Goal: Task Accomplishment & Management: Complete application form

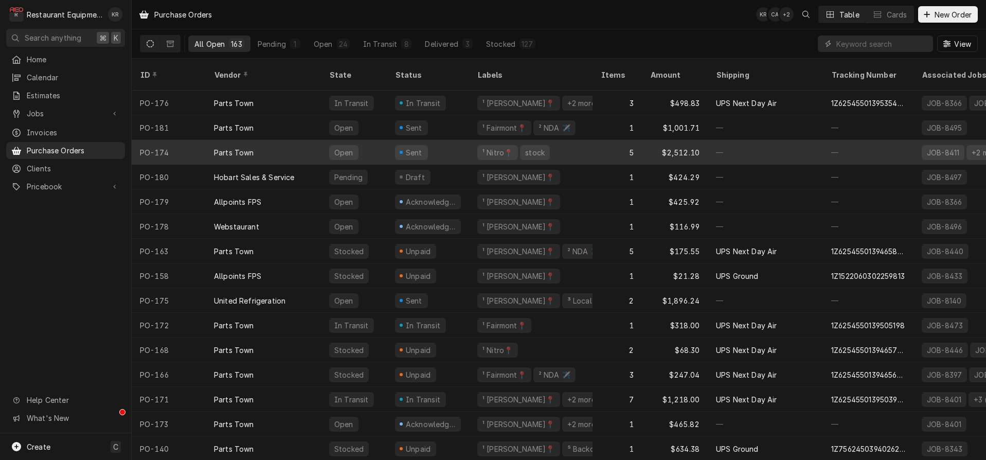
click at [460, 140] on div "Sent" at bounding box center [428, 152] width 82 height 25
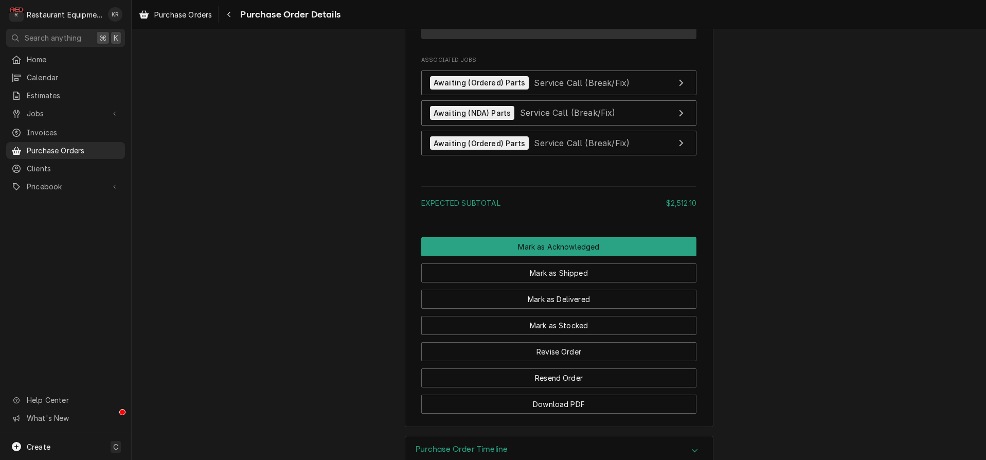
scroll to position [1372, 0]
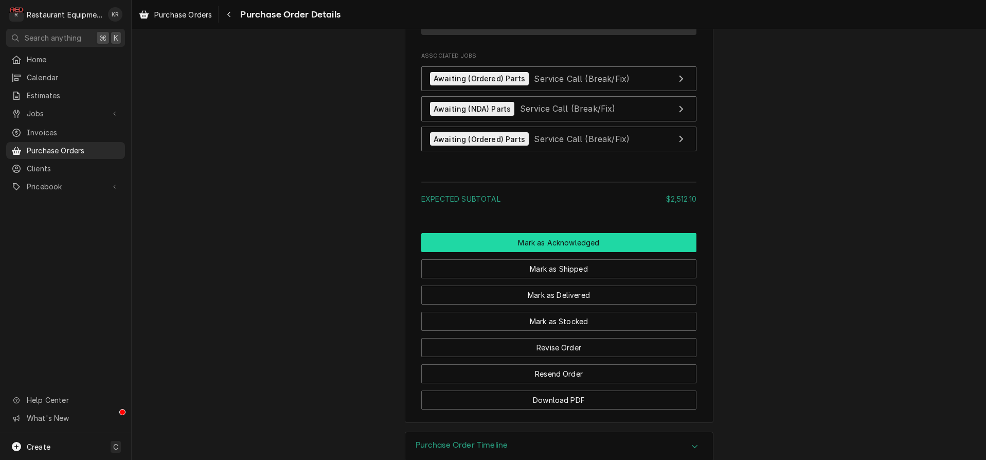
click at [571, 252] on button "Mark as Acknowledged" at bounding box center [558, 242] width 275 height 19
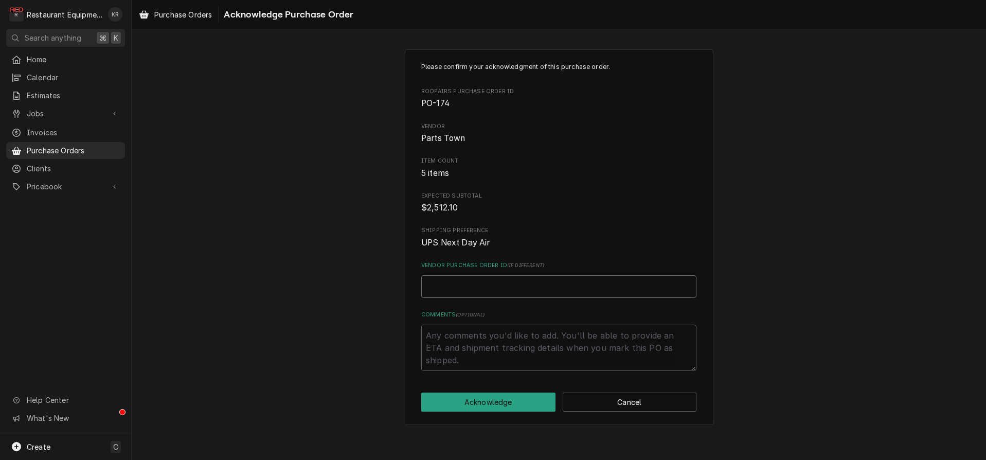
drag, startPoint x: 14, startPoint y: 290, endPoint x: 469, endPoint y: 290, distance: 454.8
click at [469, 290] on input "Vendor Purchase Order ID ( if different )" at bounding box center [558, 286] width 275 height 23
paste input "0506251990"
type textarea "x"
type input "0506251990"
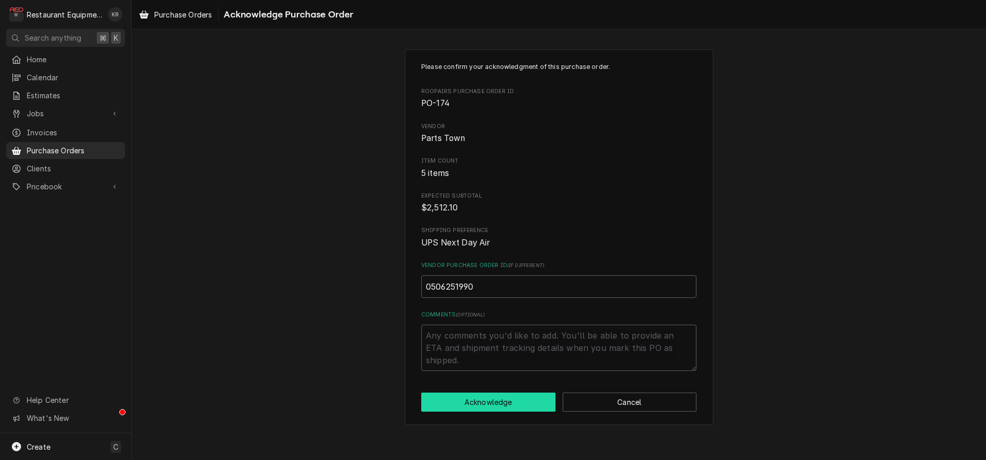
click at [493, 402] on button "Acknowledge" at bounding box center [488, 402] width 134 height 19
type textarea "x"
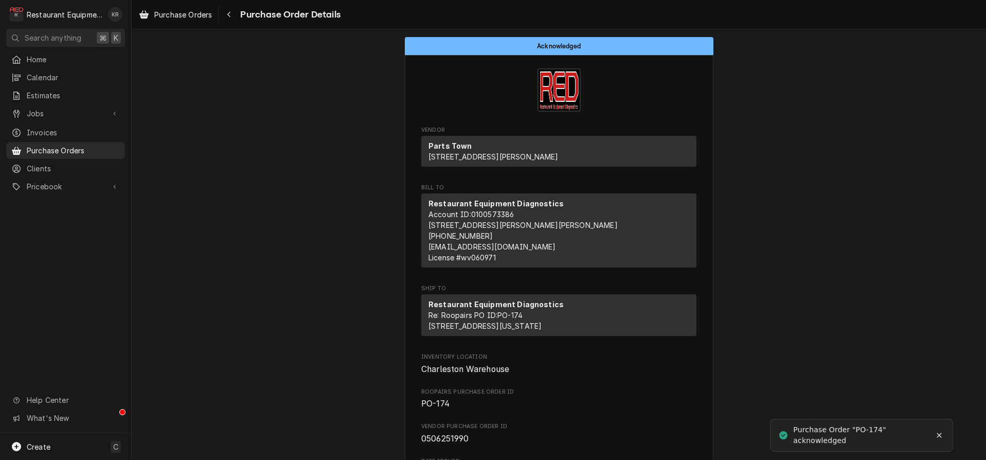
drag, startPoint x: 229, startPoint y: 15, endPoint x: 169, endPoint y: 40, distance: 65.1
click at [229, 15] on icon "Navigate back" at bounding box center [229, 14] width 5 height 7
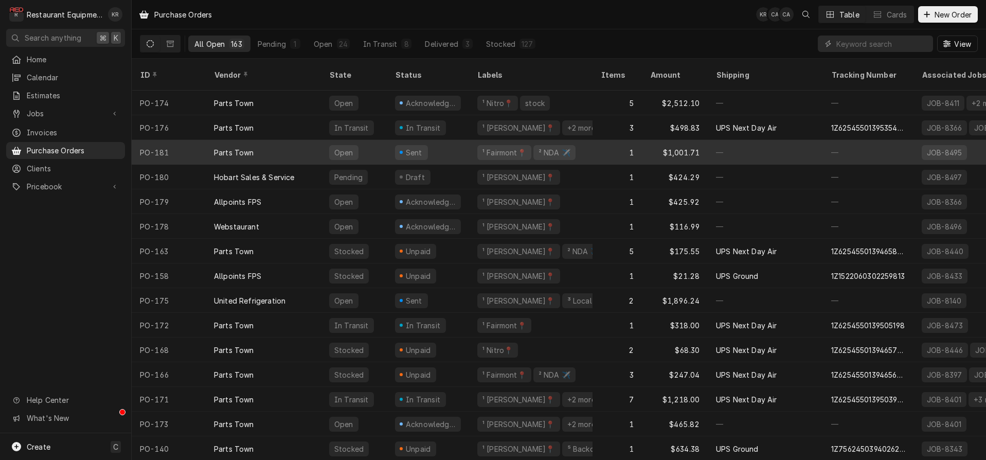
click at [391, 140] on div "Sent" at bounding box center [428, 152] width 82 height 25
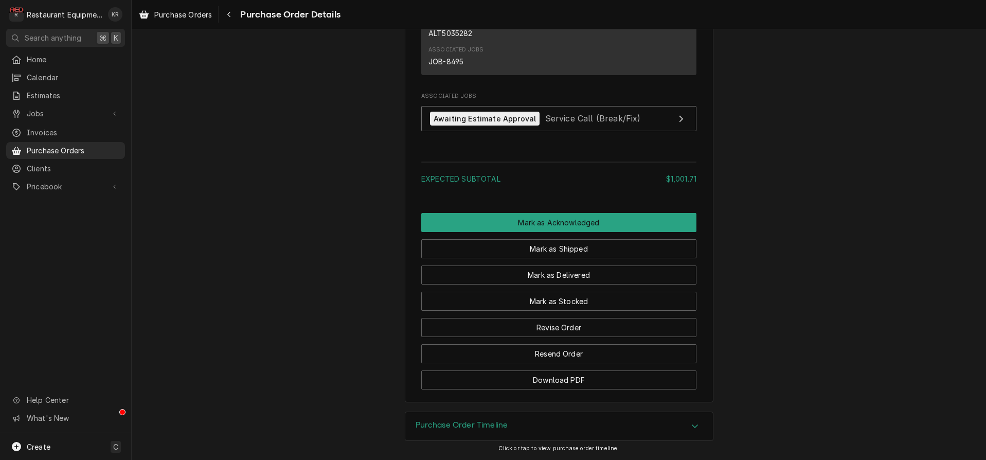
scroll to position [751, 0]
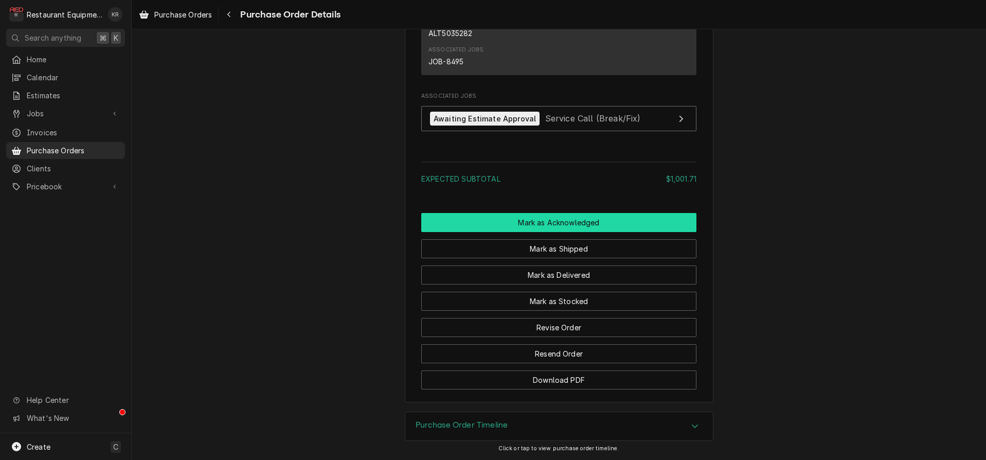
click at [548, 223] on button "Mark as Acknowledged" at bounding box center [558, 222] width 275 height 19
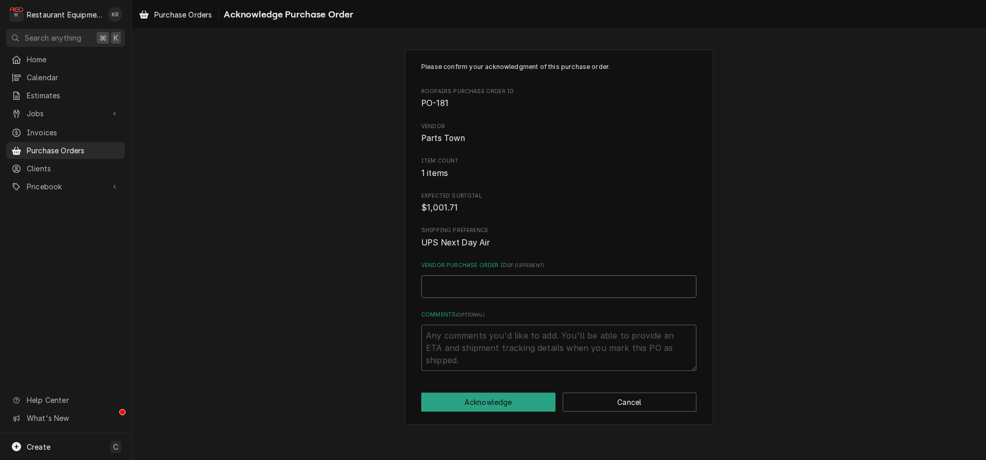
paste input "0506252003"
type textarea "x"
type input "0506252003"
click at [472, 404] on button "Acknowledge" at bounding box center [488, 402] width 134 height 19
type textarea "x"
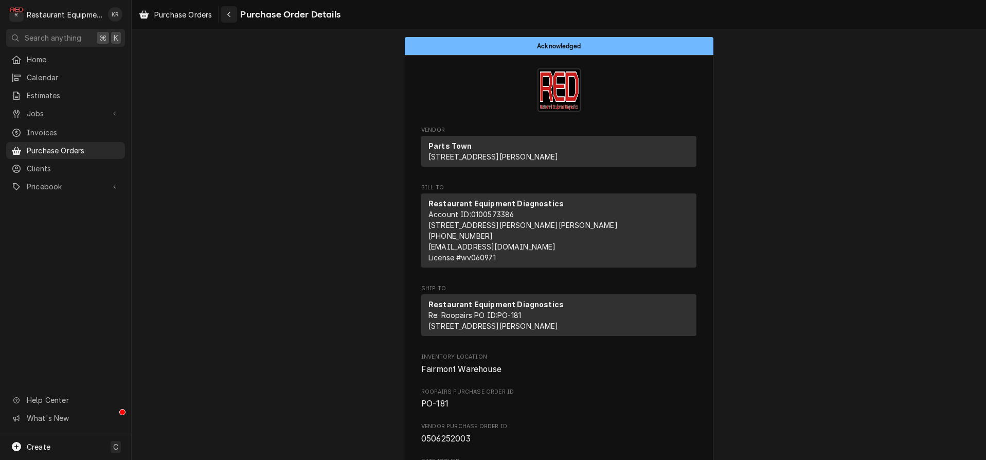
click at [227, 18] on div "Navigate back" at bounding box center [229, 14] width 10 height 10
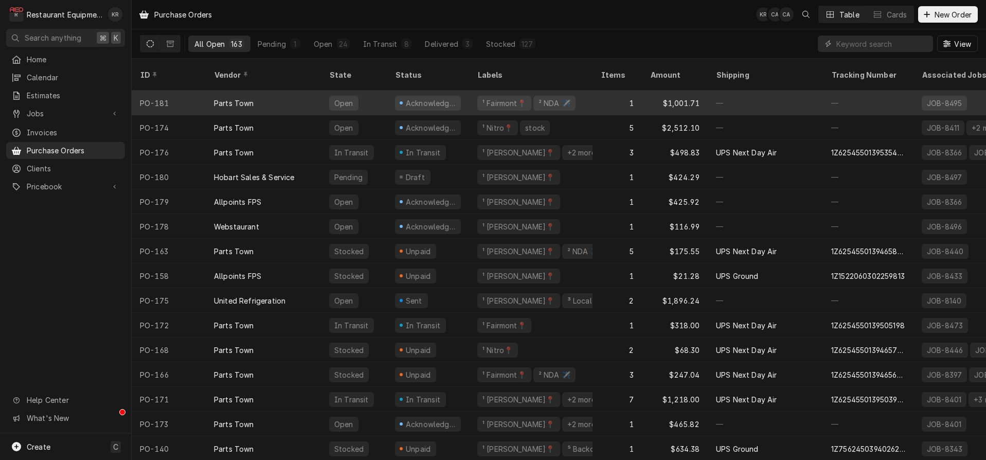
click at [261, 93] on div "Parts Town" at bounding box center [263, 103] width 115 height 25
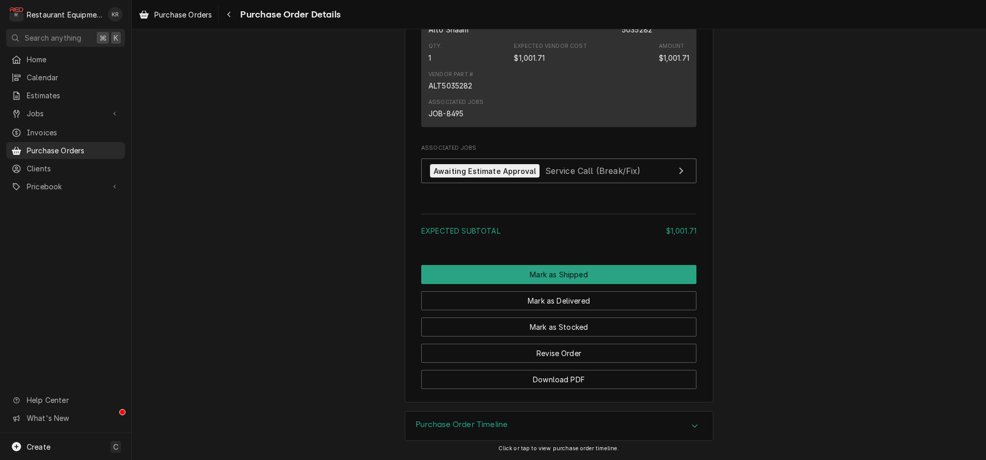
scroll to position [733, 0]
click at [553, 272] on button "Mark as Shipped" at bounding box center [558, 274] width 275 height 19
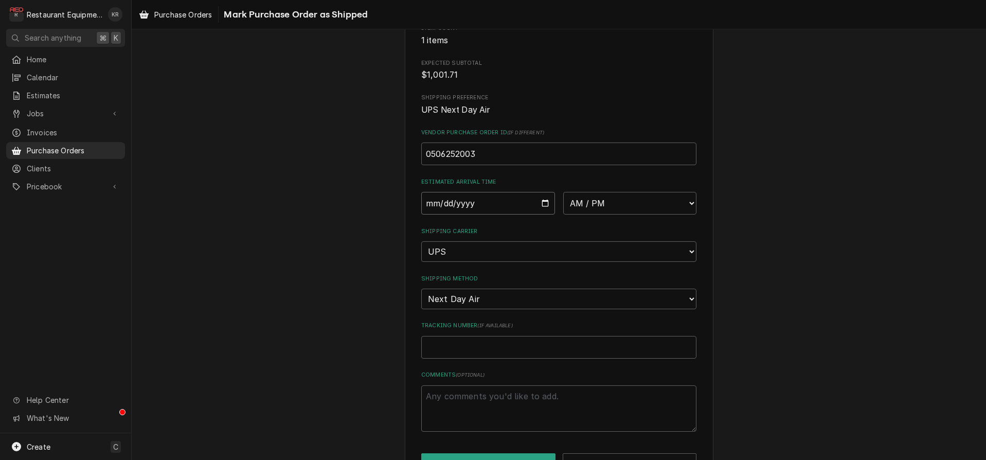
click at [546, 208] on input "Date" at bounding box center [488, 203] width 134 height 23
type input "2025-08-13"
type textarea "x"
click at [563, 189] on select "AM / PM 6:00 AM 6:15 AM 6:30 AM 6:45 AM 7:00 AM 7:15 AM 7:30 AM 7:45 AM 8:00 AM…" at bounding box center [630, 200] width 134 height 23
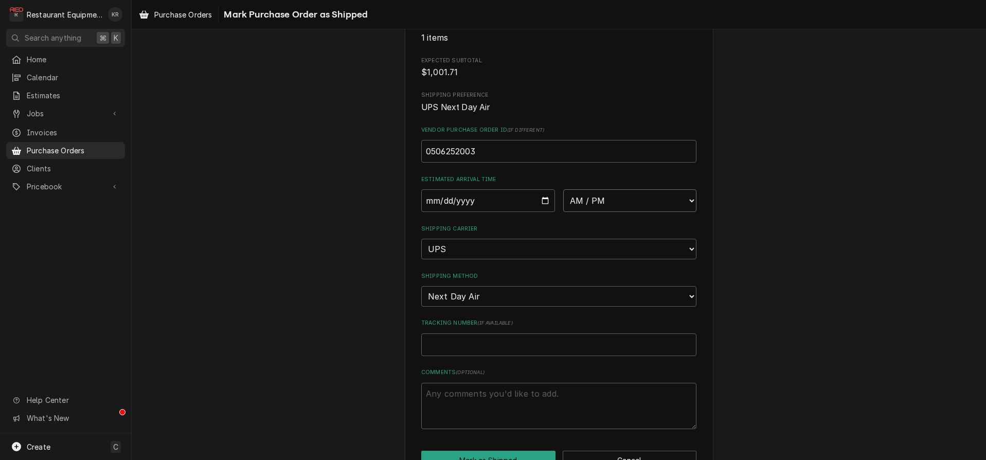
select select "10:30:00"
click option "10:30 AM" at bounding box center [0, 0] width 0 height 0
click at [490, 348] on input "Tracking Number ( if available )" at bounding box center [558, 344] width 275 height 23
paste input "1Z6254550139533863"
type textarea "x"
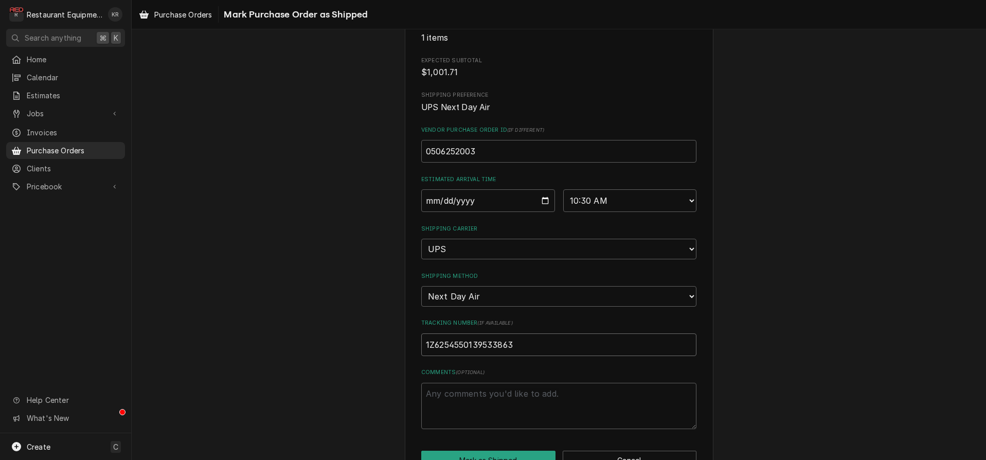
scroll to position [165, 0]
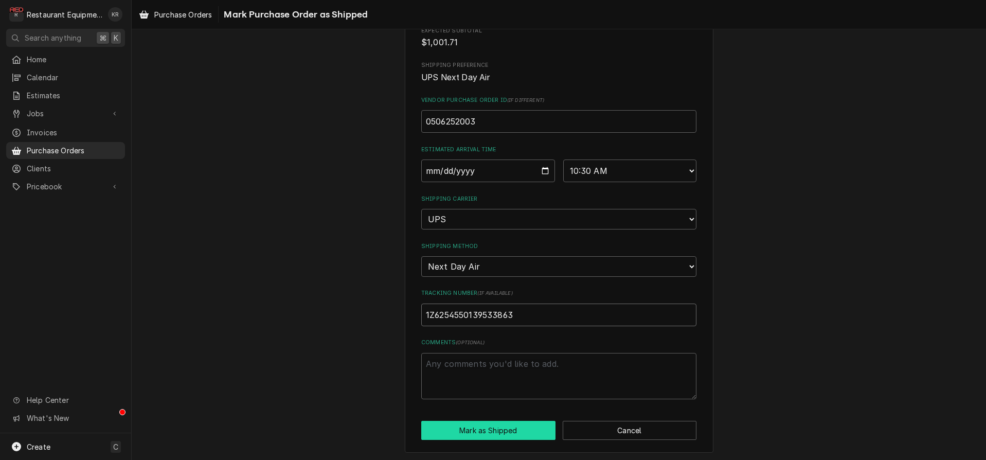
type input "1Z6254550139533863"
click at [492, 429] on button "Mark as Shipped" at bounding box center [488, 430] width 134 height 19
type textarea "x"
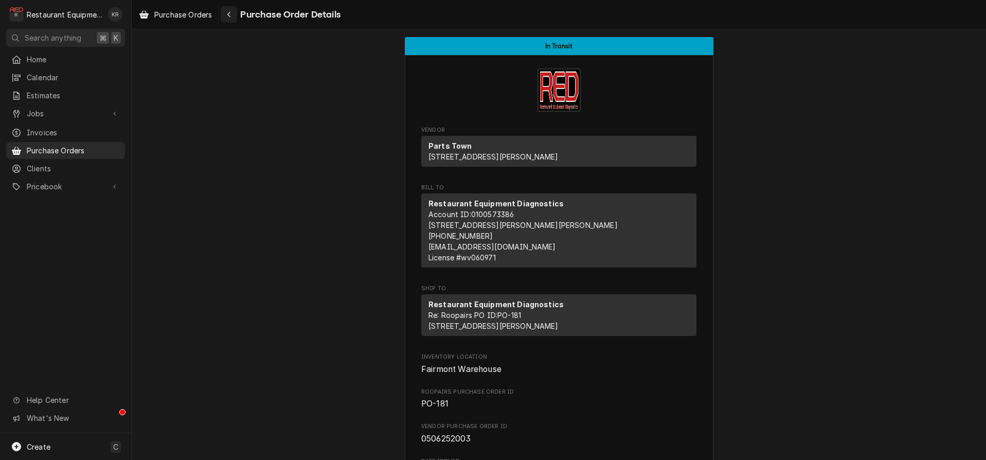
click at [231, 17] on icon "Navigate back" at bounding box center [229, 14] width 5 height 7
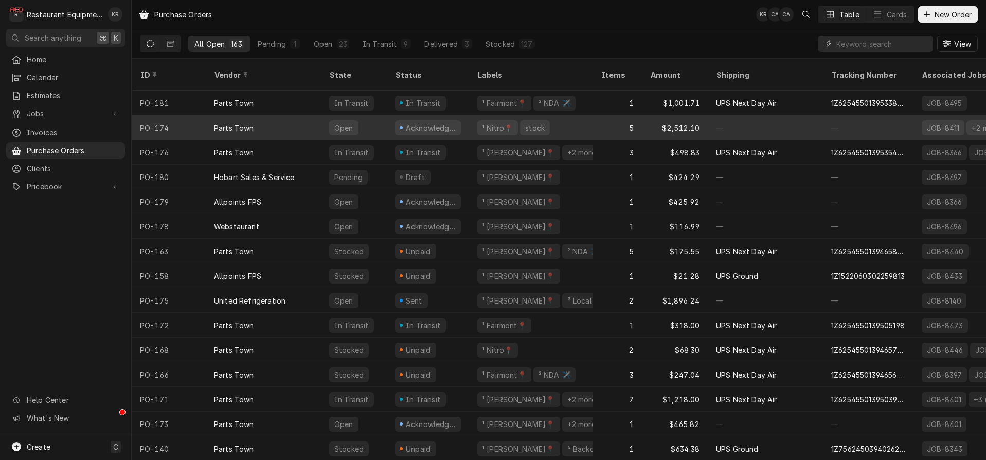
click at [171, 117] on div "PO-174" at bounding box center [169, 127] width 74 height 25
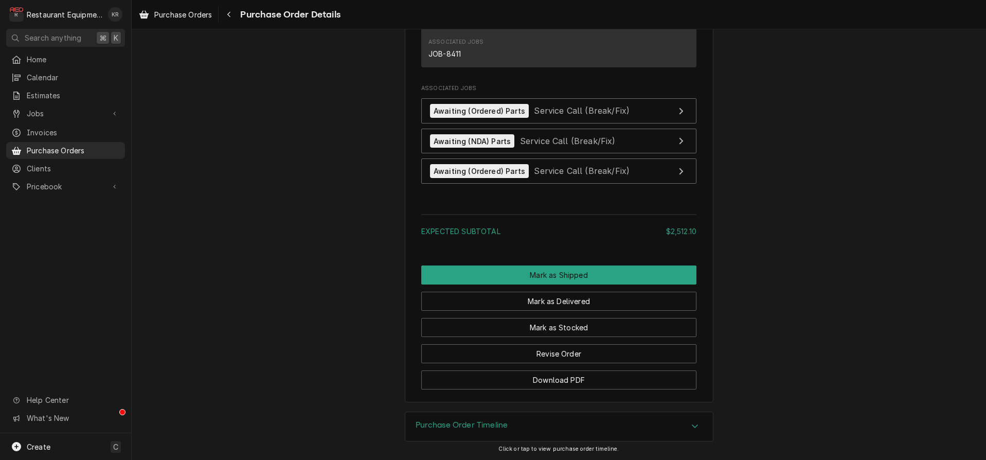
scroll to position [1408, 0]
click at [555, 276] on button "Mark as Shipped" at bounding box center [558, 274] width 275 height 19
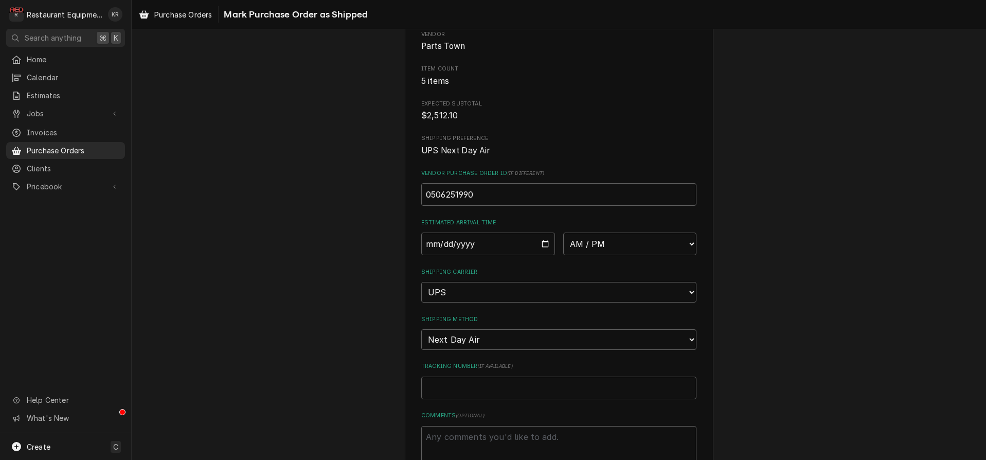
scroll to position [105, 0]
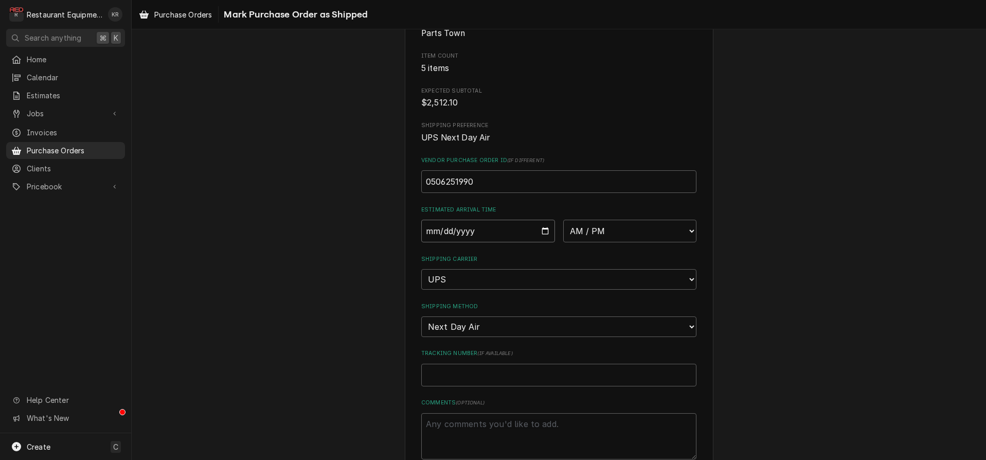
drag, startPoint x: 544, startPoint y: 229, endPoint x: 540, endPoint y: 259, distance: 30.6
click at [544, 230] on input "Date" at bounding box center [488, 231] width 134 height 23
type input "2025-08-13"
type textarea "x"
click at [563, 220] on select "AM / PM 6:00 AM 6:15 AM 6:30 AM 6:45 AM 7:00 AM 7:15 AM 7:30 AM 7:45 AM 8:00 AM…" at bounding box center [630, 231] width 134 height 23
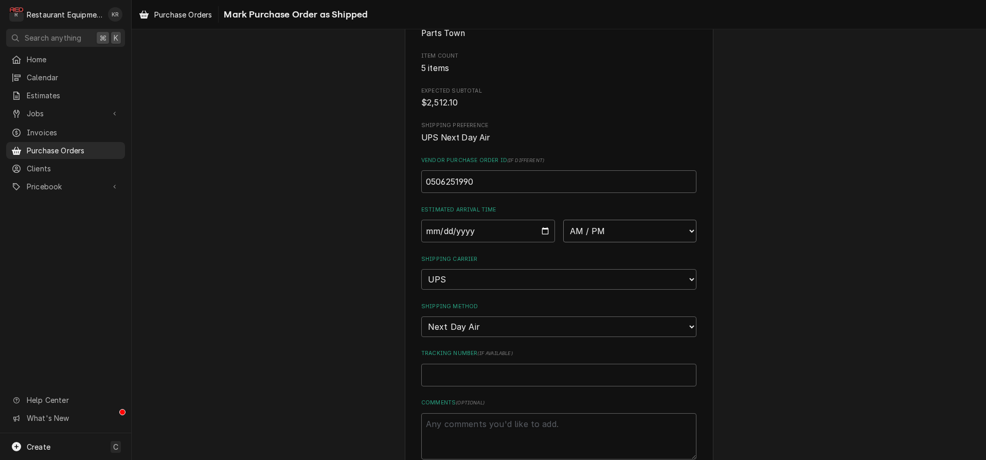
select select "10:30:00"
click option "10:30 AM" at bounding box center [0, 0] width 0 height 0
click at [457, 370] on input "Tracking Number ( if available )" at bounding box center [558, 375] width 275 height 23
paste input "1Z6254550139535978"
type textarea "x"
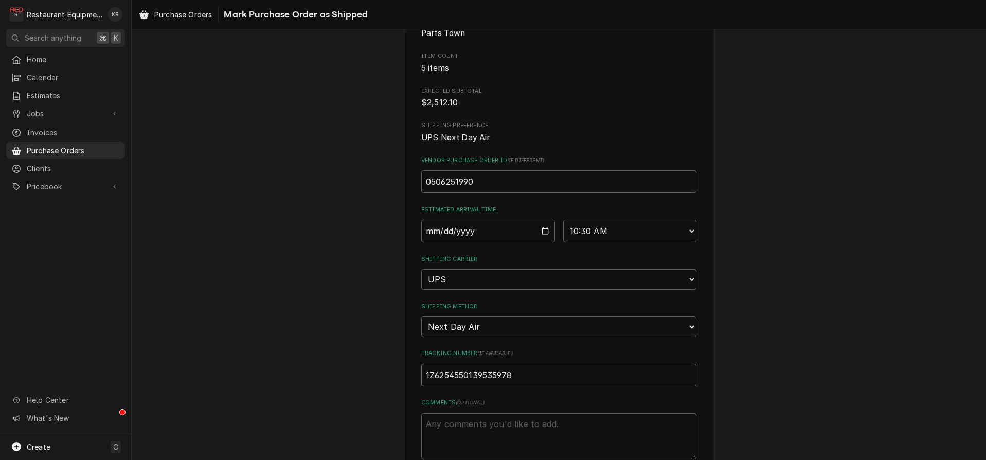
scroll to position [165, 0]
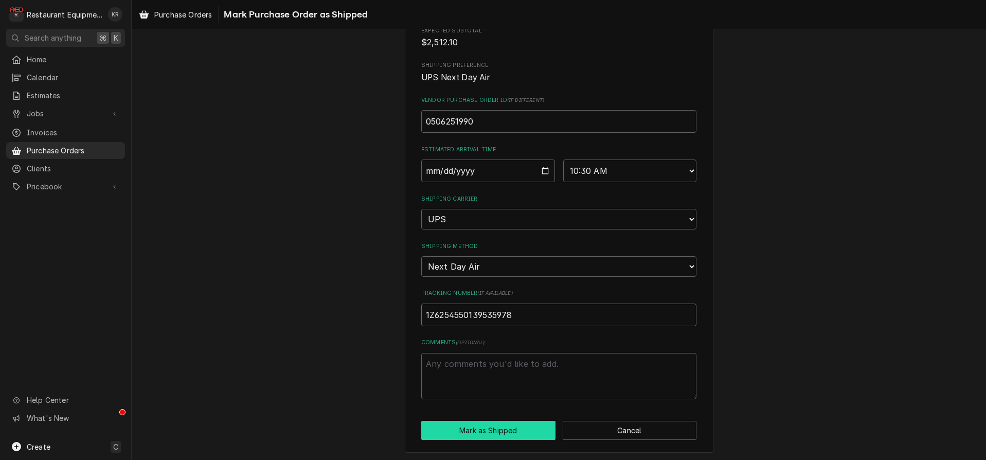
type input "1Z6254550139535978"
click at [487, 437] on button "Mark as Shipped" at bounding box center [488, 430] width 134 height 19
type textarea "x"
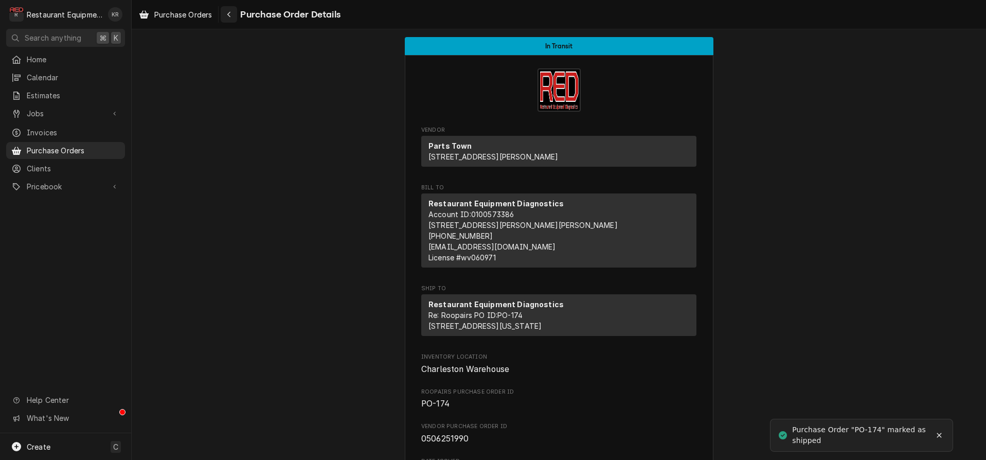
click at [228, 13] on icon "Navigate back" at bounding box center [229, 14] width 5 height 7
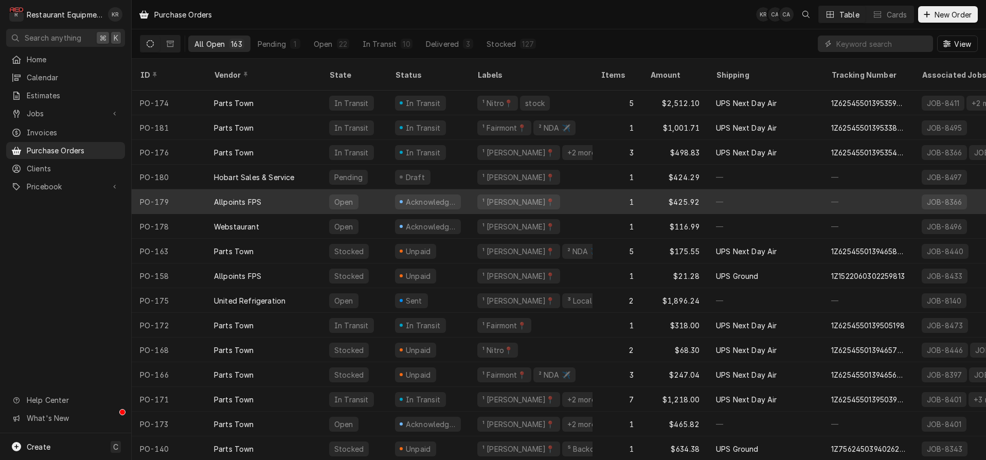
drag, startPoint x: 48, startPoint y: 36, endPoint x: 435, endPoint y: 191, distance: 416.9
click at [435, 197] on div "Acknowledged" at bounding box center [431, 202] width 52 height 11
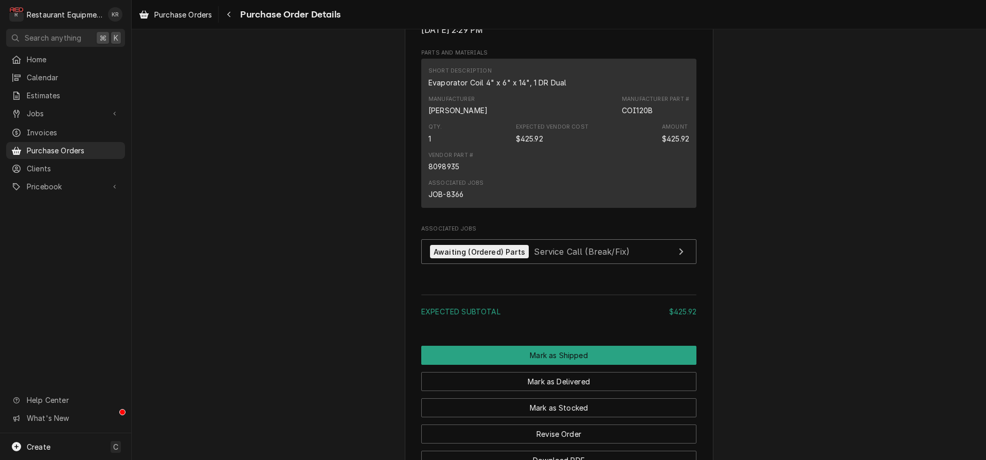
scroll to position [722, 0]
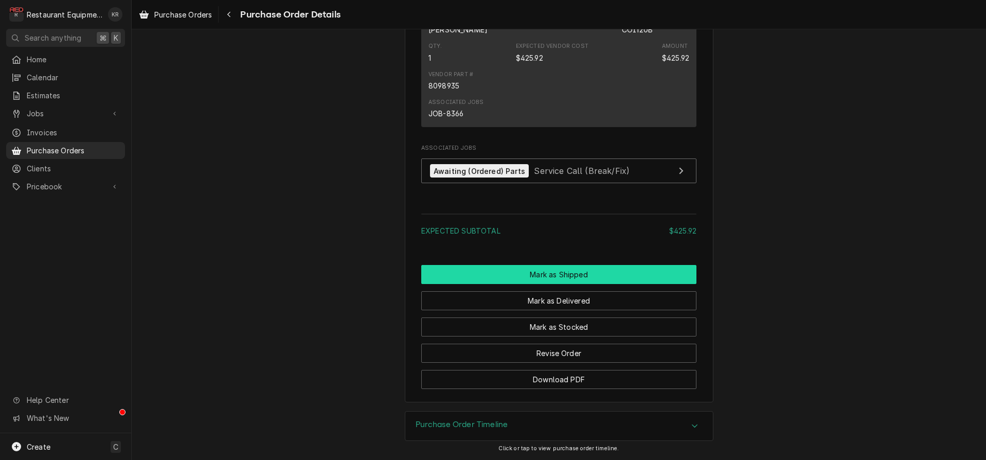
drag, startPoint x: 556, startPoint y: 276, endPoint x: 253, endPoint y: 348, distance: 311.9
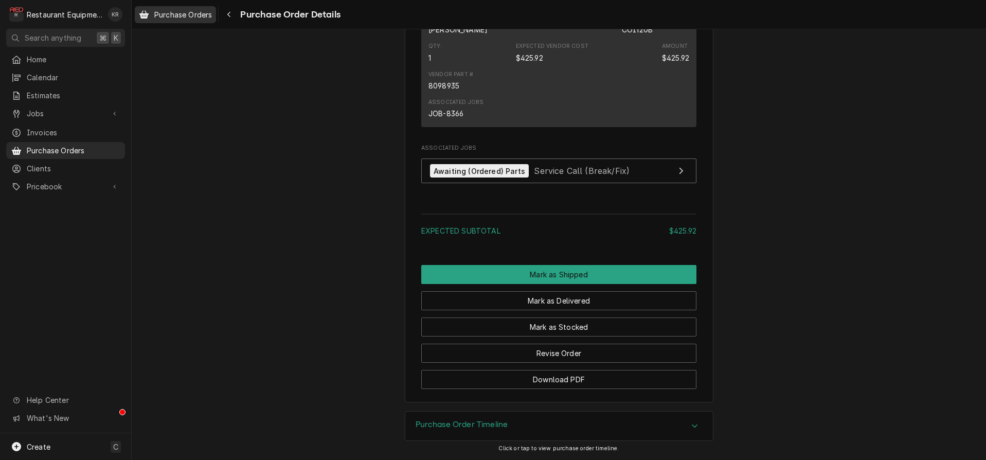
click at [185, 17] on span "Purchase Orders" at bounding box center [183, 14] width 58 height 11
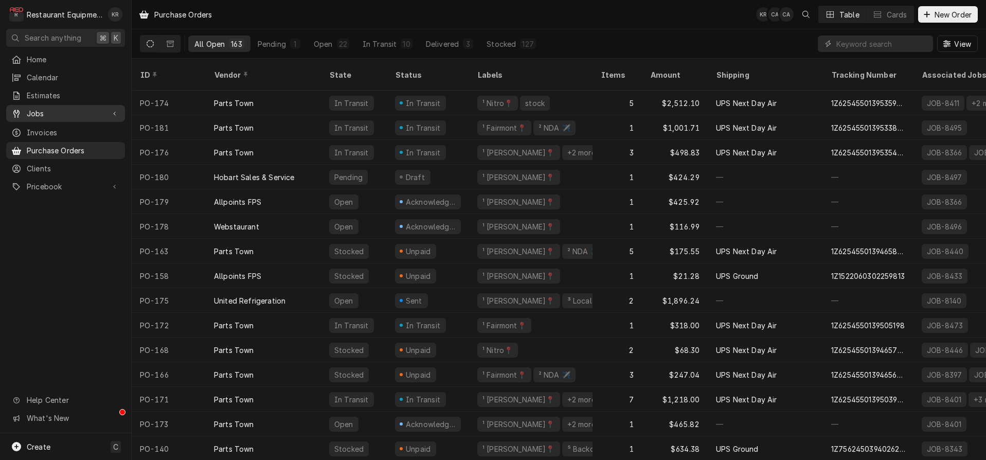
click at [37, 108] on span "Jobs" at bounding box center [66, 113] width 78 height 11
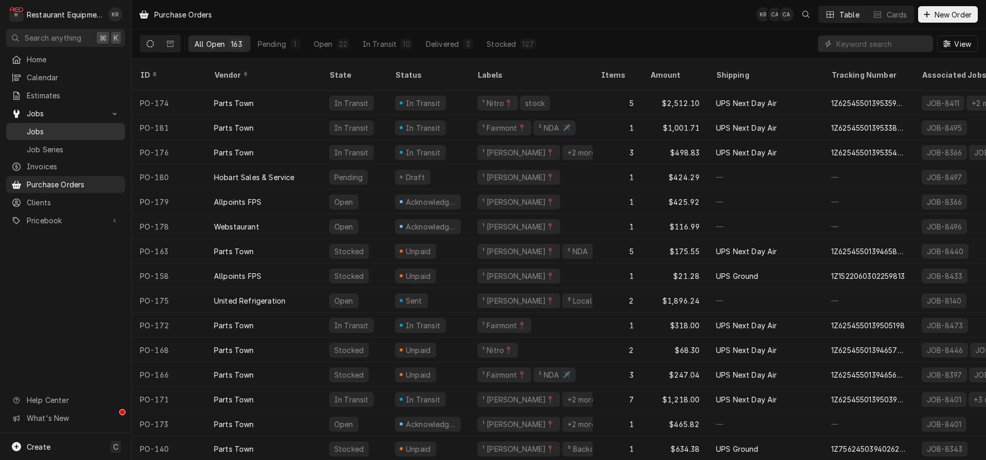
click at [37, 128] on span "Jobs" at bounding box center [73, 131] width 93 height 11
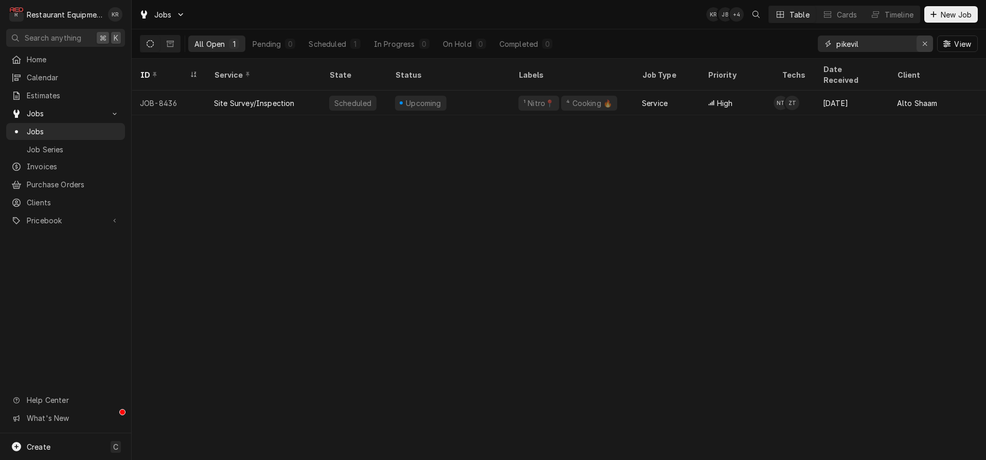
click at [924, 45] on icon "Erase input" at bounding box center [925, 44] width 4 height 4
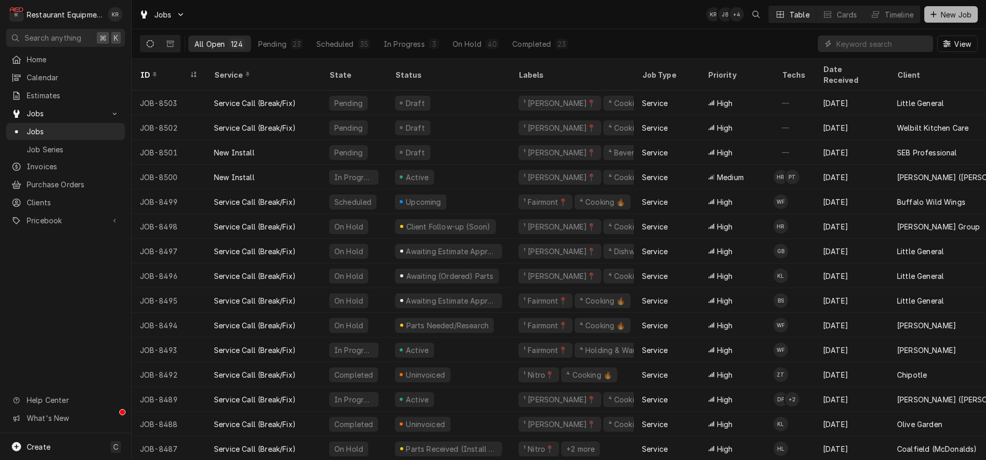
click at [945, 14] on span "New Job" at bounding box center [956, 14] width 35 height 11
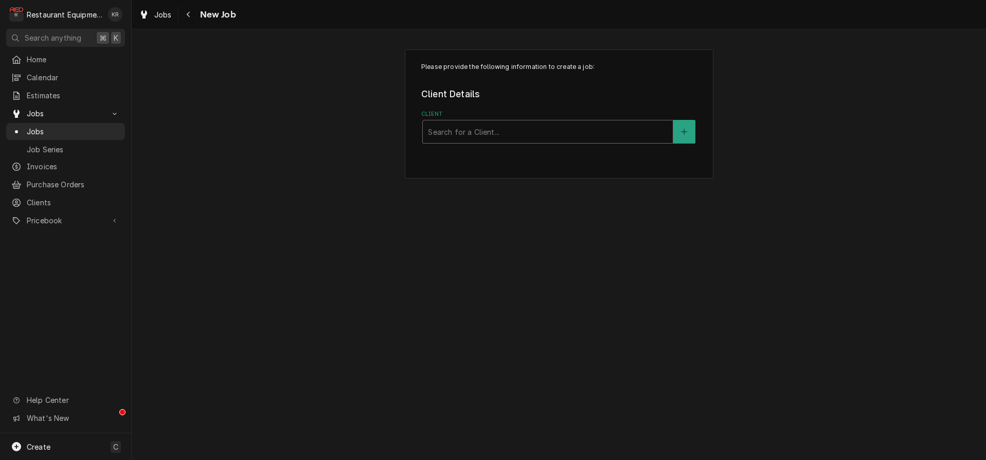
click at [505, 133] on div "Client" at bounding box center [548, 131] width 240 height 19
type input "welb"
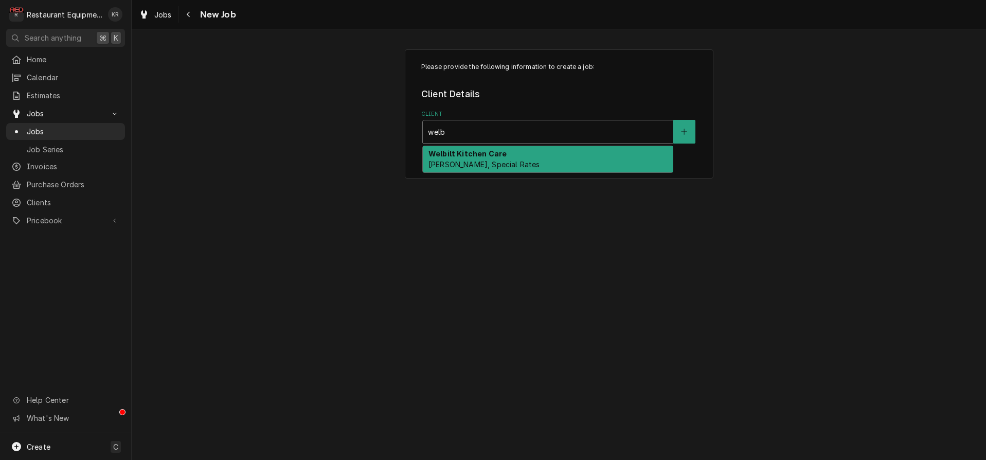
click at [489, 162] on span "[PERSON_NAME], Special Rates" at bounding box center [484, 164] width 111 height 9
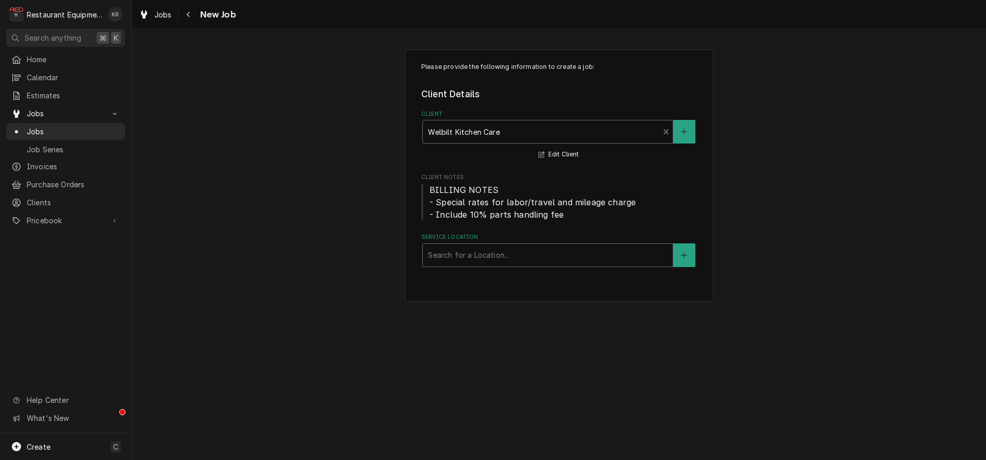
click at [509, 248] on div "Service Location" at bounding box center [548, 255] width 240 height 19
type input "wayn"
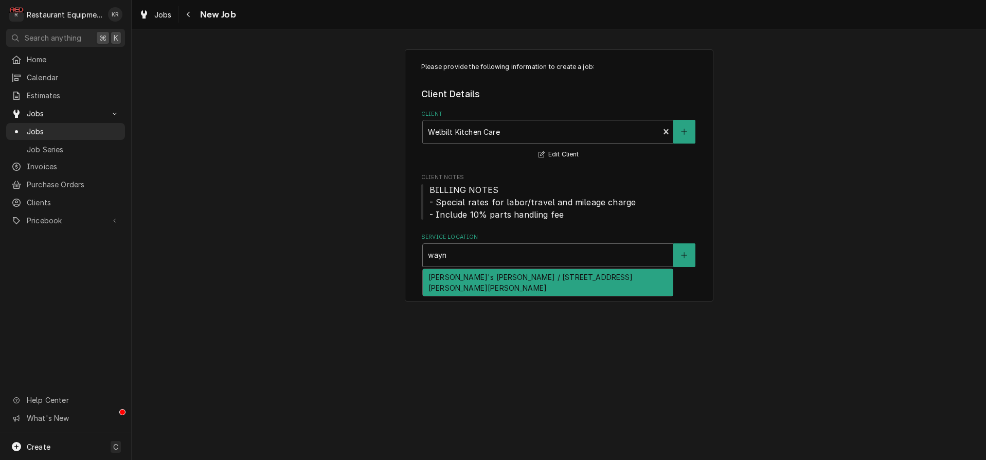
click at [519, 273] on div "Wendy's Wayne / 700 McGinnis Dr, Wayne, WV 25570" at bounding box center [548, 282] width 250 height 27
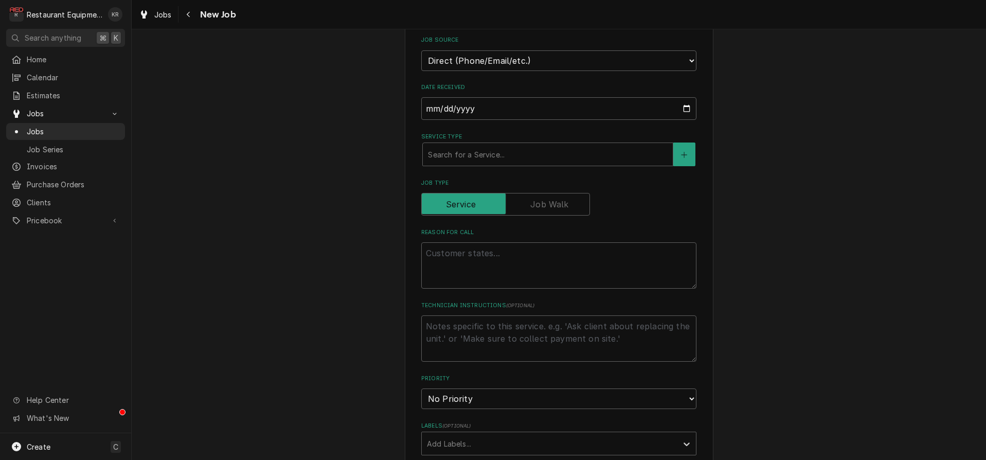
scroll to position [304, 0]
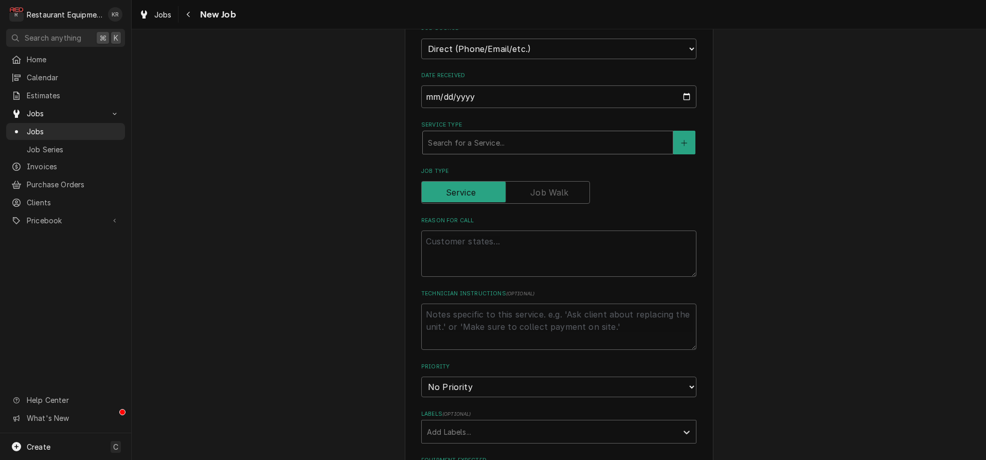
click at [476, 133] on div "Service Type" at bounding box center [548, 142] width 240 height 19
type textarea "x"
type input "b"
type textarea "x"
type input "br"
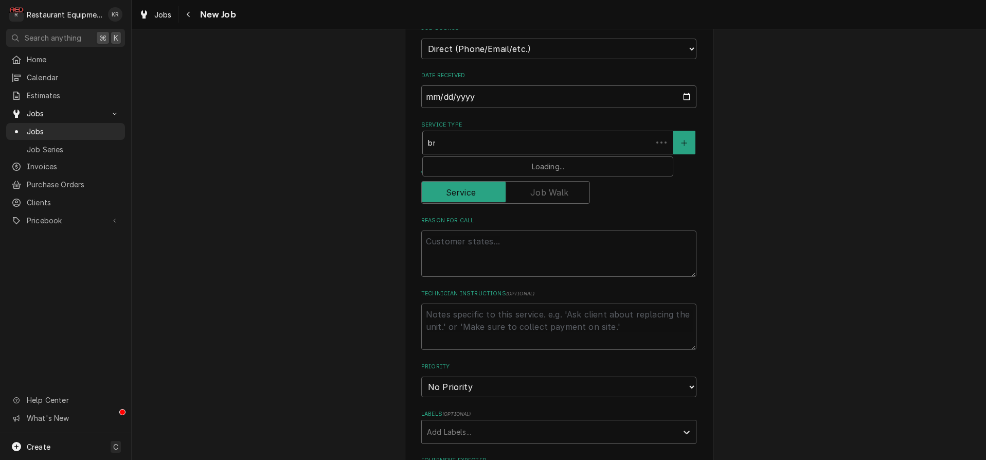
type textarea "x"
type input "bre"
type textarea "x"
type input "brea"
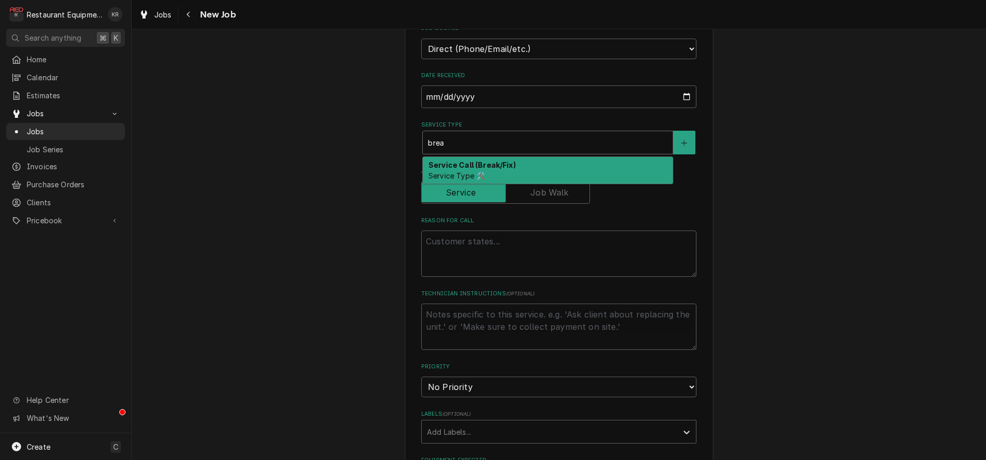
click at [473, 169] on div "Service Call (Break/Fix) Service Type 🛠️" at bounding box center [548, 170] width 250 height 27
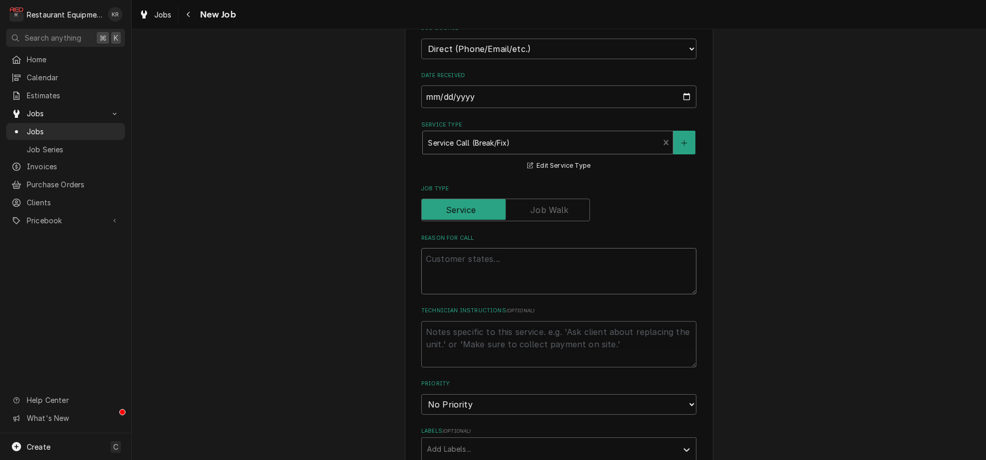
click at [451, 263] on textarea "Reason For Call" at bounding box center [558, 271] width 275 height 46
paste textarea "Type: Service Priority: Urgent Urgent (4h On-Site, 24h Complete) PLEASE ACCEPT …"
type textarea "x"
type textarea "Type: Service Priority: Urgent Urgent (4h On-Site, 24h Complete) PLEASE ACCEPT …"
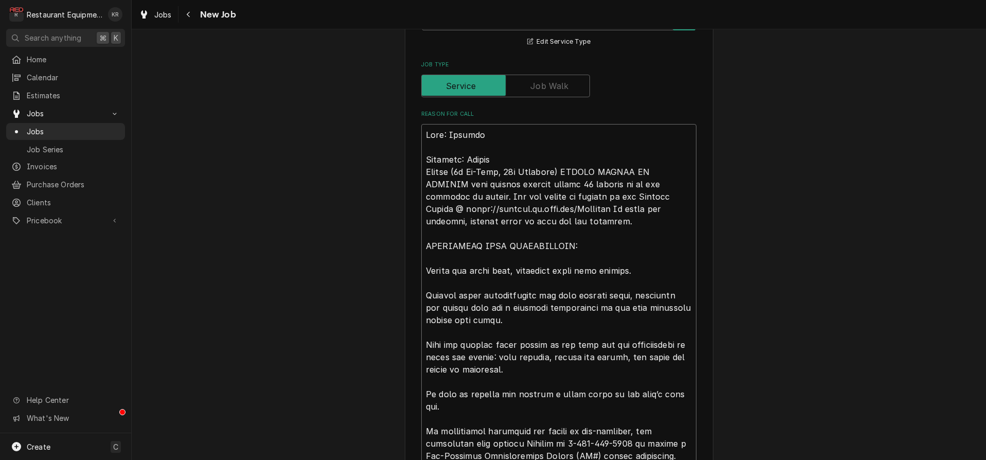
scroll to position [427, 0]
type textarea "x"
type textarea "0Type: Service Priority: Urgent Urgent (4h On-Site, 24h Complete) PLEASE ACCEPT…"
type textarea "x"
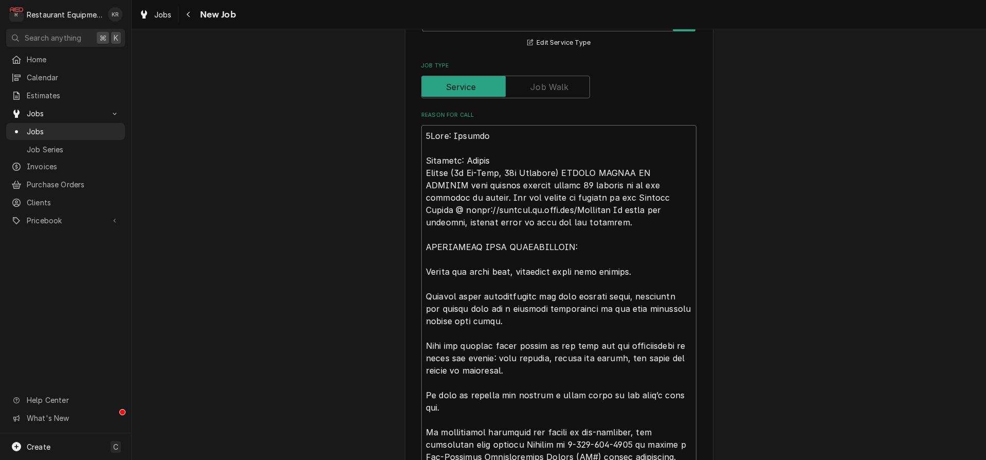
type textarea "00Type: Service Priority: Urgent Urgent (4h On-Site, 24h Complete) PLEASE ACCEP…"
type textarea "x"
type textarea "009Type: Service Priority: Urgent Urgent (4h On-Site, 24h Complete) PLEASE ACCE…"
type textarea "x"
type textarea "0092Type: Service Priority: Urgent Urgent (4h On-Site, 24h Complete) PLEASE ACC…"
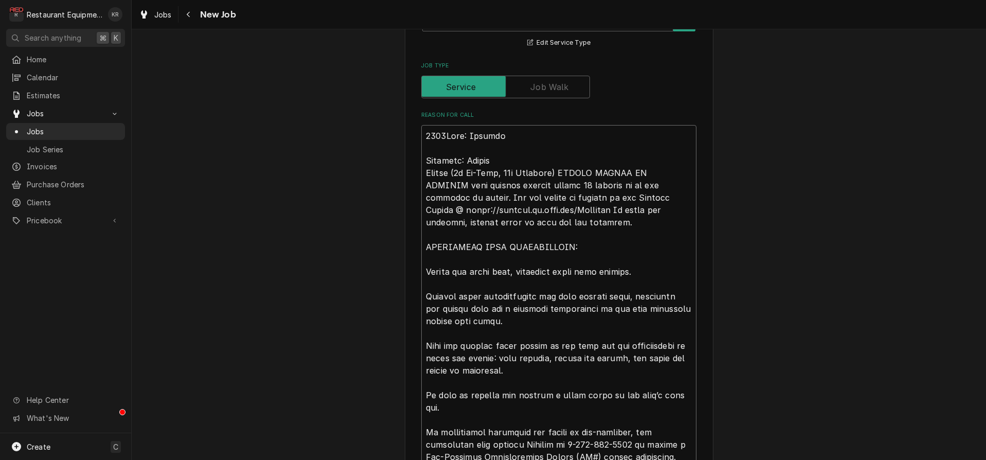
type textarea "x"
type textarea "00920Type: Service Priority: Urgent Urgent (4h On-Site, 24h Complete) PLEASE AC…"
type textarea "x"
type textarea "0092077Type: Service Priority: Urgent Urgent (4h On-Site, 24h Complete) PLEASE …"
type textarea "x"
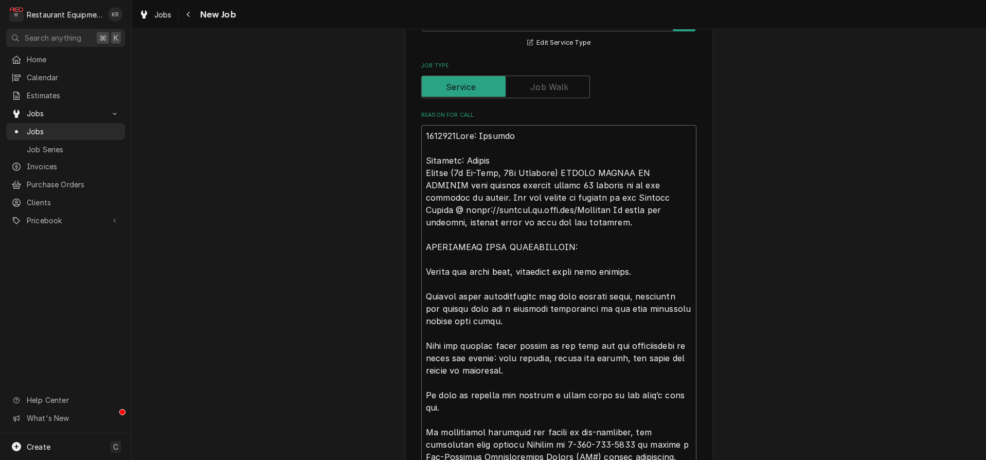
type textarea "00920777Type: Service Priority: Urgent Urgent (4h On-Site, 24h Complete) PLEASE…"
type textarea "x"
type textarea "00920777-Type: Service Priority: Urgent Urgent (4h On-Site, 24h Complete) PLEAS…"
type textarea "x"
type textarea "00920777-1Type: Service Priority: Urgent Urgent (4h On-Site, 24h Complete) PLEA…"
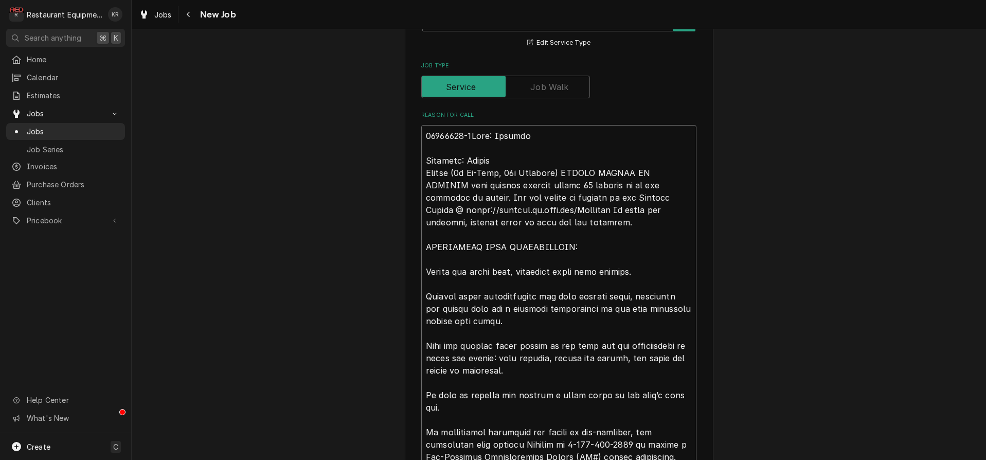
type textarea "x"
type textarea "00920777-1 Type: Service Priority: Urgent Urgent (4h On-Site, 24h Complete) PLE…"
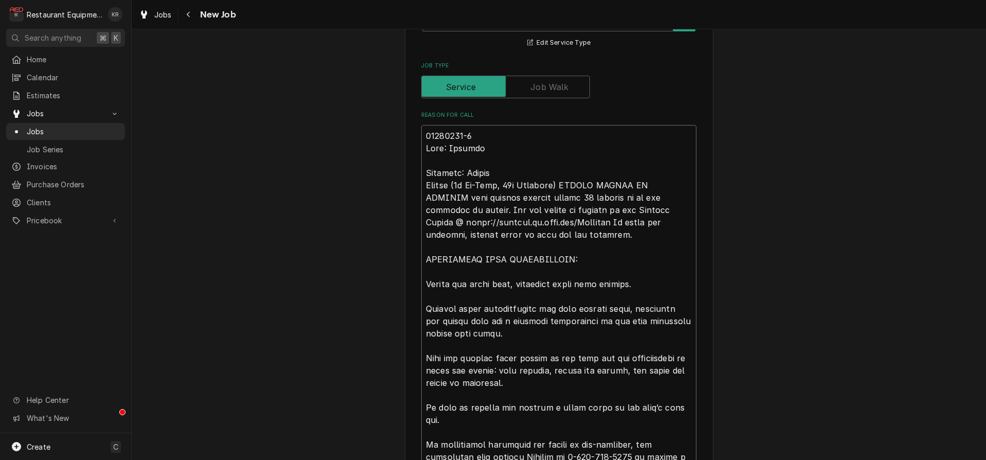
type textarea "x"
type textarea "00920777-1 Type: Service Priority: Urgent Urgent (4h On-Site, 24h Complete) PLE…"
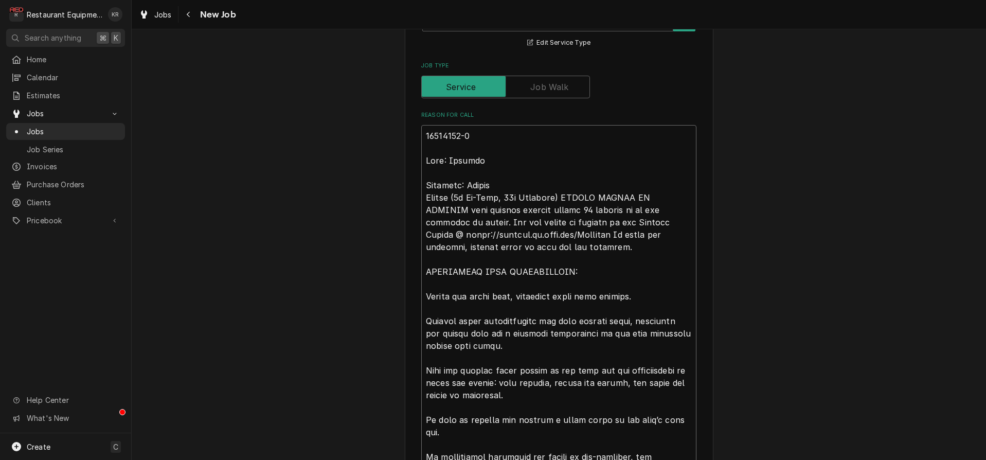
type textarea "x"
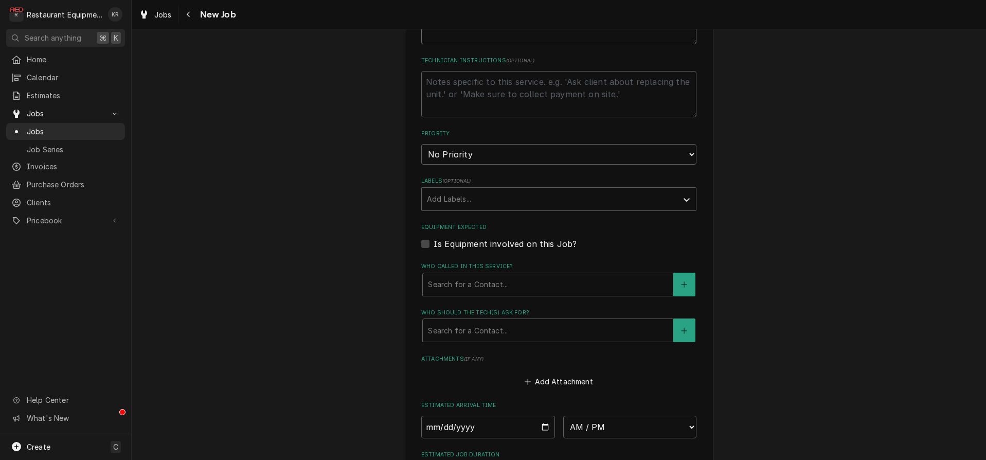
scroll to position [1430, 0]
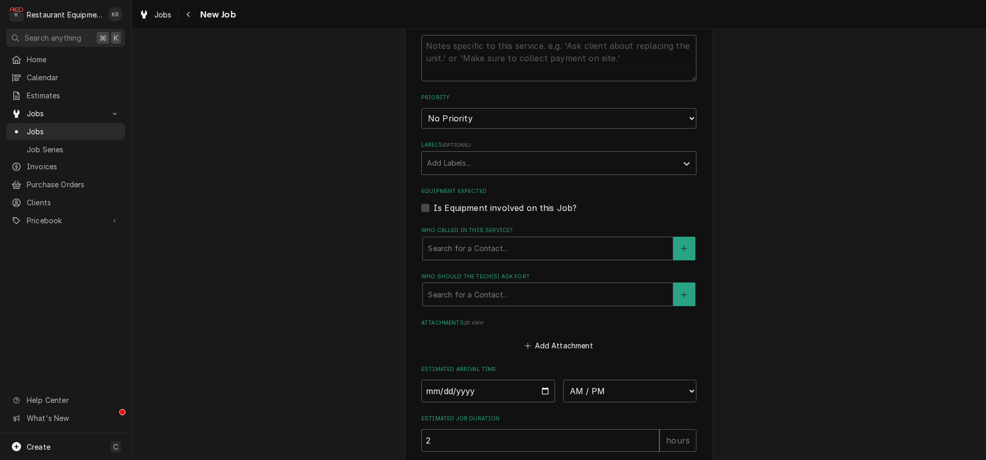
type textarea "00920777-1 Type: Service Priority: Urgent Urgent (4h On-Site, 24h Complete) PLE…"
select select "1"
click option "Urgent" at bounding box center [0, 0] width 0 height 0
click at [494, 157] on div "Labels" at bounding box center [549, 163] width 245 height 19
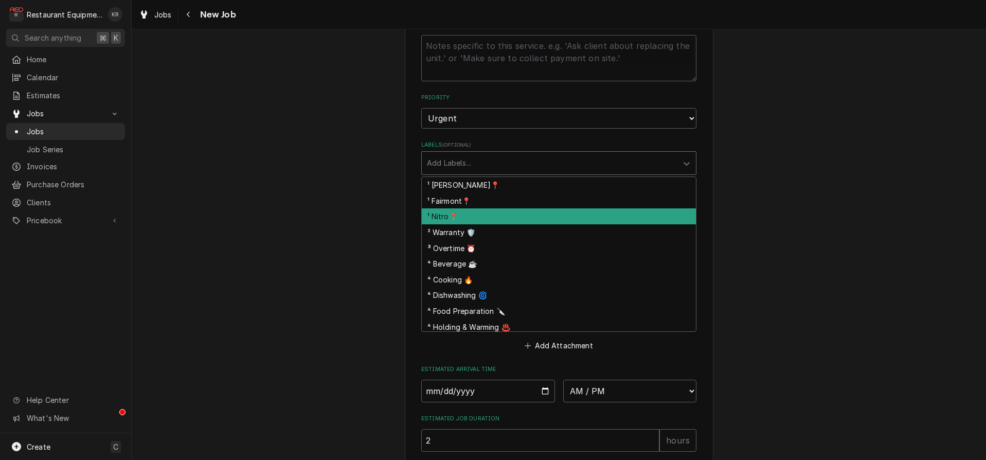
drag, startPoint x: 493, startPoint y: 214, endPoint x: 497, endPoint y: 208, distance: 6.6
click at [493, 214] on div "¹ Nitro📍" at bounding box center [559, 216] width 274 height 16
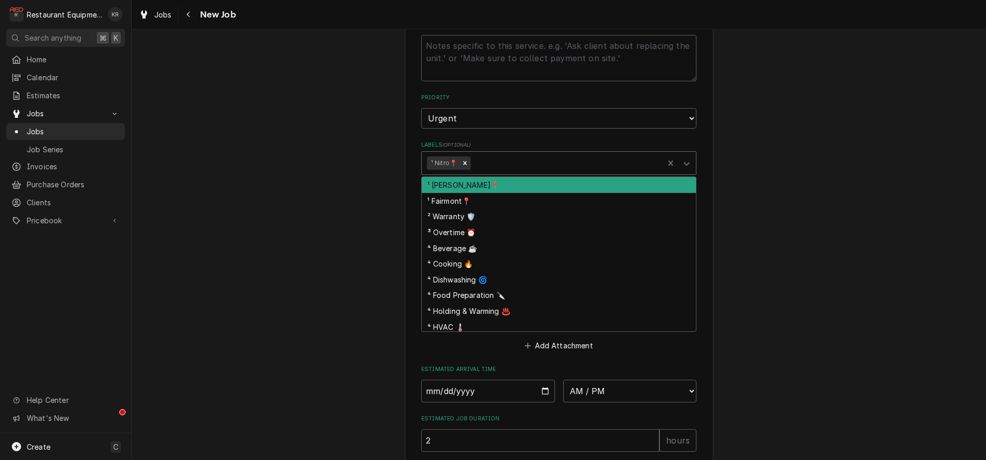
click at [511, 166] on div "Labels" at bounding box center [566, 163] width 186 height 19
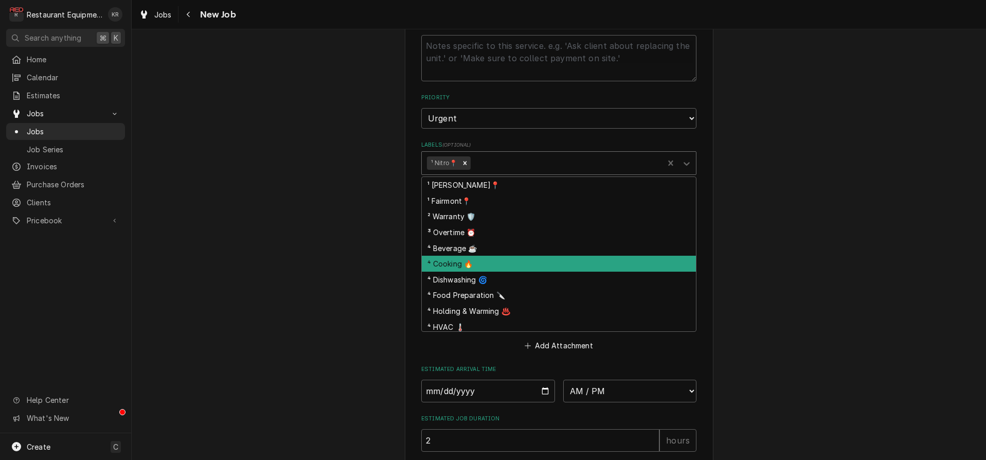
drag, startPoint x: 504, startPoint y: 268, endPoint x: 538, endPoint y: 195, distance: 80.1
click at [505, 265] on div "⁴ Cooking 🔥" at bounding box center [559, 264] width 274 height 16
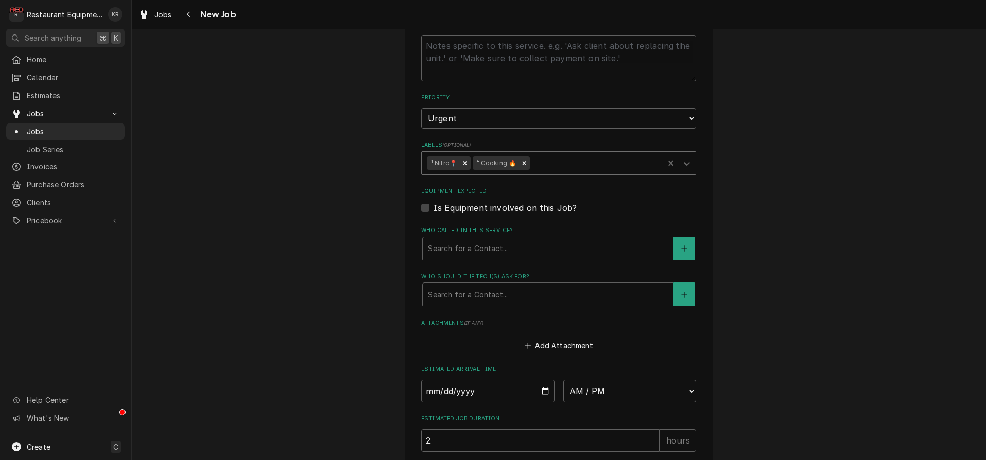
click at [562, 165] on div "Labels" at bounding box center [595, 163] width 127 height 19
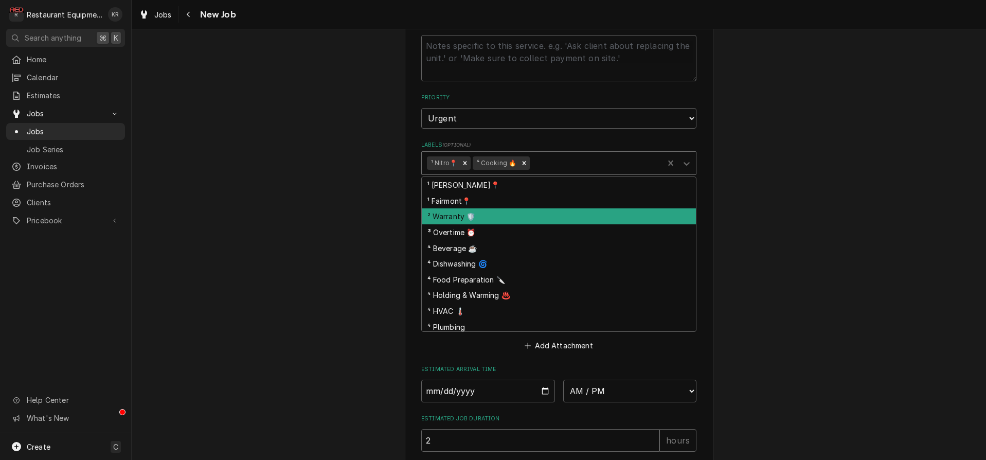
click at [542, 218] on div "² Warranty 🛡️" at bounding box center [559, 216] width 274 height 16
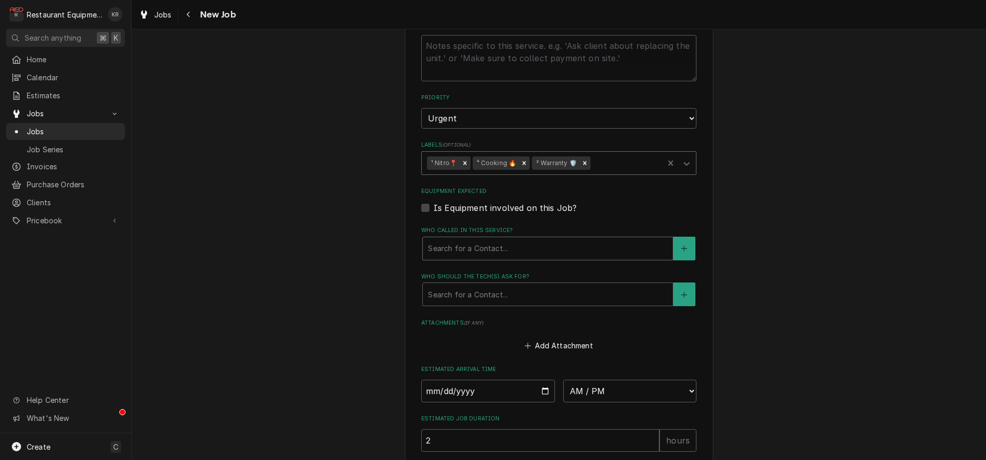
click at [507, 255] on div "Who called in this service?" at bounding box center [548, 248] width 240 height 19
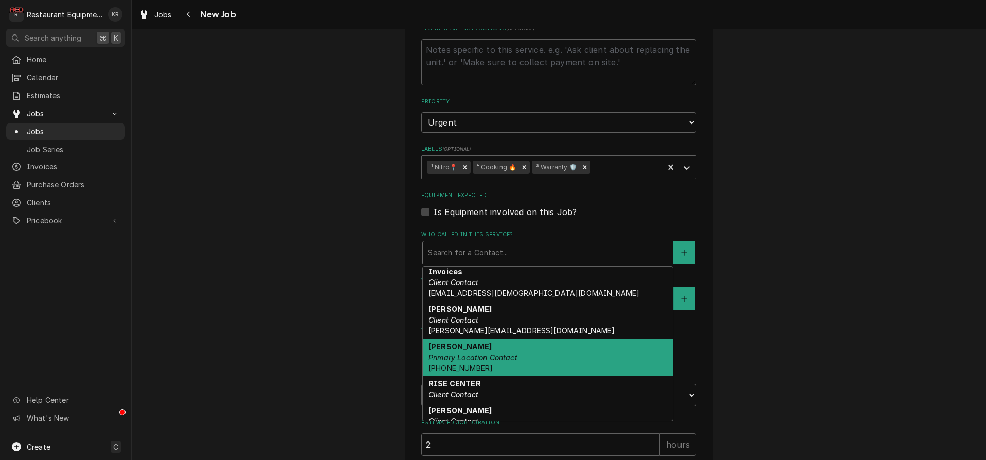
scroll to position [38, 0]
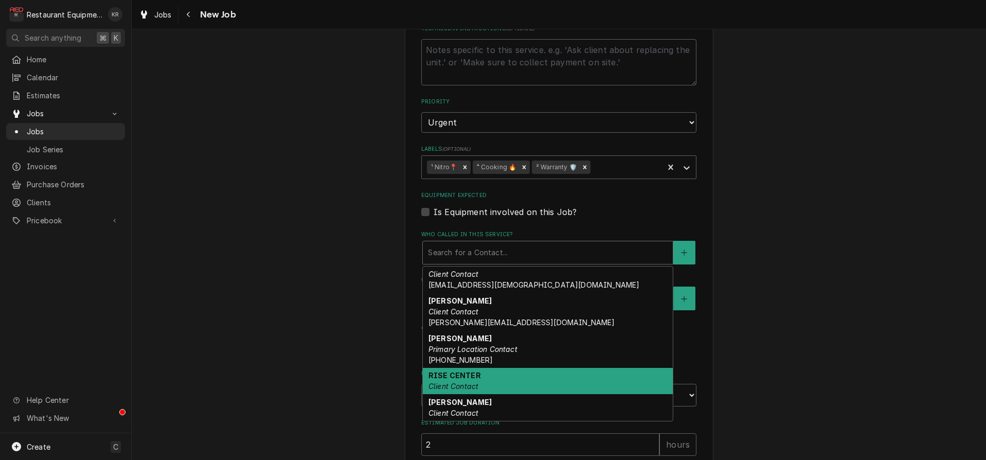
click at [490, 381] on div "RISE CENTER Client Contact" at bounding box center [548, 381] width 250 height 27
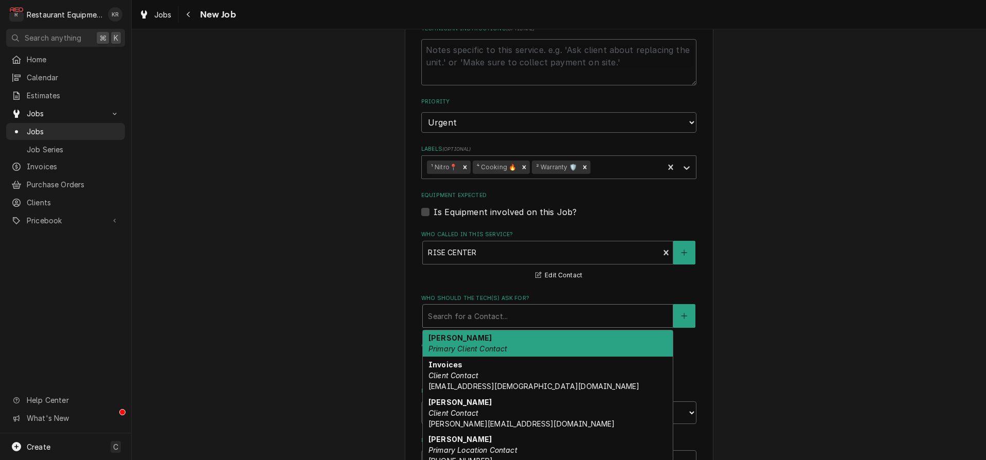
drag, startPoint x: 505, startPoint y: 311, endPoint x: 504, endPoint y: 318, distance: 7.2
click at [505, 311] on div "Who should the tech(s) ask for?" at bounding box center [548, 316] width 240 height 19
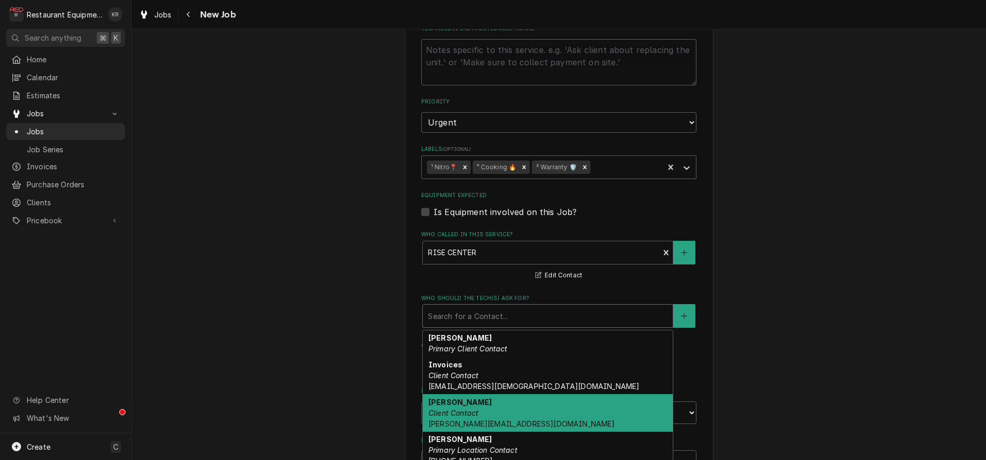
scroll to position [61, 0]
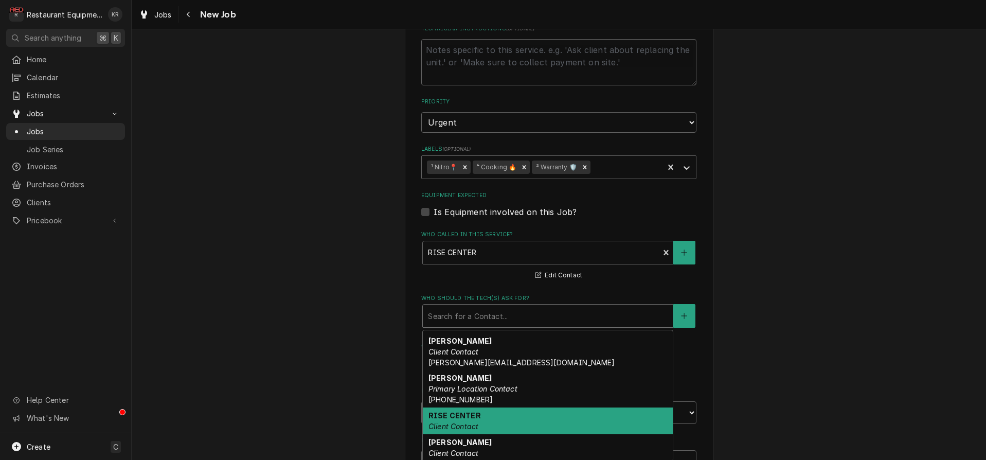
click at [506, 416] on div "RISE CENTER Client Contact" at bounding box center [548, 420] width 250 height 27
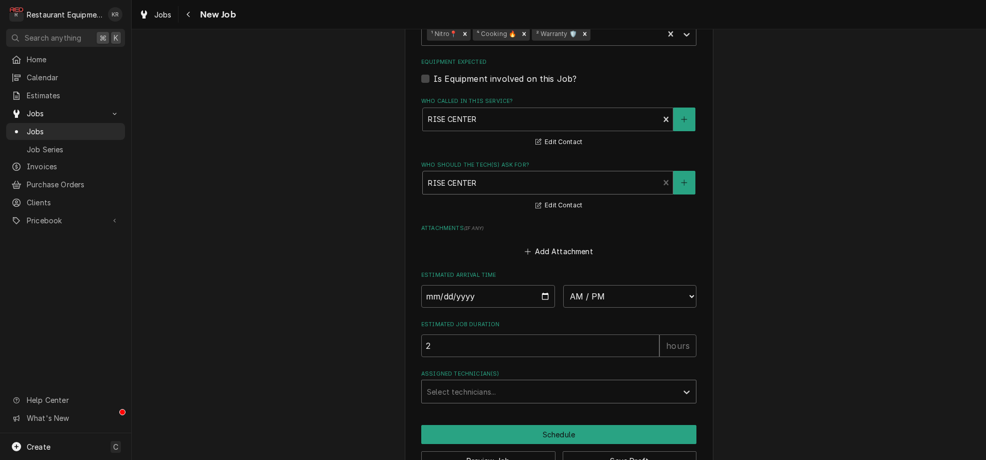
scroll to position [1589, 0]
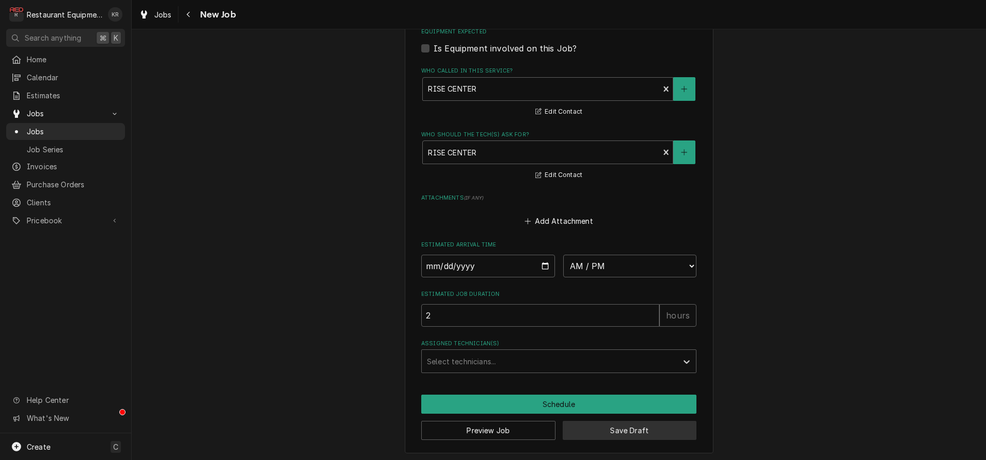
click at [604, 432] on button "Save Draft" at bounding box center [630, 430] width 134 height 19
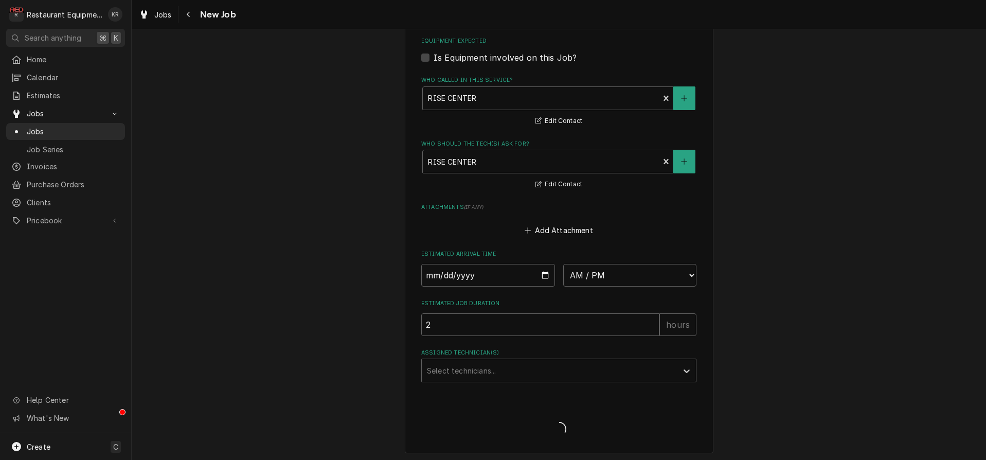
type textarea "x"
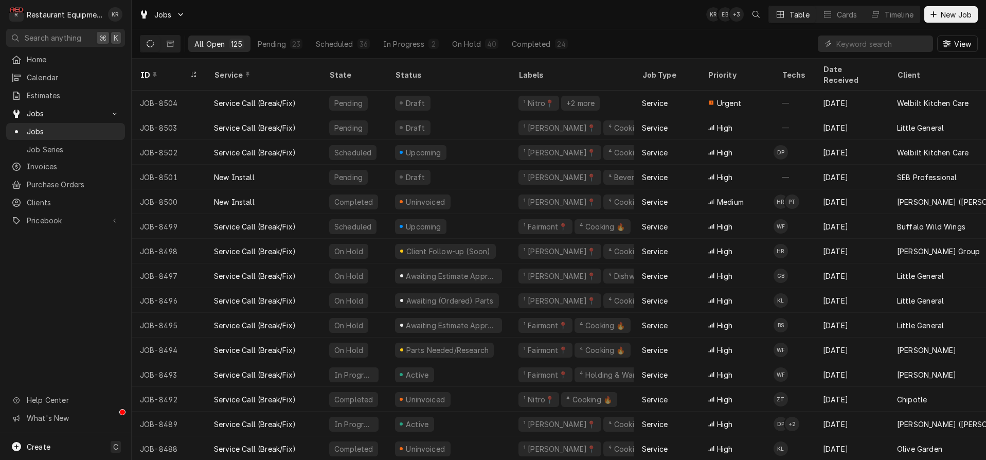
scroll to position [1, 4]
click at [953, 20] on button "New Job" at bounding box center [952, 14] width 54 height 16
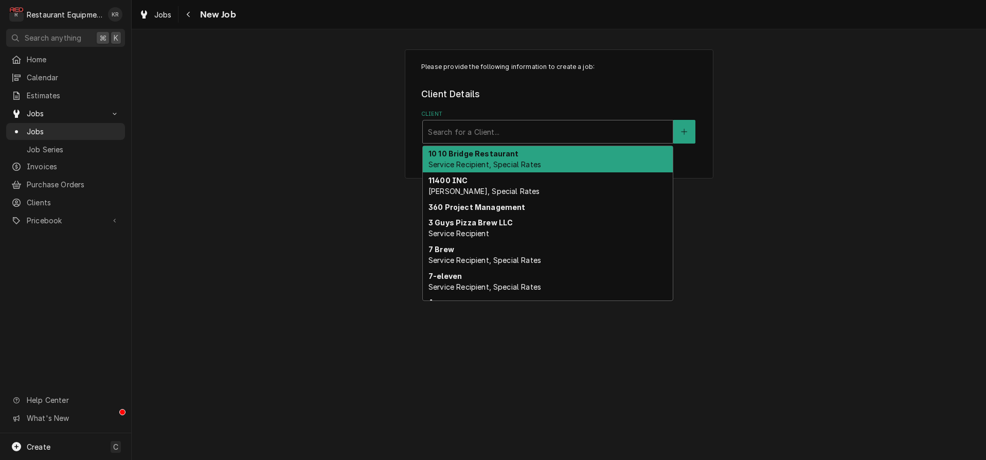
click at [485, 138] on div "Client" at bounding box center [548, 131] width 240 height 19
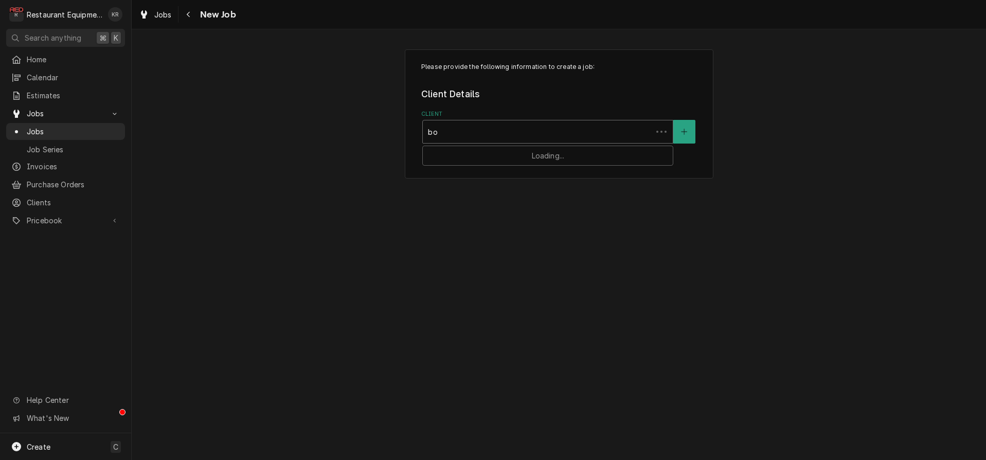
type input "[PERSON_NAME]"
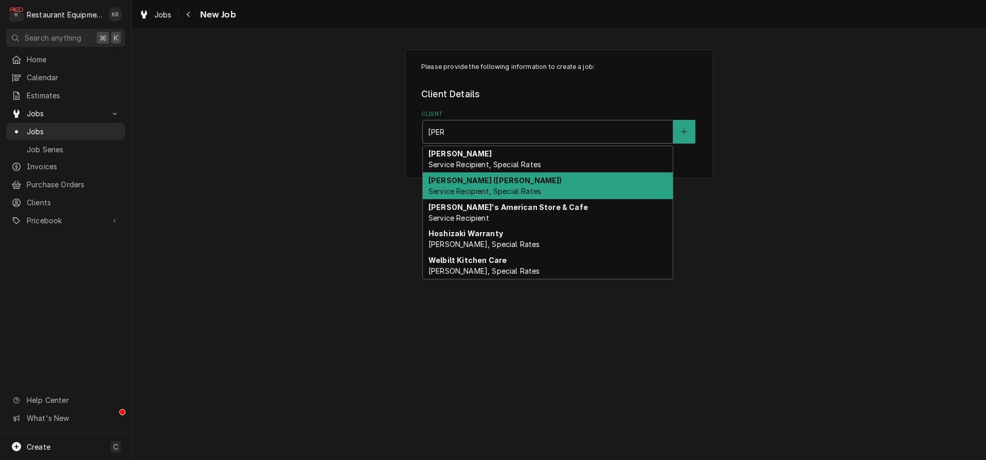
click at [463, 188] on span "Service Recipient, Special Rates" at bounding box center [485, 191] width 113 height 9
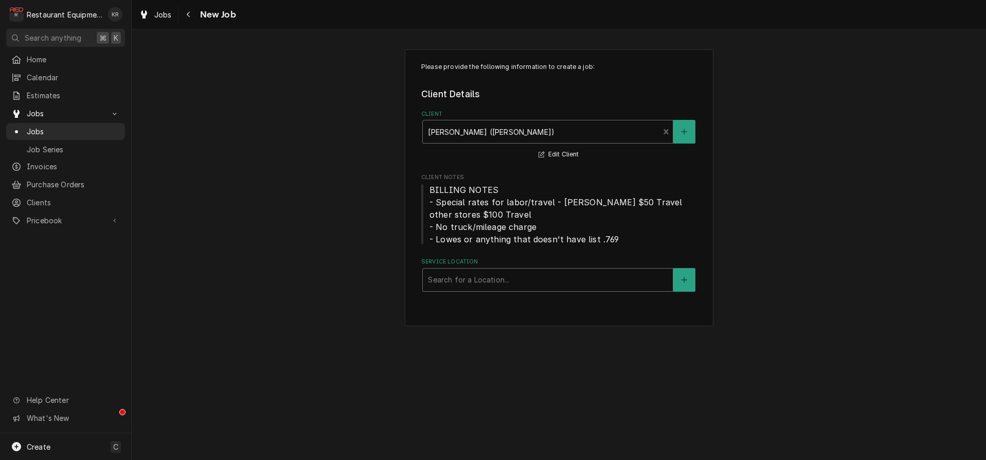
click at [456, 278] on div "Service Location" at bounding box center [548, 280] width 240 height 19
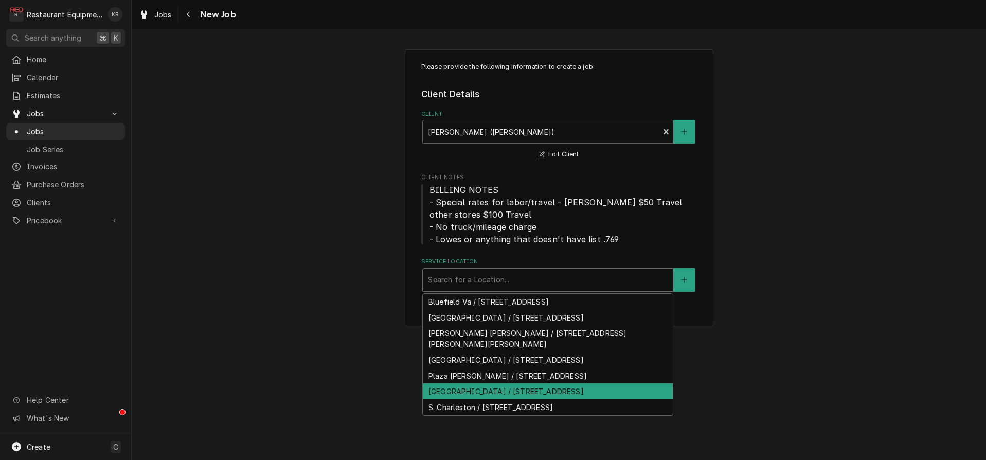
click at [465, 383] on div "Princeton / 171 Meadowfield Ln, Princeton, WV 24740" at bounding box center [548, 391] width 250 height 16
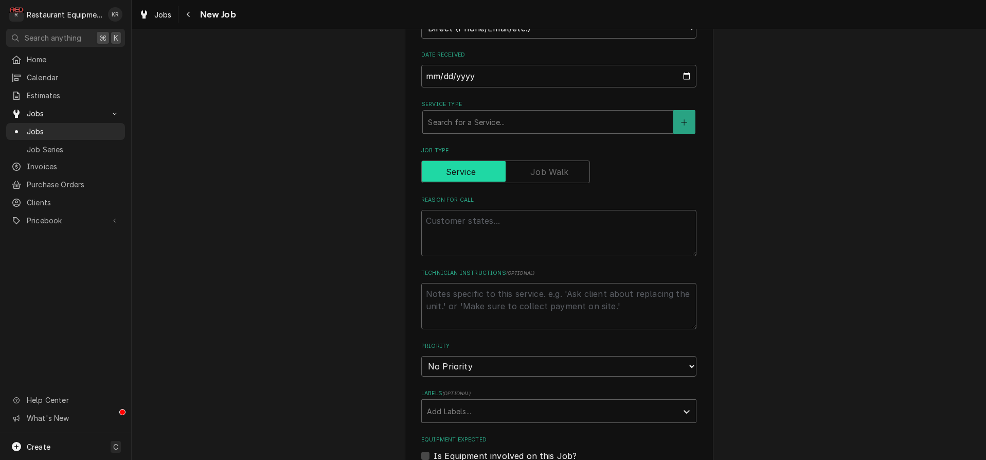
scroll to position [361, 0]
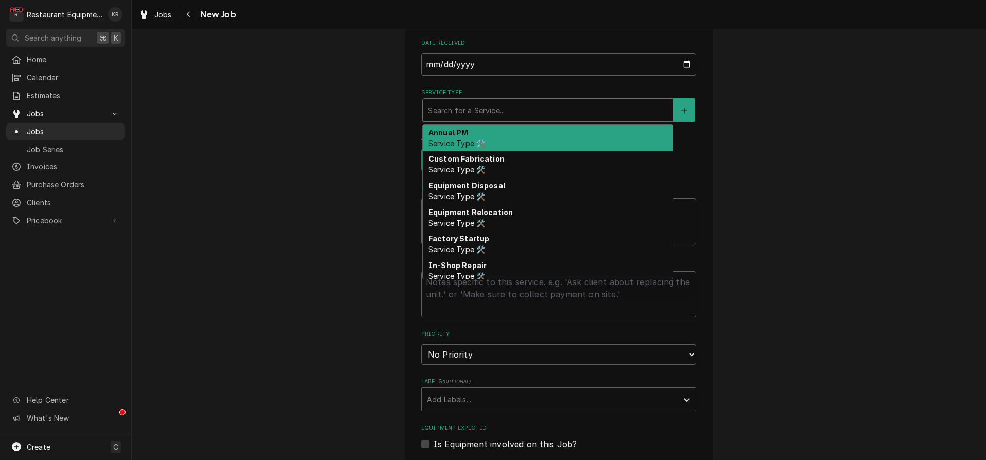
click at [498, 103] on div "Service Type" at bounding box center [548, 110] width 240 height 19
type textarea "x"
type input "b"
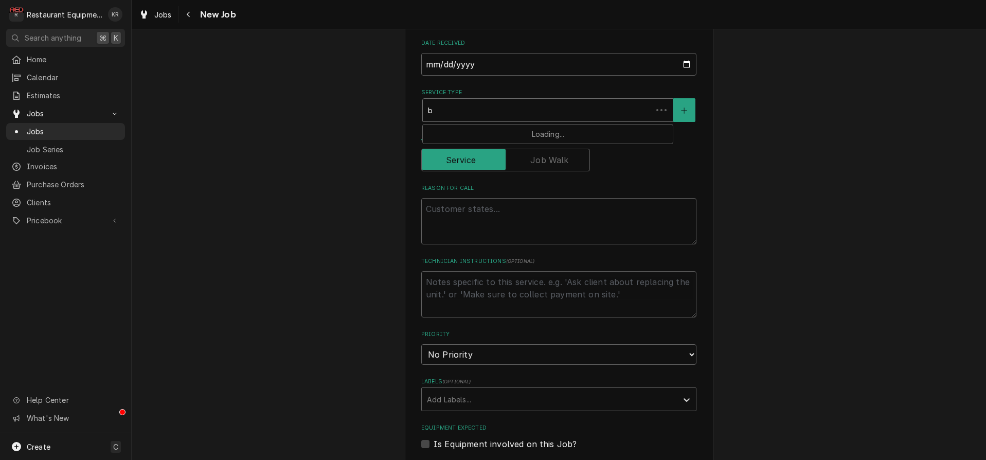
type textarea "x"
type input "br"
type textarea "x"
type input "bre"
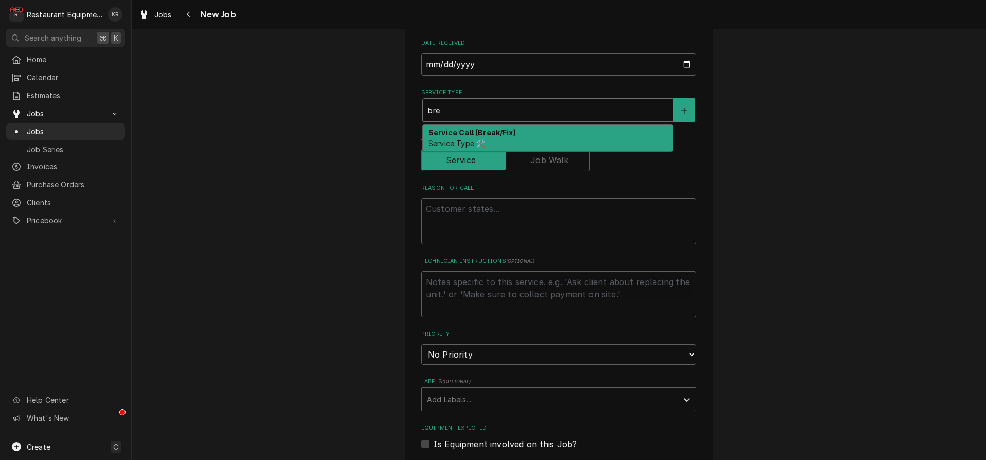
click at [494, 139] on div "Service Call (Break/Fix) Service Type 🛠️" at bounding box center [548, 138] width 250 height 27
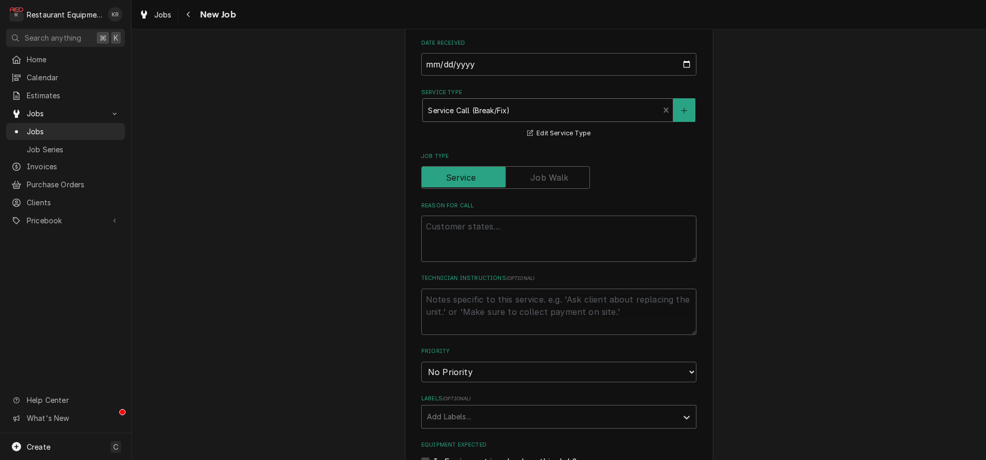
scroll to position [363, 0]
paste textarea "Princeton Bob WIC- one of the fans is dripping water x 4 days. Asked us to cont…"
type textarea "x"
type textarea "Princeton Bob WIC- one of the fans is dripping water x 4 days. Asked us to cont…"
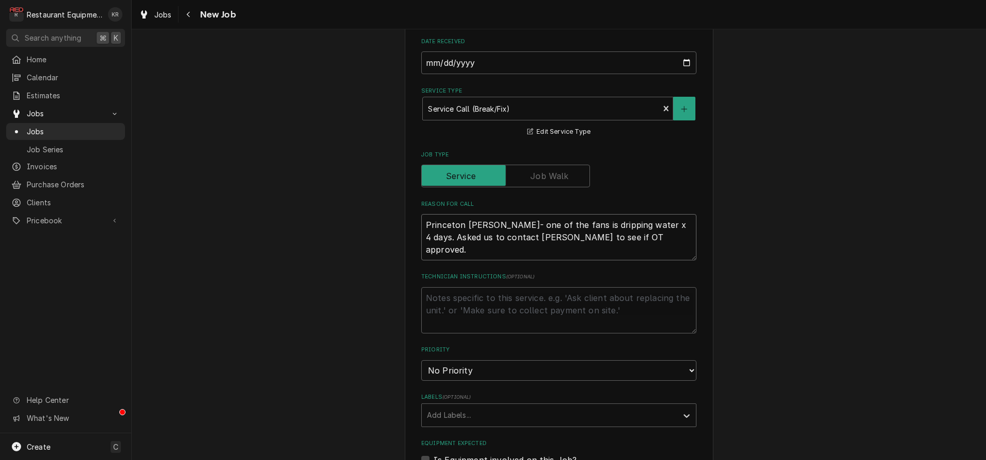
drag, startPoint x: 431, startPoint y: 220, endPoint x: 311, endPoint y: 210, distance: 119.7
click at [421, 214] on textarea "Princeton Bob WIC- one of the fans is dripping water x 4 days. Asked us to cont…" at bounding box center [558, 237] width 275 height 46
type textarea "x"
type textarea "WIC- one of the fans is dripping water x 4 days. Asked us to contact Corey to s…"
drag, startPoint x: 620, startPoint y: 222, endPoint x: 626, endPoint y: 261, distance: 39.5
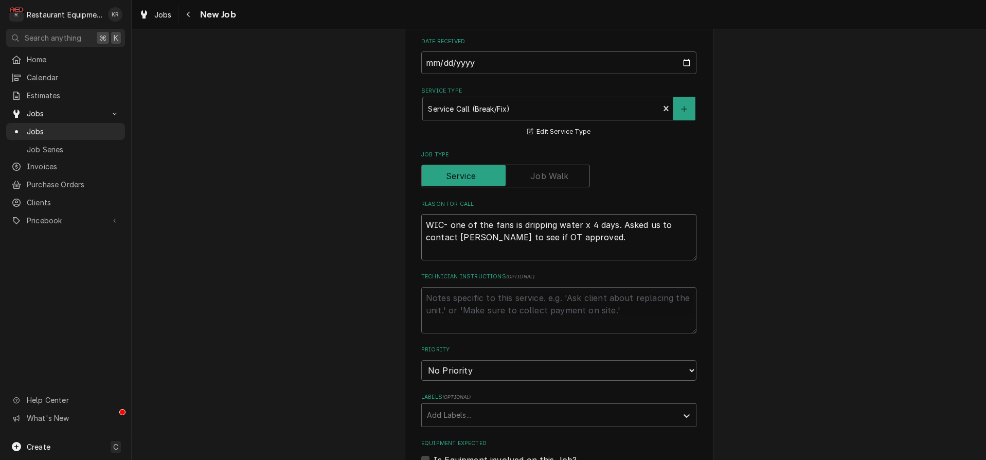
click at [626, 260] on textarea "WIC- one of the fans is dripping water x 4 days. Asked us to contact Corey to s…" at bounding box center [558, 237] width 275 height 46
type textarea "x"
type textarea "WIC- one of the fans is dripping water x 4 days."
type textarea "x"
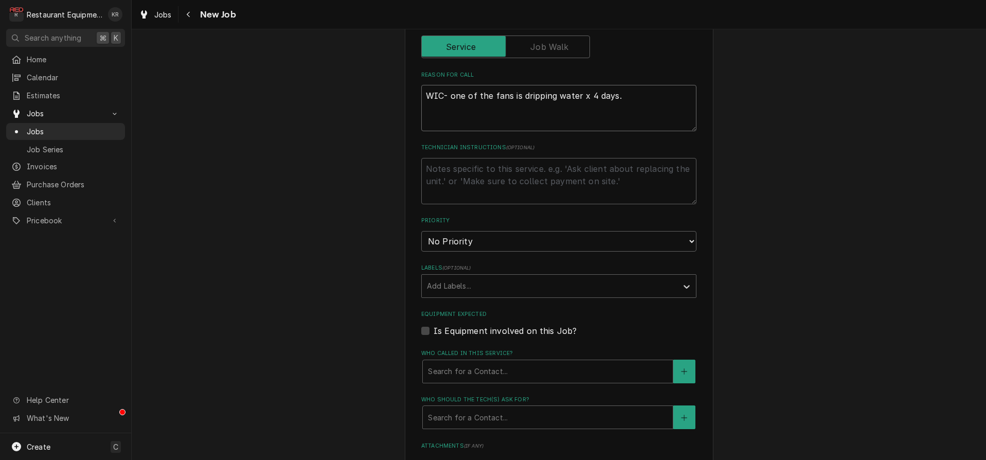
scroll to position [497, 0]
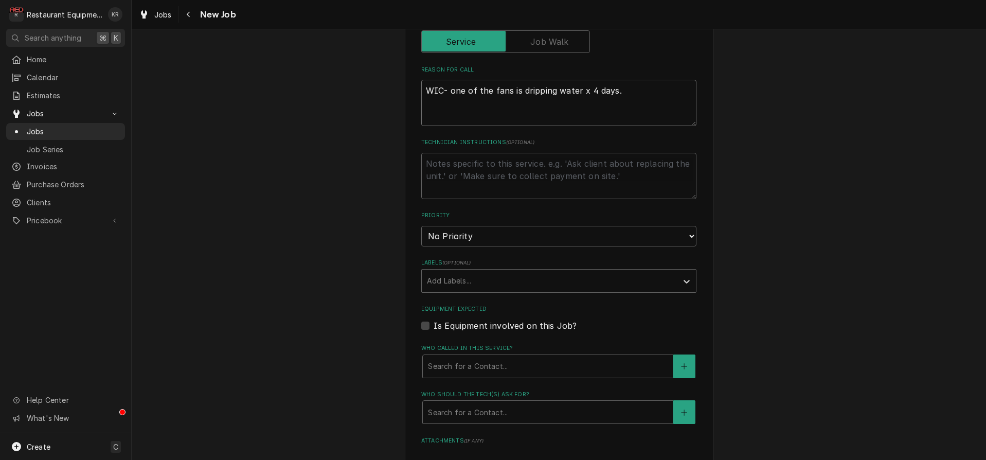
type textarea "WIC- one of the fans is dripping water x 4 days."
select select "2"
click option "High" at bounding box center [0, 0] width 0 height 0
drag, startPoint x: 475, startPoint y: 278, endPoint x: 478, endPoint y: 290, distance: 12.6
click at [475, 278] on div "Labels" at bounding box center [549, 281] width 245 height 19
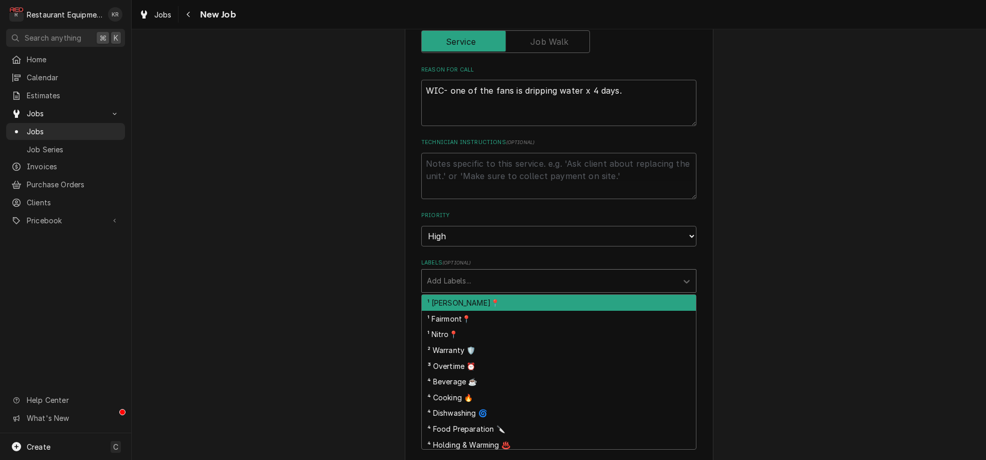
click at [480, 304] on div "¹ Beckley📍" at bounding box center [559, 303] width 274 height 16
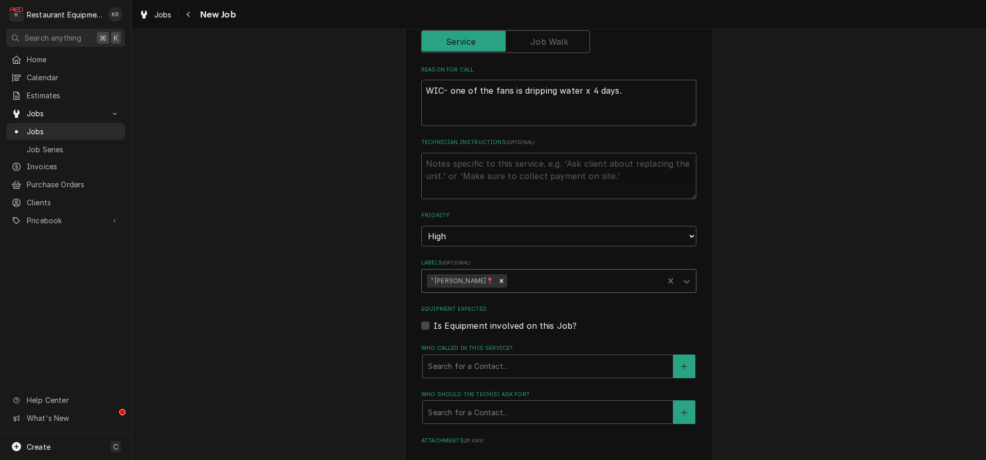
click at [509, 274] on div "Labels" at bounding box center [583, 281] width 149 height 19
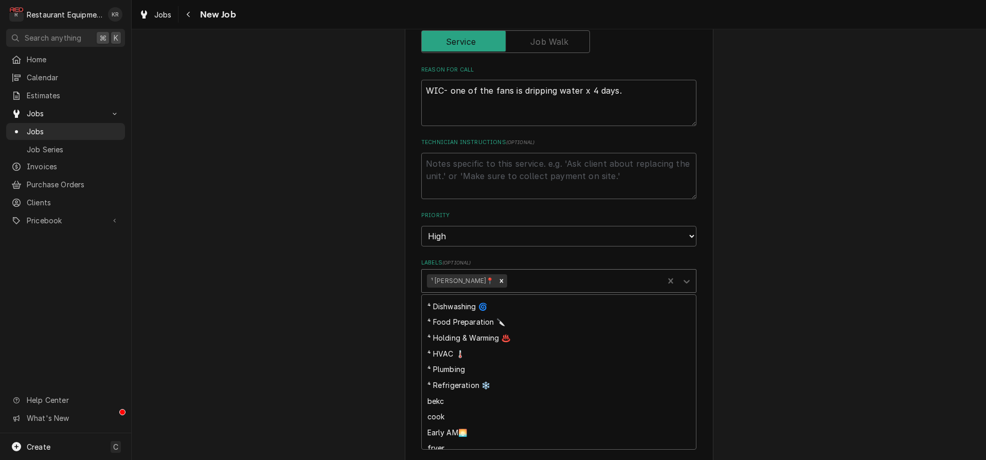
scroll to position [130, 0]
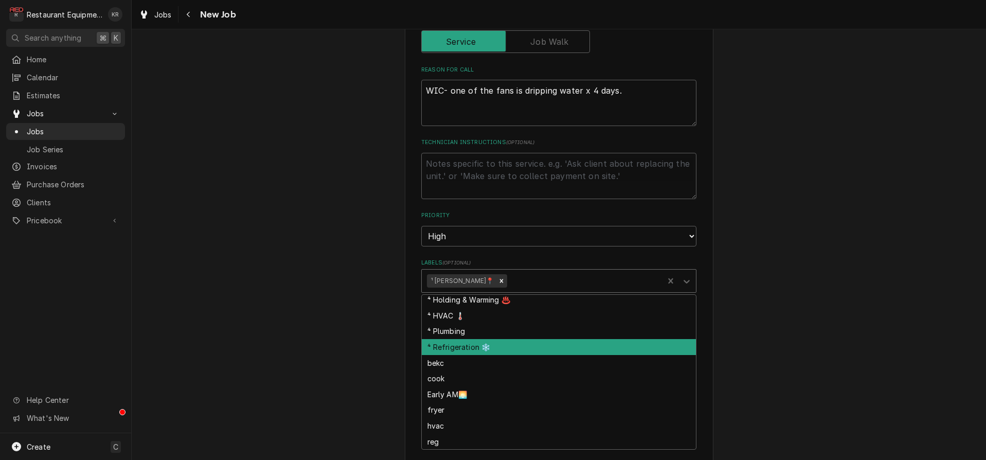
click at [511, 345] on div "⁴ Refrigeration ❄️" at bounding box center [559, 347] width 274 height 16
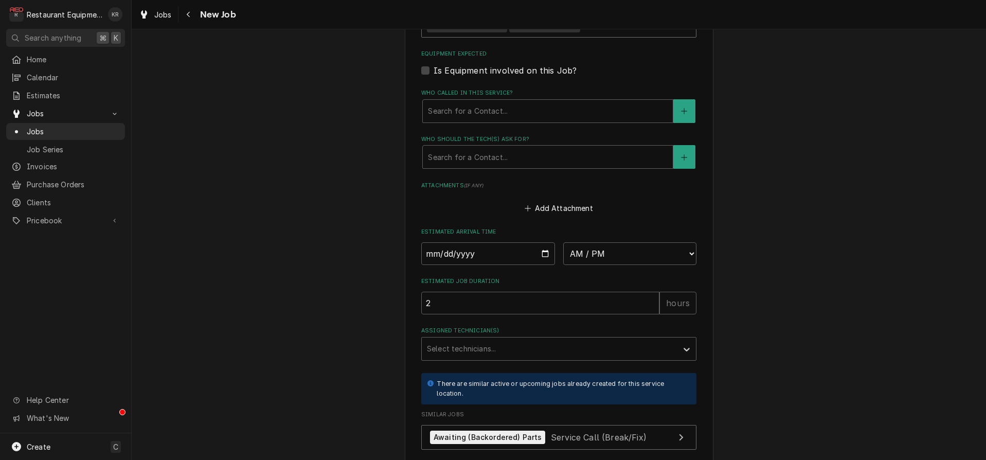
scroll to position [760, 0]
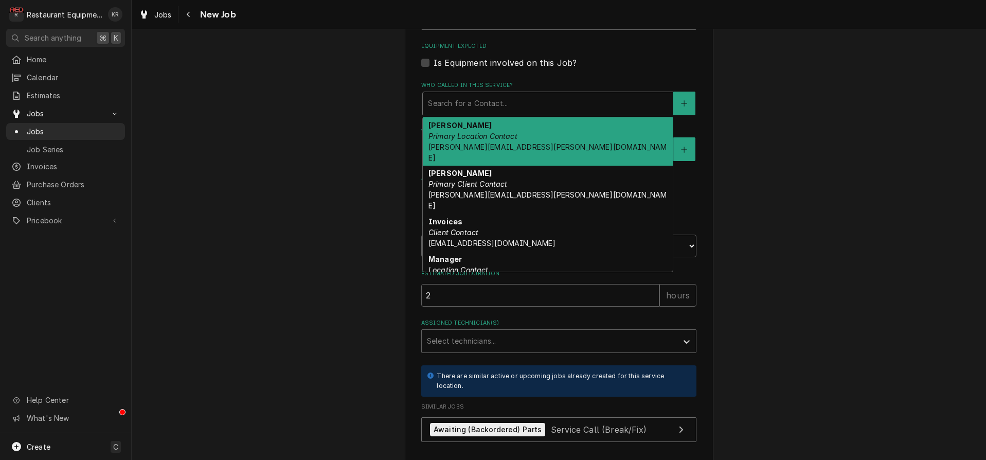
click at [483, 103] on div "Who called in this service?" at bounding box center [548, 103] width 240 height 19
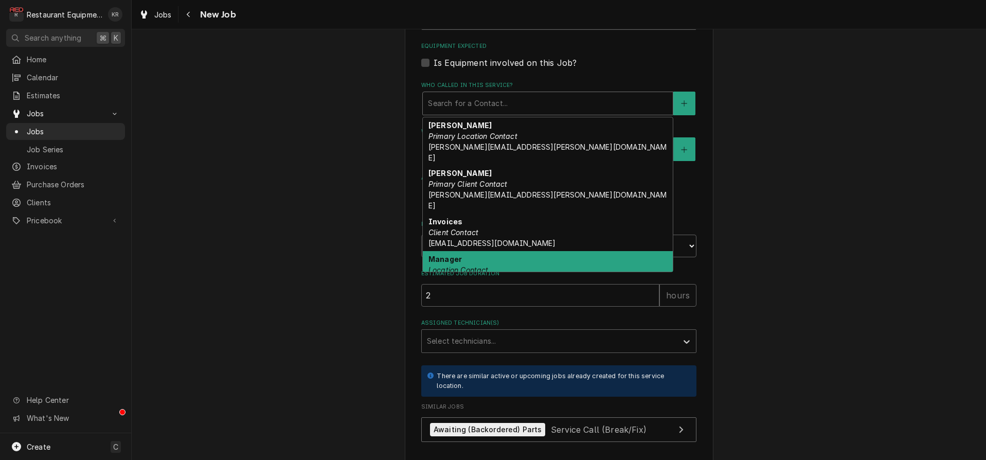
click at [467, 251] on div "Manager Location Contact" at bounding box center [548, 264] width 250 height 27
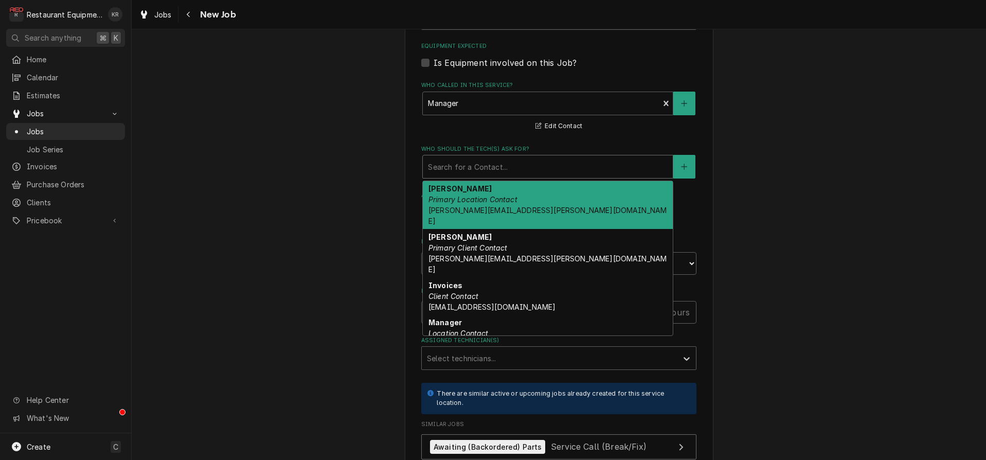
click at [465, 169] on div "Who should the tech(s) ask for?" at bounding box center [548, 166] width 240 height 19
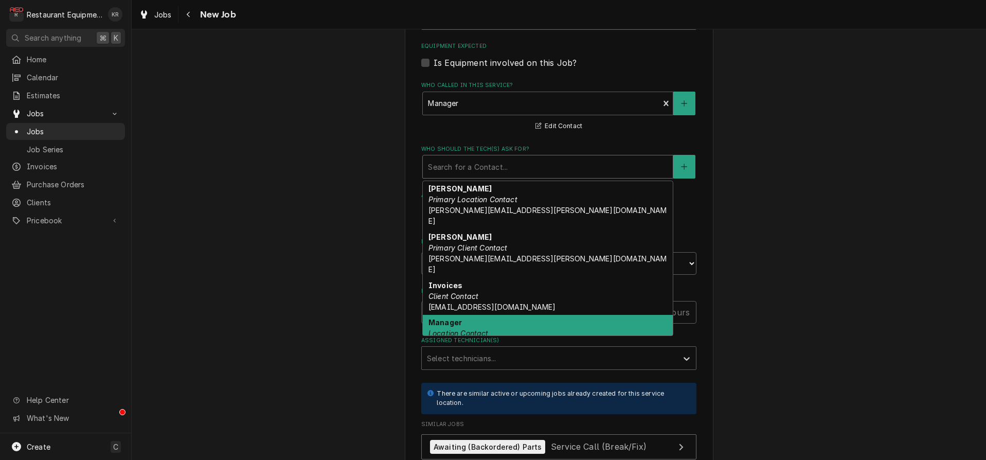
drag, startPoint x: 467, startPoint y: 315, endPoint x: 471, endPoint y: 309, distance: 7.4
click at [468, 315] on div "Manager Location Contact" at bounding box center [548, 328] width 250 height 27
type textarea "x"
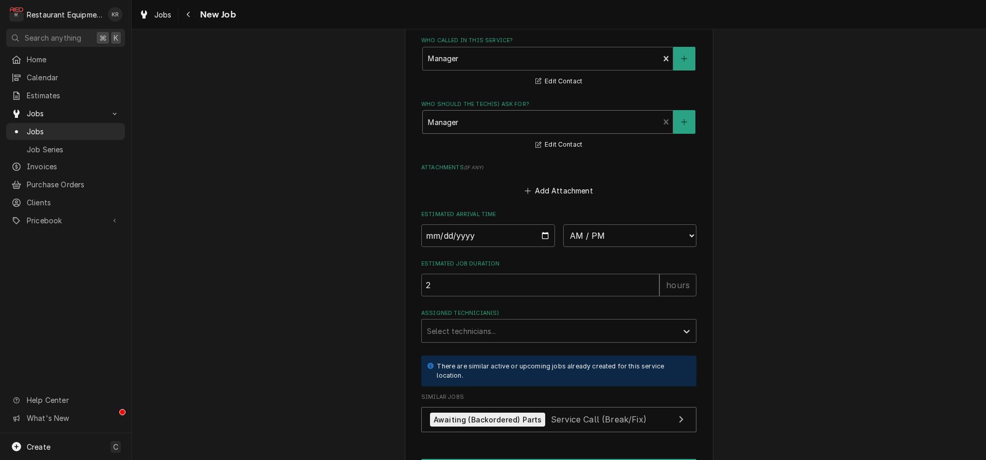
scroll to position [806, 0]
click at [545, 234] on input "Date" at bounding box center [488, 234] width 134 height 23
type input "2025-08-13"
click at [563, 223] on select "AM / PM 6:00 AM 6:15 AM 6:30 AM 6:45 AM 7:00 AM 7:15 AM 7:30 AM 7:45 AM 8:00 AM…" at bounding box center [630, 234] width 134 height 23
type textarea "x"
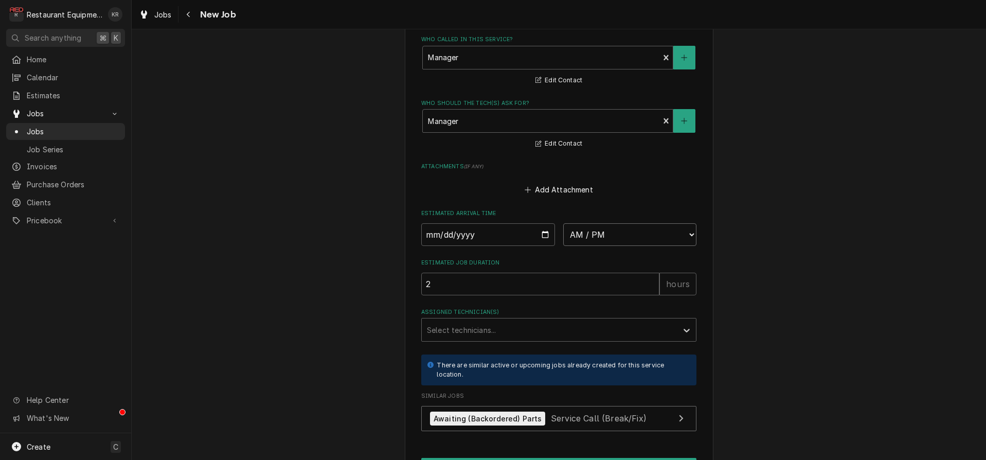
select select "09:45:00"
click option "9:45 AM" at bounding box center [0, 0] width 0 height 0
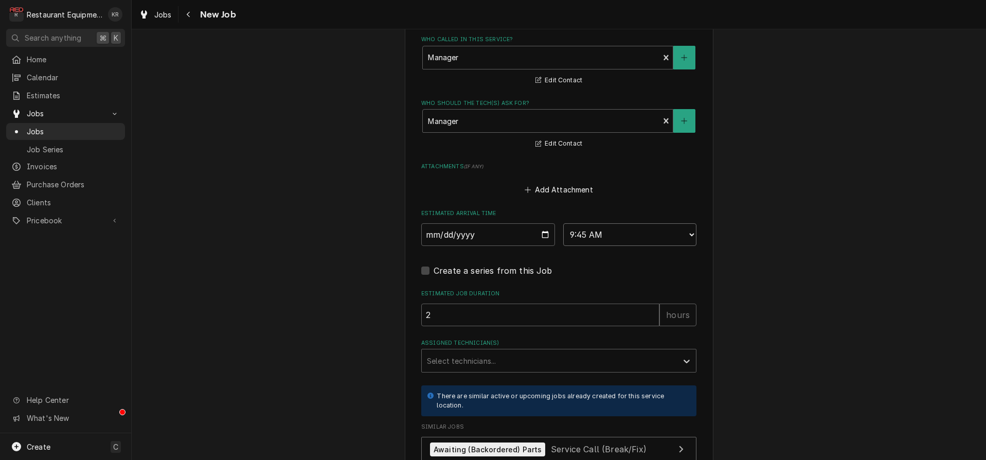
type textarea "x"
click at [499, 357] on div "Assigned Technician(s)" at bounding box center [549, 360] width 245 height 19
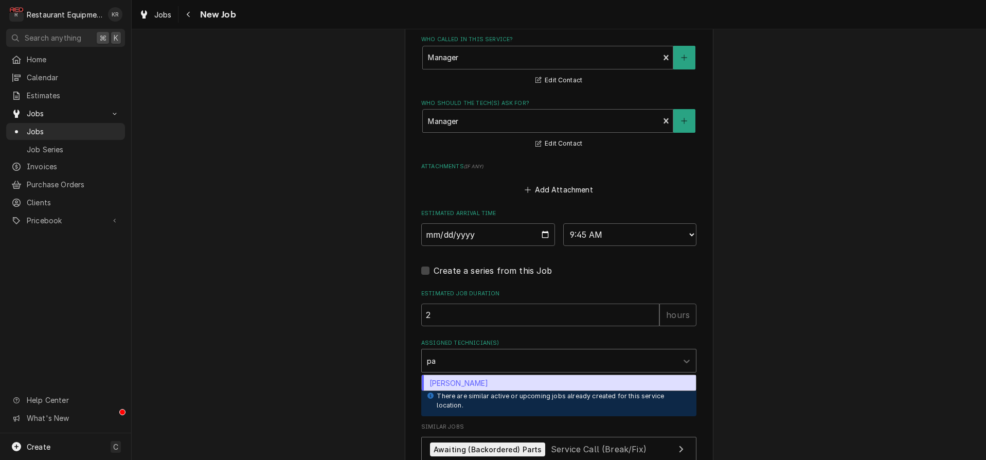
type input "pax"
click at [500, 380] on div "Paxton Turner" at bounding box center [559, 383] width 274 height 16
type textarea "x"
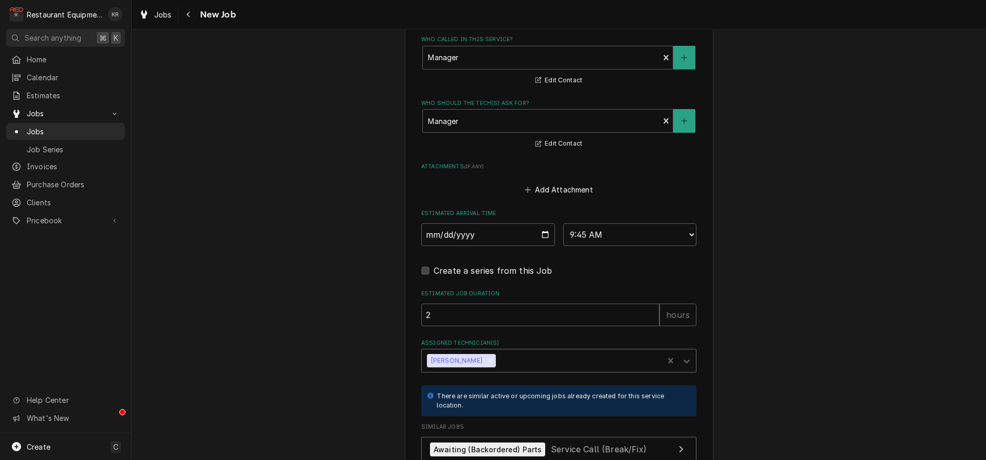
scroll to position [900, 0]
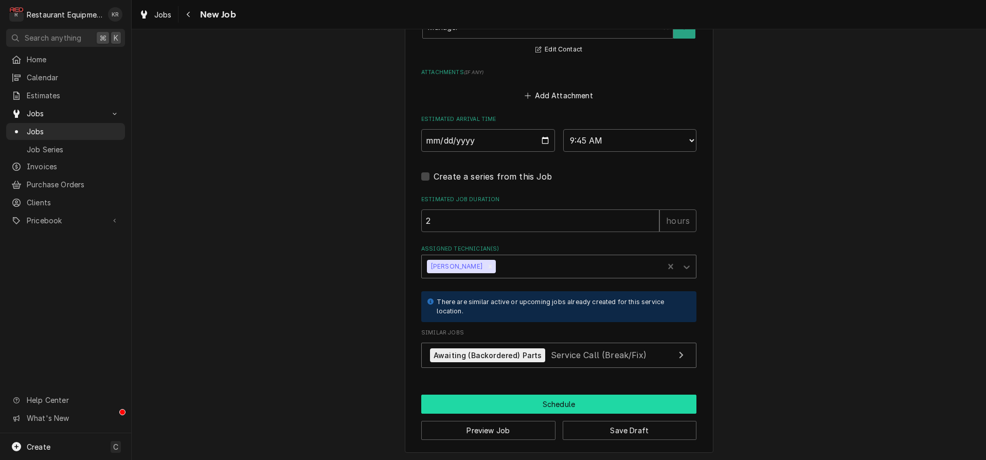
click at [539, 403] on button "Schedule" at bounding box center [558, 404] width 275 height 19
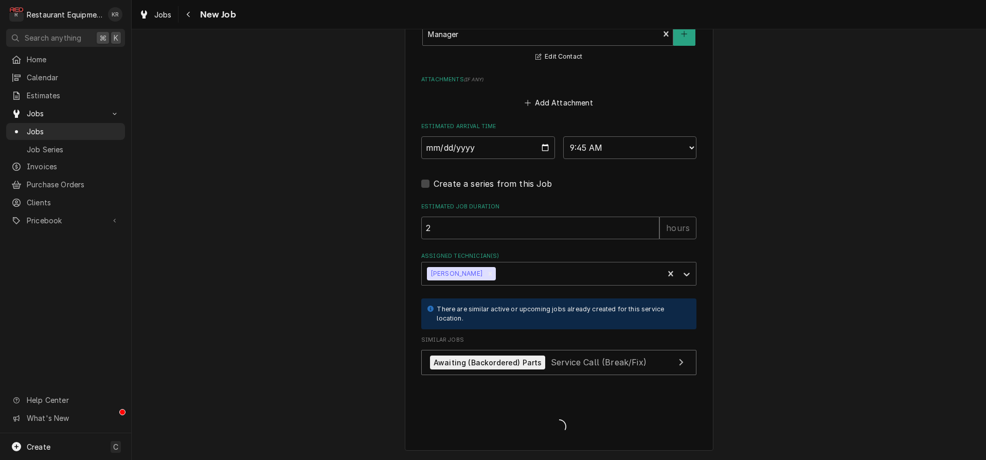
scroll to position [891, 0]
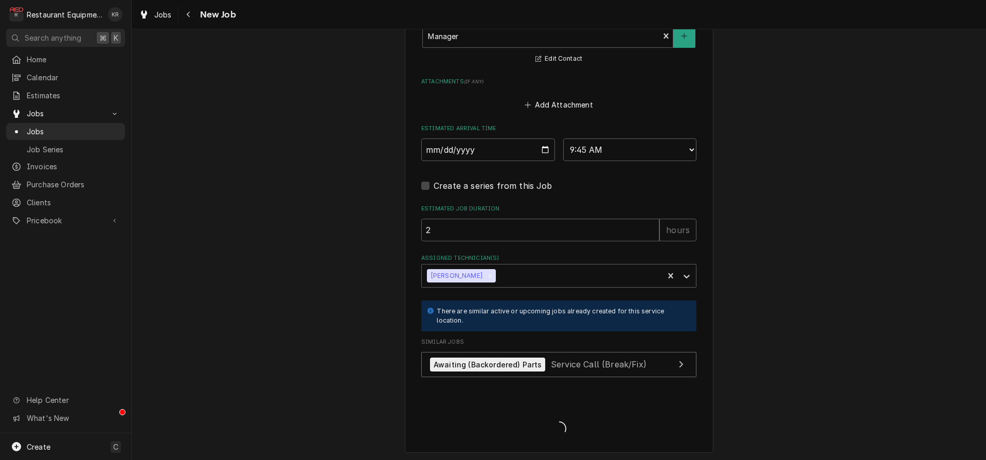
type textarea "x"
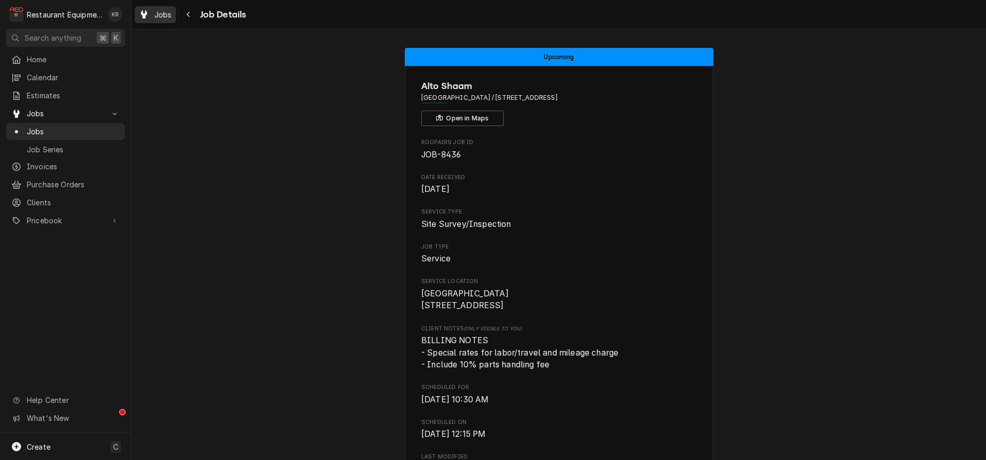
click at [171, 19] on span "Jobs" at bounding box center [162, 14] width 17 height 11
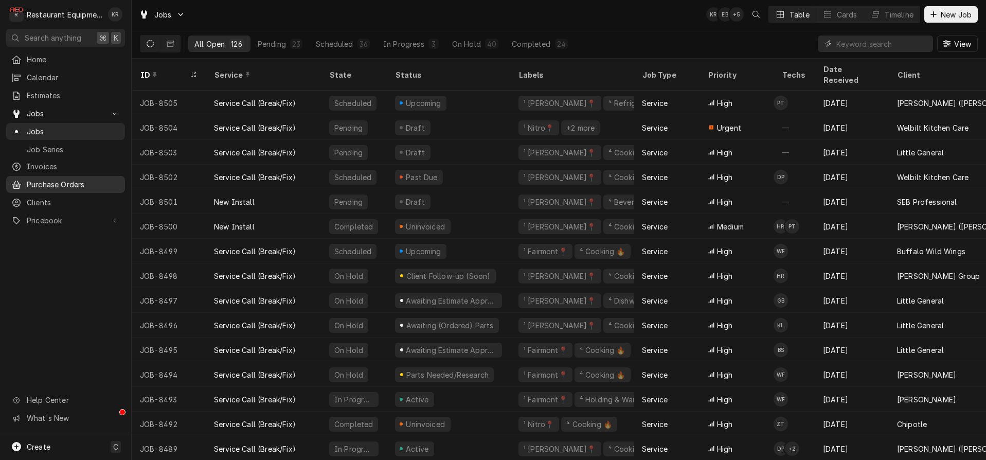
click at [49, 181] on span "Purchase Orders" at bounding box center [73, 184] width 93 height 11
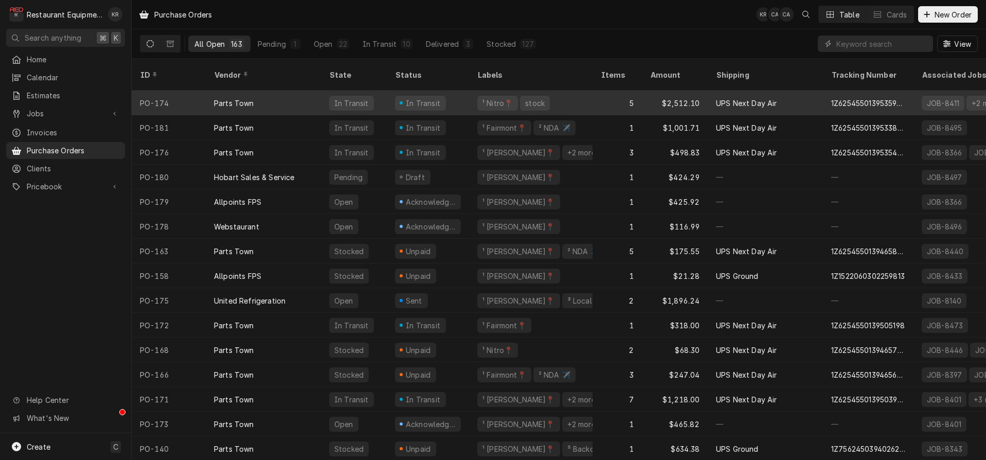
click at [397, 96] on div "In Transit" at bounding box center [420, 103] width 51 height 15
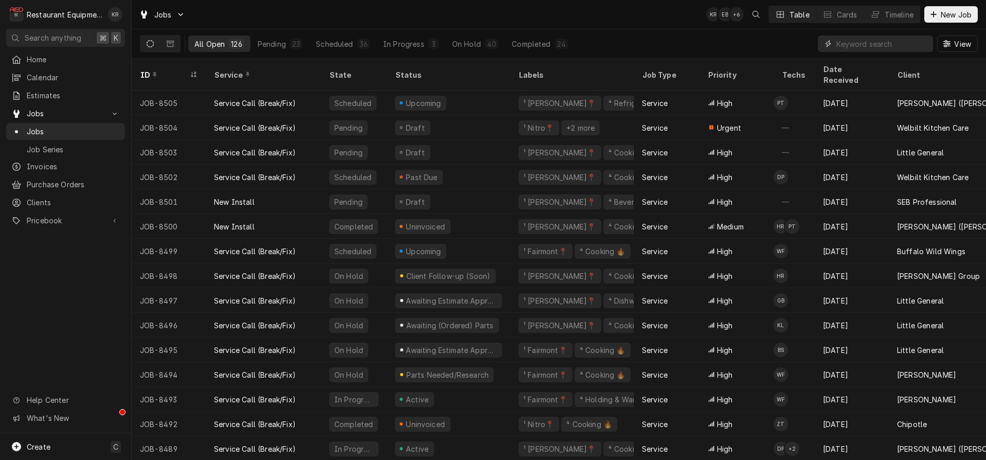
click at [919, 44] on input "Dynamic Content Wrapper" at bounding box center [883, 44] width 92 height 16
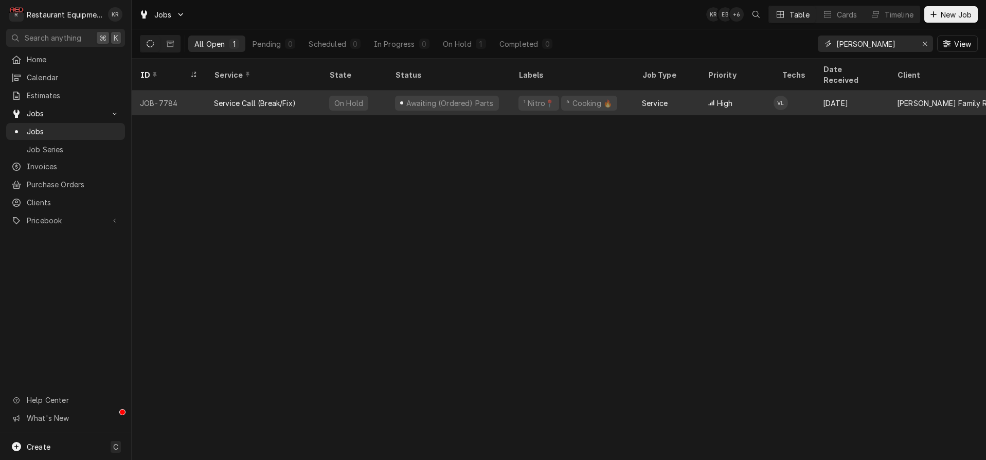
type input "harding"
click at [534, 91] on div "¹ Nitro📍 ⁴ Cooking 🔥" at bounding box center [571, 103] width 123 height 25
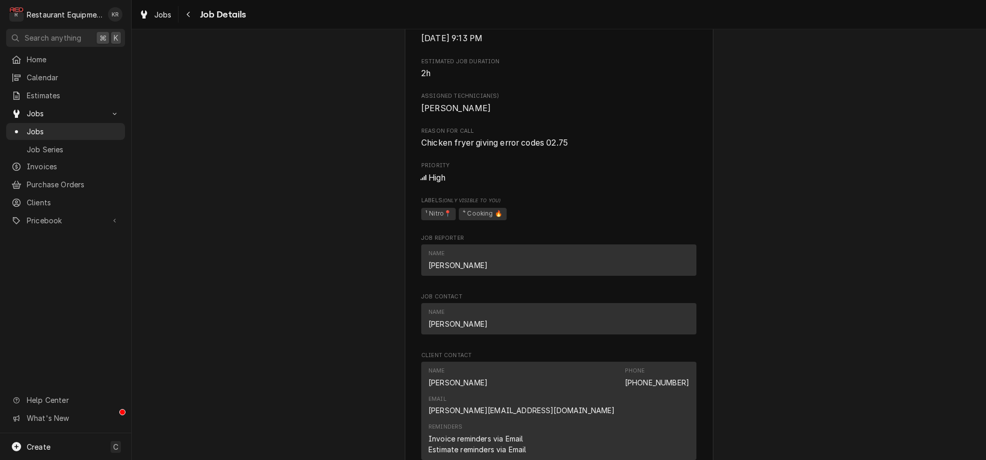
scroll to position [1254, 0]
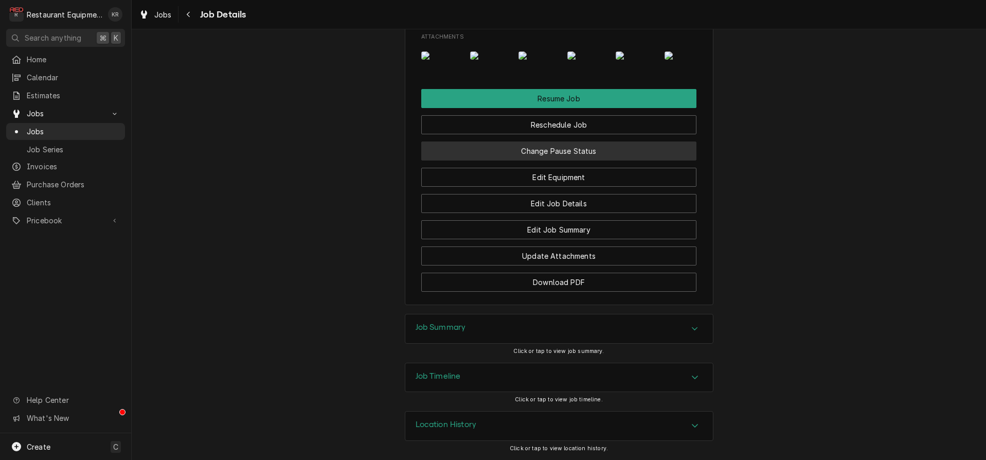
click at [576, 155] on button "Change Pause Status" at bounding box center [558, 150] width 275 height 19
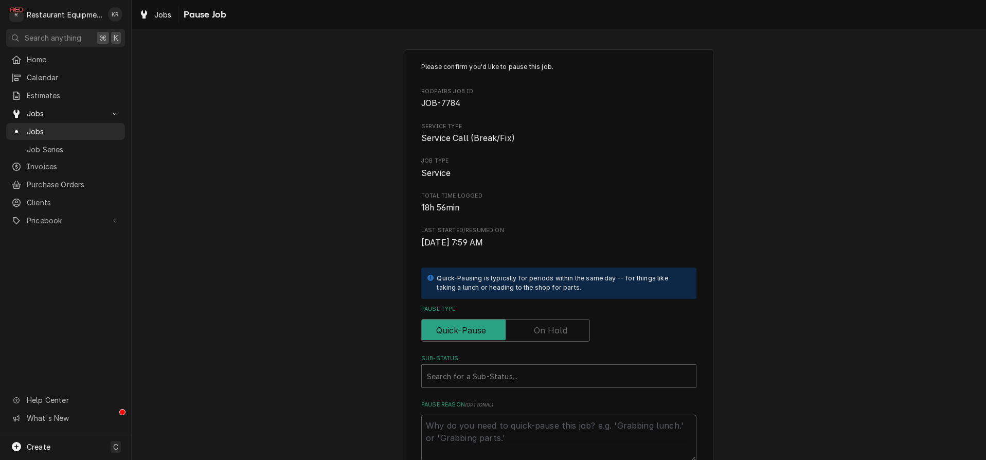
click at [558, 328] on label "Pause Type" at bounding box center [505, 330] width 169 height 23
click at [558, 328] on input "Pause Type" at bounding box center [505, 330] width 159 height 23
checkbox input "true"
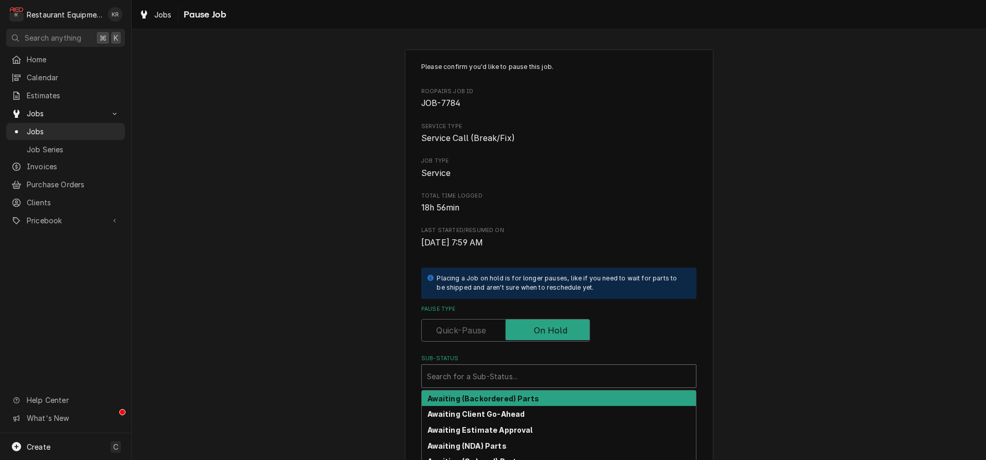
click at [527, 385] on div "Sub-Status" at bounding box center [559, 376] width 264 height 19
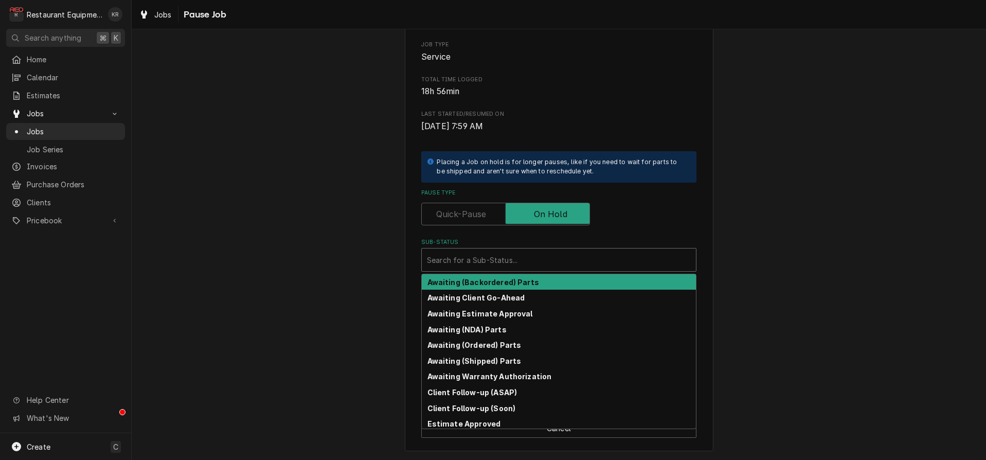
click at [508, 283] on strong "Awaiting (Backordered) Parts" at bounding box center [484, 282] width 112 height 9
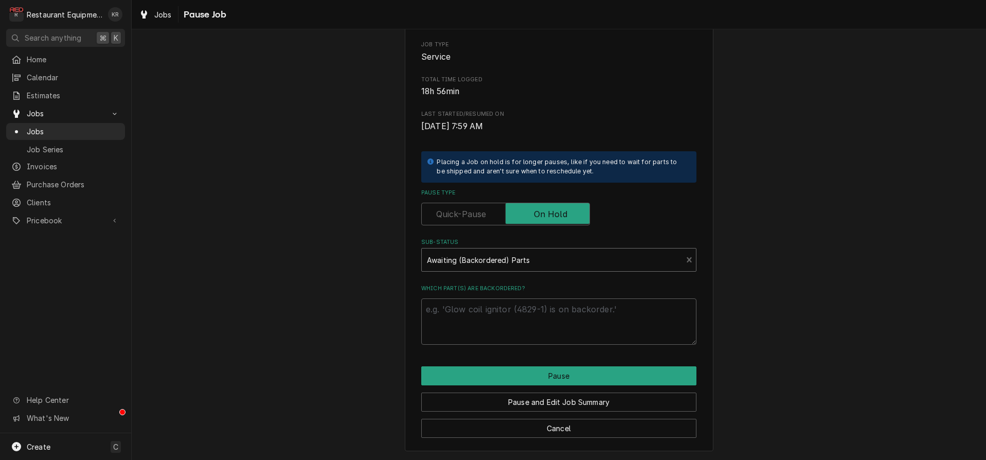
scroll to position [104, 0]
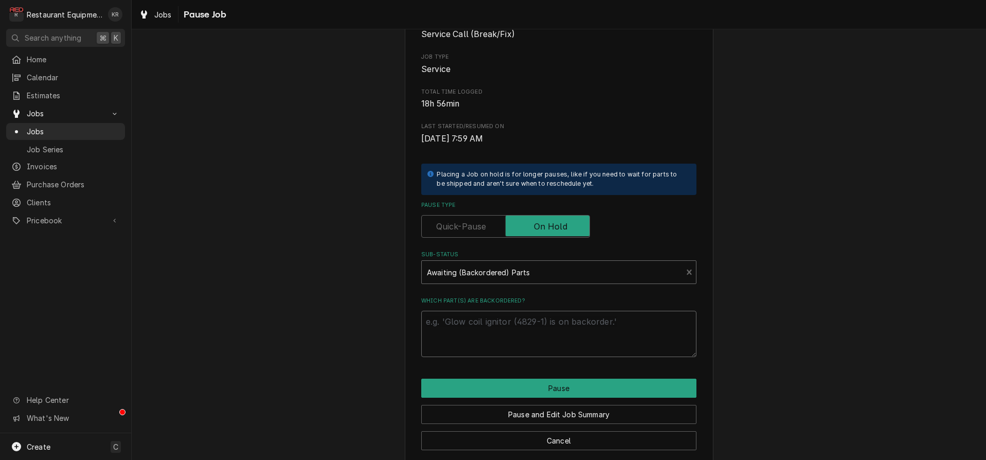
click at [498, 341] on textarea "Which part(s) are backordered?" at bounding box center [558, 334] width 275 height 46
type textarea "x"
type textarea "E"
type textarea "x"
type textarea "ETA"
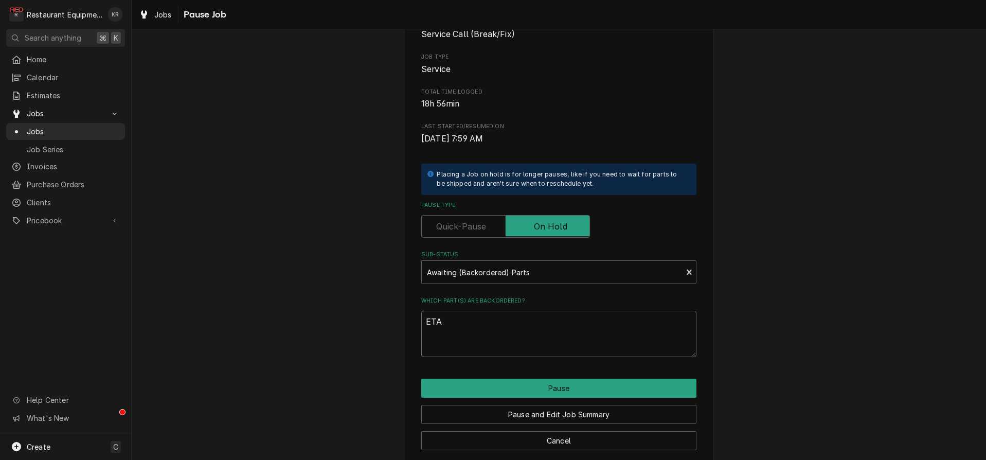
type textarea "x"
type textarea "ETAN"
type textarea "x"
type textarea "ETAN"
type textarea "x"
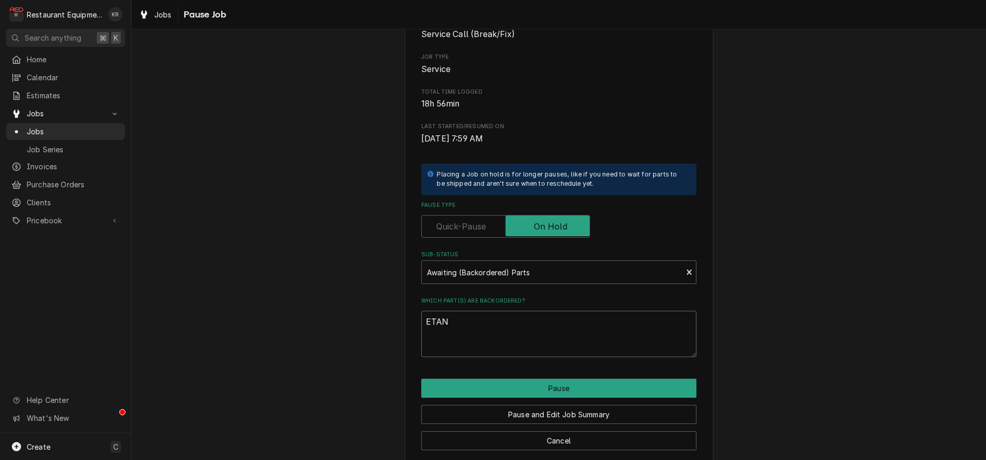
type textarea "ETAN"
type textarea "x"
type textarea "ETA"
type textarea "x"
type textarea "ETA"
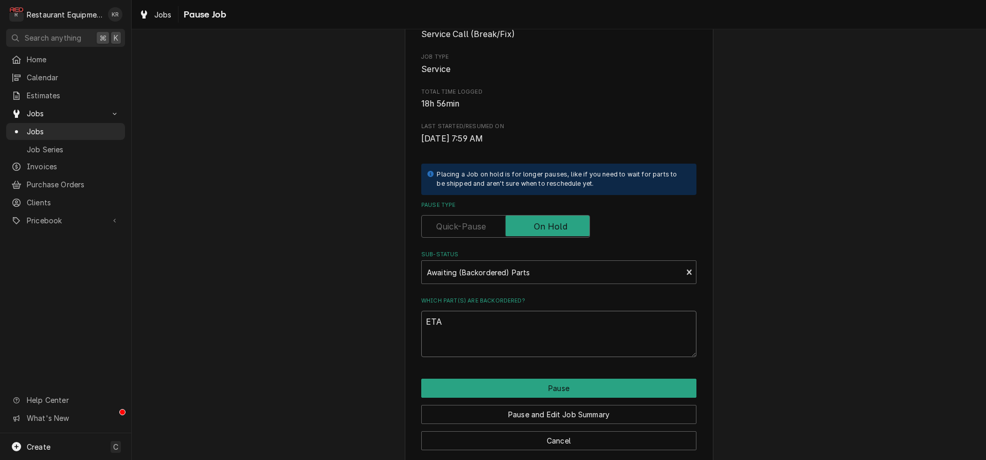
type textarea "x"
type textarea "ETA 8"
type textarea "x"
type textarea "ETA 8/"
type textarea "x"
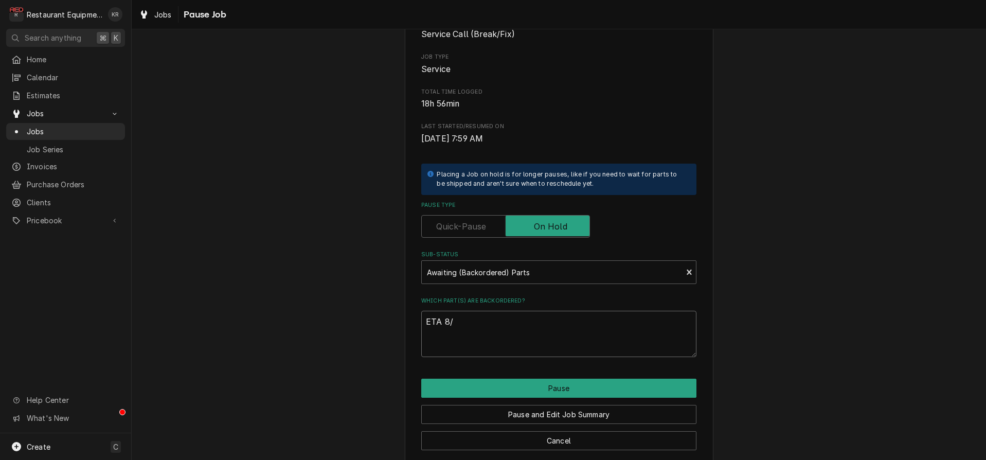
type textarea "ETA 8/1"
type textarea "x"
type textarea "ETA 8/18"
type textarea "x"
type textarea "ETA 8/18"
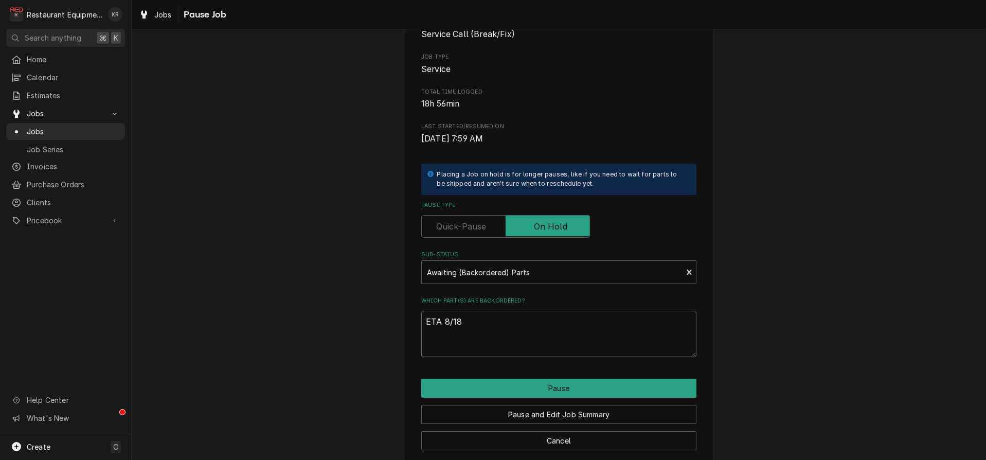
type textarea "x"
type textarea "ETA 8/18 s"
type textarea "x"
type textarea "ETA 8/18 sh"
type textarea "x"
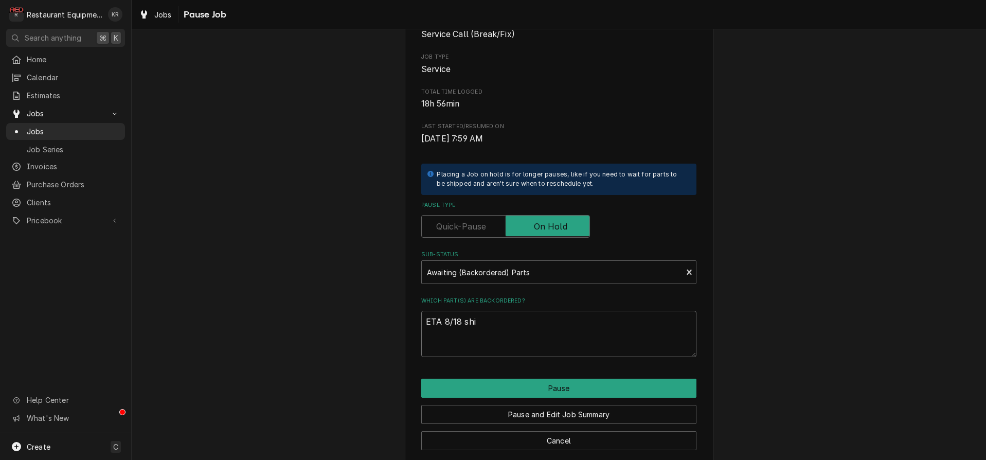
type textarea "ETA 8/18 ship"
type textarea "x"
type textarea "ETA 8/18 shipt"
type textarea "x"
type textarea "ETA 8/18 ship"
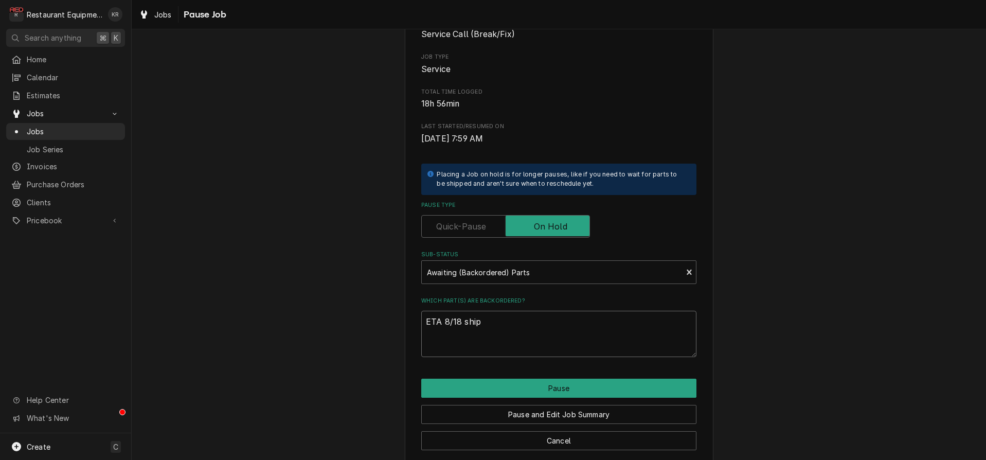
type textarea "x"
type textarea "ETA 8/18 ship"
type textarea "x"
type textarea "ETA 8/18 ship da"
type textarea "x"
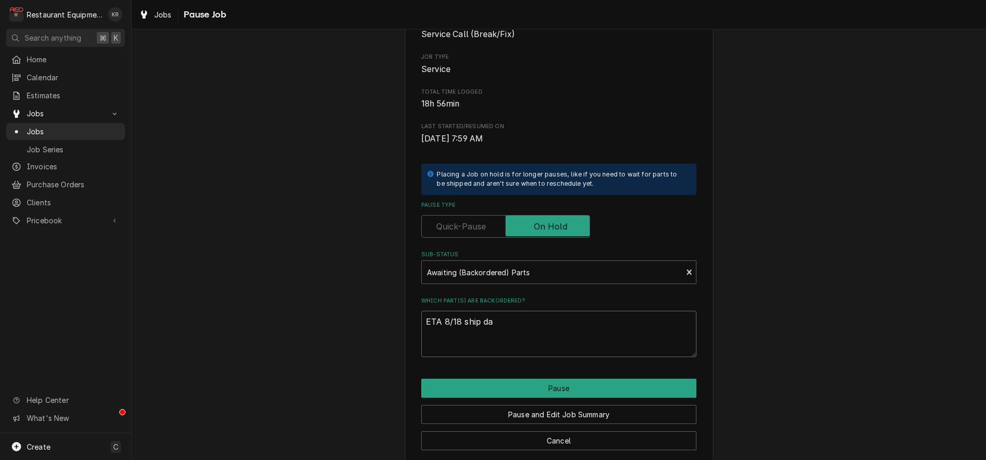
type textarea "ETA 8/18 ship dat"
type textarea "x"
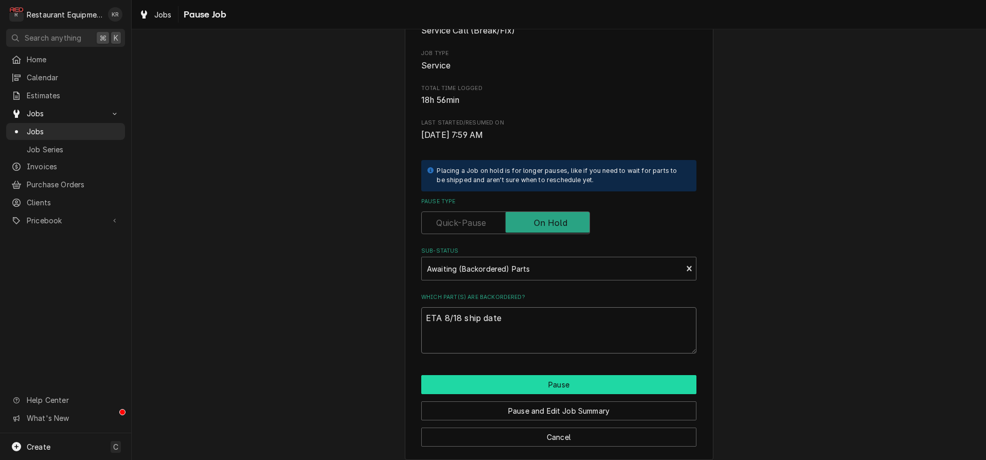
type textarea "ETA 8/18 ship date"
click at [531, 391] on button "Pause" at bounding box center [558, 384] width 275 height 19
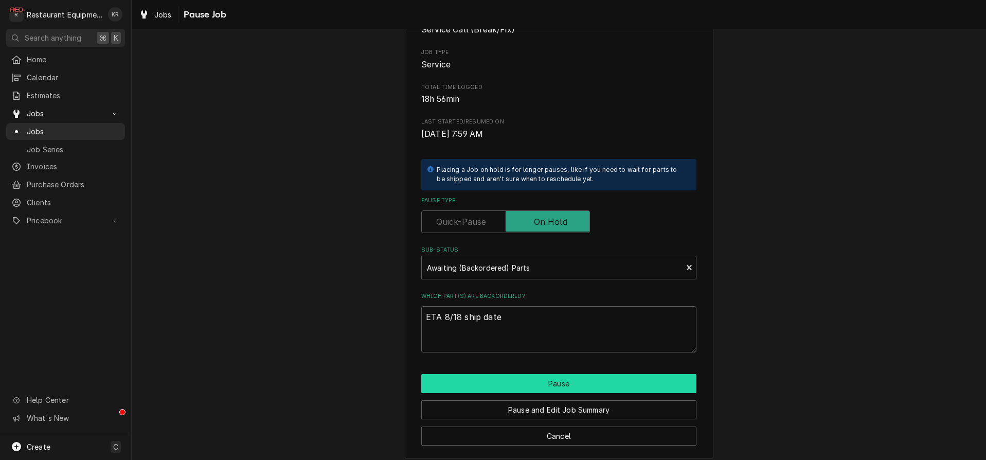
type textarea "x"
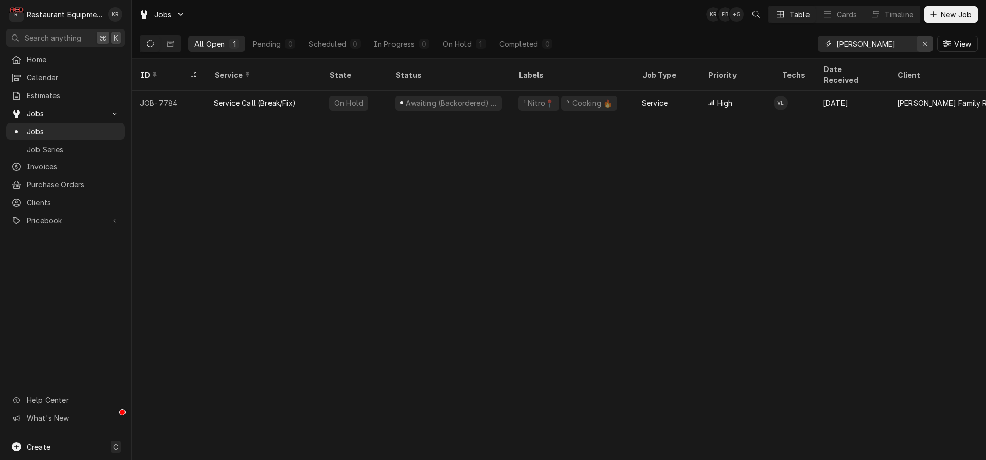
click at [921, 44] on div "Erase input" at bounding box center [925, 44] width 10 height 10
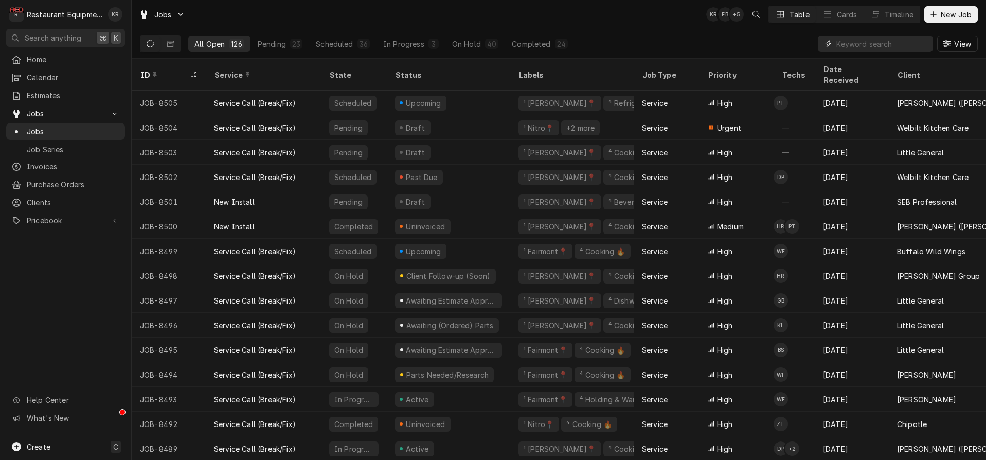
click at [885, 44] on input "Dynamic Content Wrapper" at bounding box center [883, 44] width 92 height 16
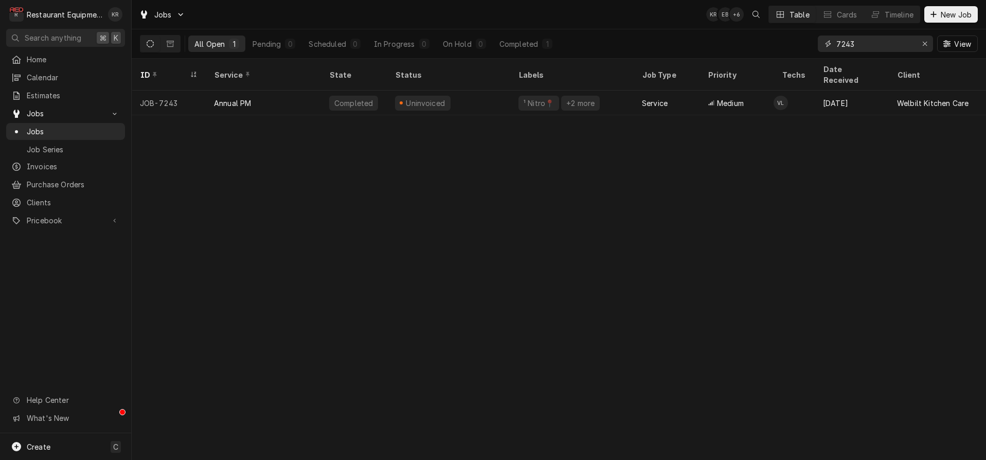
drag, startPoint x: 868, startPoint y: 41, endPoint x: 810, endPoint y: 41, distance: 58.1
click at [837, 41] on input "7243" at bounding box center [875, 44] width 77 height 16
click at [867, 42] on input "8428" at bounding box center [875, 44] width 77 height 16
type input "8492"
click at [906, 44] on input "8492" at bounding box center [875, 44] width 77 height 16
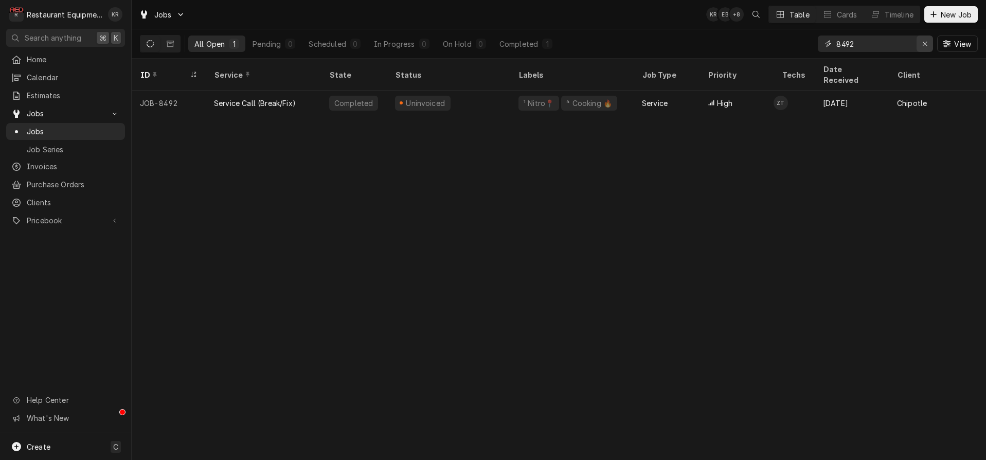
click at [920, 43] on div "Erase input" at bounding box center [925, 44] width 10 height 10
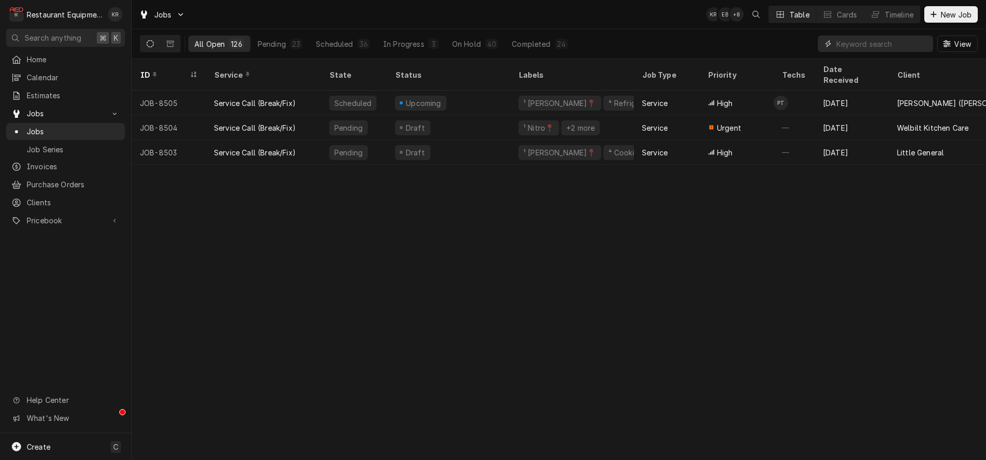
click at [917, 44] on input "Dynamic Content Wrapper" at bounding box center [883, 44] width 92 height 16
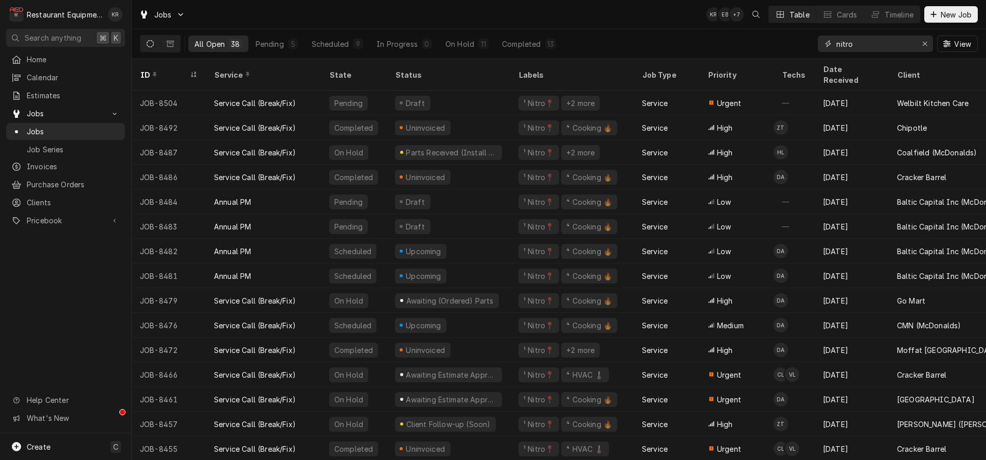
drag, startPoint x: 862, startPoint y: 42, endPoint x: 831, endPoint y: 42, distance: 30.9
click at [837, 42] on input "nitro" at bounding box center [875, 44] width 77 height 16
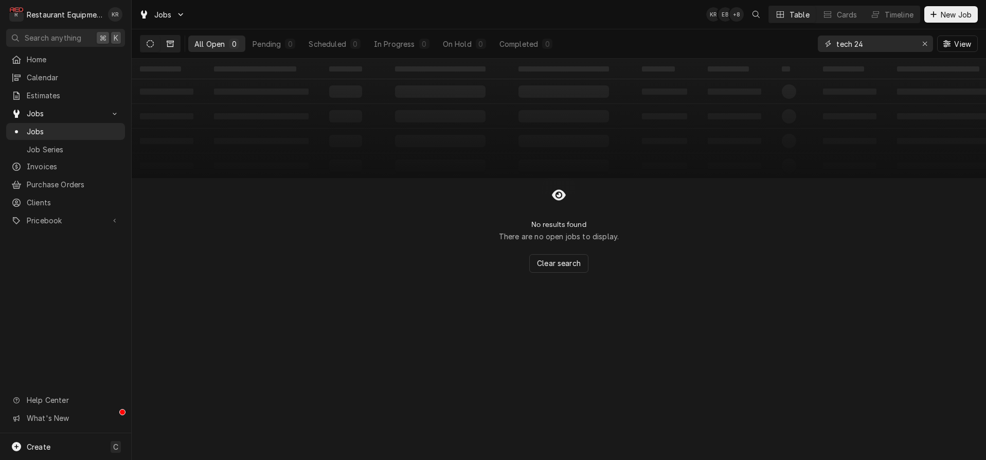
type input "tech 24"
click at [170, 42] on icon "Dynamic Content Wrapper" at bounding box center [170, 43] width 7 height 7
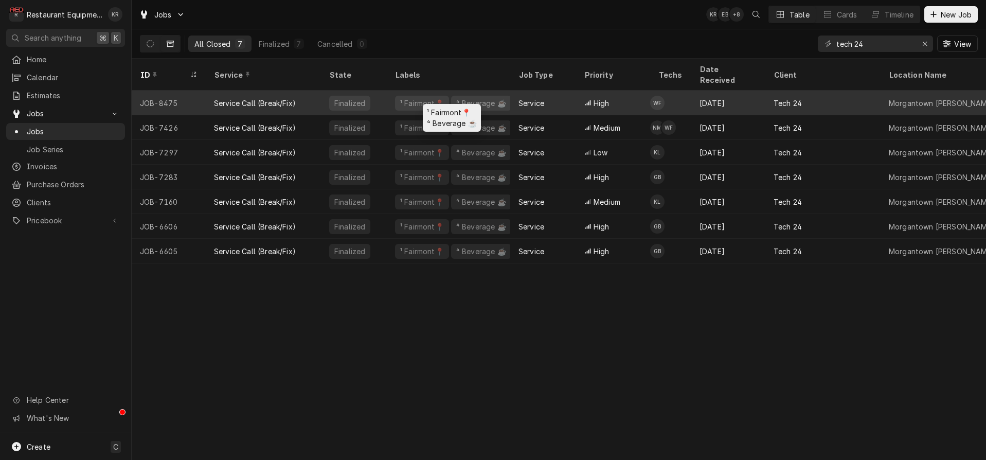
click at [434, 96] on div "¹ Fairmont📍" at bounding box center [422, 103] width 54 height 15
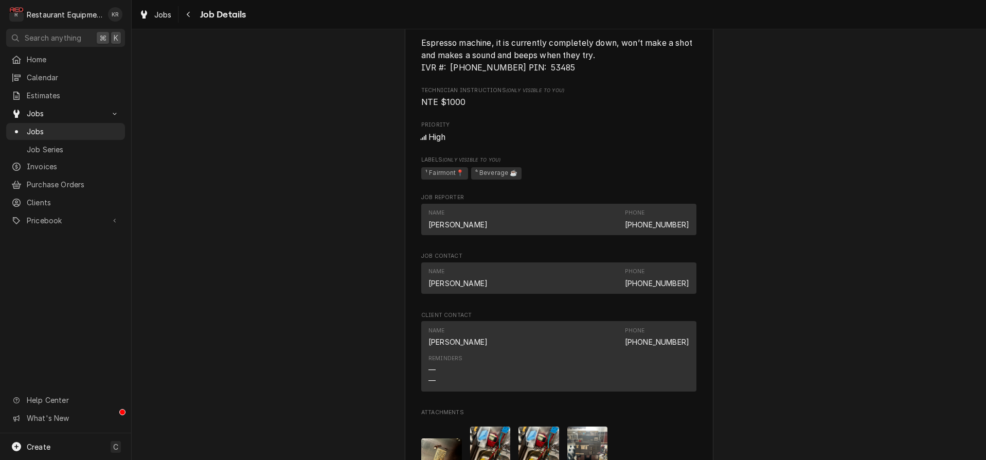
scroll to position [806, 0]
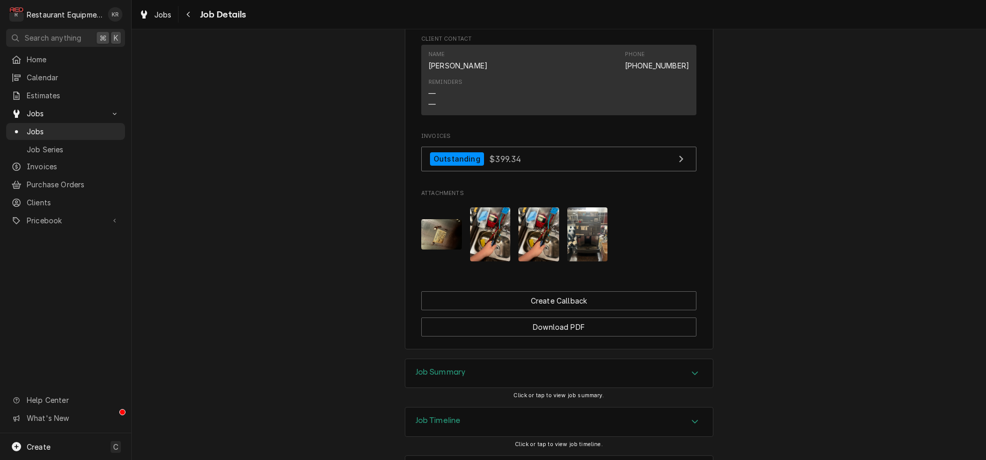
click at [441, 377] on h3 "Job Summary" at bounding box center [441, 372] width 50 height 10
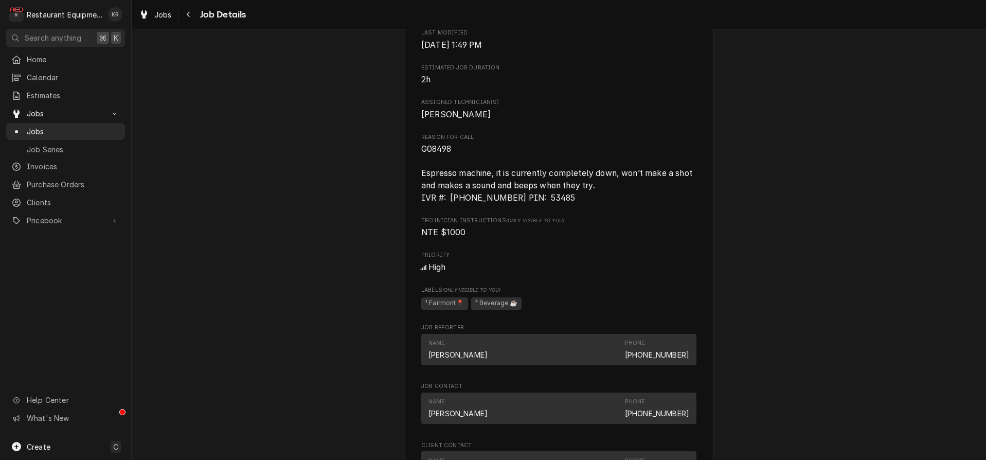
scroll to position [402, 0]
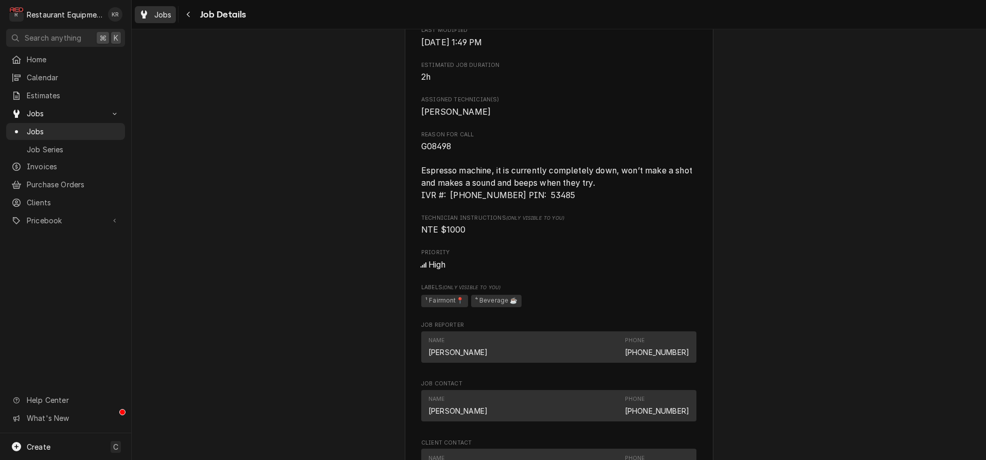
click at [166, 15] on span "Jobs" at bounding box center [162, 14] width 17 height 11
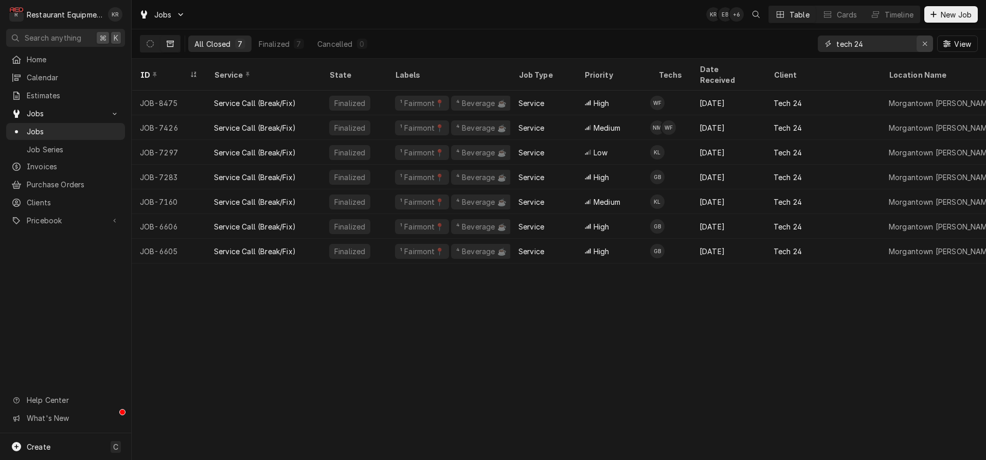
click at [921, 41] on div "Erase input" at bounding box center [925, 44] width 10 height 10
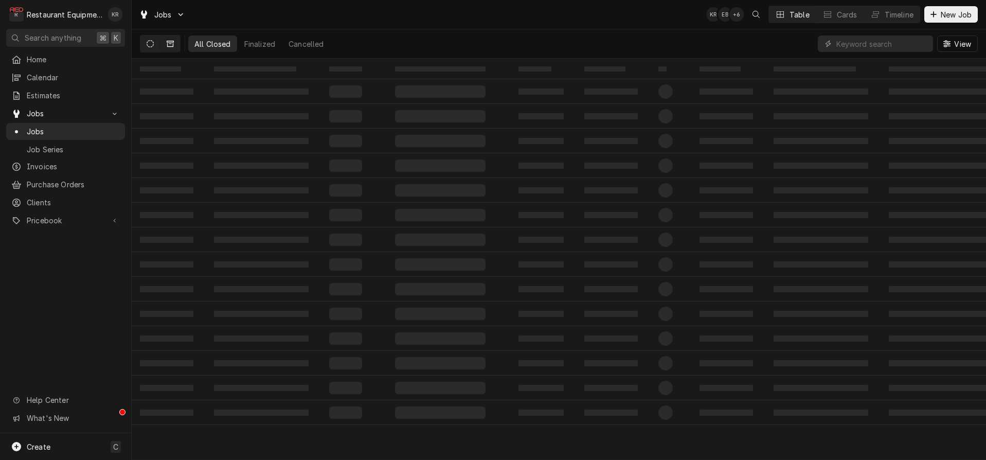
click at [153, 46] on icon "Dynamic Content Wrapper" at bounding box center [150, 43] width 7 height 7
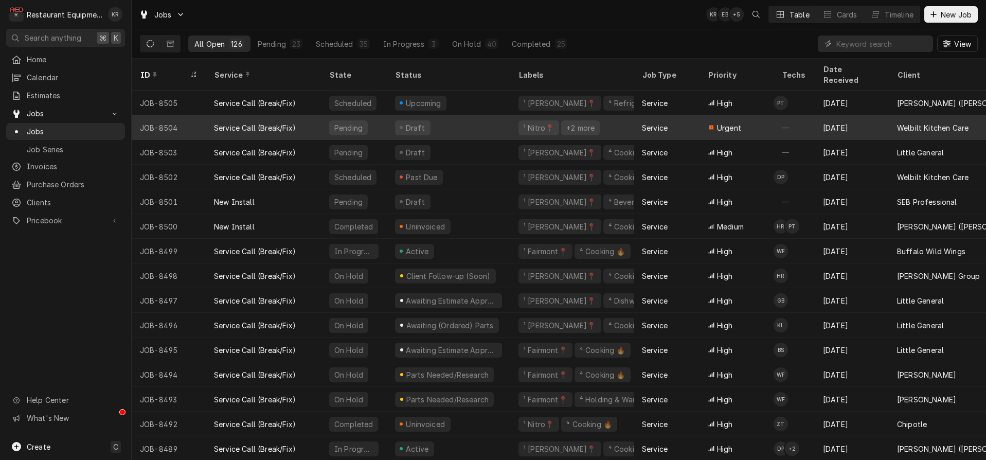
click at [540, 122] on div "¹ Nitro📍" at bounding box center [539, 127] width 32 height 11
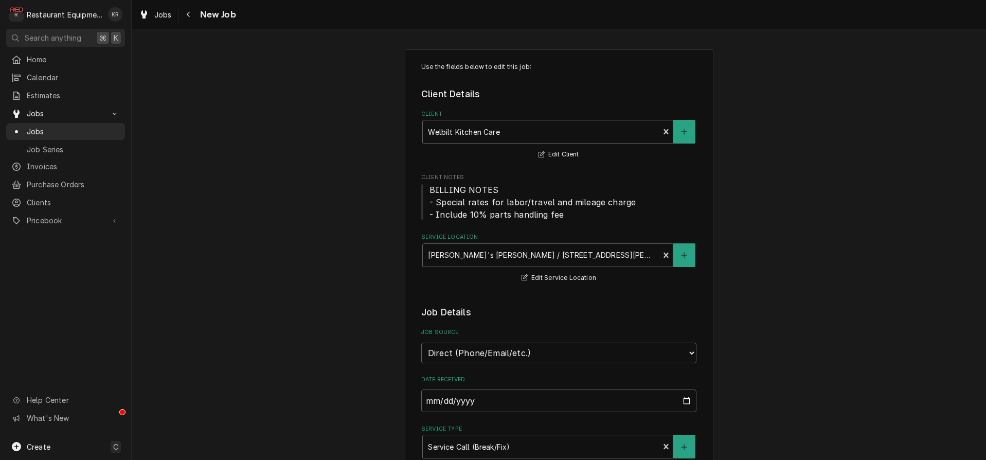
type textarea "x"
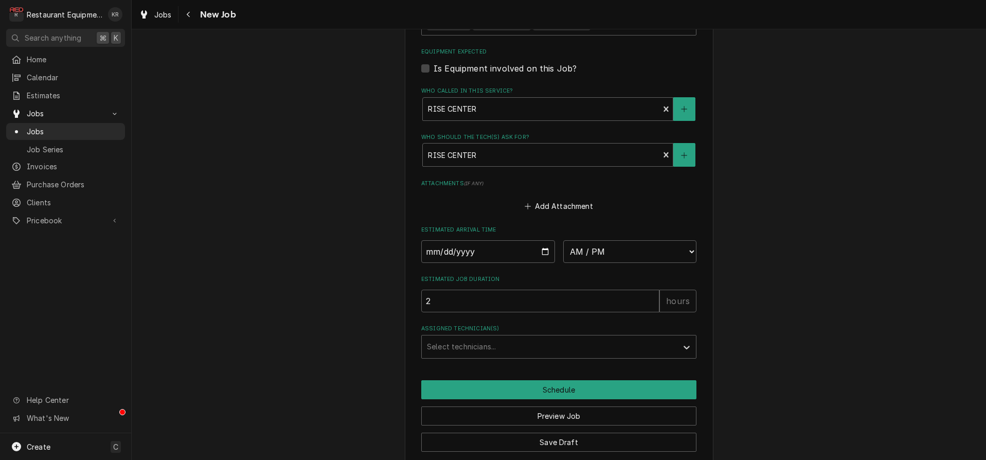
scroll to position [1552, 0]
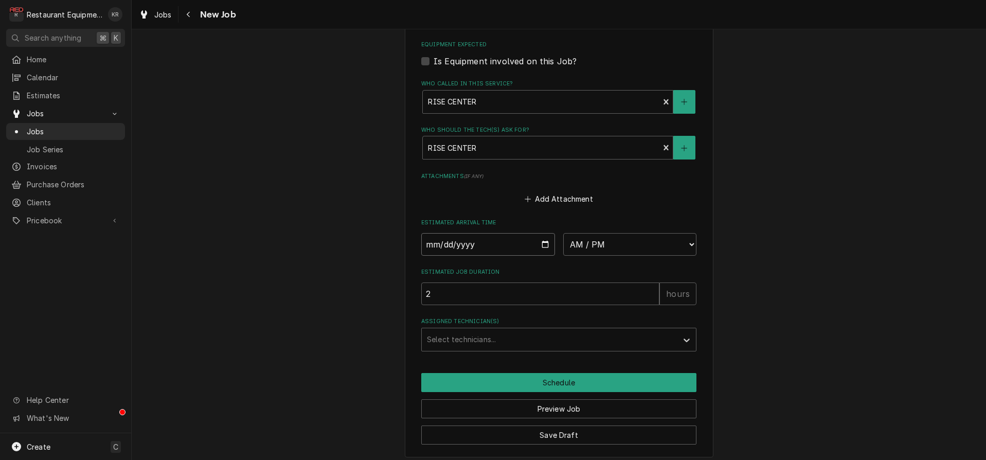
click at [543, 242] on input "Date" at bounding box center [488, 244] width 134 height 23
type input "[DATE]"
type textarea "x"
click at [563, 233] on select "AM / PM 6:00 AM 6:15 AM 6:30 AM 6:45 AM 7:00 AM 7:15 AM 7:30 AM 7:45 AM 8:00 AM…" at bounding box center [630, 244] width 134 height 23
select select "10:30:00"
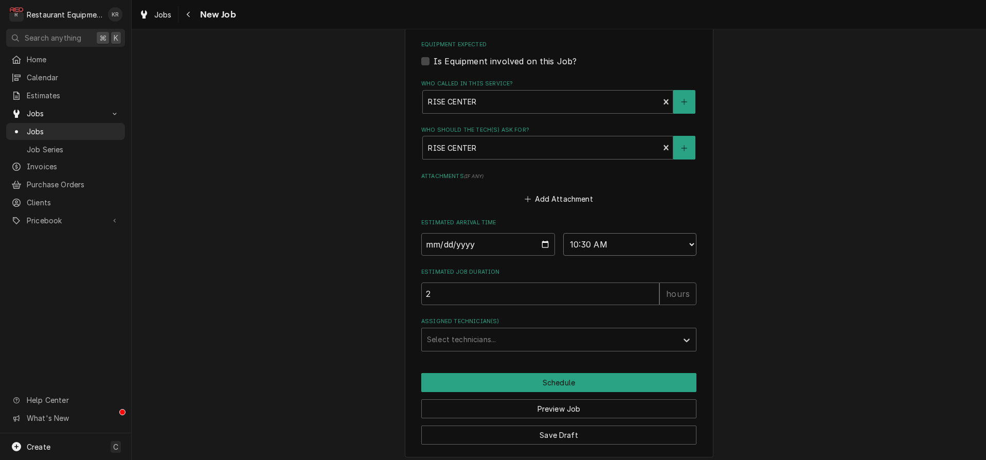
click option "10:30 AM" at bounding box center [0, 0] width 0 height 0
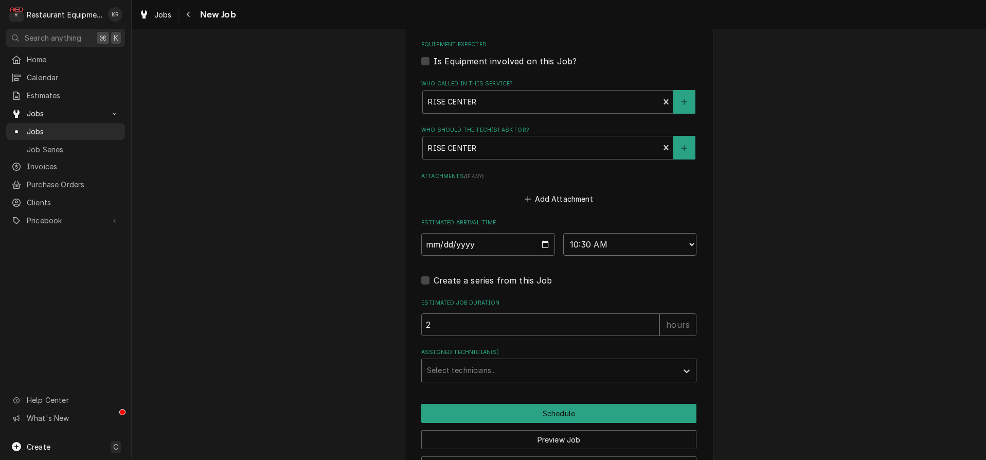
type textarea "x"
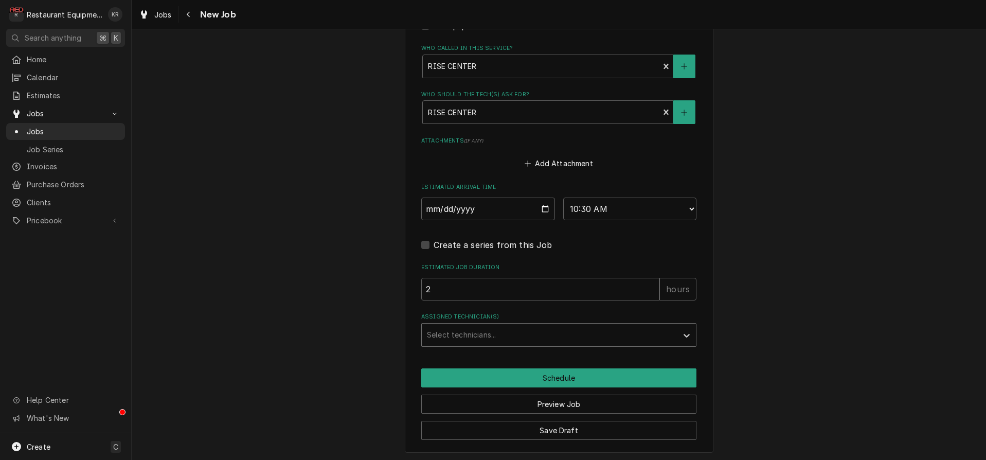
click at [468, 342] on div "Assigned Technician(s)" at bounding box center [549, 335] width 245 height 19
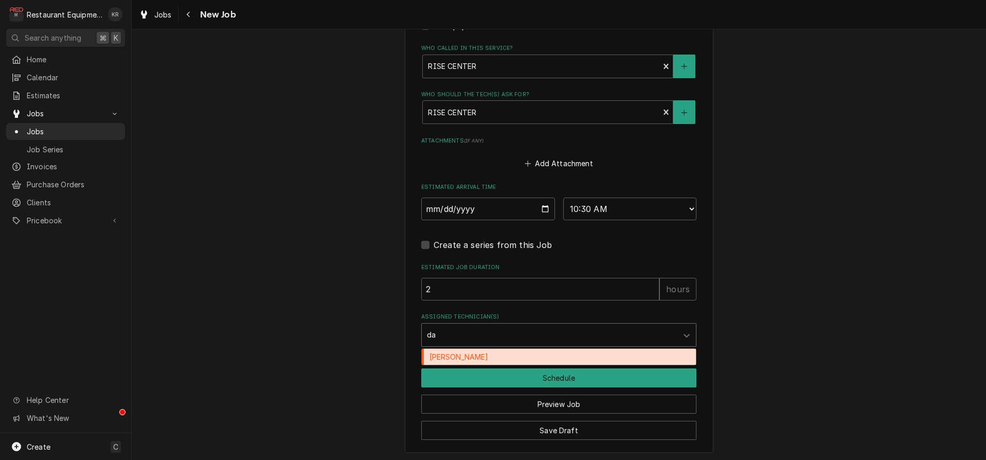
type input "dak"
click at [460, 356] on div "[PERSON_NAME]" at bounding box center [559, 357] width 274 height 16
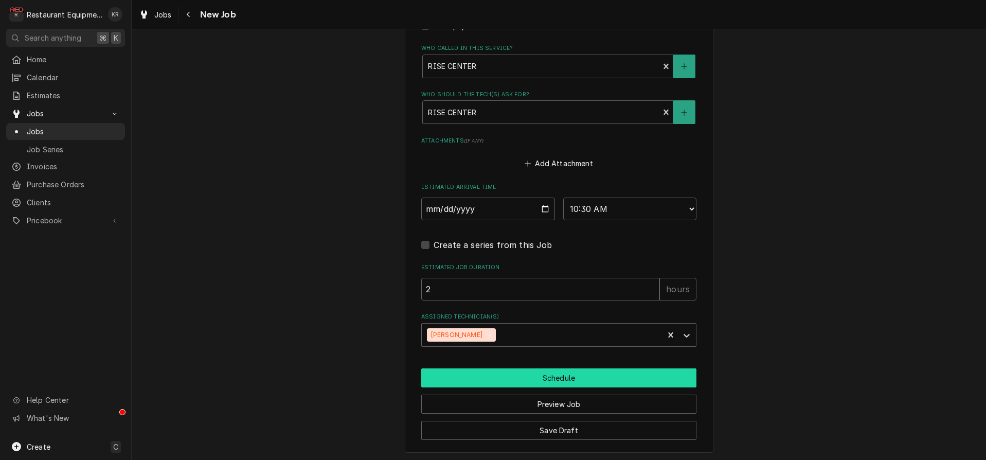
click at [459, 376] on button "Schedule" at bounding box center [558, 377] width 275 height 19
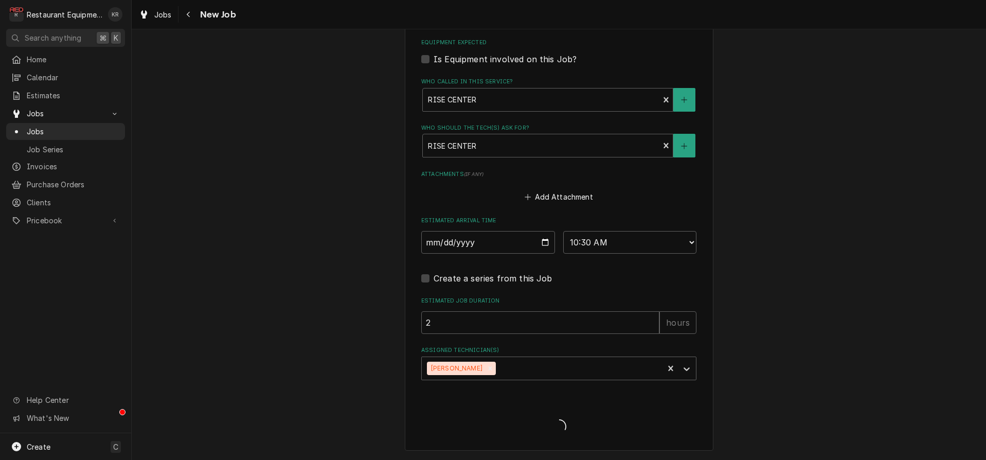
scroll to position [1552, 0]
type textarea "x"
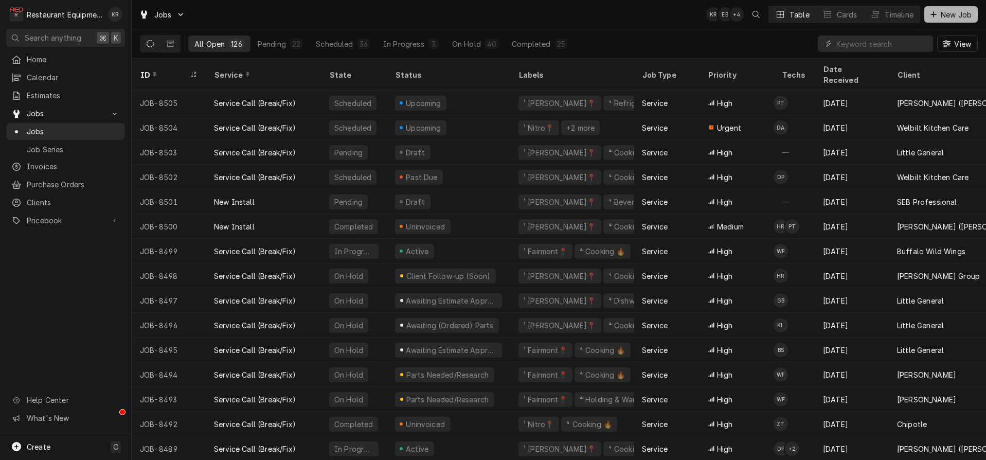
click at [938, 16] on div "Dynamic Content Wrapper" at bounding box center [934, 14] width 10 height 10
click at [937, 16] on div "Dynamic Content Wrapper" at bounding box center [934, 14] width 10 height 10
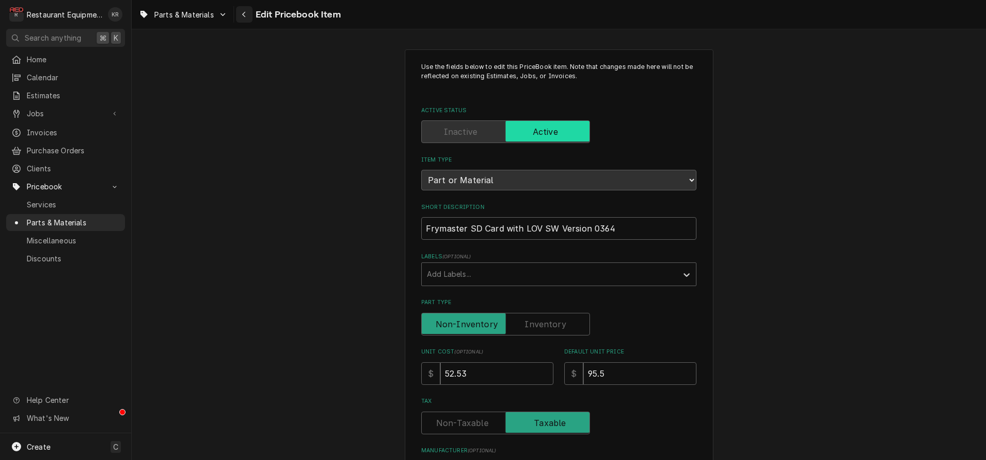
click at [247, 16] on div "Navigate back" at bounding box center [244, 14] width 10 height 10
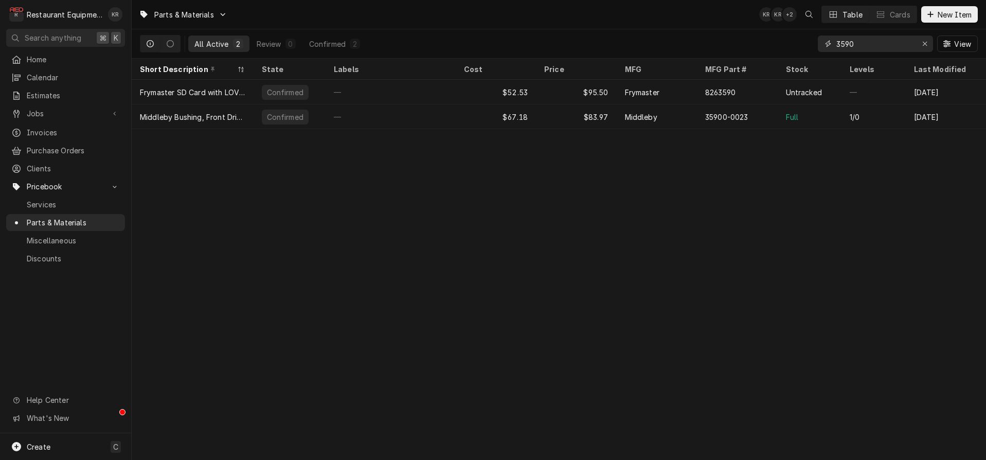
drag, startPoint x: 861, startPoint y: 41, endPoint x: 825, endPoint y: 39, distance: 36.1
click at [837, 39] on input "3590" at bounding box center [875, 44] width 77 height 16
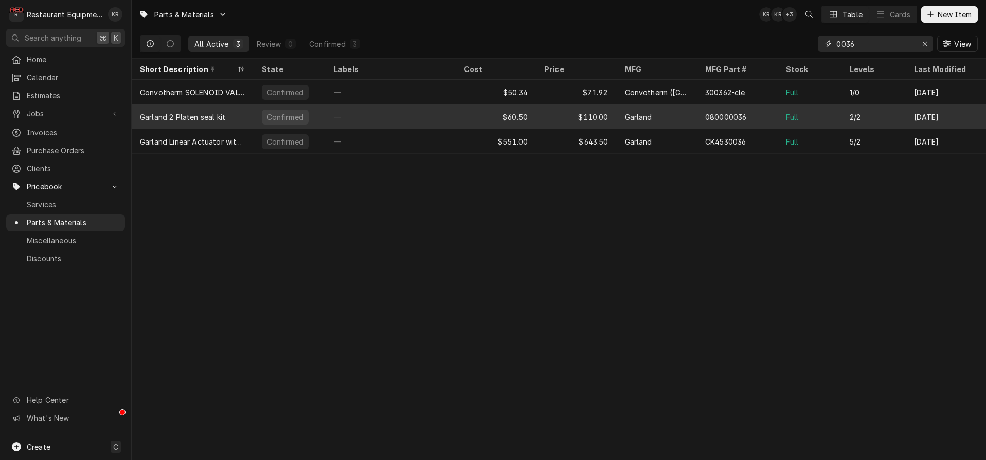
type input "0036"
click at [419, 108] on div "—" at bounding box center [391, 116] width 130 height 25
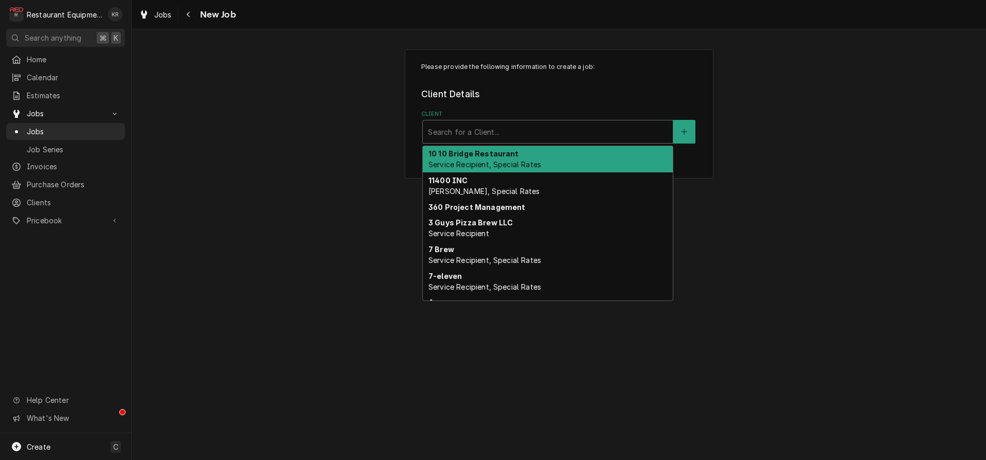
click at [462, 123] on div "Client" at bounding box center [548, 131] width 240 height 19
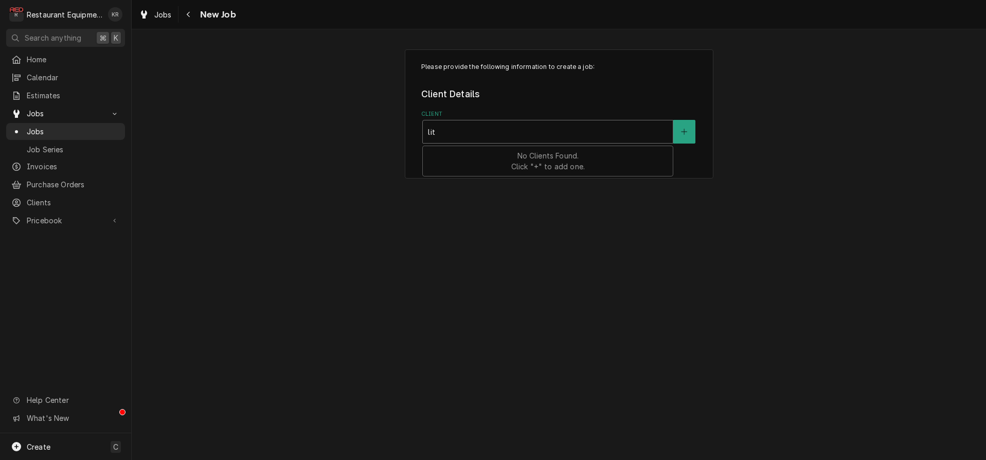
type input "litt"
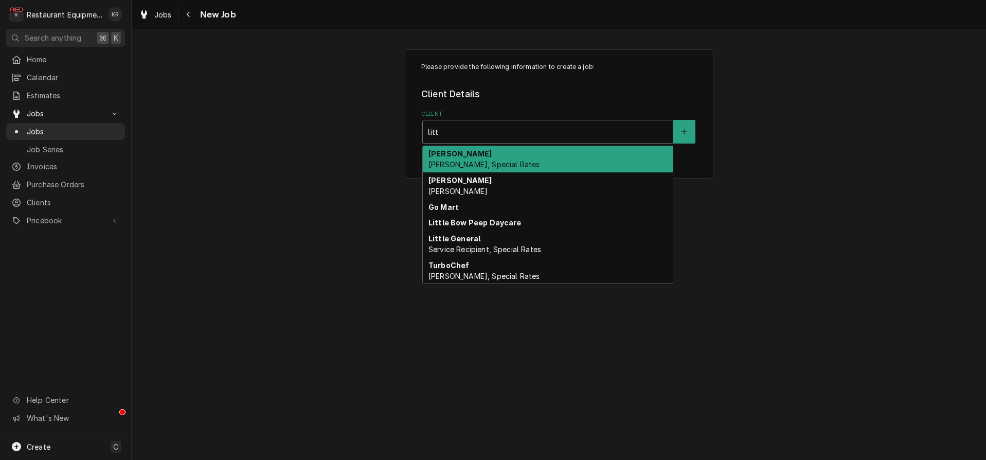
click at [452, 245] on span "Service Recipient, Special Rates" at bounding box center [485, 249] width 113 height 9
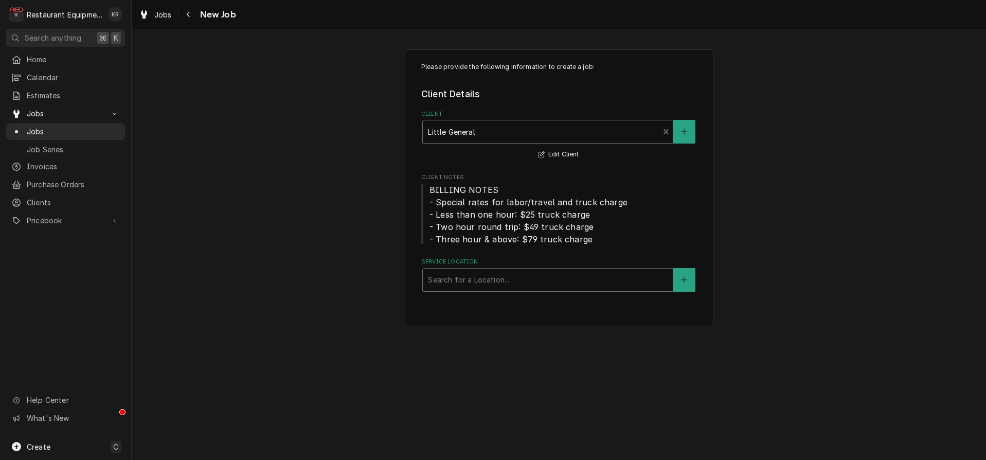
click at [458, 280] on div "Service Location" at bounding box center [548, 280] width 240 height 19
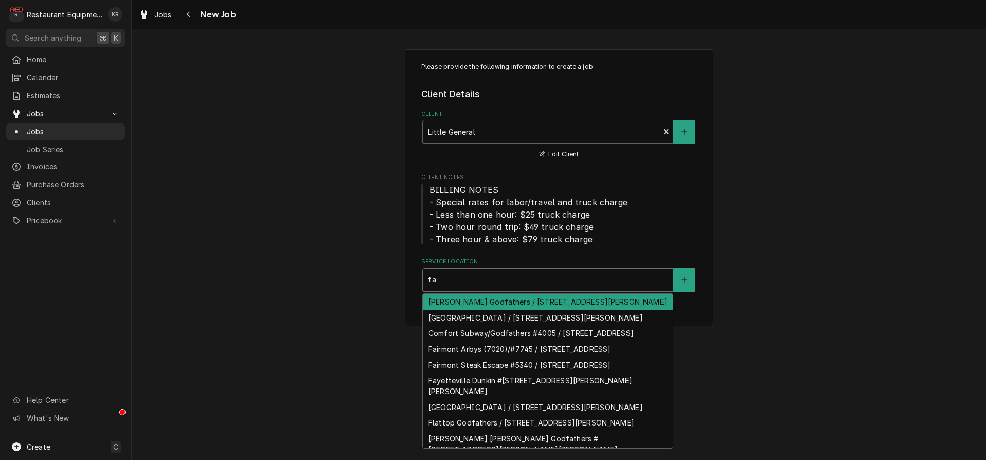
type input "fay"
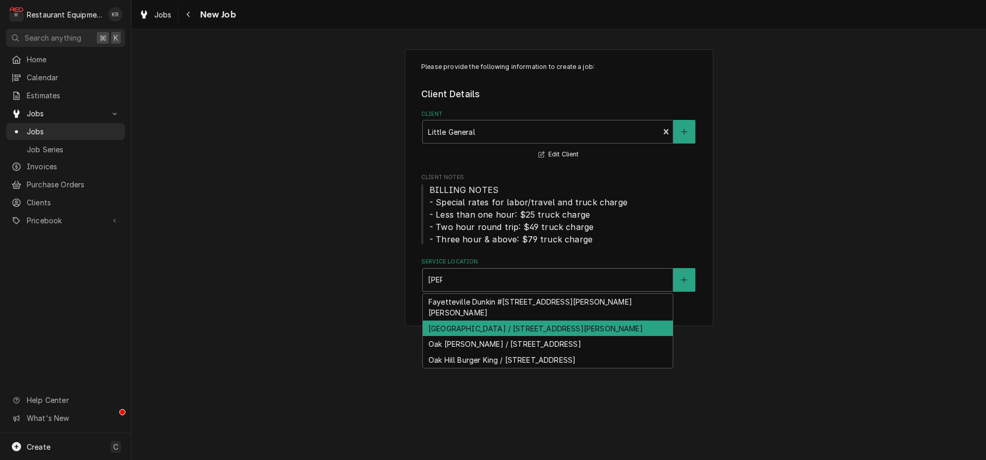
click at [492, 321] on div "Fayetteville Subway / 35 Davis St, Fayetteville, WV 25840" at bounding box center [548, 329] width 250 height 16
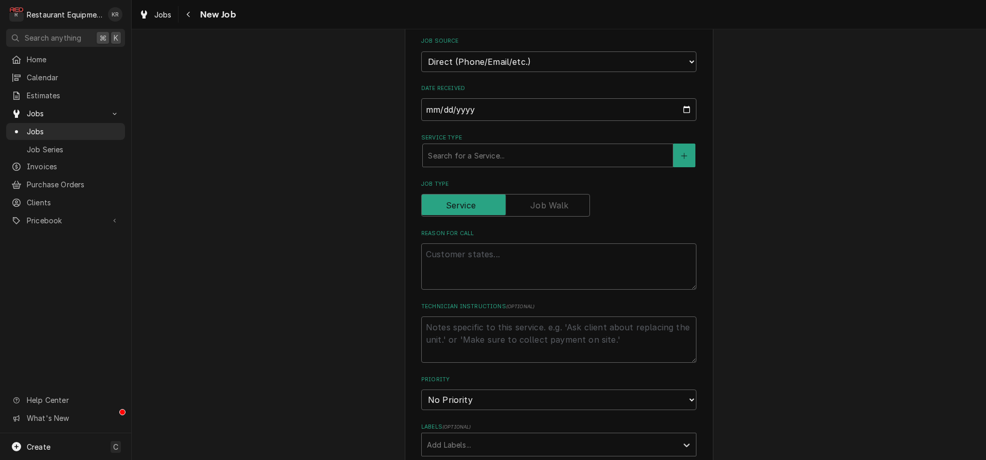
scroll to position [331, 0]
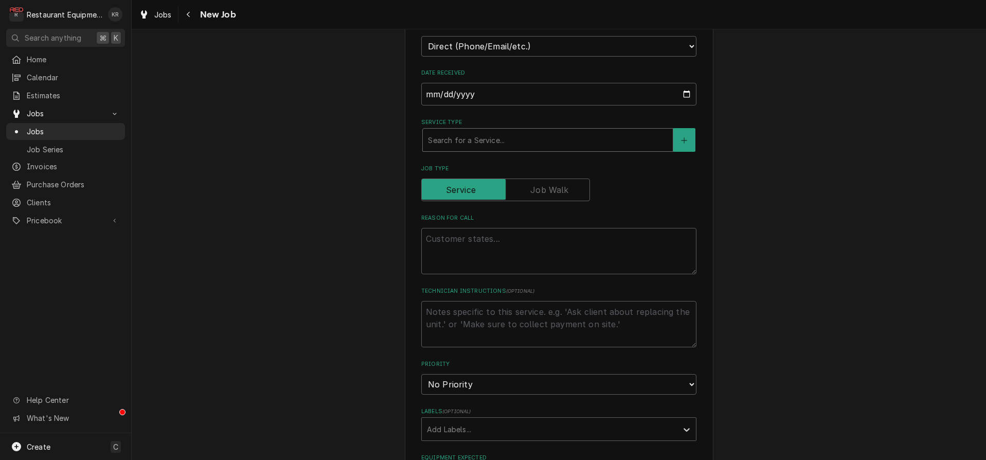
click at [464, 147] on div "Service Type" at bounding box center [548, 140] width 240 height 19
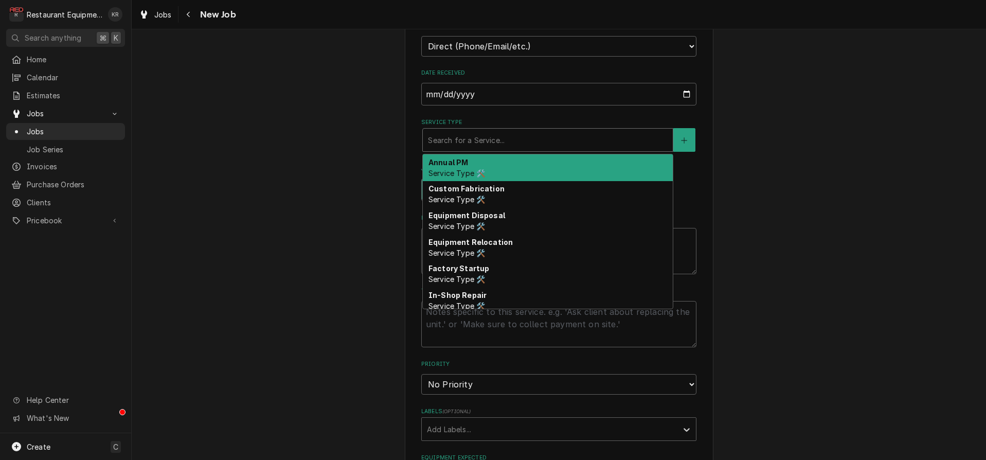
type input "b"
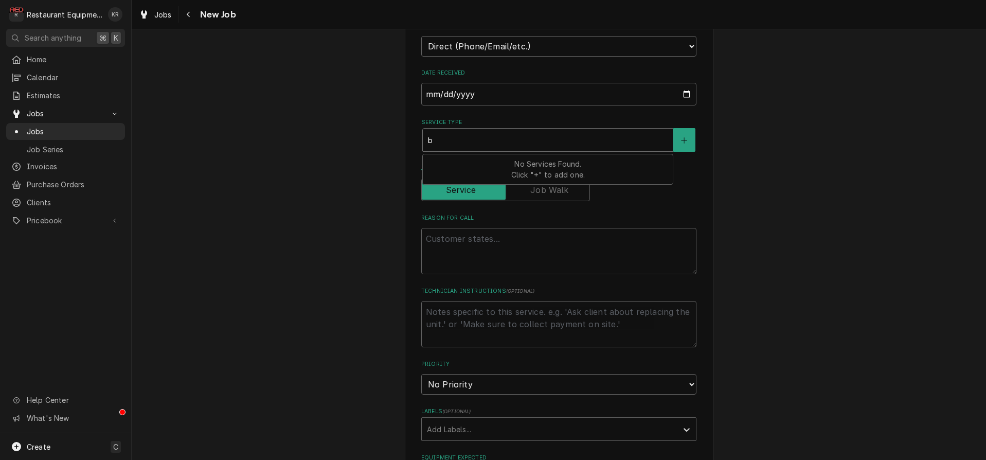
type textarea "x"
type input "br"
type textarea "x"
type input "brea"
type textarea "x"
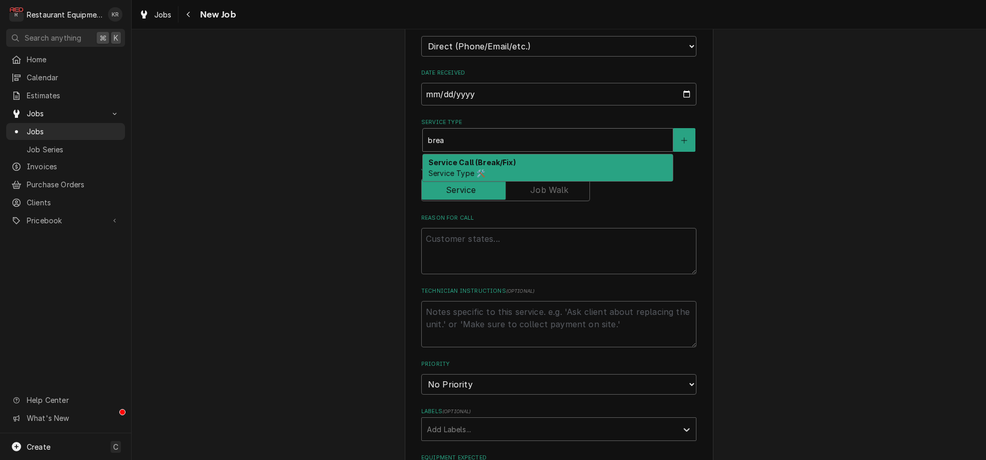
drag, startPoint x: 468, startPoint y: 167, endPoint x: 480, endPoint y: 214, distance: 47.7
click at [468, 167] on div "Service Call (Break/Fix) Service Type 🛠️" at bounding box center [548, 167] width 250 height 27
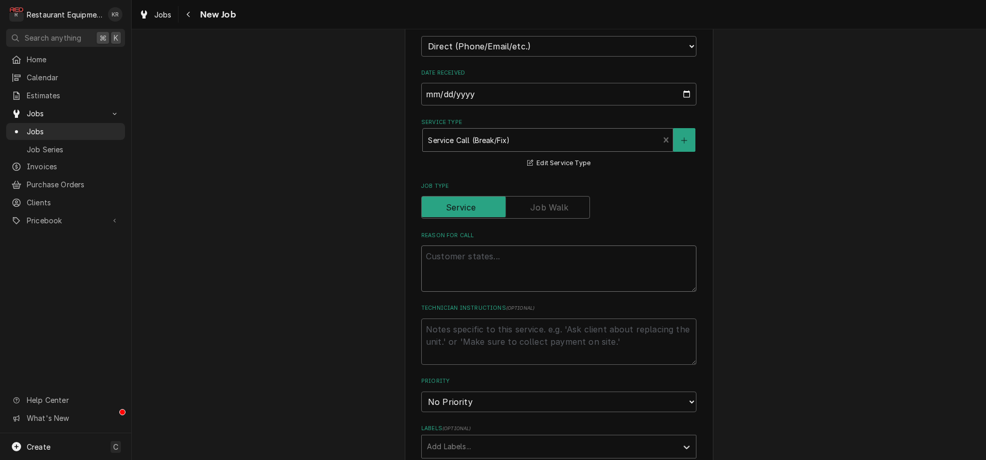
click at [473, 263] on textarea "Reason For Call" at bounding box center [558, 268] width 275 height 46
paste textarea "Work Order #: 87704 Request number: 112055 Ice Machine ice machine wont work Re…"
type textarea "x"
type textarea "Work Order #: 87704 Request number: 112055 Ice Machine ice machine wont work Re…"
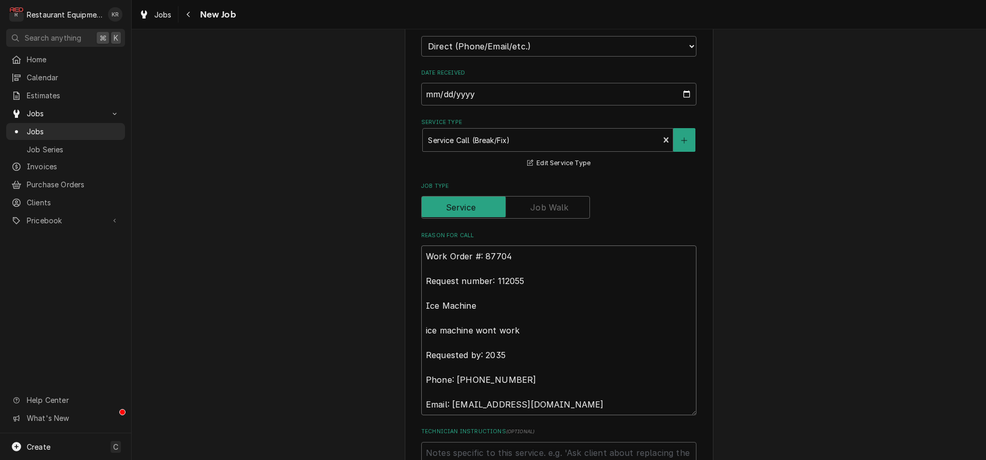
type textarea "x"
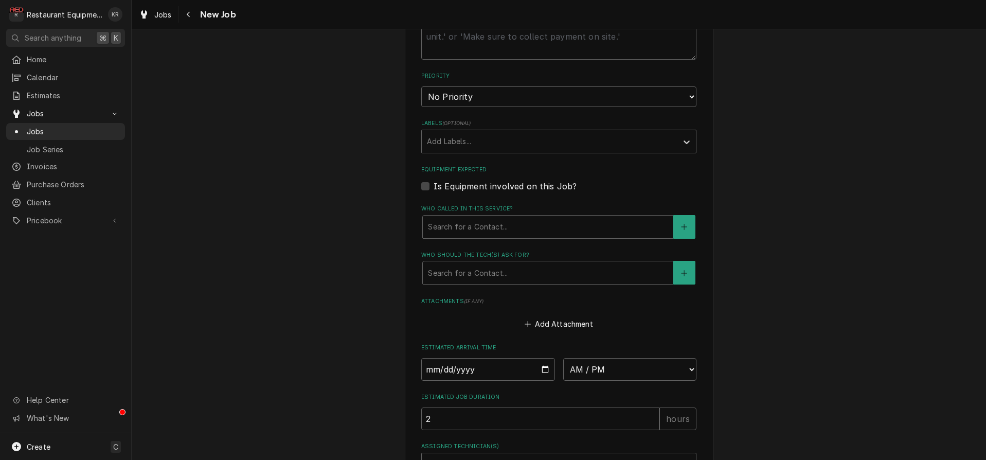
scroll to position [784, 0]
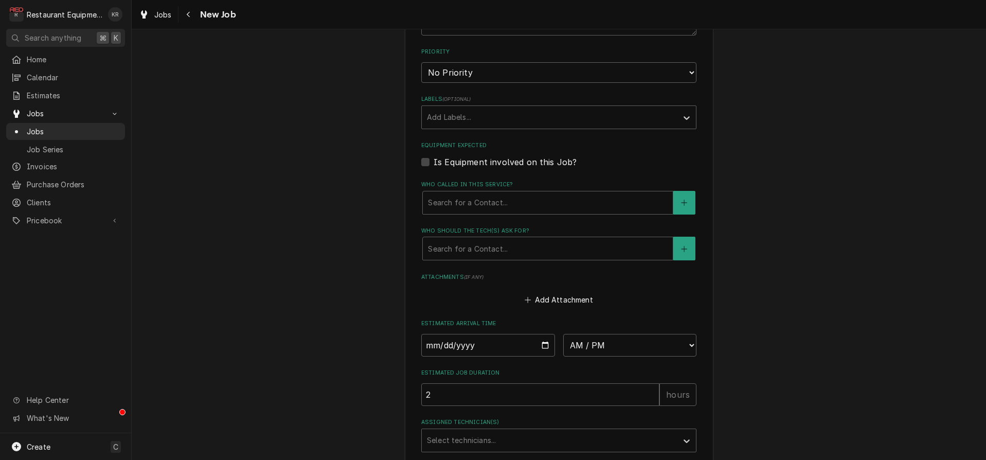
type textarea "Work Order #: 87704 Request number: 112055 Ice Machine ice machine wont work Re…"
select select "2"
click option "High" at bounding box center [0, 0] width 0 height 0
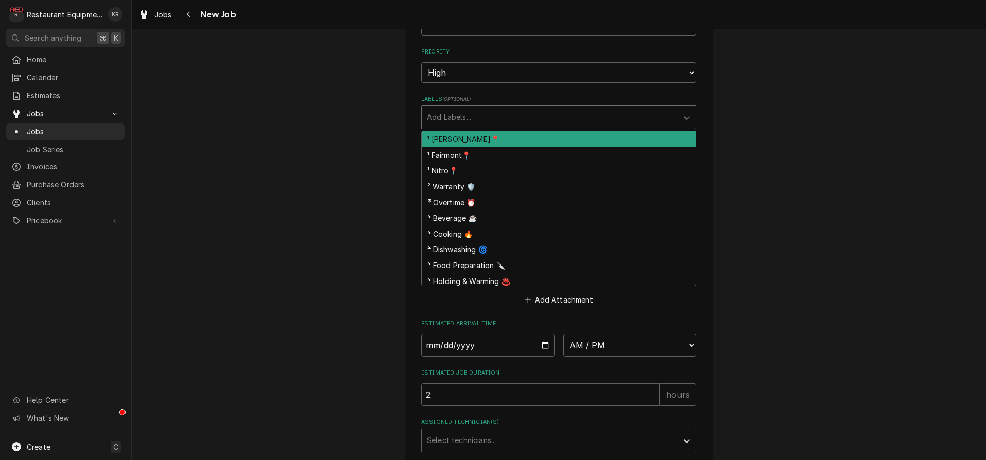
click at [475, 119] on div "Labels" at bounding box center [549, 117] width 245 height 19
drag, startPoint x: 474, startPoint y: 137, endPoint x: 481, endPoint y: 126, distance: 13.0
click at [475, 135] on div "¹ [PERSON_NAME]📍" at bounding box center [559, 139] width 274 height 16
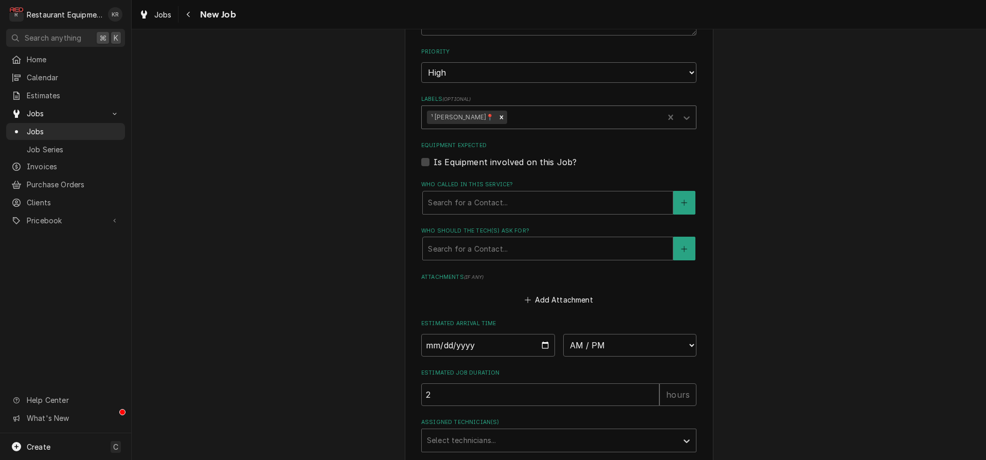
click at [509, 115] on div "Labels" at bounding box center [583, 117] width 149 height 19
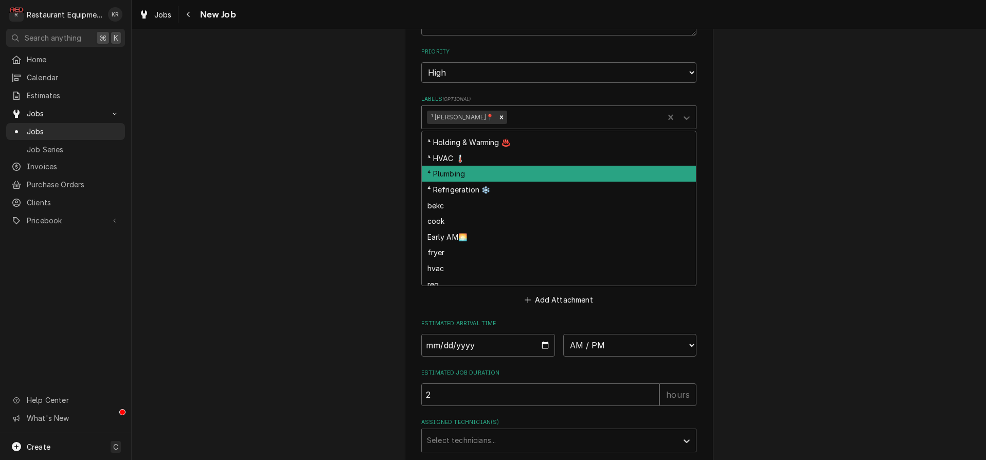
scroll to position [129, 0]
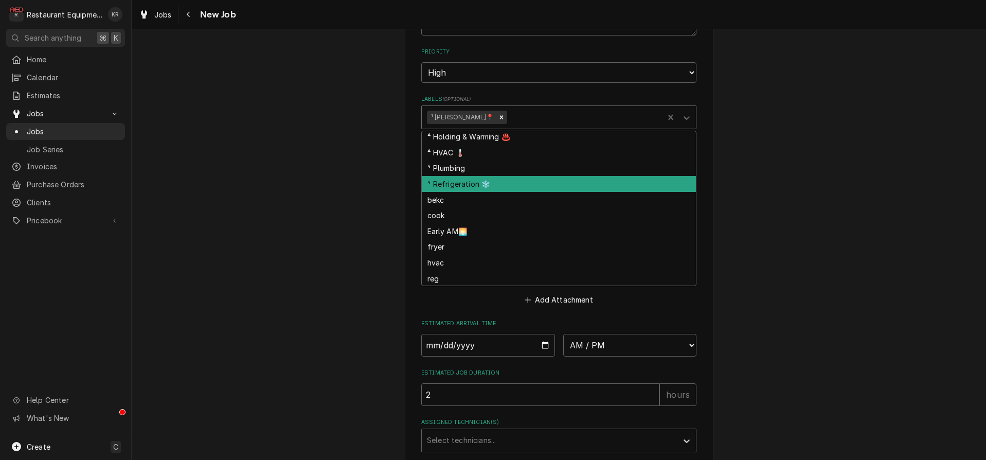
click at [502, 187] on div "⁴ Refrigeration ❄️" at bounding box center [559, 184] width 274 height 16
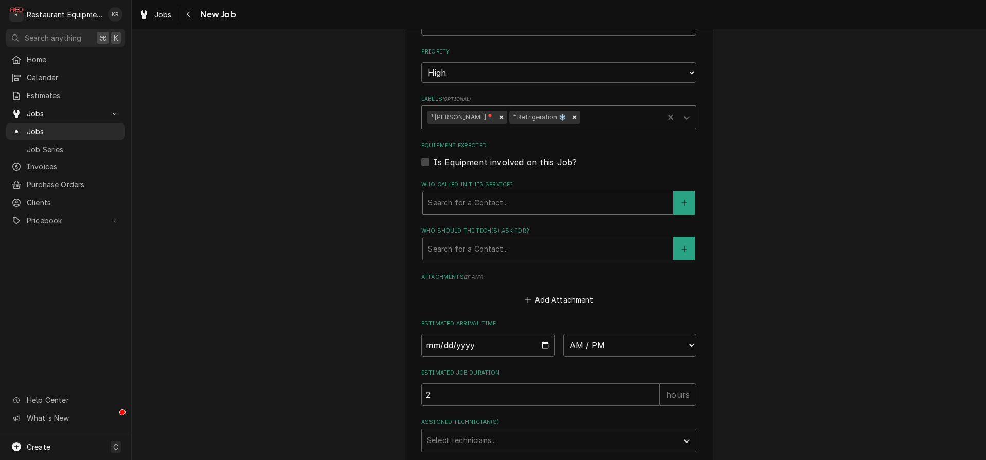
click div "Who called in this service?"
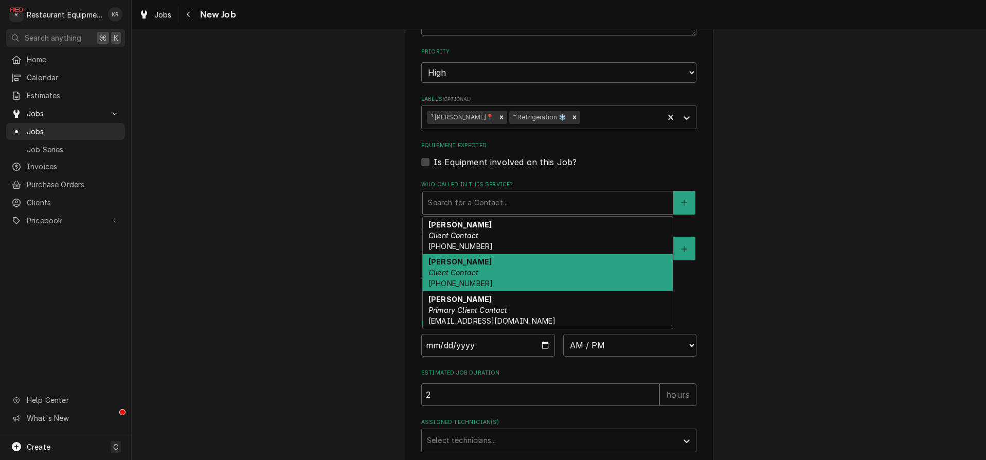
click div "Phillip Client Contact (304) 890-1757"
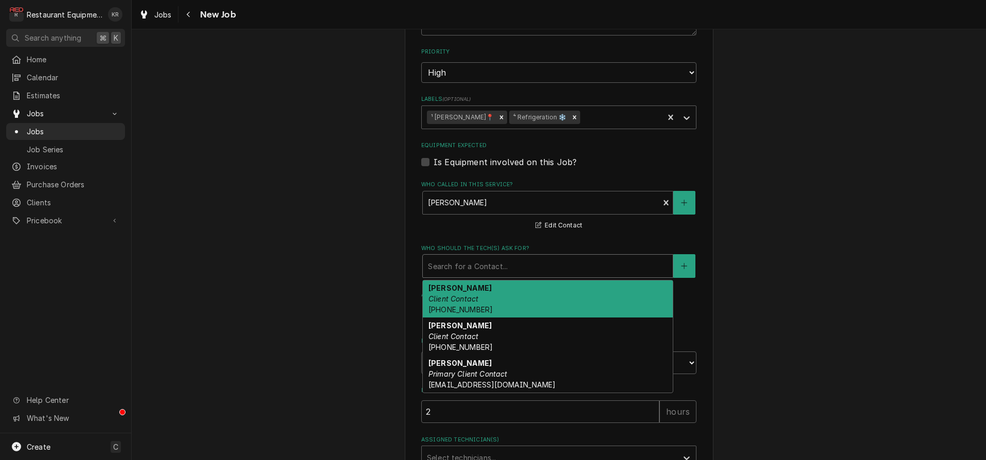
click div "Who should the tech(s) ask for?"
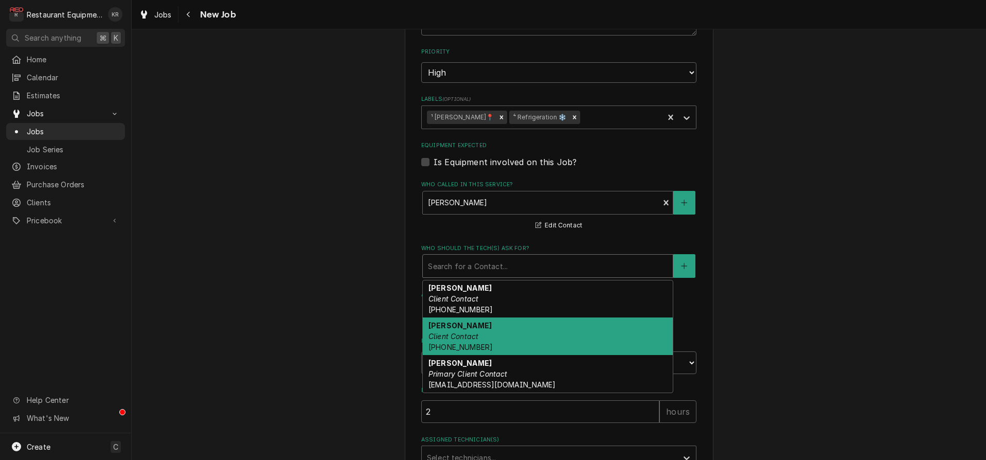
click div "Phillip Client Contact (304) 890-1757"
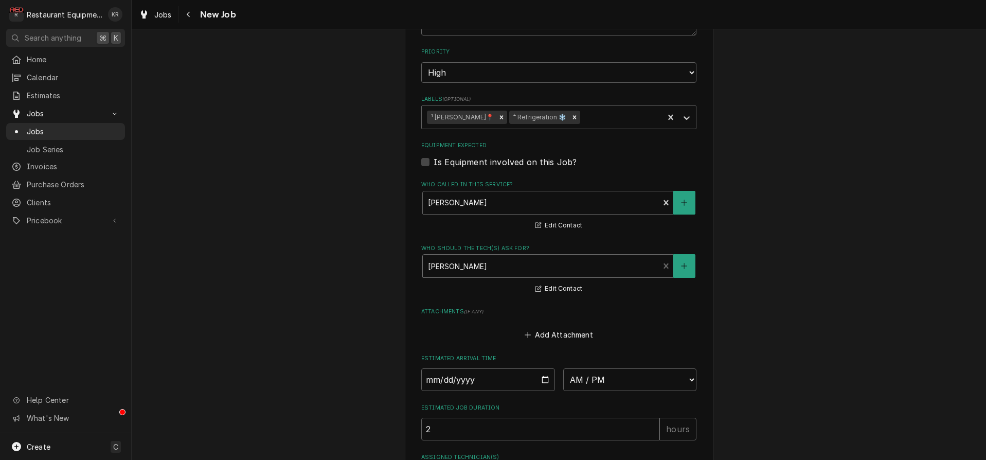
scroll to position [898, 0]
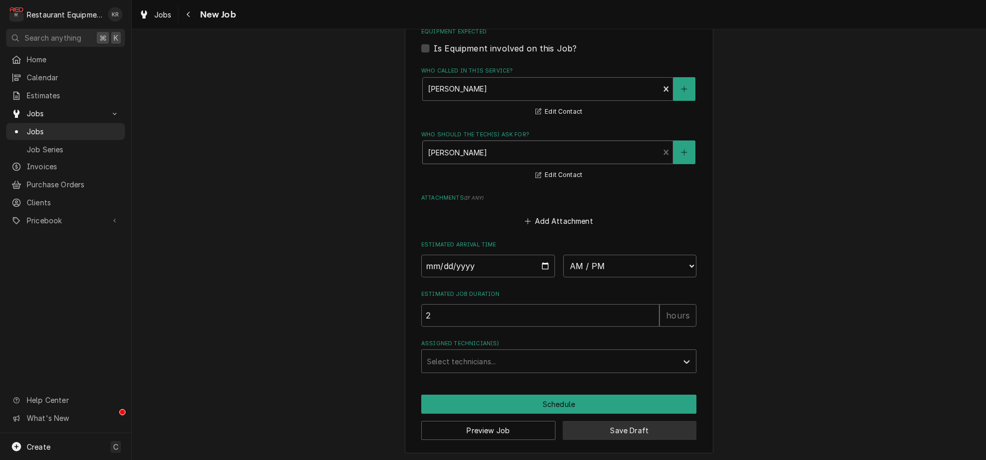
click button "Save Draft"
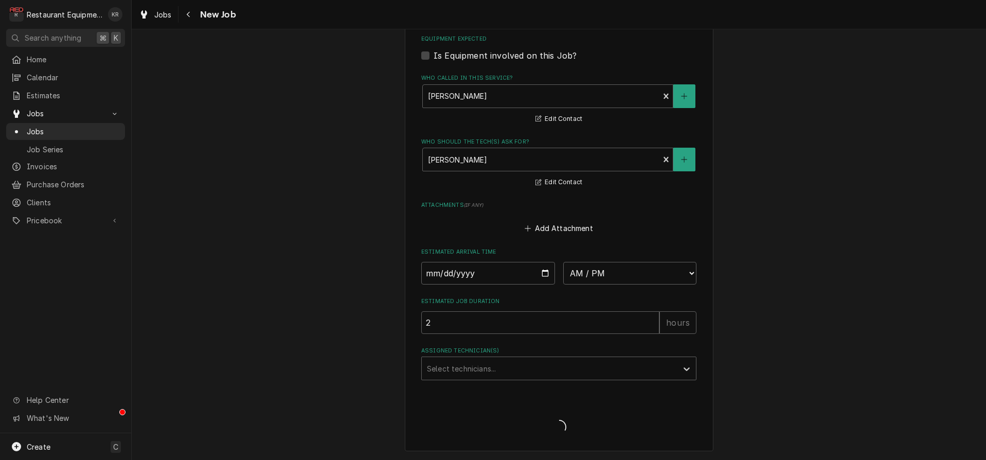
scroll to position [889, 0]
type textarea "x"
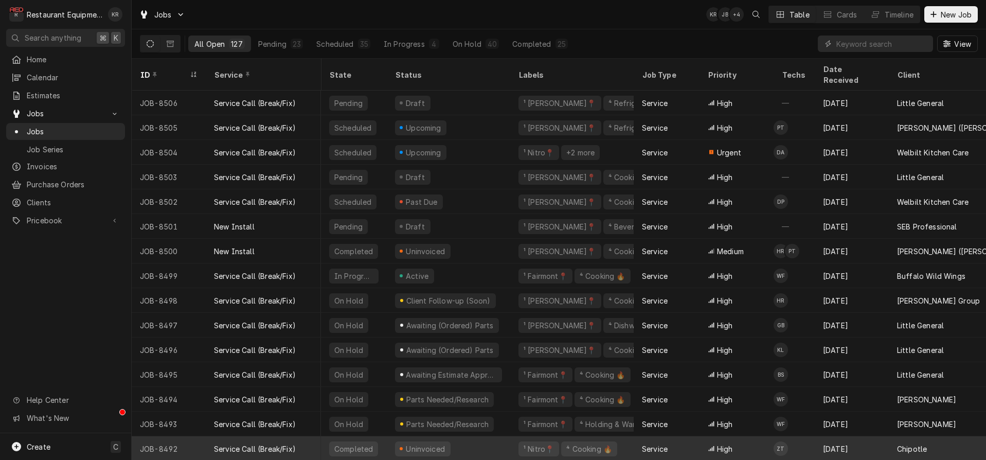
scroll to position [0, 19]
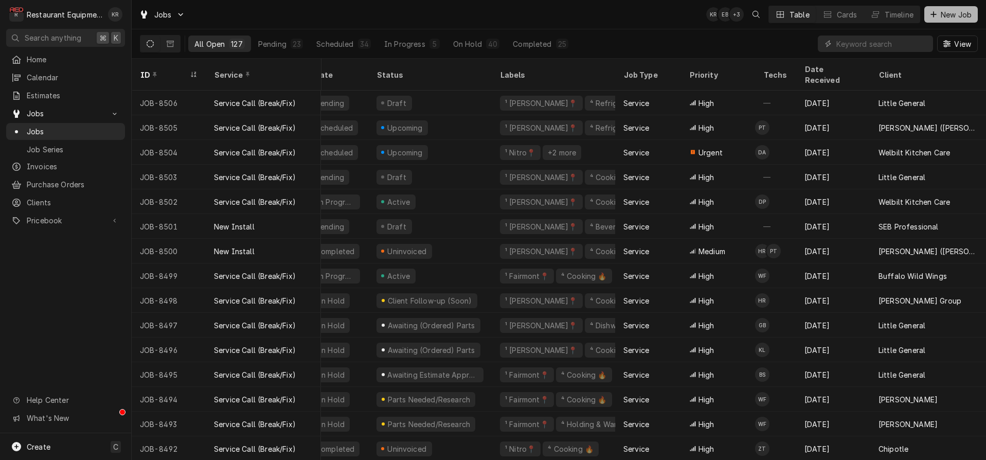
click at [970, 24] on div "Jobs KR EB + 3 Table Cards Timeline New Job" at bounding box center [559, 14] width 855 height 29
click at [963, 19] on span "New Job" at bounding box center [956, 14] width 35 height 11
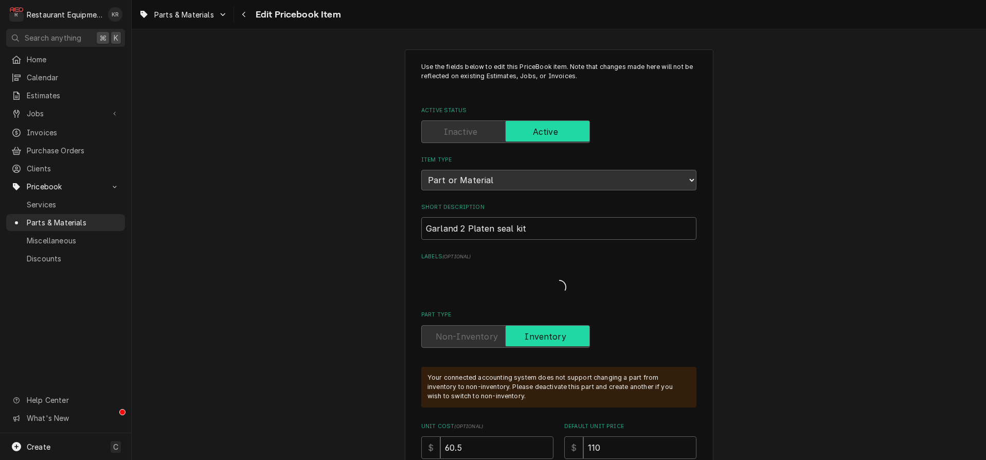
type textarea "x"
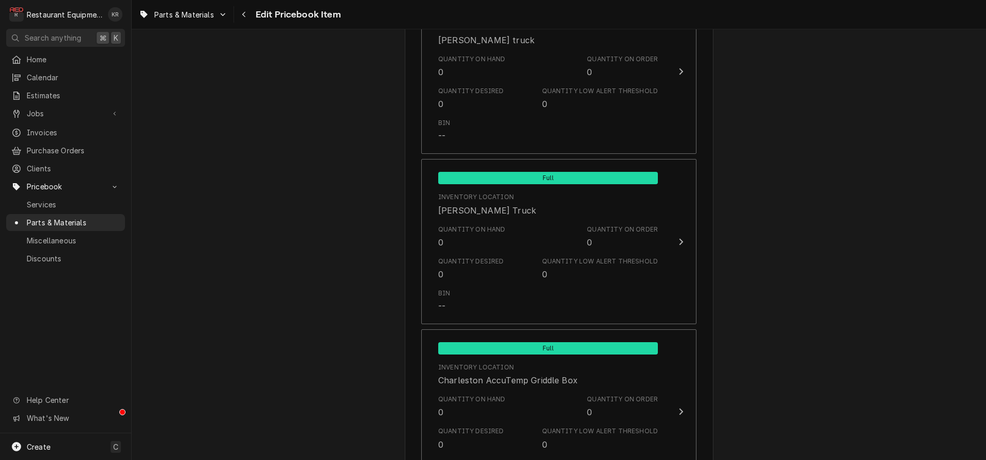
scroll to position [2096, 0]
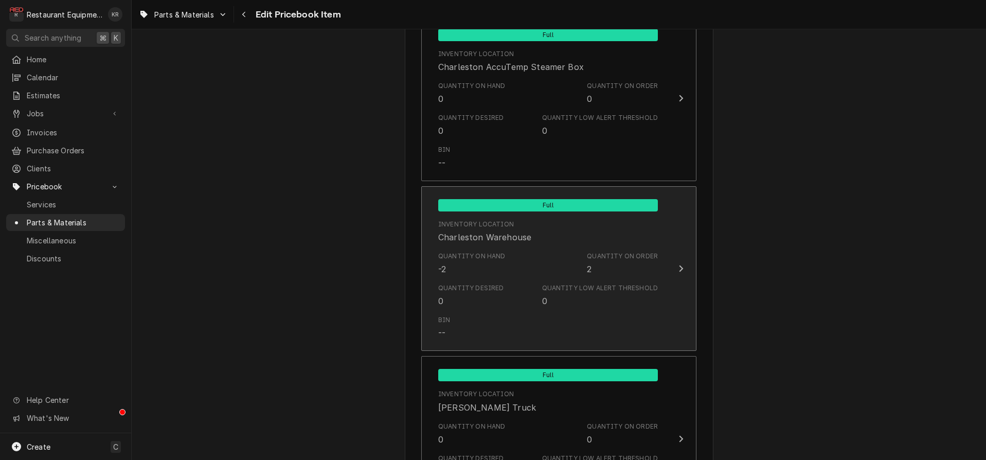
click at [503, 252] on div "Quantity on Hand" at bounding box center [471, 256] width 67 height 9
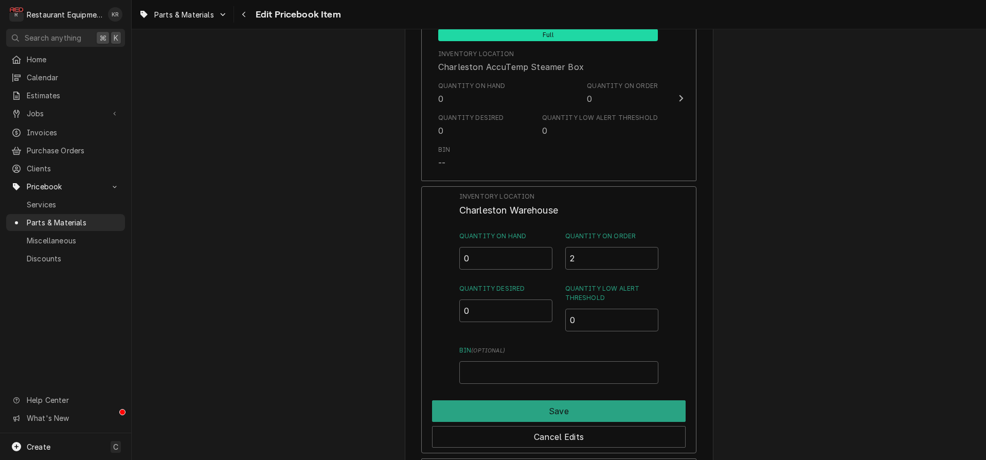
click at [542, 254] on input "0" at bounding box center [506, 258] width 94 height 23
click at [542, 254] on input "0.5" at bounding box center [506, 258] width 94 height 23
click at [542, 254] on input "1" at bounding box center [506, 258] width 94 height 23
click at [542, 254] on input "1.5" at bounding box center [506, 258] width 94 height 23
click at [542, 254] on input "2" at bounding box center [506, 258] width 94 height 23
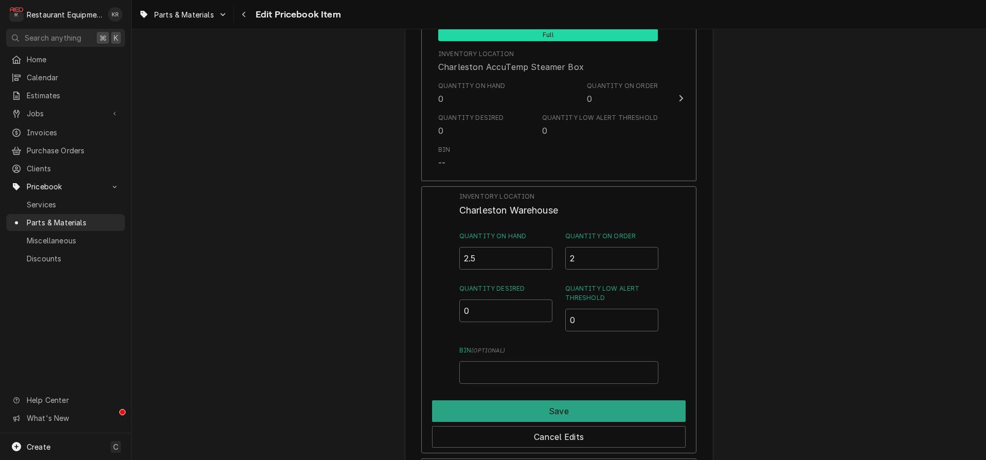
click at [542, 254] on input "2.5" at bounding box center [506, 258] width 94 height 23
type input "2"
click at [543, 258] on input "2" at bounding box center [506, 258] width 94 height 23
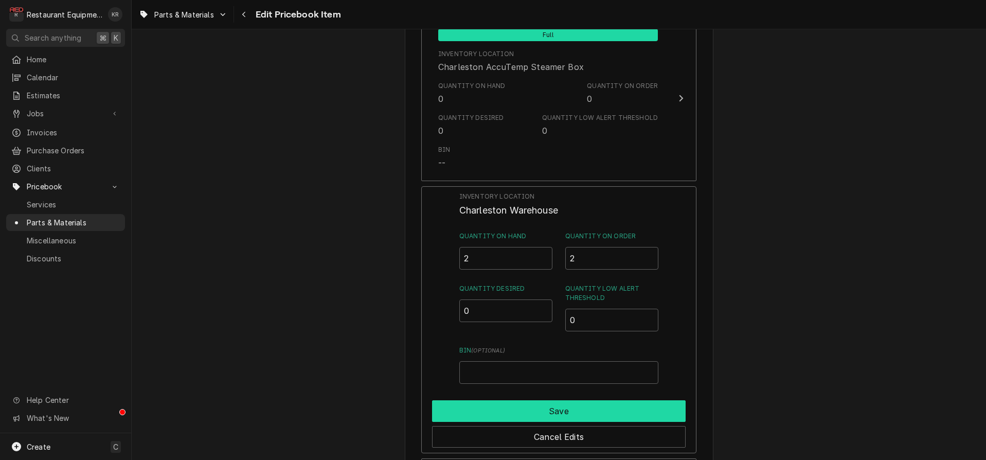
click at [543, 406] on button "Save" at bounding box center [559, 411] width 254 height 22
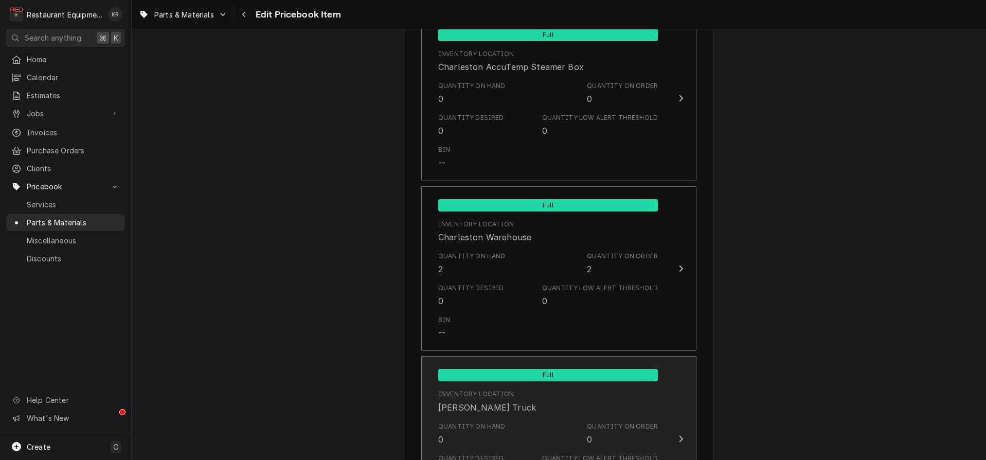
click at [543, 406] on div "Full Inventory Location D. Arthur Truck Quantity on Hand 0 Quantity on Order 0 …" at bounding box center [548, 439] width 236 height 154
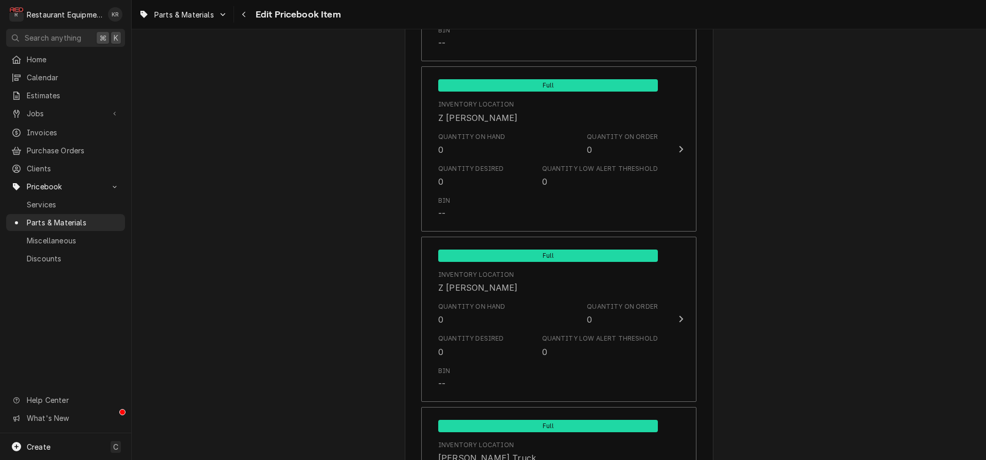
scroll to position [6901, 0]
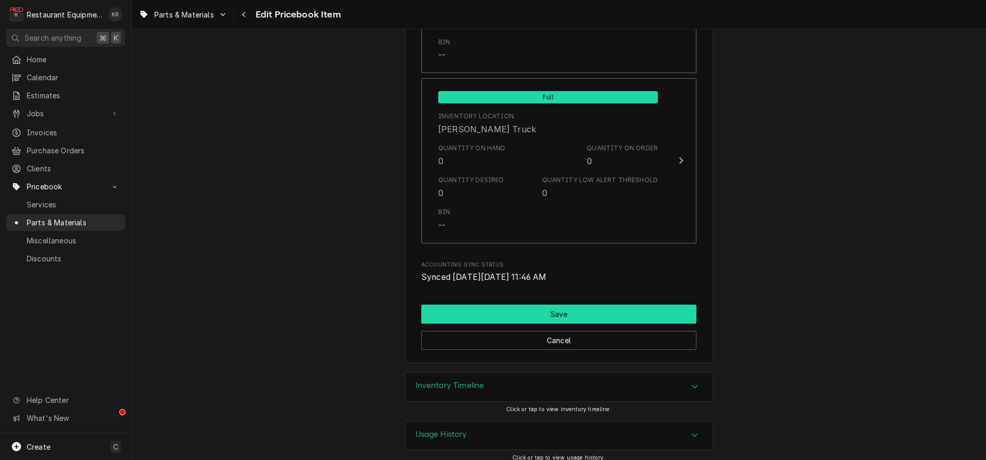
click at [561, 306] on button "Save" at bounding box center [558, 314] width 275 height 19
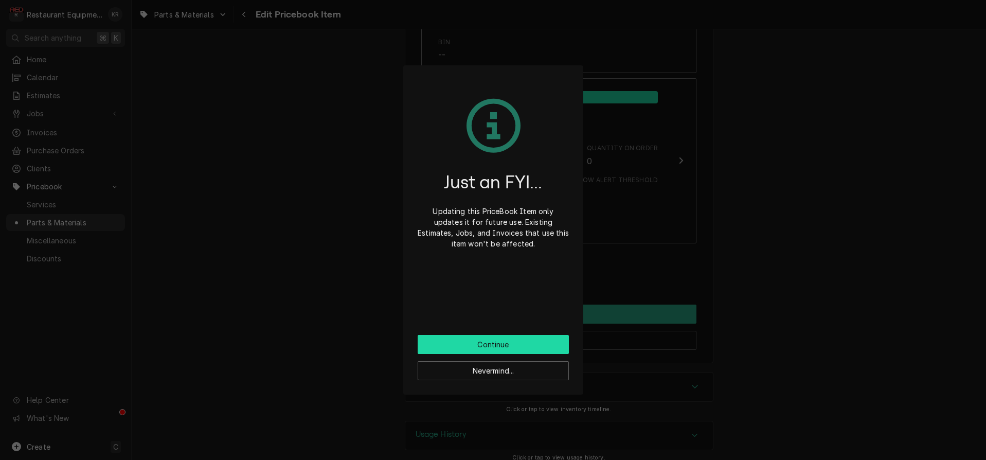
click at [502, 345] on button "Continue" at bounding box center [493, 344] width 151 height 19
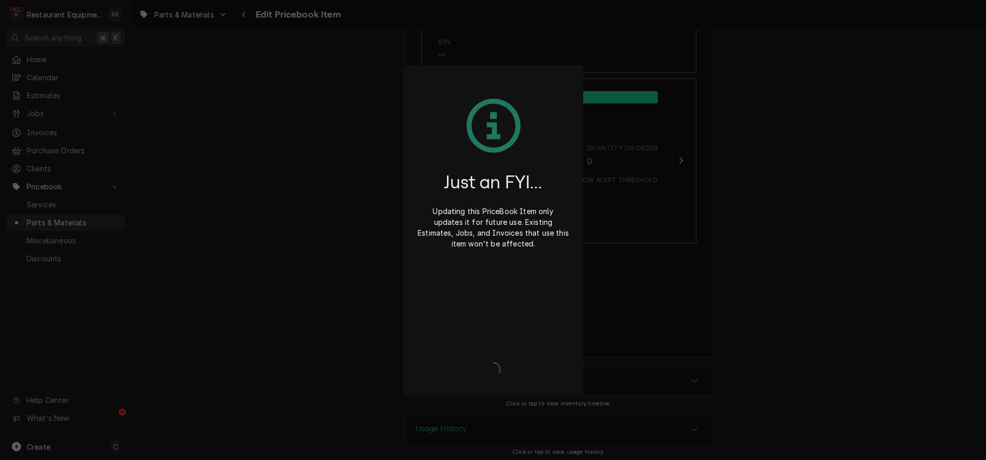
scroll to position [6895, 0]
type textarea "x"
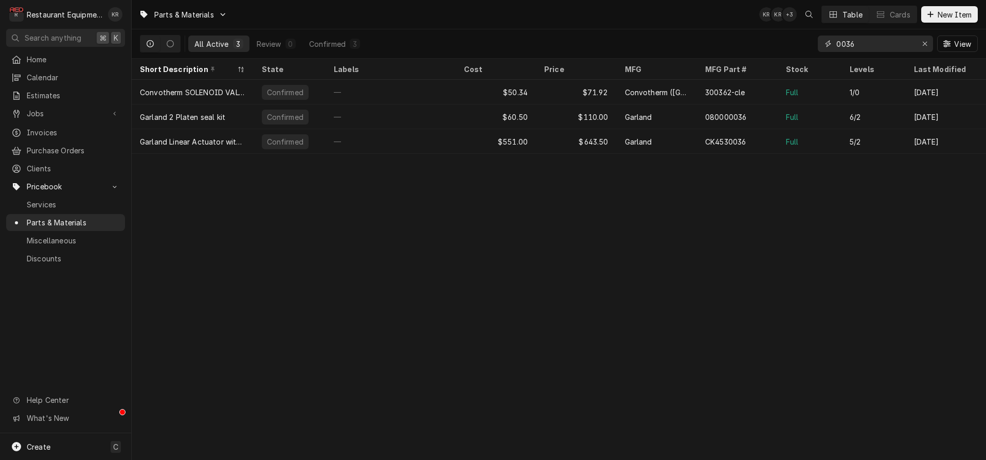
drag, startPoint x: 883, startPoint y: 43, endPoint x: 860, endPoint y: 43, distance: 23.2
click at [880, 43] on input "0036" at bounding box center [875, 44] width 77 height 16
drag, startPoint x: 860, startPoint y: 43, endPoint x: 788, endPoint y: 42, distance: 71.5
click at [837, 42] on input "0036" at bounding box center [875, 44] width 77 height 16
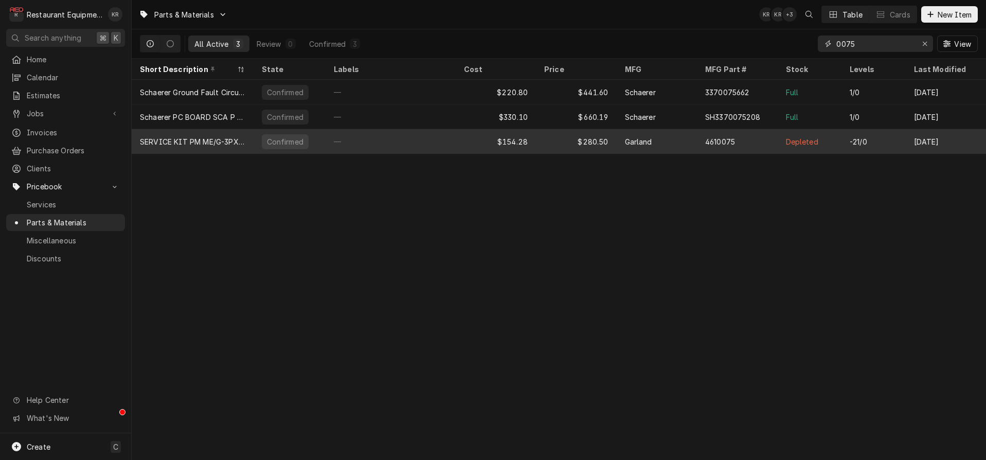
type input "0075"
click at [734, 137] on div "4610075" at bounding box center [720, 141] width 30 height 11
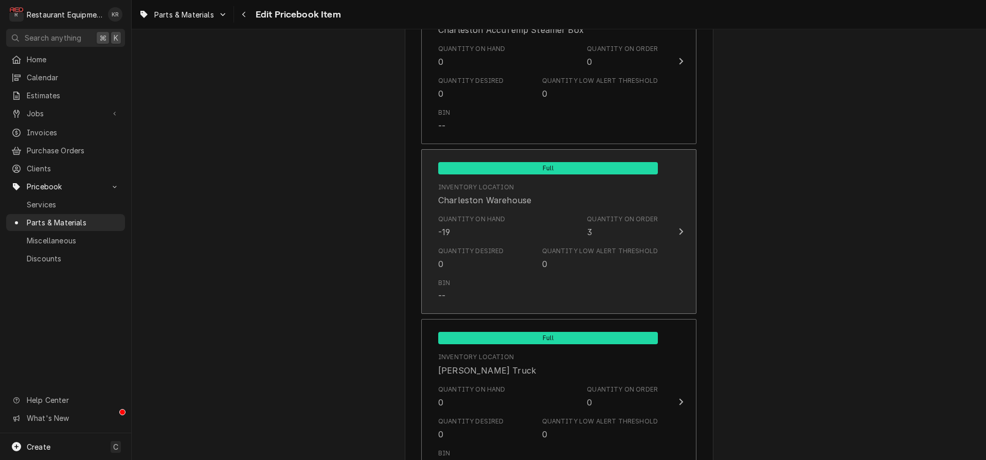
scroll to position [2135, 0]
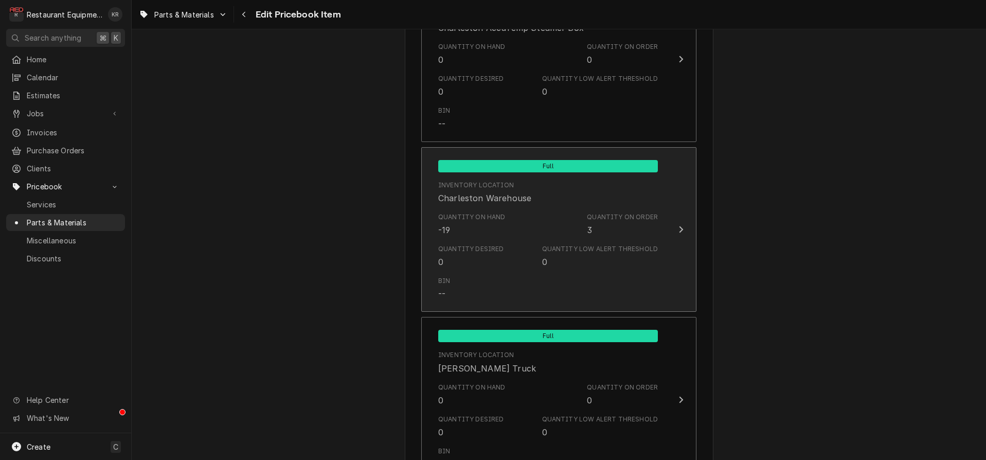
click at [495, 227] on div "Quantity on Hand -19" at bounding box center [471, 224] width 67 height 24
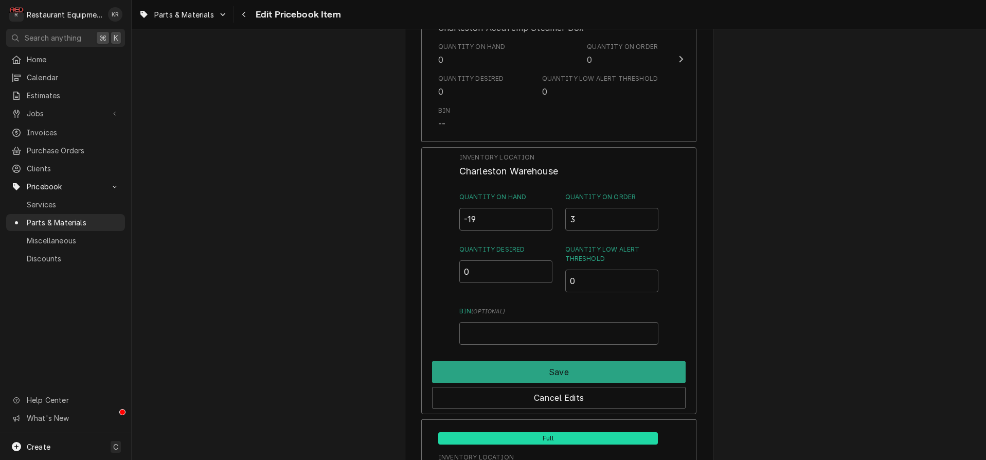
drag, startPoint x: 492, startPoint y: 221, endPoint x: 459, endPoint y: 220, distance: 32.5
click at [459, 220] on input "-19" at bounding box center [506, 219] width 94 height 23
type input "3"
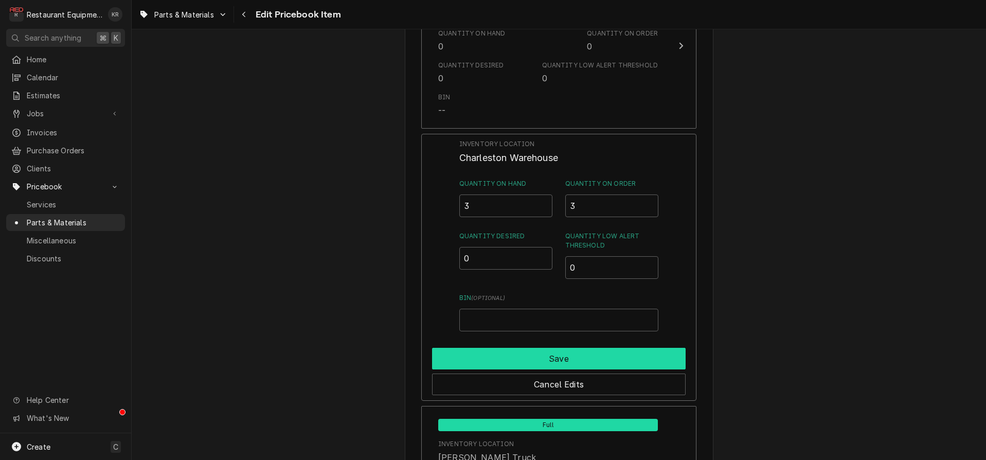
scroll to position [2171, 0]
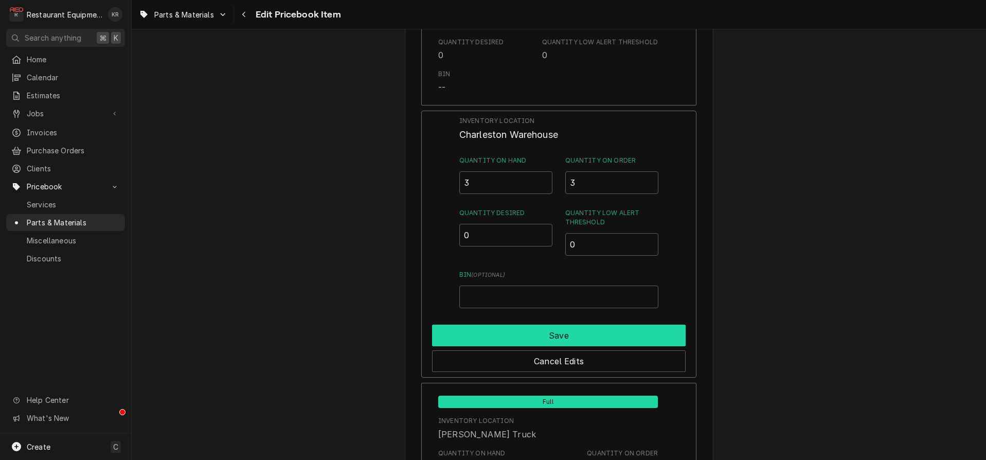
click at [533, 329] on button "Save" at bounding box center [559, 336] width 254 height 22
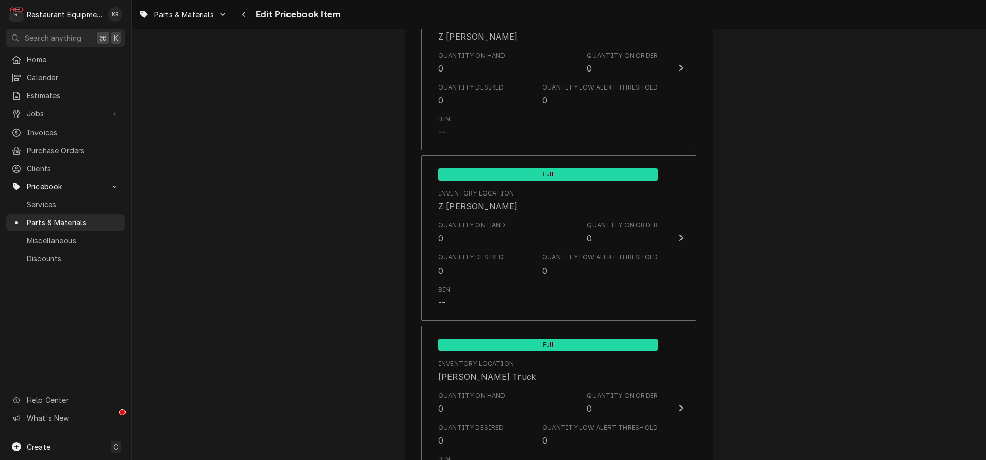
scroll to position [6798, 0]
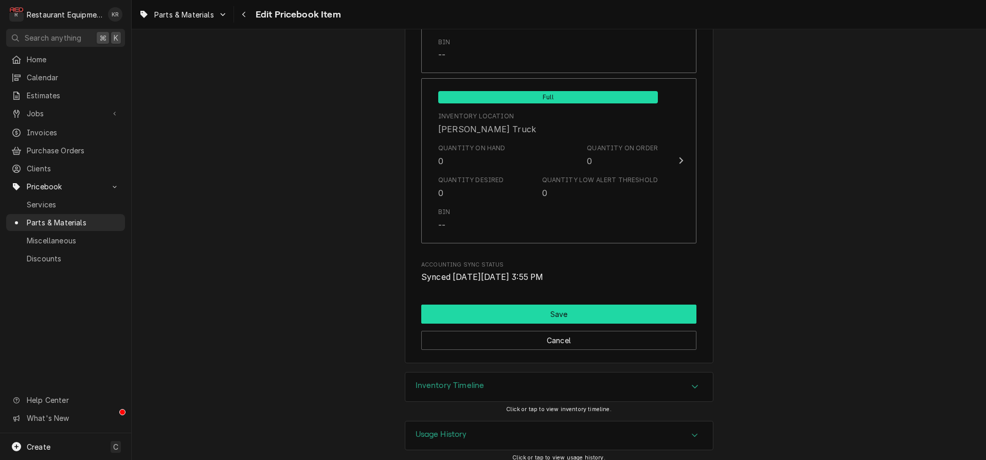
click at [541, 307] on button "Save" at bounding box center [558, 314] width 275 height 19
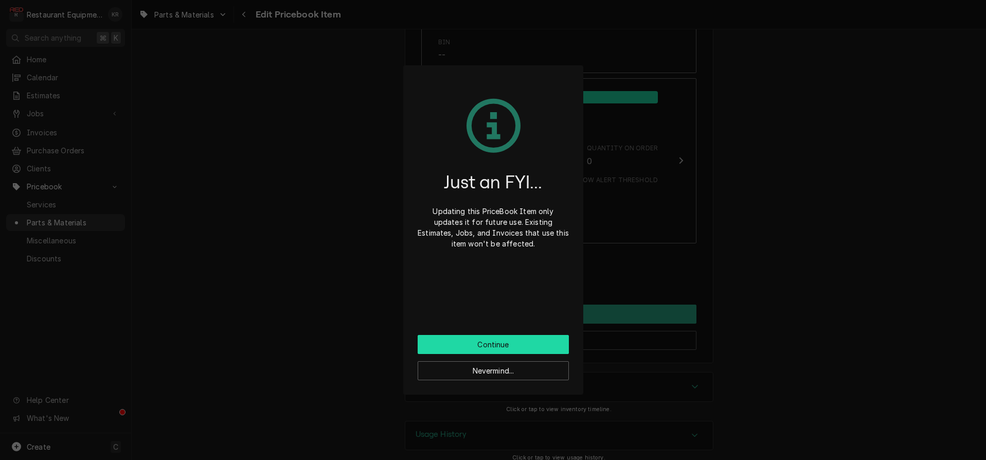
click at [515, 349] on button "Continue" at bounding box center [493, 344] width 151 height 19
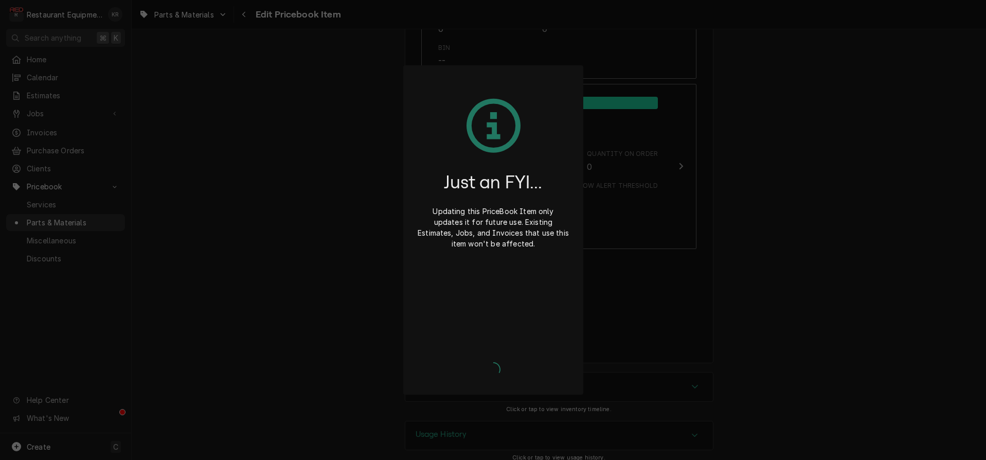
type textarea "x"
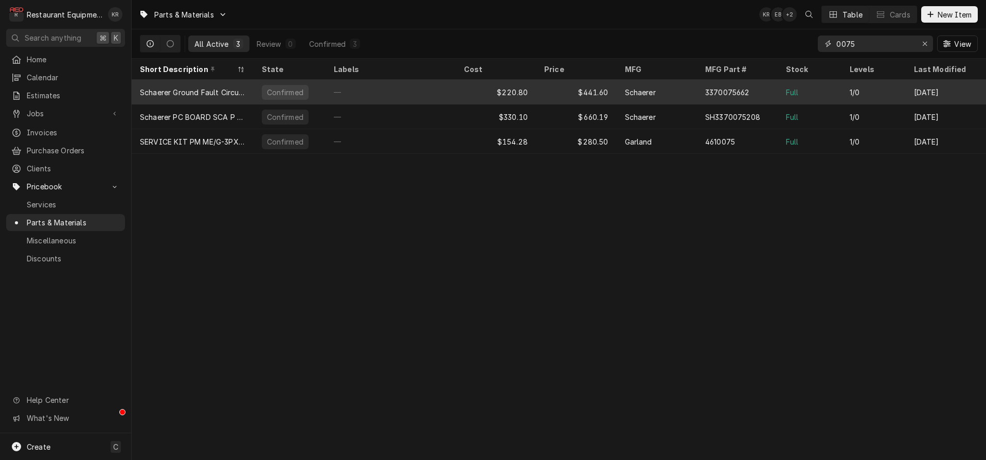
drag, startPoint x: 925, startPoint y: 42, endPoint x: 316, endPoint y: 85, distance: 609.7
click at [922, 43] on div "Erase input" at bounding box center [925, 44] width 10 height 10
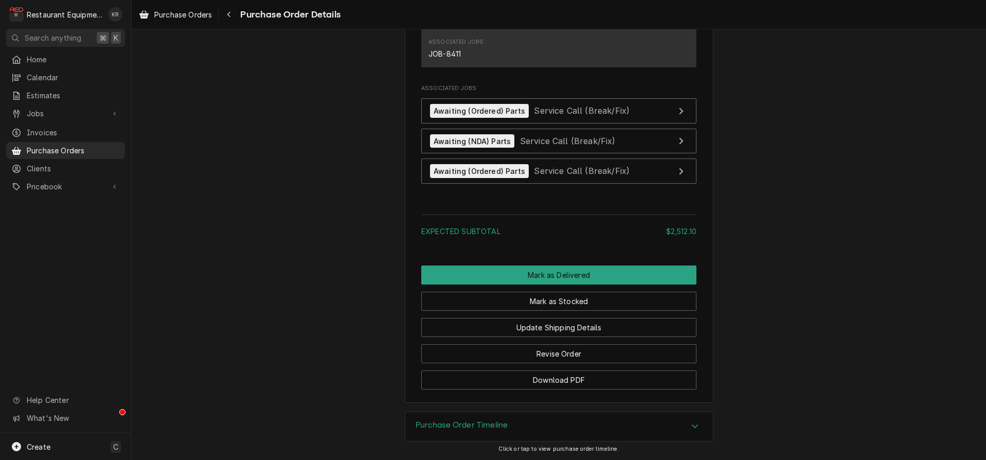
scroll to position [1477, 0]
click at [552, 102] on link "Awaiting (Ordered) Parts Service Call (Break/Fix)" at bounding box center [558, 110] width 275 height 25
click at [534, 147] on div "Awaiting (NDA) Parts Service Call (Break/Fix)" at bounding box center [523, 141] width 186 height 14
click at [564, 170] on span "Service Call (Break/Fix)" at bounding box center [582, 171] width 96 height 10
click at [534, 278] on button "Mark as Delivered" at bounding box center [558, 274] width 275 height 19
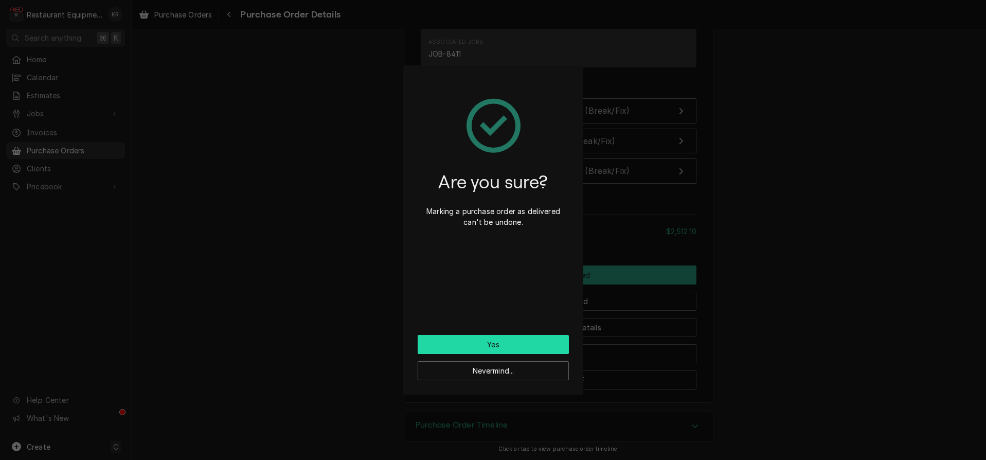
click at [511, 341] on button "Yes" at bounding box center [493, 344] width 151 height 19
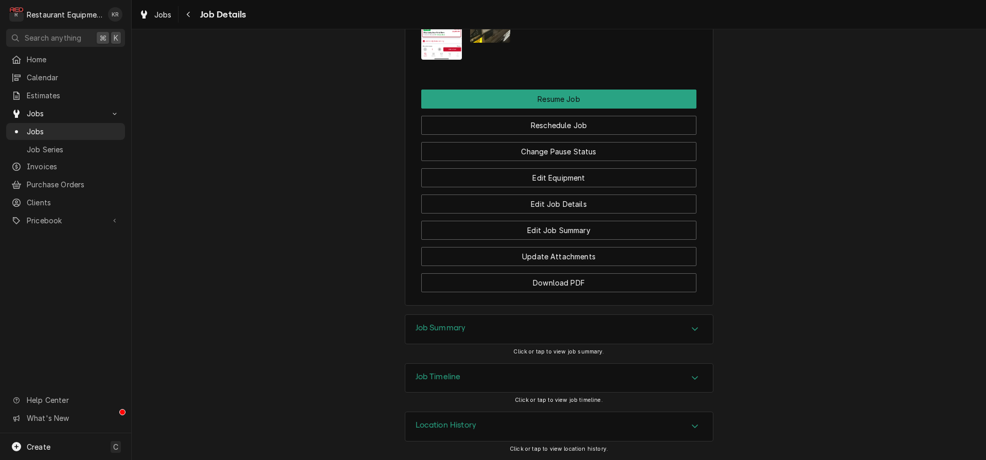
scroll to position [1417, 0]
click at [573, 149] on button "Change Pause Status" at bounding box center [558, 151] width 275 height 19
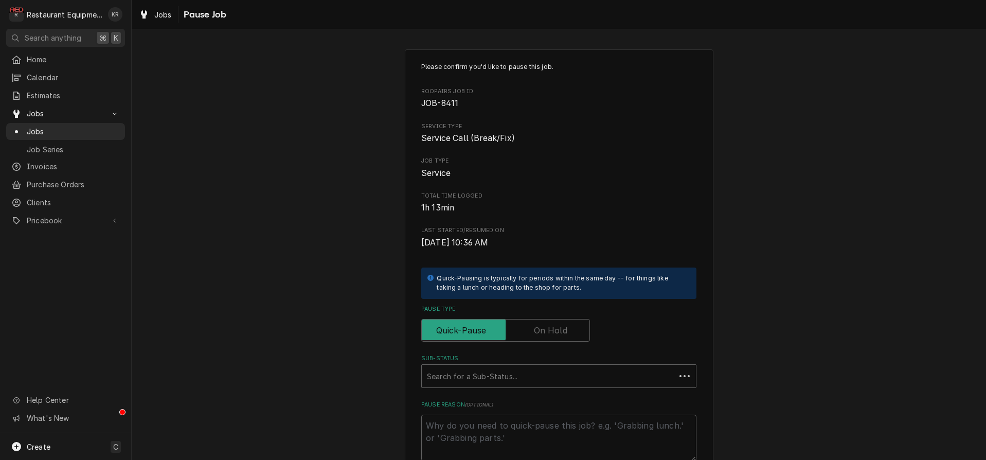
click at [541, 335] on label "Pause Type" at bounding box center [505, 330] width 169 height 23
click at [541, 335] on input "Pause Type" at bounding box center [505, 330] width 159 height 23
checkbox input "true"
click at [528, 376] on div "Sub-Status" at bounding box center [548, 376] width 243 height 19
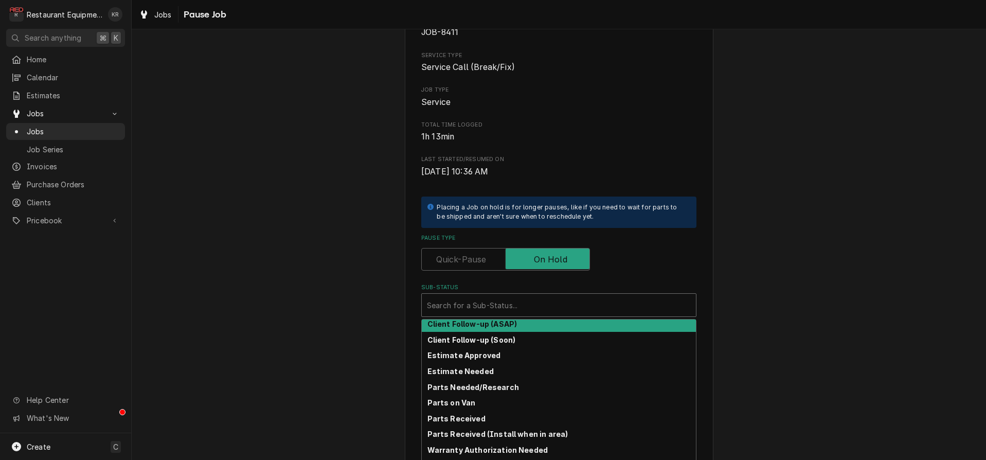
scroll to position [116, 0]
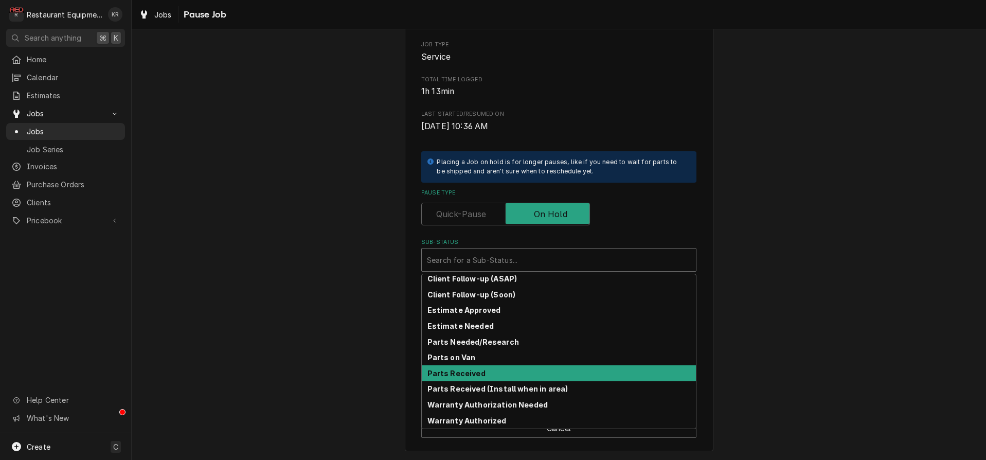
click at [486, 370] on div "Parts Received" at bounding box center [559, 373] width 274 height 16
type textarea "x"
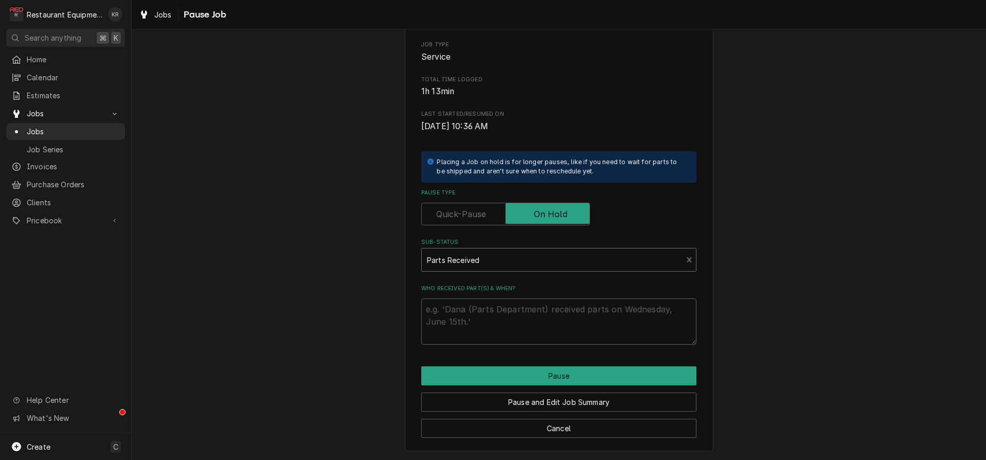
scroll to position [104, 0]
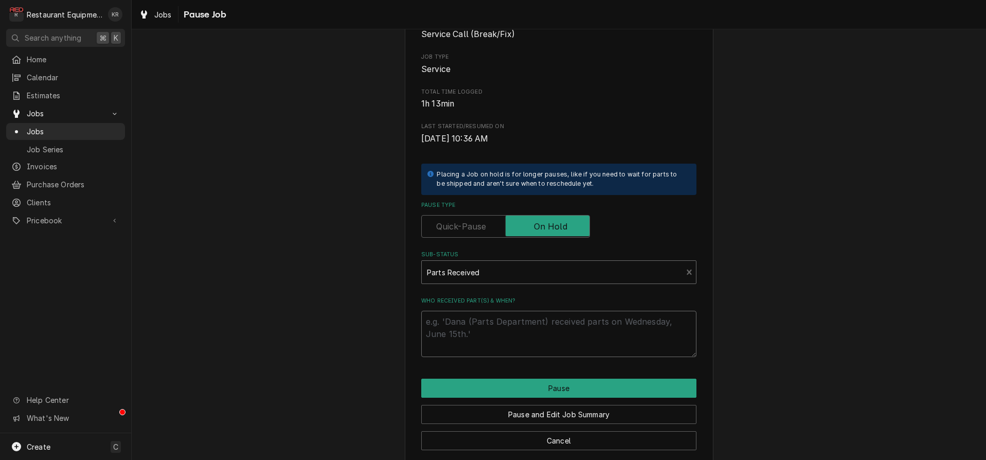
click at [492, 323] on textarea "Who received part(s) & when?" at bounding box center [558, 334] width 275 height 46
type textarea "8"
type textarea "x"
type textarea "8/"
type textarea "x"
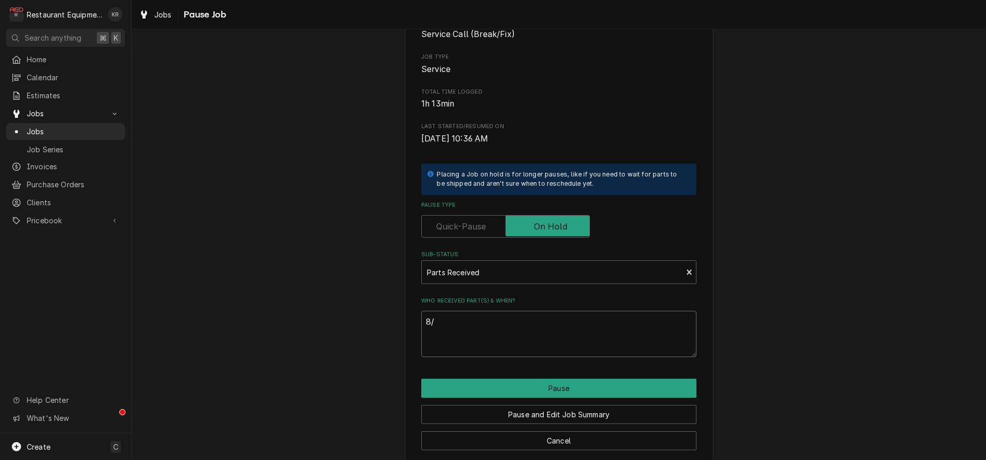
type textarea "8/1"
type textarea "x"
type textarea "8/13"
click at [519, 383] on button "Pause" at bounding box center [558, 388] width 275 height 19
type textarea "x"
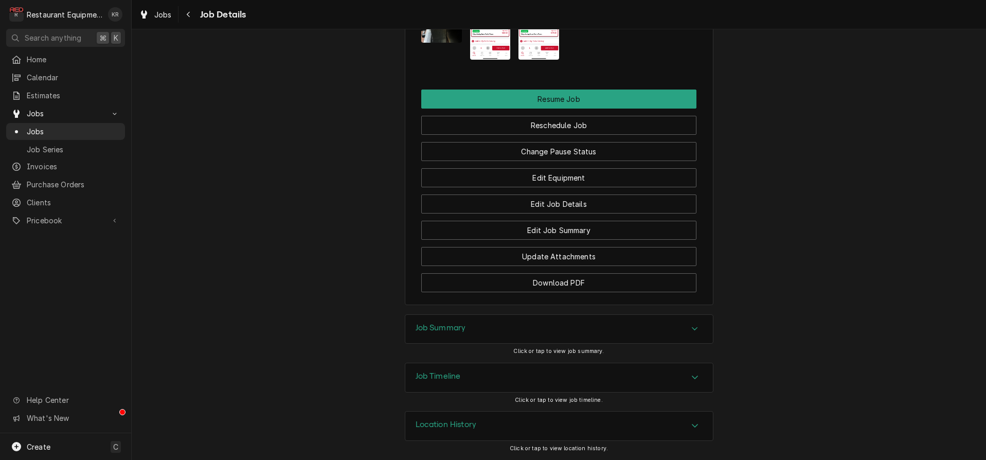
scroll to position [1410, 0]
click at [545, 154] on button "Change Pause Status" at bounding box center [558, 151] width 275 height 19
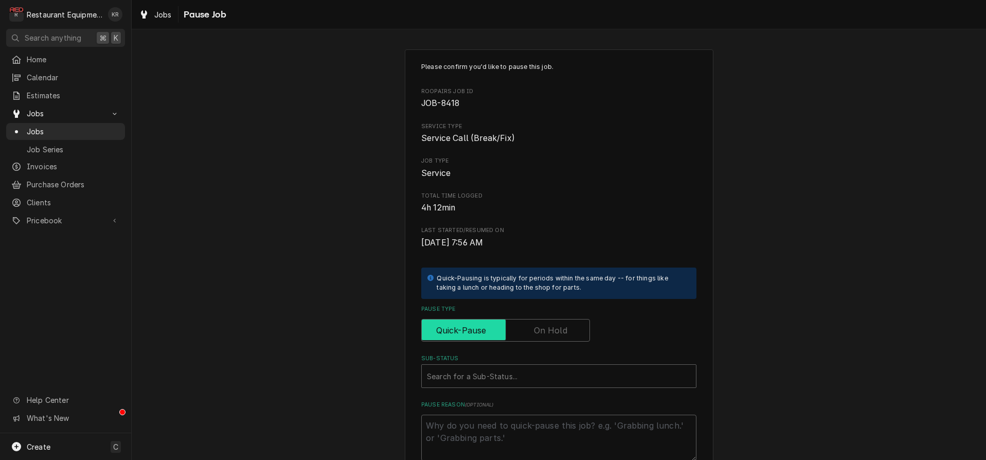
click at [543, 335] on label "Pause Type" at bounding box center [505, 330] width 169 height 23
click at [543, 335] on input "Pause Type" at bounding box center [505, 330] width 159 height 23
checkbox input "true"
click at [533, 382] on div "Sub-Status" at bounding box center [559, 376] width 264 height 19
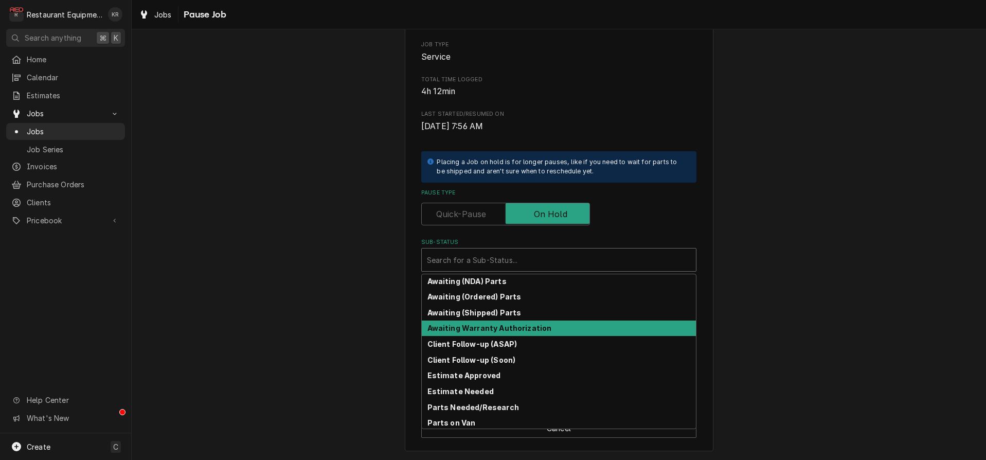
scroll to position [114, 0]
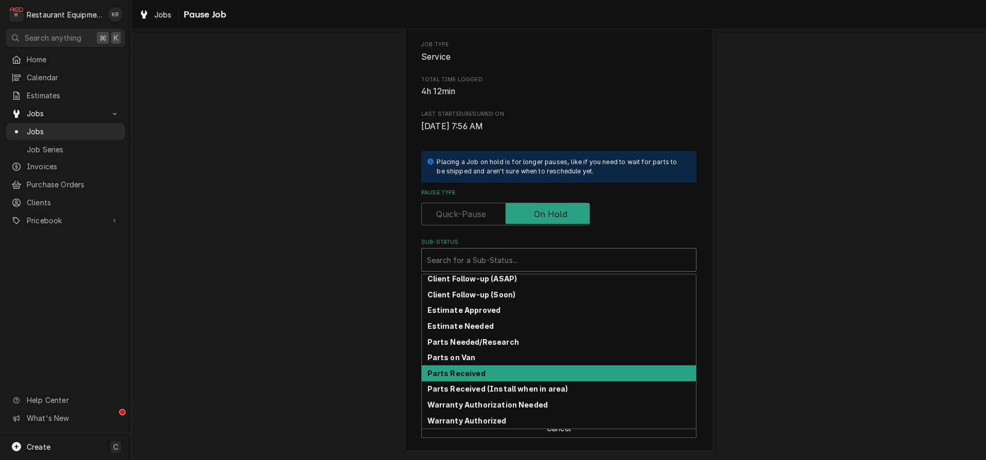
click at [487, 376] on div "Parts Received" at bounding box center [559, 373] width 274 height 16
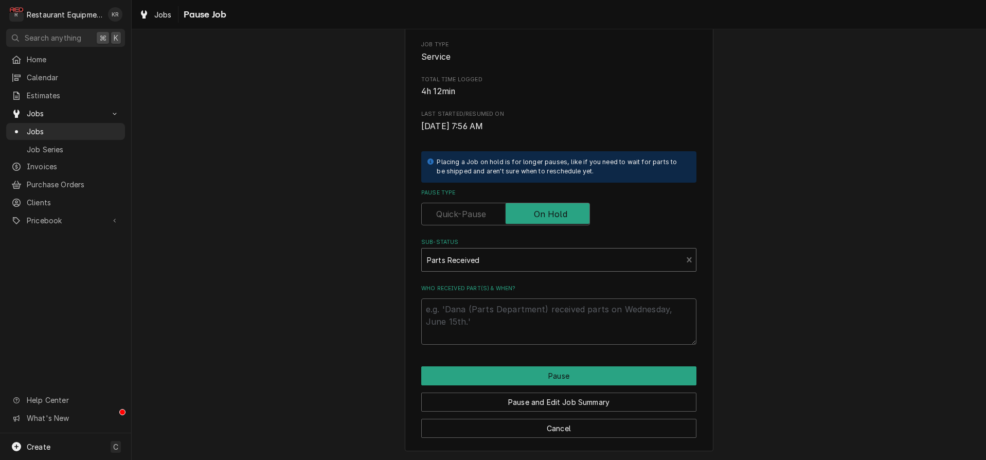
scroll to position [104, 0]
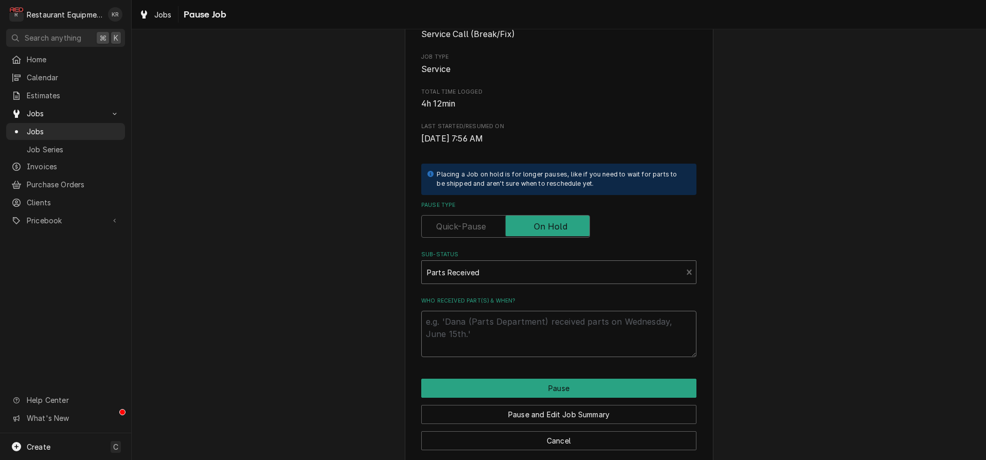
click at [490, 322] on textarea "Who received part(s) & when?" at bounding box center [558, 334] width 275 height 46
type textarea "x"
type textarea "8"
type textarea "x"
type textarea "8/"
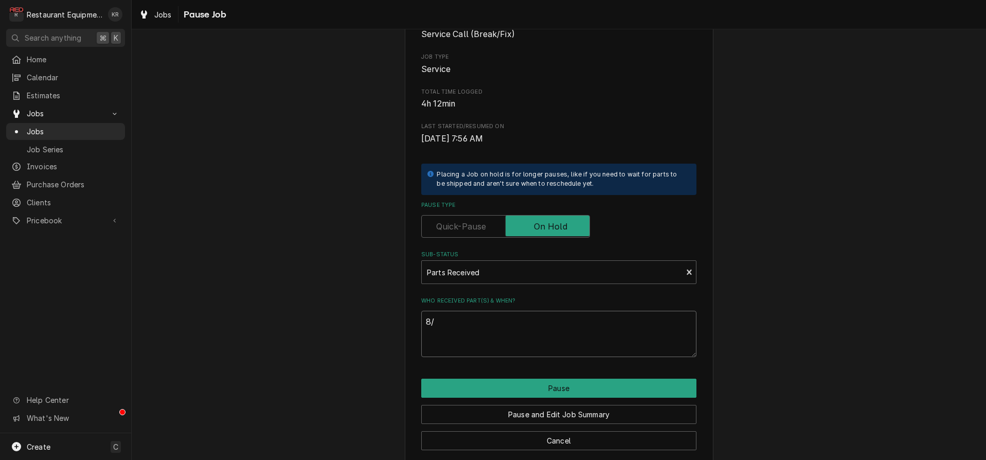
type textarea "x"
type textarea "8/1"
type textarea "x"
type textarea "8/13"
click at [515, 391] on button "Pause" at bounding box center [558, 388] width 275 height 19
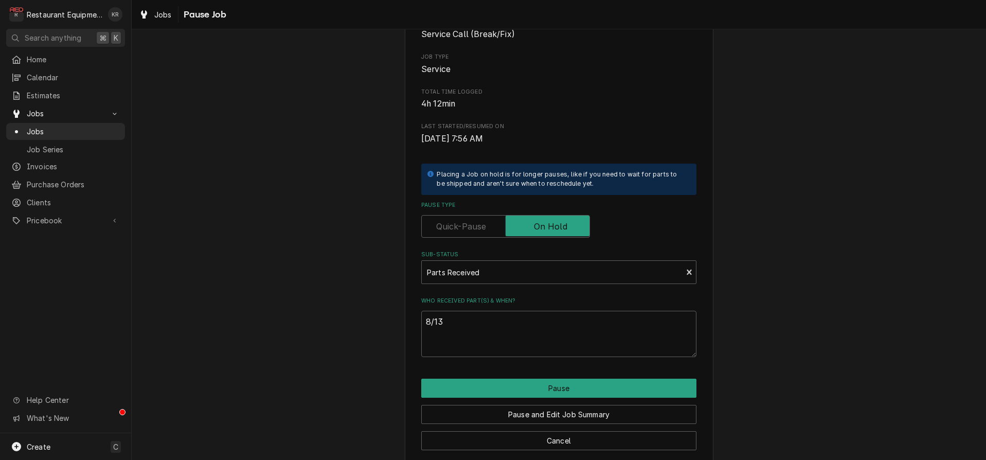
type textarea "x"
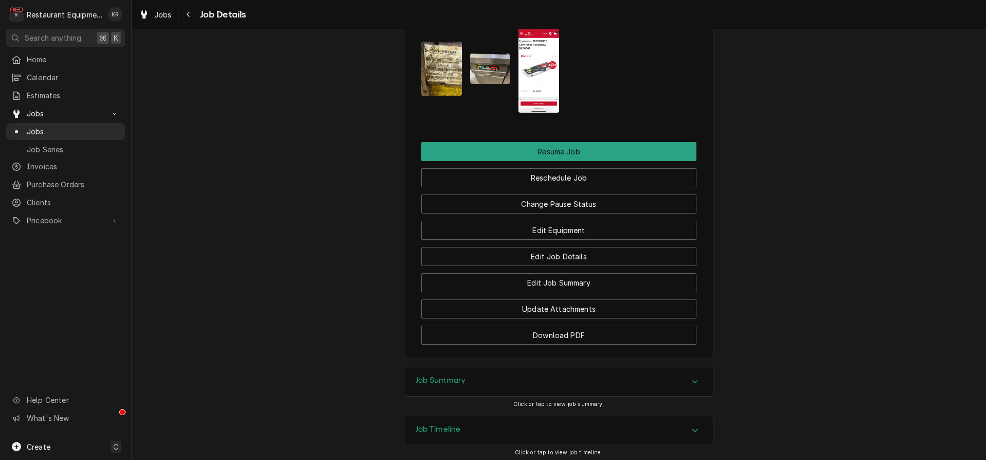
scroll to position [1321, 0]
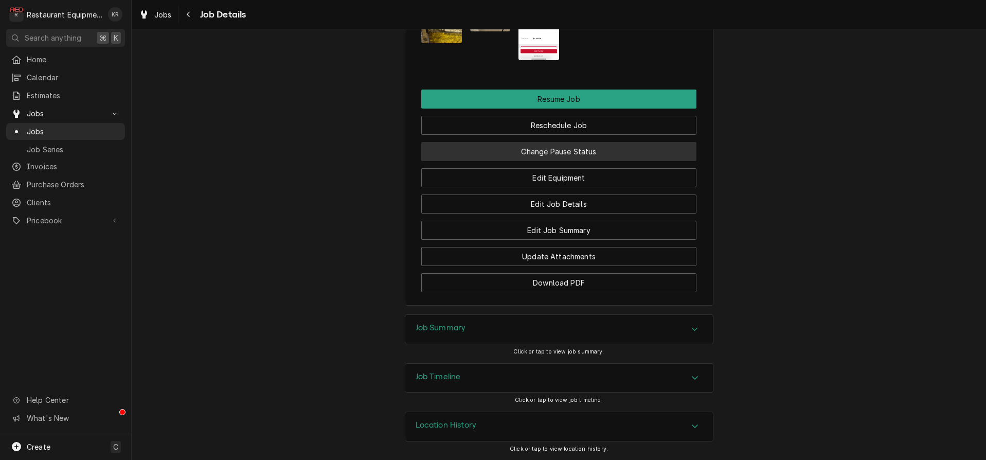
click at [582, 153] on button "Change Pause Status" at bounding box center [558, 151] width 275 height 19
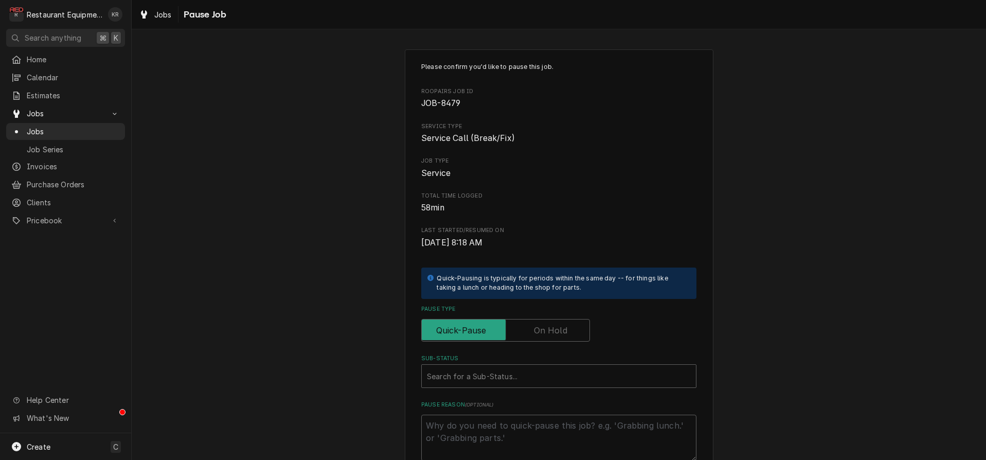
scroll to position [116, 0]
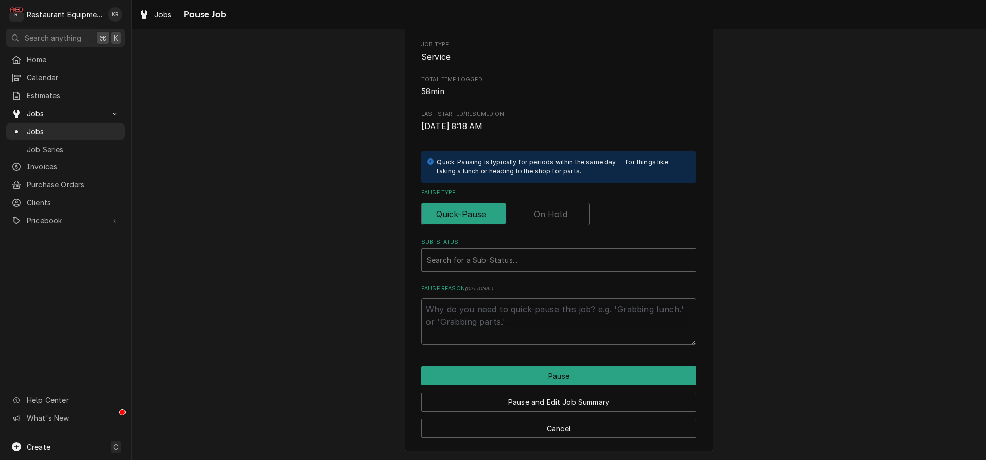
click at [559, 216] on label "Pause Type" at bounding box center [505, 214] width 169 height 23
click at [559, 216] on input "Pause Type" at bounding box center [505, 214] width 159 height 23
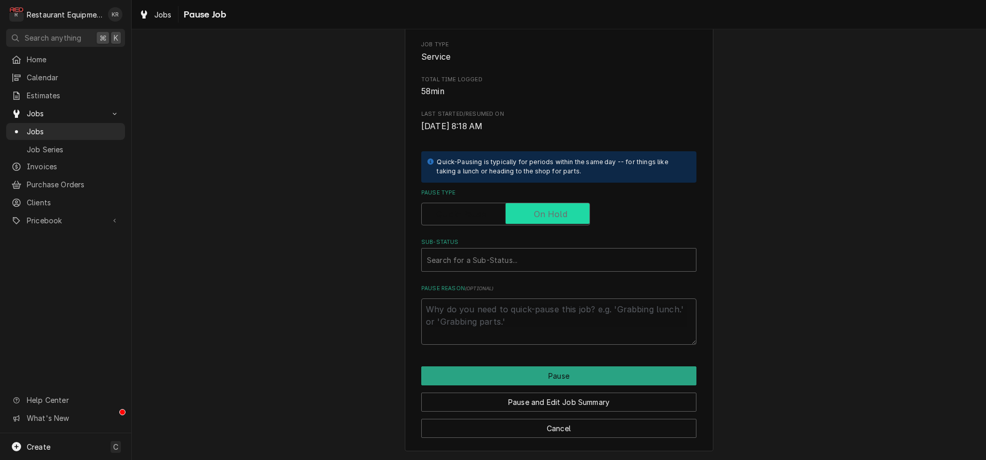
checkbox input "true"
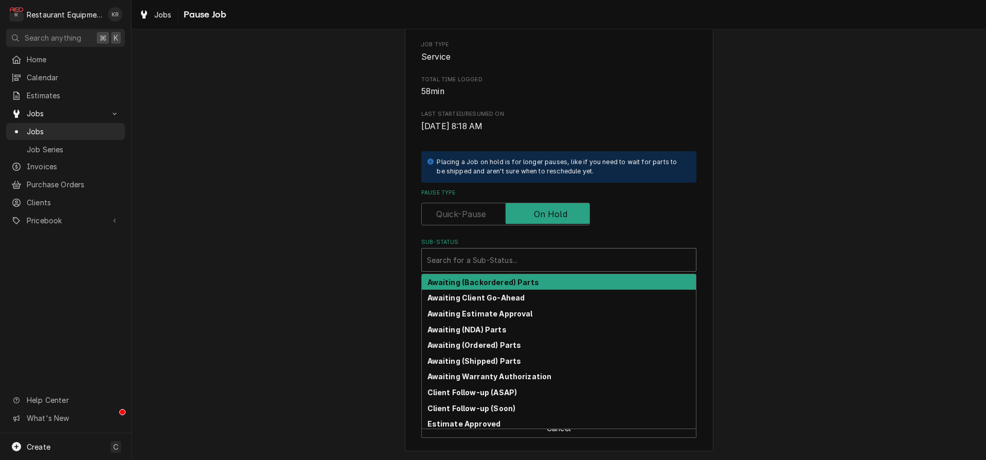
click at [554, 267] on div "Sub-Status" at bounding box center [559, 260] width 264 height 19
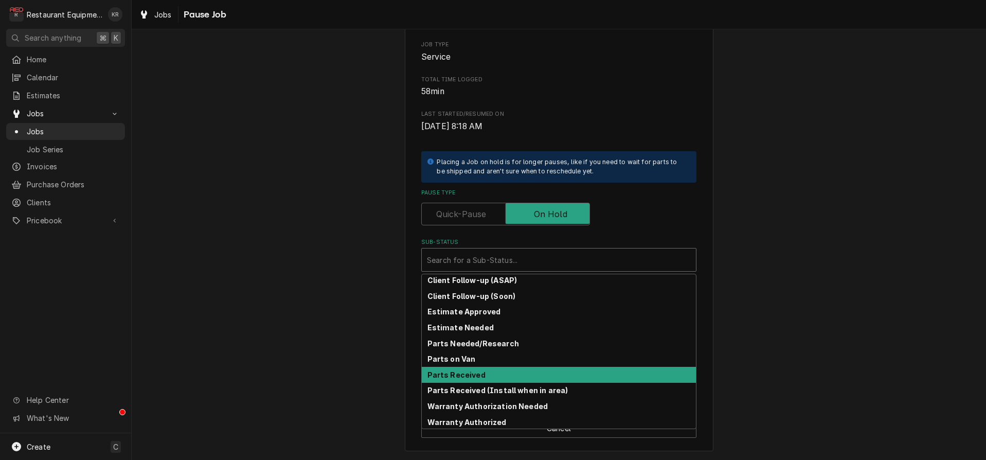
scroll to position [114, 0]
click at [484, 377] on div "Parts Received" at bounding box center [559, 373] width 274 height 16
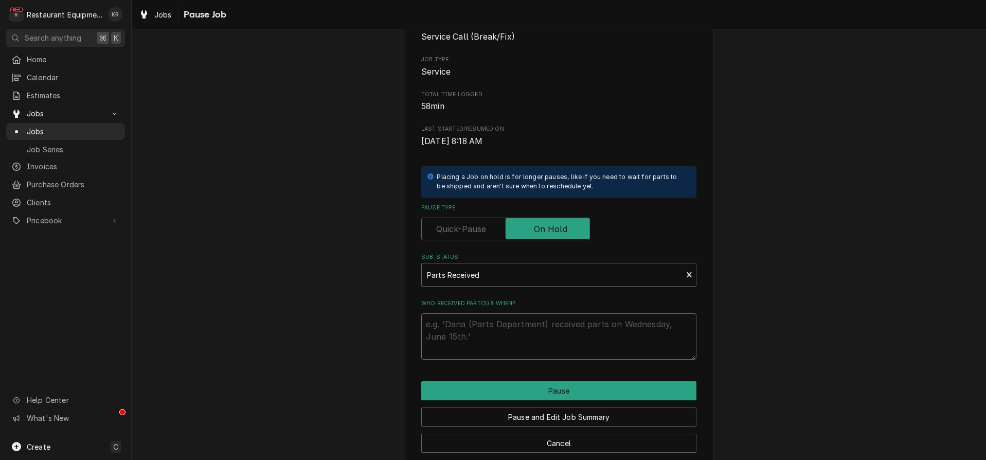
click at [492, 348] on textarea "Who received part(s) & when?" at bounding box center [558, 336] width 275 height 46
type textarea "x"
type textarea "8"
type textarea "x"
type textarea "8/"
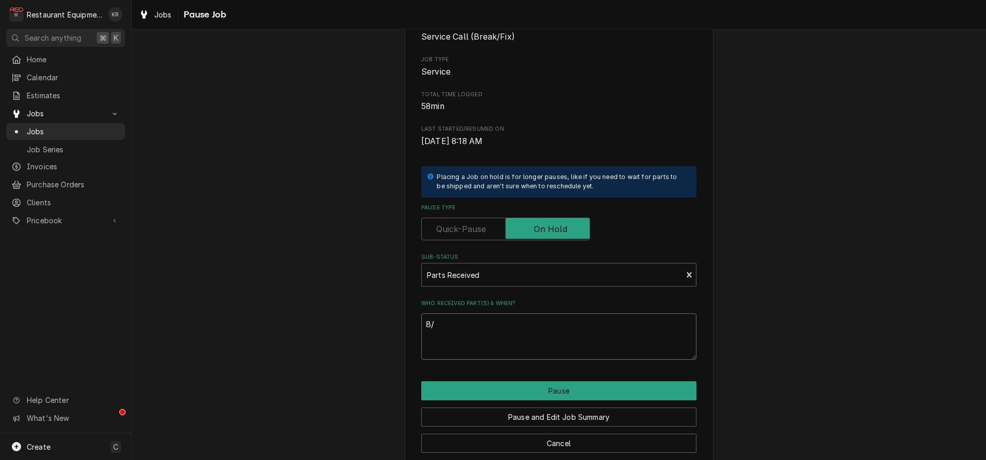
type textarea "x"
type textarea "8/1"
type textarea "x"
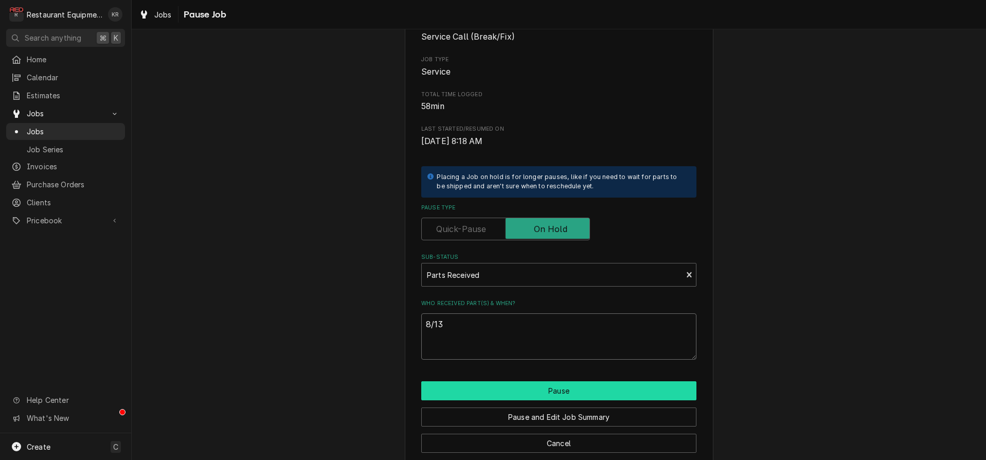
type textarea "8/13"
click at [571, 388] on button "Pause" at bounding box center [558, 390] width 275 height 19
type textarea "x"
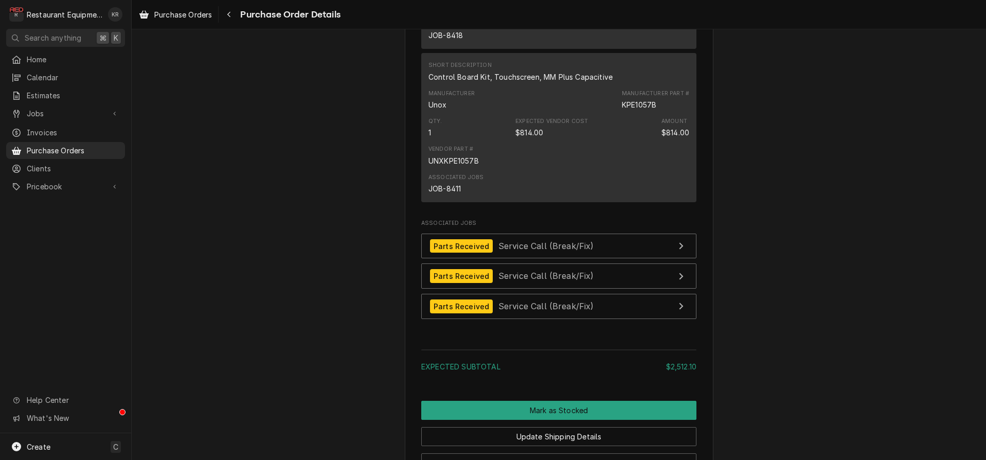
scroll to position [1416, 0]
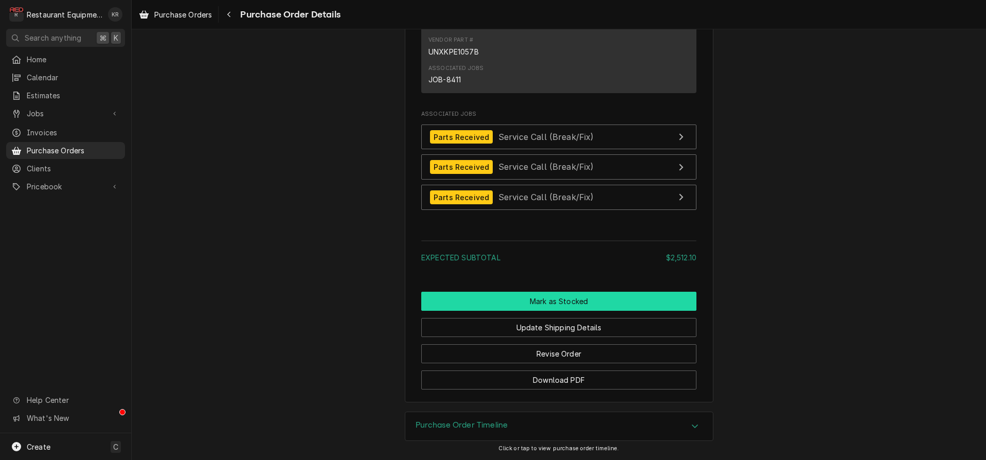
click at [567, 300] on button "Mark as Stocked" at bounding box center [558, 301] width 275 height 19
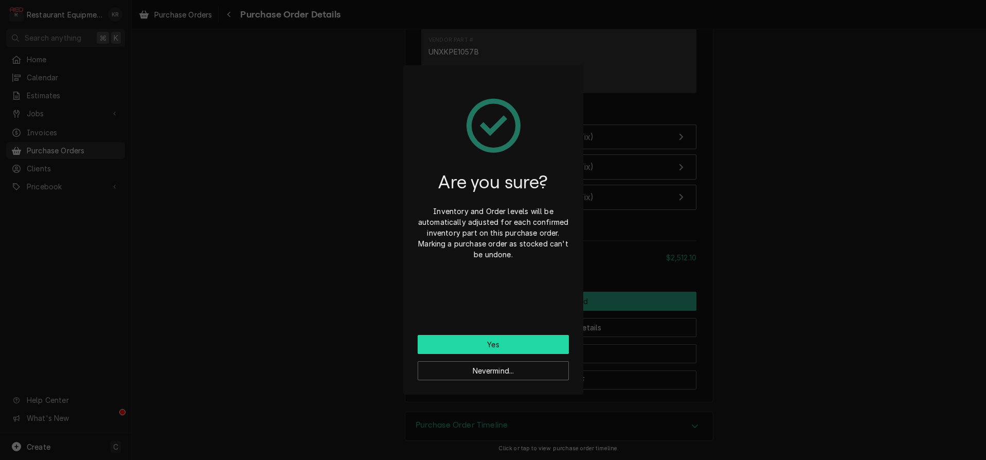
click at [489, 339] on button "Yes" at bounding box center [493, 344] width 151 height 19
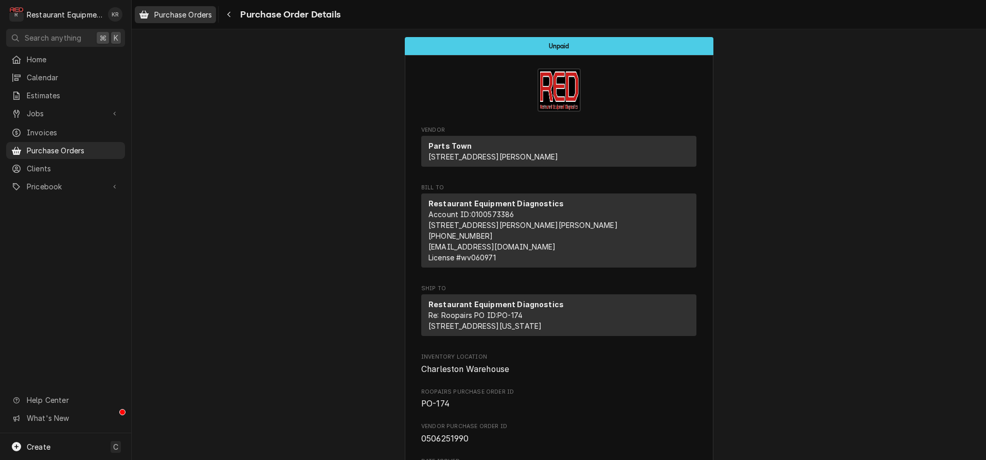
click at [191, 9] on link "Purchase Orders" at bounding box center [175, 14] width 81 height 17
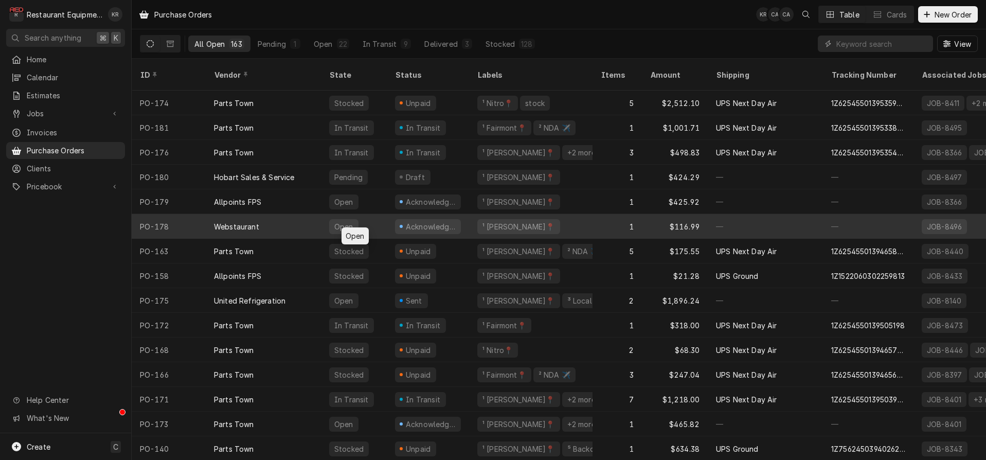
click at [381, 214] on div "Open" at bounding box center [354, 226] width 66 height 25
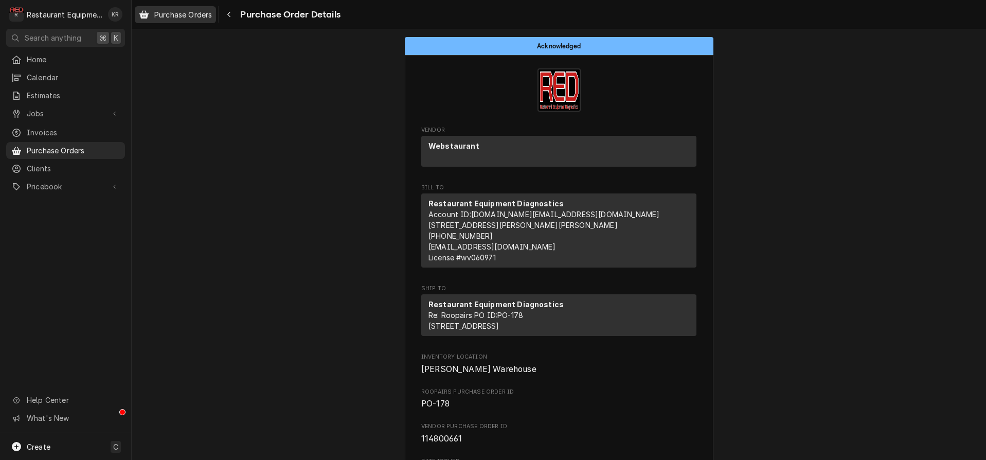
click at [184, 15] on span "Purchase Orders" at bounding box center [183, 14] width 58 height 11
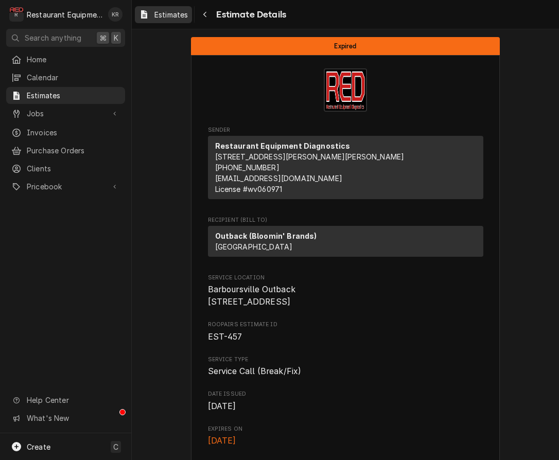
click at [171, 13] on span "Estimates" at bounding box center [170, 14] width 33 height 11
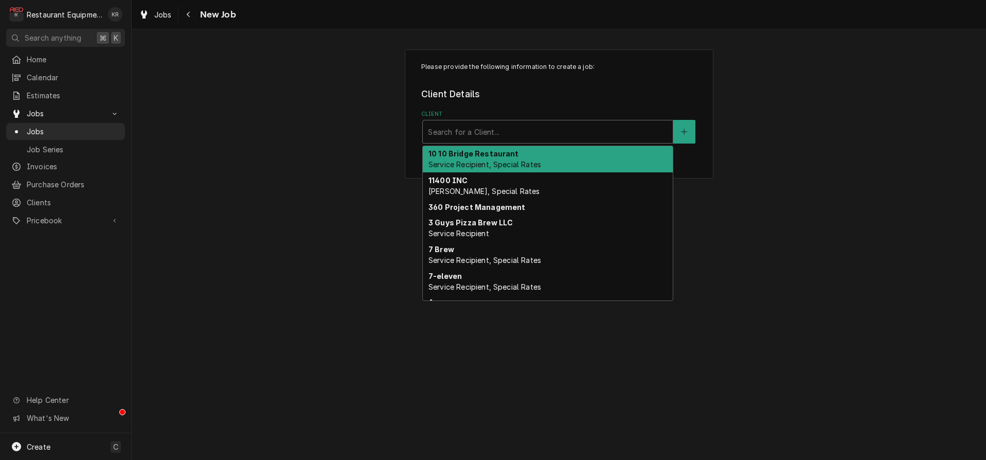
click at [504, 131] on div "Client" at bounding box center [548, 131] width 240 height 19
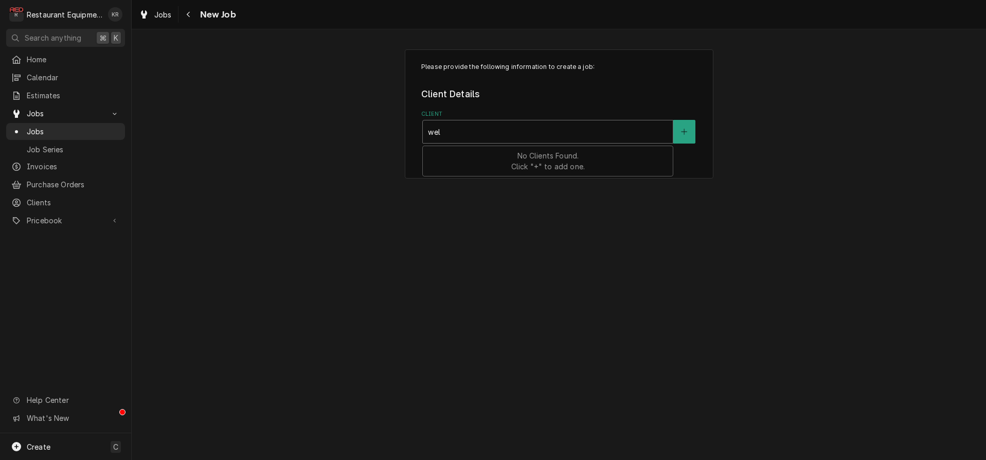
type input "welb"
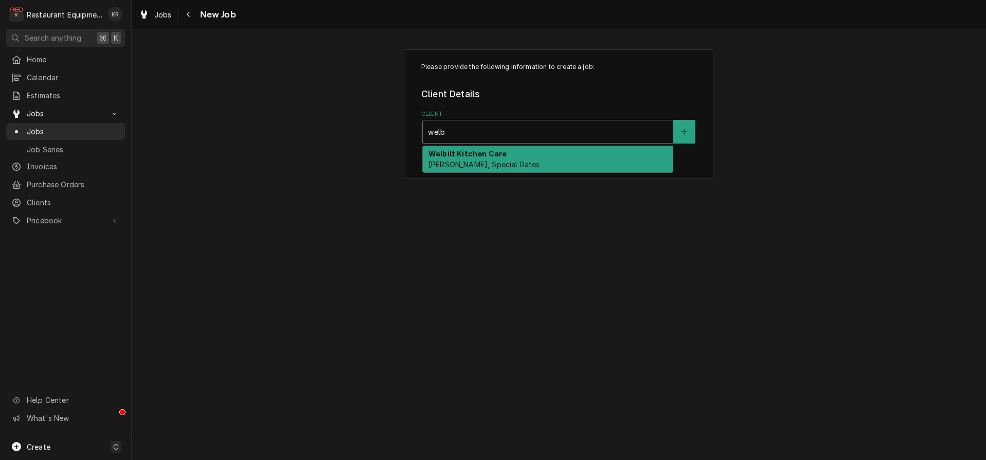
click at [476, 166] on span "[PERSON_NAME], Special Rates" at bounding box center [484, 164] width 111 height 9
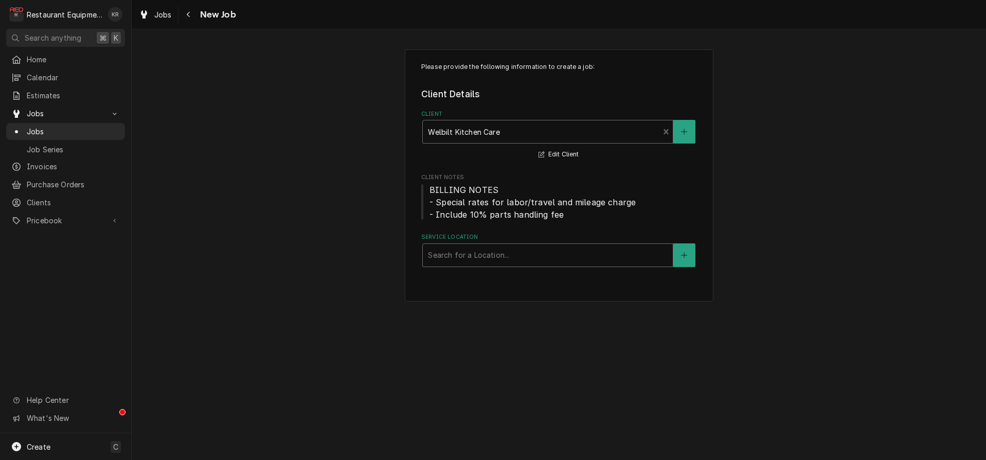
click at [467, 253] on div "Service Location" at bounding box center [548, 255] width 240 height 19
type input "[PERSON_NAME]"
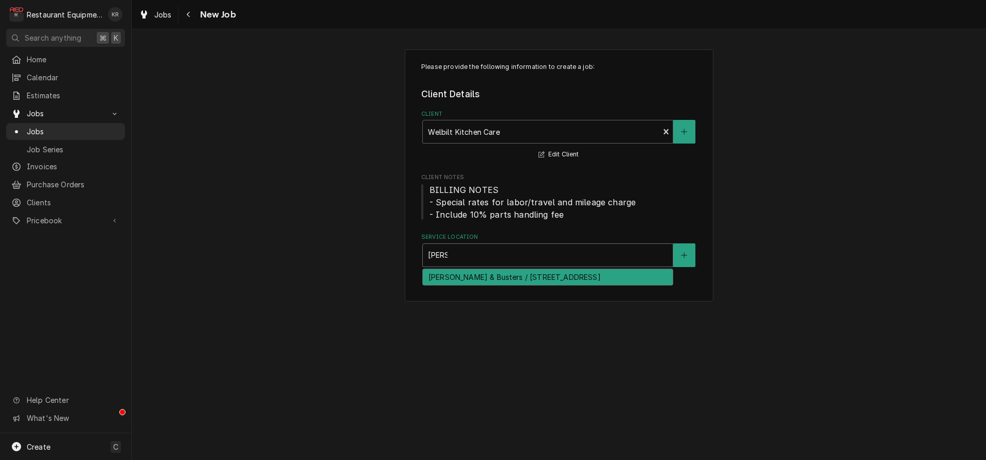
click at [469, 277] on div "[PERSON_NAME] & Busters / [STREET_ADDRESS]" at bounding box center [548, 277] width 250 height 16
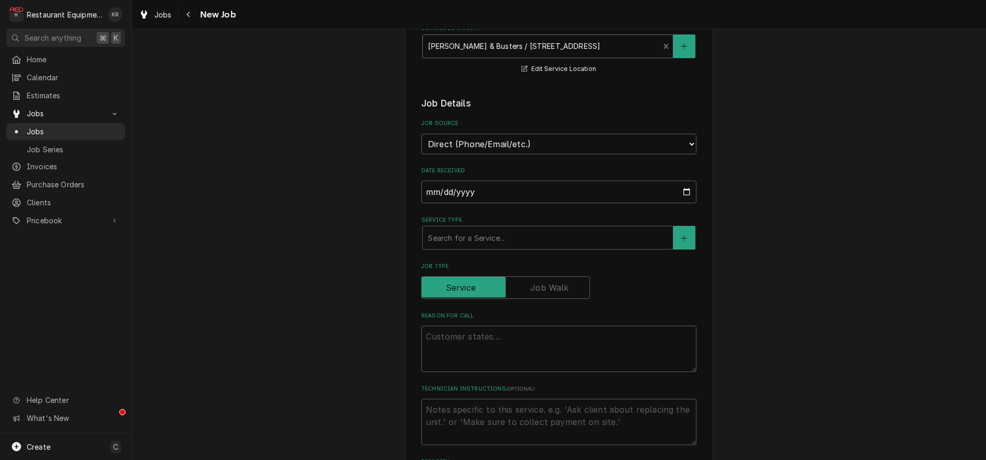
scroll to position [294, 0]
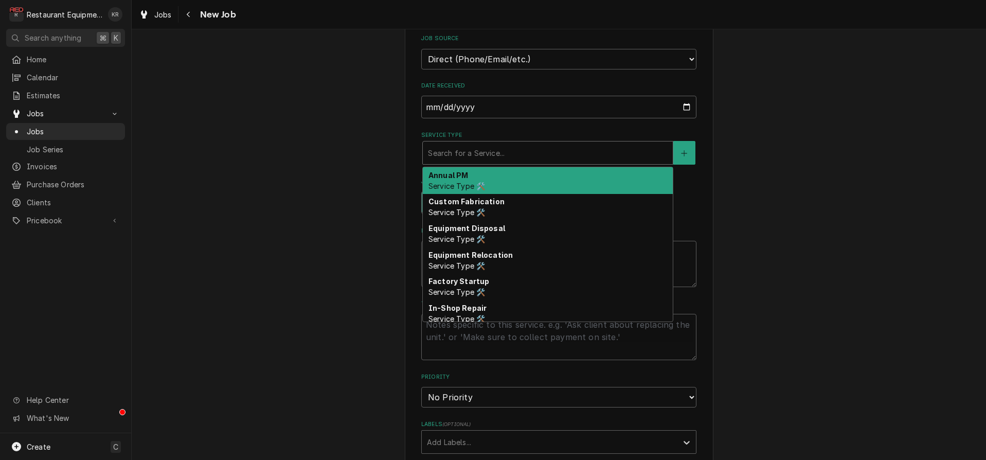
click at [559, 149] on div "Service Type" at bounding box center [548, 153] width 240 height 19
type textarea "x"
type input "b"
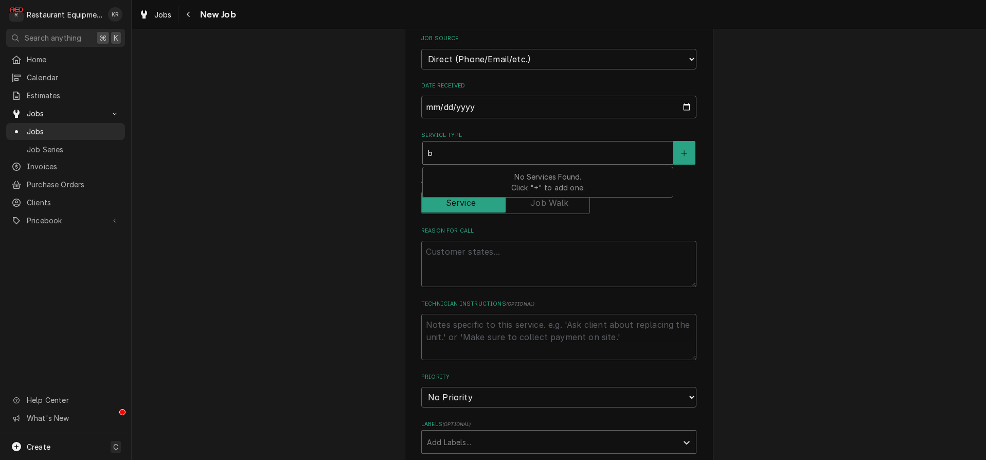
type textarea "x"
type input "br"
type textarea "x"
type input "bre"
type textarea "x"
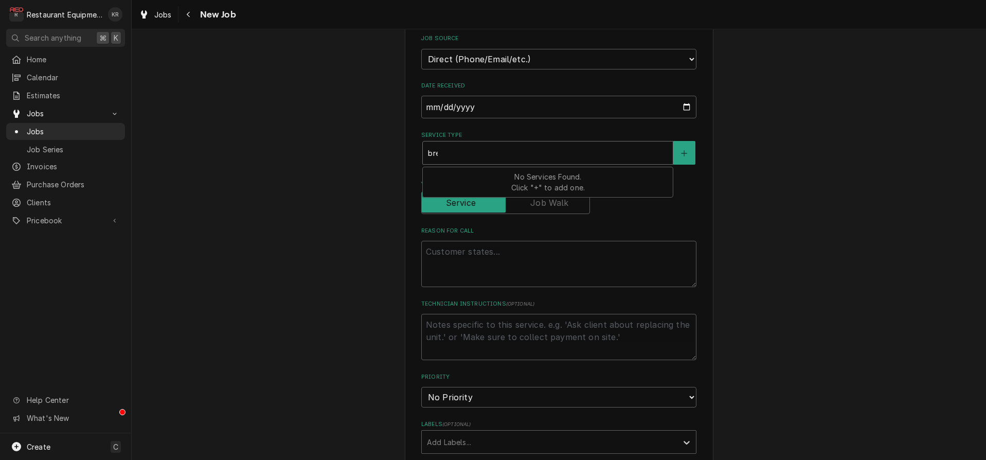
type input "brea"
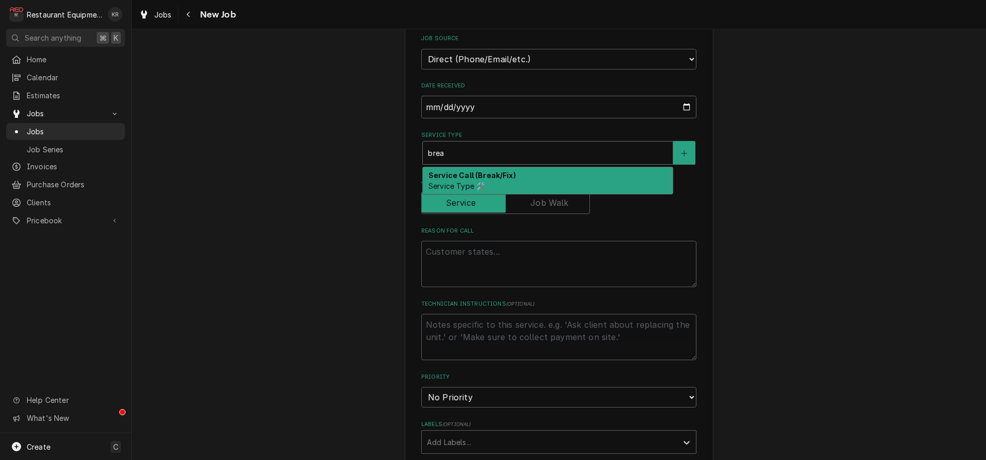
drag, startPoint x: 527, startPoint y: 183, endPoint x: 474, endPoint y: 186, distance: 52.6
click at [526, 183] on div "Service Call (Break/Fix) Service Type 🛠️" at bounding box center [548, 180] width 250 height 27
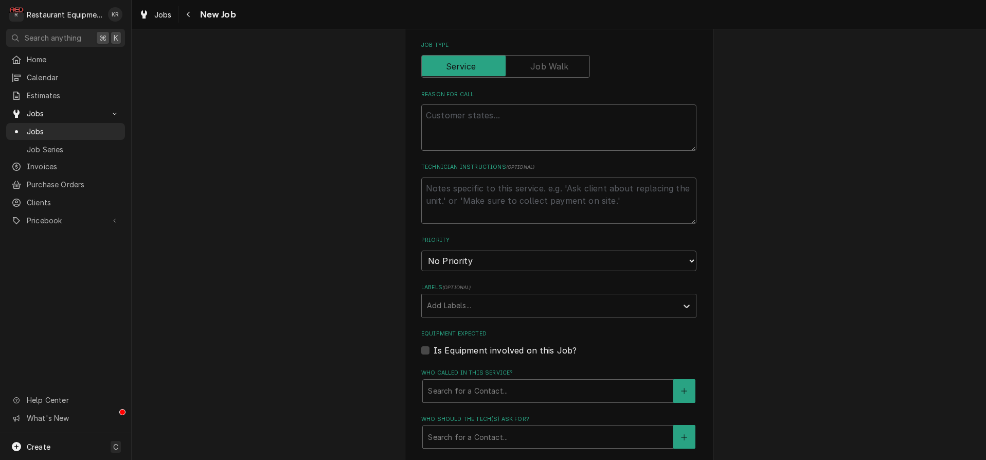
scroll to position [449, 0]
click at [482, 127] on textarea "Reason For Call" at bounding box center [558, 126] width 275 height 46
type textarea "x"
type textarea "0"
type textarea "x"
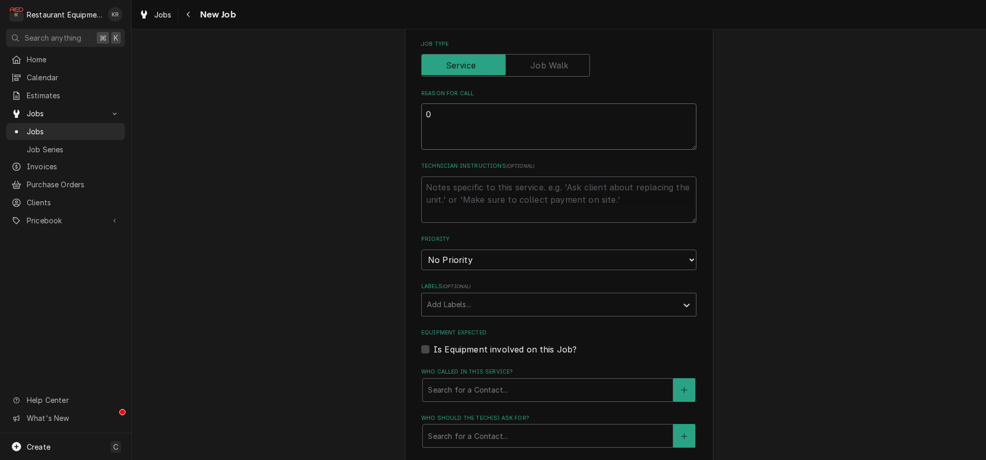
type textarea "00"
type textarea "x"
type textarea "009"
type textarea "x"
type textarea "0099"
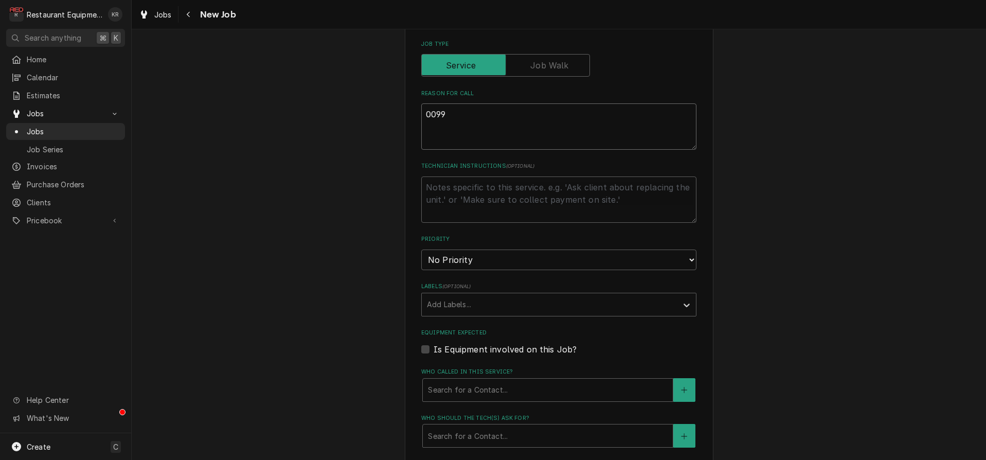
type textarea "x"
type textarea "00992"
type textarea "x"
type textarea "009920"
type textarea "x"
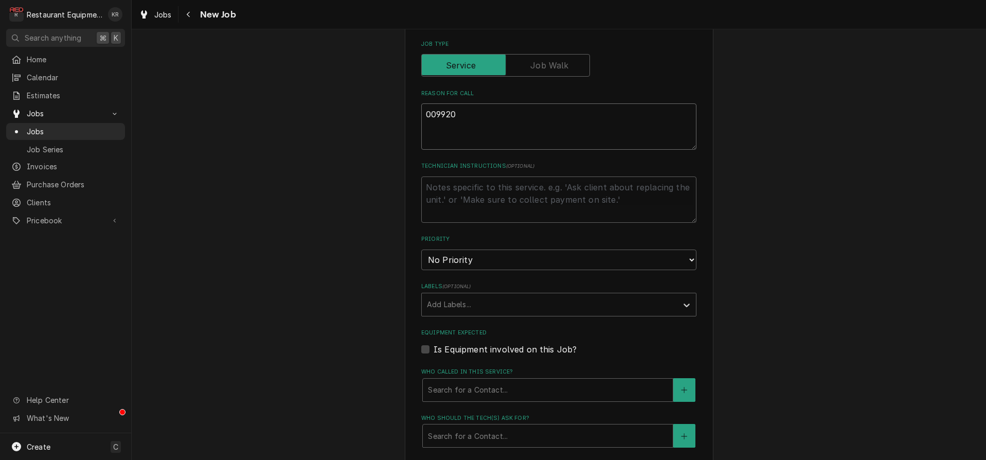
type textarea "0099208"
type textarea "x"
type textarea "00992080"
type textarea "x"
type textarea "009920804"
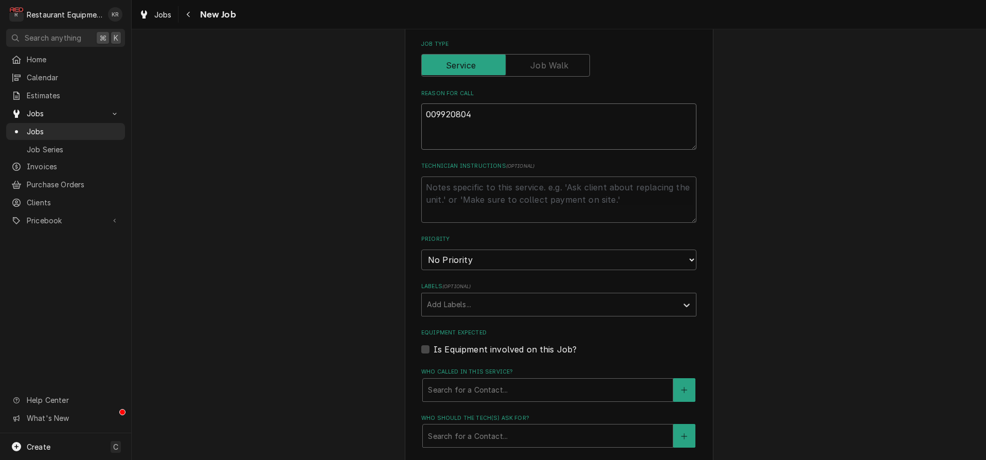
type textarea "x"
type textarea "009920804="
type textarea "x"
type textarea "009920804"
type textarea "x"
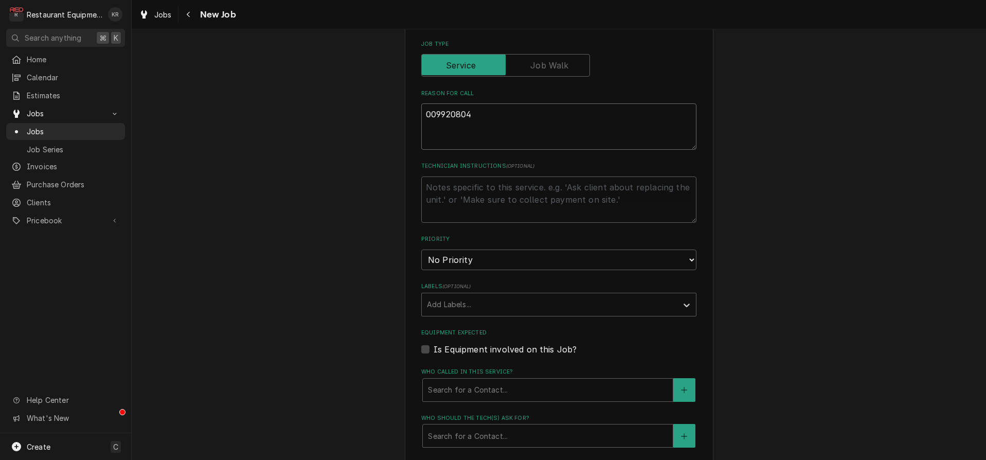
type textarea "009920804-"
type textarea "x"
type textarea "009920804-1"
type textarea "x"
type textarea "009920804-1"
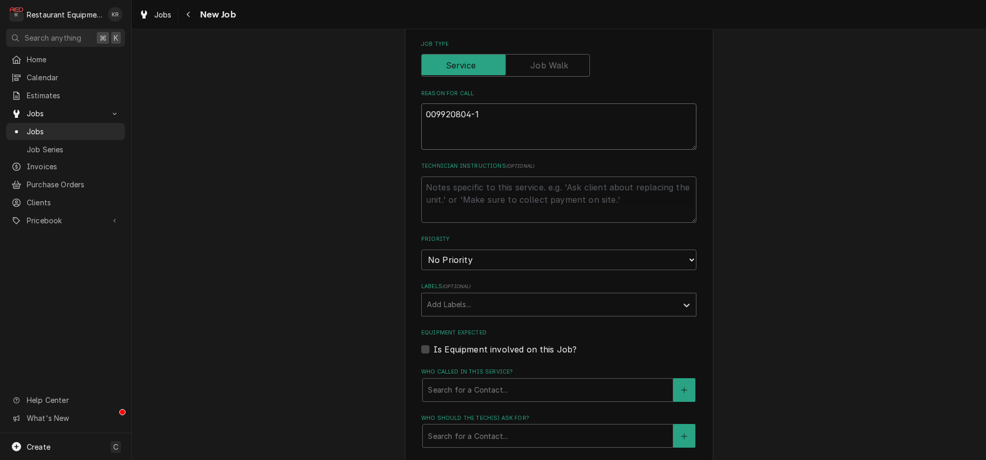
type textarea "x"
type textarea "009920804-1"
paste textarea "Type: Service Location Details: Dave & Buster's Chain: DAVE & BUSTERS 500 Mall …"
type textarea "x"
type textarea "009920804-1 Type: Service Location Details: Dave & Buster's Chain: DAVE & BUSTE…"
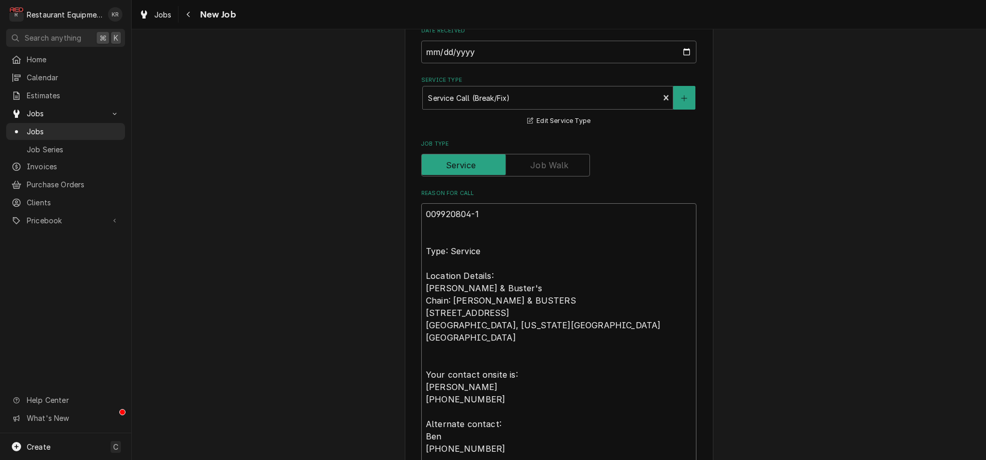
scroll to position [333, 0]
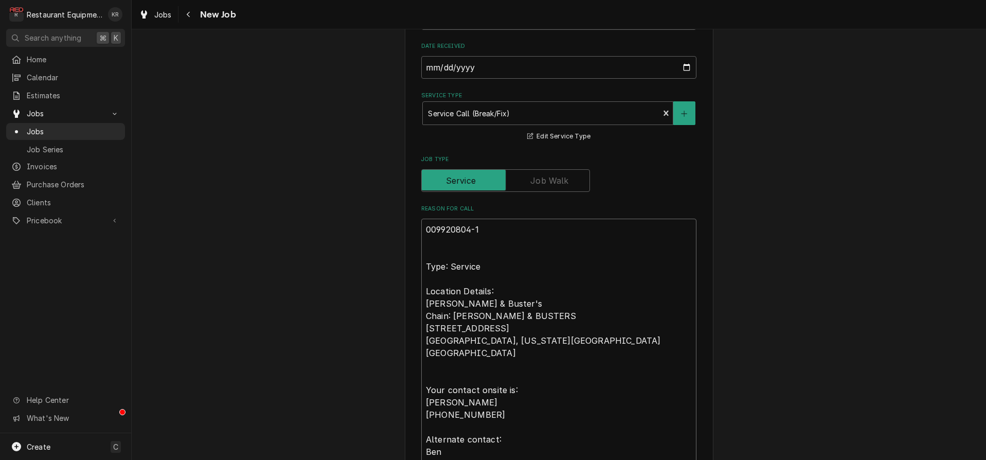
click at [452, 250] on textarea "009920804-1 Type: Service Location Details: Dave & Buster's Chain: DAVE & BUSTE…" at bounding box center [558, 402] width 275 height 367
type textarea "x"
type textarea "009920804-1 Type: Service Location Details: Dave & Buster's Chain: DAVE & BUSTE…"
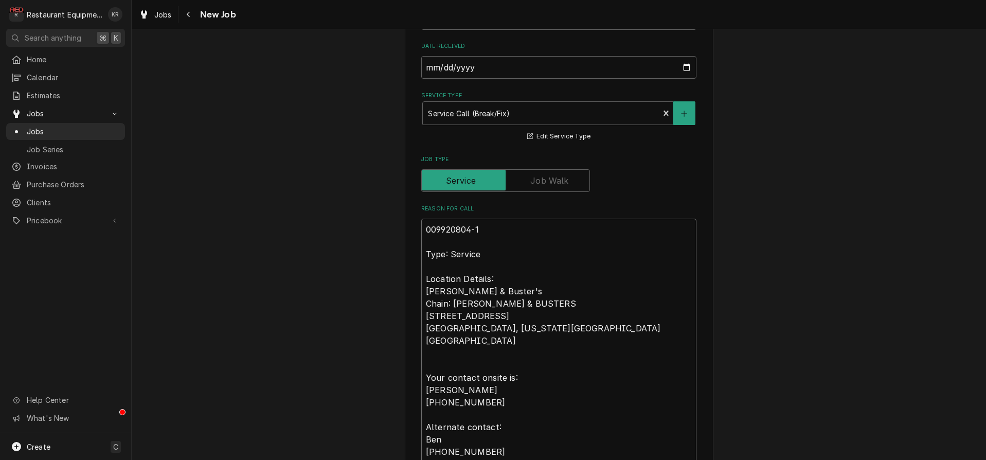
type textarea "x"
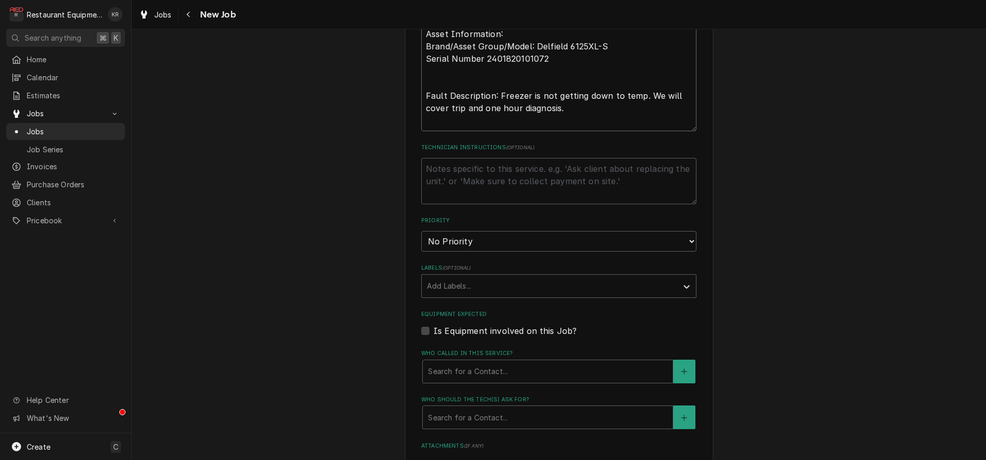
scroll to position [787, 0]
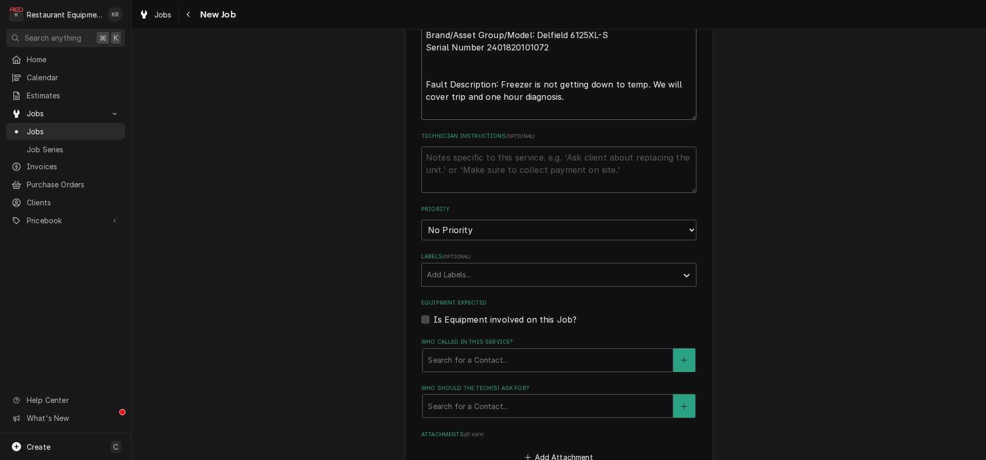
type textarea "009920804-1 Type: Service Location Details: Dave & Buster's Chain: DAVE & BUSTE…"
select select "2"
click option "High" at bounding box center [0, 0] width 0 height 0
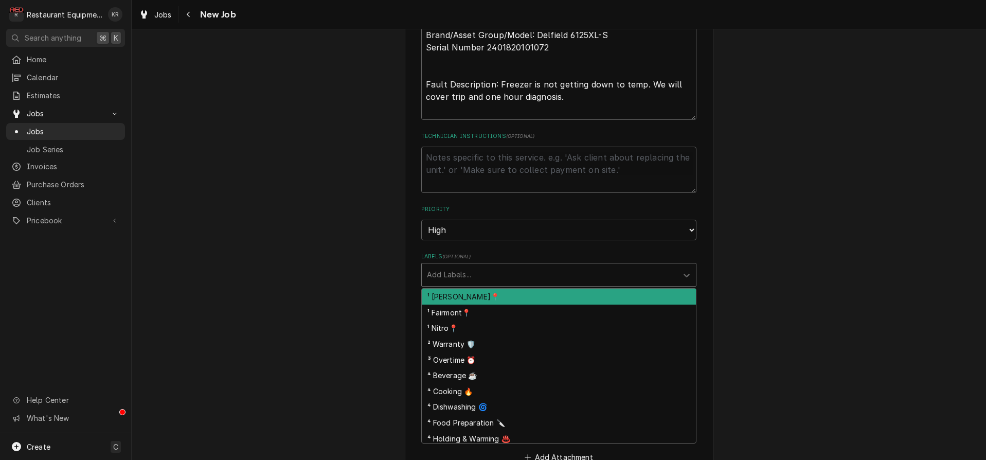
click at [470, 271] on div "Labels" at bounding box center [549, 274] width 245 height 19
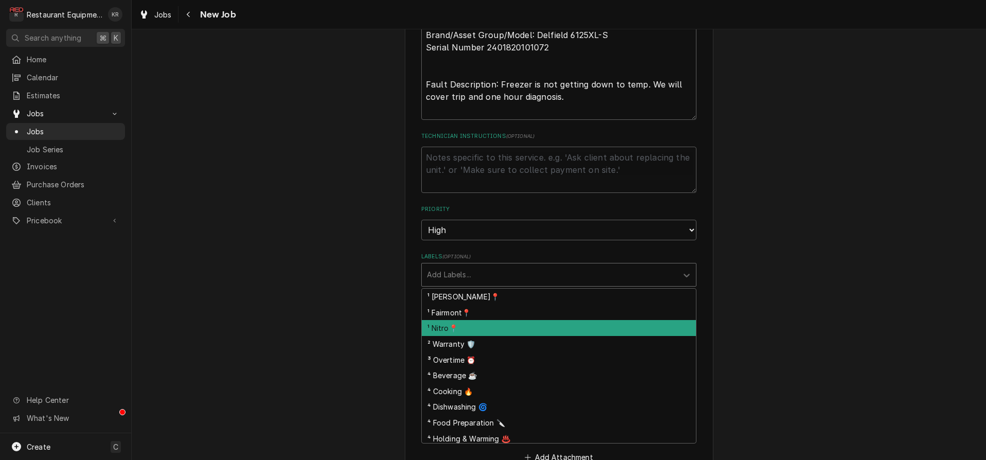
click at [473, 322] on div "¹ Nitro📍" at bounding box center [559, 328] width 274 height 16
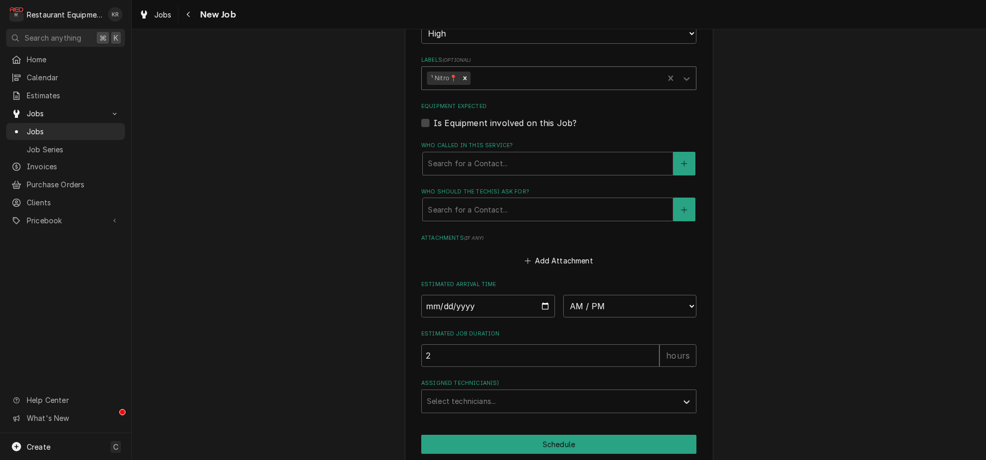
scroll to position [1010, 0]
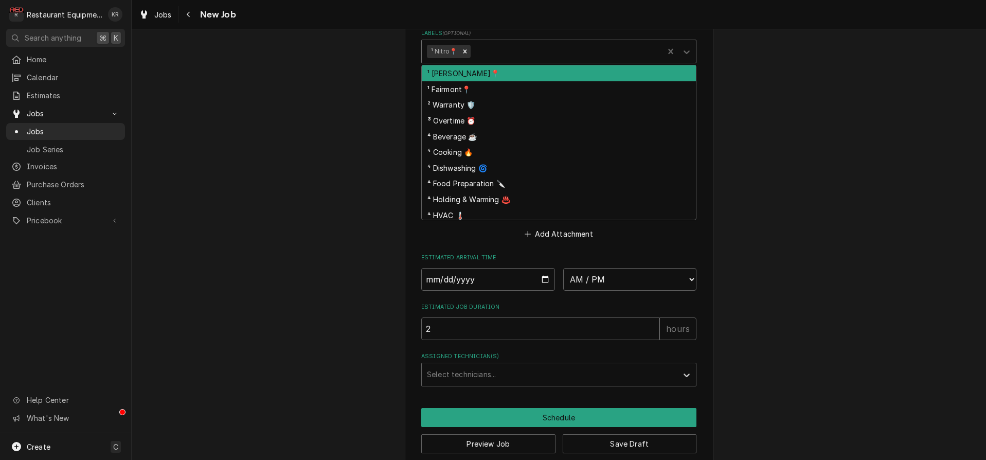
click at [495, 55] on div "Labels" at bounding box center [566, 51] width 186 height 19
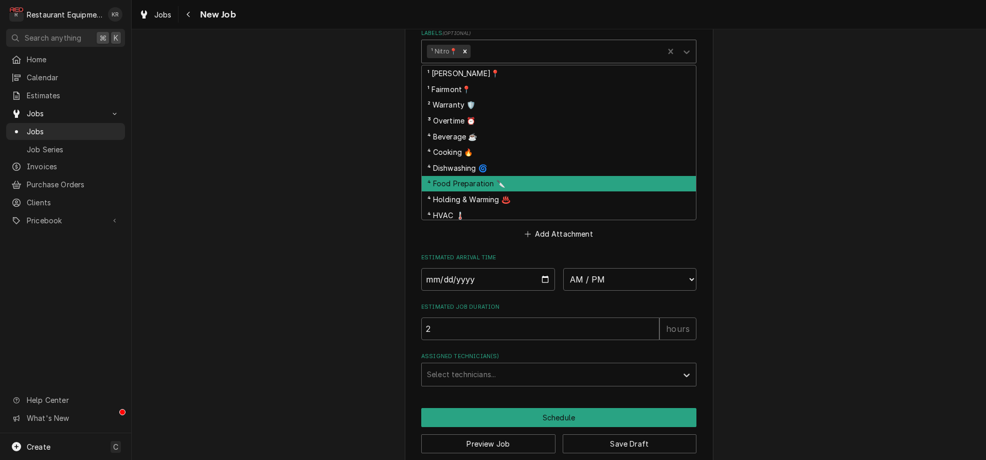
scroll to position [62, 0]
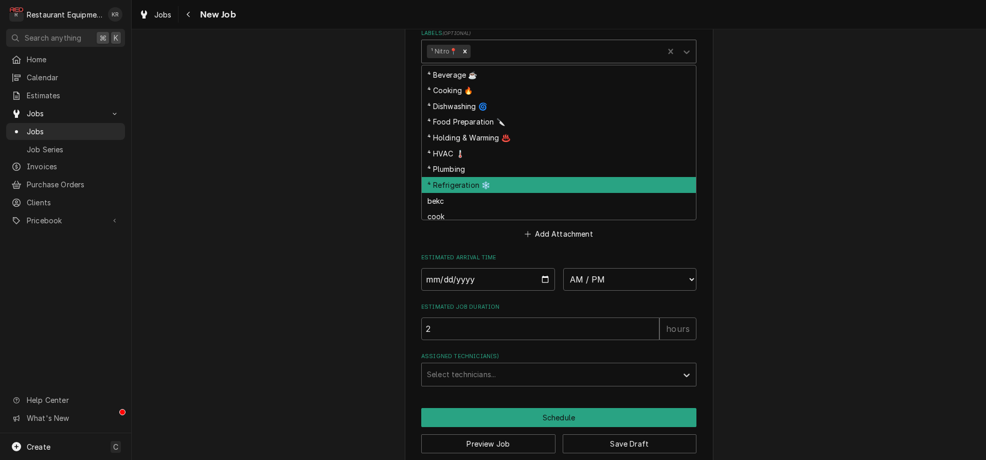
click at [481, 188] on div "⁴ Refrigeration ❄️" at bounding box center [559, 185] width 274 height 16
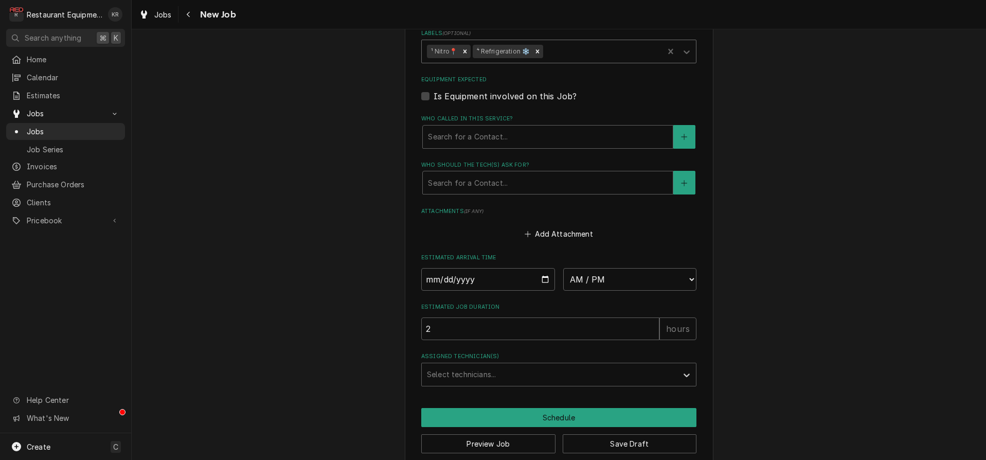
click at [571, 48] on div "Labels" at bounding box center [601, 51] width 113 height 19
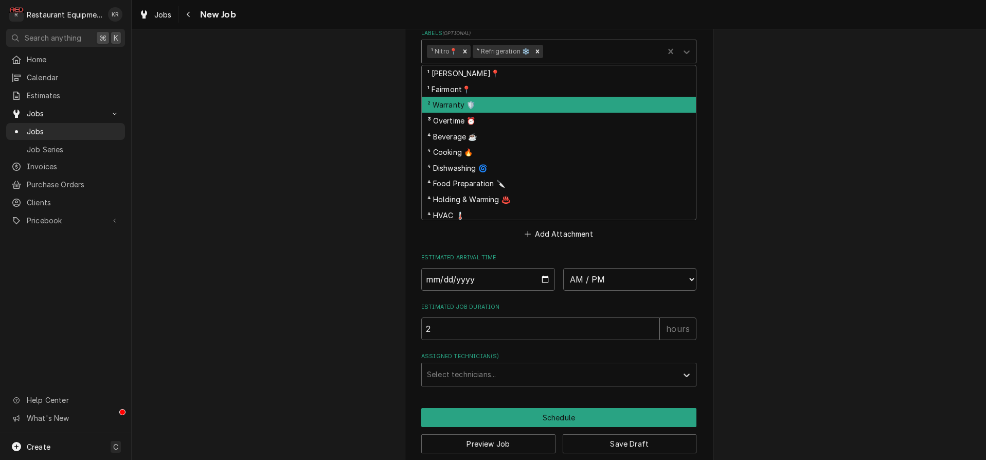
click at [500, 104] on div "² Warranty 🛡️" at bounding box center [559, 105] width 274 height 16
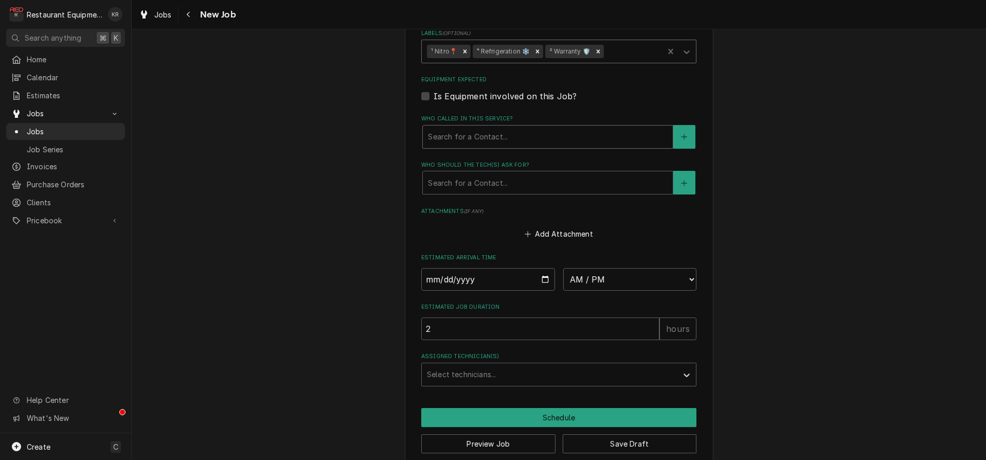
click at [491, 138] on div "Who called in this service?" at bounding box center [548, 137] width 240 height 19
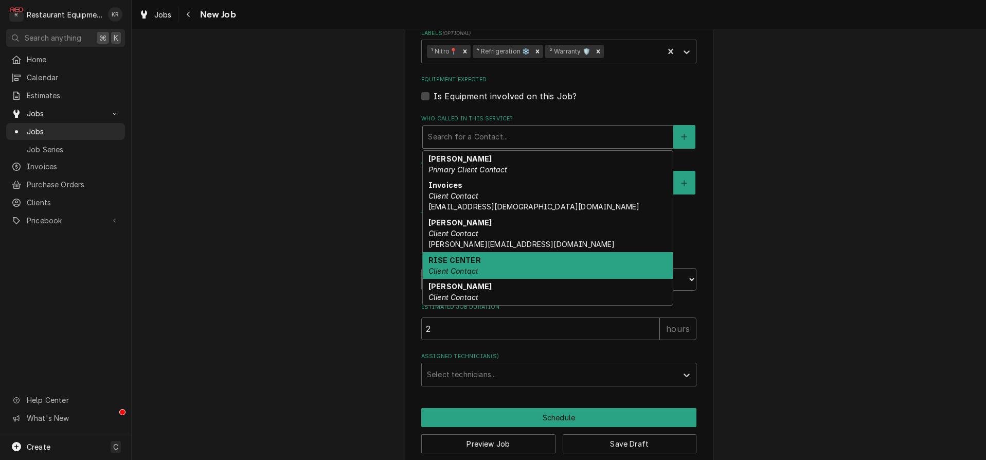
click at [491, 263] on div "RISE CENTER Client Contact" at bounding box center [548, 265] width 250 height 27
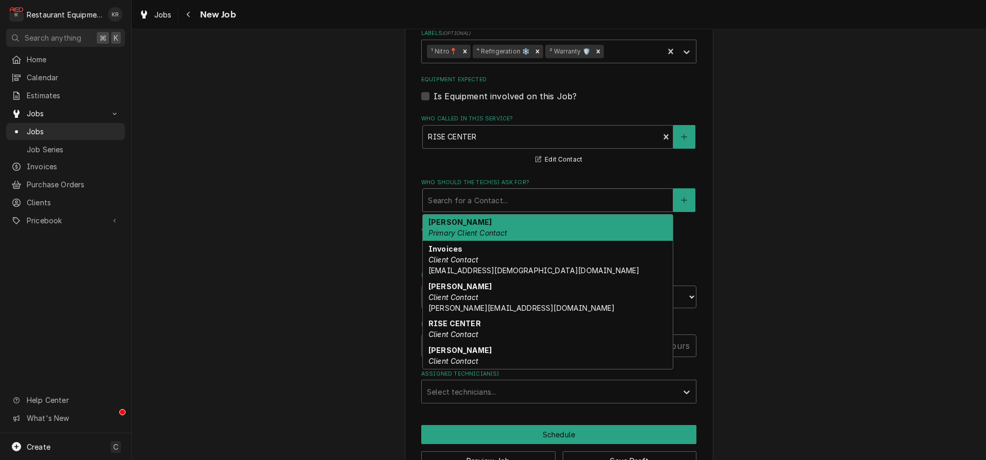
click at [504, 191] on div "Who should the tech(s) ask for?" at bounding box center [548, 200] width 240 height 19
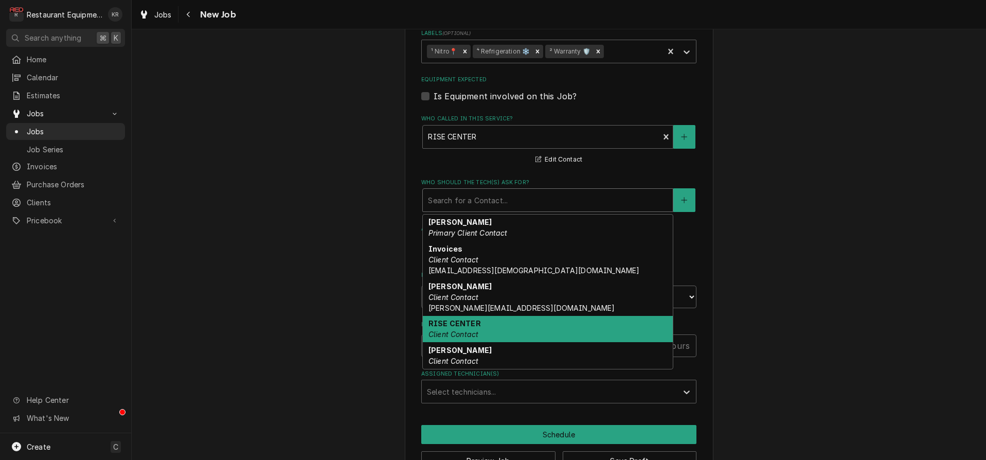
click at [502, 328] on div "RISE CENTER Client Contact" at bounding box center [548, 329] width 250 height 27
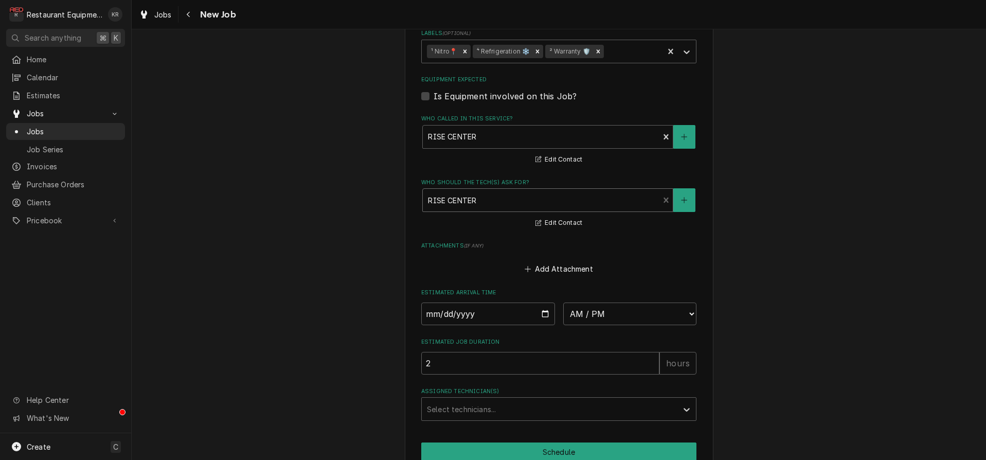
scroll to position [1058, 0]
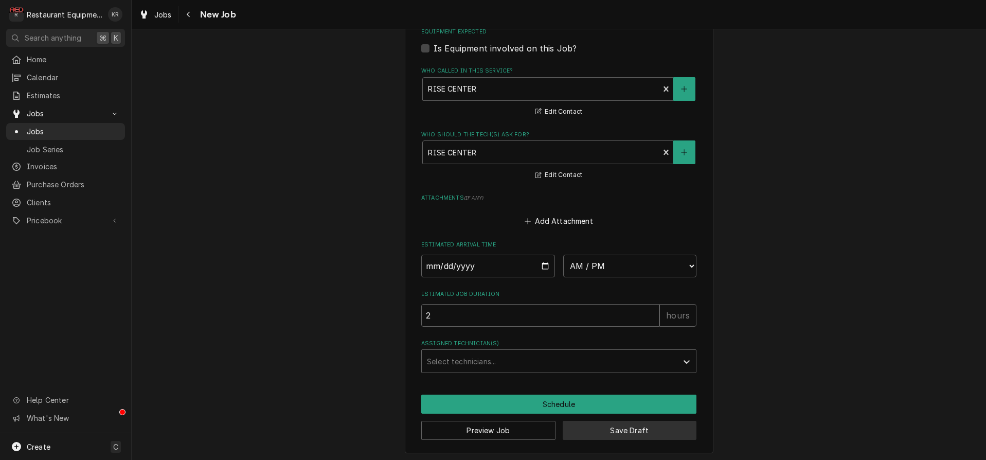
click at [605, 425] on button "Save Draft" at bounding box center [630, 430] width 134 height 19
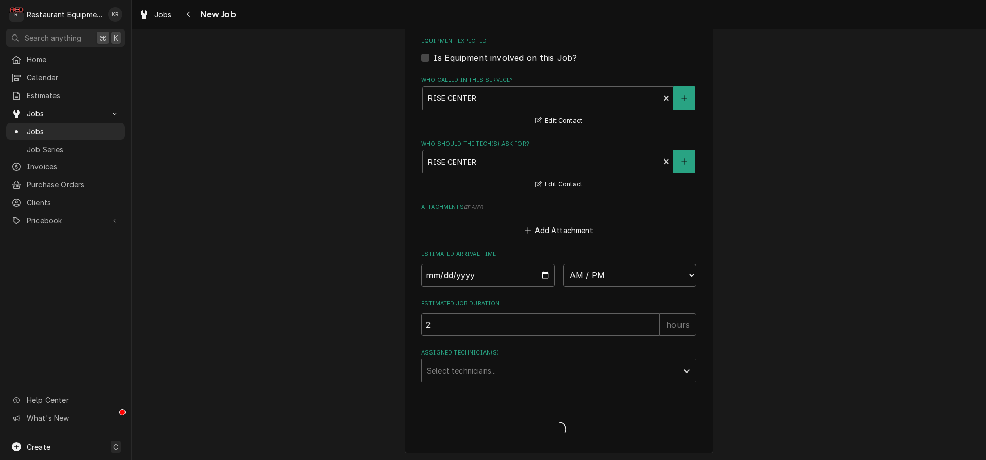
type textarea "x"
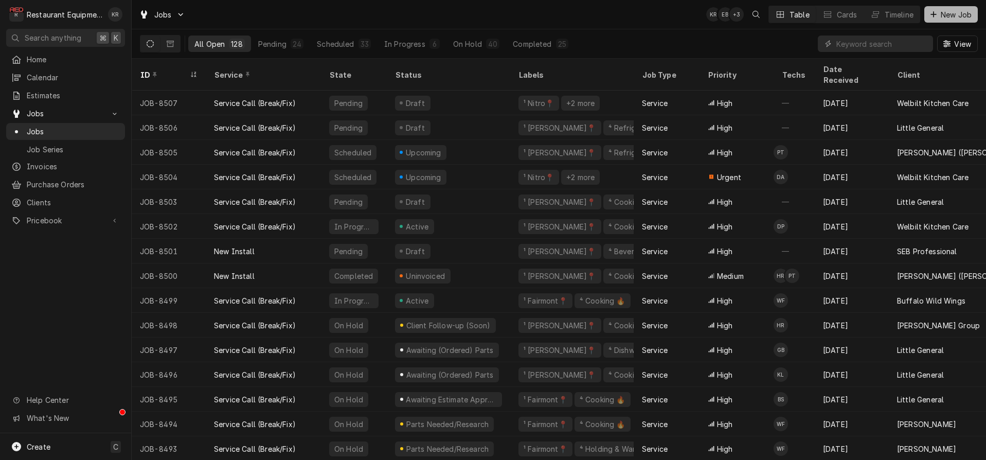
click at [936, 20] on button "New Job" at bounding box center [952, 14] width 54 height 16
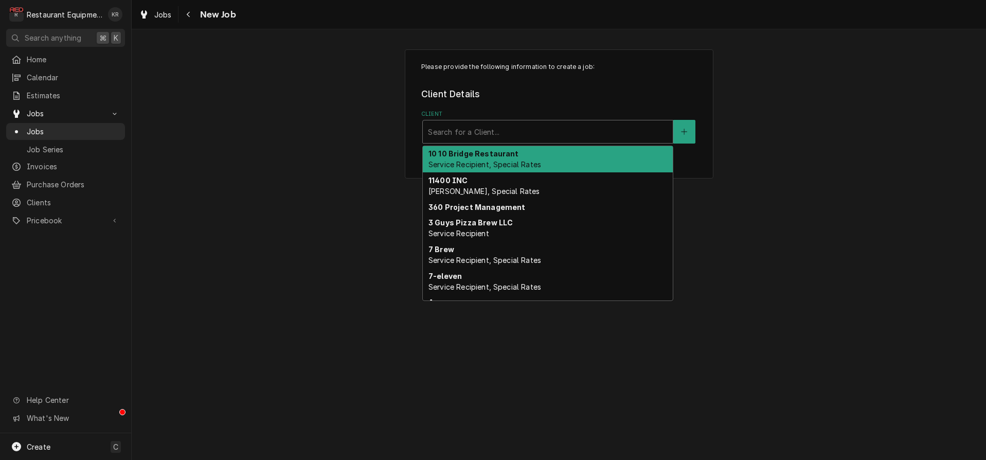
click at [477, 139] on div "Client" at bounding box center [548, 131] width 240 height 19
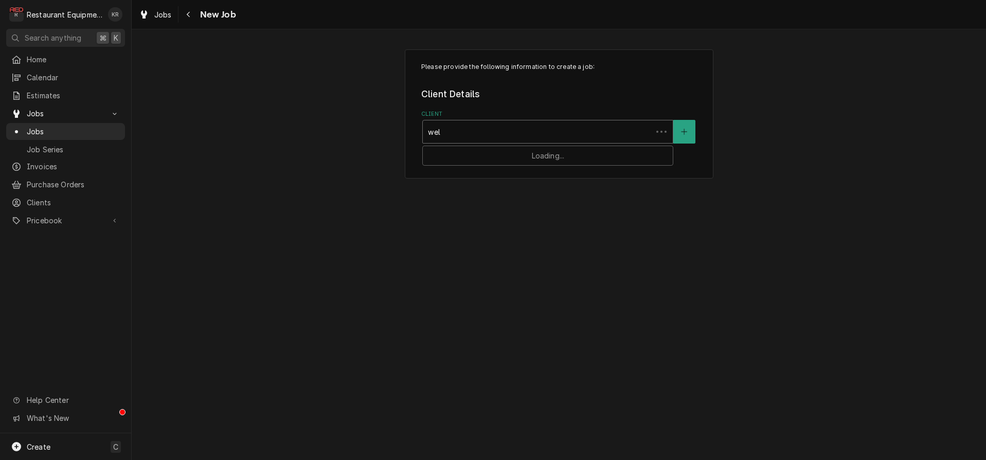
type input "welb"
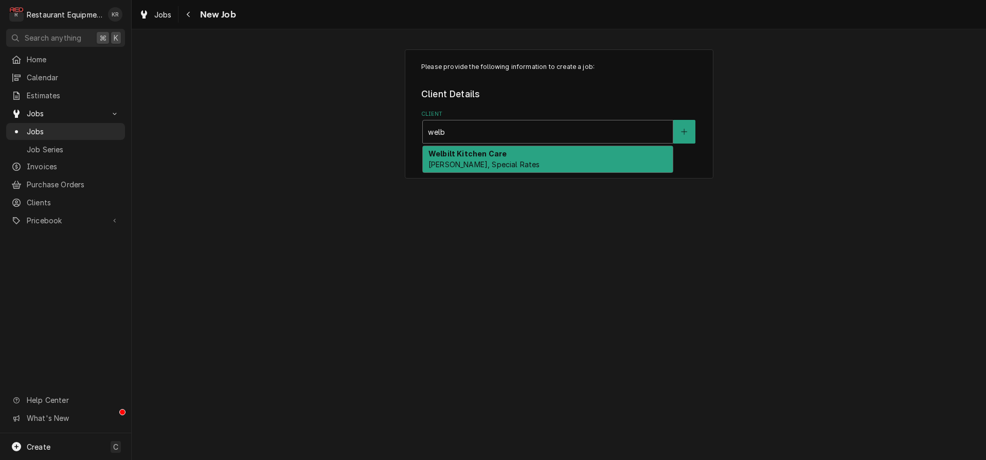
click at [472, 163] on span "[PERSON_NAME], Special Rates" at bounding box center [484, 164] width 111 height 9
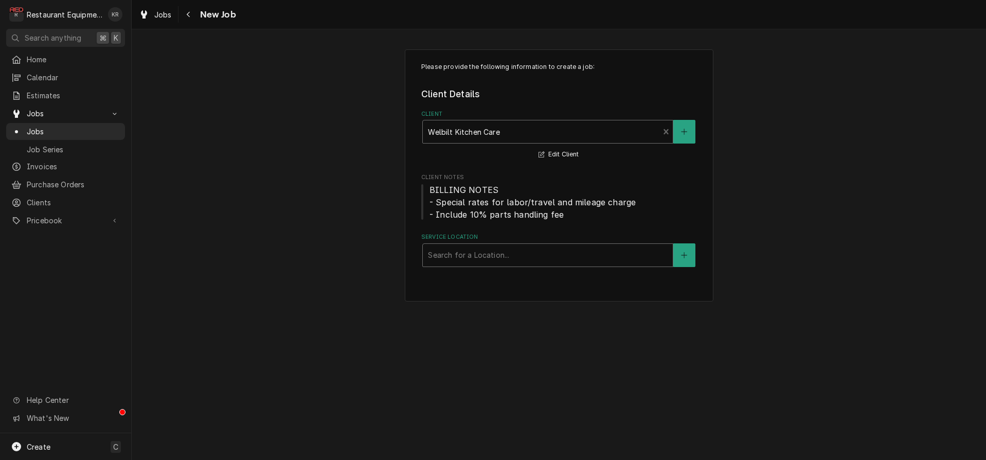
click at [482, 262] on div "Service Location" at bounding box center [548, 255] width 240 height 19
click at [502, 260] on div "Service Location" at bounding box center [548, 255] width 240 height 19
type input "a"
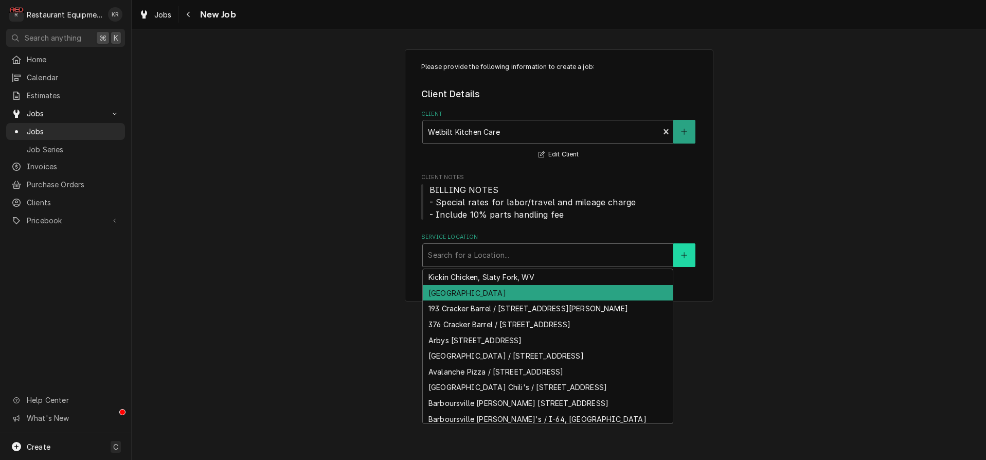
click at [684, 258] on icon "Create New Location" at bounding box center [684, 255] width 6 height 7
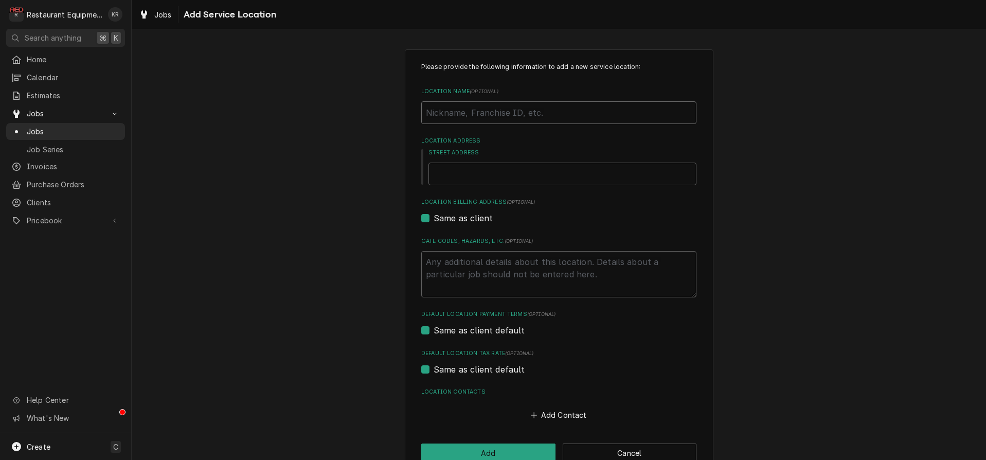
click at [495, 120] on input "Location Name ( optional )" at bounding box center [558, 112] width 275 height 23
type textarea "x"
type input "A"
type textarea "x"
type input "As"
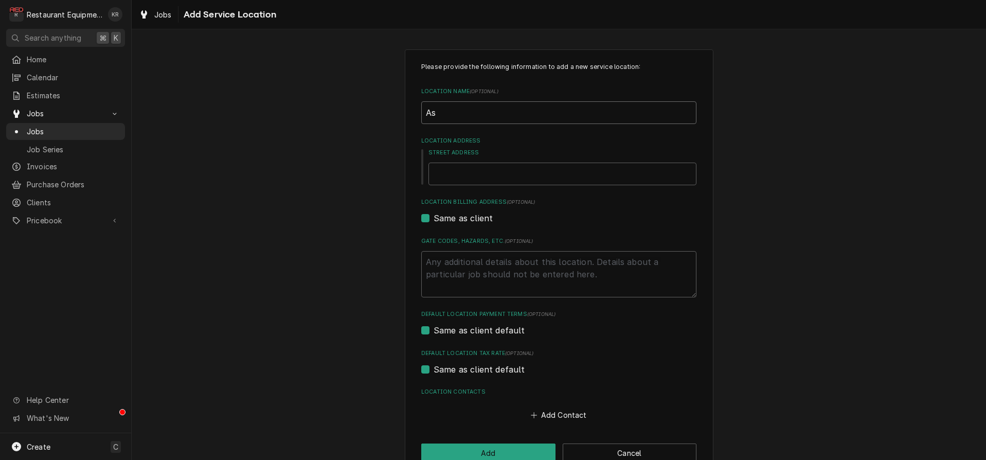
type textarea "x"
type input "Ash"
type textarea "x"
type input "Ashl"
type textarea "x"
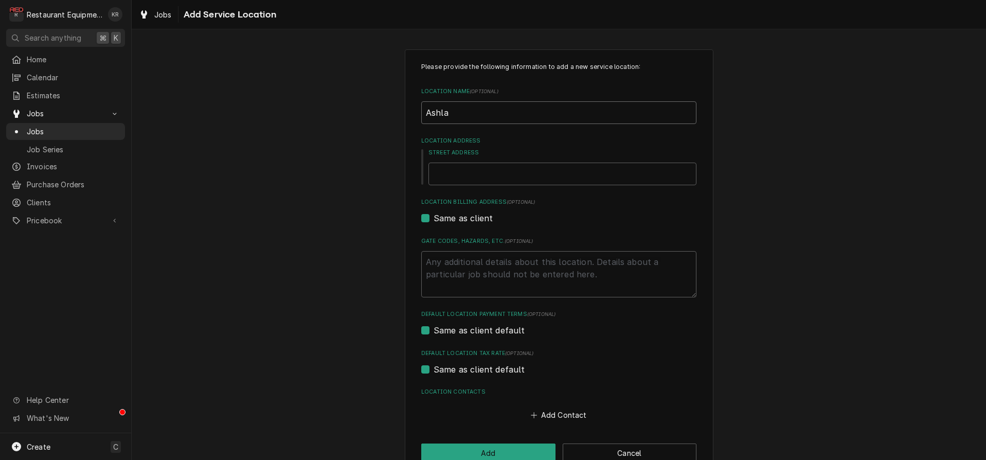
type input "[PERSON_NAME]"
type textarea "x"
type input "Ashland"
type textarea "x"
type input "Ashland"
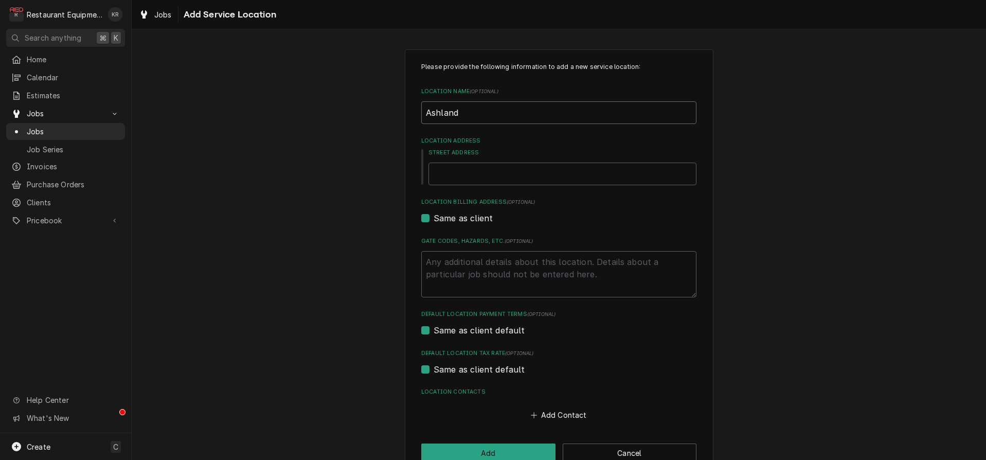
type textarea "x"
type input "Ashland j"
type textarea "x"
type input "Ashland"
type textarea "x"
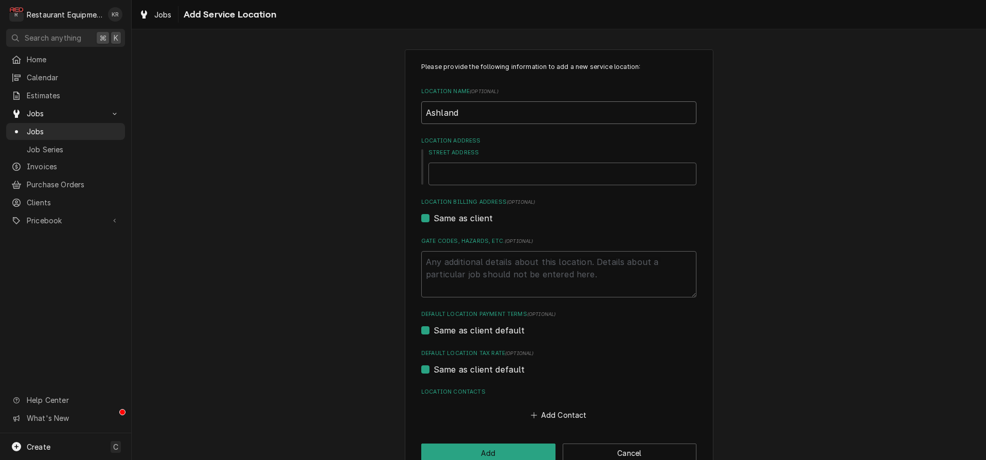
type input "Ashland J"
type textarea "x"
type input "Ashland Ji"
type textarea "x"
type input "[PERSON_NAME]"
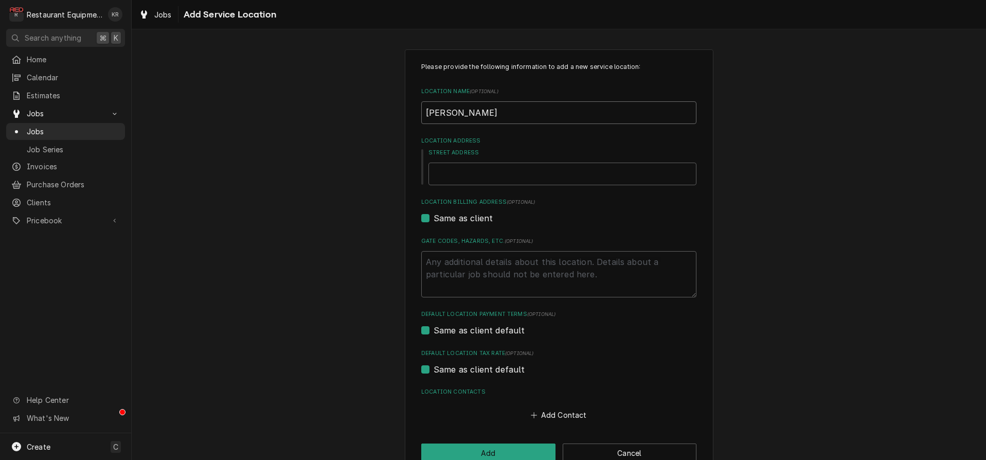
type textarea "x"
type input "Ashland [PERSON_NAME]"
type textarea "x"
type input "Ashland [PERSON_NAME]"
type textarea "x"
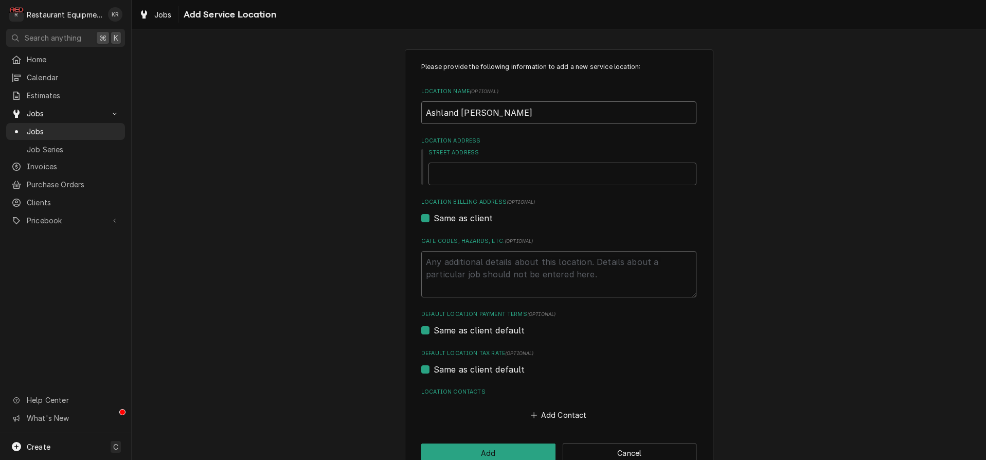
type input "Ashland [PERSON_NAME] [PERSON_NAME]"
type textarea "x"
type input "Ashland [PERSON_NAME]"
type textarea "x"
type input "Ashland [PERSON_NAME]"
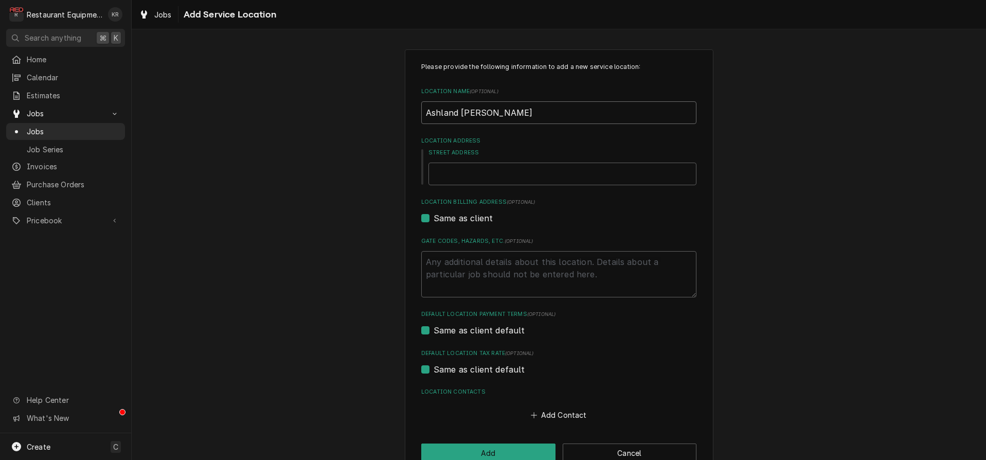
type textarea "x"
type input "Ashland [PERSON_NAME]"
type textarea "x"
type input "Ashland [PERSON_NAME]"
type input "205"
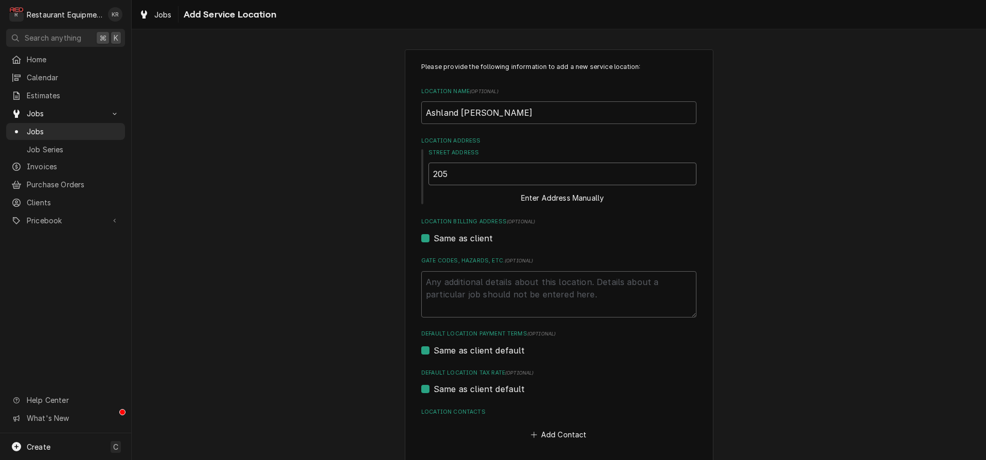
type textarea "x"
type input "205 T"
type textarea "x"
type input "205 Tow"
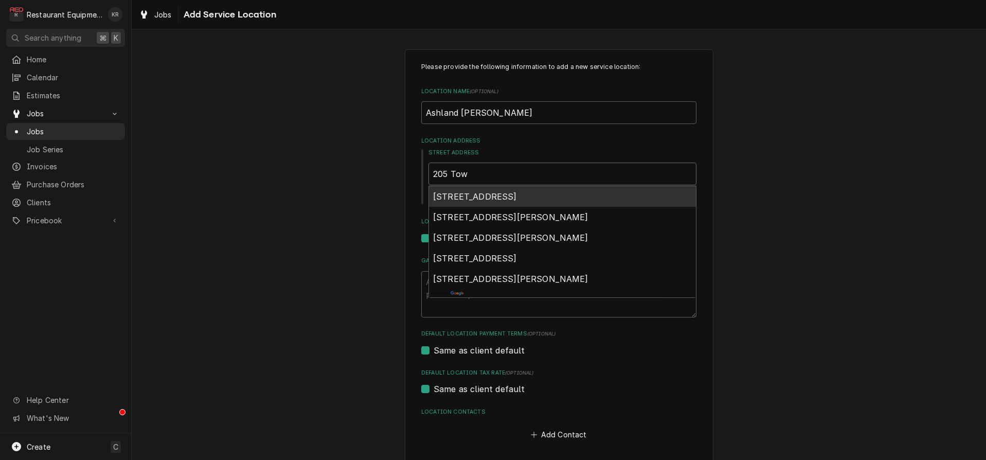
type textarea "x"
type input "205 Town"
type textarea "x"
type input "205 Town"
type textarea "x"
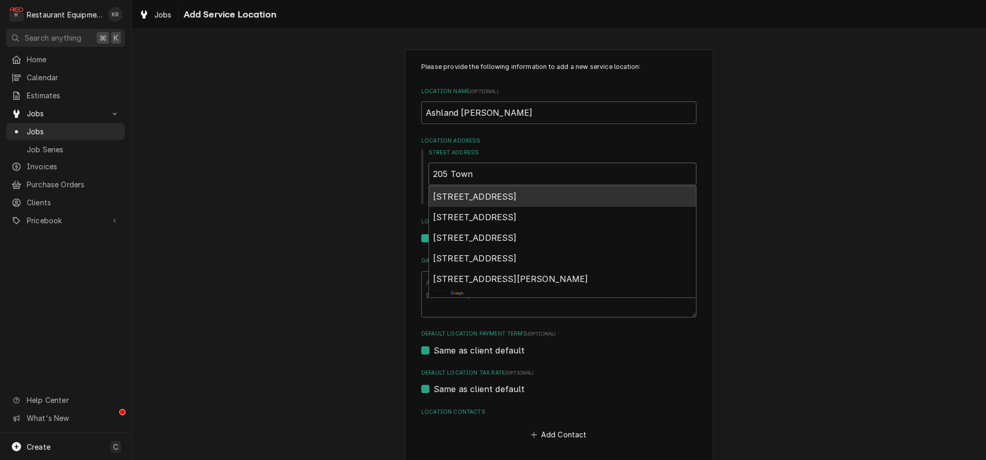
type input "205 Town C"
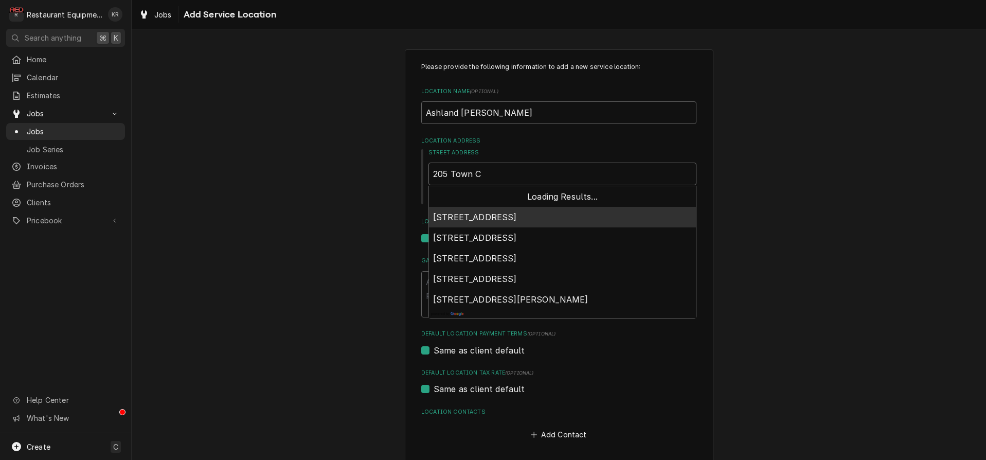
type textarea "x"
type input "205 Town Ce"
type textarea "x"
type input "205 Town Cen"
type textarea "x"
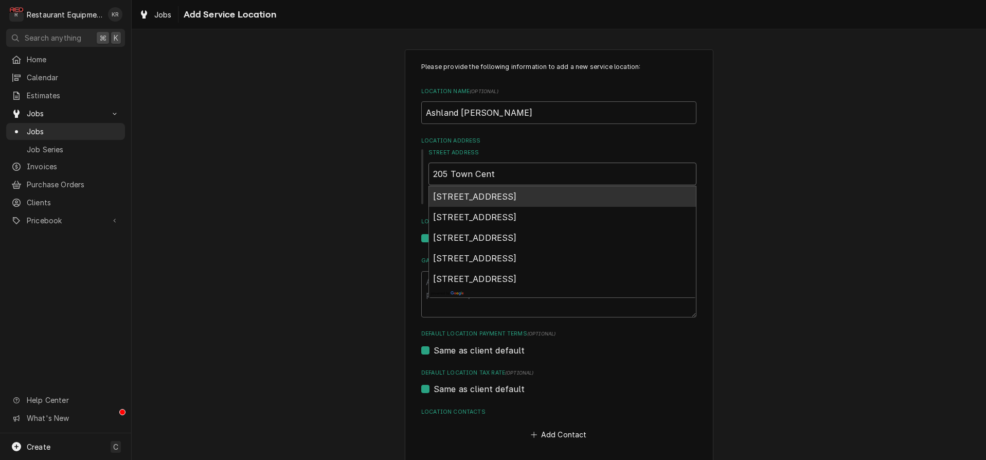
type input "205 Town Cente"
type textarea "x"
type input "205 Town Center"
type textarea "x"
type input "205 Town Center"
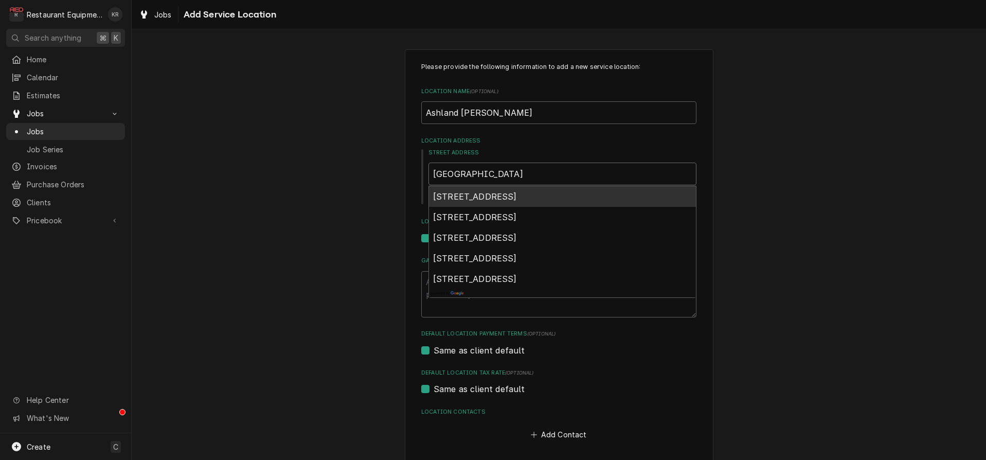
type textarea "x"
type input "205 Town Center D"
type textarea "x"
type input "205 Town Center Dr"
click at [513, 194] on span "205 Town Center Drive, Ashland, KY, USA" at bounding box center [475, 196] width 84 height 10
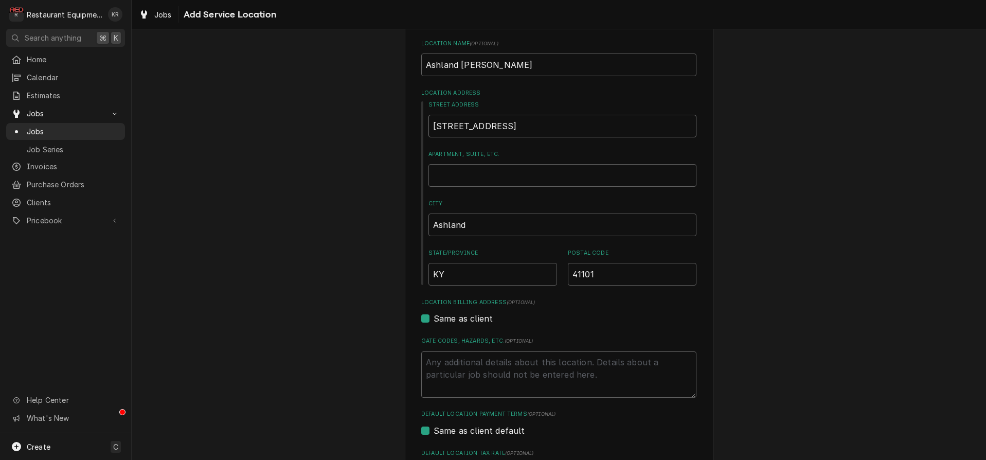
type textarea "x"
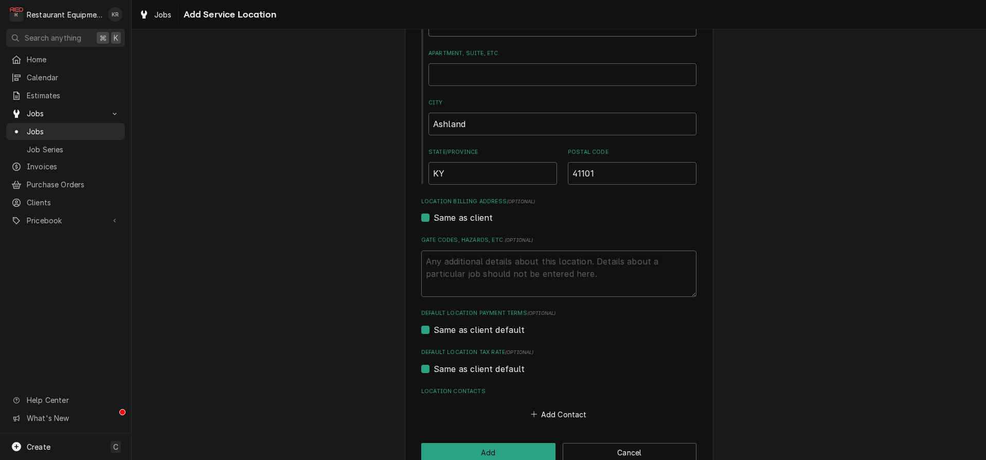
scroll to position [173, 0]
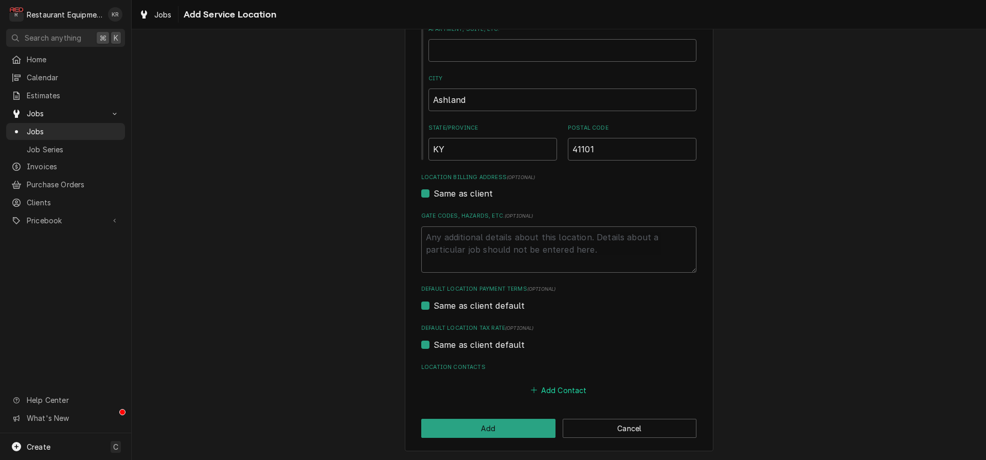
type input "205 Town Center Dr"
click at [547, 387] on button "Add Contact" at bounding box center [558, 390] width 59 height 14
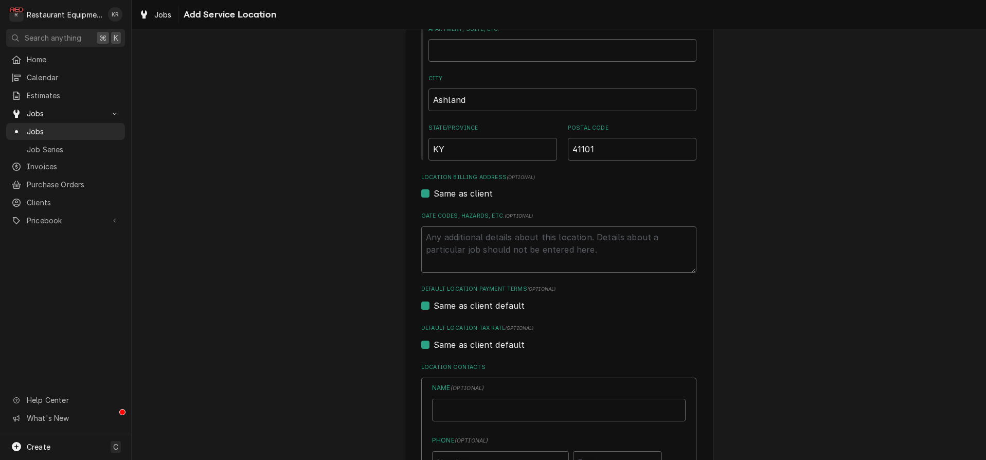
type textarea "x"
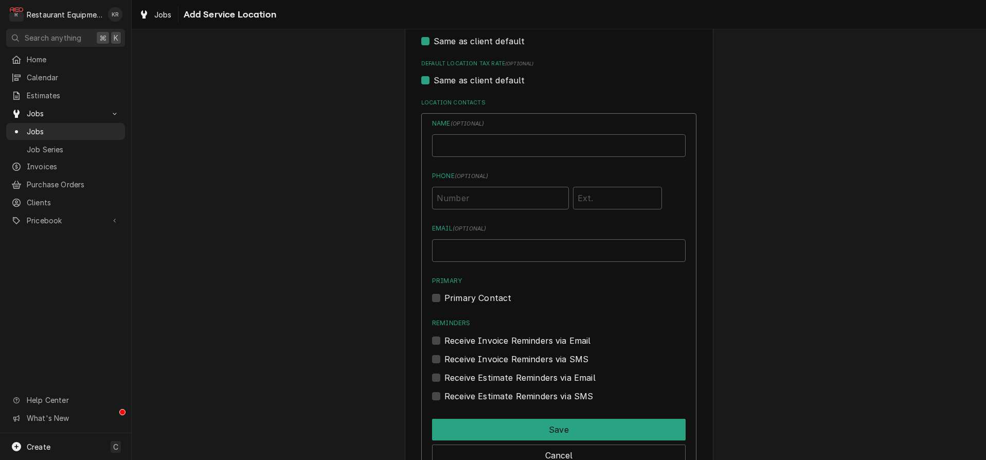
scroll to position [452, 0]
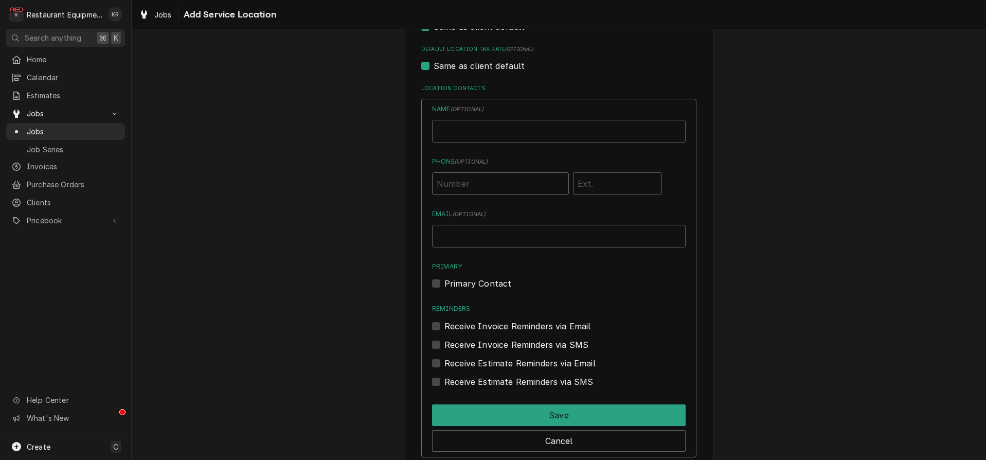
click at [478, 184] on input "Phone ( optional )" at bounding box center [500, 183] width 137 height 23
type input "VJ"
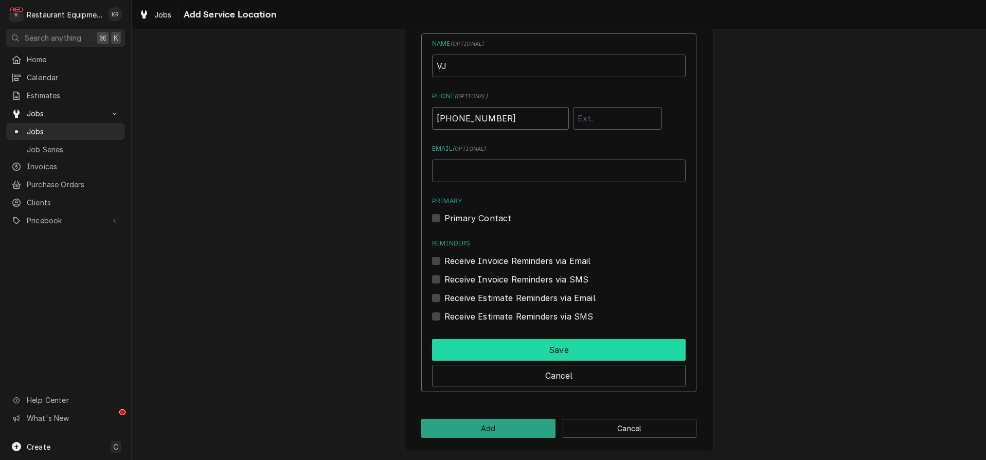
type input "(859) 608-0945"
click at [559, 349] on button "Save" at bounding box center [559, 350] width 254 height 22
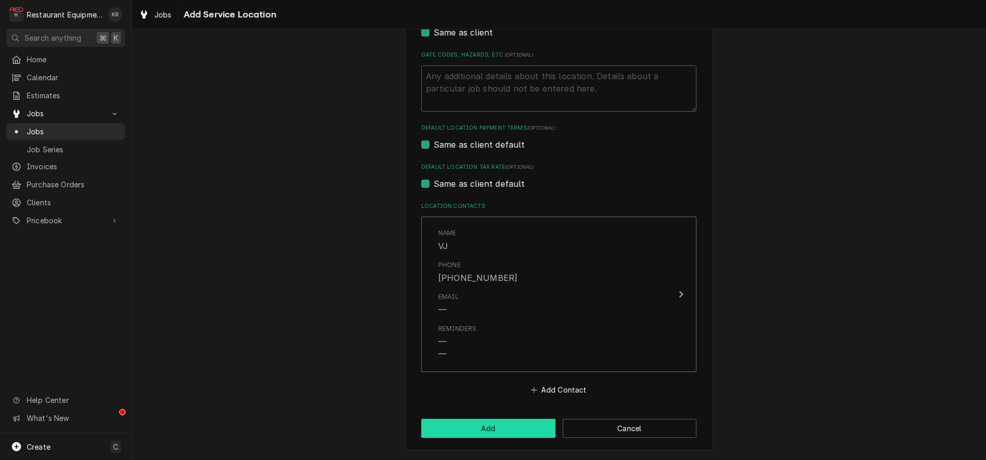
click at [511, 432] on button "Add" at bounding box center [488, 428] width 134 height 19
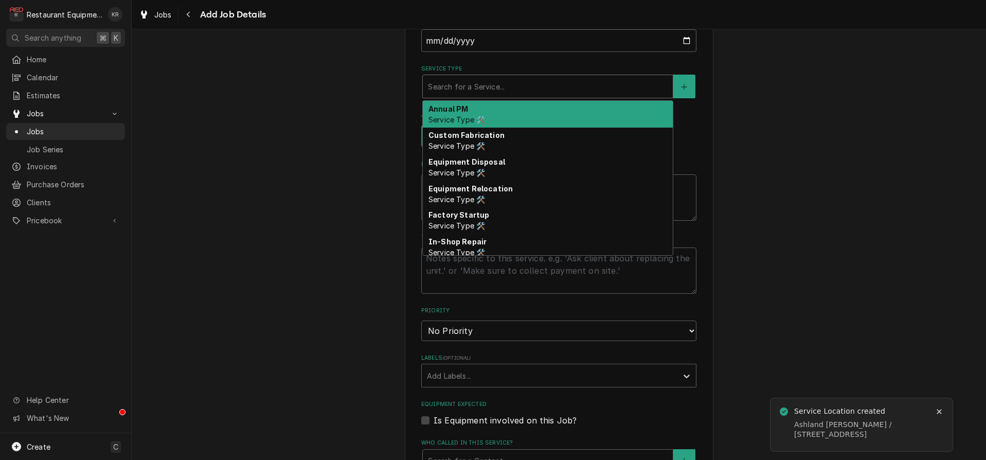
click at [547, 90] on div "Service Type" at bounding box center [548, 86] width 240 height 19
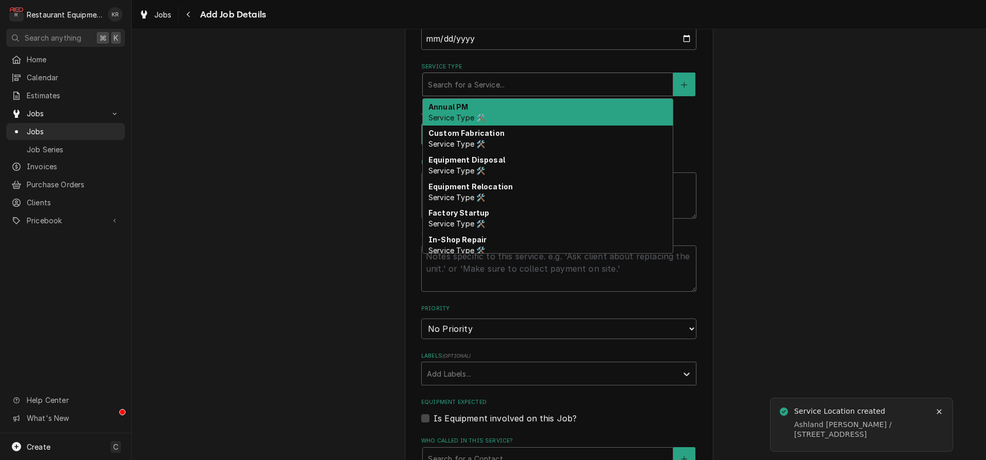
type textarea "x"
type input "b"
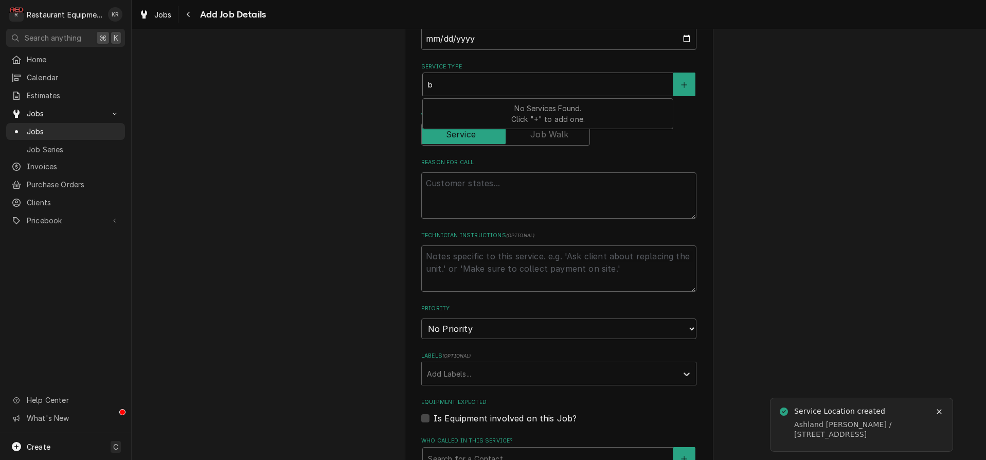
type textarea "x"
type input "br"
type textarea "x"
type input "bre"
type textarea "x"
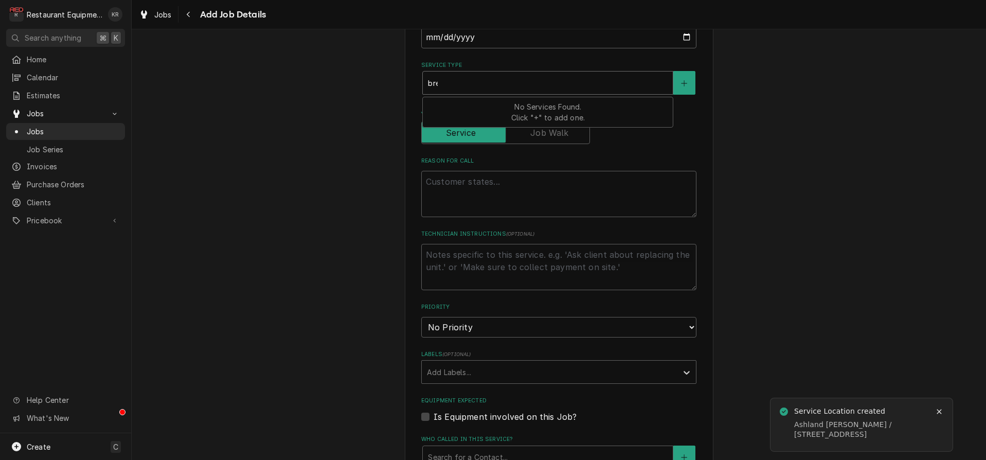
type input "brea"
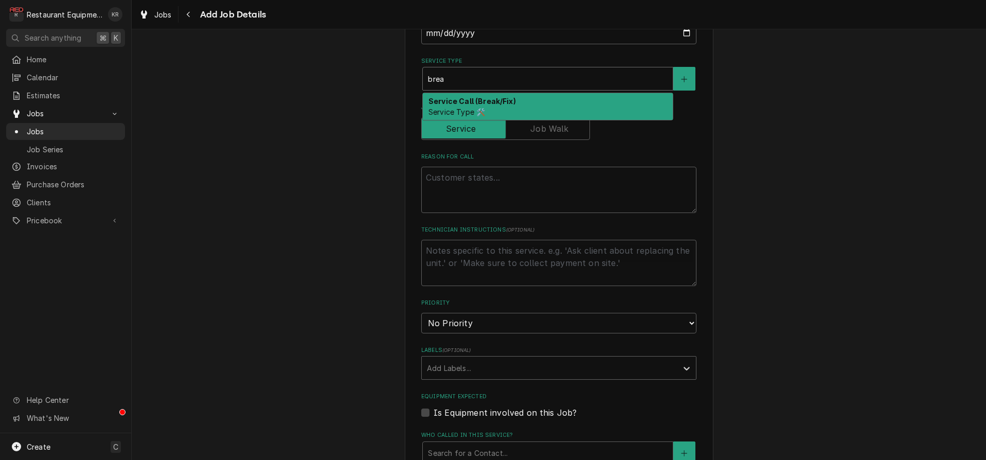
click at [511, 108] on div "Service Call (Break/Fix) Service Type 🛠️" at bounding box center [548, 106] width 250 height 27
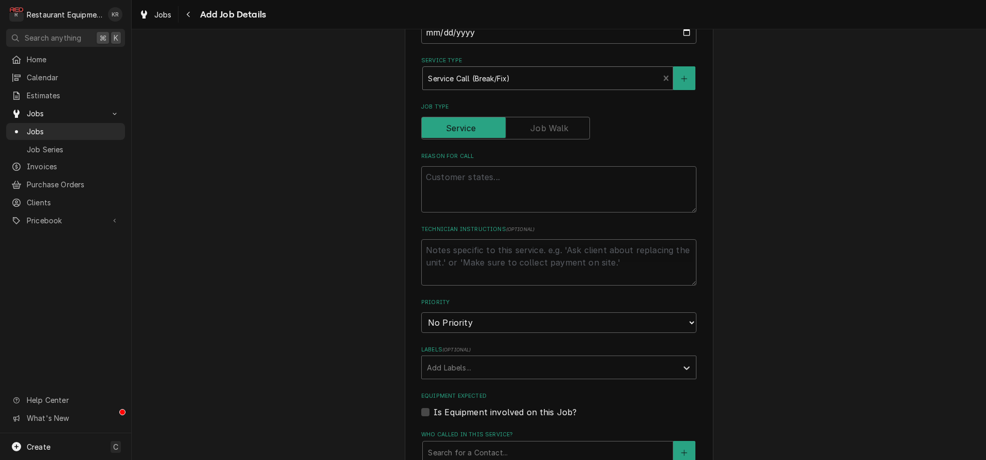
scroll to position [367, 0]
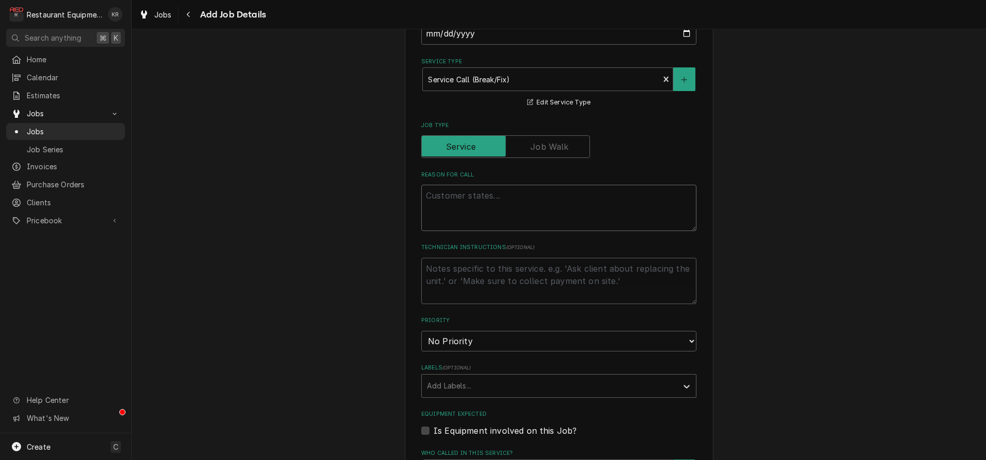
click at [453, 201] on textarea "Reason For Call" at bounding box center [558, 208] width 275 height 46
type textarea "x"
type textarea "0"
type textarea "x"
type textarea "00"
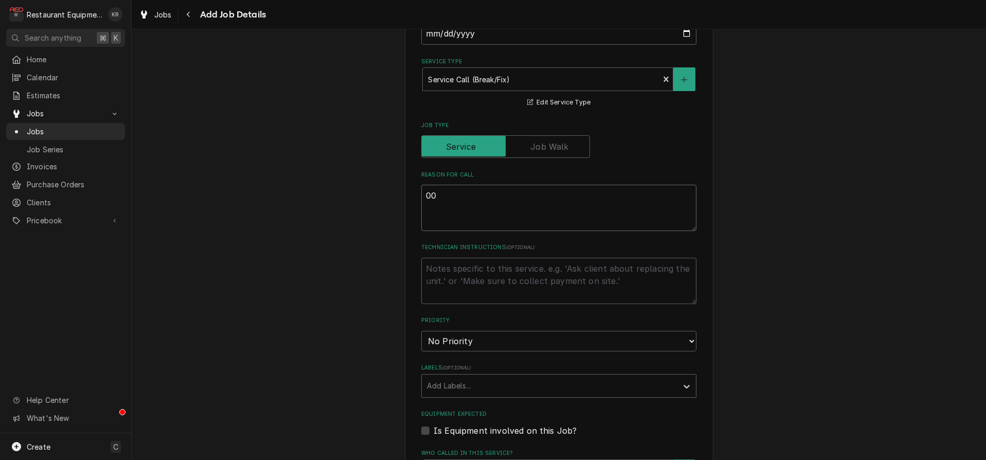
type textarea "x"
type textarea "009"
type textarea "x"
type textarea "0091"
type textarea "x"
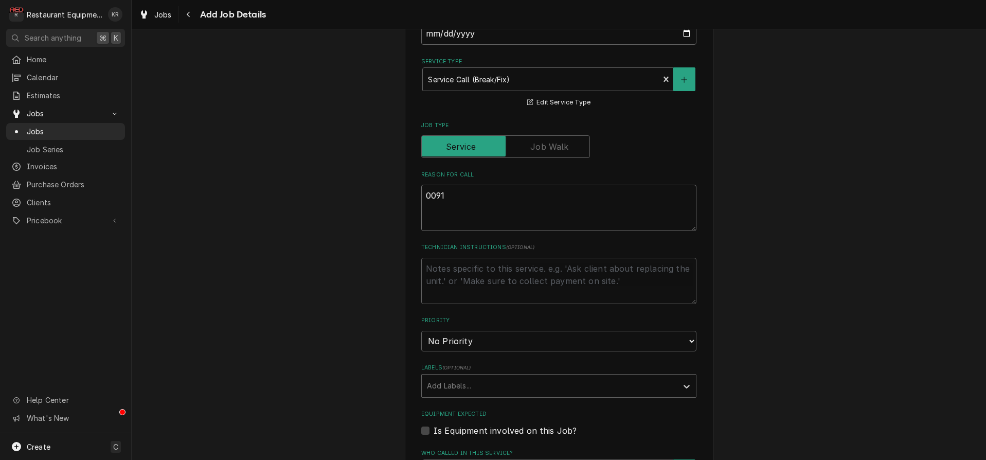
type textarea "00913"
type textarea "x"
type textarea "0091"
type textarea "x"
type textarea "00918"
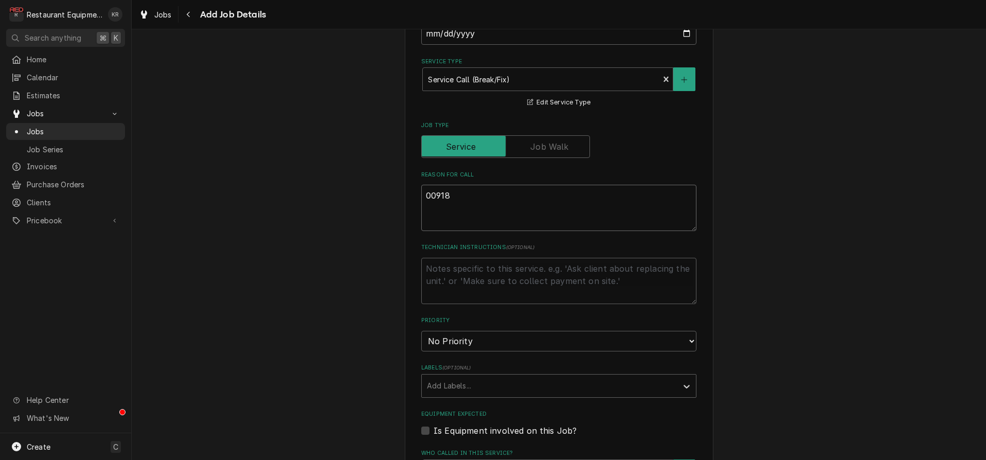
type textarea "x"
type textarea "009183"
type textarea "x"
type textarea "0091839"
type textarea "x"
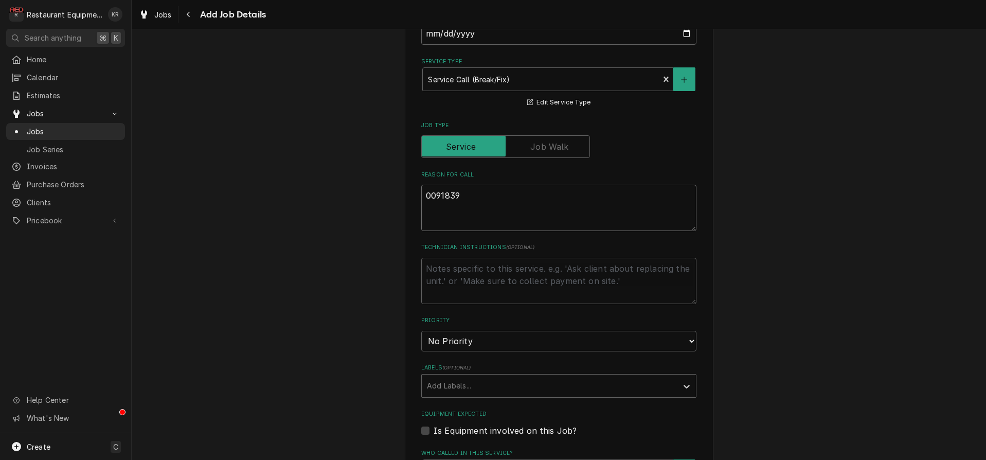
type textarea "00918390"
type textarea "x"
type textarea "00918390-"
type textarea "x"
type textarea "00918390-2"
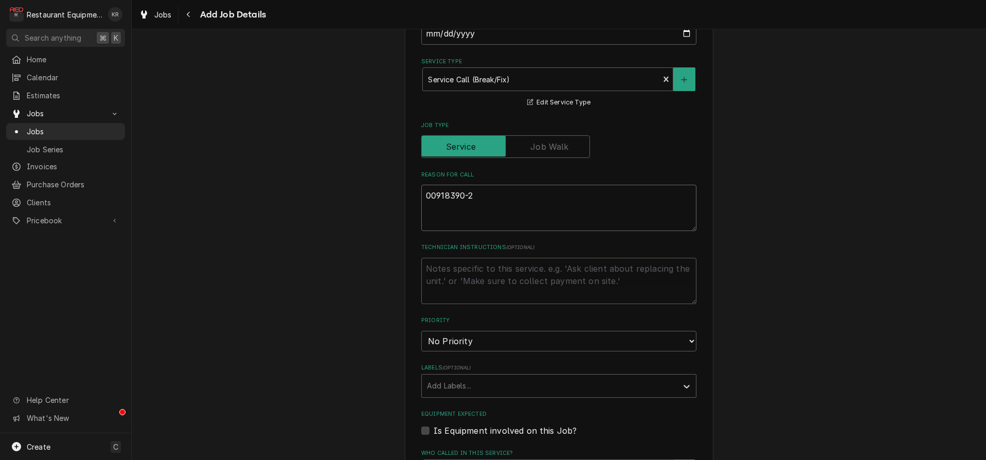
type textarea "x"
type textarea "00918390-2"
type textarea "x"
type textarea "00918390-2"
type textarea "x"
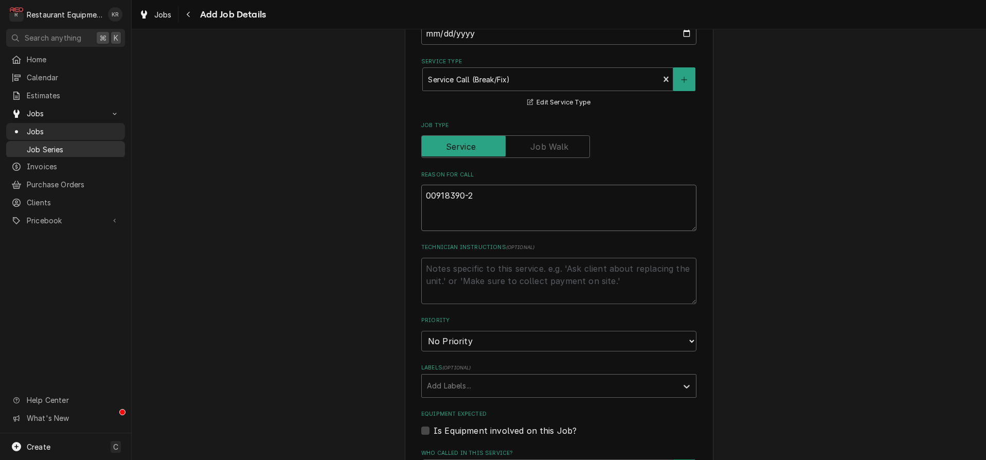
type textarea "00918390-2"
paste textarea "Type: Service Required On Site Date: 8/14/2025, 8:25 AM Required Completion Dat…"
type textarea "x"
type textarea "00918390-2 Type: Service Required On Site Date: 8/14/2025, 8:25 AM Required Com…"
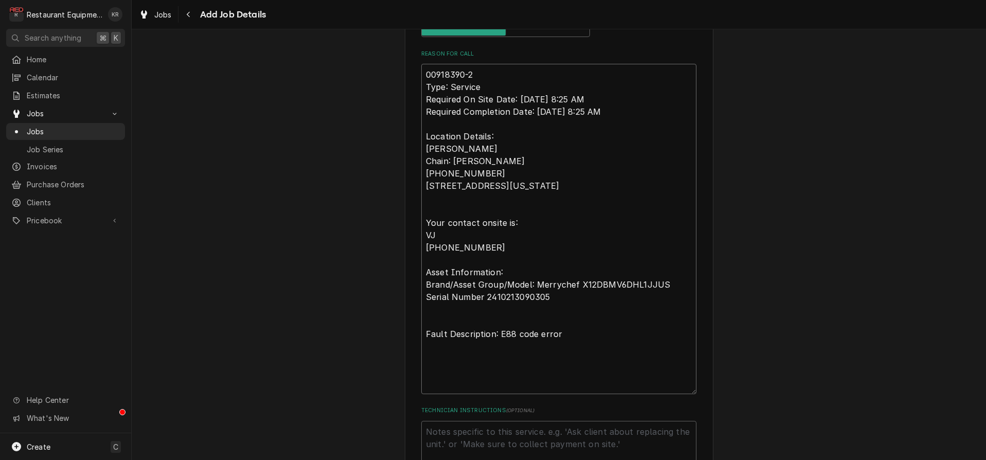
type textarea "x"
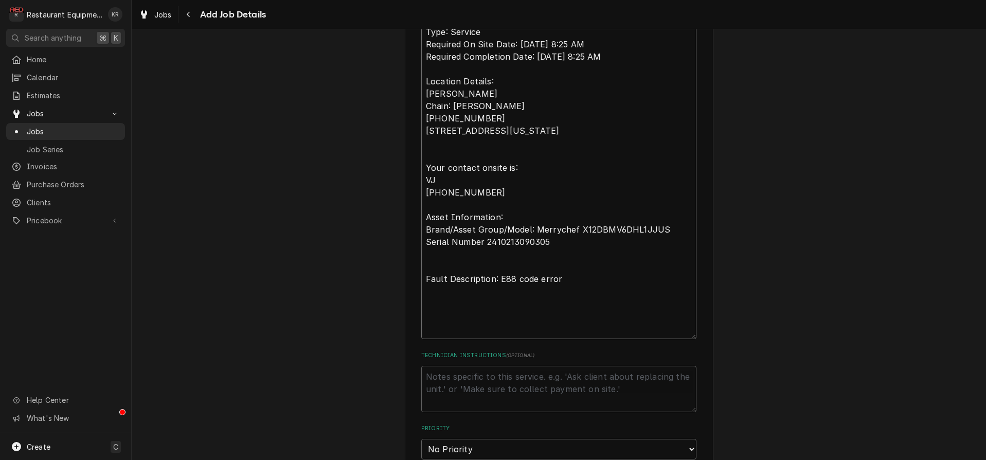
click at [463, 162] on textarea "00918390-2 Type: Service Required On Site Date: 8/14/2025, 8:25 AM Required Com…" at bounding box center [558, 174] width 275 height 330
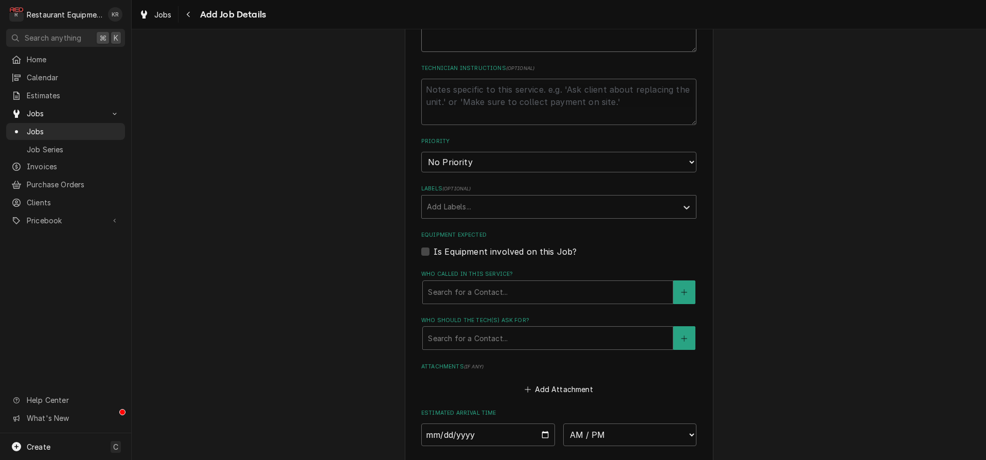
type textarea "00918390-2 Type: Service Required On Site Date: 8/14/2025, 8:25 AM Required Com…"
select select "2"
click option "High" at bounding box center [0, 0] width 0 height 0
click at [470, 203] on div "Labels" at bounding box center [549, 207] width 245 height 19
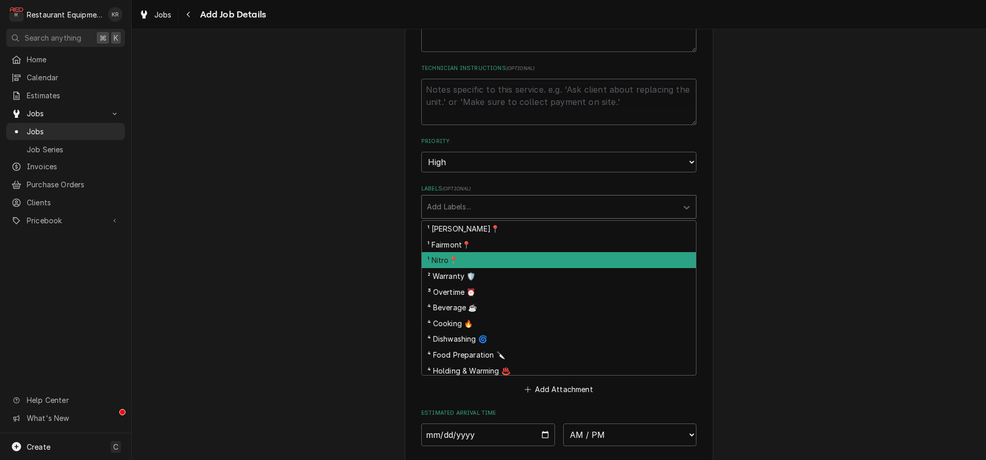
drag, startPoint x: 477, startPoint y: 258, endPoint x: 489, endPoint y: 247, distance: 15.3
click at [478, 257] on div "¹ Nitro📍" at bounding box center [559, 260] width 274 height 16
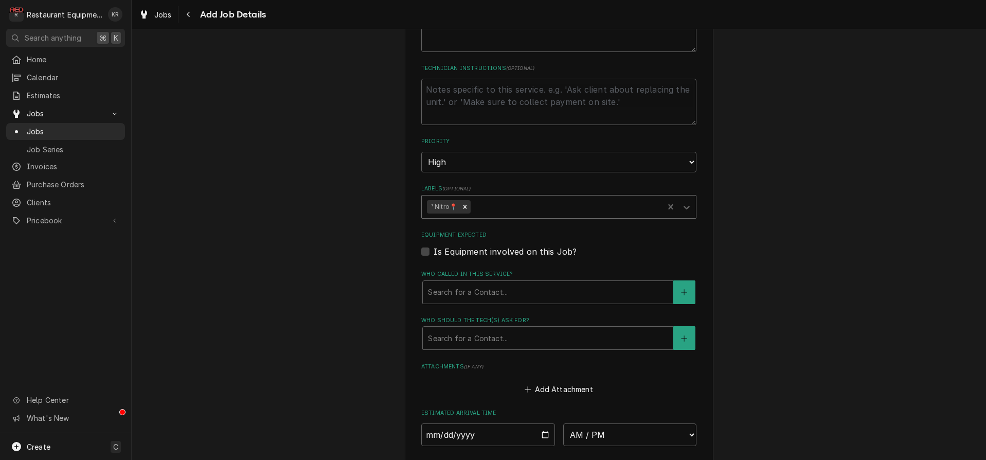
click at [506, 208] on div "Labels" at bounding box center [566, 207] width 186 height 19
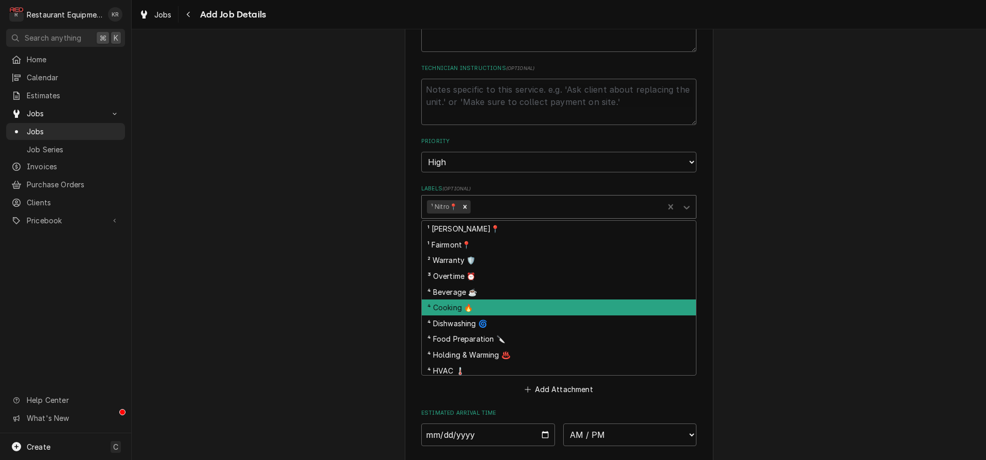
click at [492, 310] on div "⁴ Cooking 🔥" at bounding box center [559, 307] width 274 height 16
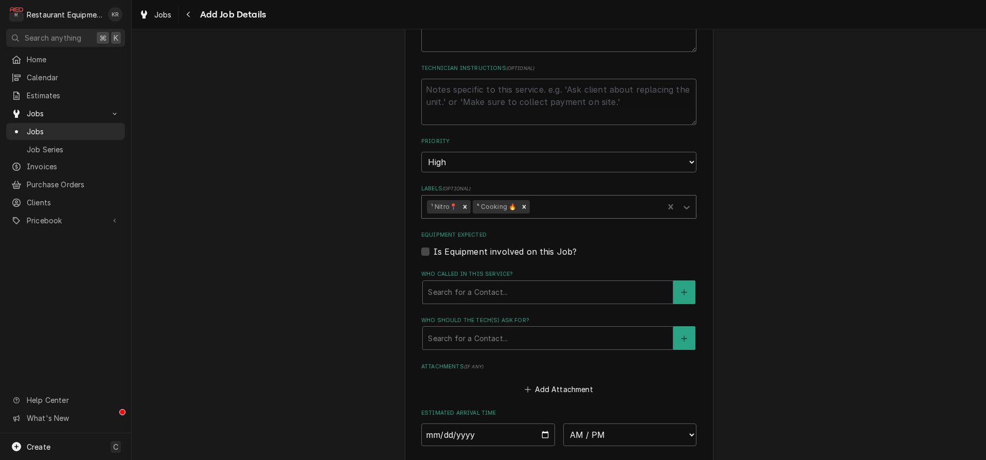
click at [566, 205] on div "Labels" at bounding box center [595, 207] width 127 height 19
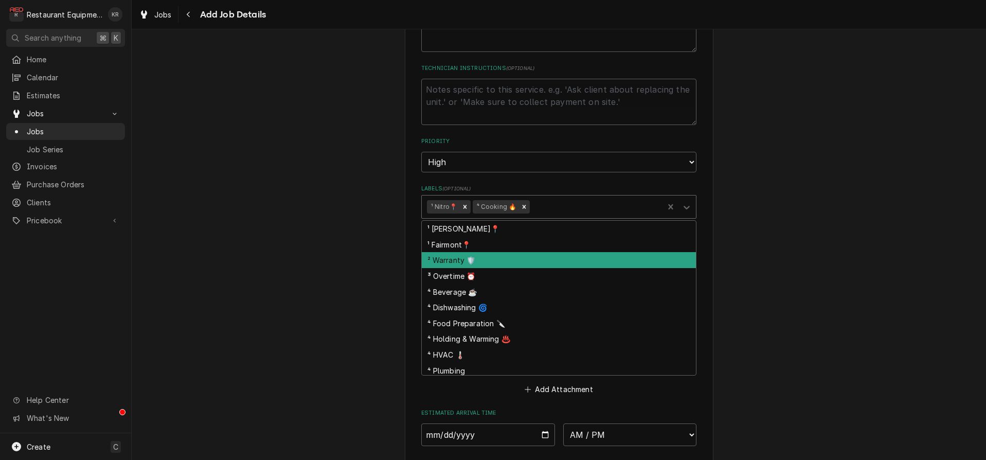
click at [498, 258] on div "² Warranty 🛡️" at bounding box center [559, 260] width 274 height 16
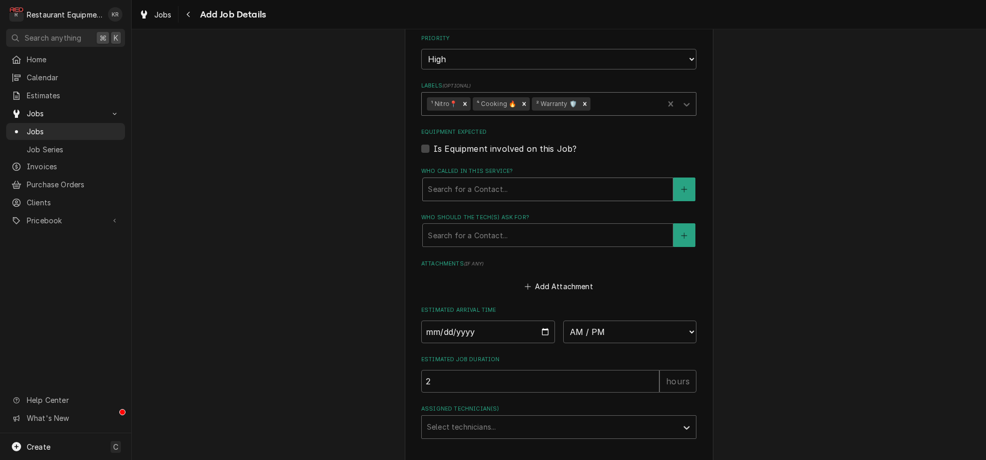
scroll to position [937, 0]
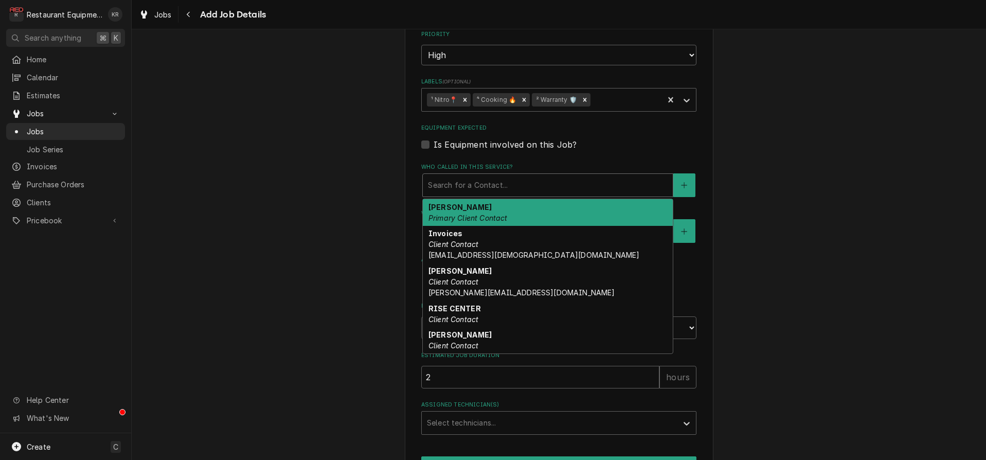
click at [460, 181] on div "Who called in this service?" at bounding box center [548, 185] width 240 height 19
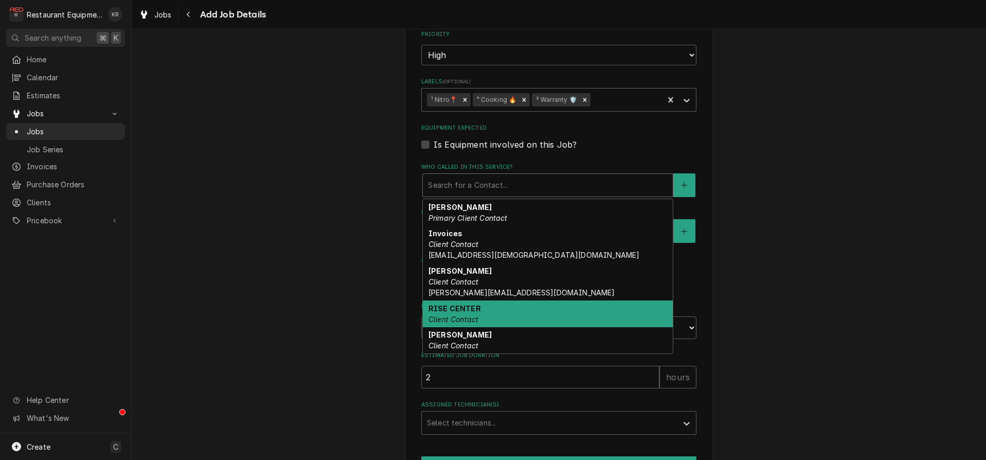
drag, startPoint x: 467, startPoint y: 319, endPoint x: 471, endPoint y: 309, distance: 10.6
click at [467, 319] on em "Client Contact" at bounding box center [454, 319] width 50 height 9
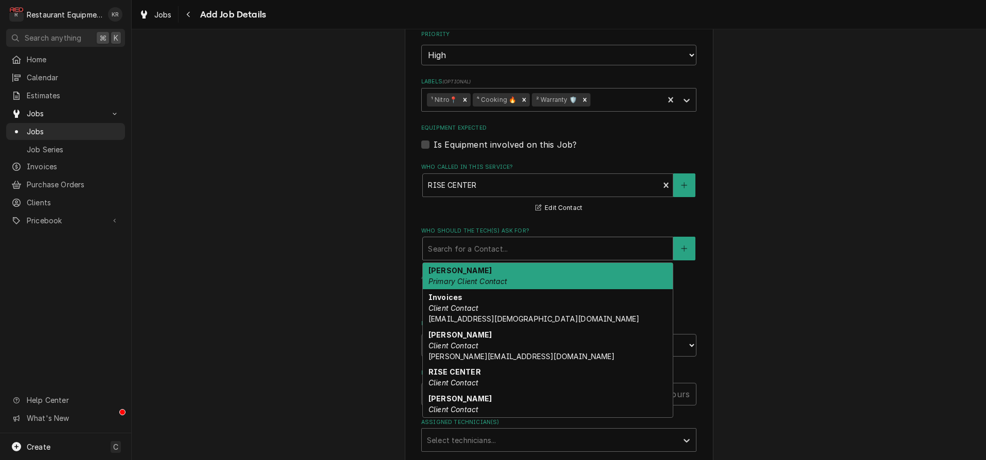
click at [489, 240] on div "Who should the tech(s) ask for?" at bounding box center [548, 248] width 240 height 19
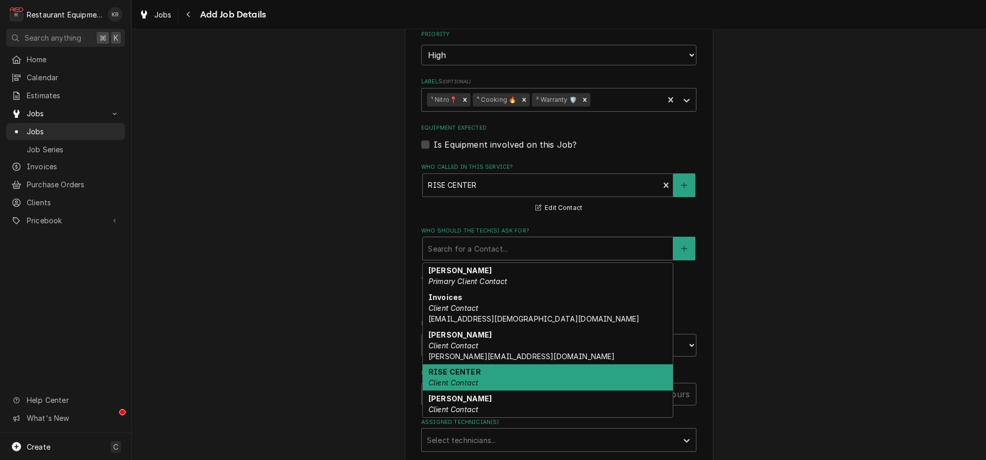
drag, startPoint x: 492, startPoint y: 380, endPoint x: 441, endPoint y: 282, distance: 110.2
click at [492, 379] on div "RISE CENTER Client Contact" at bounding box center [548, 377] width 250 height 27
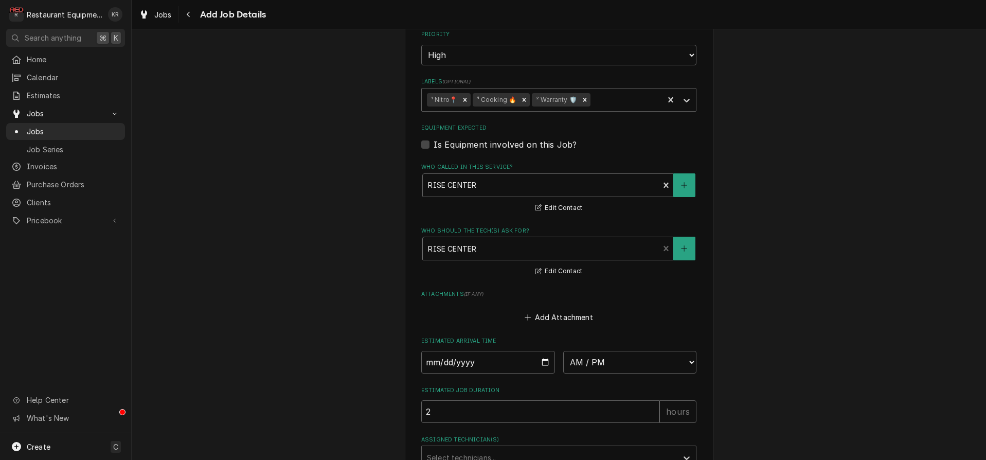
scroll to position [1034, 0]
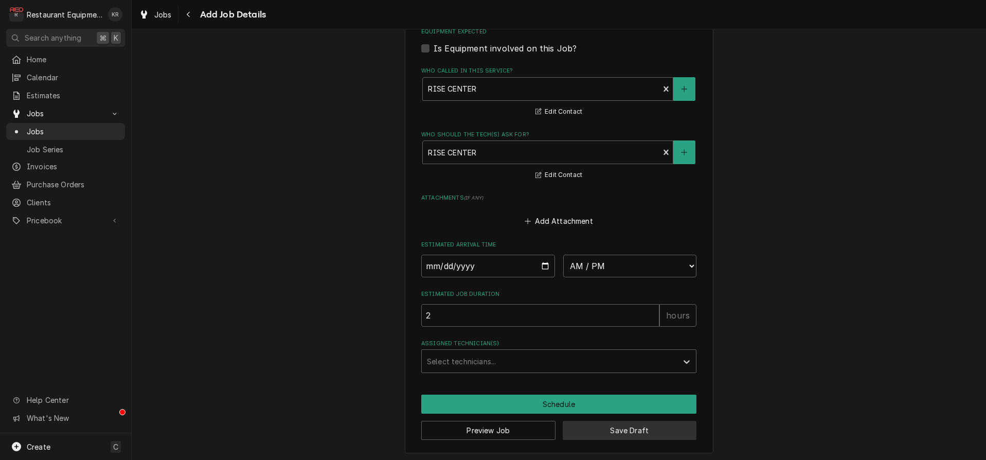
click at [610, 427] on button "Save Draft" at bounding box center [630, 430] width 134 height 19
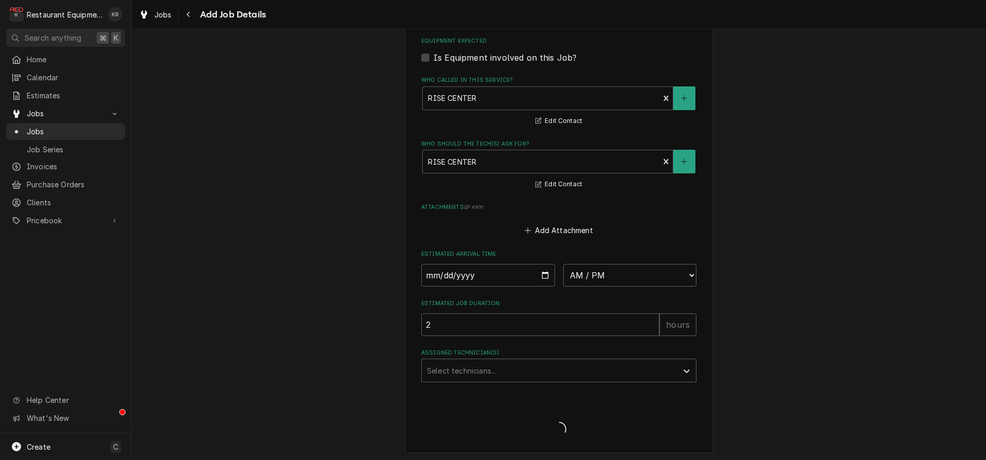
type textarea "x"
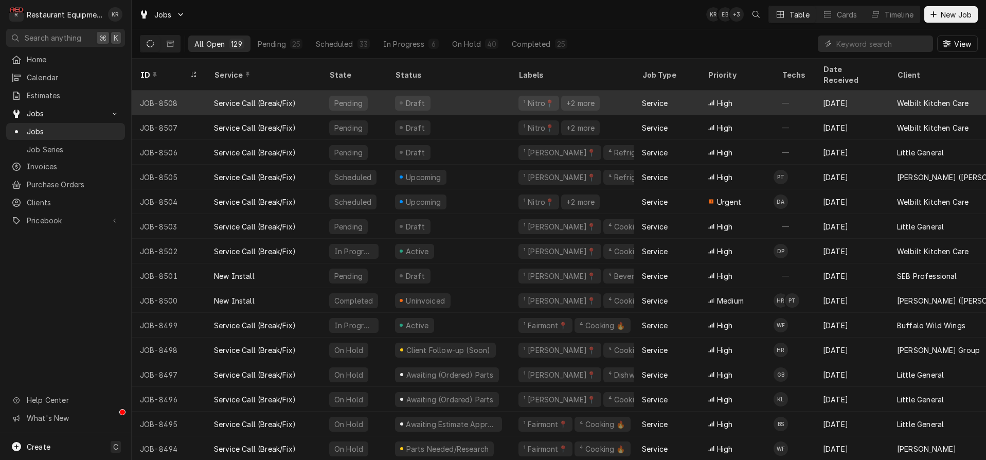
click at [257, 98] on div "Service Call (Break/Fix)" at bounding box center [255, 103] width 82 height 11
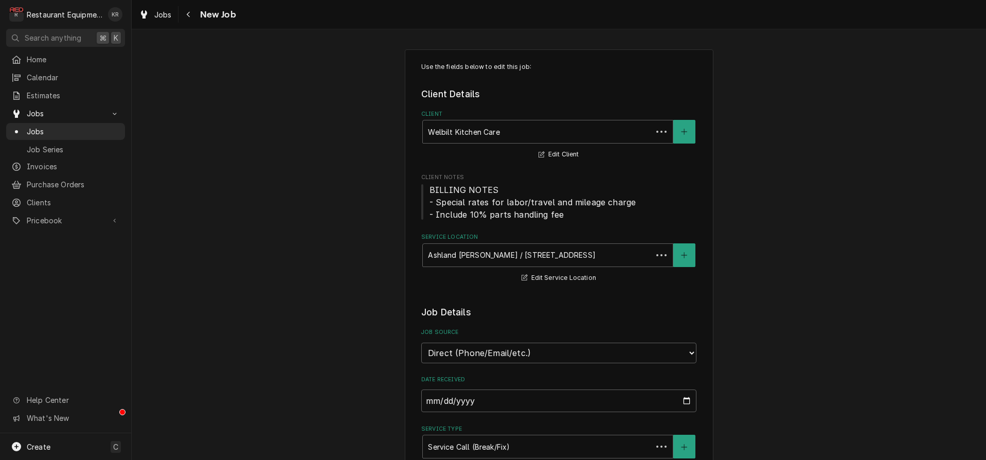
type textarea "x"
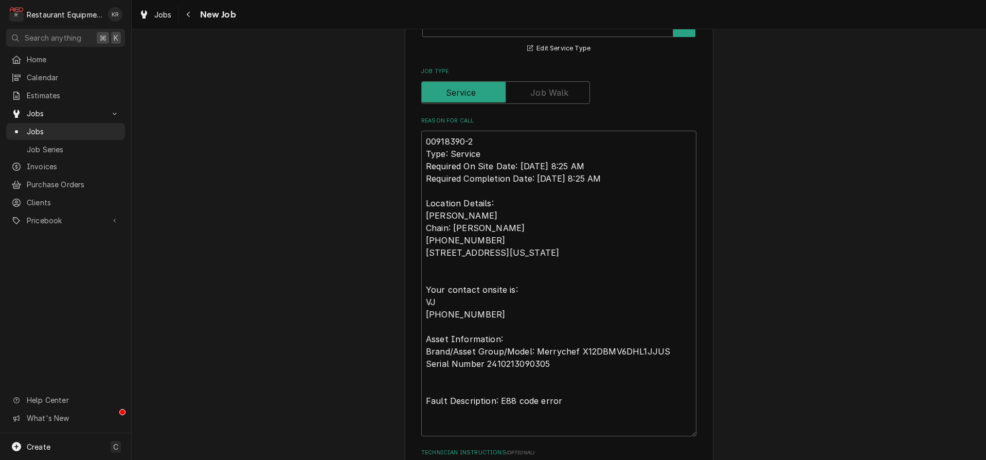
scroll to position [437, 0]
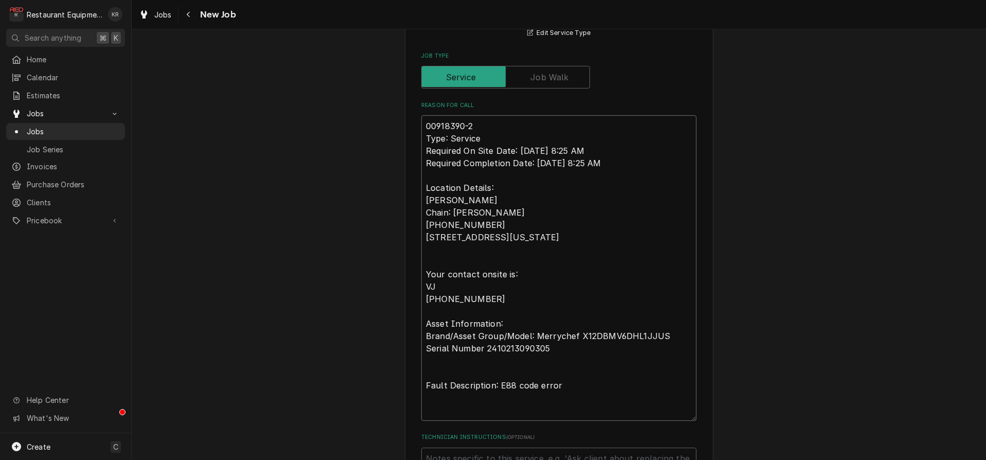
drag, startPoint x: 428, startPoint y: 134, endPoint x: 558, endPoint y: 374, distance: 272.8
click at [610, 421] on textarea "00918390-2 Type: Service Required On Site Date: 8/14/2025, 8:25 AM Required Com…" at bounding box center [558, 268] width 275 height 306
paste textarea "Additional Dispatch Notes: NDA parts, Extended Travel and OT approved 1 hr Diag…"
type textarea "00918390-2 Type: Service Required On Site Date: 8/14/2025, 8:25 AM Required Com…"
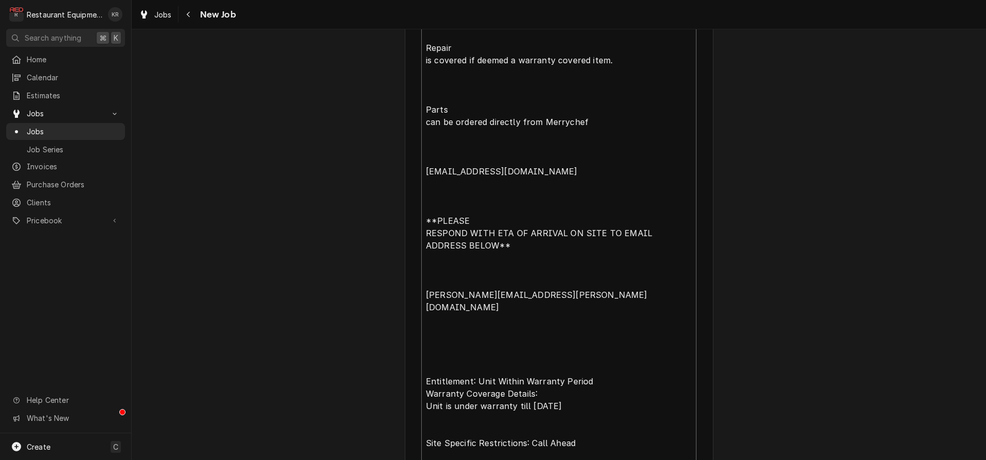
type textarea "x"
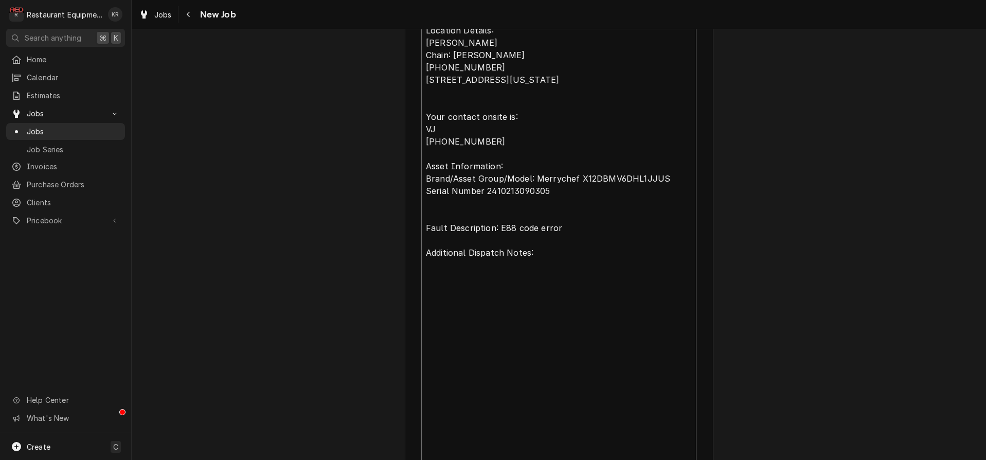
scroll to position [690, 0]
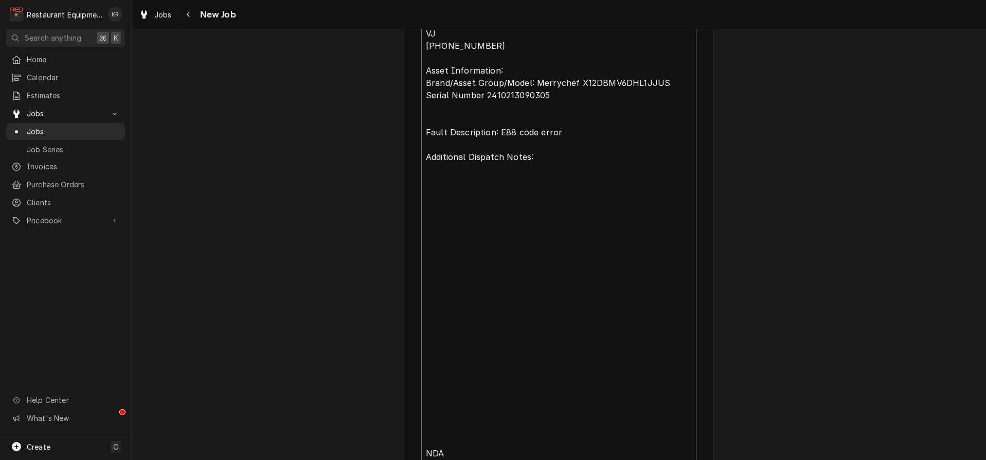
click at [435, 198] on textarea "00918390-2 Type: Service Required On Site Date: 8/14/2025, 8:25 AM Required Com…" at bounding box center [558, 428] width 275 height 1133
type textarea "00918390-2 Type: Service Required On Site Date: 8/14/2025, 8:25 AM Required Com…"
type textarea "x"
type textarea "00918390-2 Type: Service Required On Site Date: 8/14/2025, 8:25 AM Required Com…"
type textarea "x"
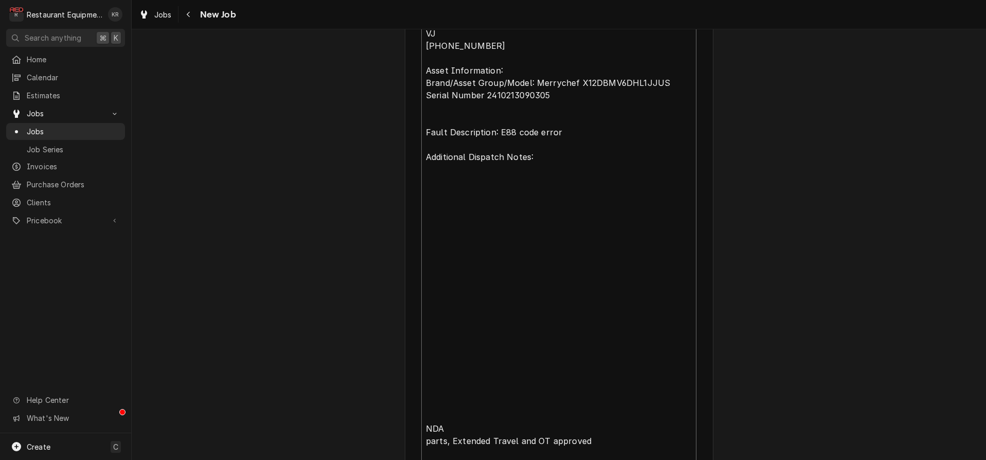
type textarea "00918390-2 Type: Service Required On Site Date: 8/14/2025, 8:25 AM Required Com…"
type textarea "x"
type textarea "00918390-2 Type: Service Required On Site Date: 8/14/2025, 8:25 AM Required Com…"
type textarea "x"
type textarea "00918390-2 Type: Service Required On Site Date: 8/14/2025, 8:25 AM Required Com…"
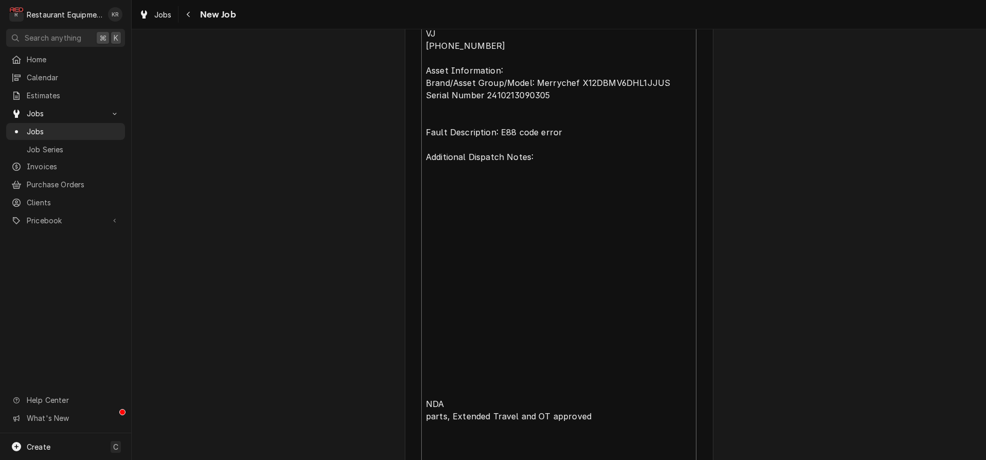
type textarea "x"
type textarea "00918390-2 Type: Service Required On Site Date: 8/14/2025, 8:25 AM Required Com…"
type textarea "x"
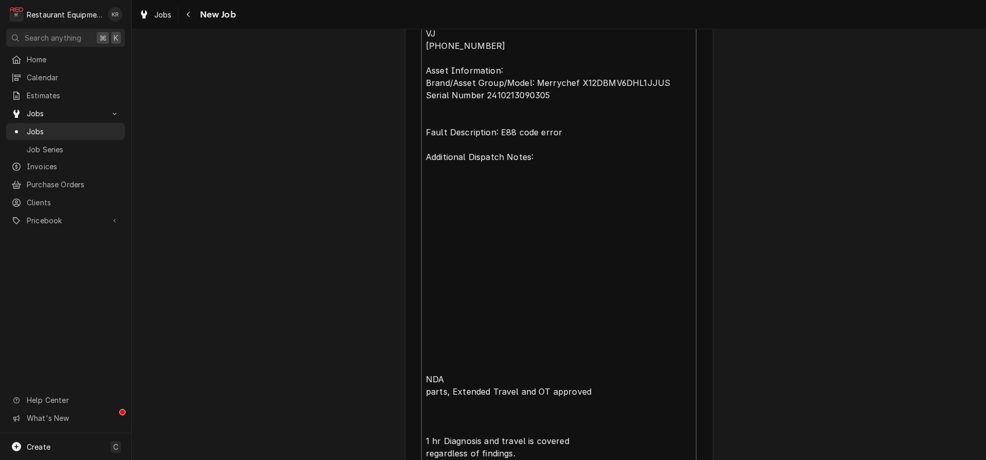
type textarea "00918390-2 Type: Service Required On Site Date: 8/14/2025, 8:25 AM Required Com…"
type textarea "x"
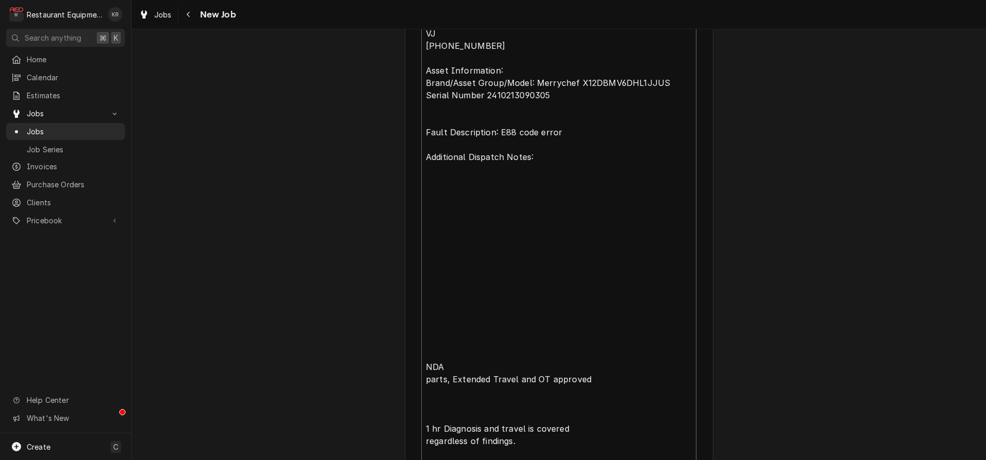
type textarea "00918390-2 Type: Service Required On Site Date: 8/14/2025, 8:25 AM Required Com…"
type textarea "x"
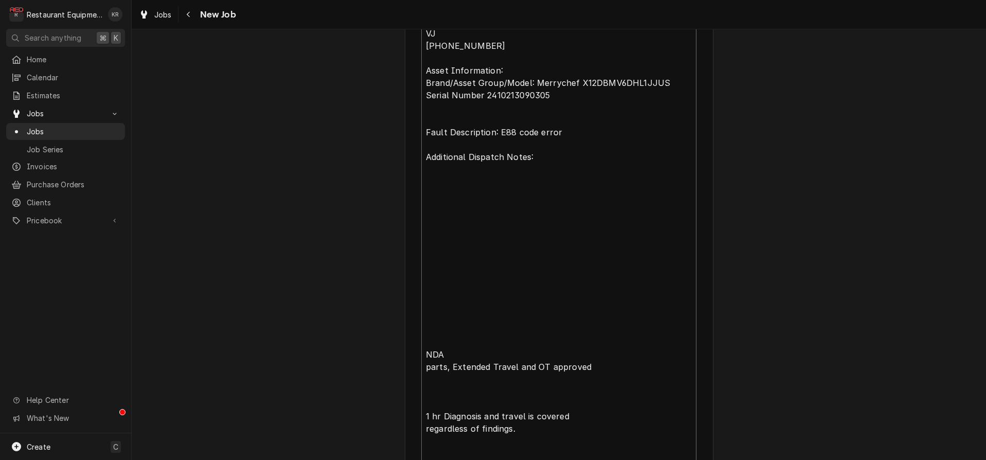
type textarea "00918390-2 Type: Service Required On Site Date: 8/14/2025, 8:25 AM Required Com…"
type textarea "x"
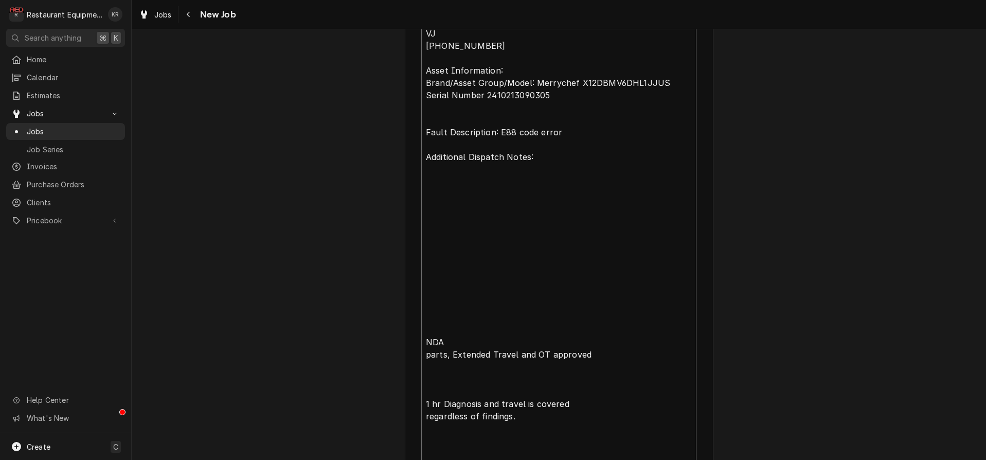
type textarea "00918390-2 Type: Service Required On Site Date: 8/14/2025, 8:25 AM Required Com…"
type textarea "x"
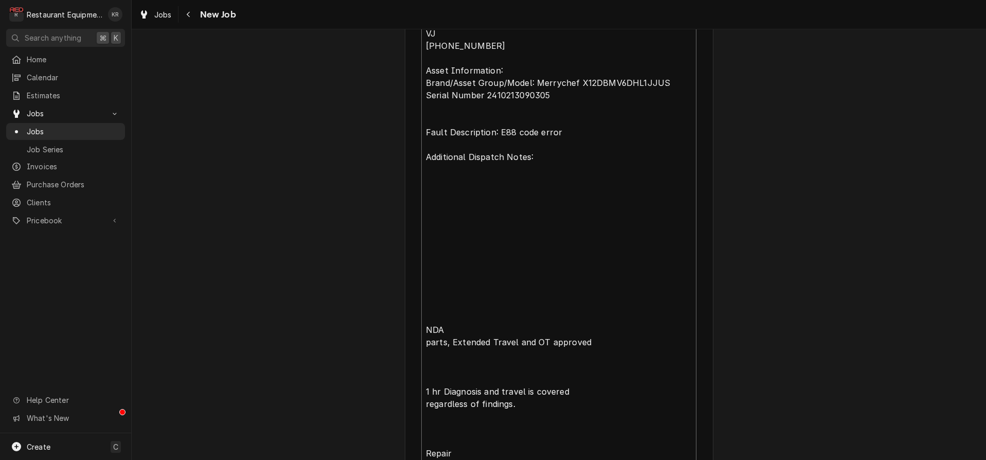
type textarea "00918390-2 Type: Service Required On Site Date: 8/14/2025, 8:25 AM Required Com…"
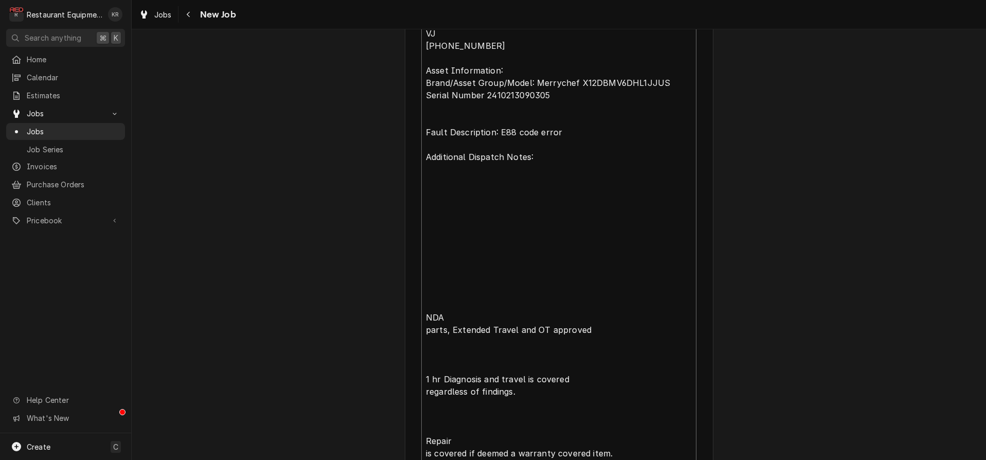
type textarea "x"
type textarea "00918390-2 Type: Service Required On Site Date: 8/14/2025, 8:25 AM Required Com…"
type textarea "x"
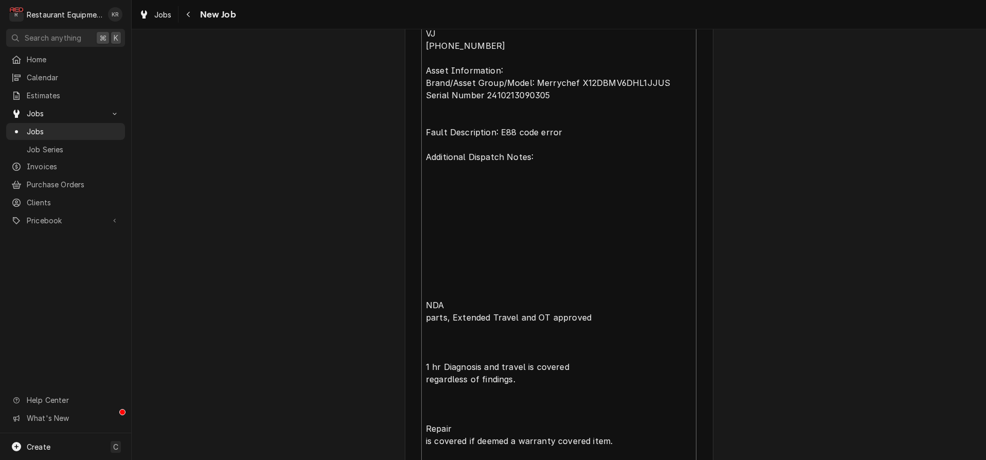
type textarea "00918390-2 Type: Service Required On Site Date: 8/14/2025, 8:25 AM Required Com…"
type textarea "x"
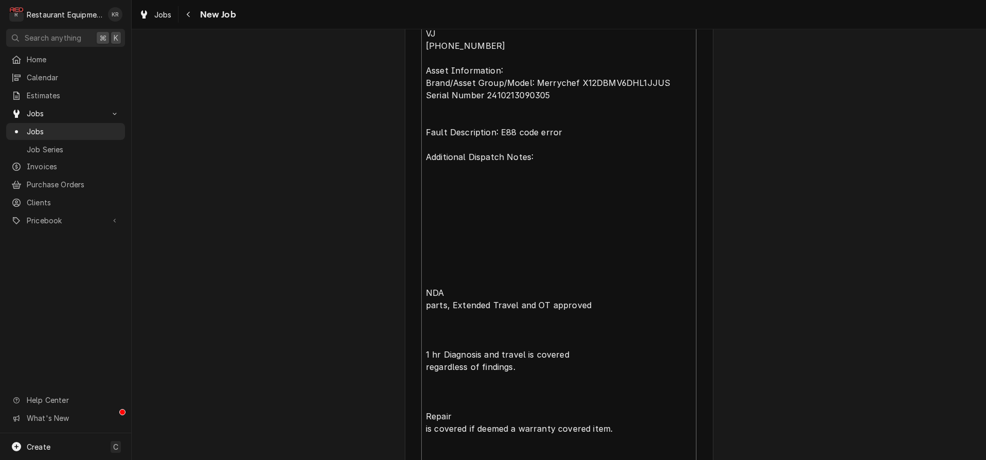
type textarea "00918390-2 Type: Service Required On Site Date: 8/14/2025, 8:25 AM Required Com…"
type textarea "x"
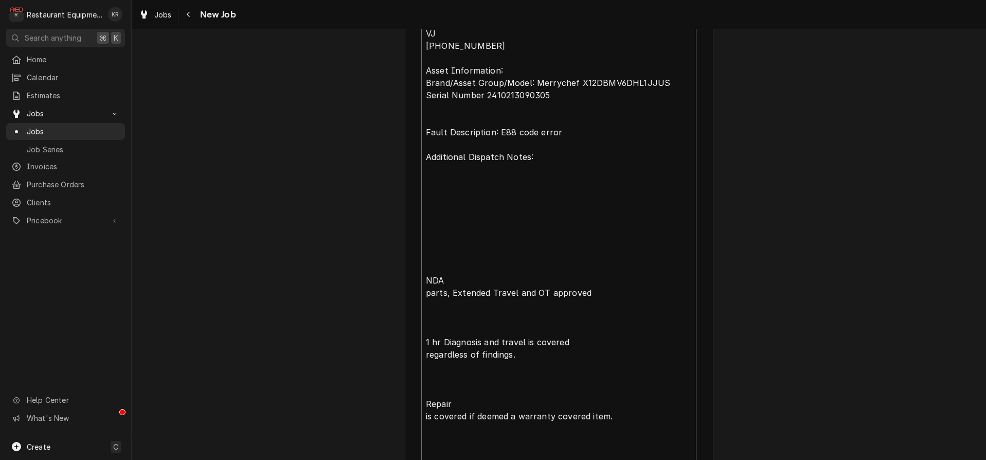
type textarea "00918390-2 Type: Service Required On Site Date: 8/14/2025, 8:25 AM Required Com…"
type textarea "x"
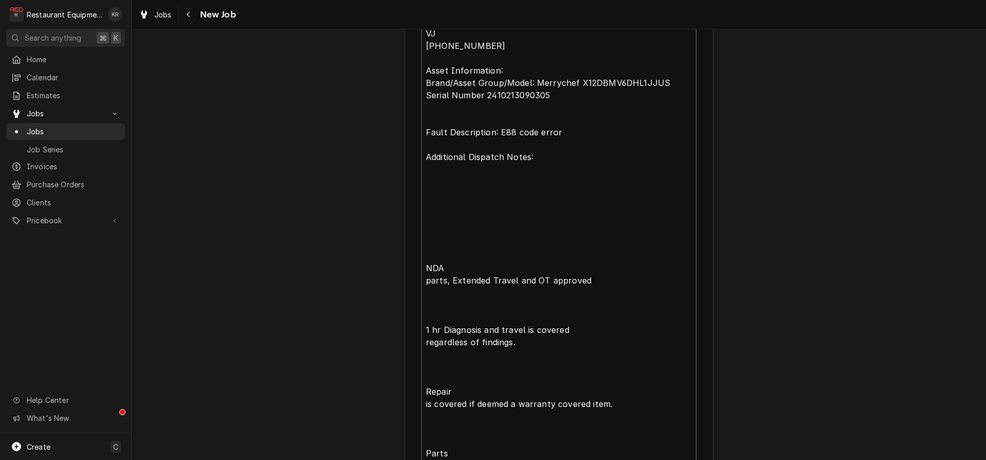
type textarea "00918390-2 Type: Service Required On Site Date: 8/14/2025, 8:25 AM Required Com…"
type textarea "x"
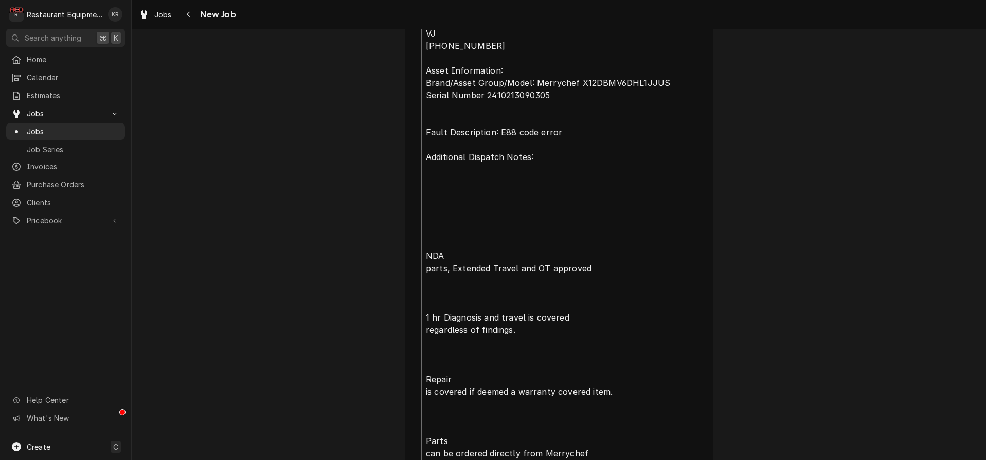
type textarea "00918390-2 Type: Service Required On Site Date: 8/14/2025, 8:25 AM Required Com…"
type textarea "x"
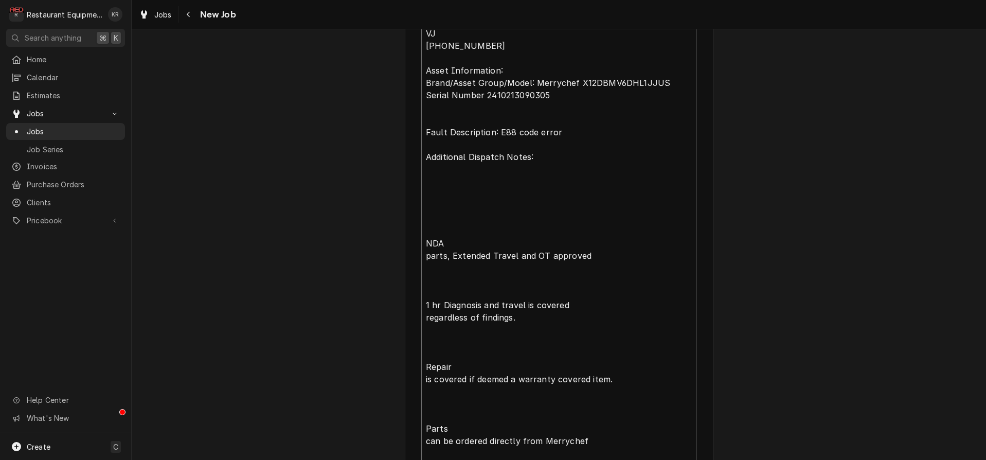
type textarea "00918390-2 Type: Service Required On Site Date: 8/14/2025, 8:25 AM Required Com…"
type textarea "x"
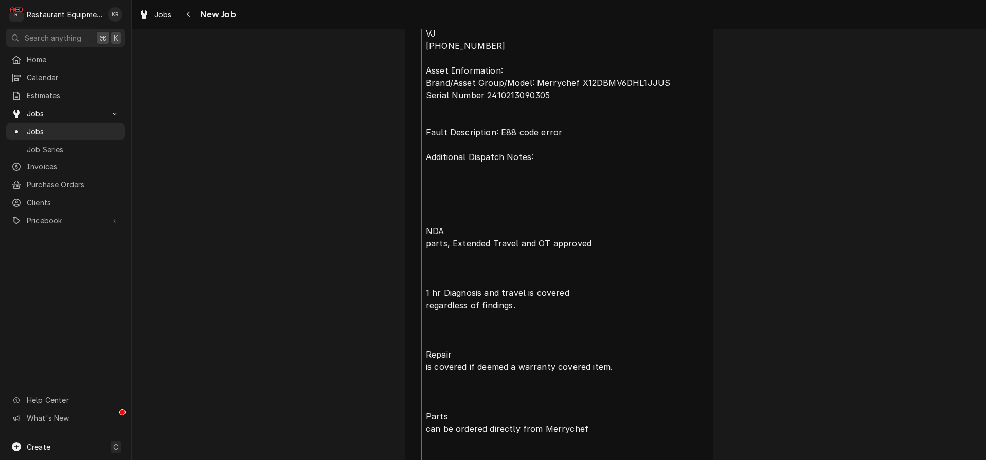
type textarea "00918390-2 Type: Service Required On Site Date: 8/14/2025, 8:25 AM Required Com…"
type textarea "x"
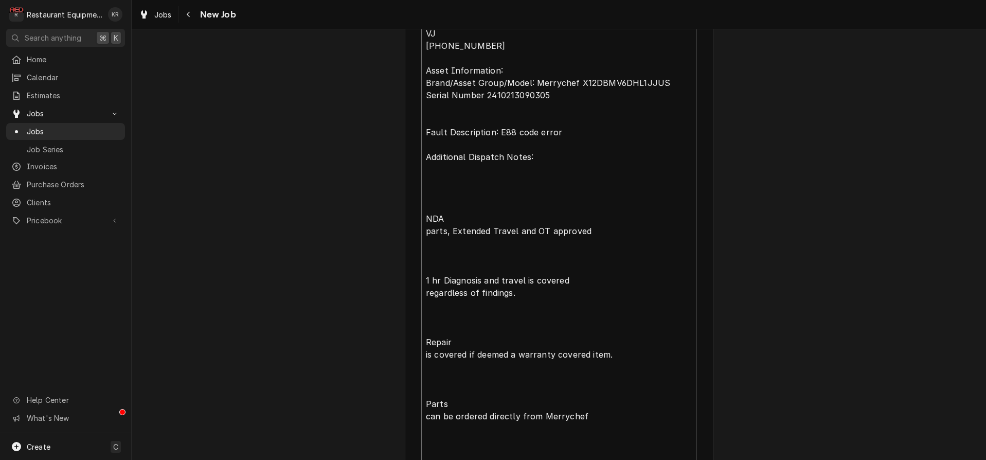
type textarea "00918390-2 Type: Service Required On Site Date: 8/14/2025, 8:25 AM Required Com…"
type textarea "x"
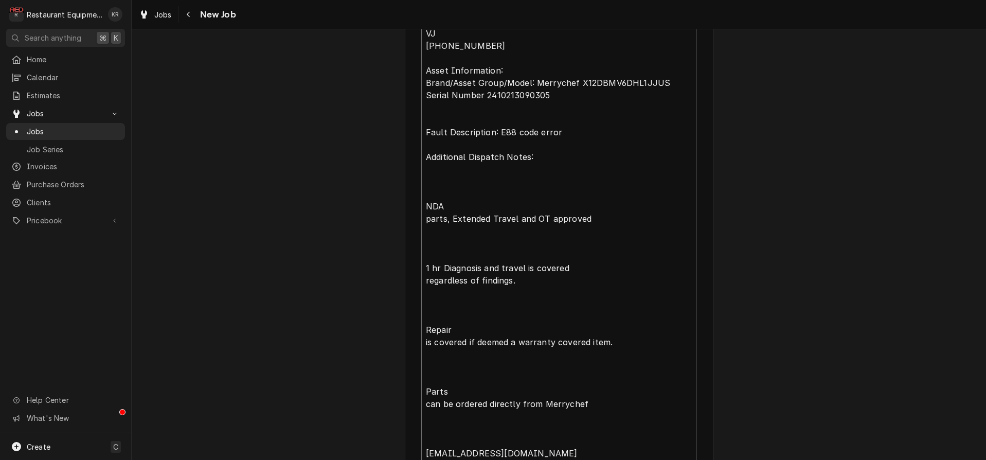
type textarea "00918390-2 Type: Service Required On Site Date: 8/14/2025, 8:25 AM Required Com…"
type textarea "x"
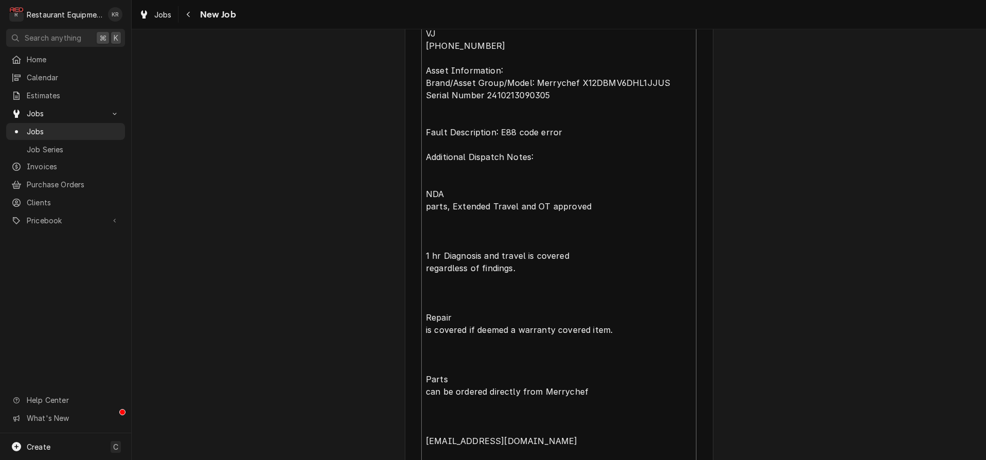
type textarea "00918390-2 Type: Service Required On Site Date: 8/14/2025, 8:25 AM Required Com…"
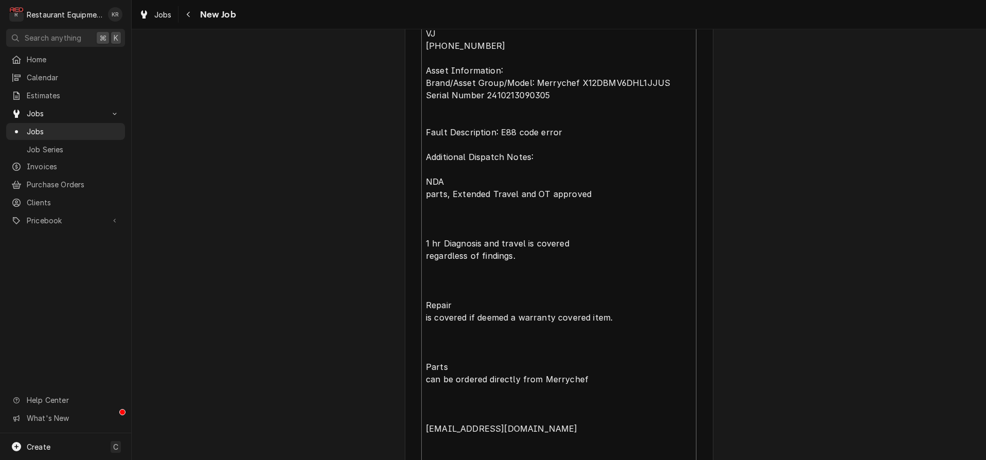
type textarea "x"
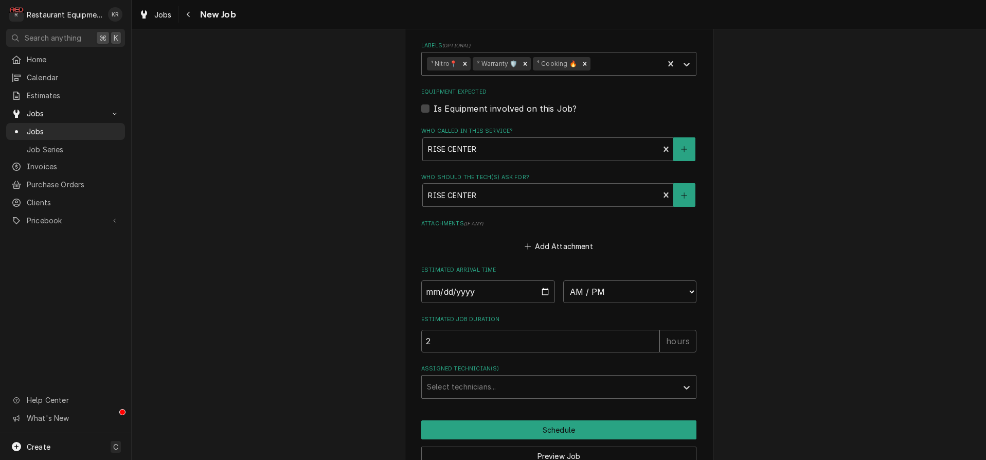
scroll to position [1556, 0]
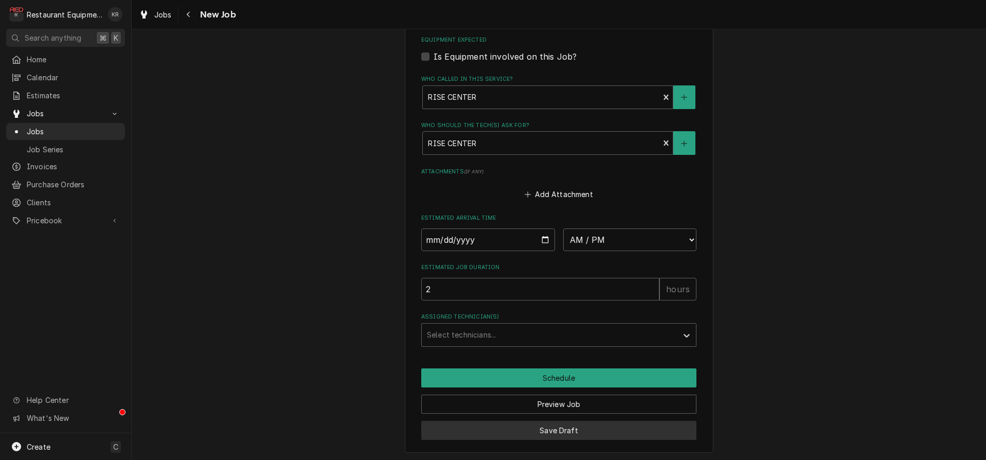
type textarea "00918390-2 Type: Service Required On Site Date: 8/14/2025, 8:25 AM Required Com…"
click at [545, 428] on button "Save Draft" at bounding box center [558, 430] width 275 height 19
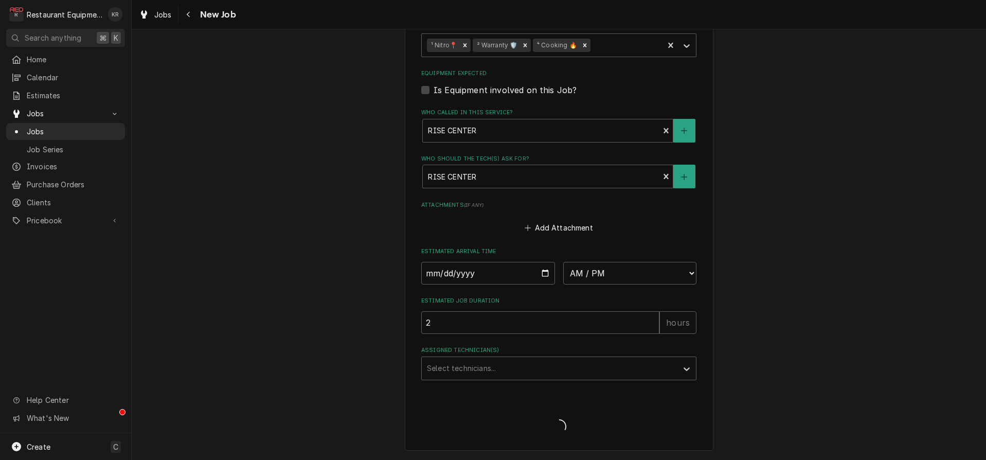
scroll to position [1521, 0]
type textarea "x"
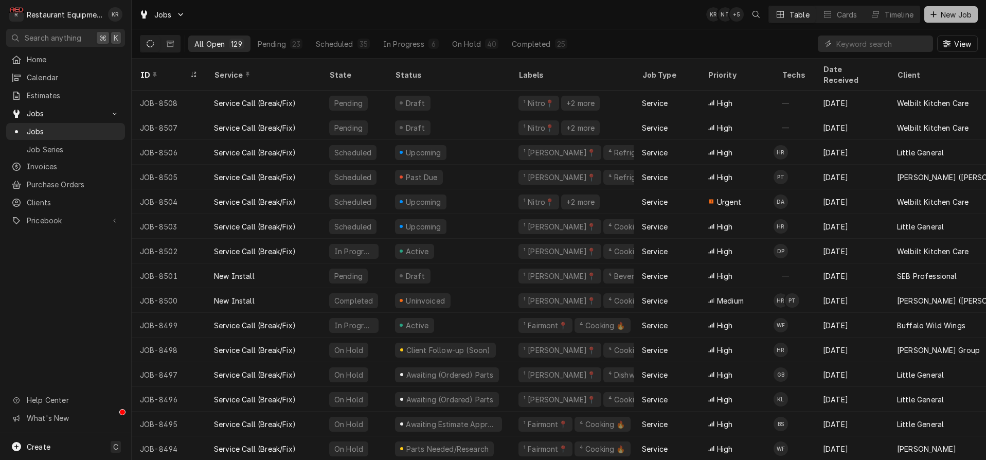
click at [953, 10] on span "New Job" at bounding box center [956, 14] width 35 height 11
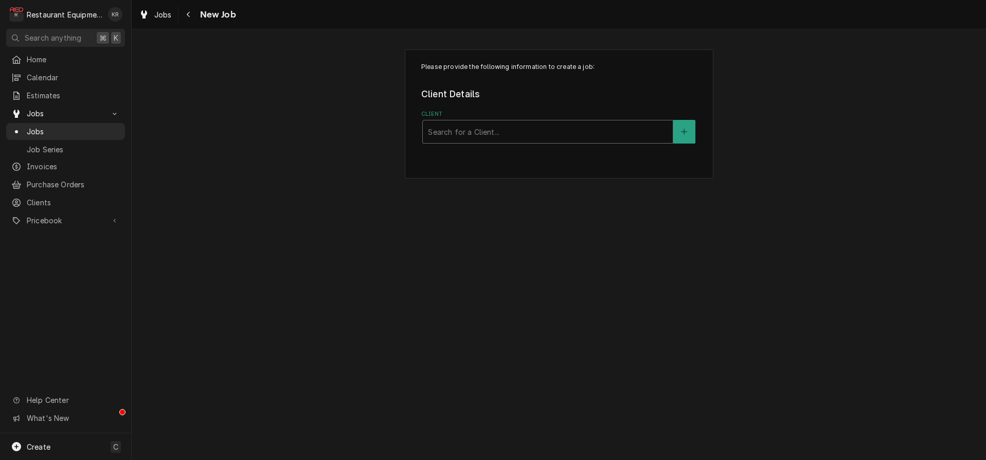
click at [484, 130] on div "Client" at bounding box center [548, 131] width 240 height 19
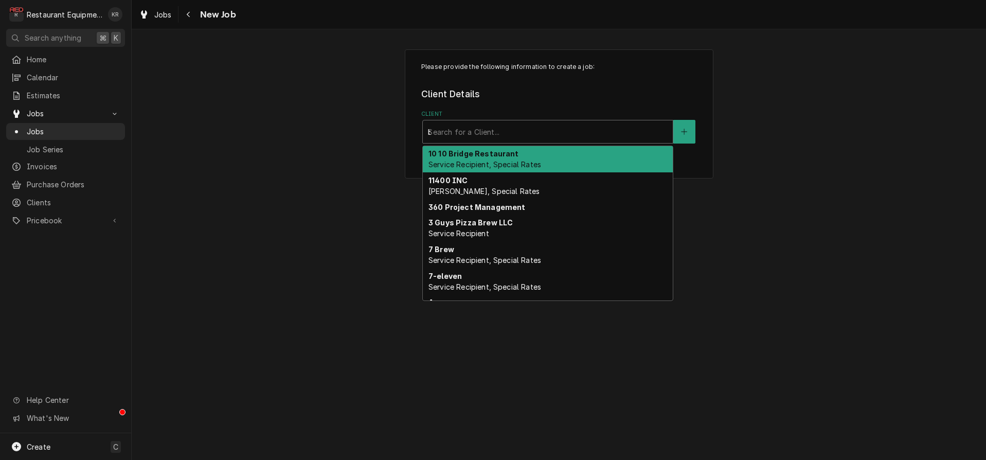
type input "[PERSON_NAME]"
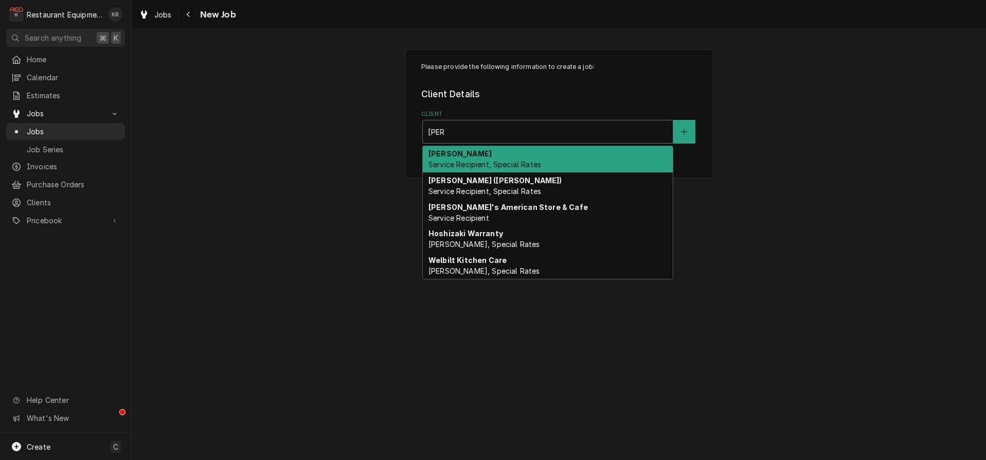
click at [465, 161] on span "Service Recipient, Special Rates" at bounding box center [485, 164] width 113 height 9
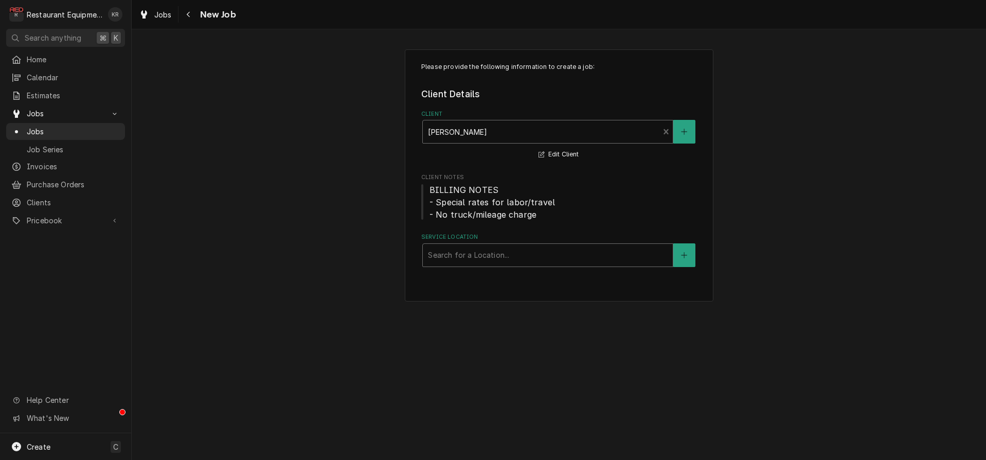
click at [471, 263] on div "Service Location" at bounding box center [548, 255] width 240 height 19
type input "[PERSON_NAME]"
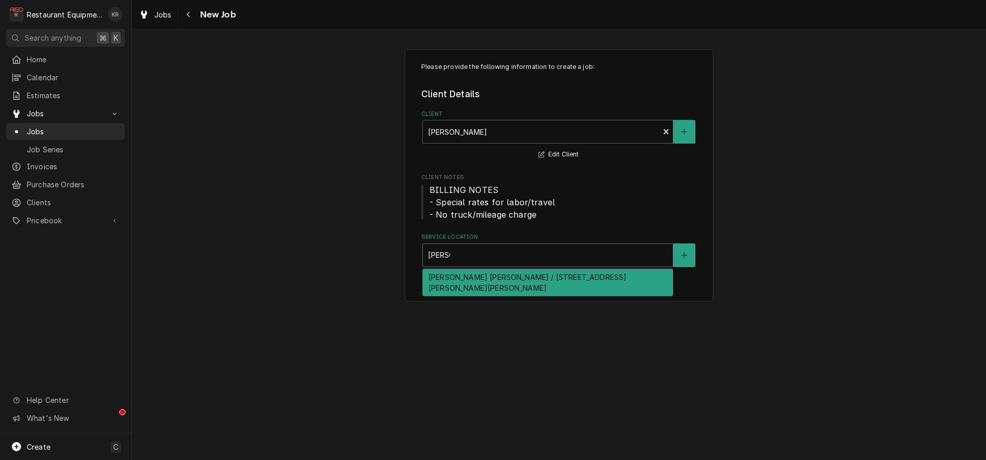
drag, startPoint x: 464, startPoint y: 278, endPoint x: 462, endPoint y: 273, distance: 6.0
click at [463, 278] on div "[PERSON_NAME] [PERSON_NAME] / [STREET_ADDRESS][PERSON_NAME][PERSON_NAME]" at bounding box center [548, 282] width 250 height 27
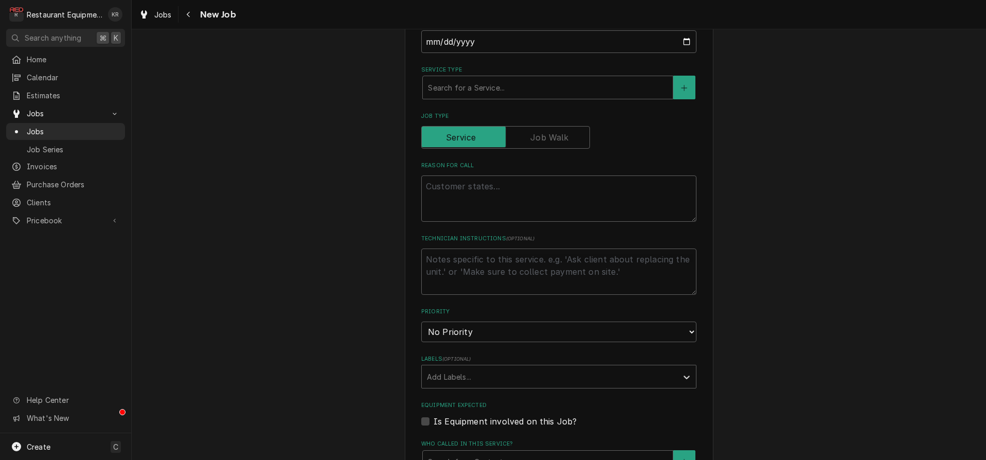
scroll to position [370, 0]
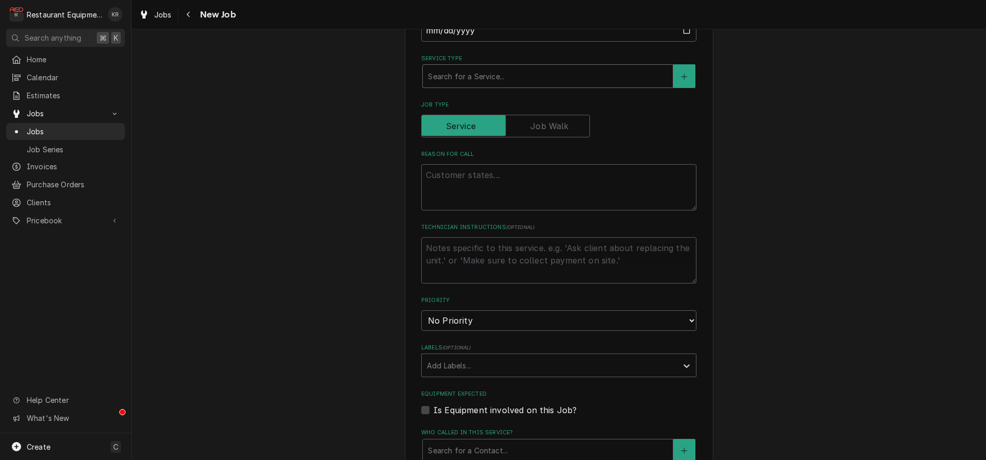
click at [469, 76] on div "Service Type" at bounding box center [548, 76] width 240 height 19
type textarea "x"
type input "b"
type textarea "x"
type input "br"
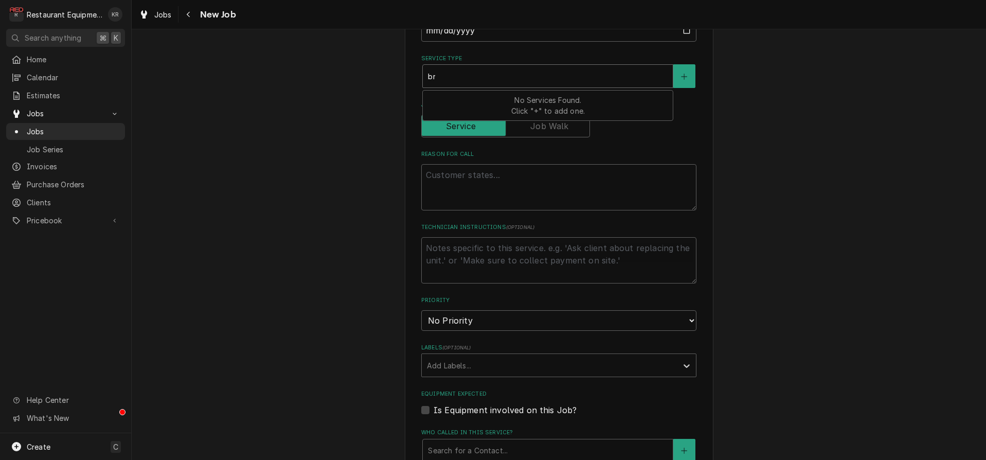
type textarea "x"
type input "brea"
type textarea "x"
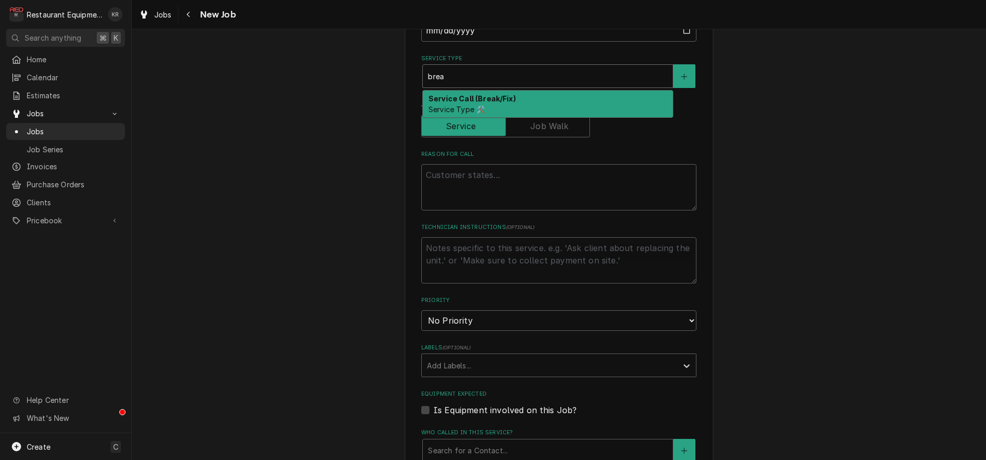
click at [467, 99] on strong "Service Call (Break/Fix)" at bounding box center [472, 98] width 87 height 9
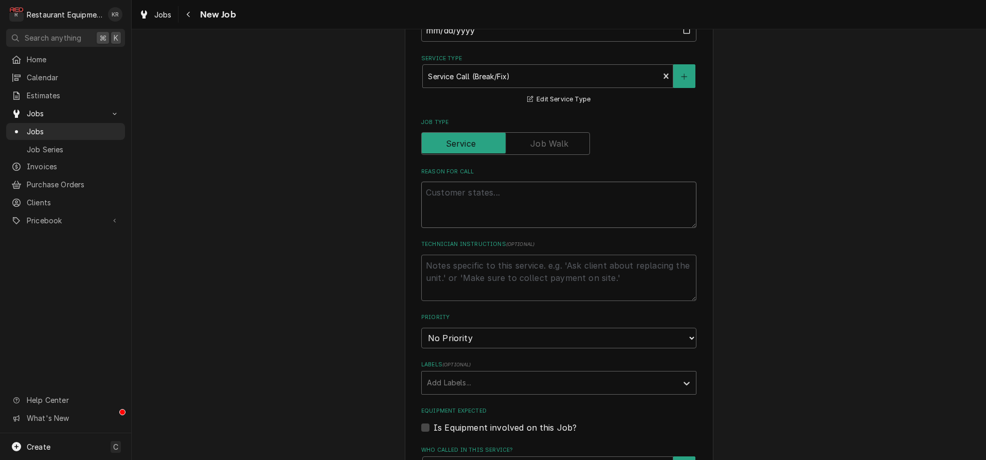
click at [464, 194] on textarea "Reason For Call" at bounding box center [558, 205] width 275 height 46
type textarea "x"
type textarea "E"
type textarea "x"
type textarea "Ex"
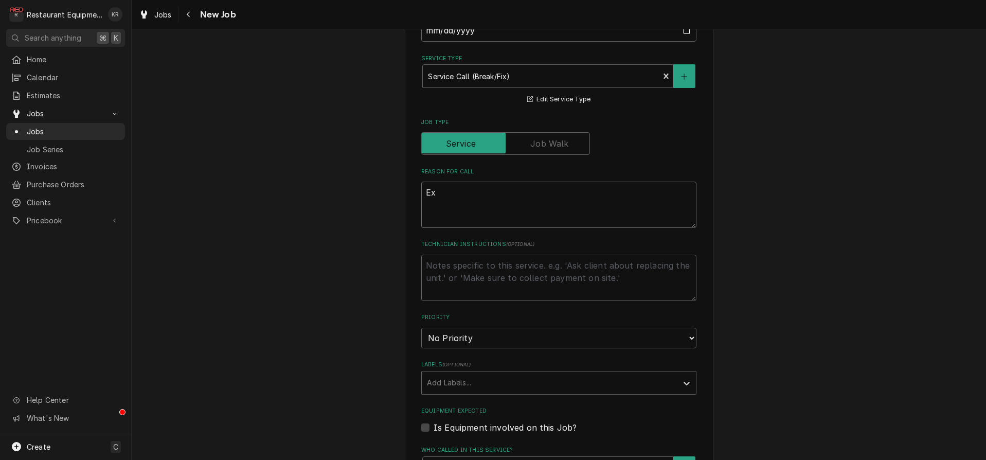
type textarea "x"
type textarea "Exh"
type textarea "x"
type textarea "Exha"
type textarea "x"
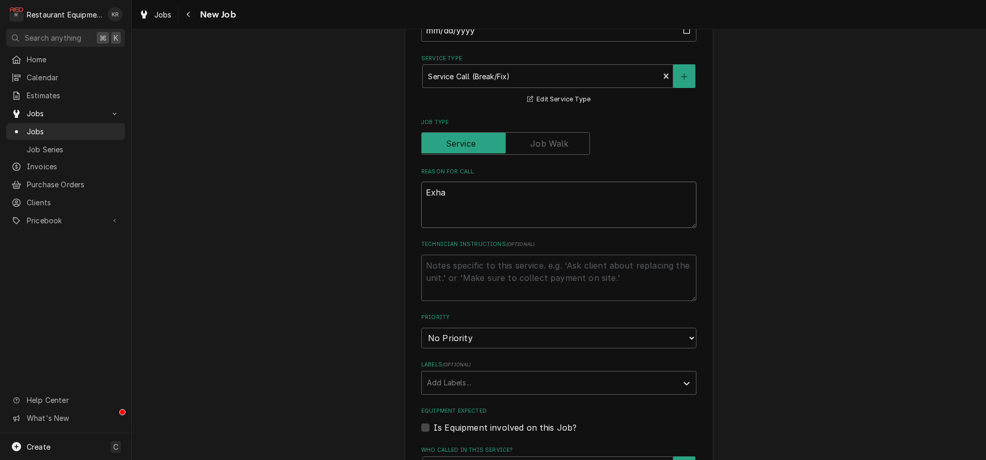
type textarea "Exhau"
type textarea "x"
type textarea "Exhaus"
type textarea "x"
type textarea "Exhaust"
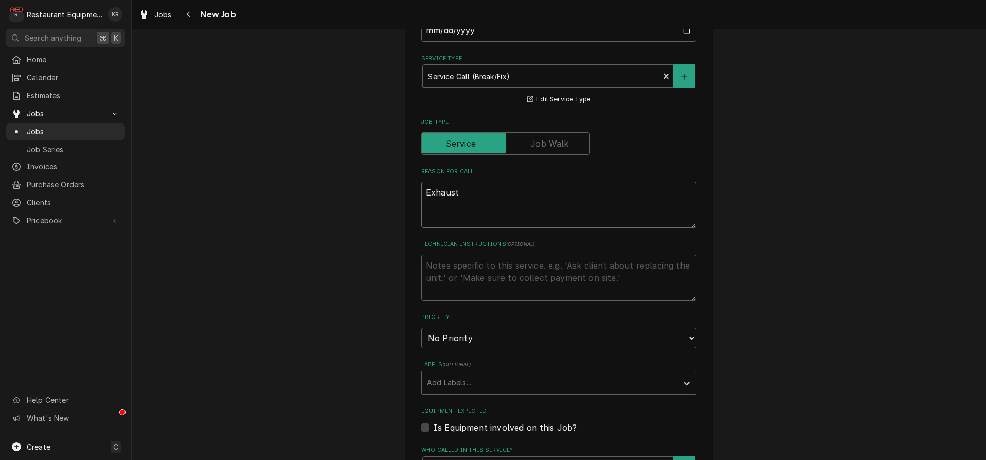
type textarea "x"
type textarea "Exhaust f"
type textarea "x"
type textarea "Exhaust fa"
type textarea "x"
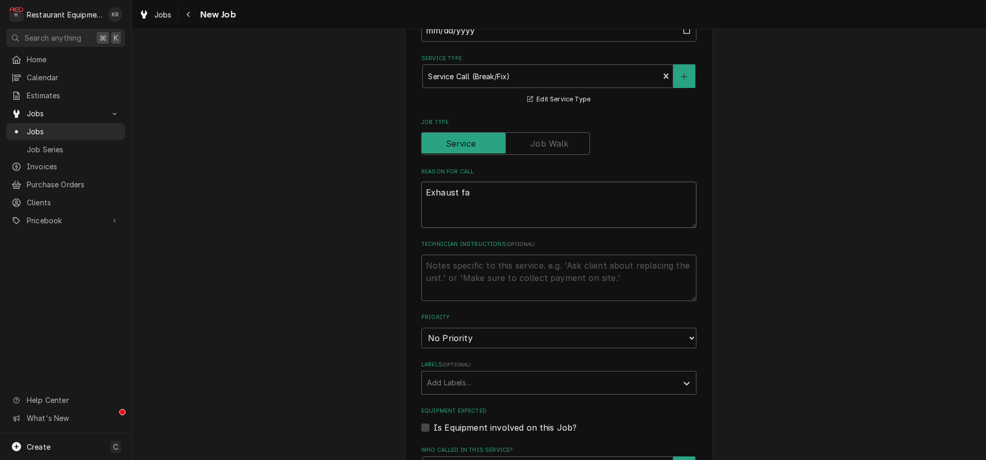
type textarea "Exhaust fan"
type textarea "x"
type textarea "Exhaust fan"
type textarea "x"
type textarea "Exhaust fan n"
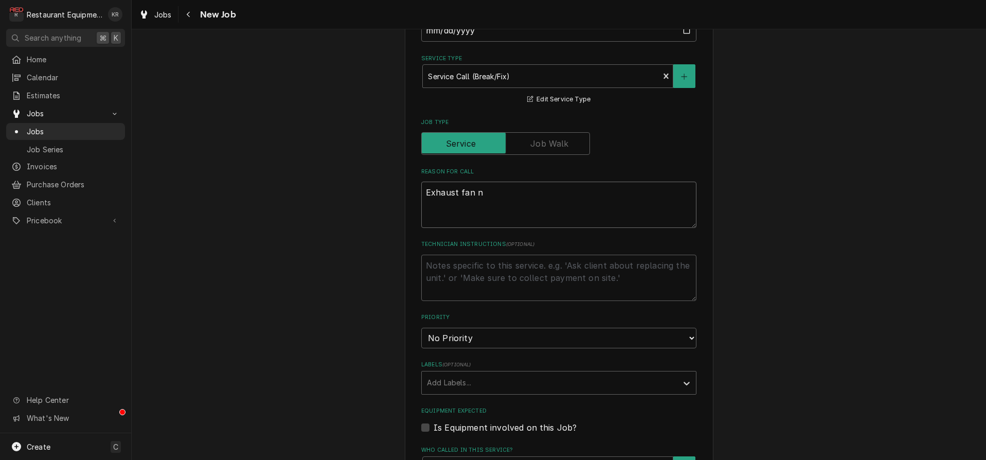
type textarea "x"
type textarea "Exhaust fan ne"
type textarea "x"
type textarea "Exhaust fan need"
type textarea "x"
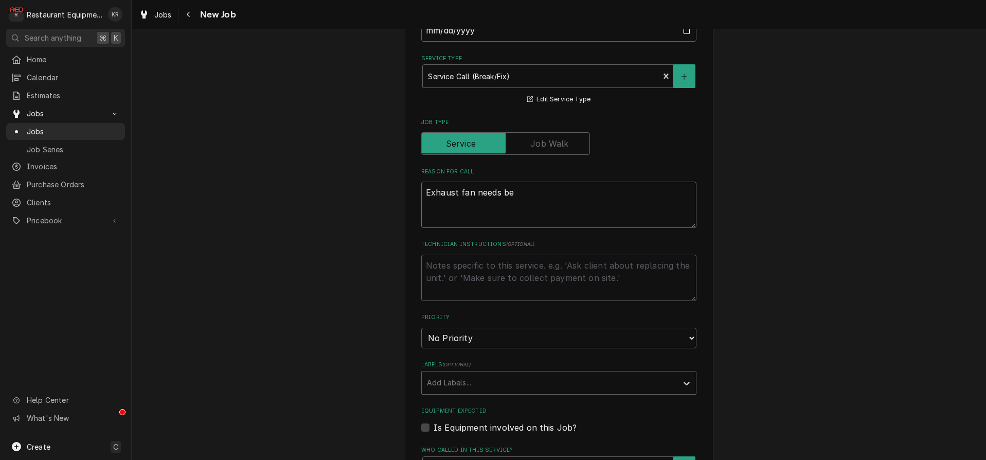
type textarea "Exhaust fan needs bel"
type textarea "x"
type textarea "Exhaust fan needs belt"
type textarea "x"
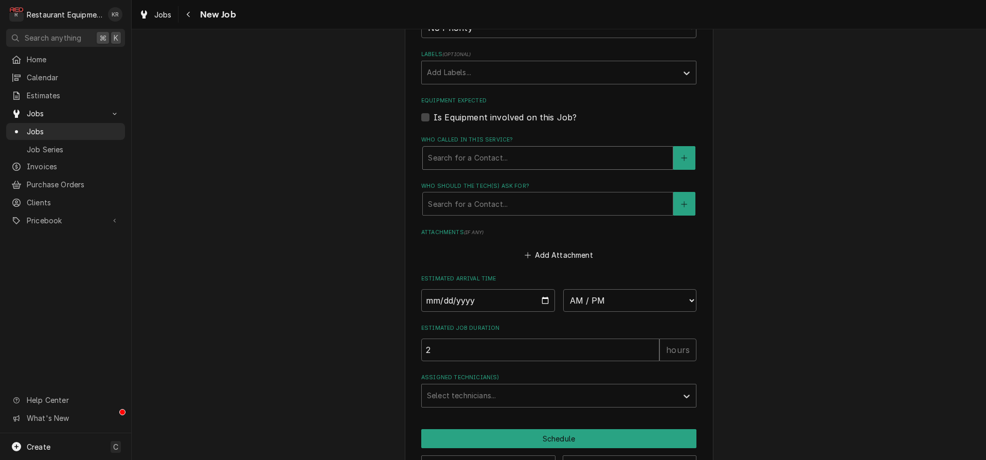
scroll to position [669, 0]
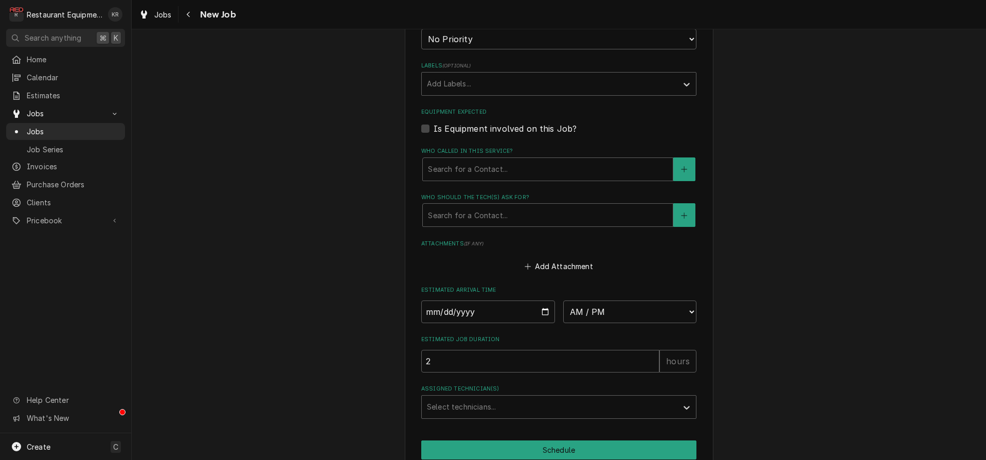
type textarea "Exhaust fan needs belt"
select select "2"
click option "High" at bounding box center [0, 0] width 0 height 0
click at [459, 82] on div "Labels" at bounding box center [549, 84] width 245 height 19
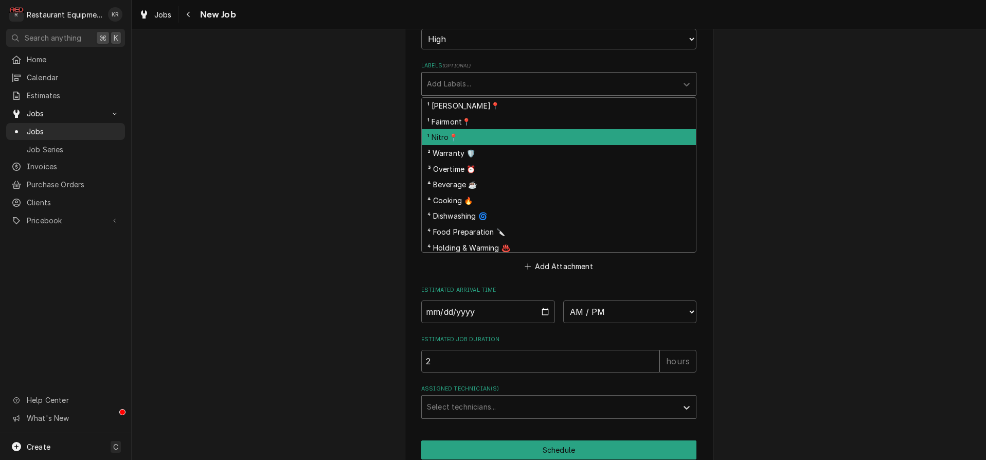
drag, startPoint x: 459, startPoint y: 136, endPoint x: 474, endPoint y: 132, distance: 15.6
click at [459, 136] on div "¹ Nitro📍" at bounding box center [559, 137] width 274 height 16
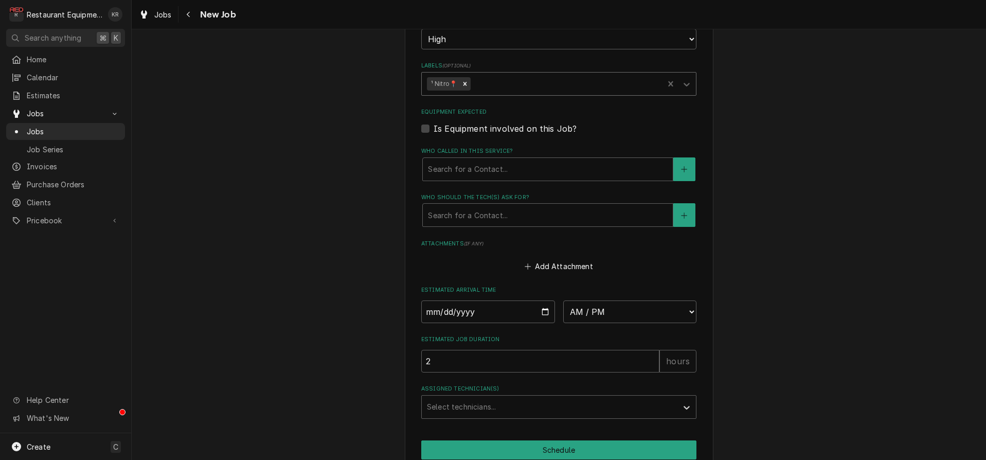
click at [510, 83] on div "Labels" at bounding box center [566, 84] width 186 height 19
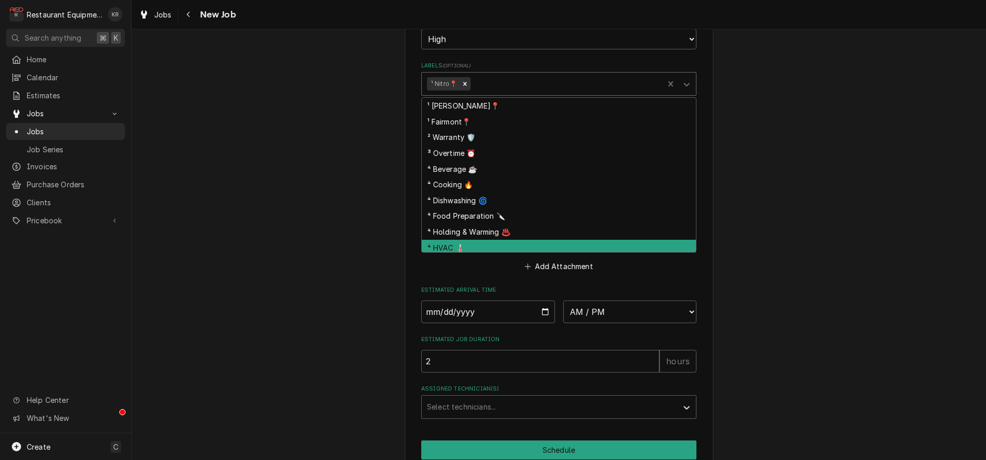
click at [479, 247] on div "⁴ HVAC 🌡️" at bounding box center [559, 248] width 274 height 16
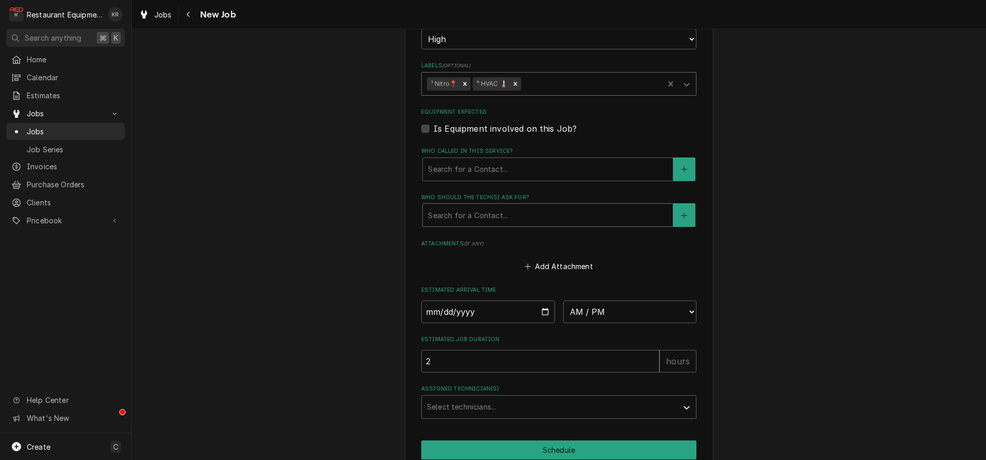
scroll to position [715, 0]
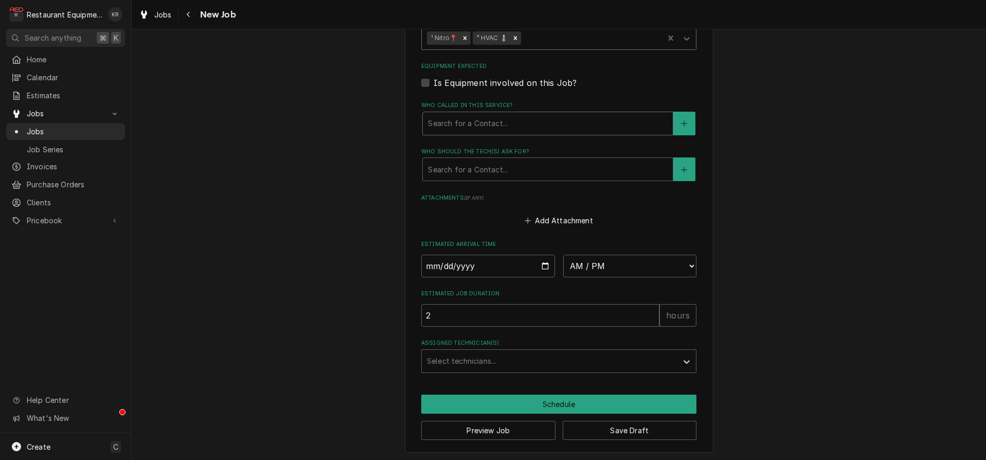
click at [481, 126] on div "Who called in this service?" at bounding box center [548, 123] width 240 height 19
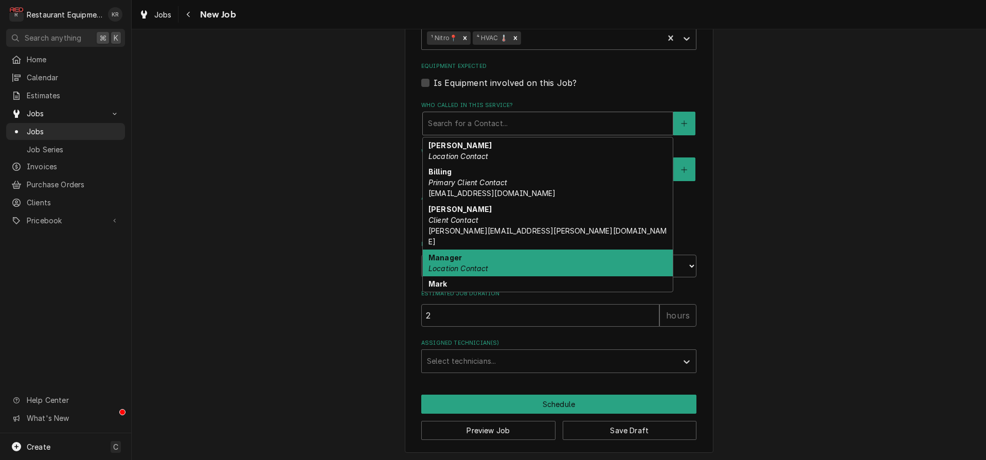
click at [471, 264] on em "Location Contact" at bounding box center [459, 268] width 60 height 9
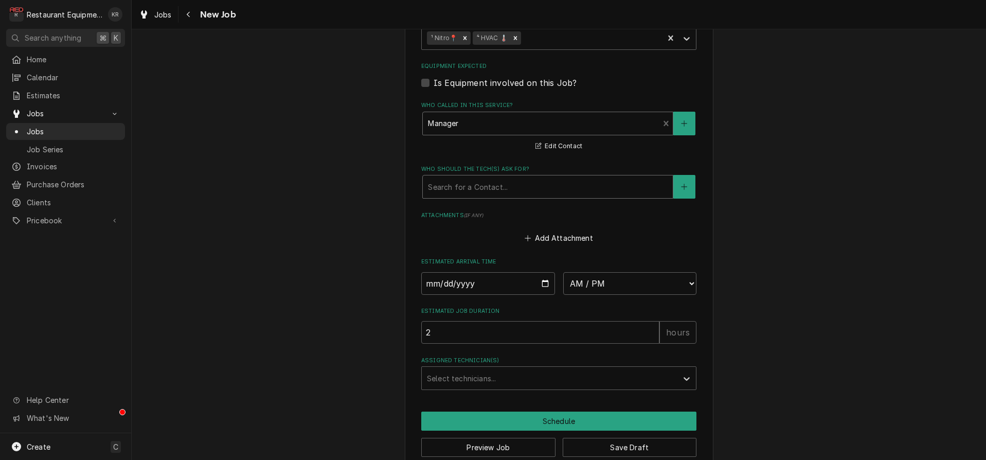
click at [479, 185] on div "Who should the tech(s) ask for?" at bounding box center [548, 187] width 240 height 19
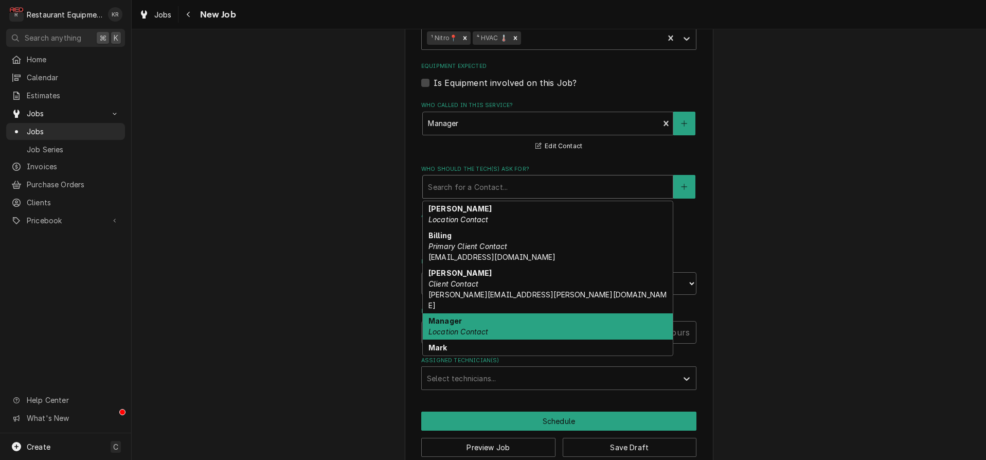
click at [460, 327] on em "Location Contact" at bounding box center [459, 331] width 60 height 9
type textarea "x"
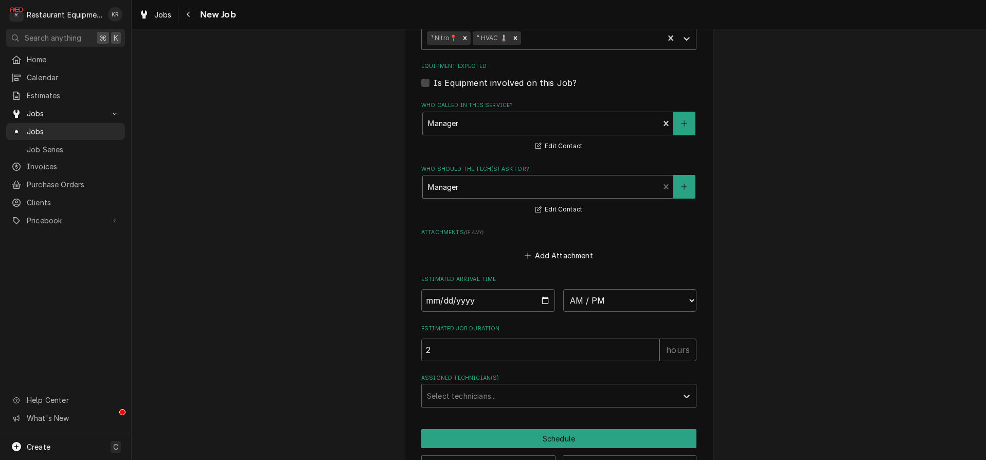
scroll to position [750, 0]
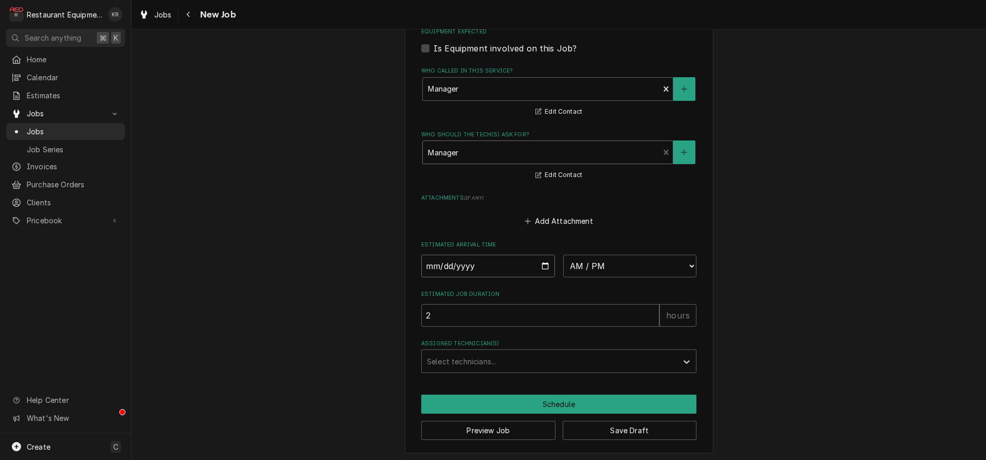
click at [542, 266] on input "Date" at bounding box center [488, 266] width 134 height 23
type input "[DATE]"
type textarea "x"
click at [563, 255] on select "AM / PM 6:00 AM 6:15 AM 6:30 AM 6:45 AM 7:00 AM 7:15 AM 7:30 AM 7:45 AM 8:00 AM…" at bounding box center [630, 266] width 134 height 23
select select "10:00:00"
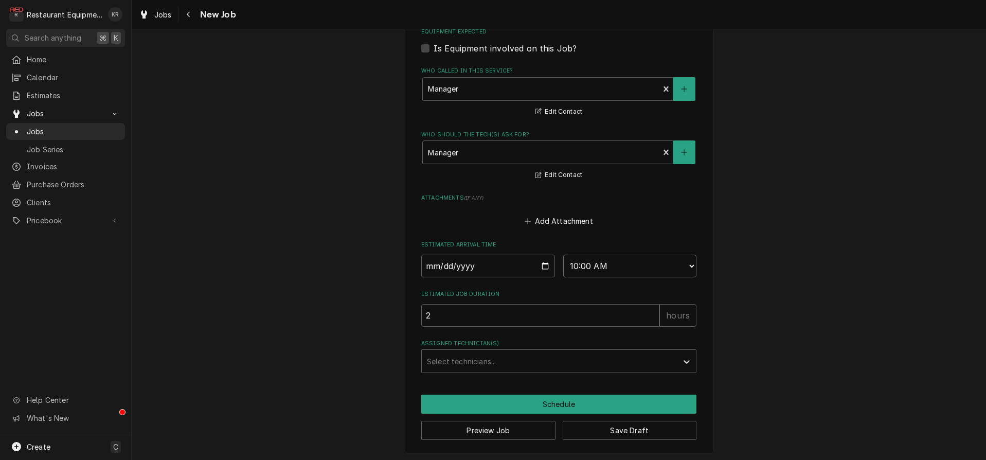
click option "10:00 AM" at bounding box center [0, 0] width 0 height 0
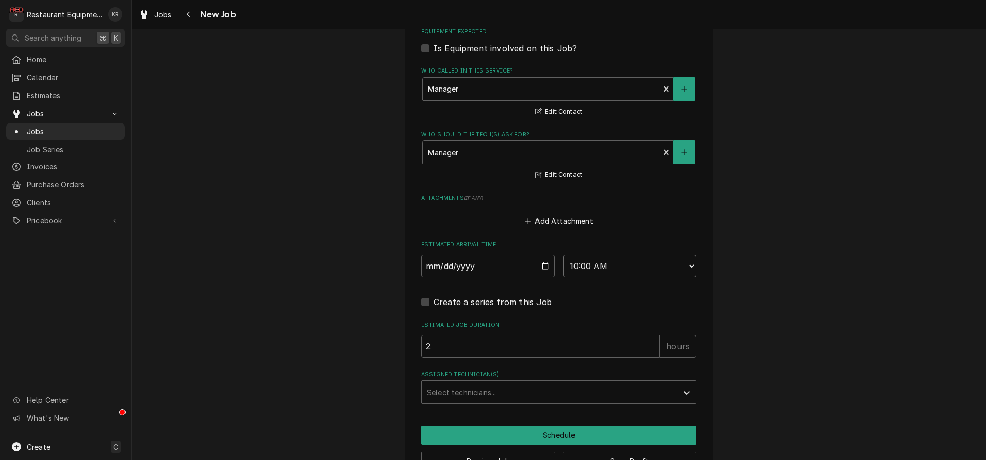
type textarea "x"
click at [463, 383] on div "Assigned Technician(s)" at bounding box center [549, 392] width 245 height 19
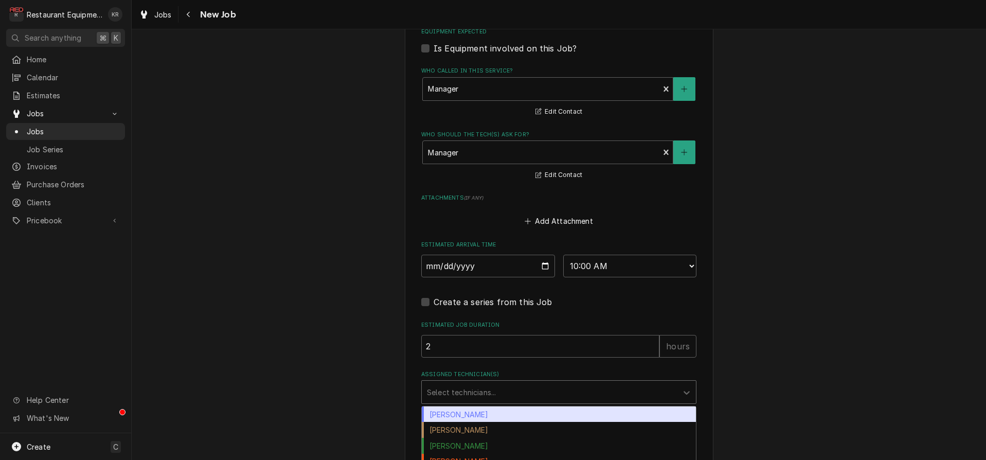
scroll to position [781, 0]
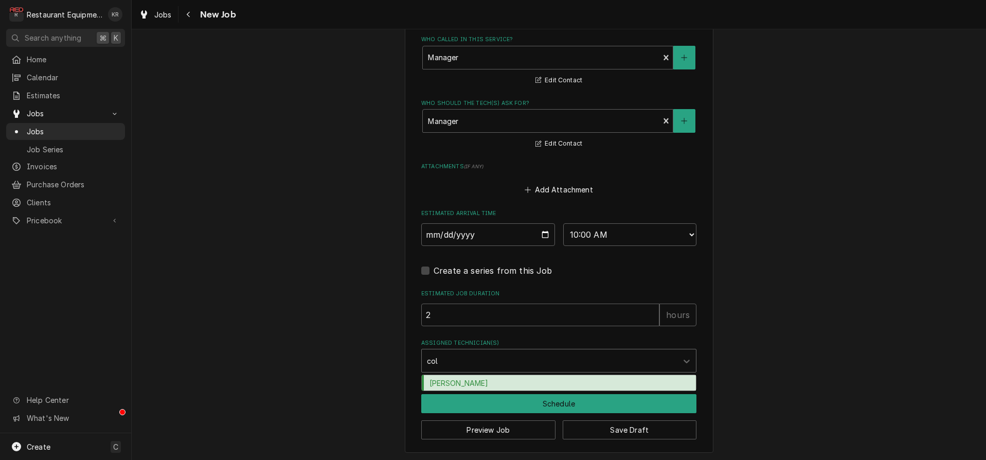
type input "[PERSON_NAME]"
click at [449, 383] on div "[PERSON_NAME]" at bounding box center [559, 383] width 274 height 16
type textarea "x"
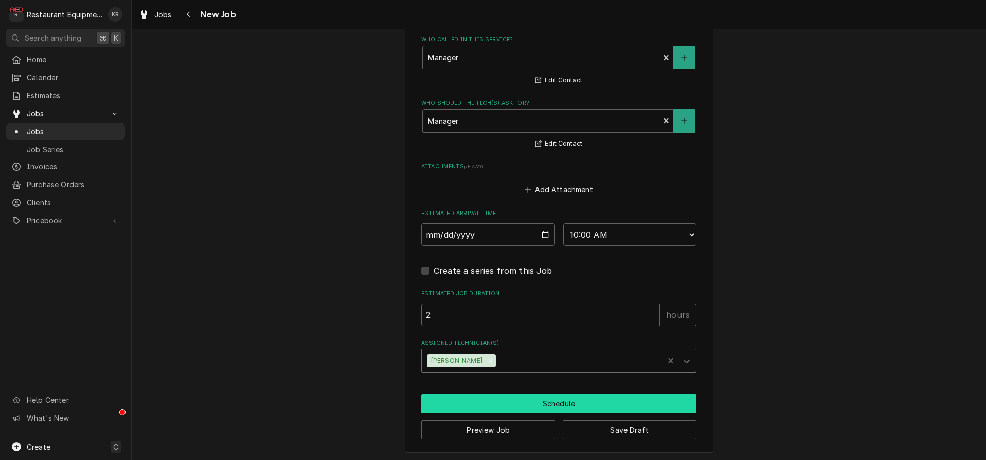
click at [526, 406] on button "Schedule" at bounding box center [558, 403] width 275 height 19
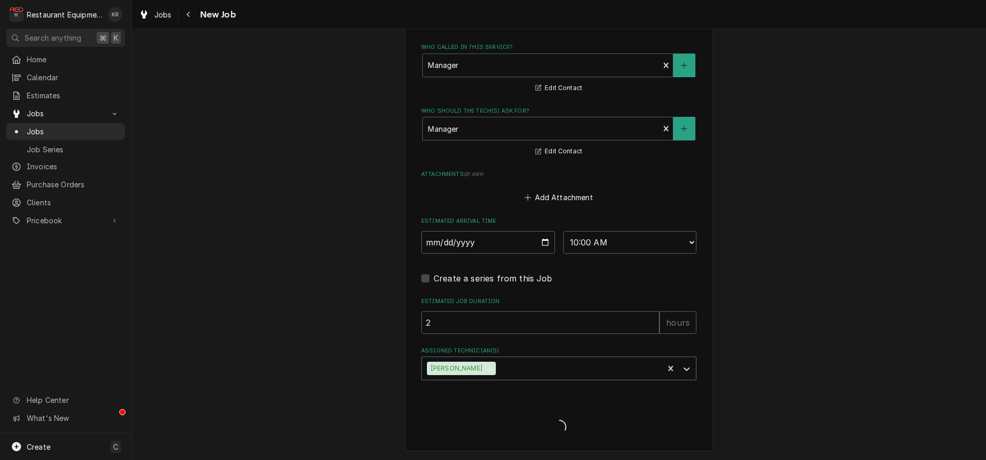
scroll to position [772, 0]
type textarea "x"
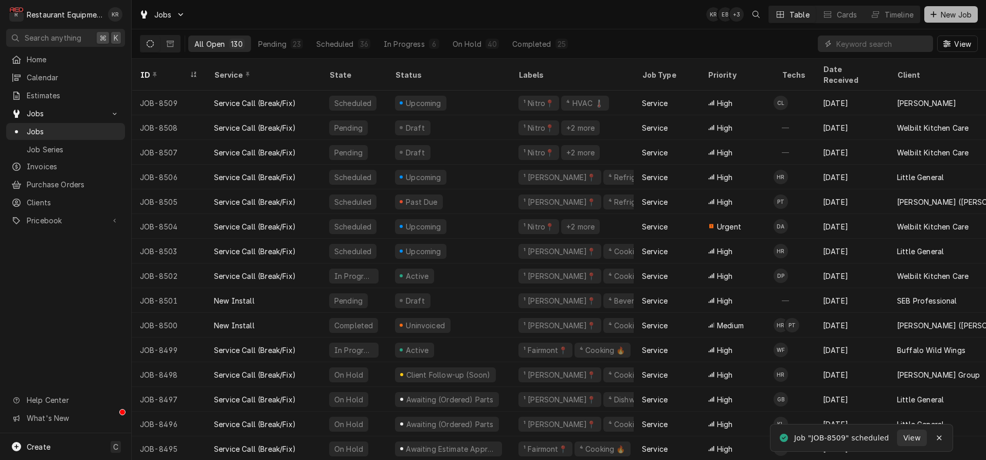
click at [961, 19] on span "New Job" at bounding box center [956, 14] width 35 height 11
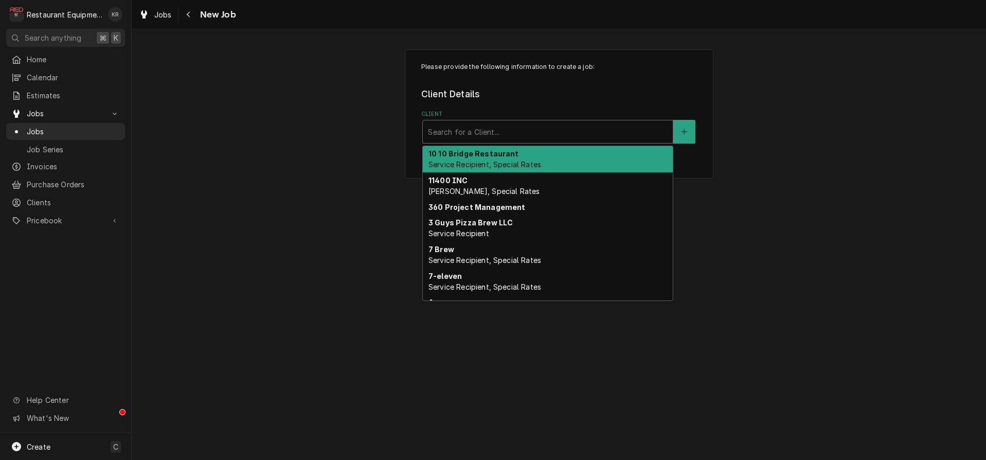
drag, startPoint x: 0, startPoint y: 0, endPoint x: 565, endPoint y: 135, distance: 581.3
click at [565, 135] on div "Client" at bounding box center [548, 131] width 240 height 19
type input "bob"
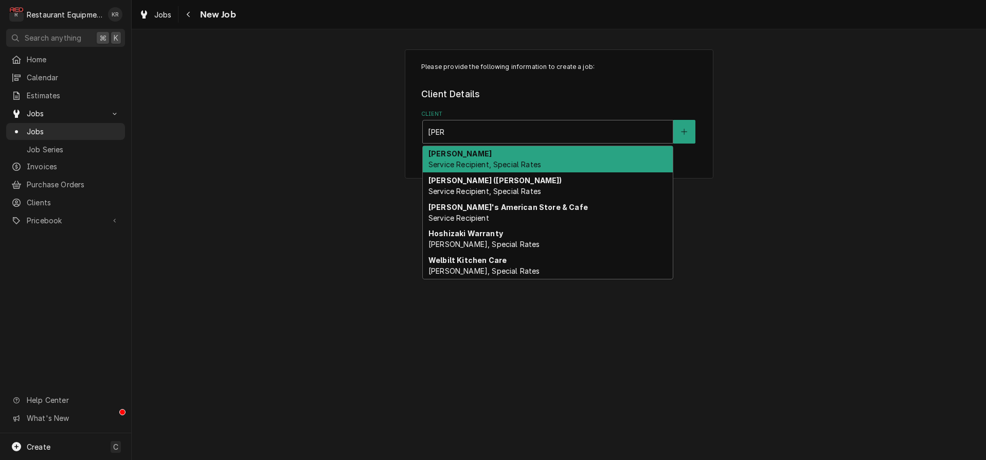
drag, startPoint x: 545, startPoint y: 159, endPoint x: 540, endPoint y: 166, distance: 8.6
click at [545, 159] on div "Bob Evans Service Recipient, Special Rates" at bounding box center [548, 159] width 250 height 27
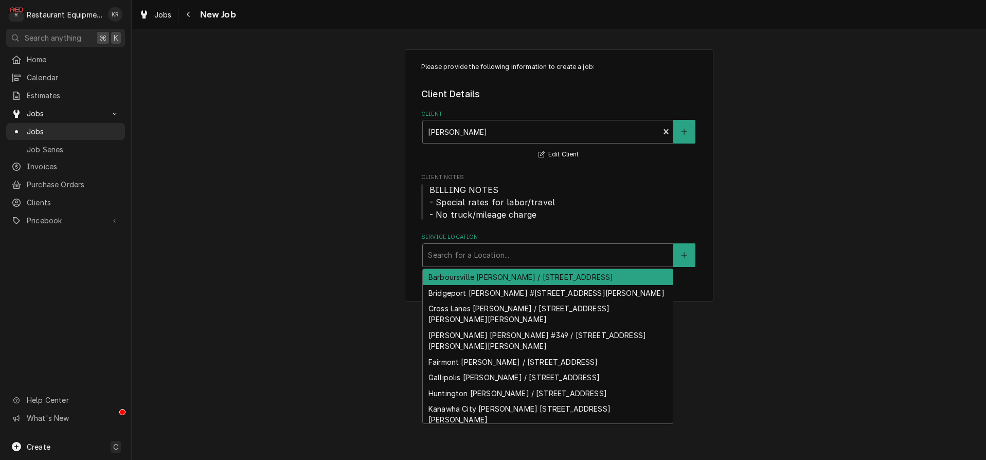
click at [526, 252] on div "Service Location" at bounding box center [548, 255] width 240 height 19
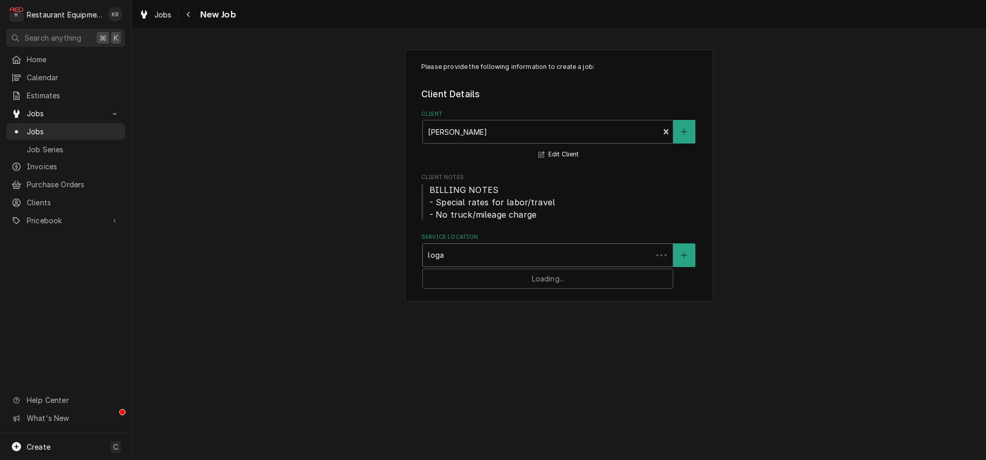
type input "logan"
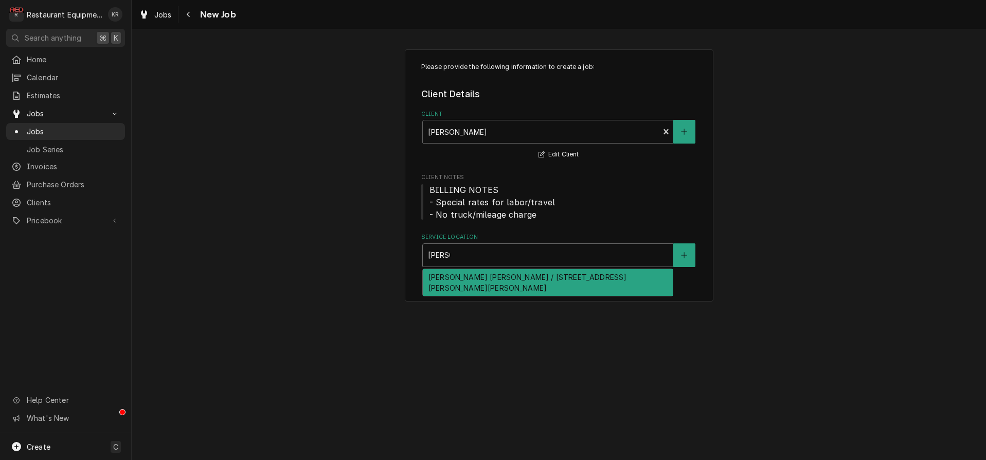
click at [542, 277] on div "Logan Bob Evans / 103 Nick Savas Ave, Logan, WV 25601" at bounding box center [548, 282] width 250 height 27
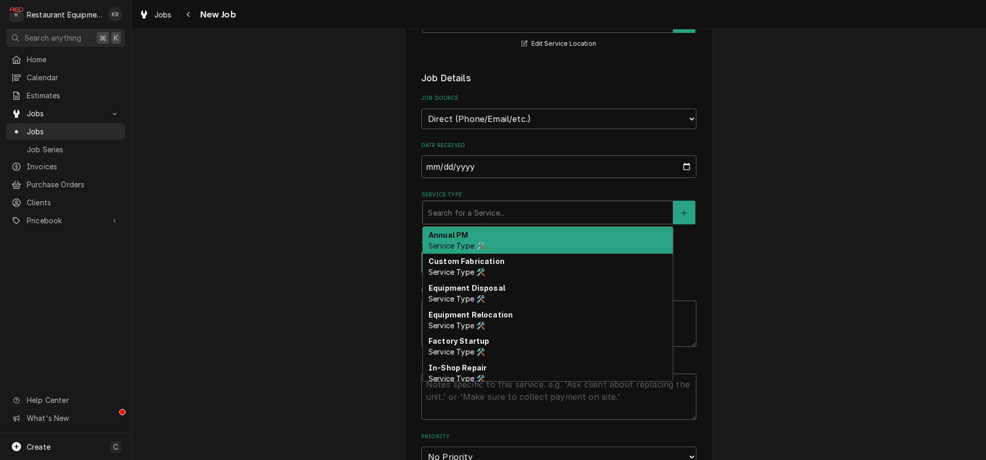
click at [508, 217] on div "Service Type" at bounding box center [548, 212] width 240 height 19
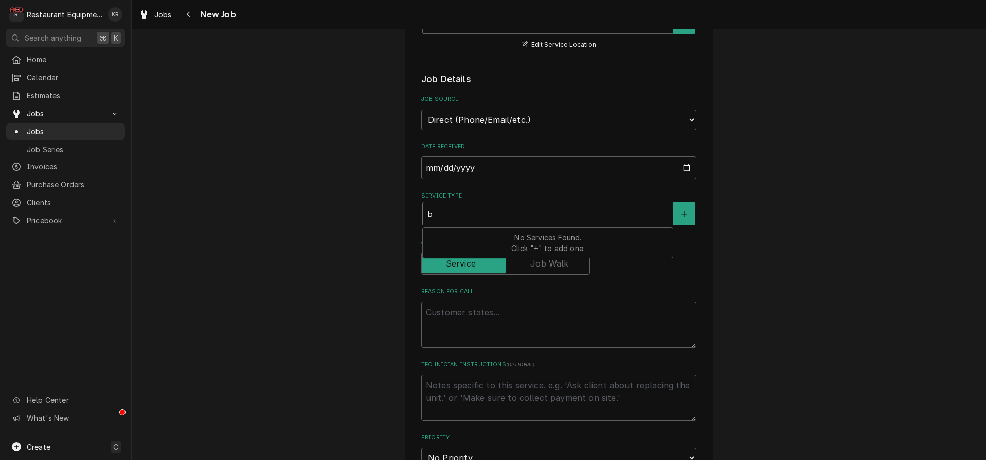
type textarea "x"
type input "b"
type textarea "x"
type input "br"
type textarea "x"
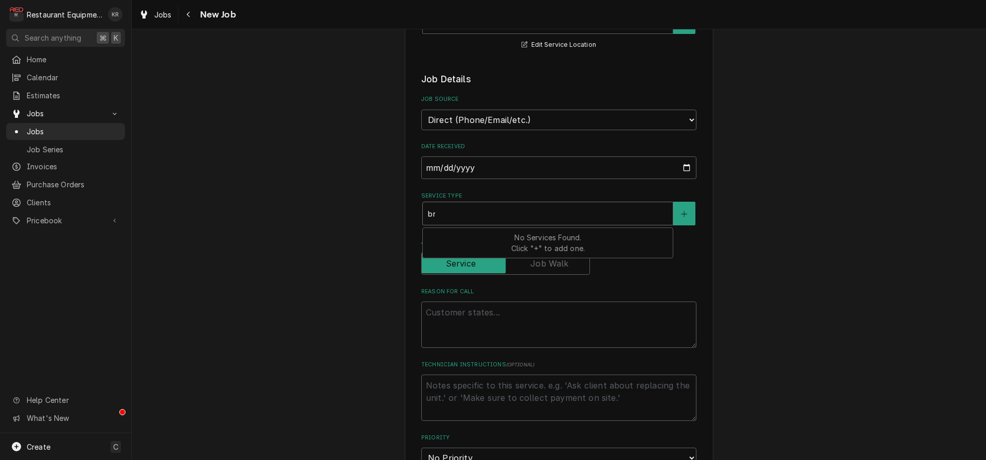
type input "bre"
type textarea "x"
type input "brea"
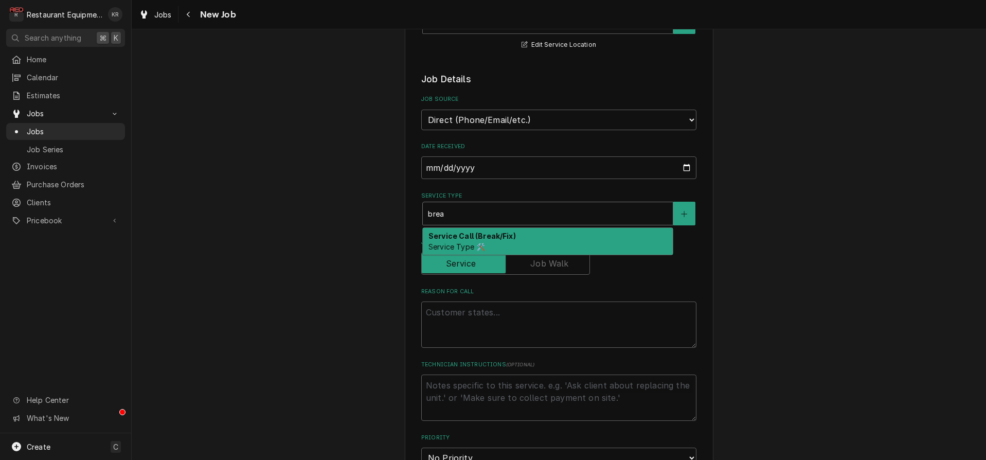
click at [500, 242] on div "Service Call (Break/Fix) Service Type 🛠️" at bounding box center [548, 241] width 250 height 27
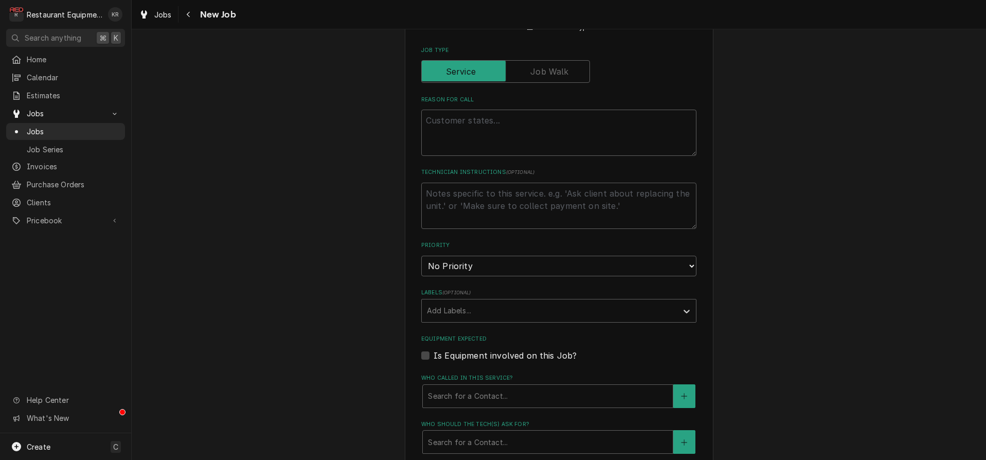
scroll to position [470, 0]
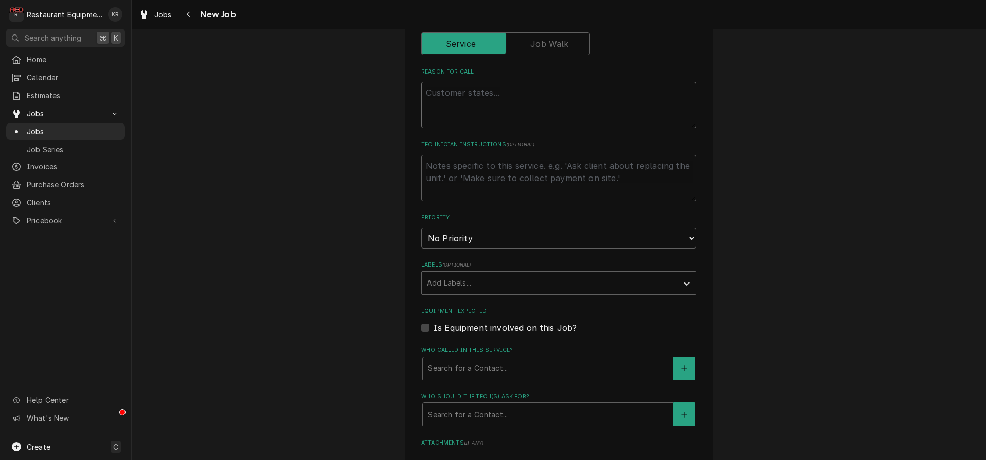
click at [466, 104] on textarea "Reason For Call" at bounding box center [558, 105] width 275 height 46
type textarea "x"
type textarea "A"
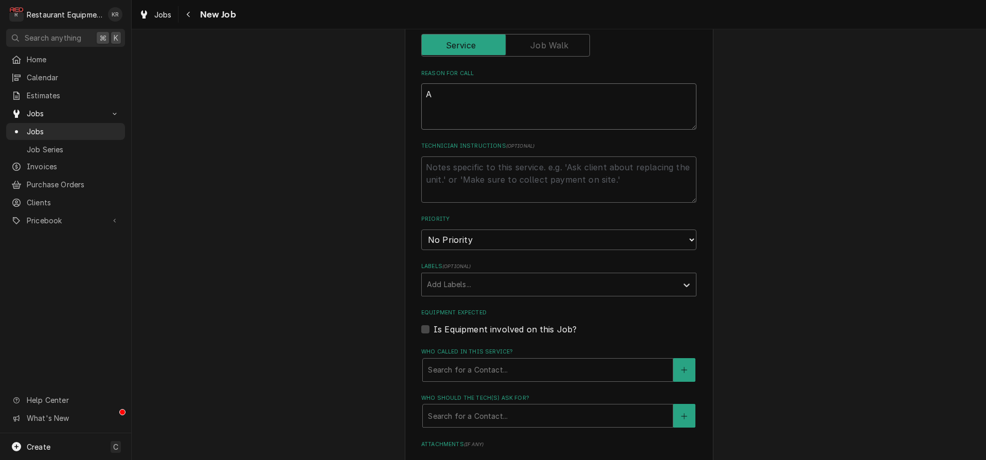
type textarea "x"
type textarea "Al"
type textarea "x"
type textarea "Alt"
type textarea "x"
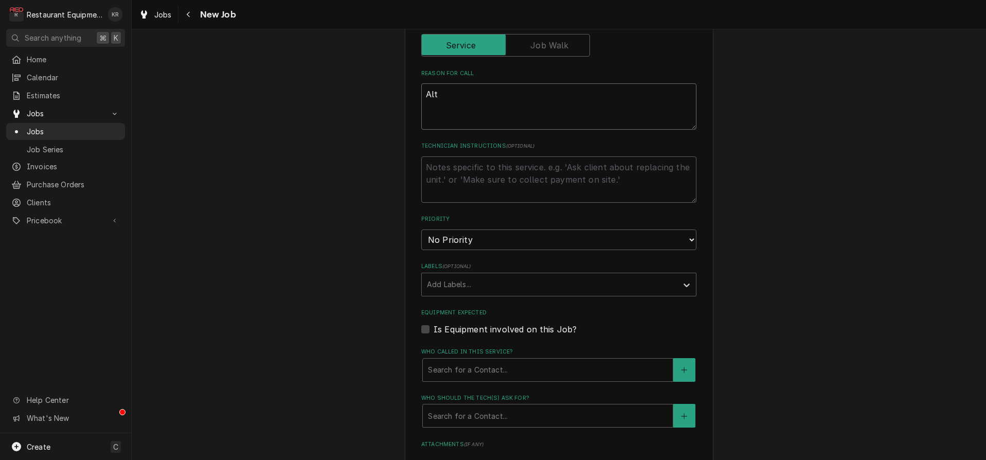
type textarea "Alto"
type textarea "x"
type textarea "Alto"
type textarea "x"
type textarea "Alto S"
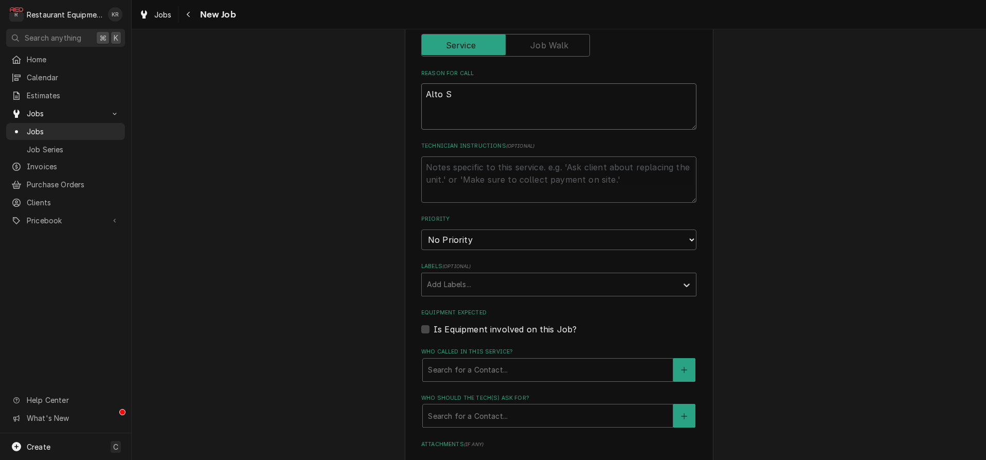
type textarea "x"
type textarea "Alto Sh"
type textarea "x"
type textarea "Alto Sha"
type textarea "x"
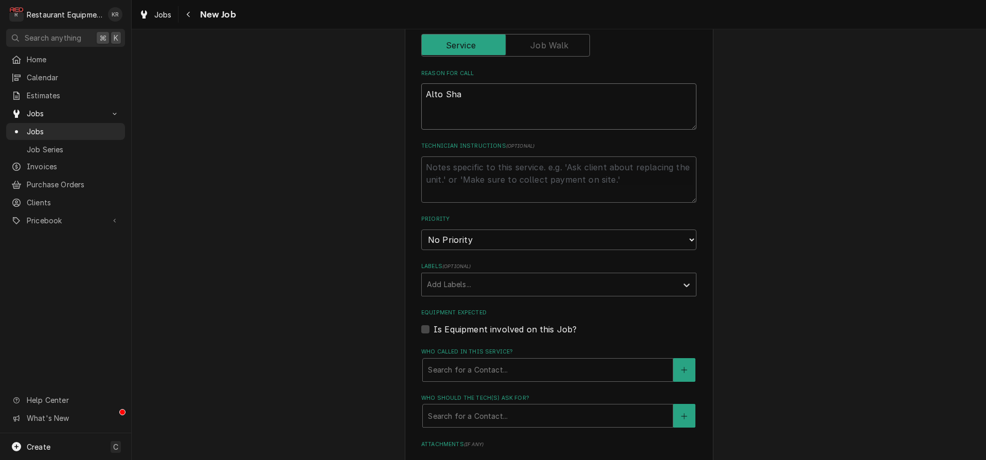
type textarea "Alto Shaa"
type textarea "x"
type textarea "Alto Shaam"
type textarea "x"
type textarea "Alto Shaam"
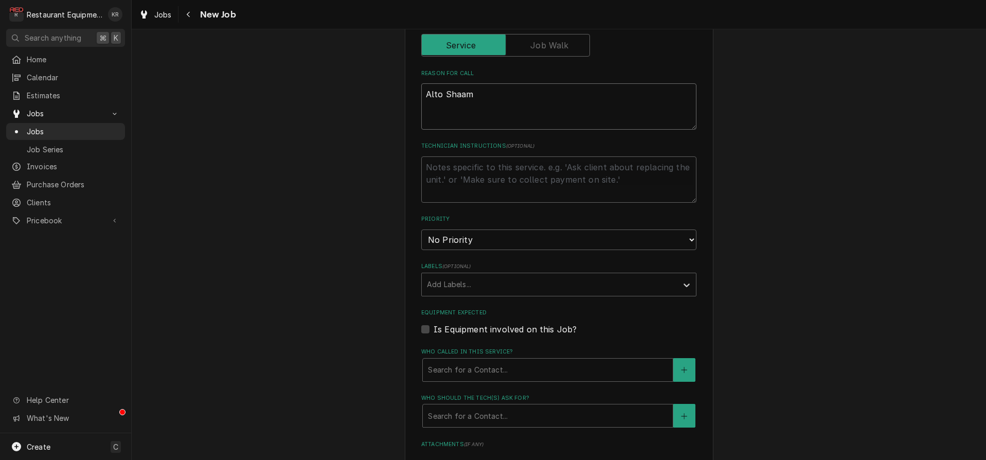
type textarea "x"
type textarea "Alto Shaam te"
type textarea "x"
type textarea "Alto Shaam tem"
type textarea "x"
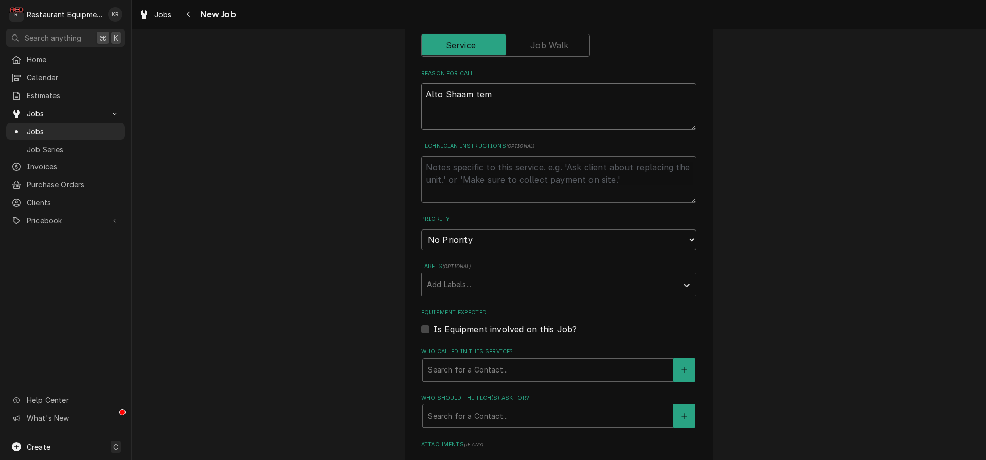
type textarea "Alto Shaam te"
type textarea "x"
type textarea "Alto Shaam t"
type textarea "x"
type textarea "Alto Shaam the"
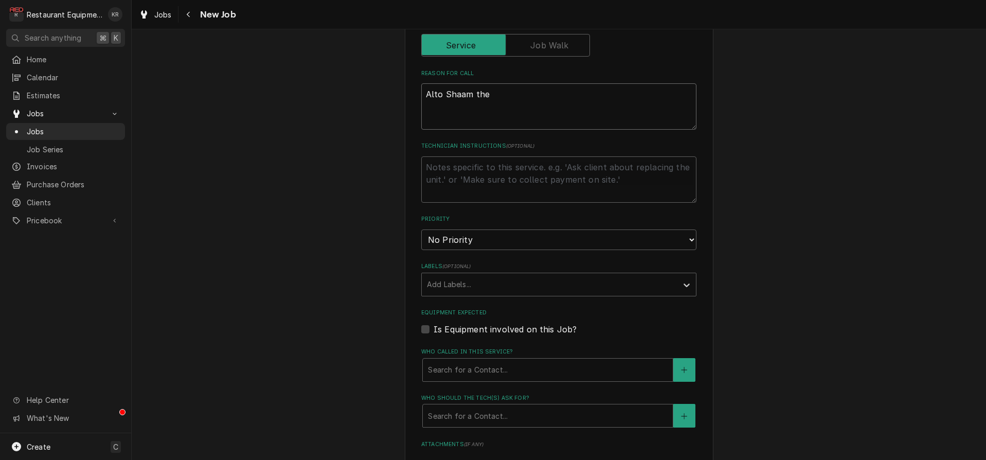
type textarea "x"
type textarea "Alto Shaam ther"
type textarea "x"
type textarea "Alto Shaam therm"
type textarea "x"
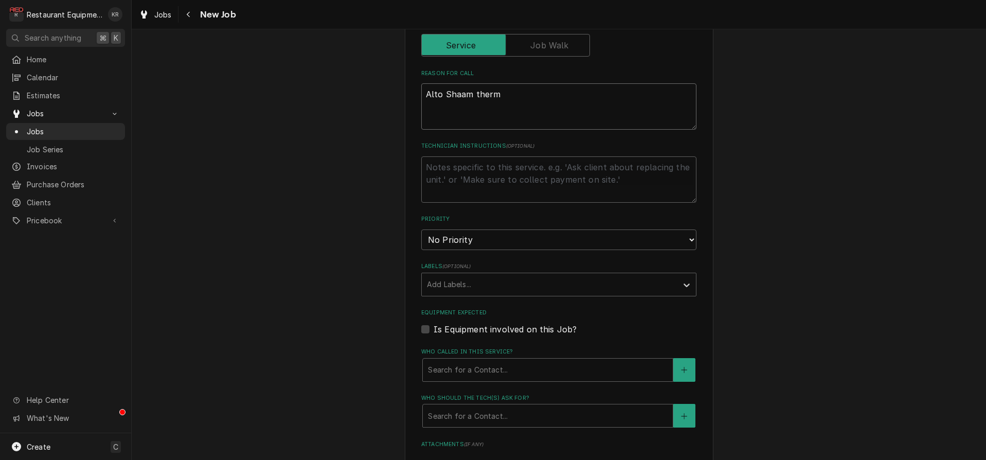
type textarea "Alto Shaam thermo"
type textarea "x"
type textarea "Alto Shaam thermos"
type textarea "x"
type textarea "Alto Shaam thermost"
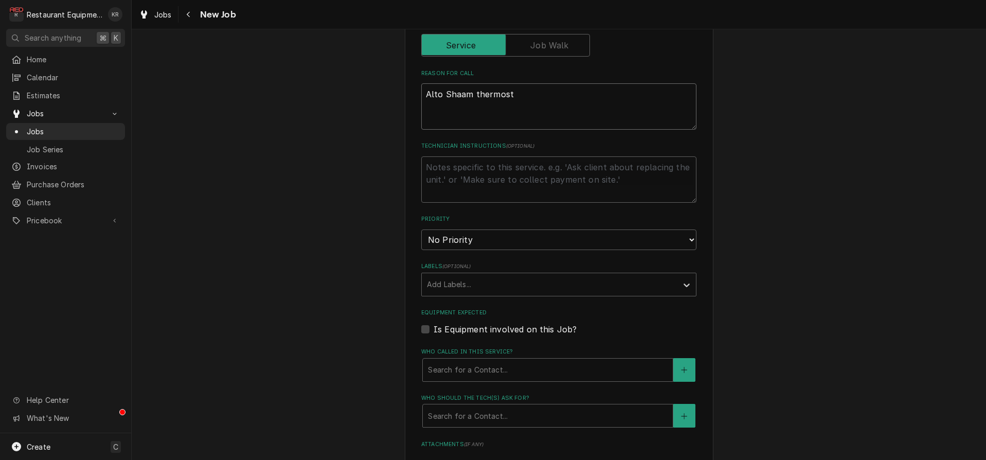
type textarea "x"
type textarea "Alto Shaam thermosta"
type textarea "x"
type textarea "Alto Shaam thermostat"
type textarea "x"
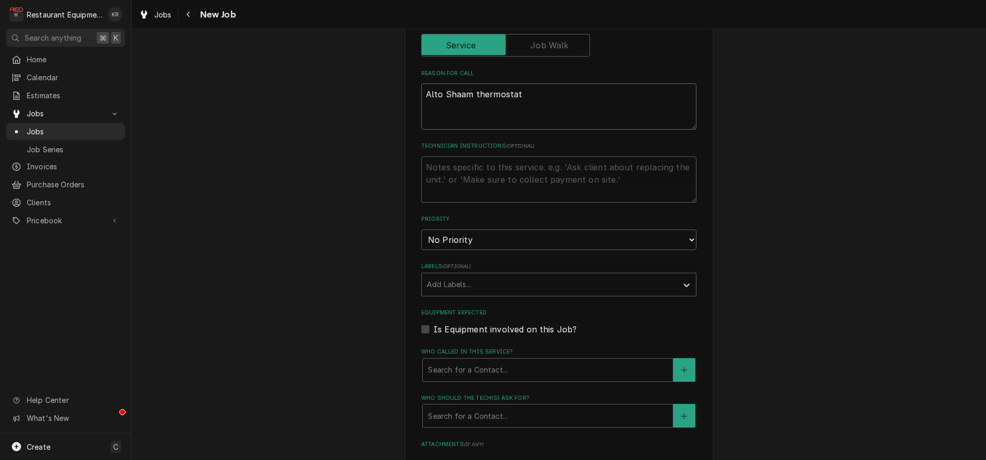
type textarea "Alto Shaam thermostat"
type textarea "x"
type textarea "Alto Shaam thermostat pr"
type textarea "x"
type textarea "Alto Shaam thermostat pro"
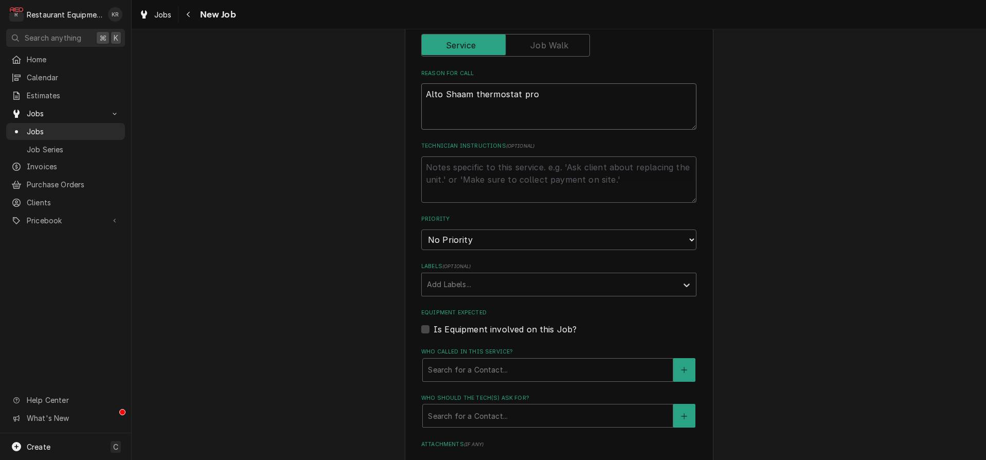
type textarea "x"
type textarea "Alto Shaam thermostat prob"
type textarea "x"
type textarea "Alto Shaam thermostat probe"
type textarea "x"
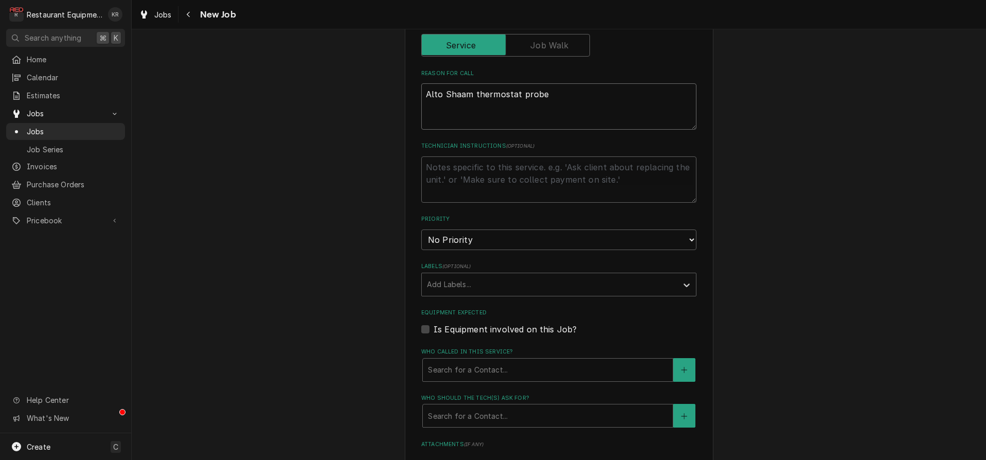
type textarea "Alto Shaam thermostat probe"
type textarea "x"
type textarea "Alto Shaam thermostat probe b"
type textarea "x"
type textarea "Alto Shaam thermostat probe br"
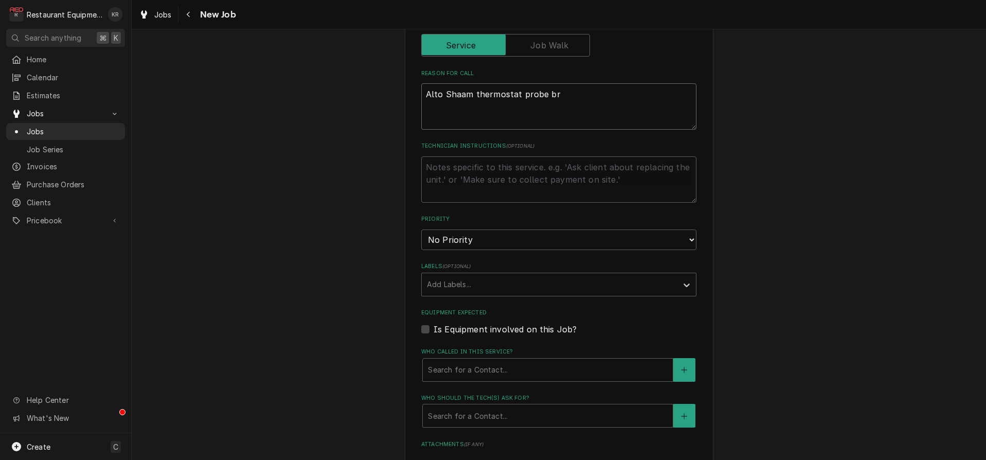
type textarea "x"
type textarea "Alto Shaam thermostat probe brok"
type textarea "x"
type textarea "Alto Shaam thermostat probe broke"
type textarea "x"
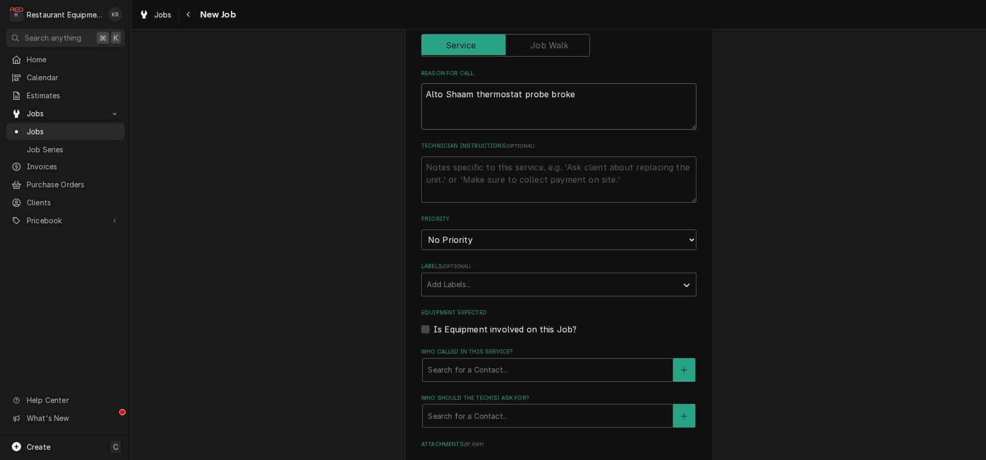
type textarea "Alto Shaam thermostat probe broken"
type textarea "x"
type textarea "Alto Shaam thermostat probe broken"
type textarea "x"
select select "2"
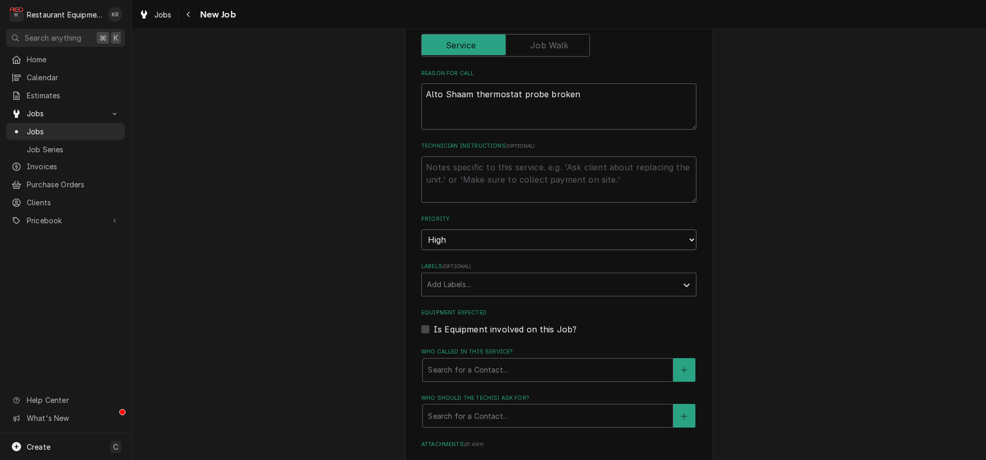
click option "High" at bounding box center [0, 0] width 0 height 0
click at [458, 286] on div "Labels" at bounding box center [549, 284] width 245 height 19
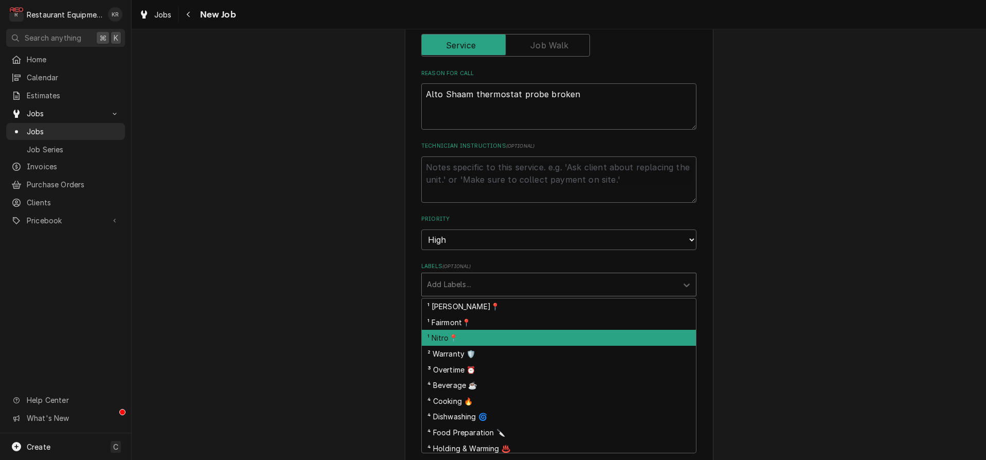
click at [457, 334] on div "¹ Nitro📍" at bounding box center [559, 338] width 274 height 16
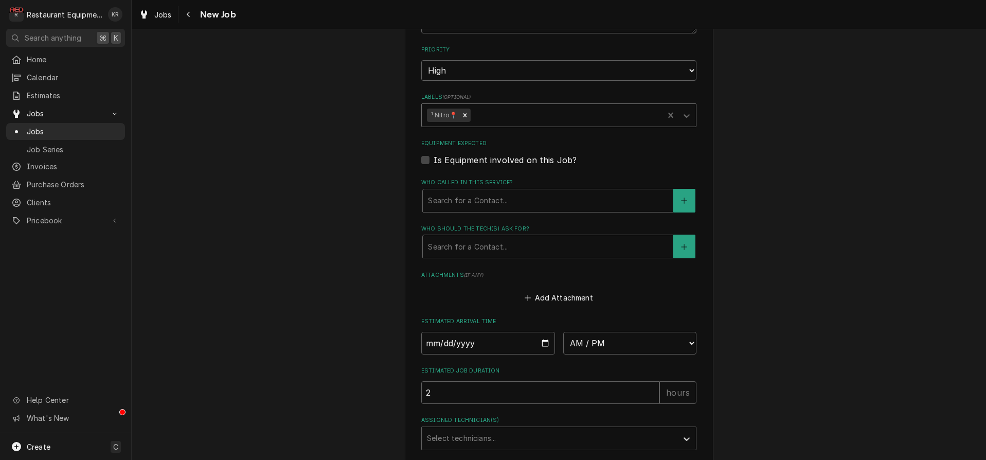
scroll to position [676, 0]
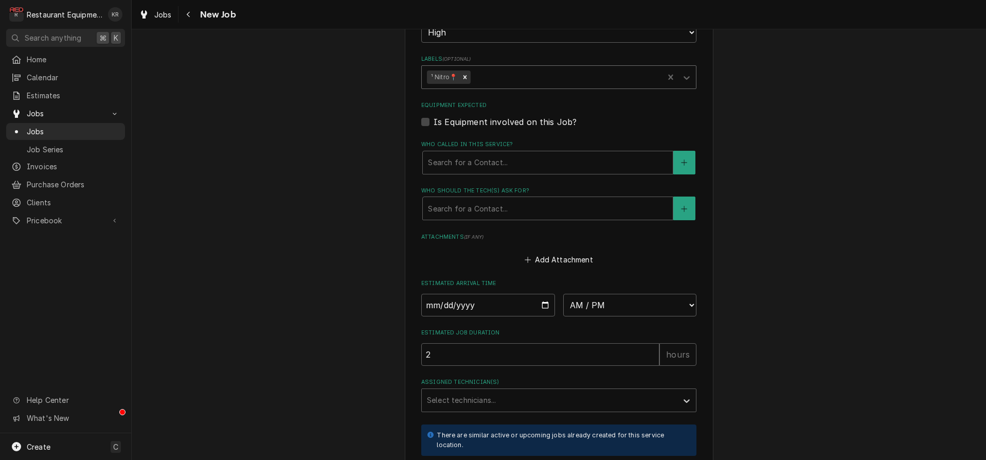
click at [530, 74] on div "Labels" at bounding box center [566, 77] width 186 height 19
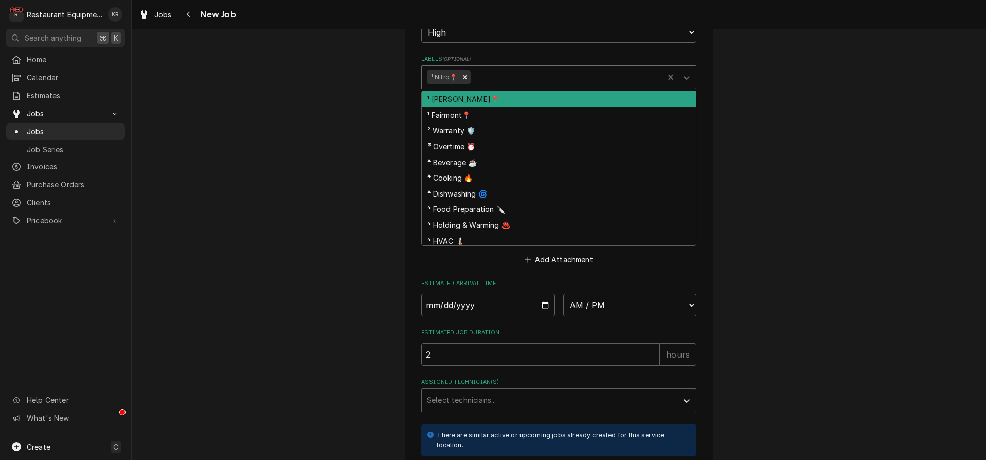
click at [467, 178] on div "⁴ Cooking 🔥" at bounding box center [559, 178] width 274 height 16
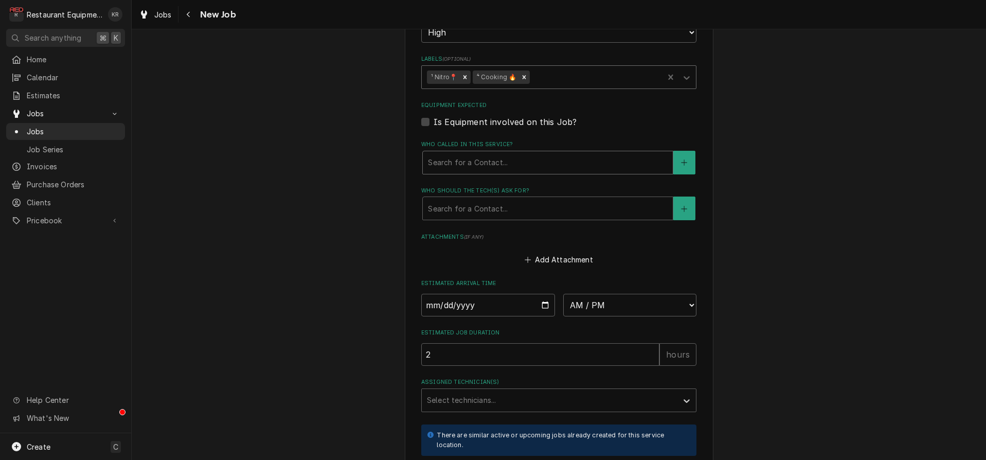
click at [469, 169] on div "Who called in this service?" at bounding box center [548, 162] width 240 height 19
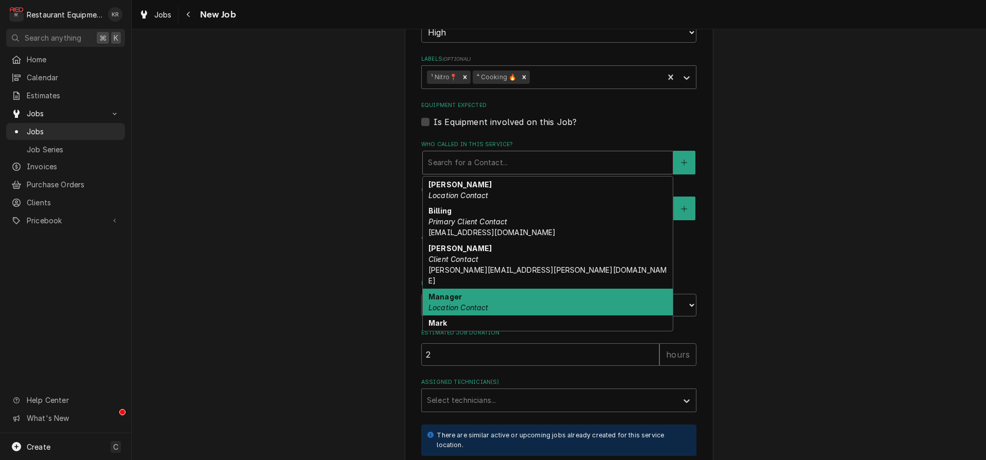
click at [465, 300] on div "Manager Location Contact" at bounding box center [548, 302] width 250 height 27
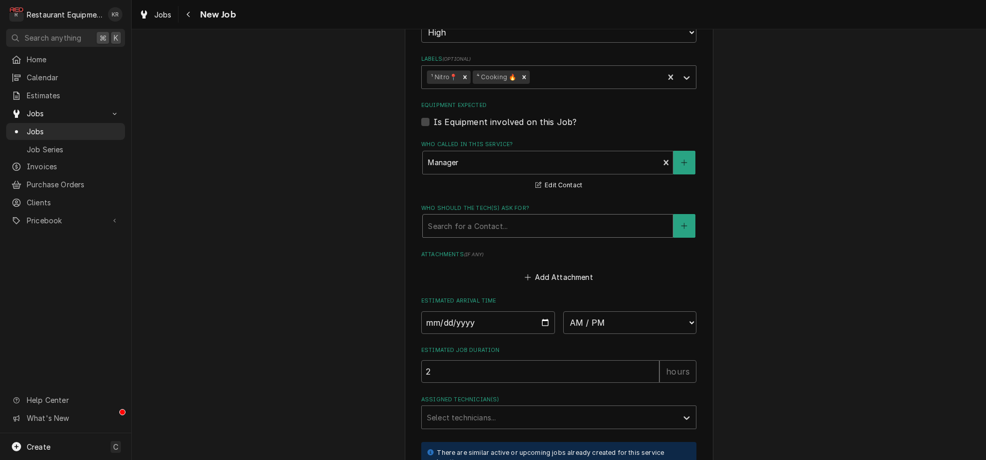
click at [477, 236] on fieldset "Job Details Job Source Direct (Phone/Email/etc.) Service Channel Corrigo Ecotra…" at bounding box center [558, 77] width 275 height 894
click at [479, 230] on div "Who should the tech(s) ask for?" at bounding box center [548, 226] width 240 height 19
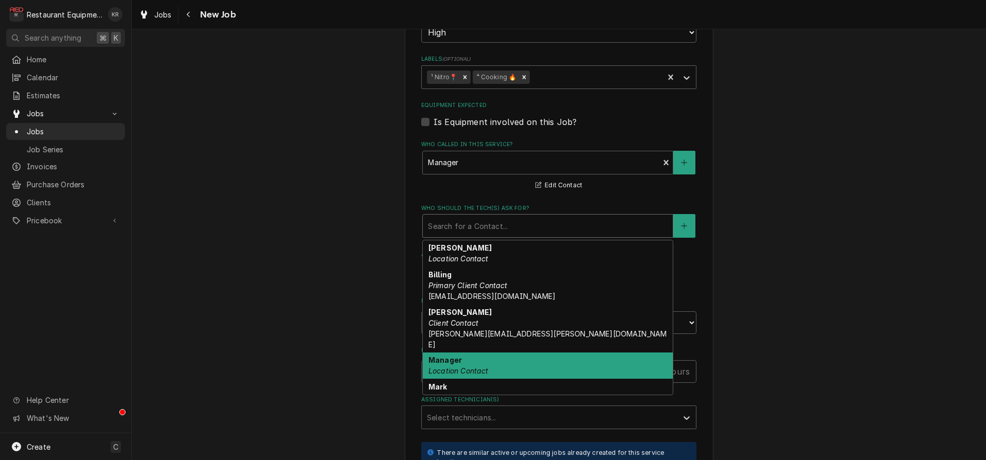
click at [491, 352] on div "Manager Location Contact" at bounding box center [548, 365] width 250 height 27
type textarea "x"
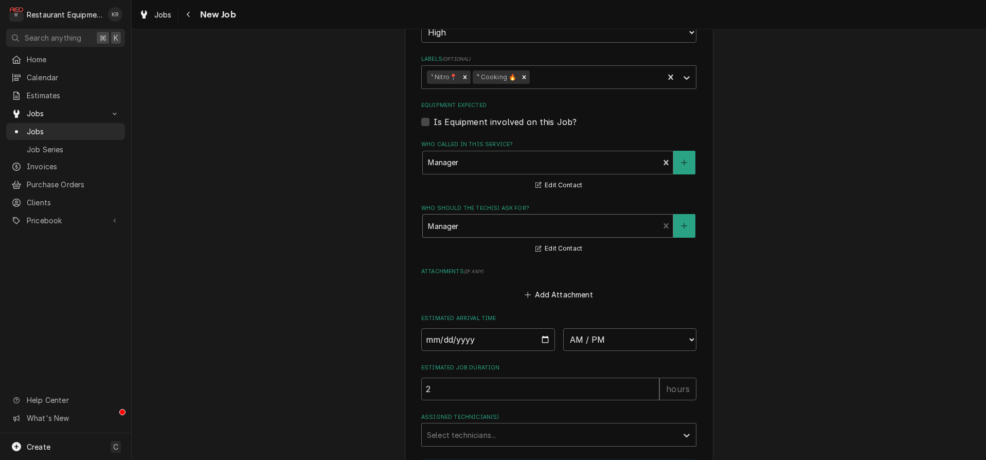
scroll to position [844, 0]
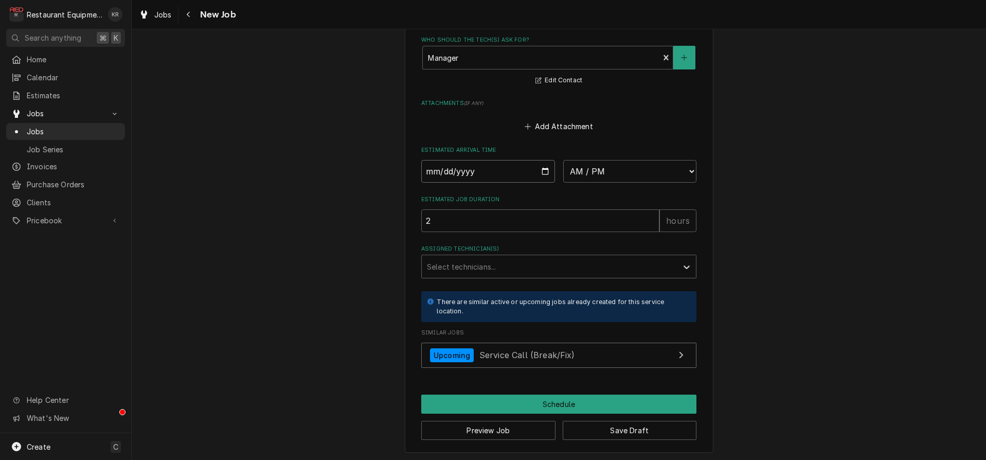
click at [544, 171] on input "Date" at bounding box center [488, 171] width 134 height 23
type input "2025-08-13"
type textarea "x"
click at [563, 160] on select "AM / PM 6:00 AM 6:15 AM 6:30 AM 6:45 AM 7:00 AM 7:15 AM 7:30 AM 7:45 AM 8:00 AM…" at bounding box center [630, 171] width 134 height 23
select select "10:00:00"
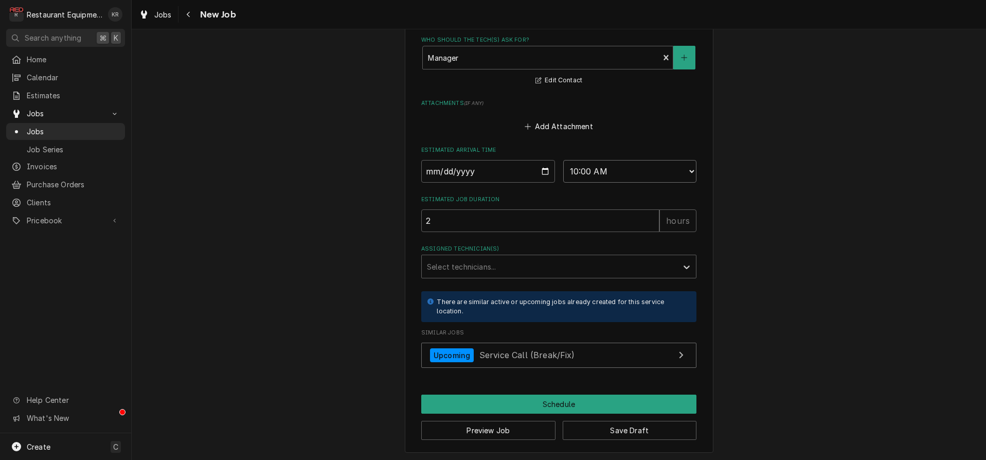
click option "10:00 AM" at bounding box center [0, 0] width 0 height 0
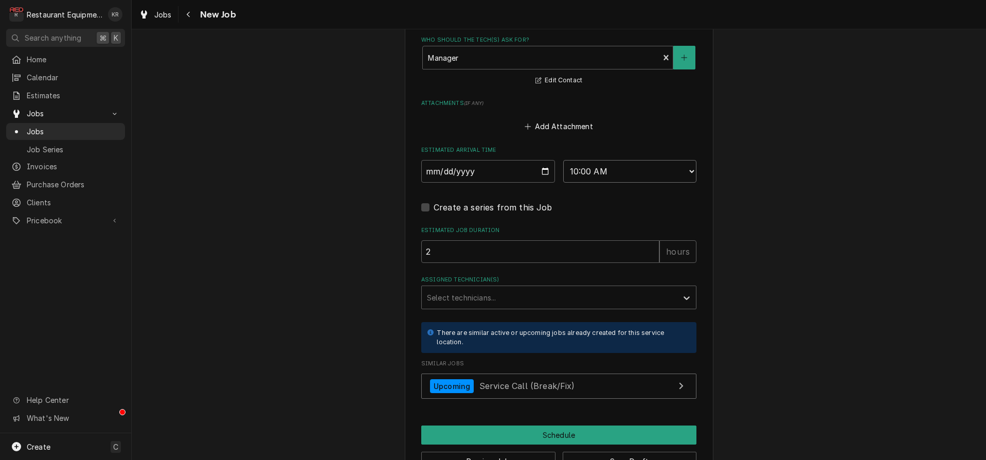
scroll to position [875, 0]
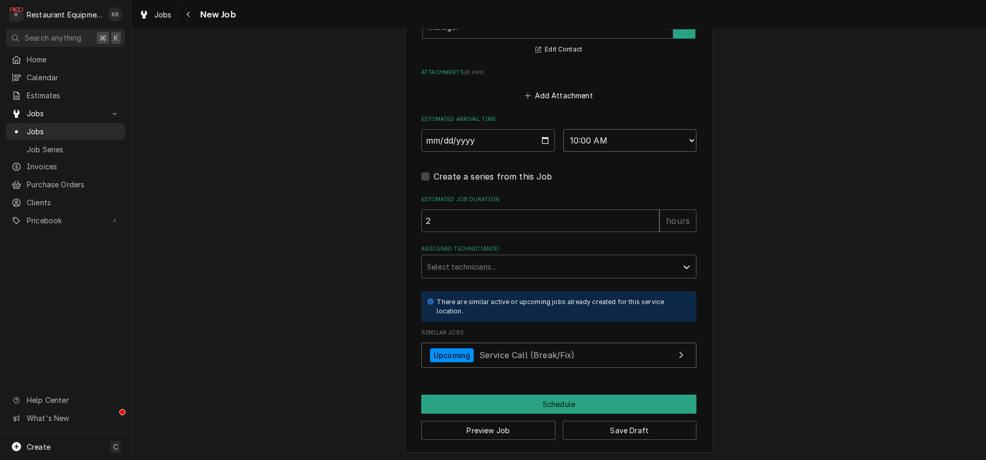
type textarea "x"
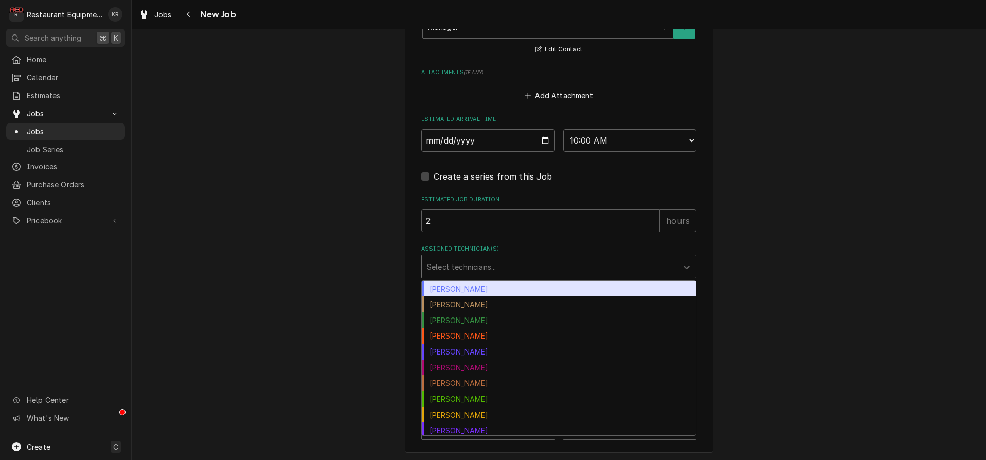
click at [499, 275] on div "Select technicians..." at bounding box center [550, 266] width 256 height 23
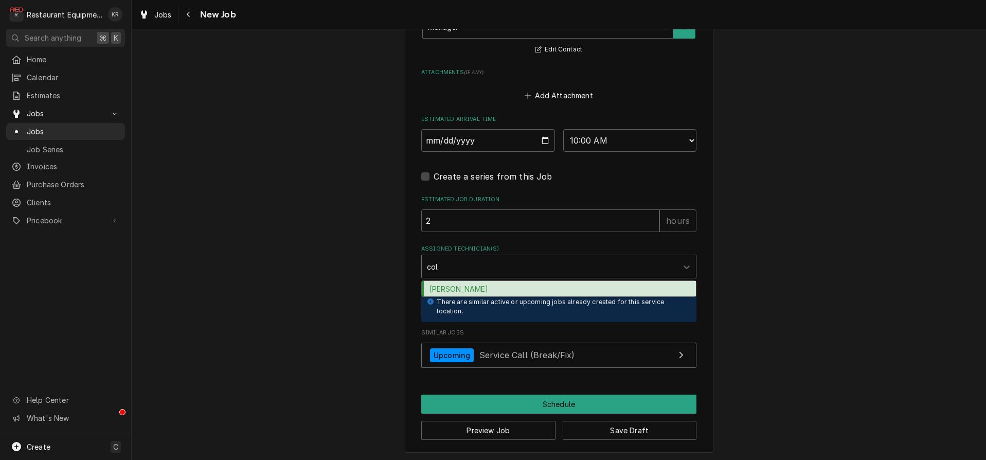
type input "cole"
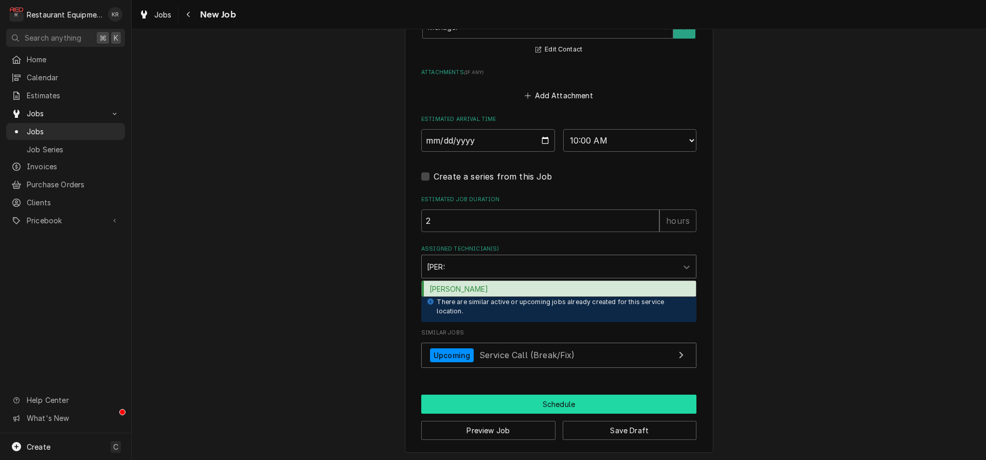
click at [476, 285] on div "Cole Livingston" at bounding box center [559, 289] width 274 height 16
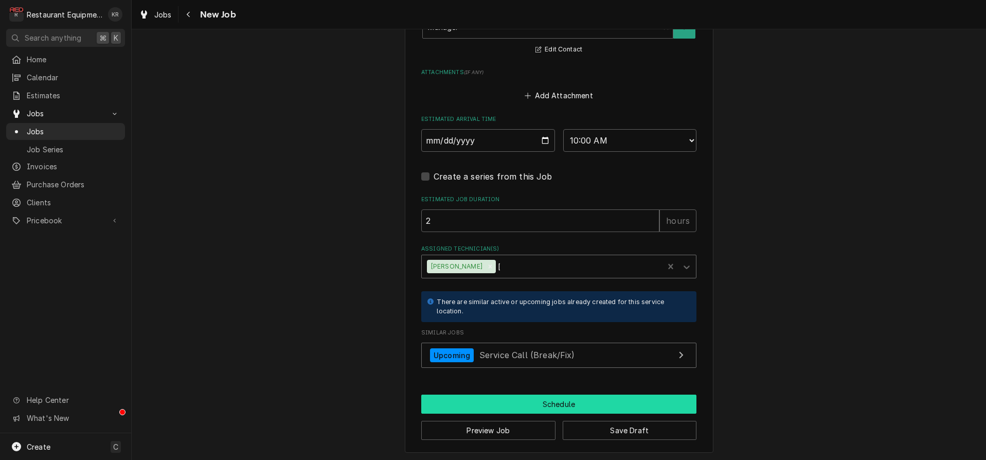
type textarea "x"
click at [508, 406] on button "Schedule" at bounding box center [558, 404] width 275 height 19
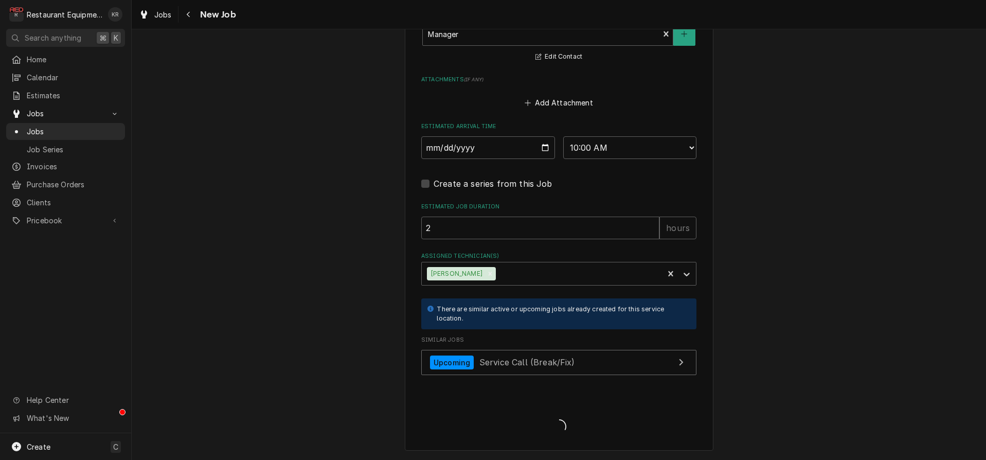
scroll to position [866, 0]
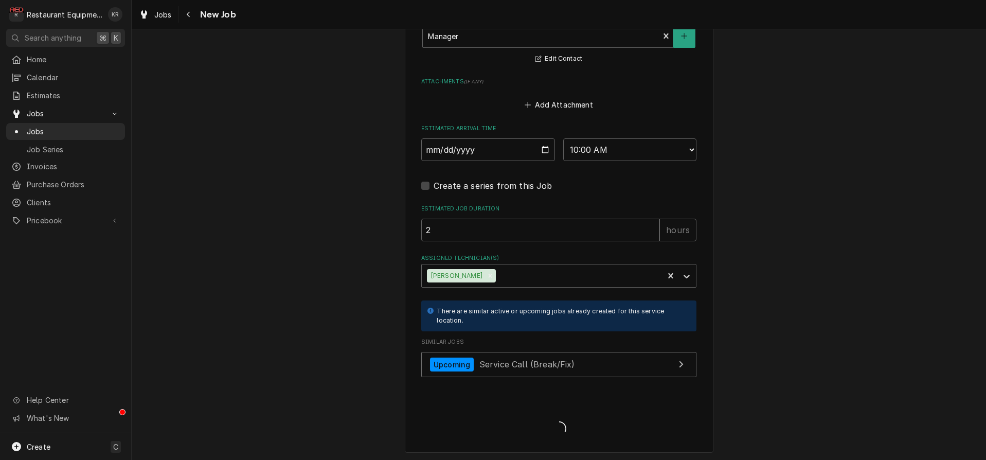
type textarea "x"
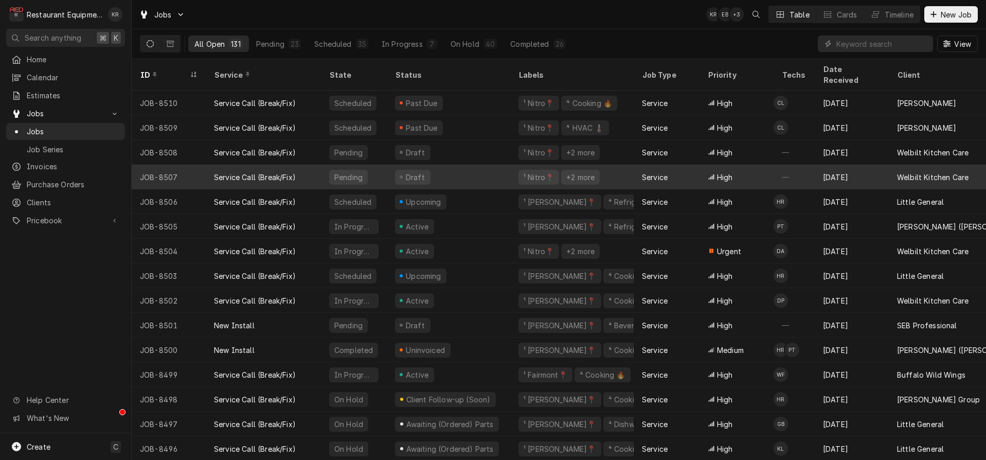
click at [500, 168] on div "Draft" at bounding box center [448, 177] width 123 height 25
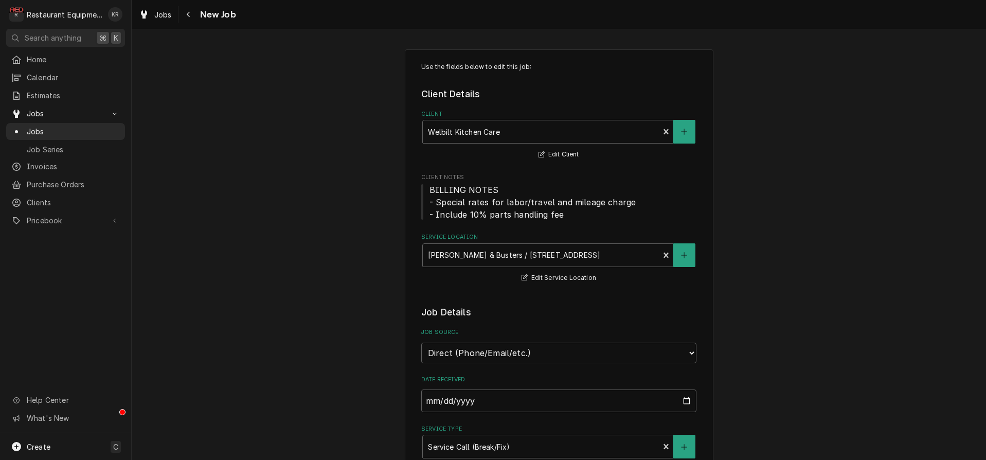
type textarea "x"
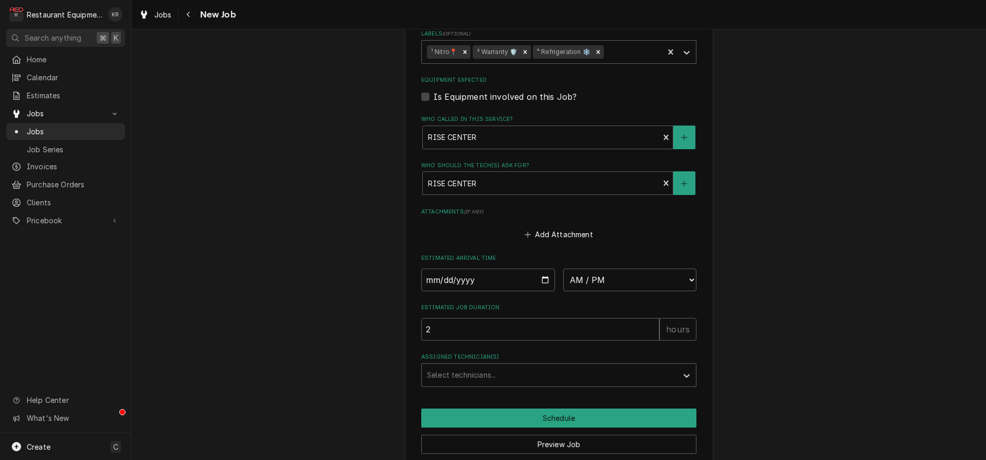
scroll to position [1038, 0]
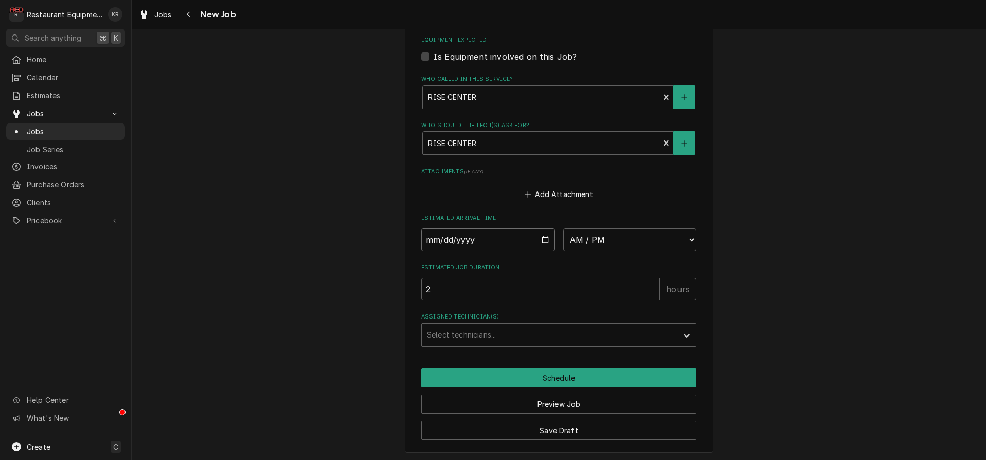
click at [542, 239] on input "Date" at bounding box center [488, 239] width 134 height 23
type input "[DATE]"
type textarea "x"
click at [608, 232] on select "AM / PM 6:00 AM 6:15 AM 6:30 AM 6:45 AM 7:00 AM 7:15 AM 7:30 AM 7:45 AM 8:00 AM…" at bounding box center [630, 239] width 134 height 23
click at [587, 238] on select "AM / PM 6:00 AM 6:15 AM 6:30 AM 6:45 AM 7:00 AM 7:15 AM 7:30 AM 7:45 AM 8:00 AM…" at bounding box center [630, 239] width 134 height 23
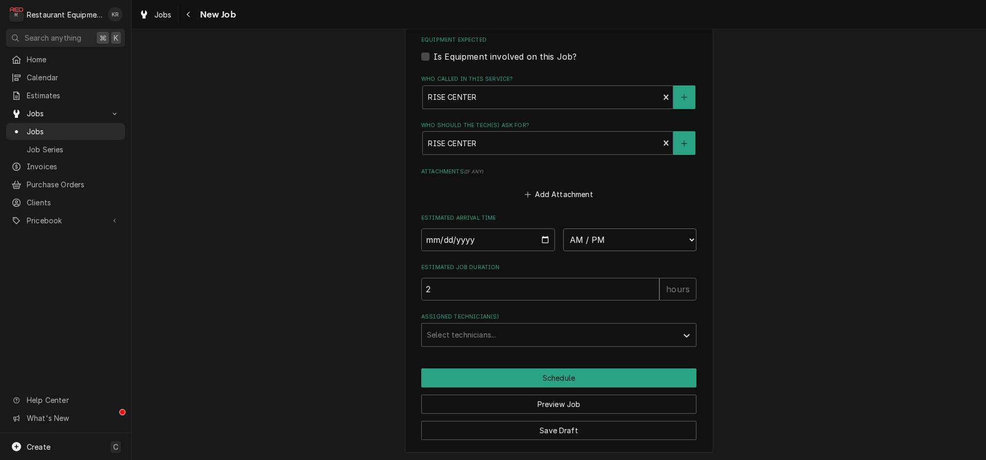
click at [563, 228] on select "AM / PM 6:00 AM 6:15 AM 6:30 AM 6:45 AM 7:00 AM 7:15 AM 7:30 AM 7:45 AM 8:00 AM…" at bounding box center [630, 239] width 134 height 23
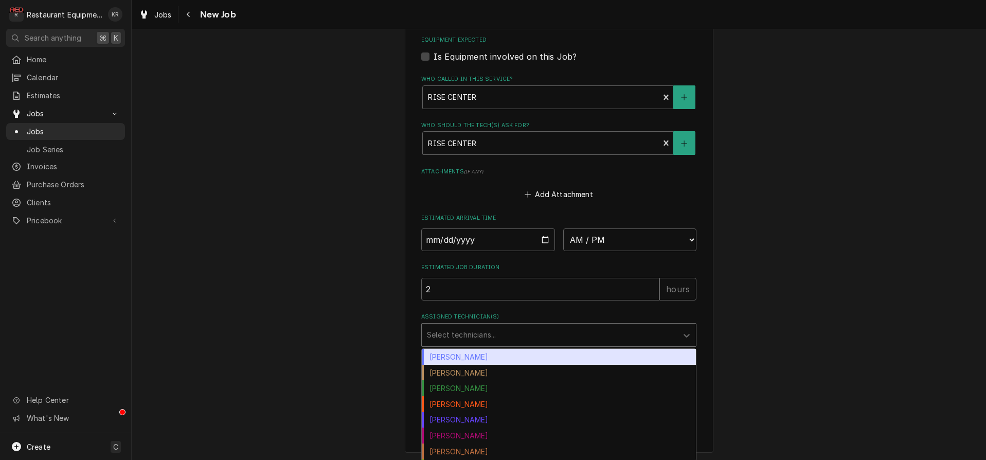
click at [467, 334] on div "Assigned Technician(s)" at bounding box center [549, 335] width 245 height 19
type input "hust"
click at [465, 332] on div "hust" at bounding box center [549, 335] width 245 height 19
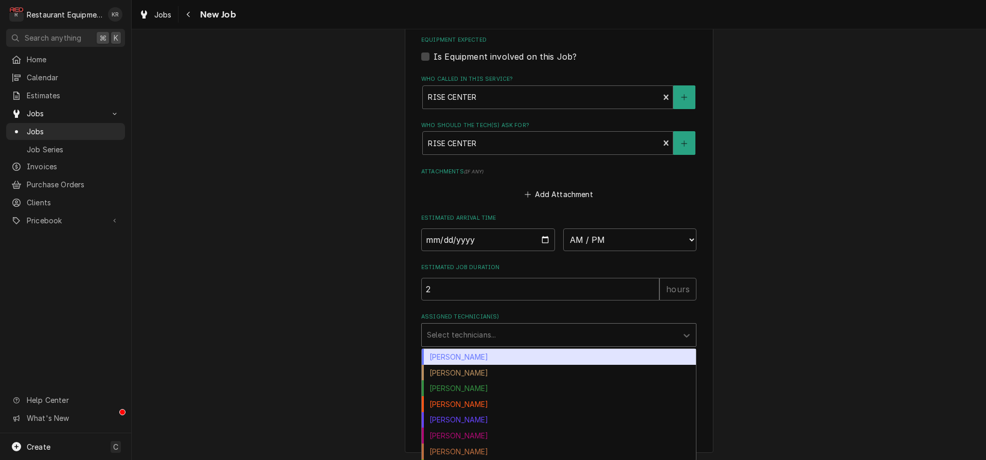
select select "11:30:00"
click option "11:30 AM" at bounding box center [0, 0] width 0 height 0
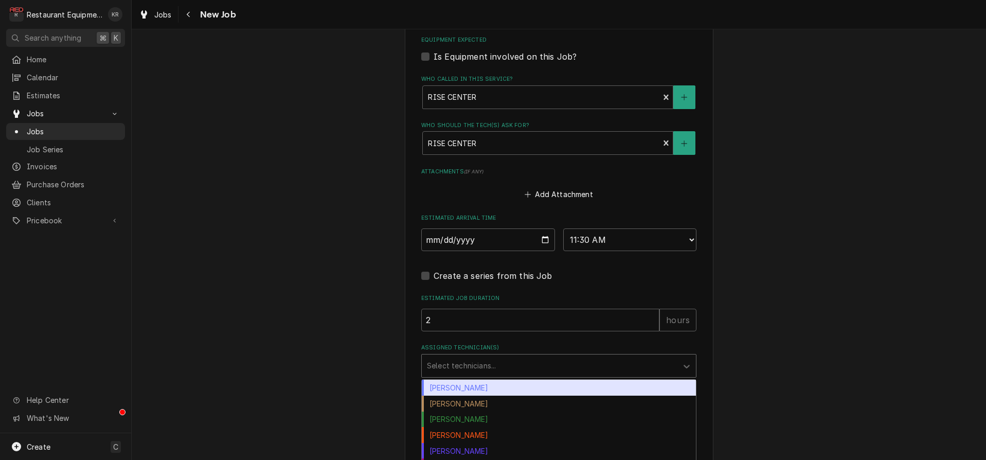
type textarea "x"
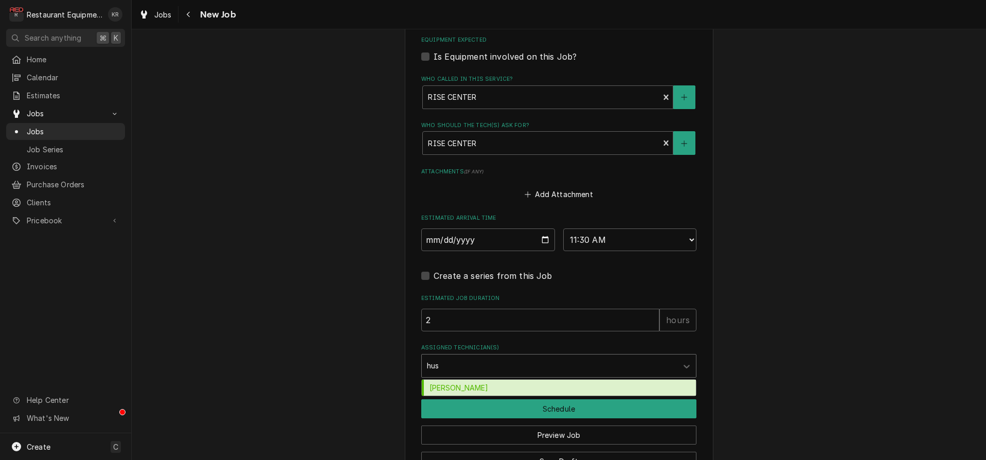
type input "hust"
click at [454, 382] on div "Huston Lewis" at bounding box center [559, 388] width 274 height 16
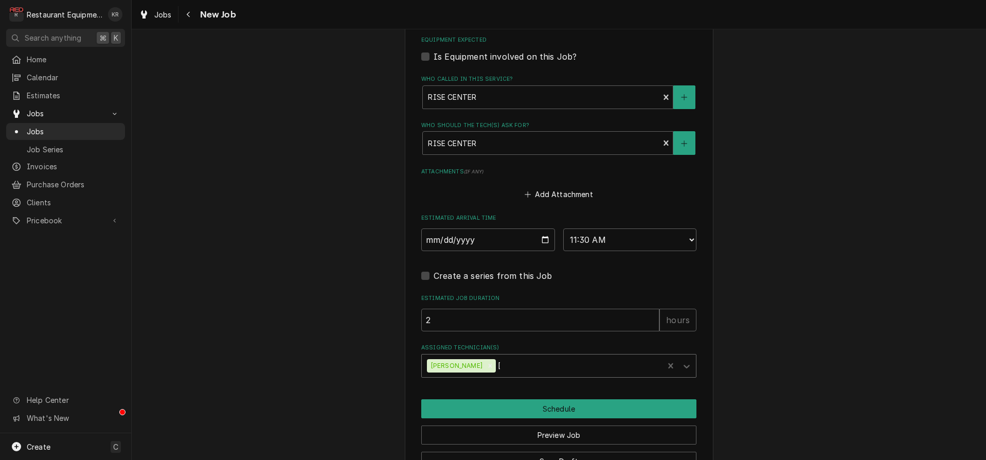
click at [456, 406] on button "Schedule" at bounding box center [558, 408] width 275 height 19
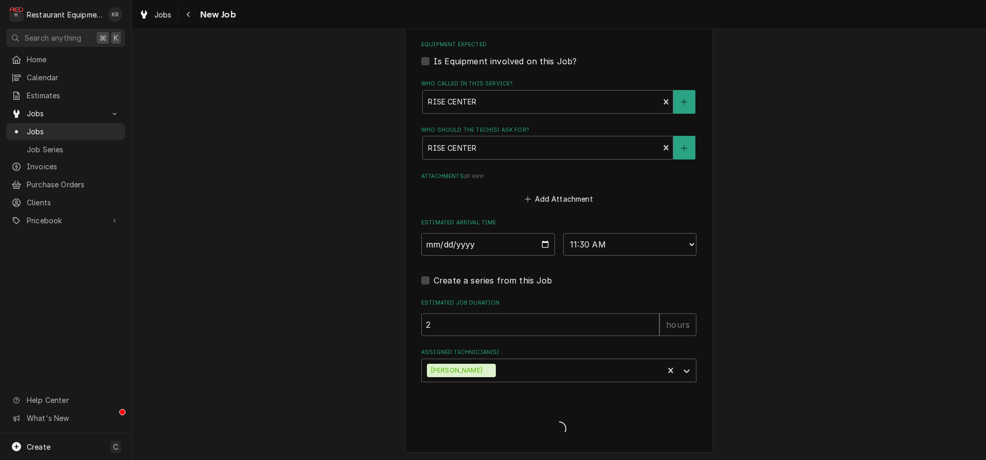
type textarea "x"
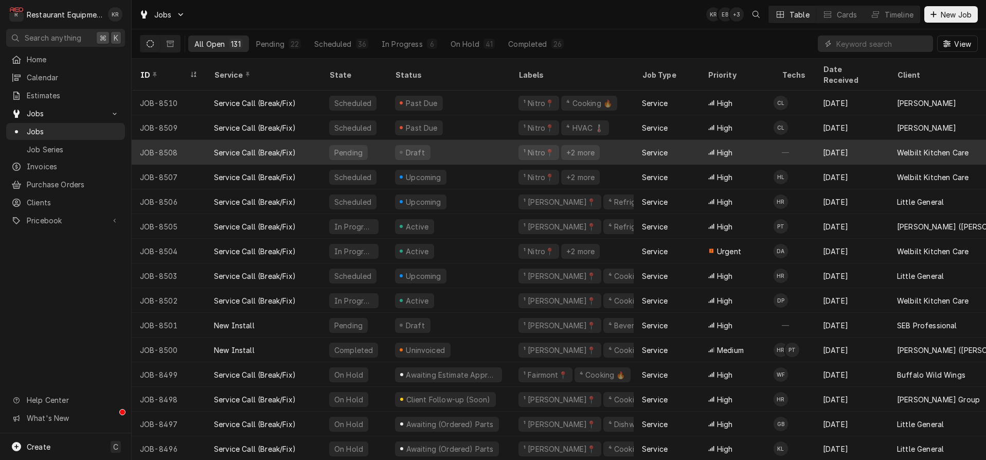
click at [636, 142] on div "Service" at bounding box center [667, 152] width 66 height 25
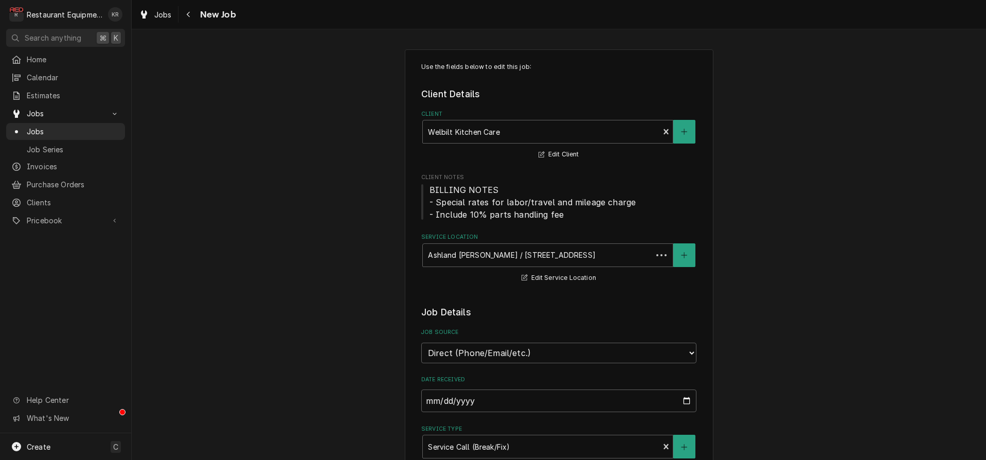
type textarea "x"
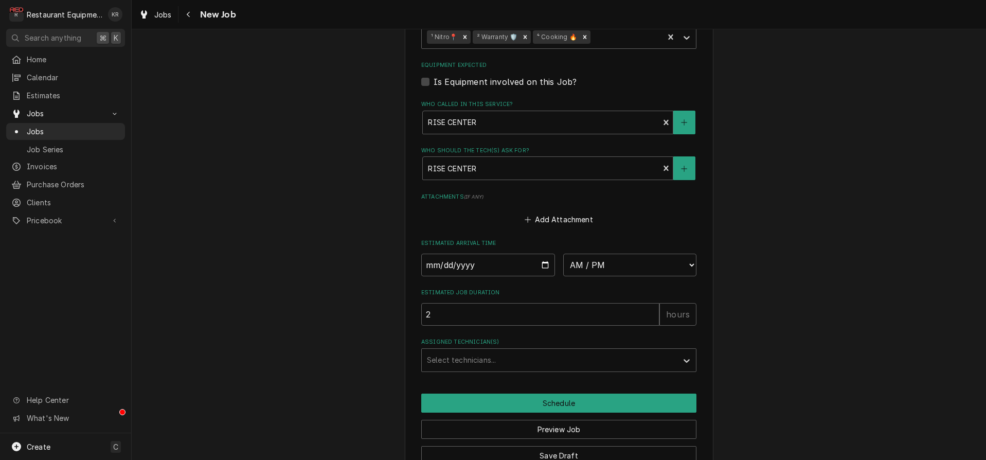
scroll to position [1556, 0]
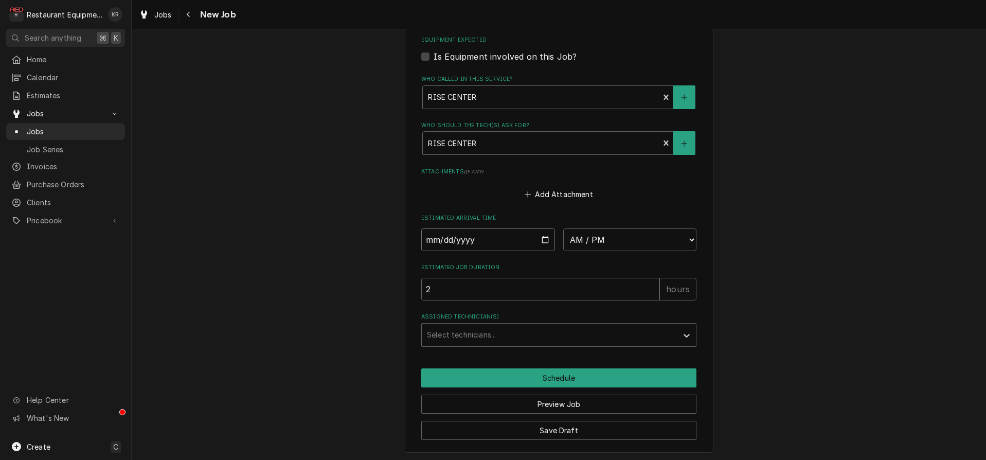
click at [543, 239] on input "Date" at bounding box center [488, 239] width 134 height 23
click at [543, 238] on input "Date" at bounding box center [488, 239] width 134 height 23
type input "[DATE]"
type textarea "x"
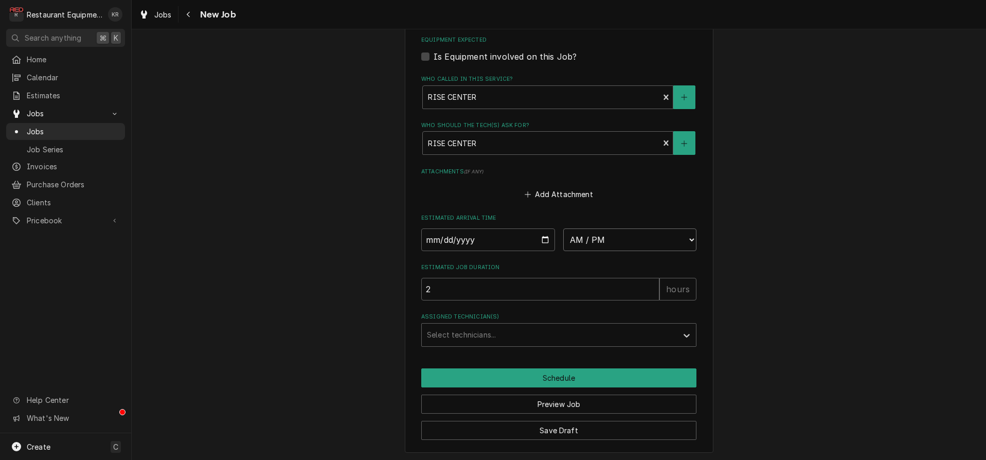
click at [563, 228] on select "AM / PM 6:00 AM 6:15 AM 6:30 AM 6:45 AM 7:00 AM 7:15 AM 7:30 AM 7:45 AM 8:00 AM…" at bounding box center [630, 239] width 134 height 23
select select "11:45:00"
click option "11:45 AM" at bounding box center [0, 0] width 0 height 0
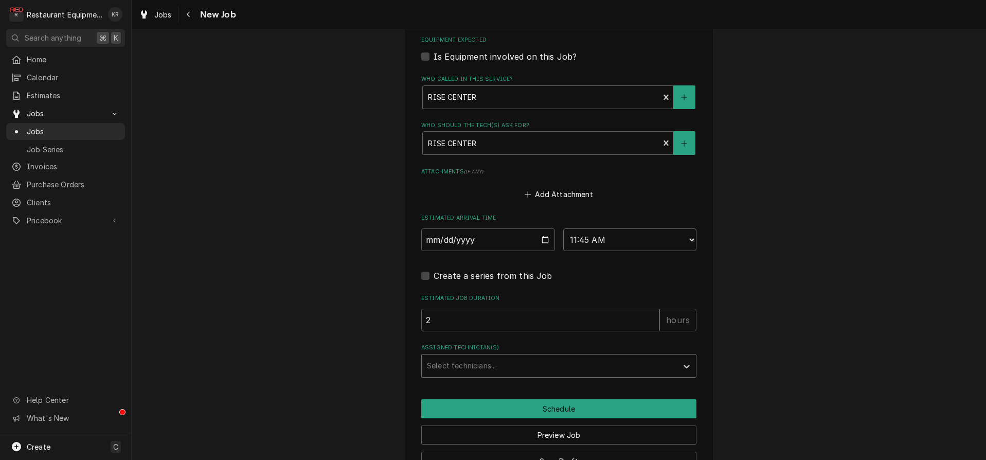
type textarea "x"
click at [473, 368] on div "Assigned Technician(s)" at bounding box center [549, 366] width 245 height 19
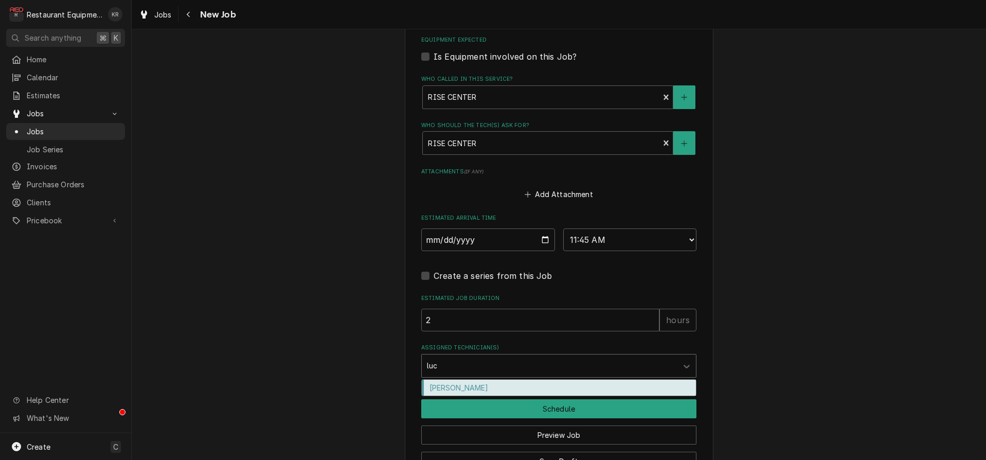
type input "[PERSON_NAME]"
click at [468, 381] on div "[PERSON_NAME]" at bounding box center [559, 388] width 274 height 16
type textarea "x"
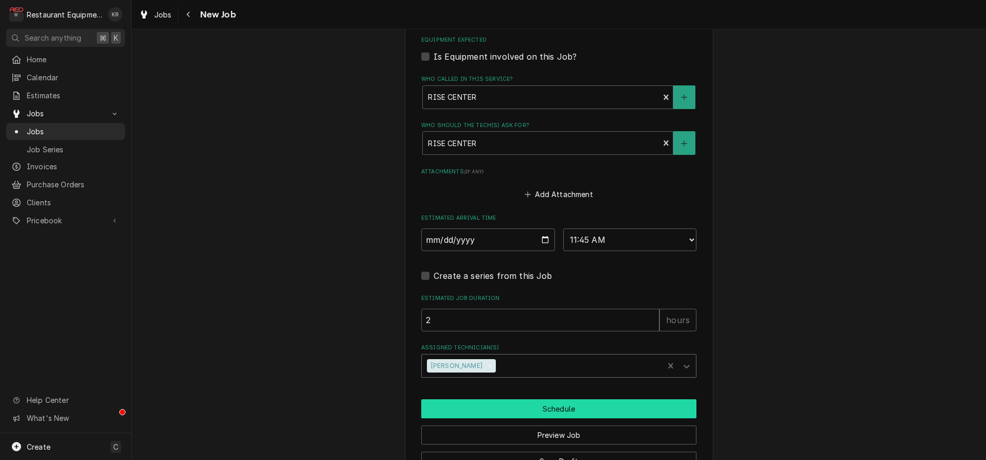
click at [473, 409] on button "Schedule" at bounding box center [558, 408] width 275 height 19
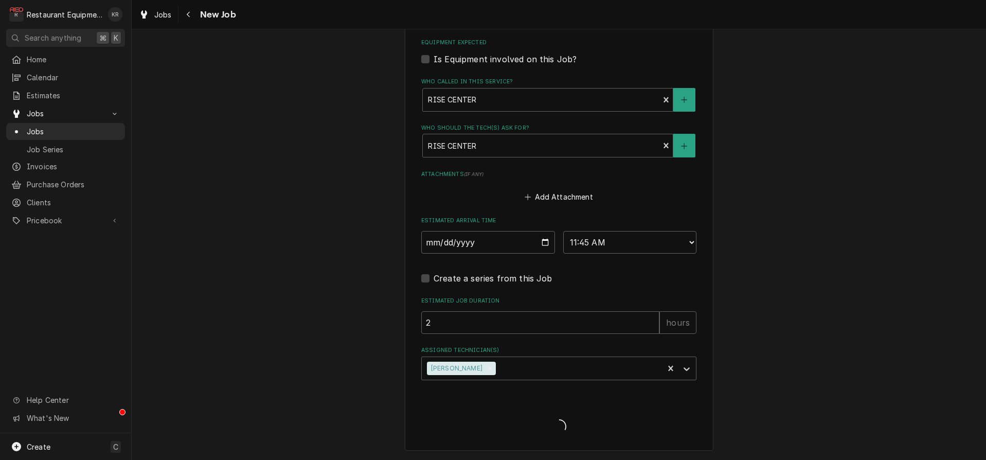
scroll to position [1552, 0]
type textarea "x"
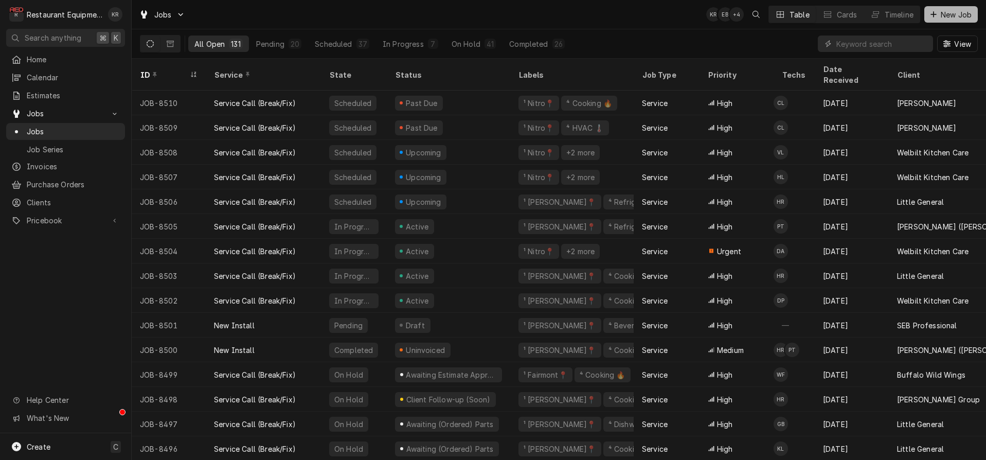
click at [943, 16] on span "New Job" at bounding box center [956, 14] width 35 height 11
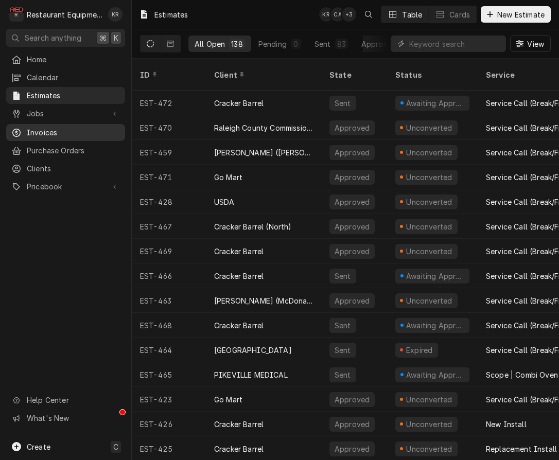
click at [41, 132] on span "Invoices" at bounding box center [73, 132] width 93 height 11
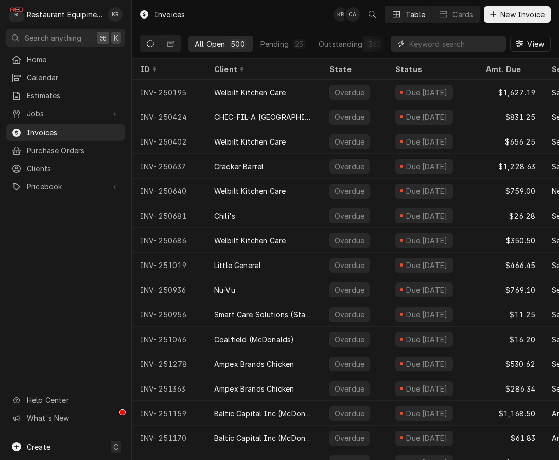
click at [430, 47] on input "Dynamic Content Wrapper" at bounding box center [455, 44] width 92 height 16
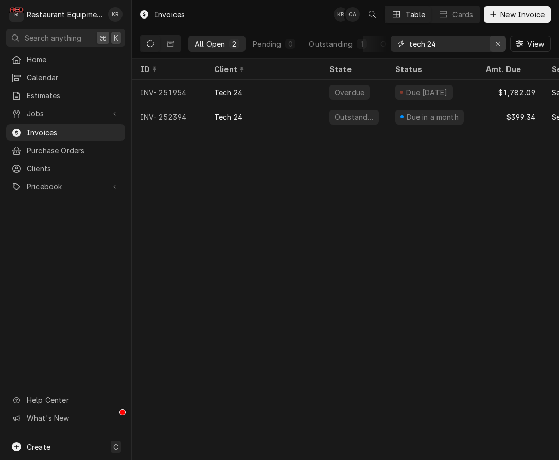
type input "tech 24"
click at [500, 43] on icon "Erase input" at bounding box center [498, 43] width 6 height 7
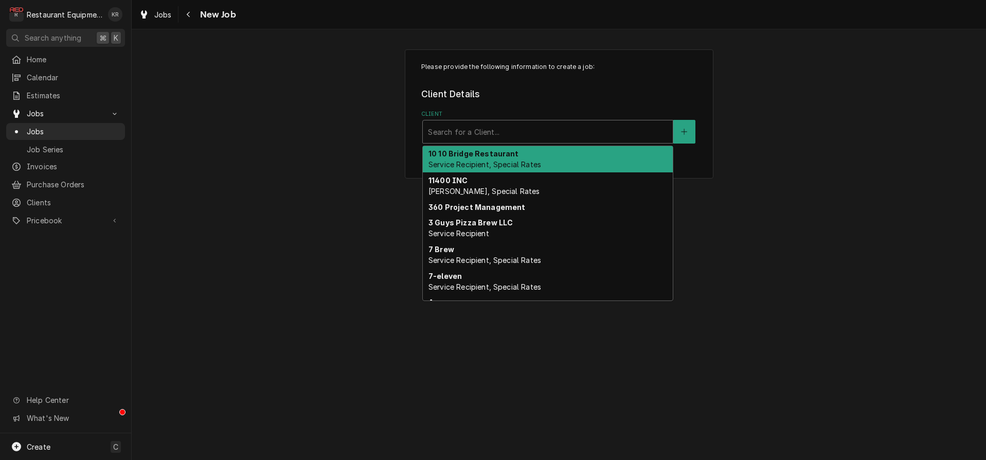
click at [473, 134] on div "Client" at bounding box center [548, 131] width 240 height 19
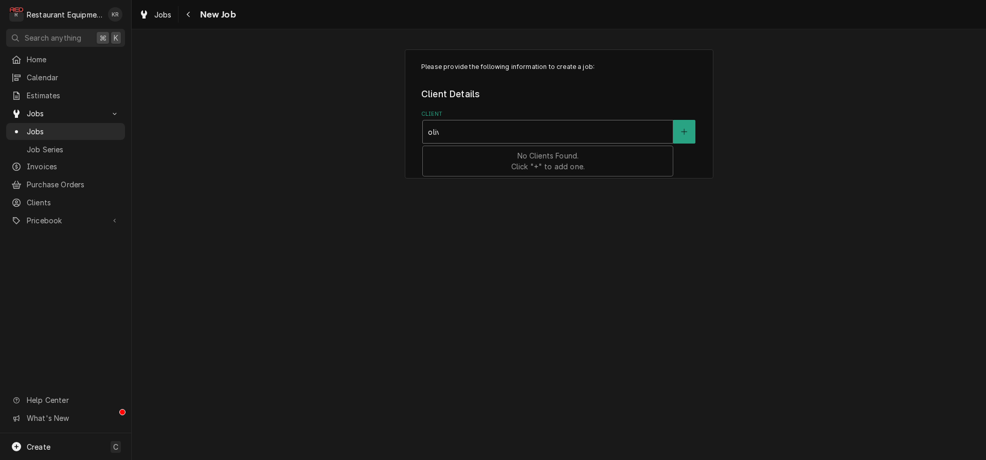
type input "olive"
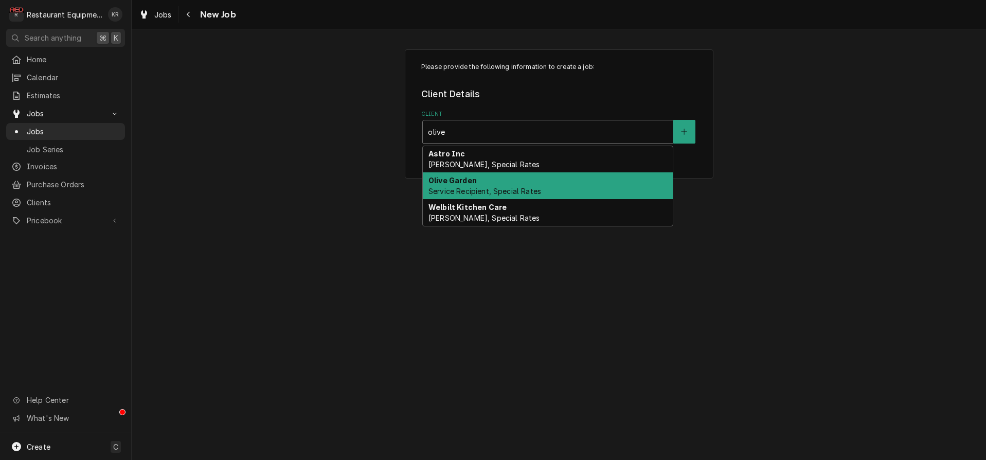
click at [471, 182] on strong "Olive Garden" at bounding box center [453, 180] width 48 height 9
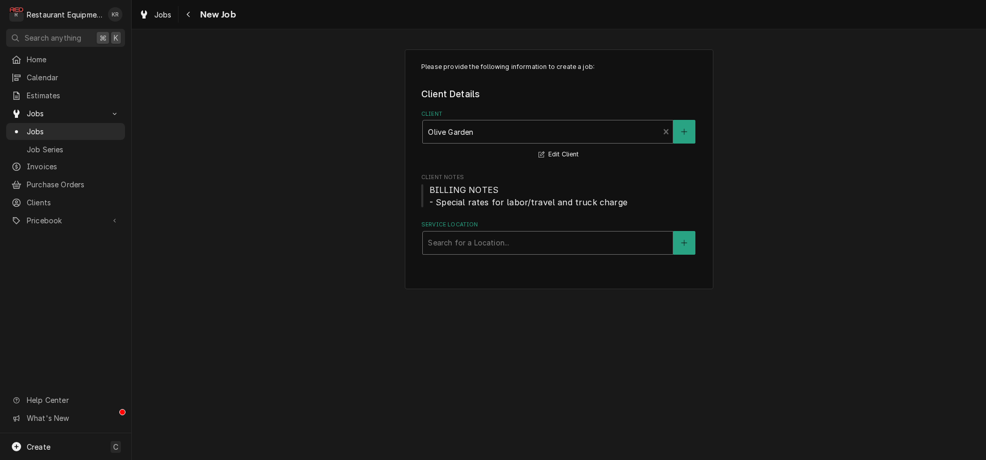
click at [474, 249] on div "Service Location" at bounding box center [548, 243] width 240 height 19
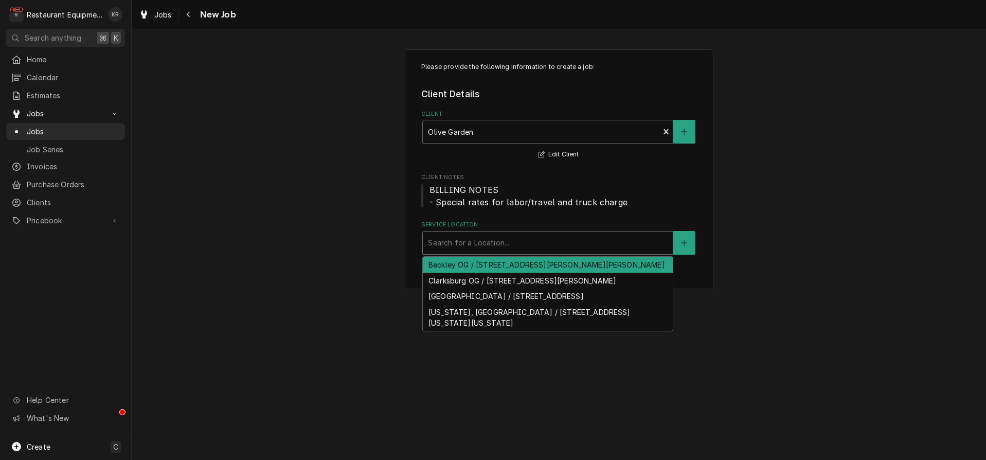
click at [475, 245] on div "Service Location" at bounding box center [548, 243] width 240 height 19
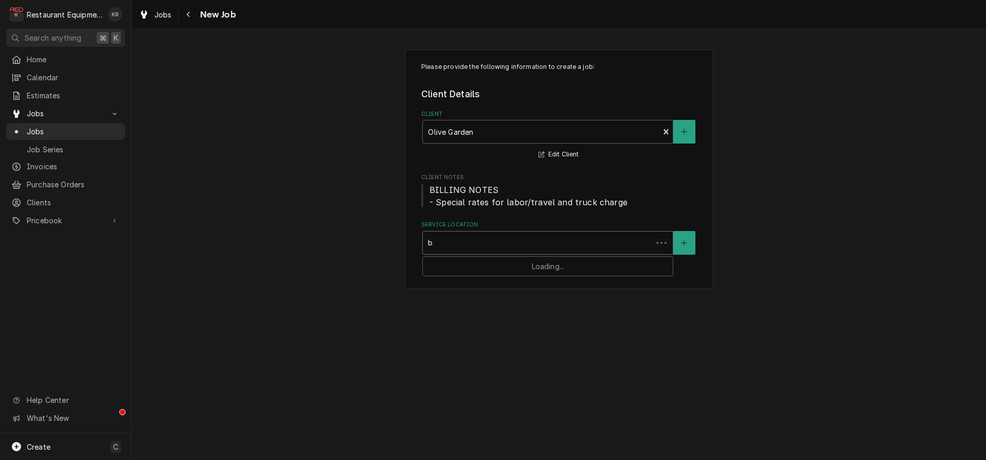
type input "be"
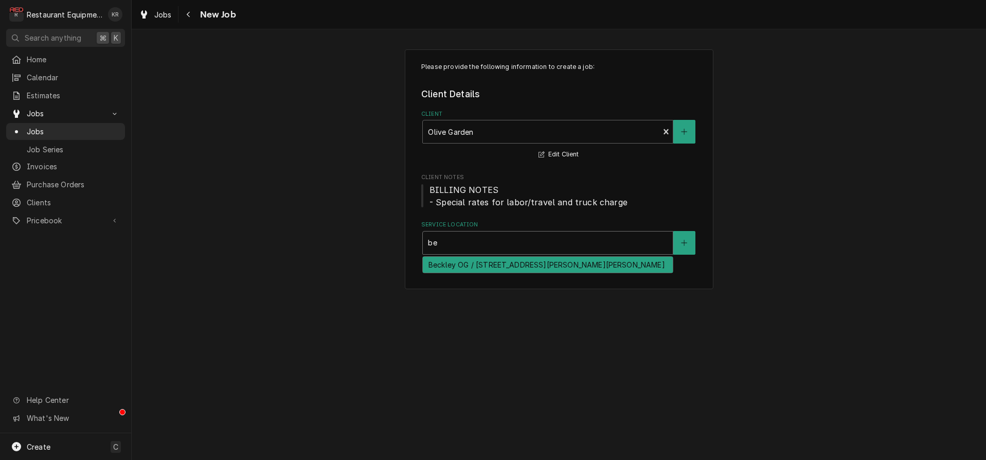
click at [465, 269] on div "Beckley OG / 4289 Robert C Byrd Dr, Beckley, WV 25801" at bounding box center [548, 265] width 250 height 16
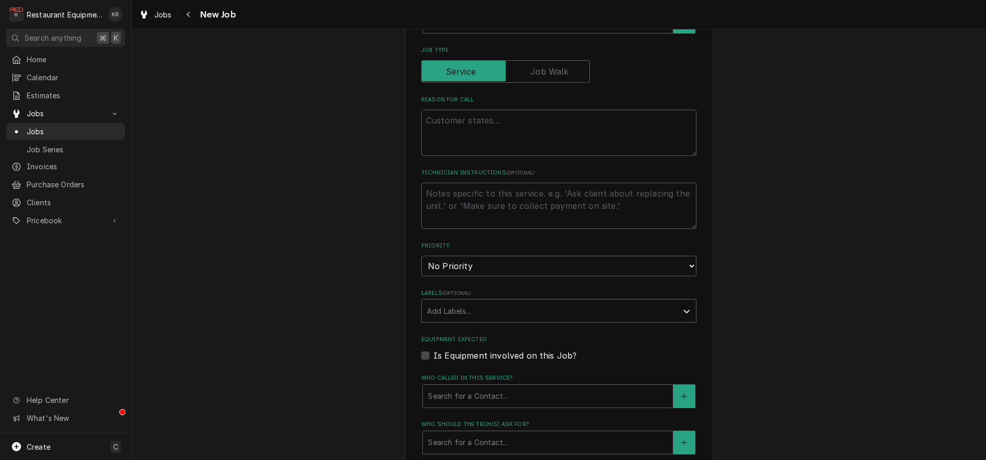
scroll to position [368, 0]
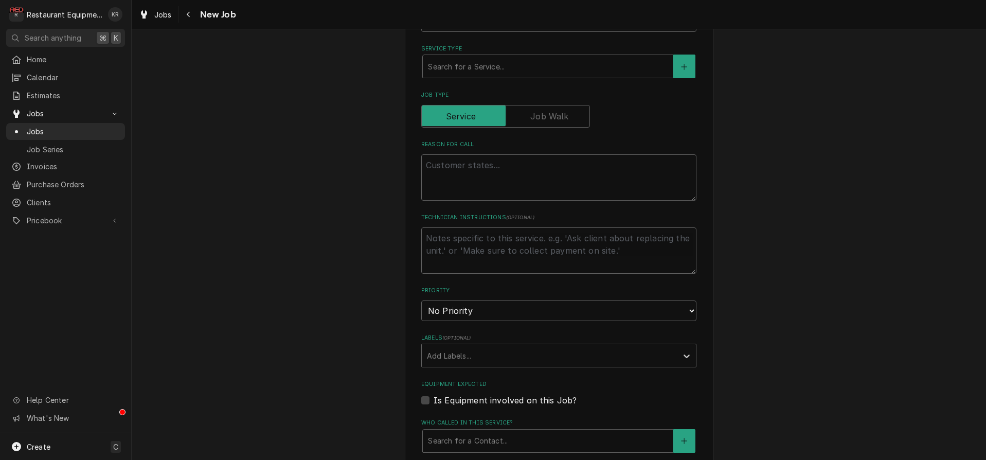
click at [467, 99] on label "Job Type" at bounding box center [558, 95] width 275 height 8
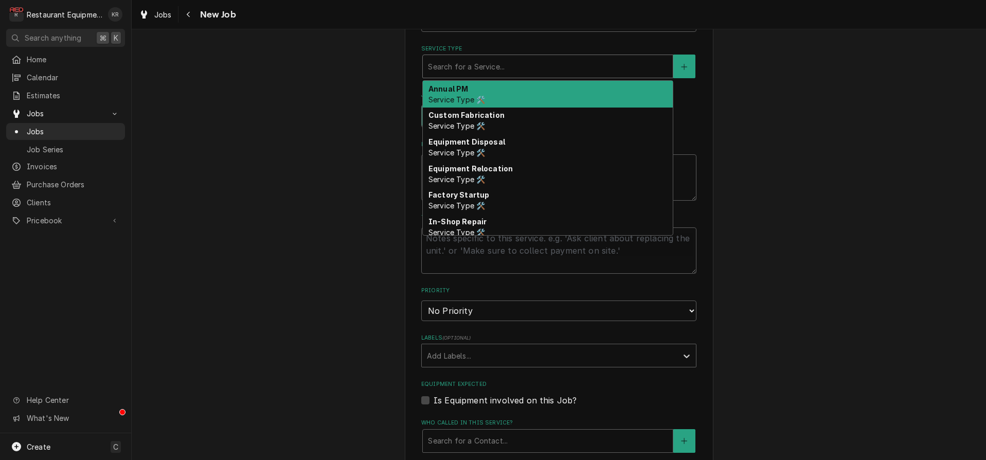
click at [467, 76] on div "Service Type" at bounding box center [548, 66] width 240 height 19
type input "b"
click at [467, 76] on div "b" at bounding box center [548, 66] width 240 height 19
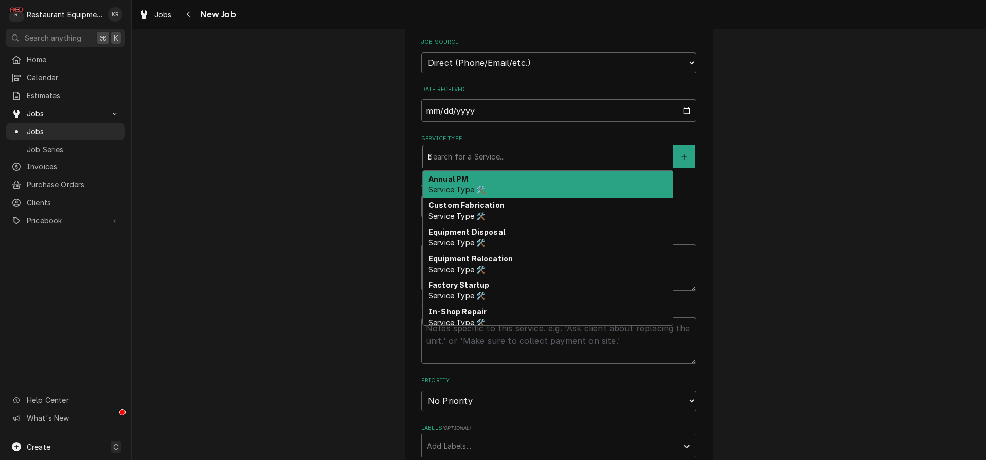
type textarea "x"
click at [466, 157] on div "Service Type" at bounding box center [548, 156] width 240 height 19
type textarea "x"
type input "b"
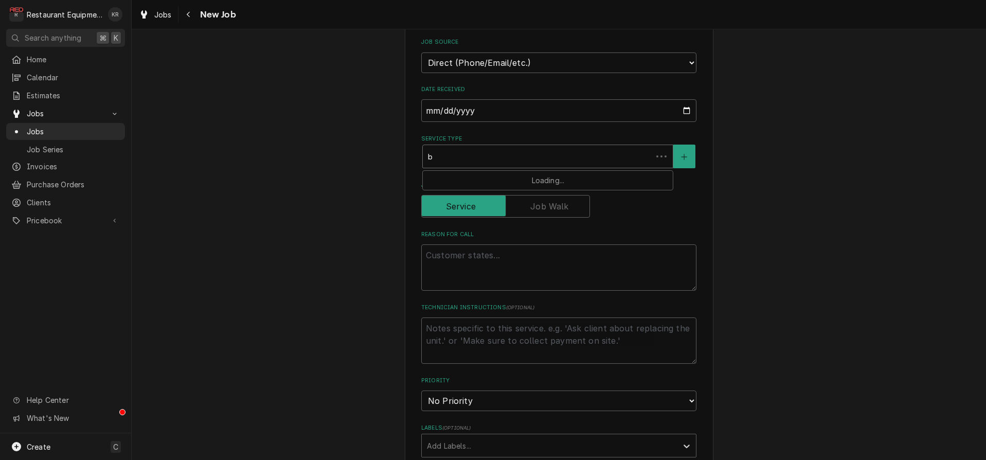
type textarea "x"
type input "br"
type textarea "x"
type input "bre"
type textarea "x"
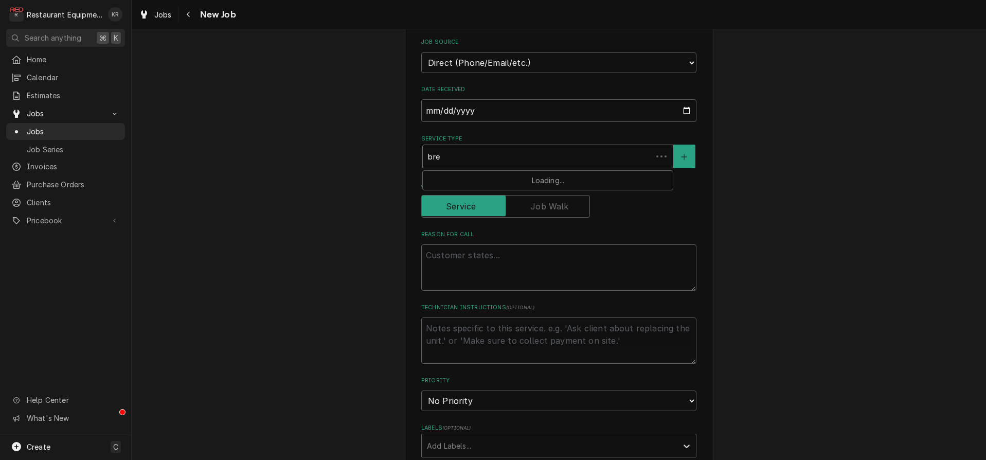
type input "brea"
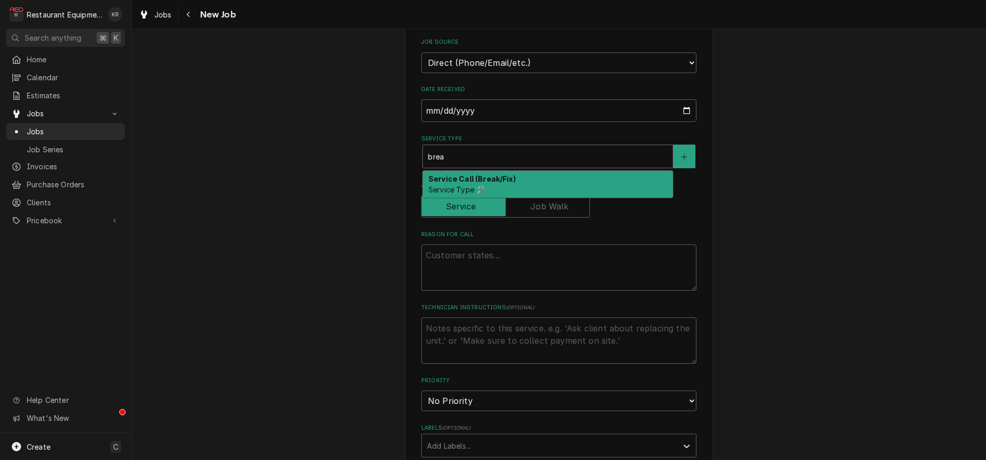
click at [463, 183] on div "Service Call (Break/Fix) Service Type 🛠️" at bounding box center [548, 184] width 250 height 27
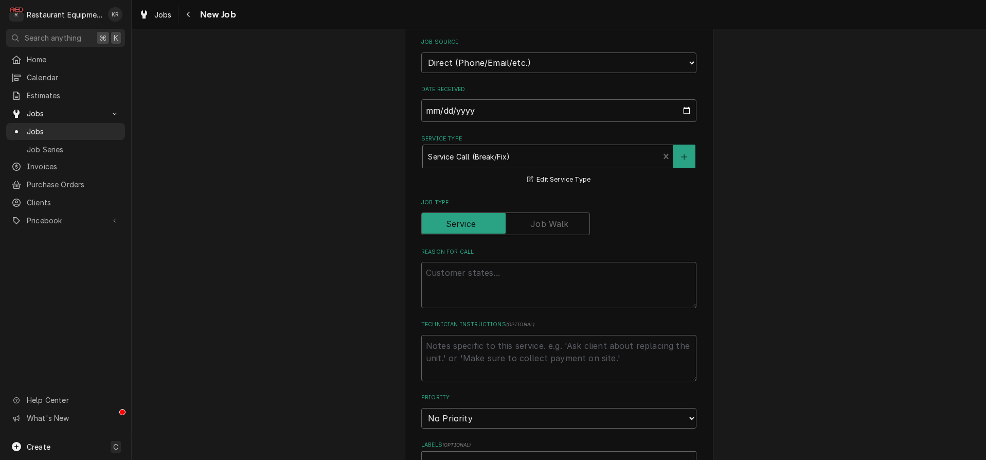
type textarea "x"
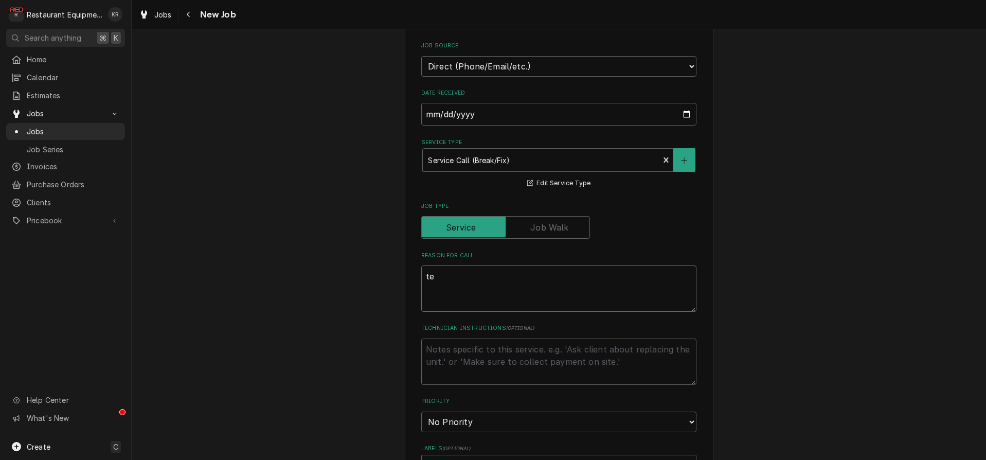
type textarea "tea"
type textarea "x"
type textarea "tea"
type textarea "x"
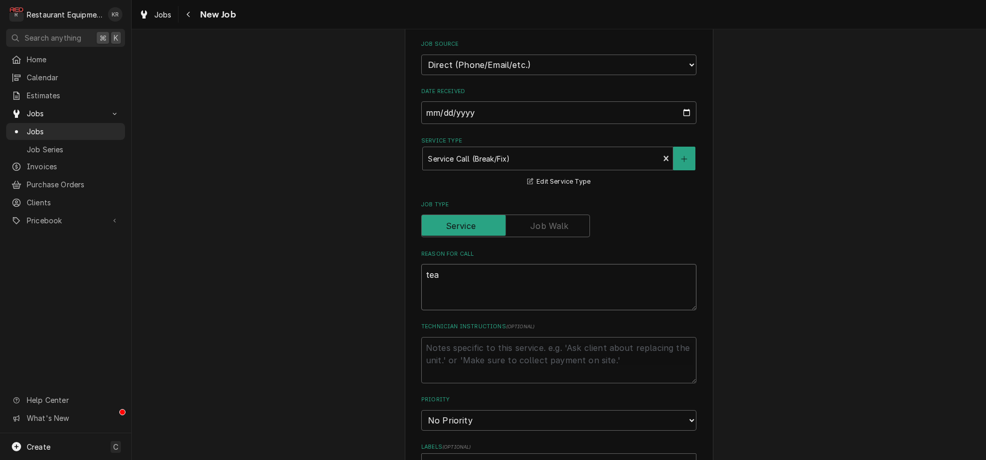
type textarea "tea m"
type textarea "x"
type textarea "tea ma"
type textarea "x"
type textarea "tea mac"
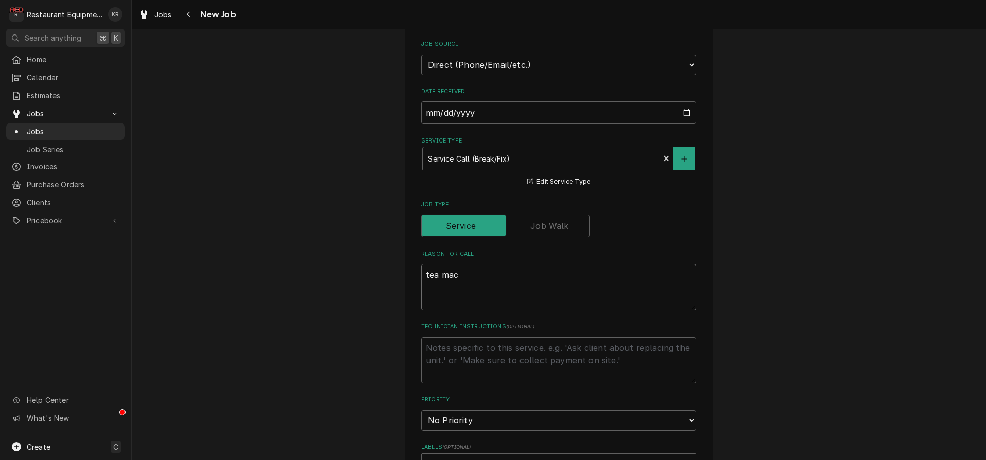
type textarea "x"
type textarea "tea mach"
type textarea "x"
type textarea "tea machi"
type textarea "x"
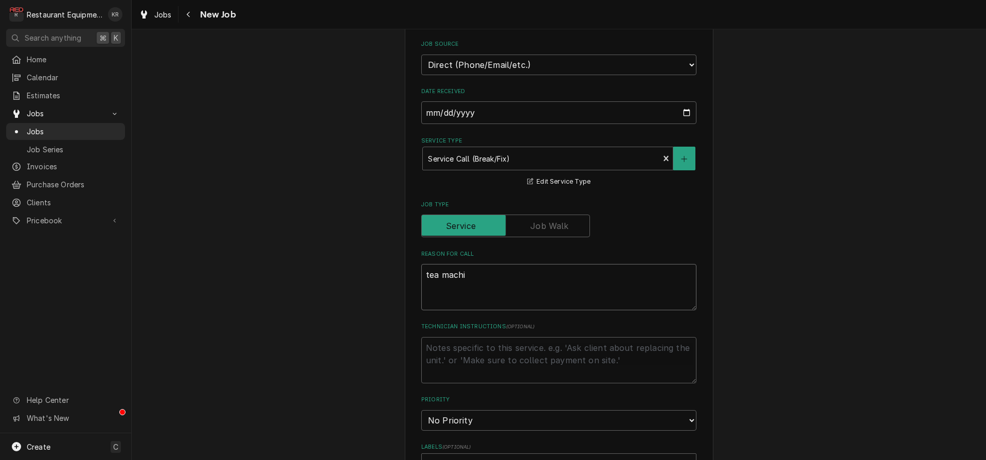
type textarea "tea machin"
type textarea "x"
type textarea "tea machine"
type textarea "x"
type textarea "tea machine"
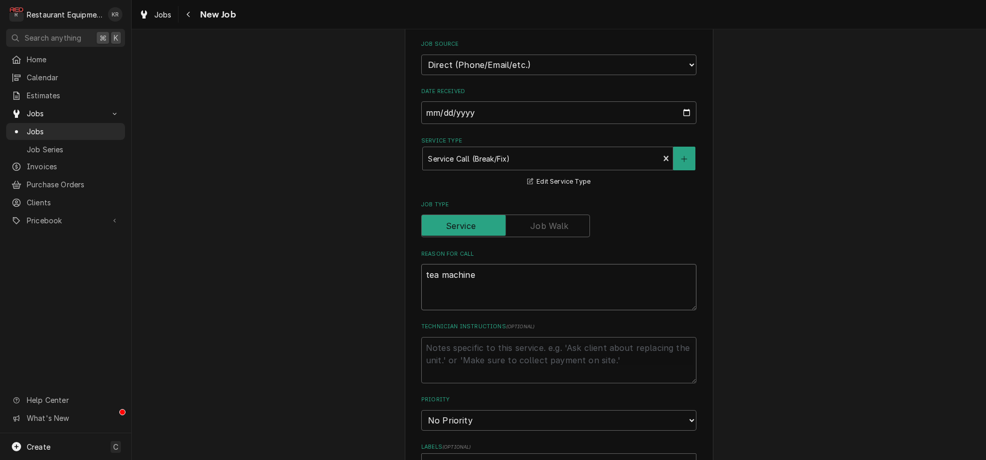
type textarea "x"
type textarea "tea machine k"
type textarea "x"
type textarea "tea machine ke"
type textarea "x"
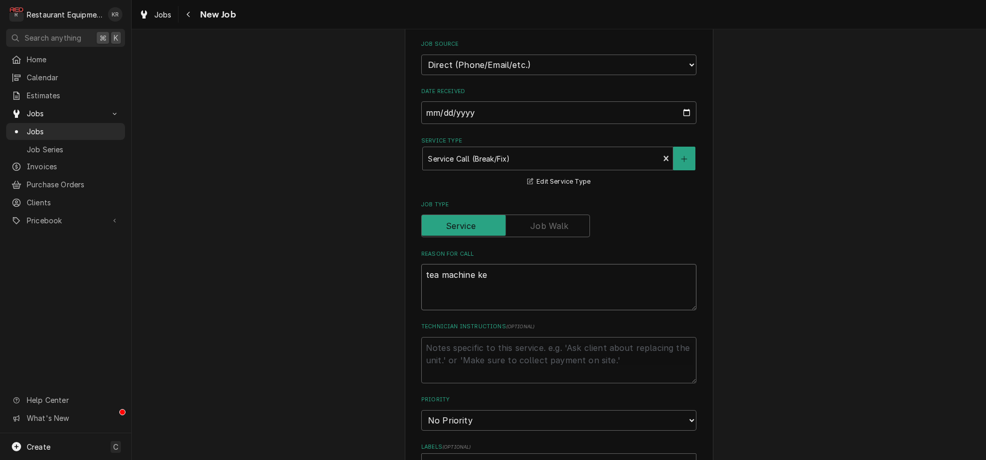
type textarea "tea machine kee"
type textarea "x"
type textarea "tea machine keep"
type textarea "x"
type textarea "tea machine keeps"
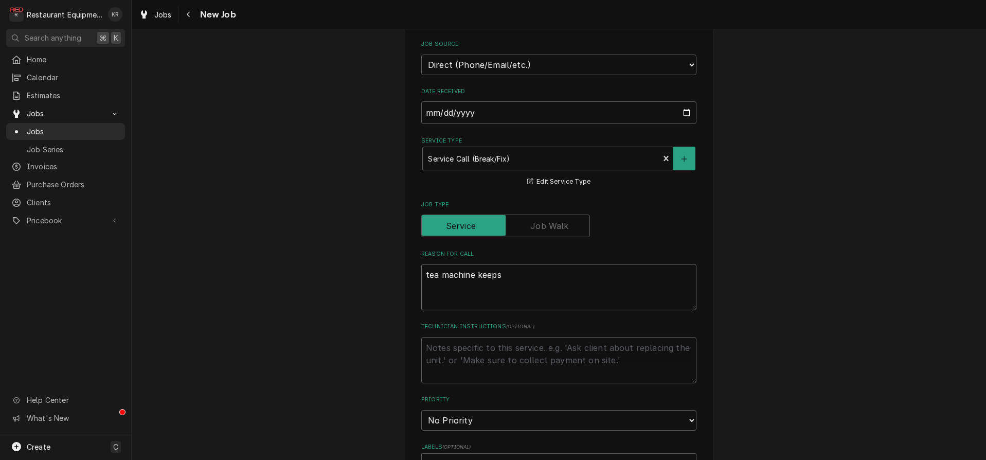
type textarea "x"
type textarea "tea machine keeps"
type textarea "x"
type textarea "tea machine keeps b"
type textarea "x"
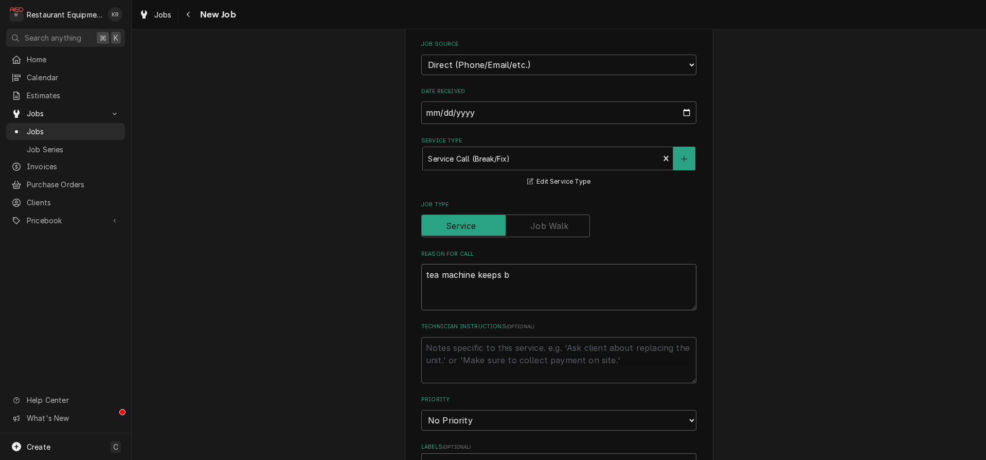
type textarea "tea machine keeps"
type textarea "x"
type textarea "tea machine keeps p"
type textarea "x"
type textarea "tea machine keeps pop"
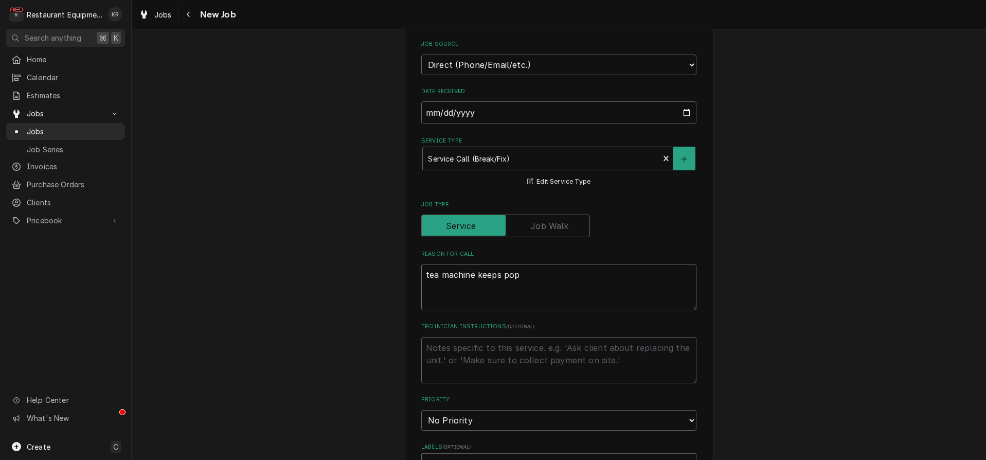
type textarea "x"
type textarea "tea machine keeps popp"
type textarea "x"
type textarea "tea machine keeps poppi"
type textarea "x"
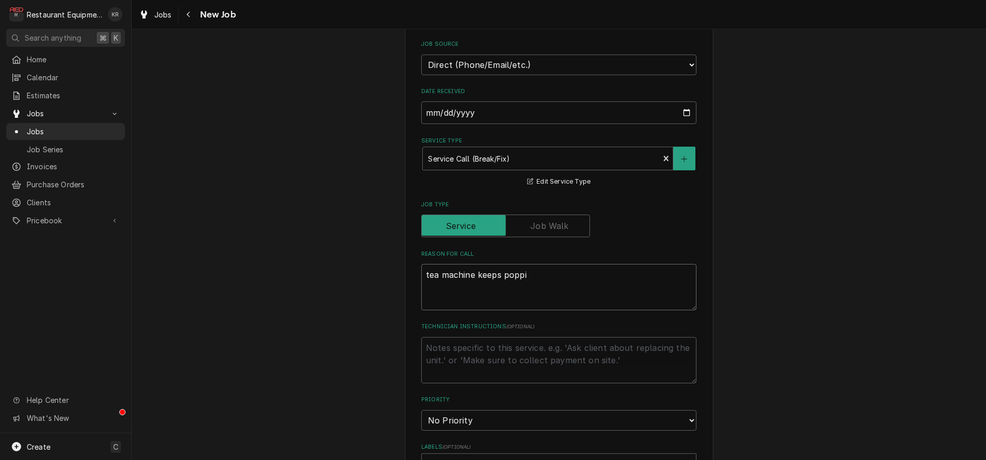
type textarea "tea machine keeps poppin"
type textarea "x"
type textarea "tea machine keeps popping"
type textarea "x"
type textarea "tea machine keeps popping t"
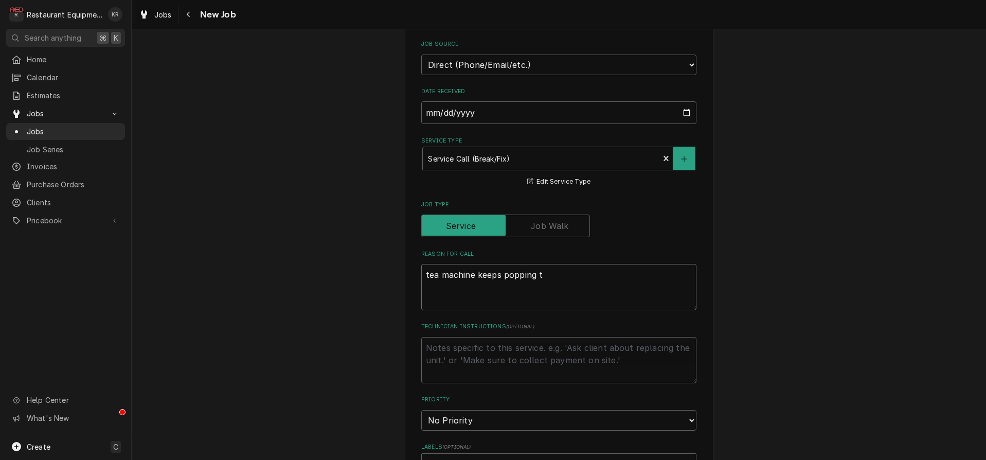
type textarea "x"
type textarea "tea machine keeps popping th"
type textarea "x"
type textarea "tea machine keeps popping the"
type textarea "x"
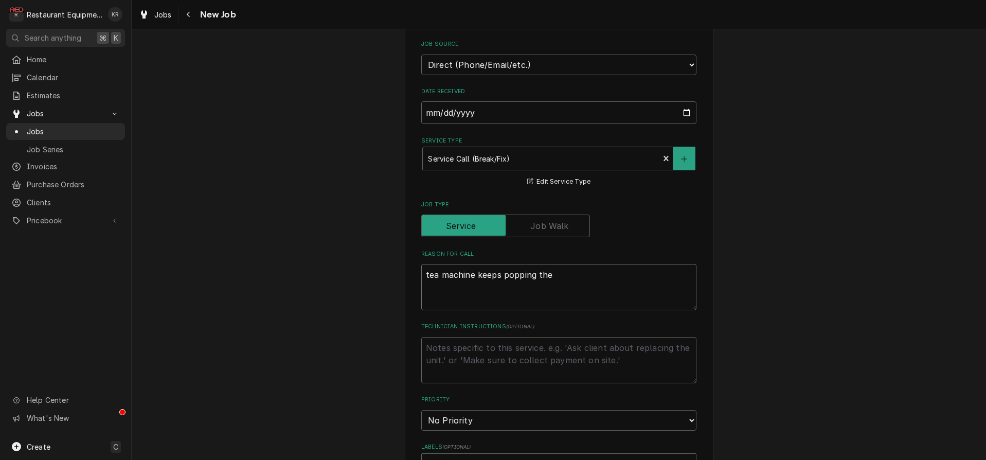
type textarea "tea machine keeps popping the b"
type textarea "x"
type textarea "tea machine keeps popping the br"
type textarea "x"
type textarea "tea machine keeps popping the bre"
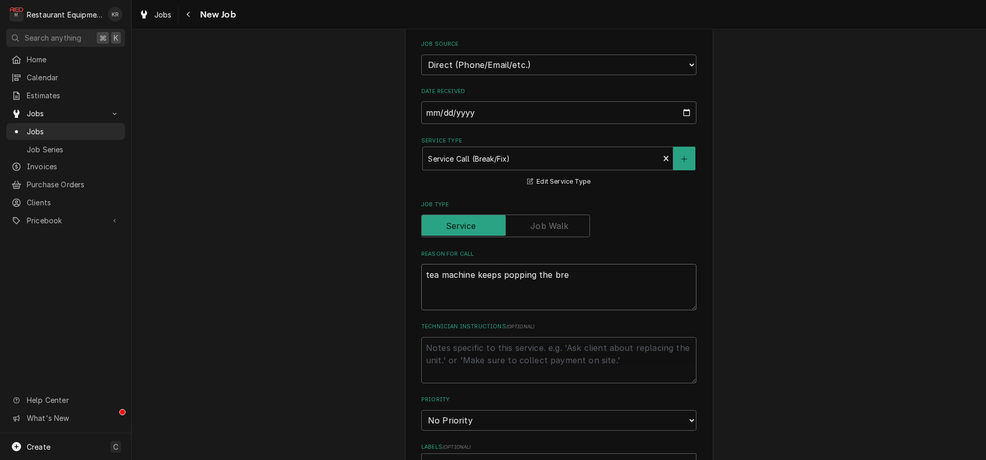
type textarea "x"
type textarea "tea machine keeps popping the brea"
type textarea "x"
type textarea "tea machine keeps popping the break"
type textarea "x"
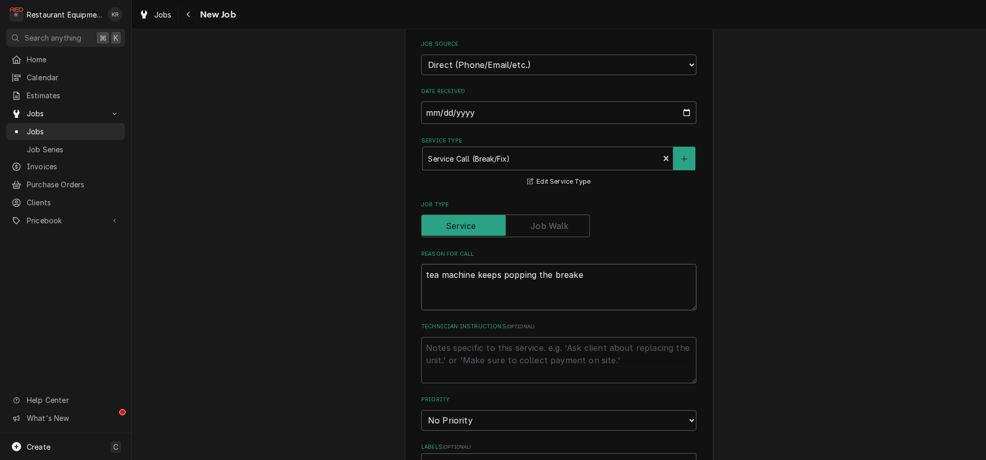
type textarea "tea machine keeps popping the breaker"
type textarea "x"
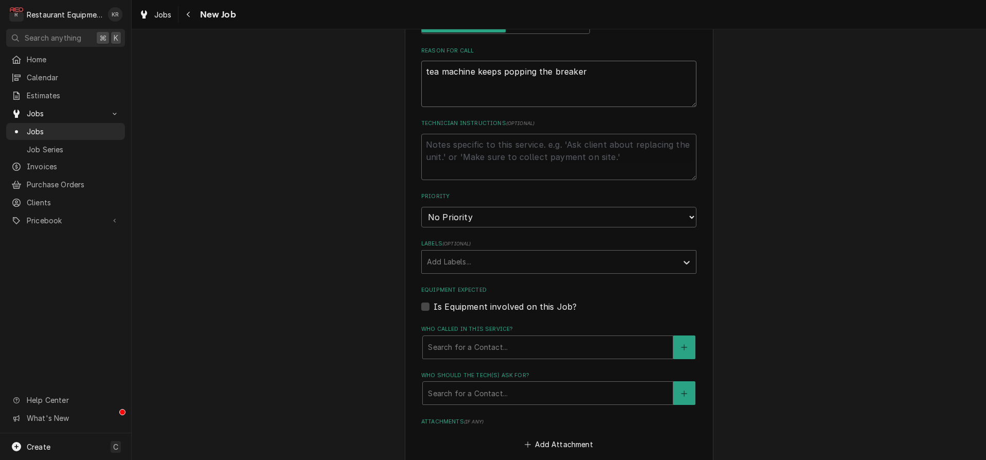
type textarea "tea machine keeps popping the breaker"
click at [471, 207] on select "No Priority Urgent High Medium Low" at bounding box center [558, 217] width 275 height 21
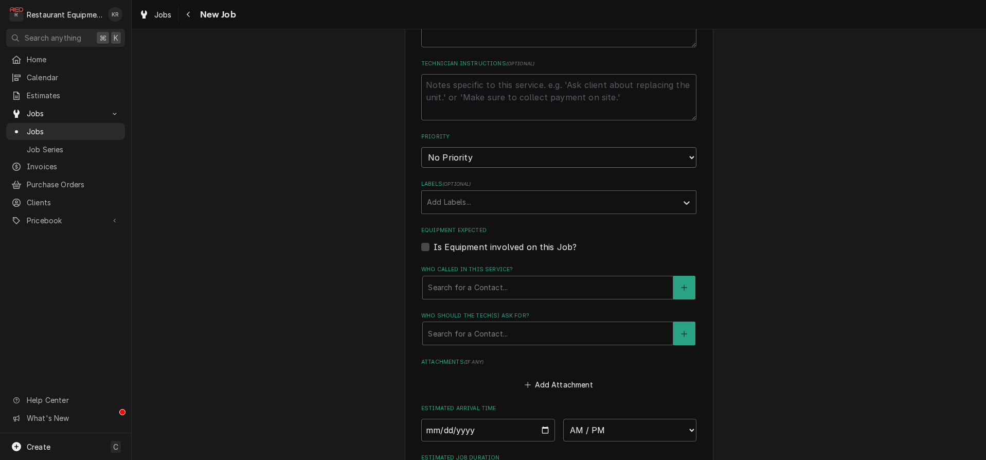
select select "2"
click option "High" at bounding box center [0, 0] width 0 height 0
click at [470, 204] on div "Labels" at bounding box center [549, 202] width 245 height 19
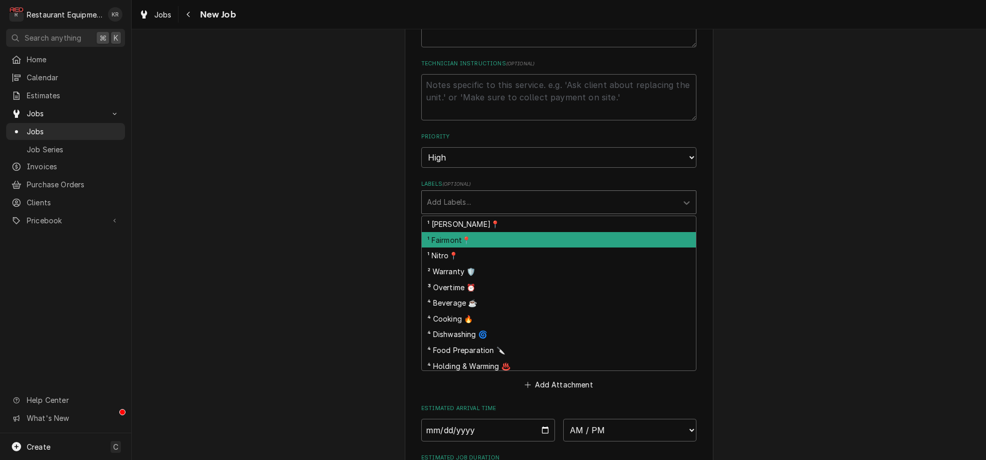
click at [473, 223] on div "¹ Beckley📍" at bounding box center [559, 224] width 274 height 16
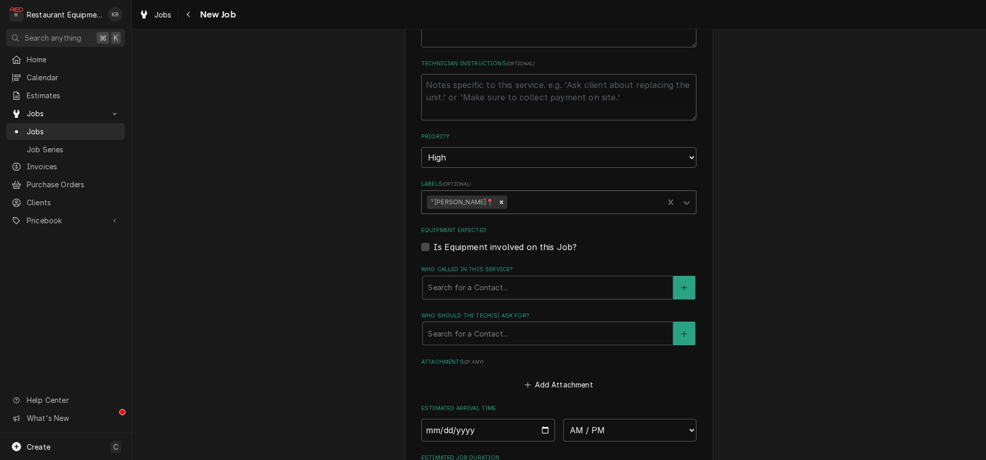
click at [484, 303] on fieldset "Job Details Job Source Direct (Phone/Email/etc.) Service Channel Corrigo Ecotra…" at bounding box center [558, 193] width 275 height 877
drag, startPoint x: 504, startPoint y: 201, endPoint x: 495, endPoint y: 212, distance: 13.9
click at [509, 201] on div "Labels" at bounding box center [583, 202] width 149 height 19
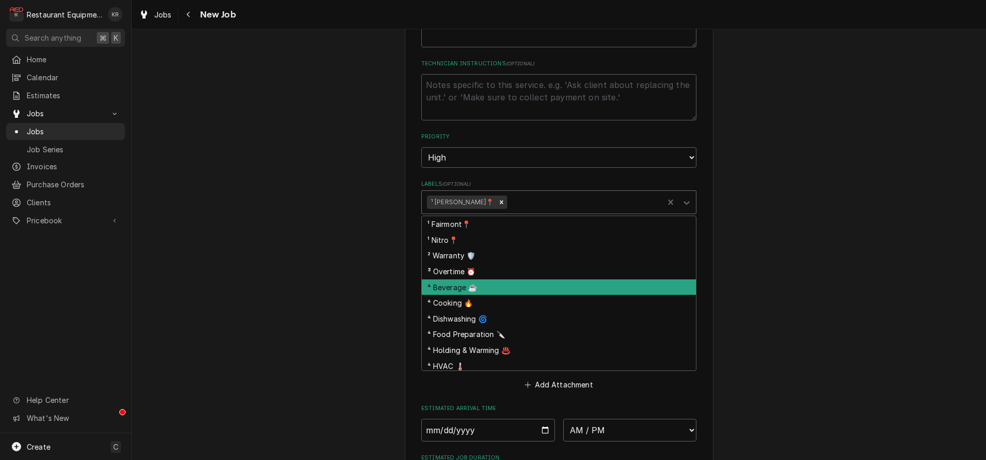
click at [456, 291] on div "⁴ Beverage ☕" at bounding box center [559, 287] width 274 height 16
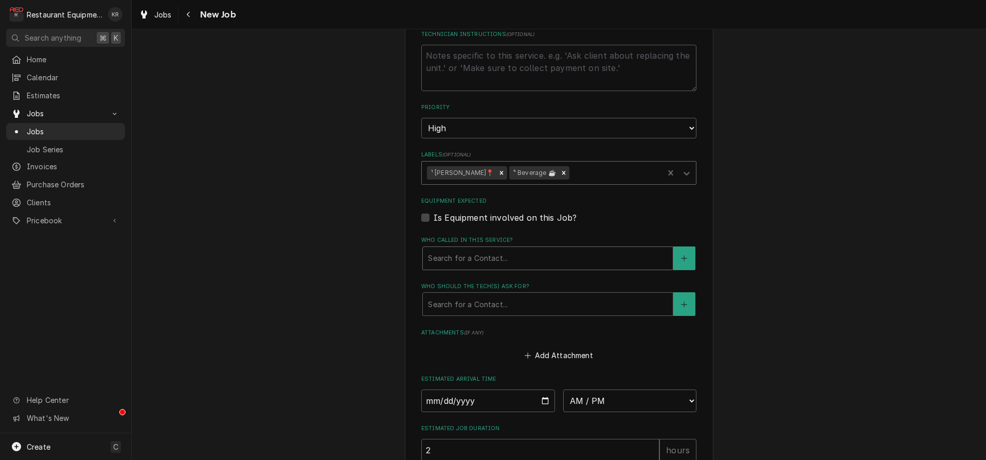
scroll to position [569, 0]
click at [457, 246] on div "Search for a Contact..." at bounding box center [548, 257] width 250 height 23
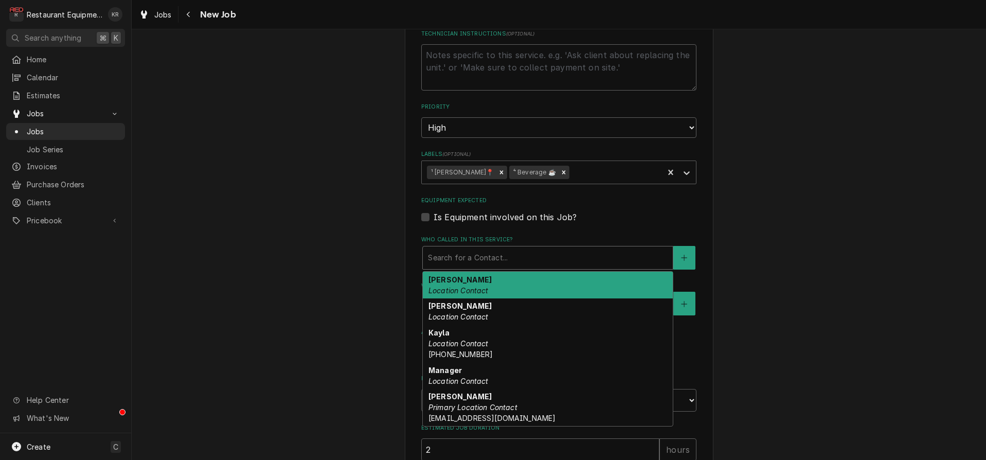
click at [461, 283] on div "Alicia Location Contact" at bounding box center [548, 285] width 250 height 27
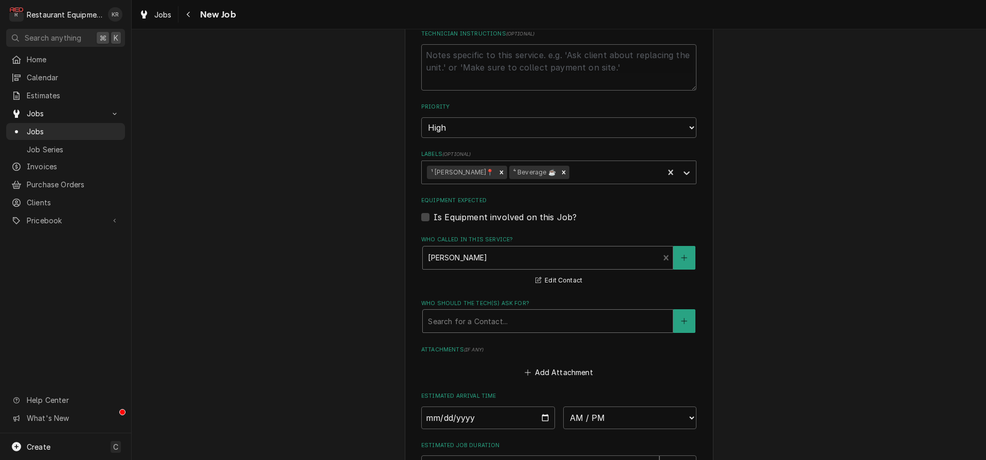
click at [459, 325] on div "Who should the tech(s) ask for?" at bounding box center [548, 321] width 240 height 19
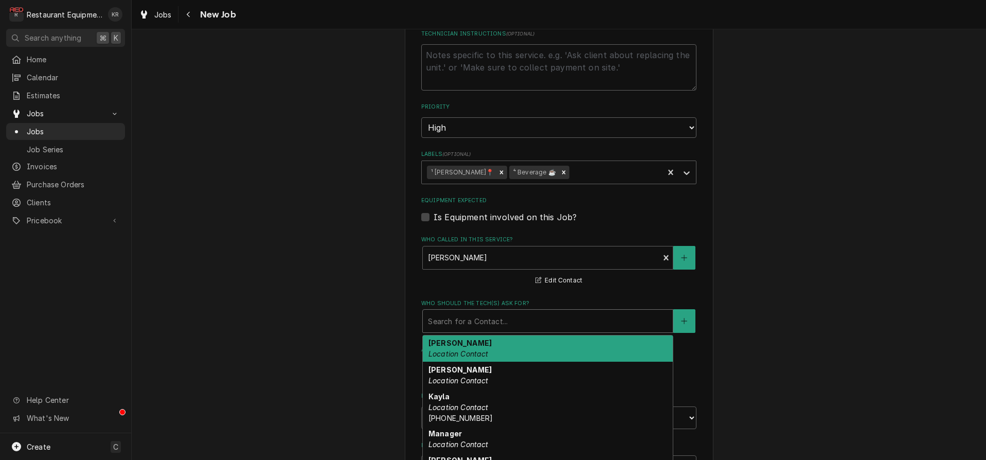
click at [459, 340] on div "Alicia Location Contact" at bounding box center [548, 348] width 250 height 27
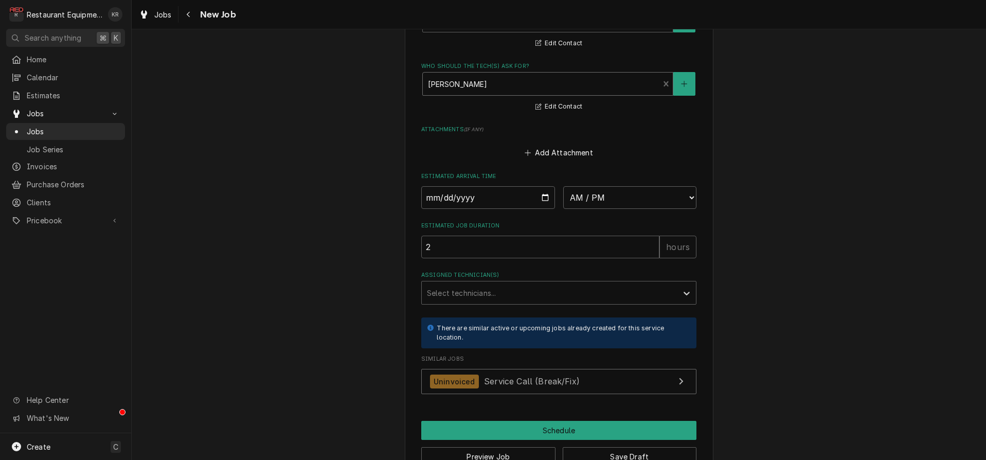
scroll to position [832, 0]
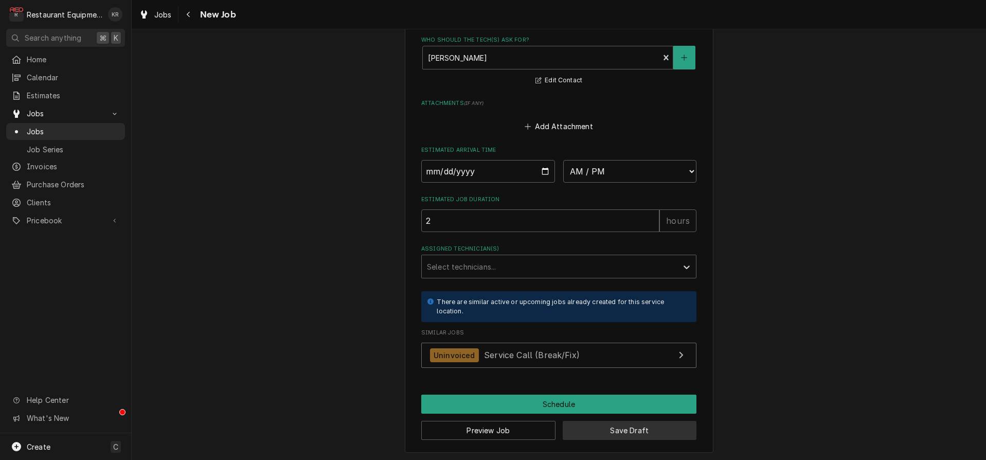
click at [578, 435] on button "Save Draft" at bounding box center [630, 430] width 134 height 19
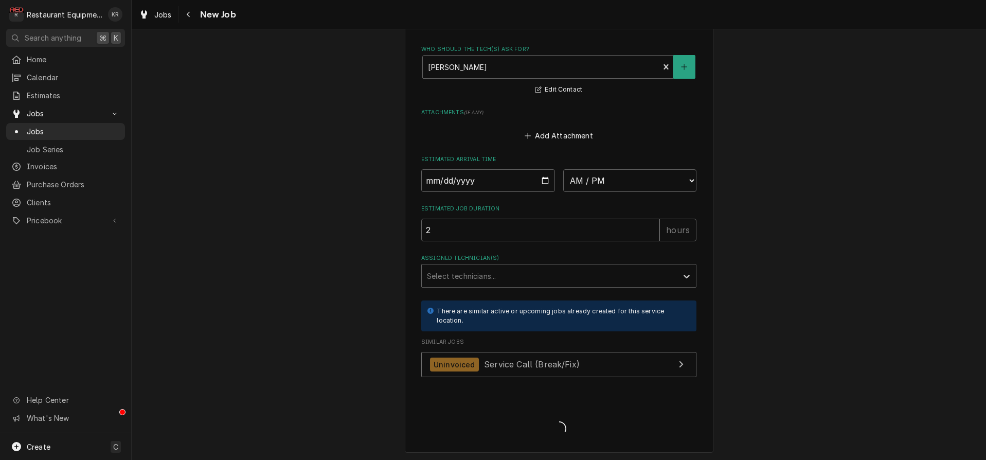
type textarea "x"
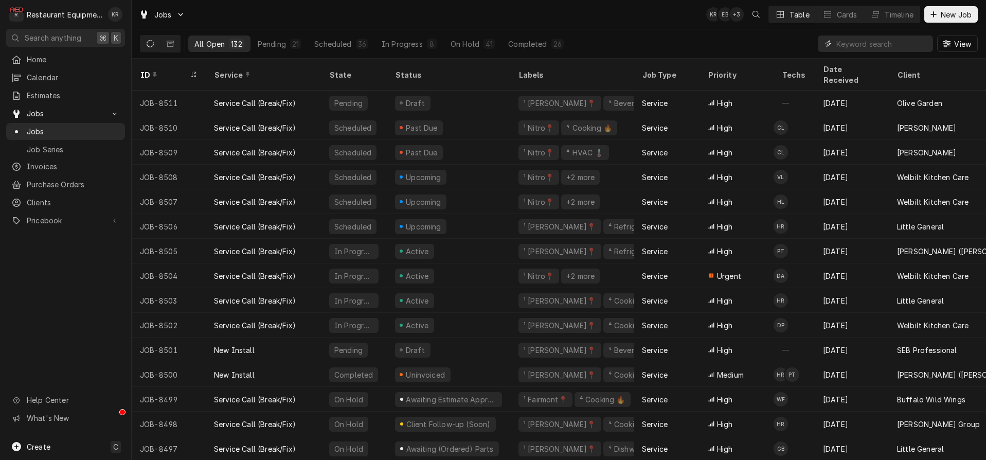
scroll to position [1, 17]
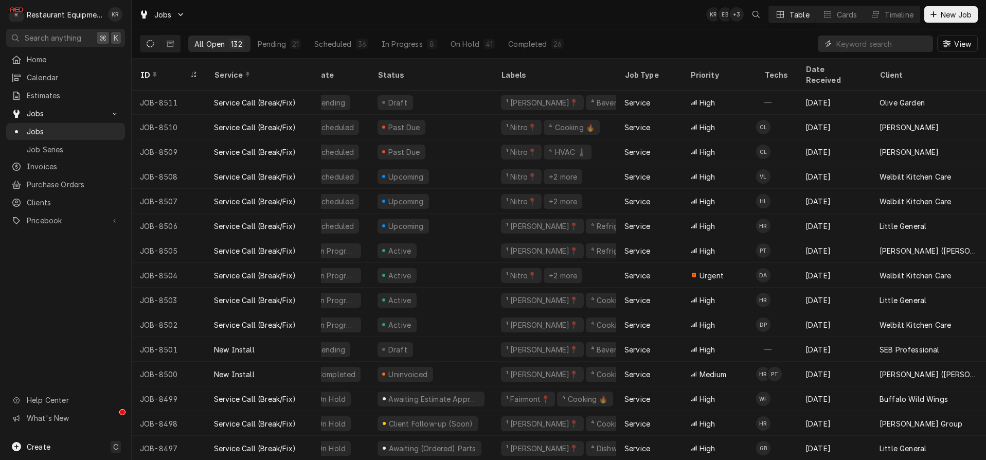
click at [878, 42] on input "Dynamic Content Wrapper" at bounding box center [883, 44] width 92 height 16
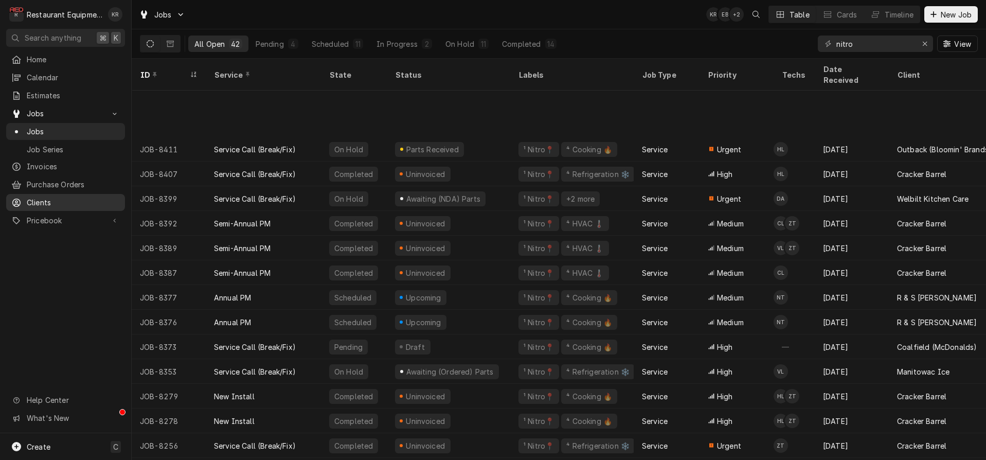
scroll to position [655, 16]
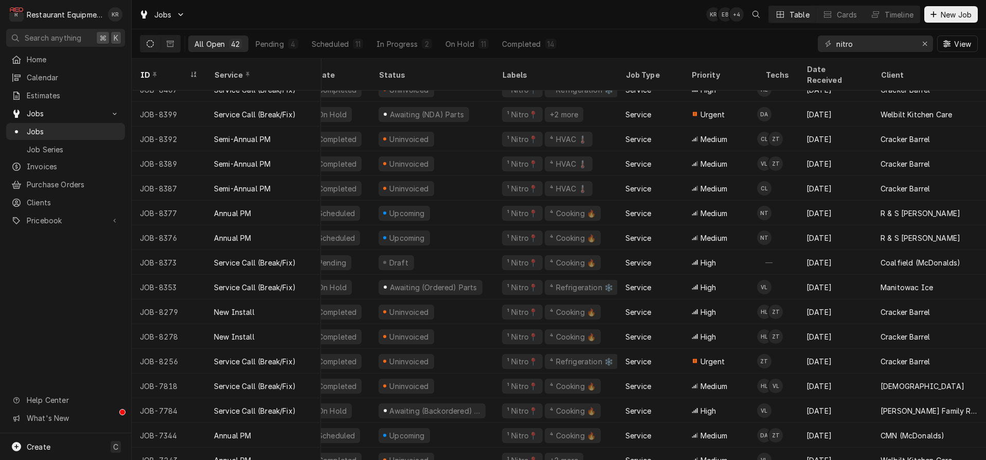
click at [884, 25] on div "Jobs KR EB + 4 Table Cards Timeline New Job" at bounding box center [559, 14] width 855 height 29
drag, startPoint x: 866, startPoint y: 42, endPoint x: 822, endPoint y: 47, distance: 44.6
click at [837, 47] on input "nitro" at bounding box center [875, 44] width 77 height 16
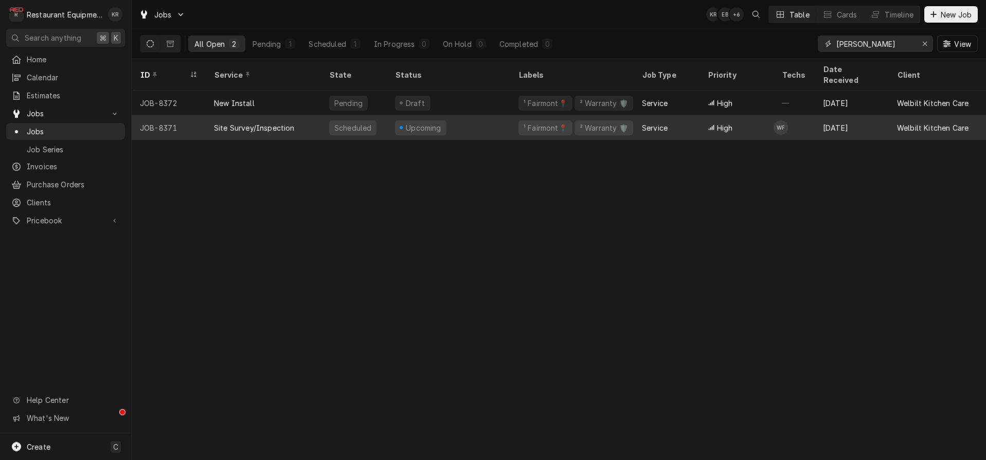
type input "[PERSON_NAME]"
click at [406, 122] on div "Upcoming" at bounding box center [424, 127] width 38 height 11
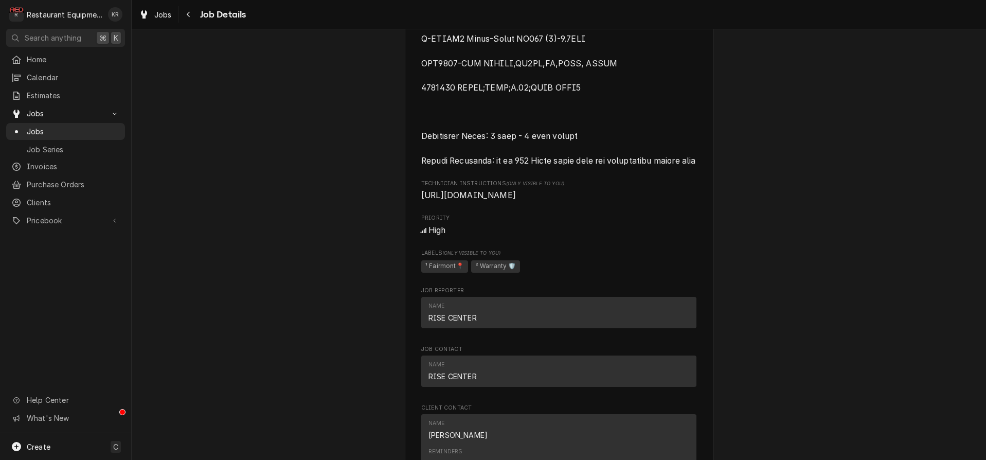
scroll to position [1751, 0]
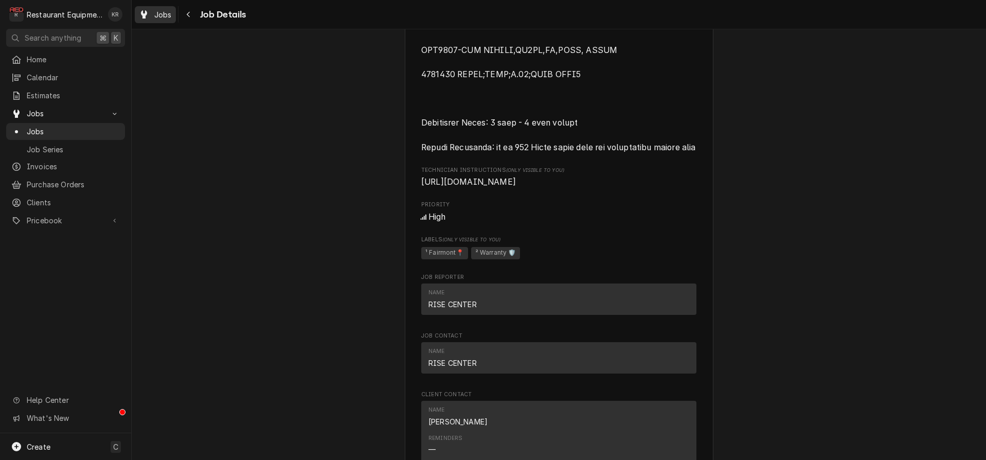
click at [166, 15] on span "Jobs" at bounding box center [162, 14] width 17 height 11
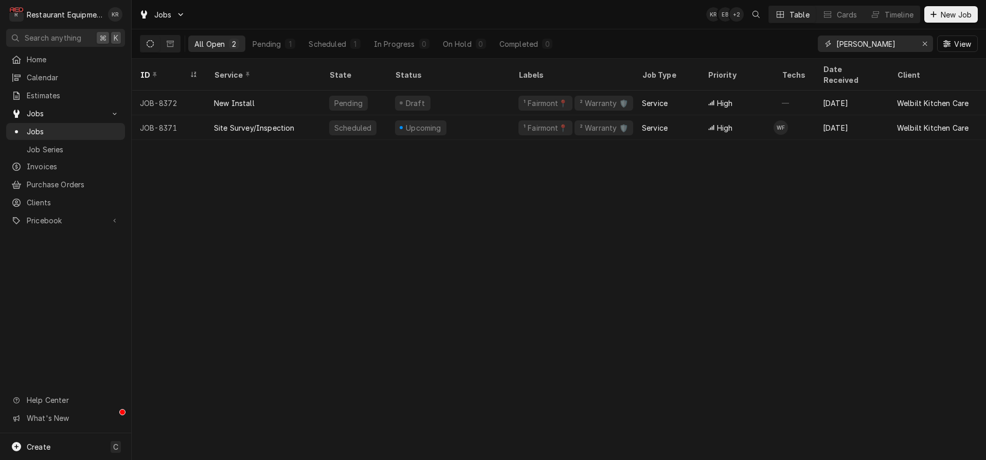
click at [929, 40] on div "Erase input" at bounding box center [925, 44] width 10 height 10
click at [935, 16] on icon "Dynamic Content Wrapper" at bounding box center [934, 14] width 6 height 7
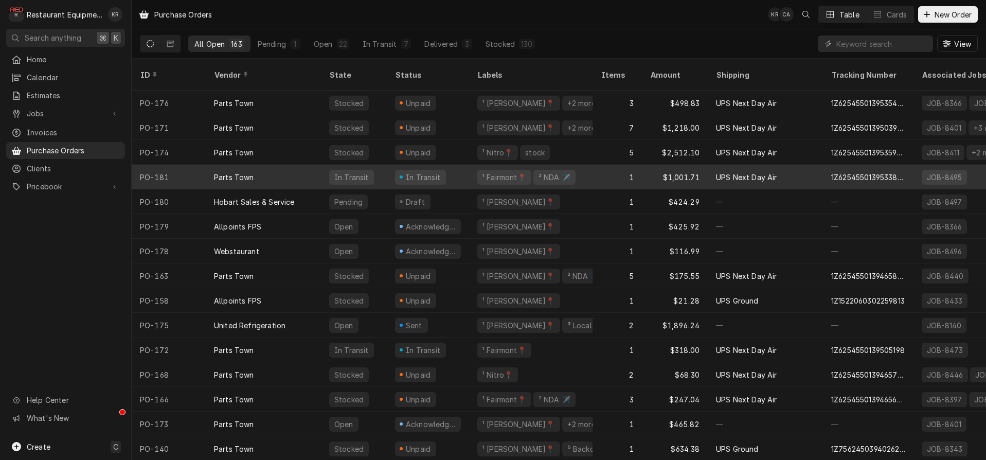
click at [433, 172] on div "In Transit" at bounding box center [423, 177] width 37 height 11
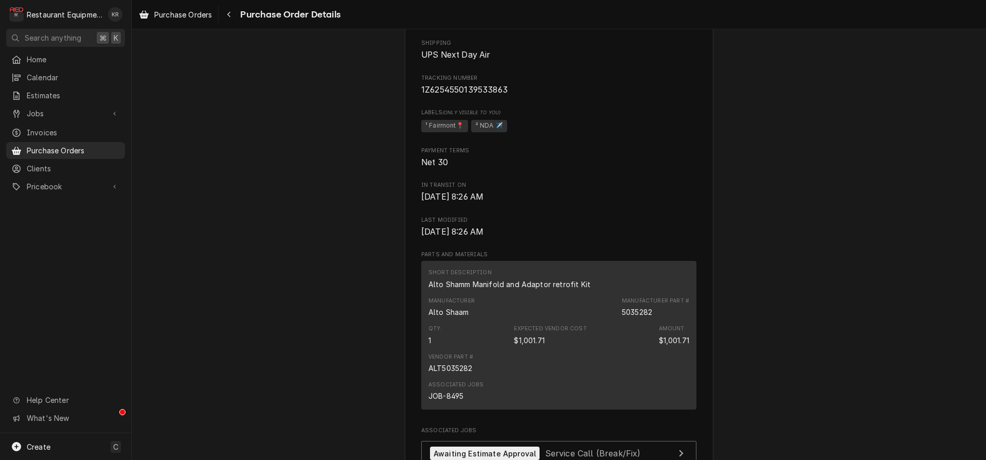
scroll to position [803, 0]
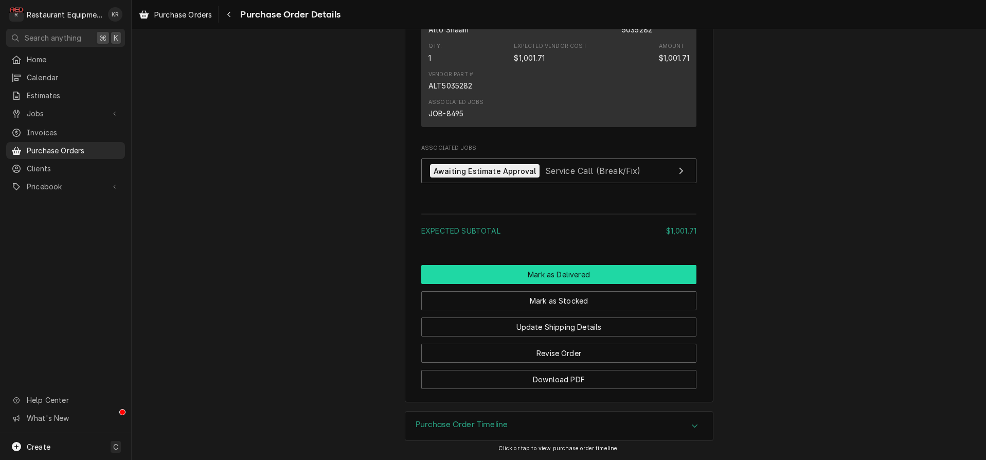
drag, startPoint x: 134, startPoint y: 446, endPoint x: 565, endPoint y: 275, distance: 463.9
click at [565, 275] on button "Mark as Delivered" at bounding box center [558, 274] width 275 height 19
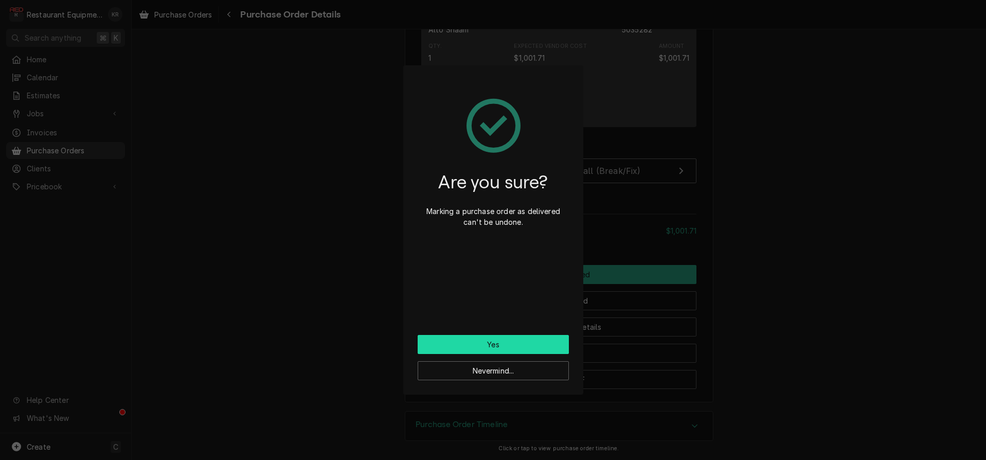
click at [542, 339] on button "Yes" at bounding box center [493, 344] width 151 height 19
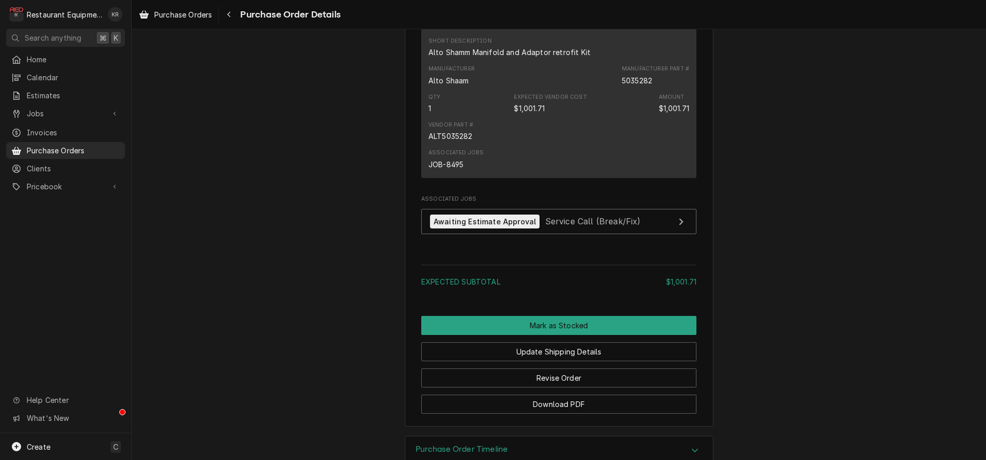
scroll to position [686, 0]
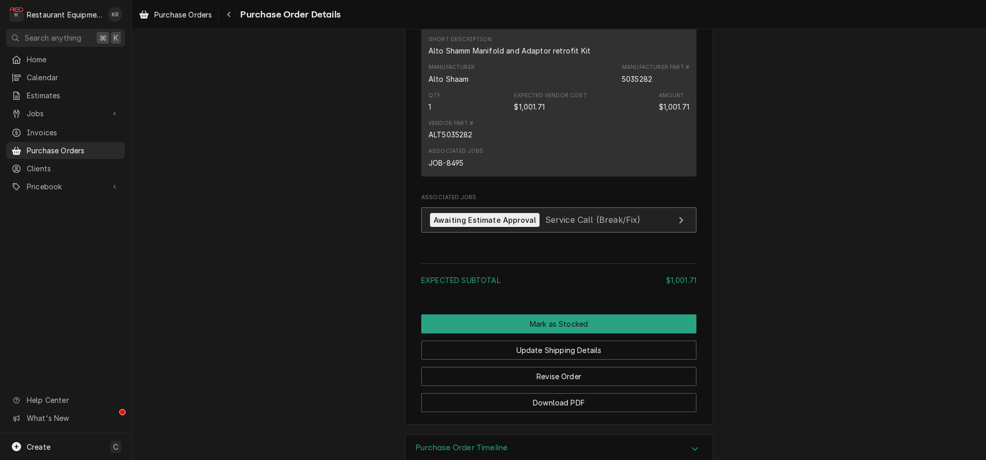
click at [560, 225] on span "Service Call (Break/Fix)" at bounding box center [593, 220] width 96 height 10
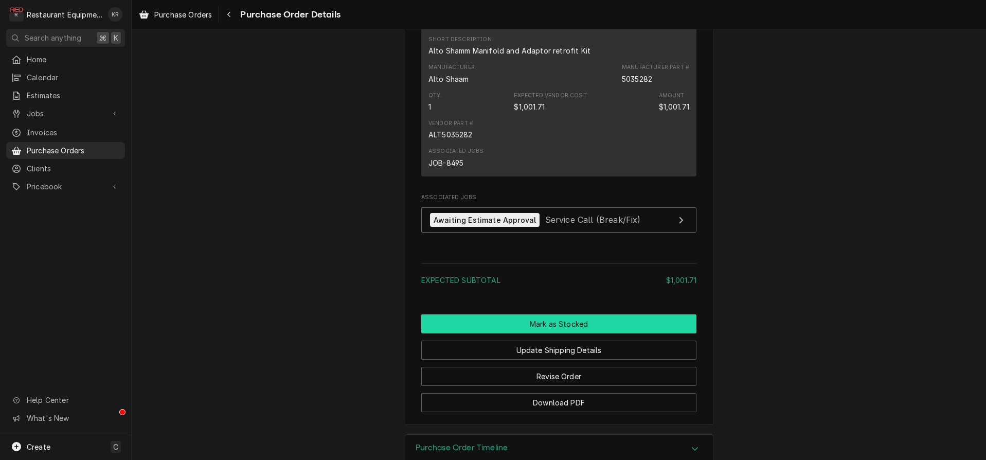
click at [551, 333] on button "Mark as Stocked" at bounding box center [558, 323] width 275 height 19
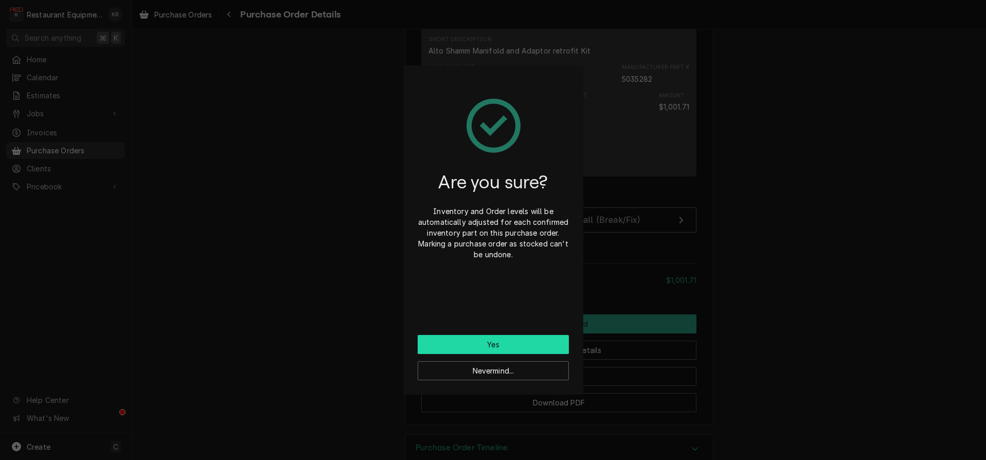
click at [490, 343] on button "Yes" at bounding box center [493, 344] width 151 height 19
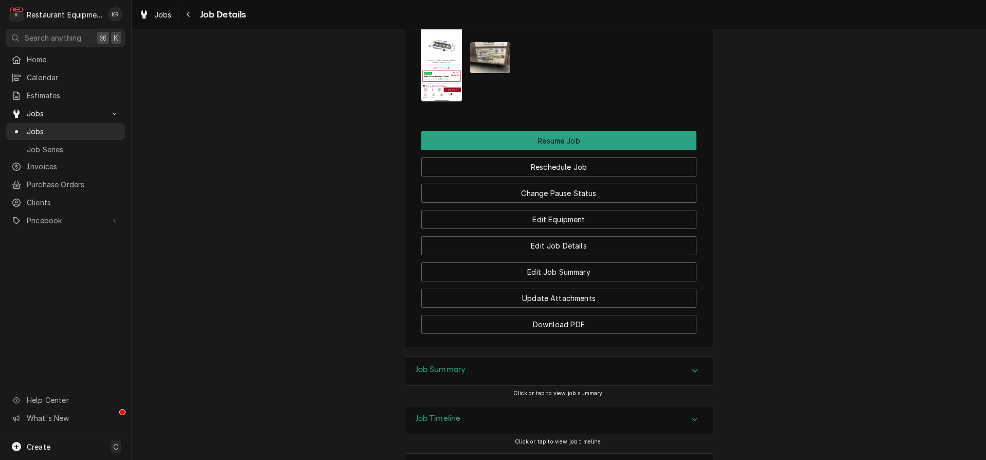
scroll to position [1370, 0]
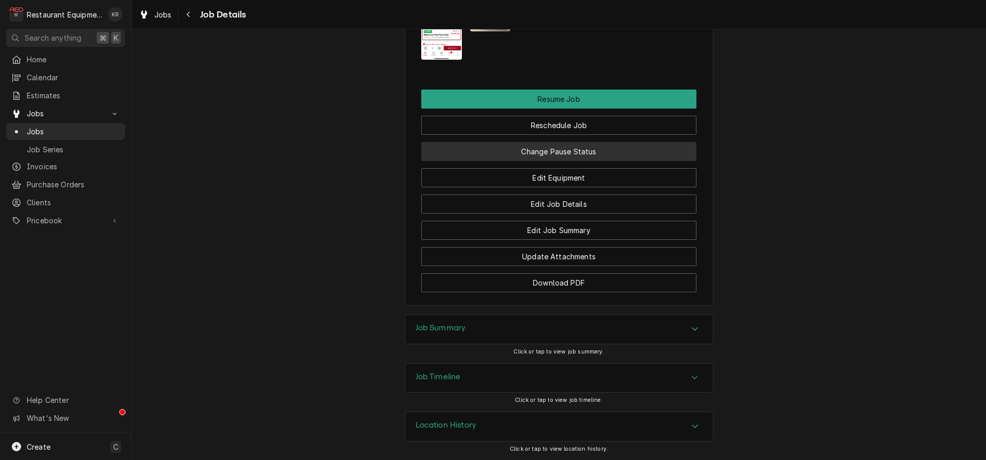
click at [575, 148] on button "Change Pause Status" at bounding box center [558, 151] width 275 height 19
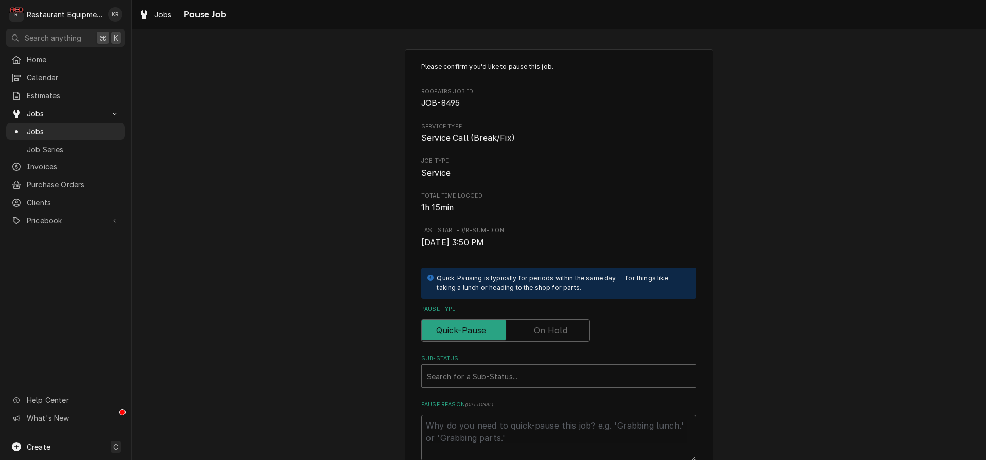
drag, startPoint x: 544, startPoint y: 327, endPoint x: 552, endPoint y: 318, distance: 11.7
click at [544, 327] on label "Pause Type" at bounding box center [505, 330] width 169 height 23
click at [544, 327] on input "Pause Type" at bounding box center [505, 330] width 159 height 23
checkbox input "true"
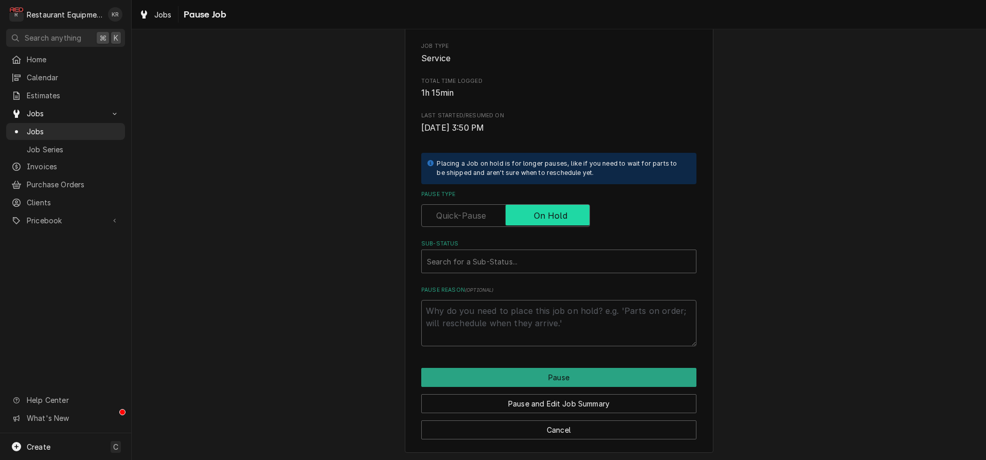
scroll to position [116, 0]
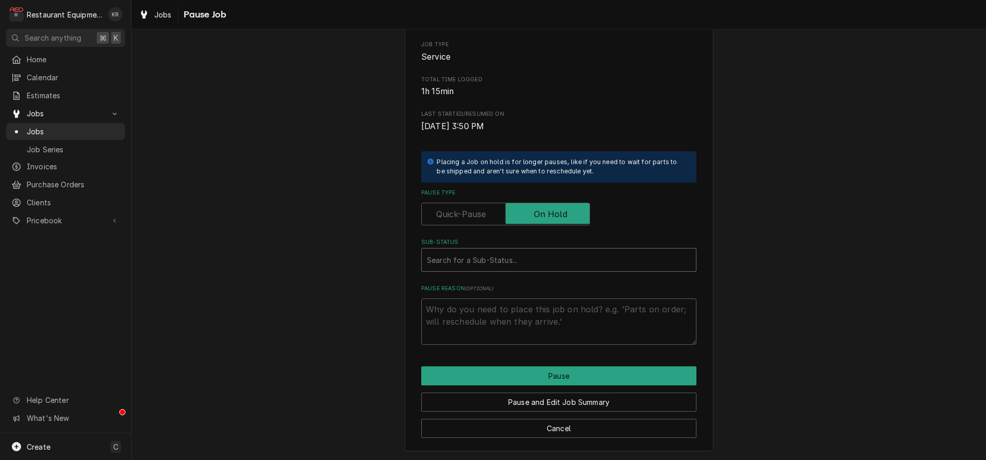
click at [466, 255] on div "Sub-Status" at bounding box center [559, 260] width 264 height 19
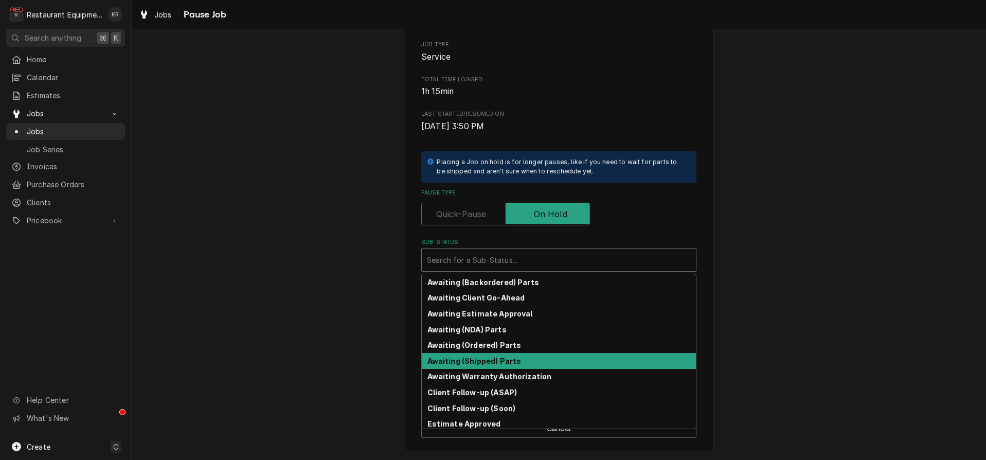
scroll to position [114, 0]
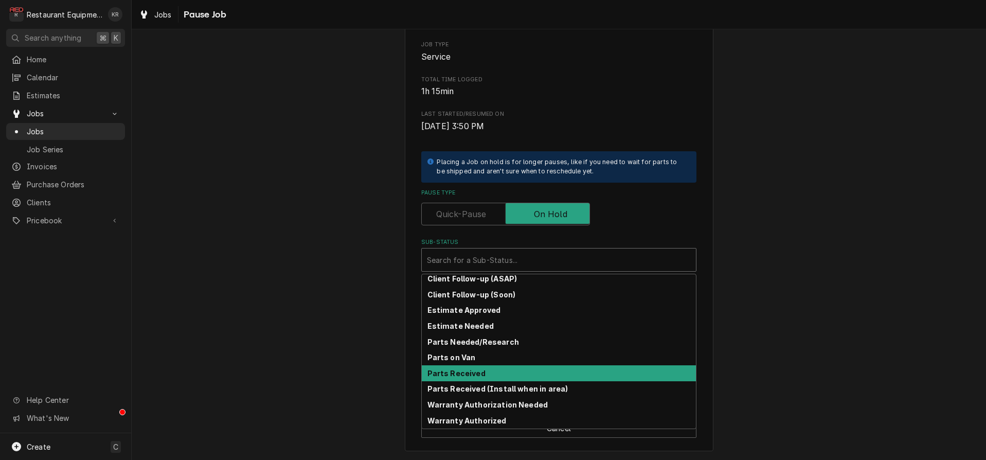
click at [481, 374] on strong "Parts Received" at bounding box center [457, 373] width 58 height 9
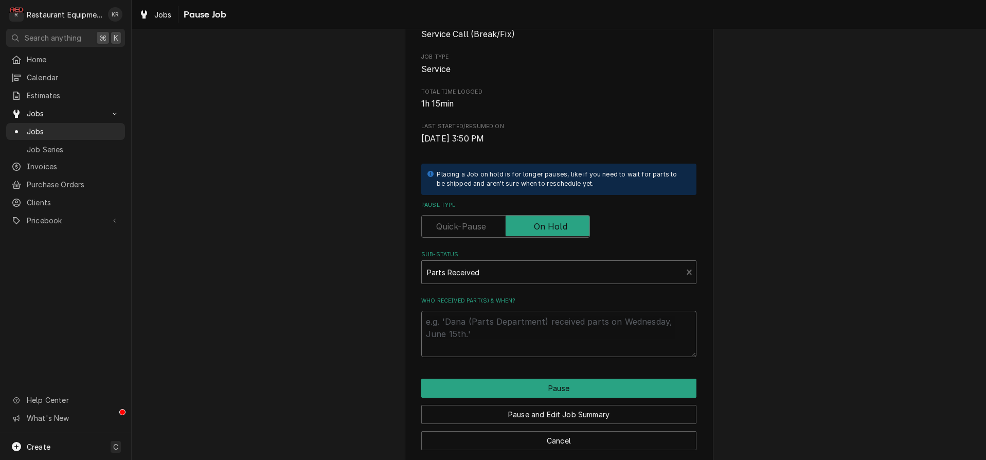
click at [515, 336] on textarea "Who received part(s) & when?" at bounding box center [558, 334] width 275 height 46
type textarea "x"
type textarea "8"
type textarea "x"
type textarea "8/"
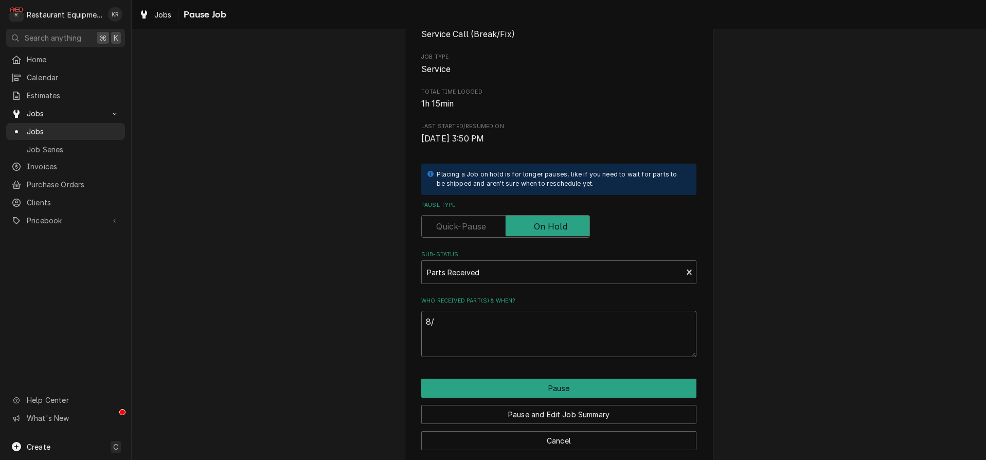
type textarea "x"
type textarea "8/1"
type textarea "x"
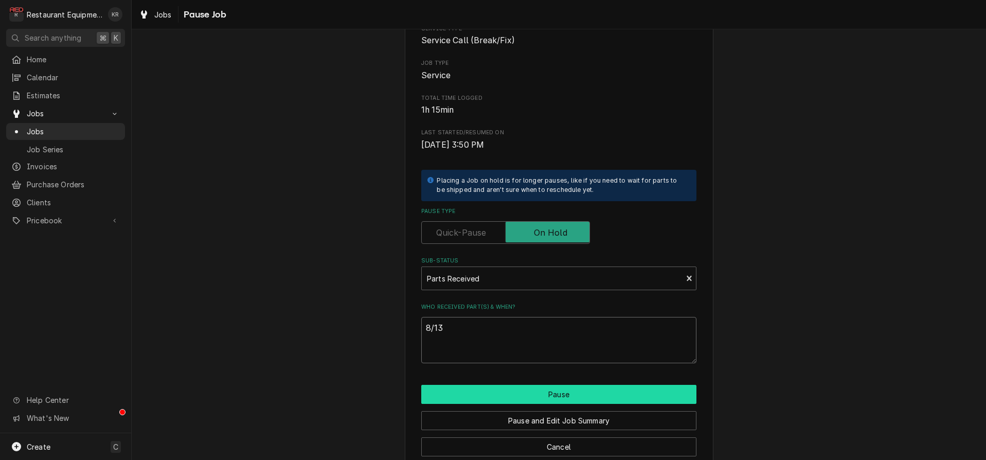
type textarea "8/13"
click at [572, 395] on button "Pause" at bounding box center [558, 394] width 275 height 19
type textarea "x"
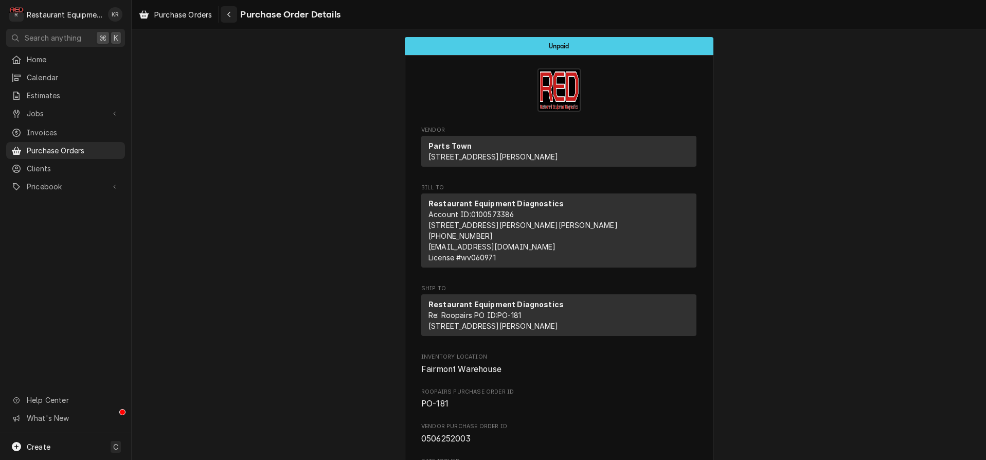
click at [233, 15] on div "Navigate back" at bounding box center [229, 14] width 10 height 10
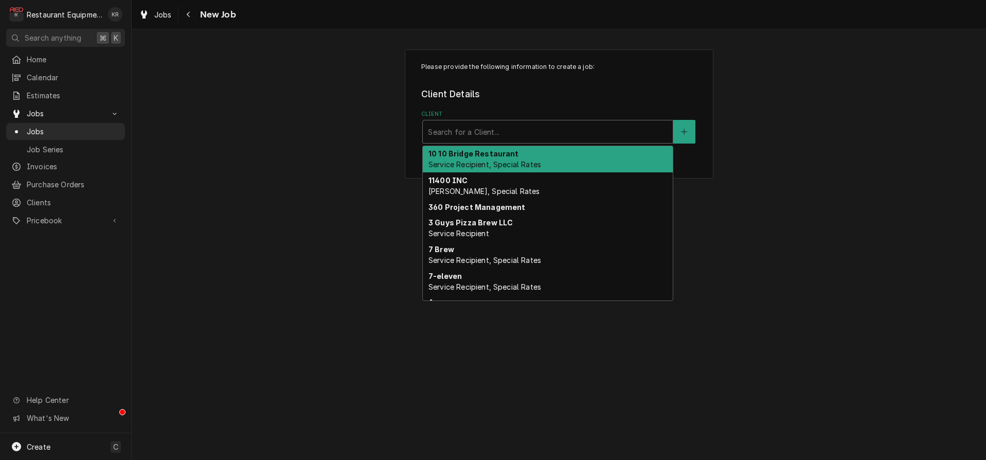
click at [496, 126] on div "Client" at bounding box center [548, 131] width 240 height 19
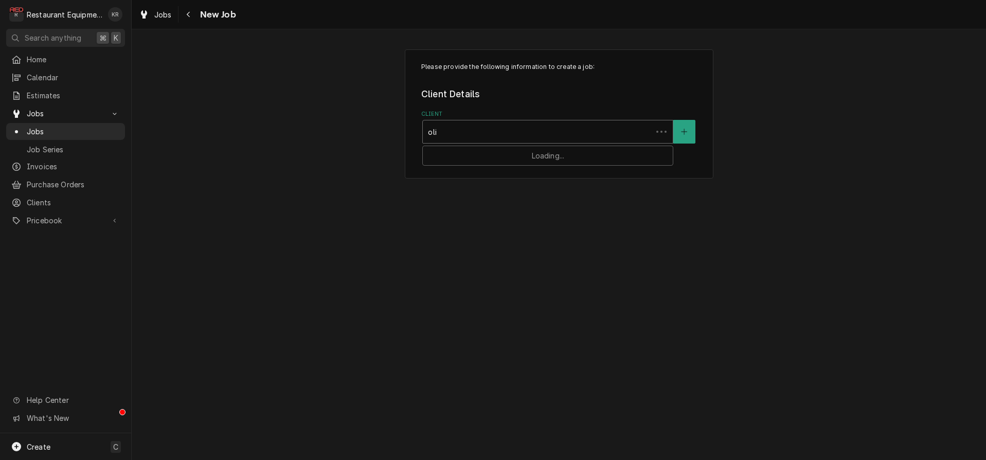
type input "oliv"
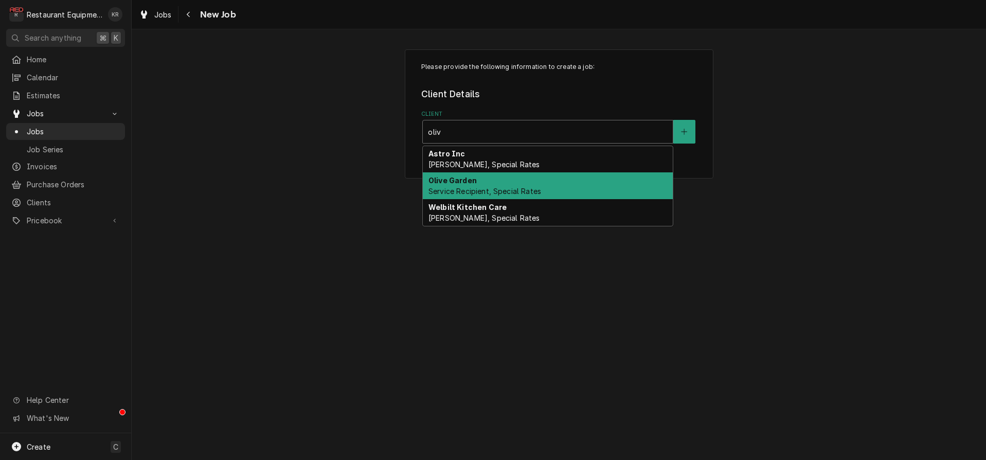
click at [481, 185] on div "Olive Garden Service Recipient, Special Rates" at bounding box center [548, 185] width 250 height 27
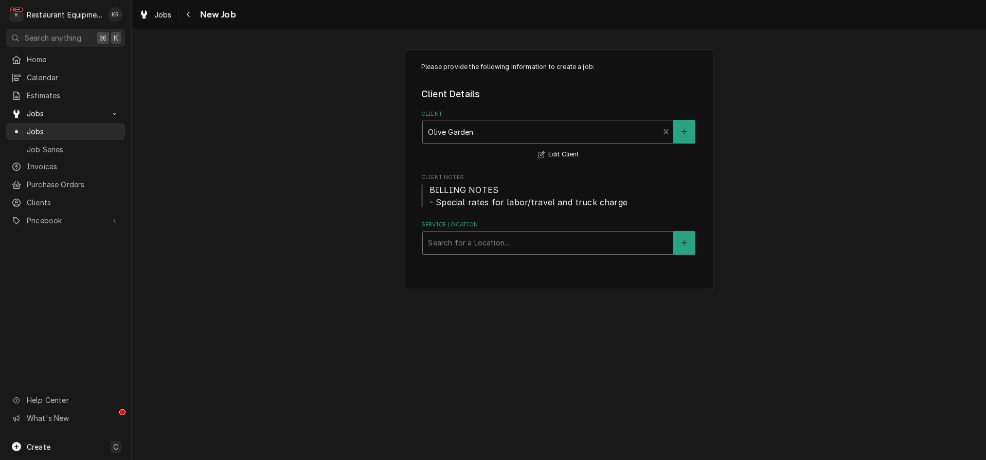
click at [473, 249] on div "Service Location" at bounding box center [548, 243] width 240 height 19
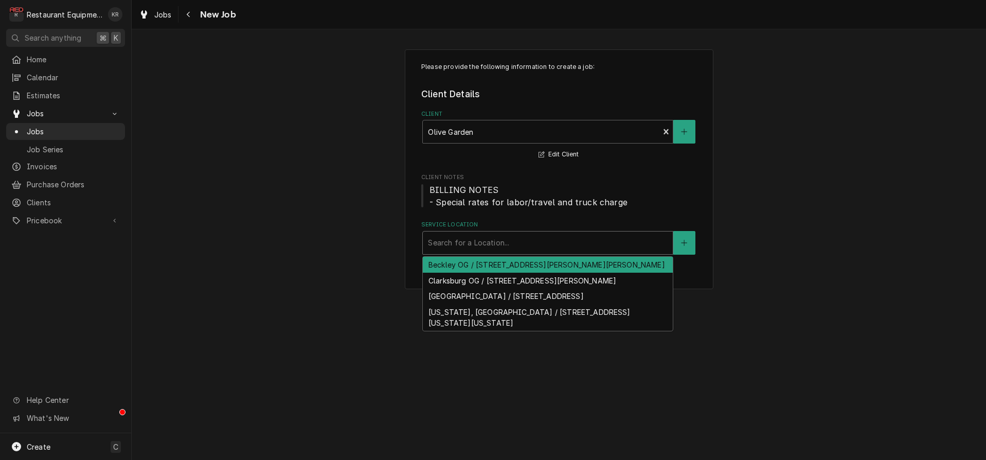
type input "v"
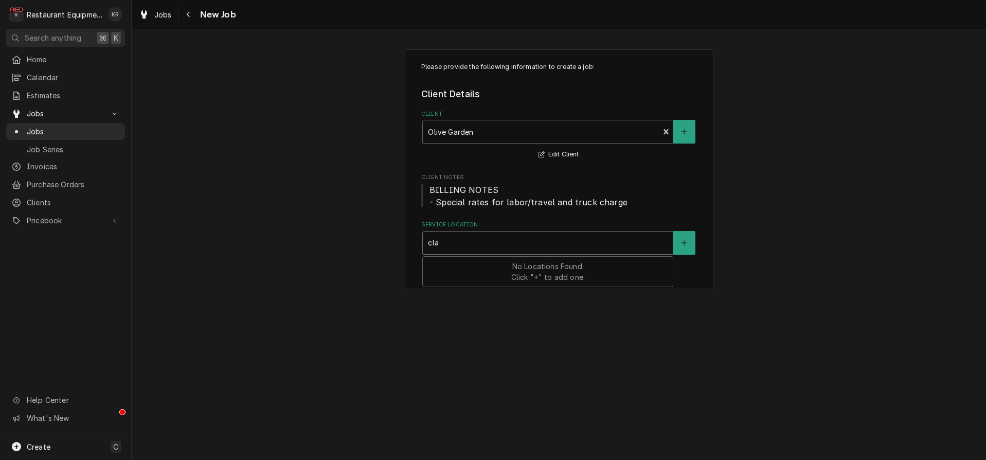
type input "clar"
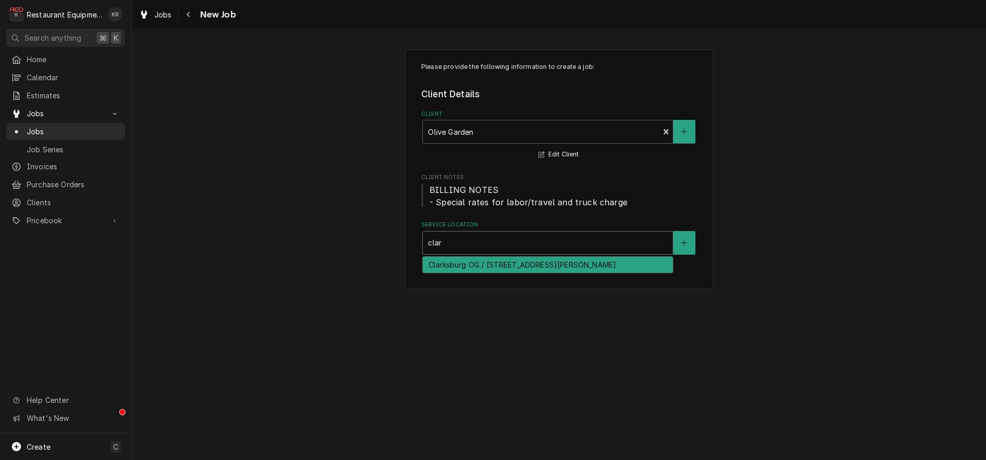
click at [471, 269] on div "Clarksburg OG / 519 Emily Dr, Clarksburg, WV 26301" at bounding box center [548, 265] width 250 height 16
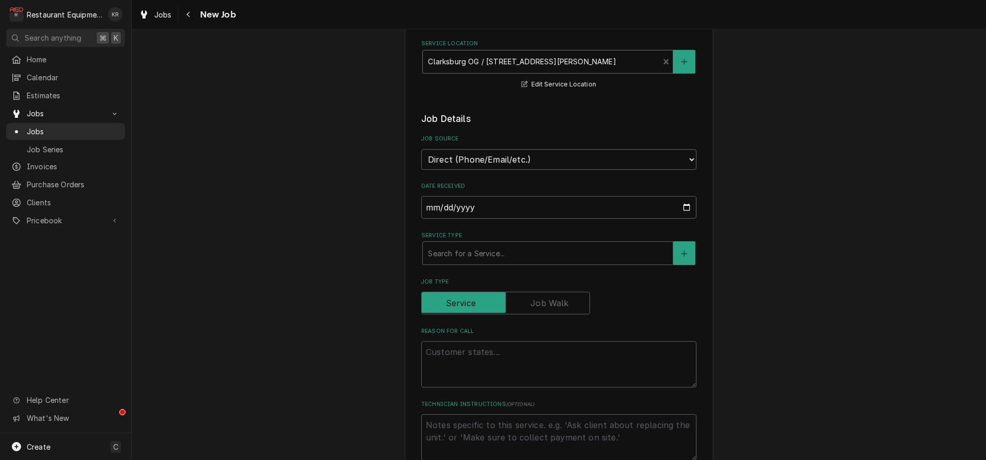
scroll to position [204, 0]
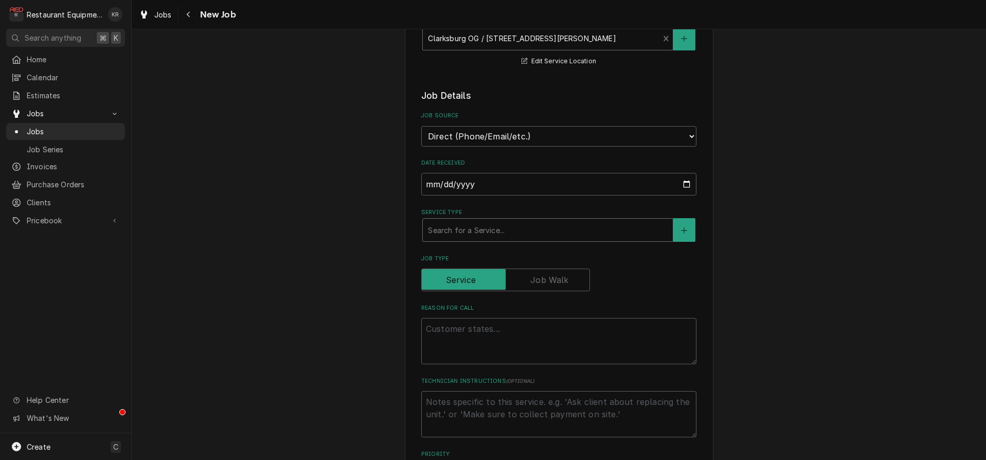
click at [476, 230] on div "Service Type" at bounding box center [548, 230] width 240 height 19
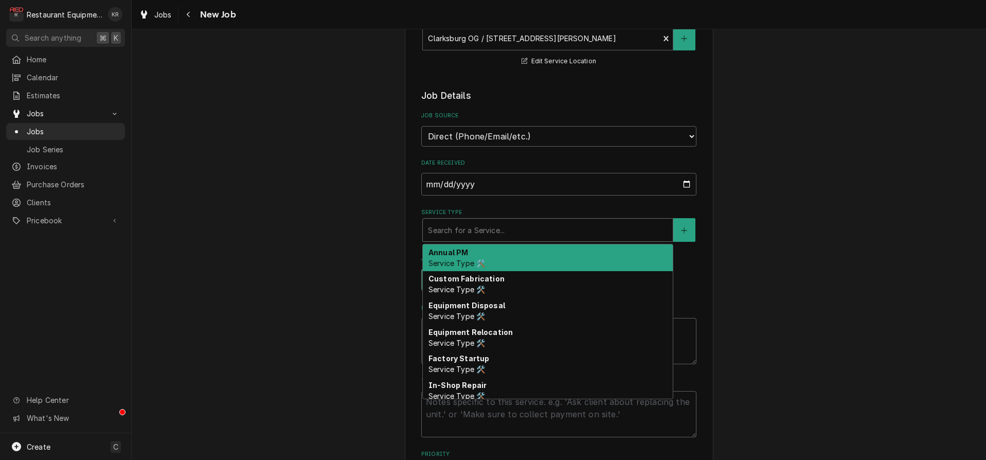
type input "b"
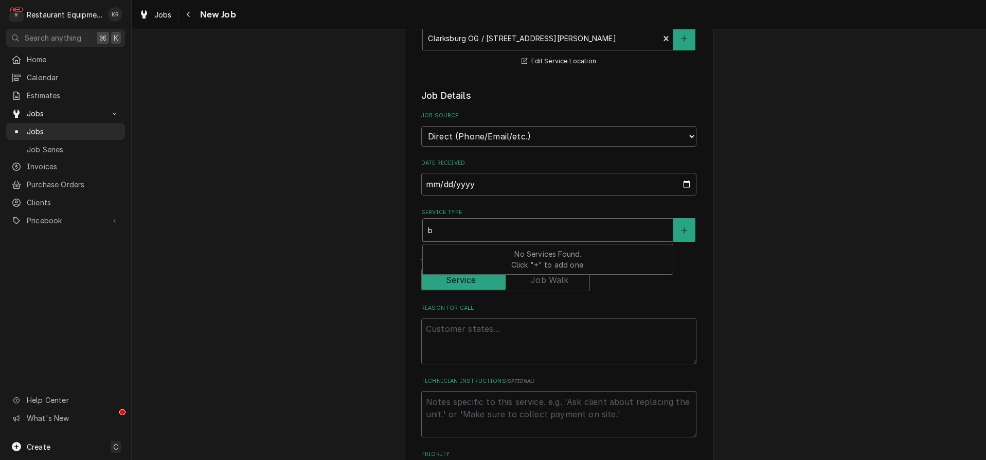
type textarea "x"
type input "br"
type textarea "x"
type input "bre"
type textarea "x"
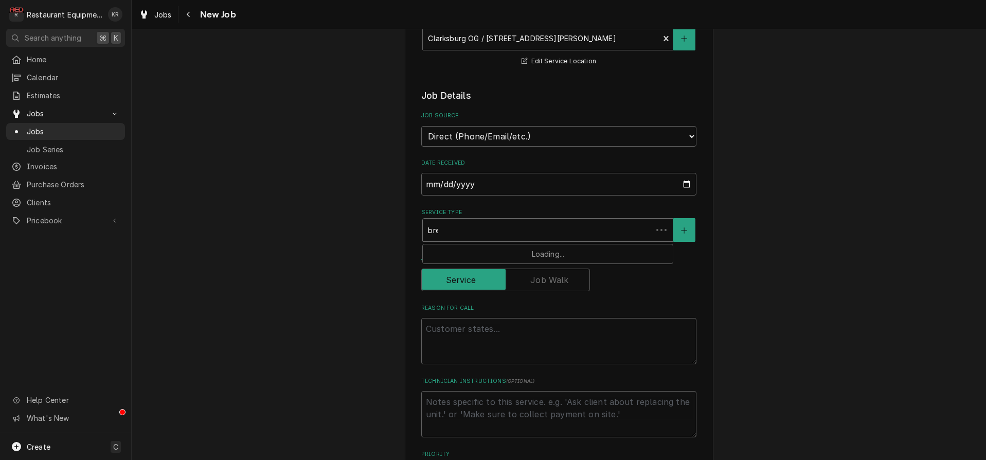
type input "brea"
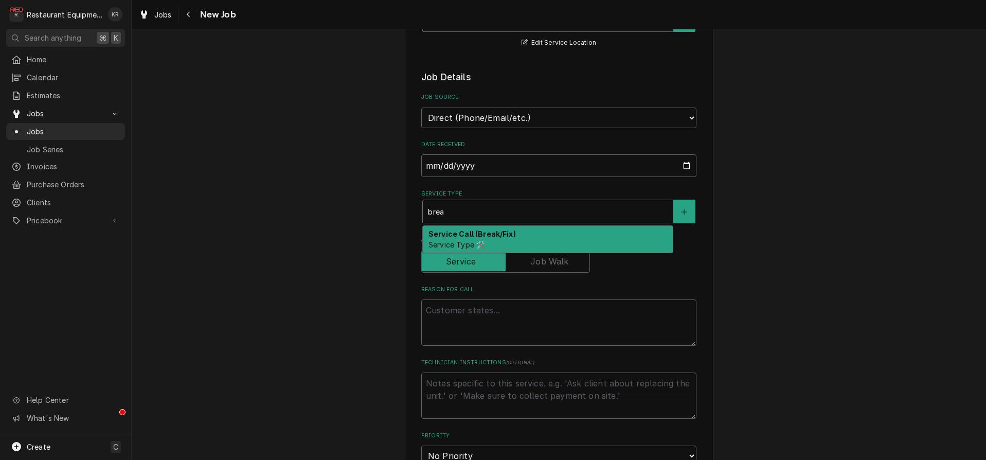
scroll to position [226, 0]
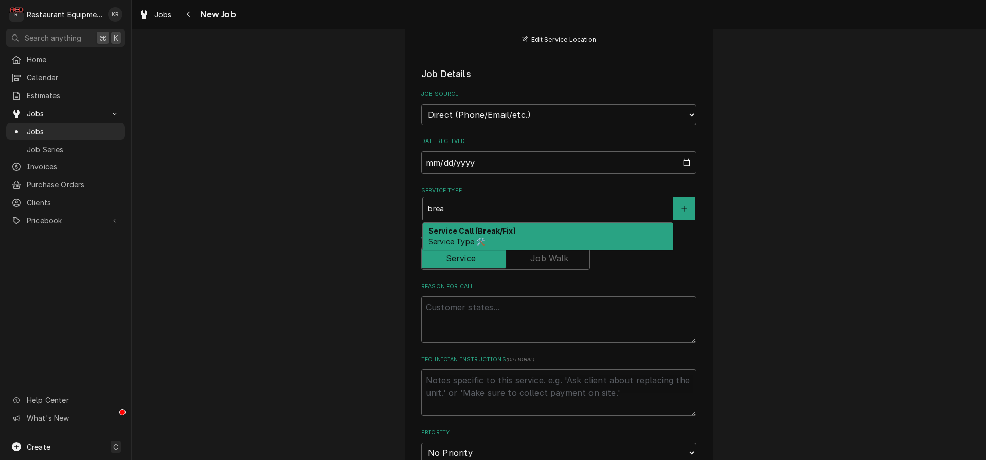
click at [476, 232] on strong "Service Call (Break/Fix)" at bounding box center [472, 230] width 87 height 9
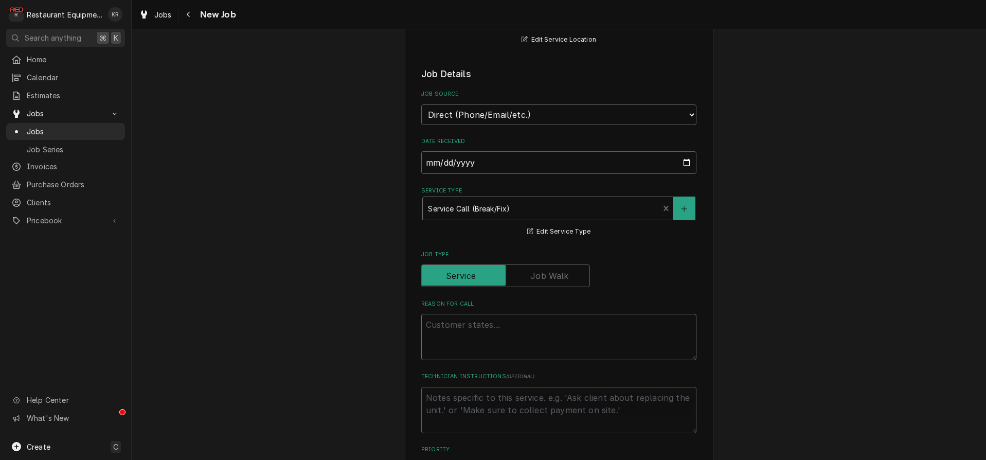
click at [464, 329] on textarea "Reason For Call" at bounding box center [558, 337] width 275 height 46
type textarea "x"
type textarea "K"
type textarea "x"
type textarea "Kn"
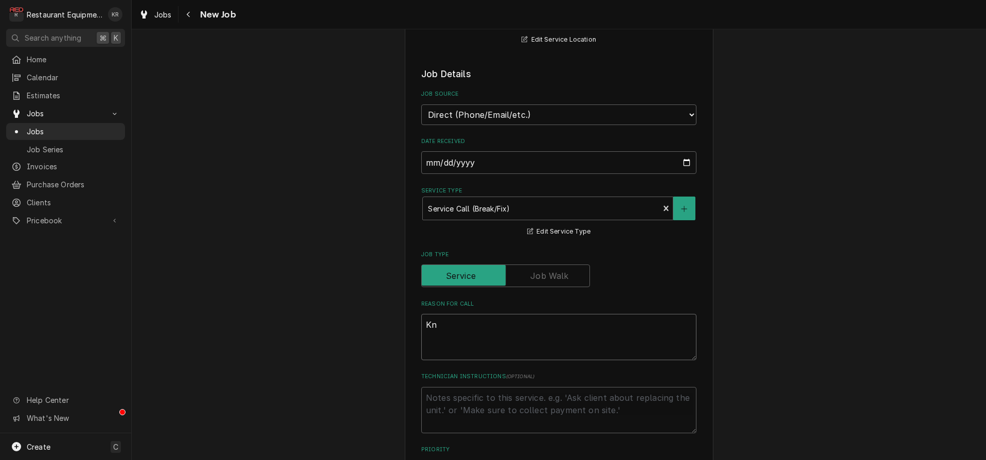
type textarea "x"
type textarea "Kno"
type textarea "x"
type textarea "Knob"
type textarea "x"
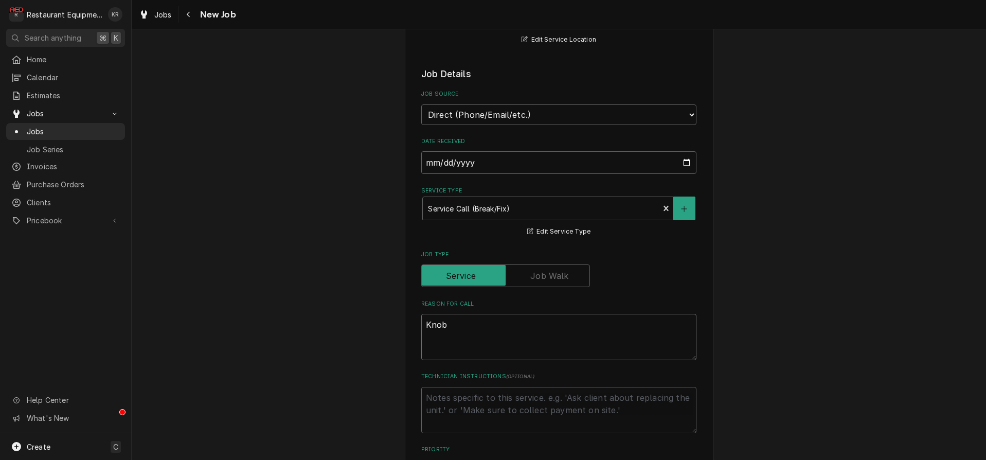
type textarea "Knob"
type textarea "x"
type textarea "Knob o"
type textarea "x"
type textarea "Knob on"
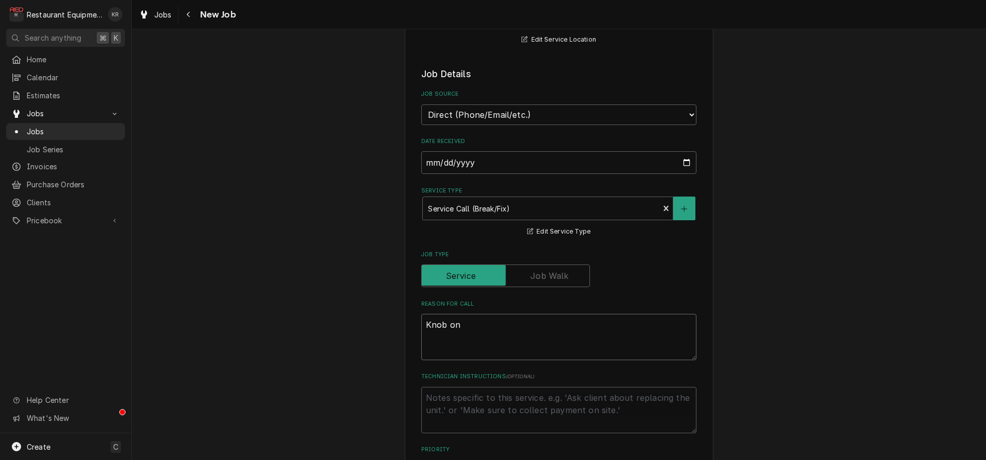
type textarea "x"
type textarea "Knob on"
type textarea "x"
type textarea "Knob on o"
type textarea "x"
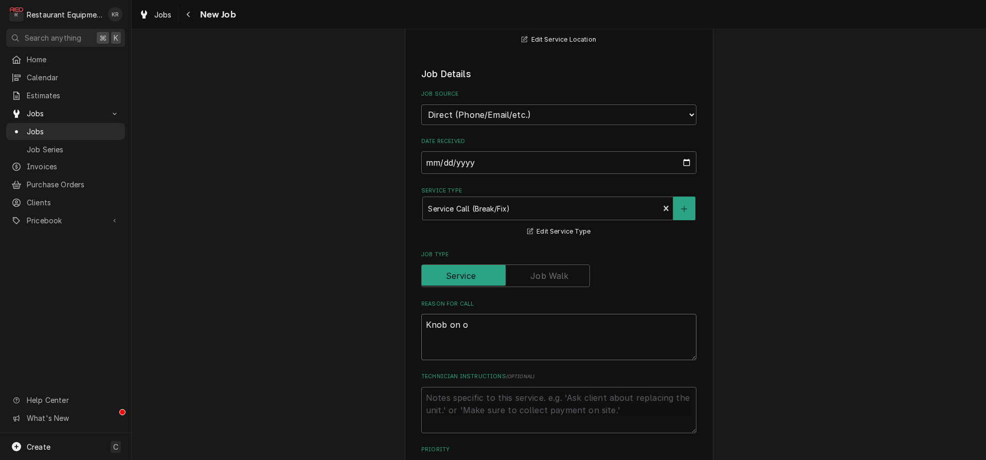
type textarea "Knob on ov"
type textarea "x"
type textarea "Knob on ove"
type textarea "x"
type textarea "Knob on oven n"
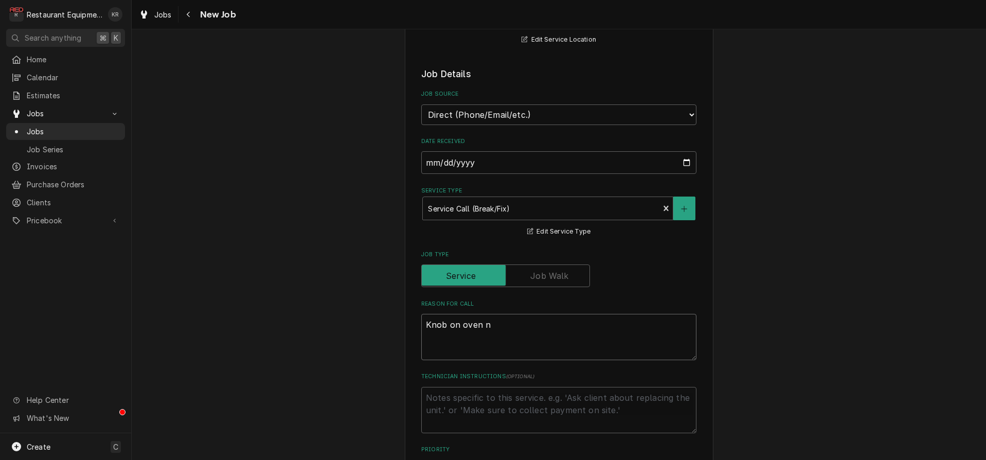
type textarea "x"
type textarea "Knob on oven not"
type textarea "x"
type textarea "Knob on oven not c"
type textarea "x"
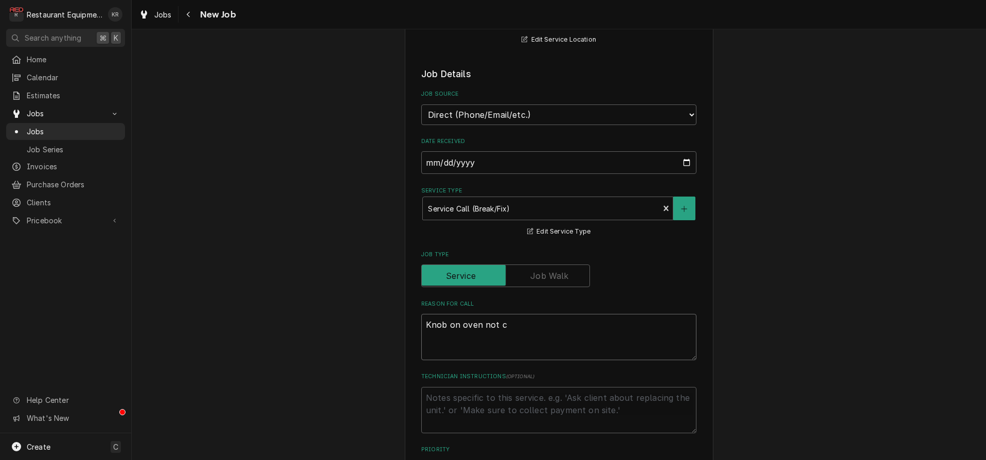
type textarea "Knob on oven not ca"
type textarea "x"
type textarea "Knob on oven not cat"
type textarea "x"
type textarea "Knob on oven not catc"
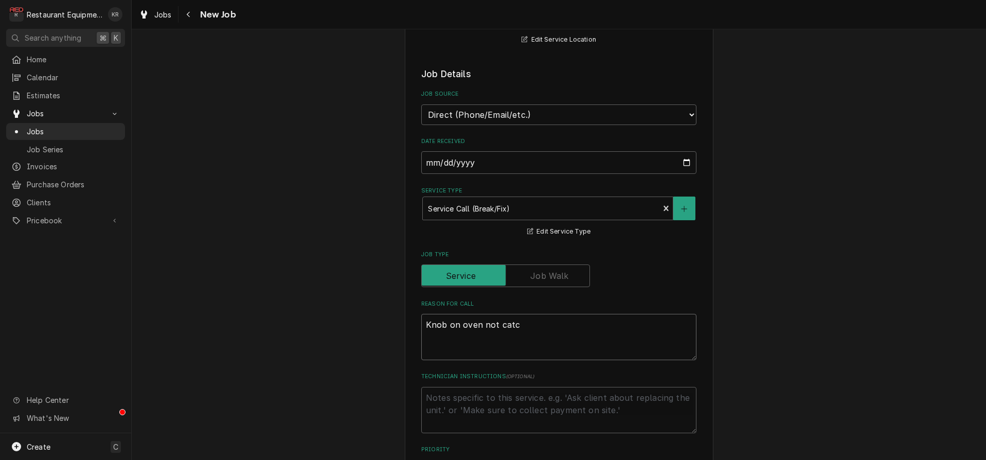
type textarea "x"
type textarea "Knob on oven not catch"
type textarea "x"
type textarea "Knob on oven not catchi"
type textarea "x"
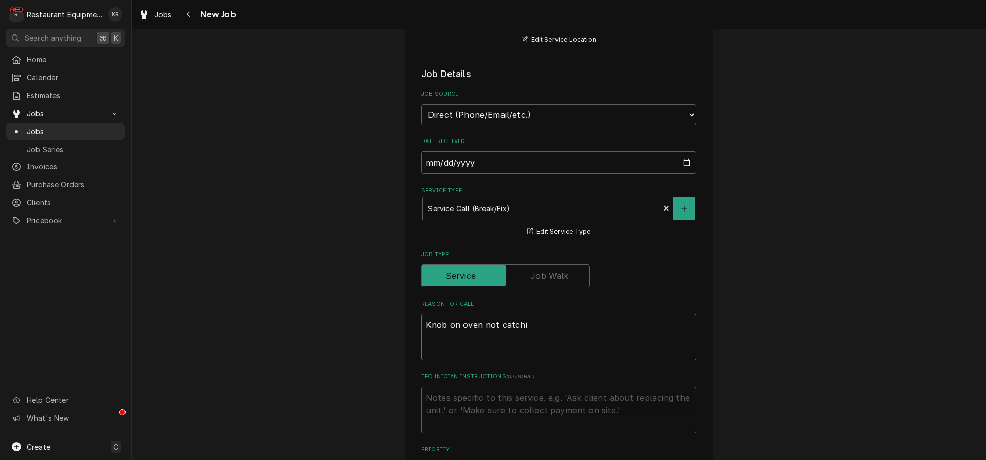
type textarea "Knob on oven not catchin"
type textarea "x"
type textarea "Knob on oven not catching"
type textarea "x"
type textarea "Knob on oven not catching"
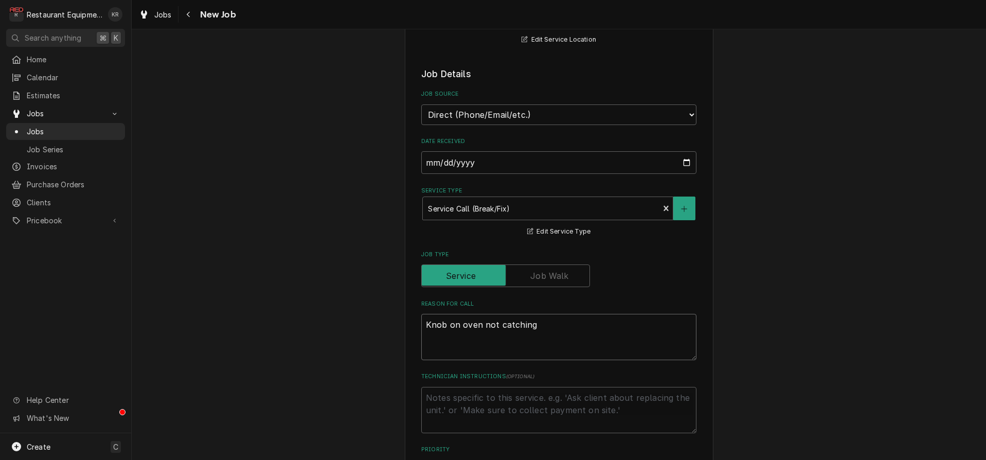
type textarea "x"
type textarea "Knob on oven not catching cor"
type textarea "x"
type textarea "Knob on oven not catching corr"
type textarea "x"
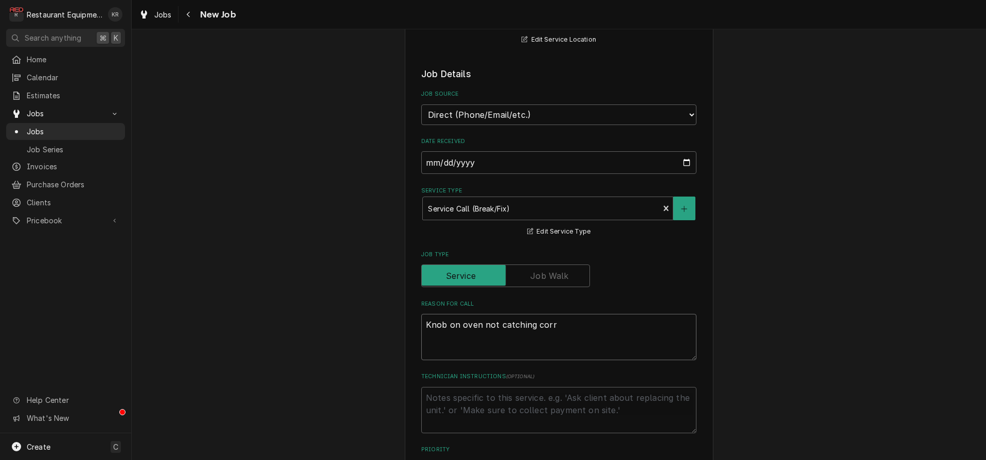
type textarea "Knob on oven not catching corre"
type textarea "x"
type textarea "Knob on oven not catching correc"
type textarea "x"
type textarea "Knob on oven not catching correct"
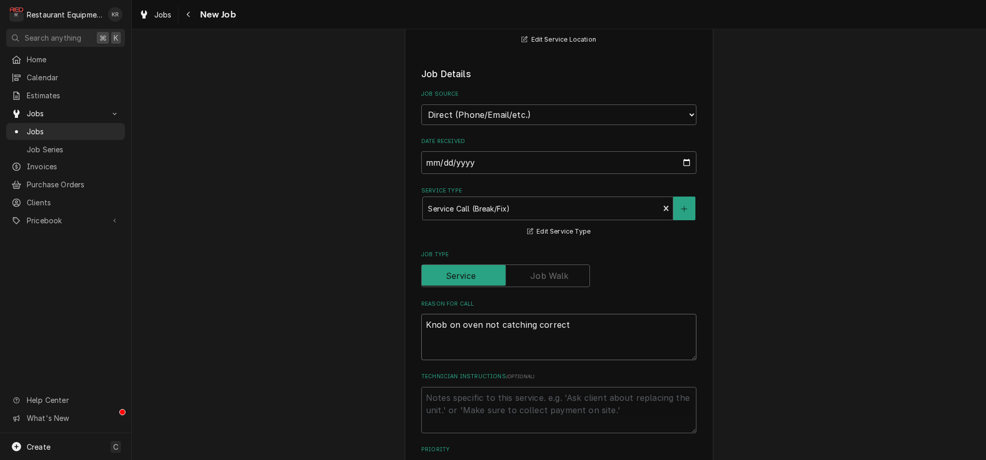
type textarea "x"
type textarea "Knob on oven not catching correctl"
type textarea "x"
type textarea "Knob on oven not catching correctly"
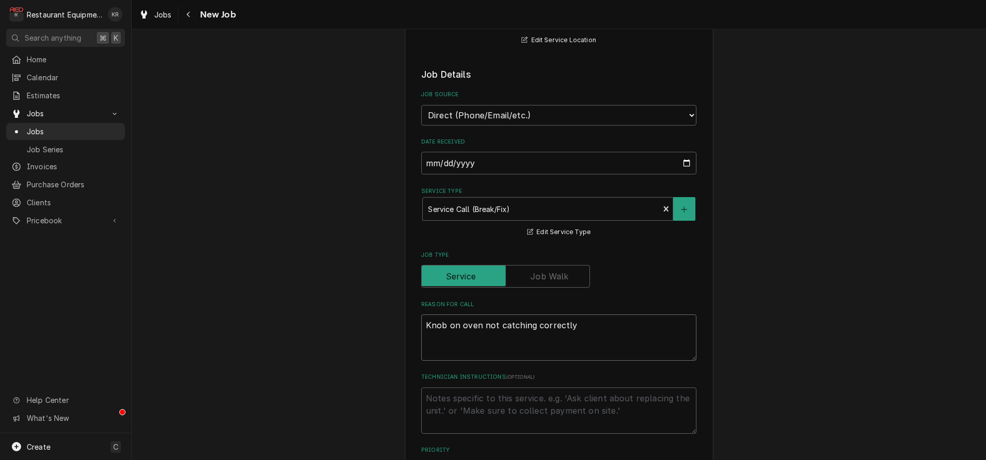
type textarea "x"
type textarea "Knob on oven not catching correctly."
type textarea "x"
type textarea "Knob on oven not catching correctly."
type textarea "x"
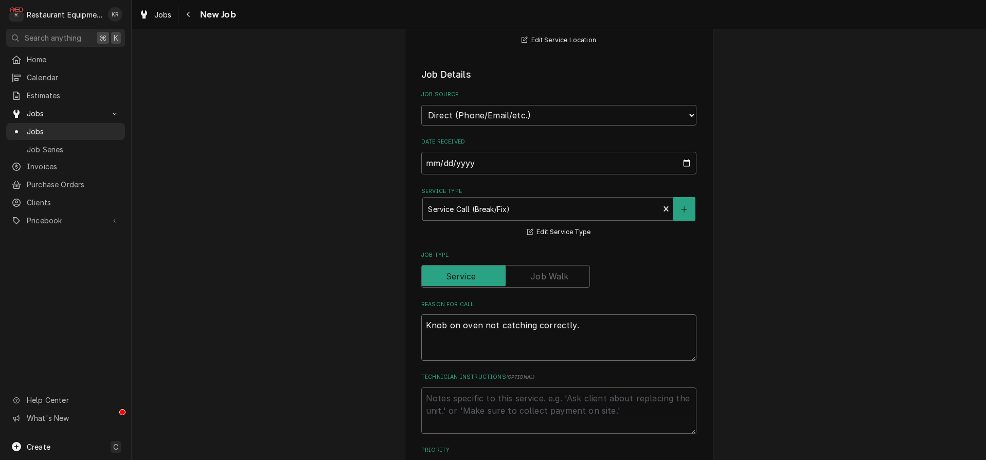
type textarea "Knob on oven not catching correctly. H"
type textarea "x"
type textarea "Knob on oven not catching correctly. Ha"
type textarea "x"
type textarea "Knob on oven not catching correctly. Have"
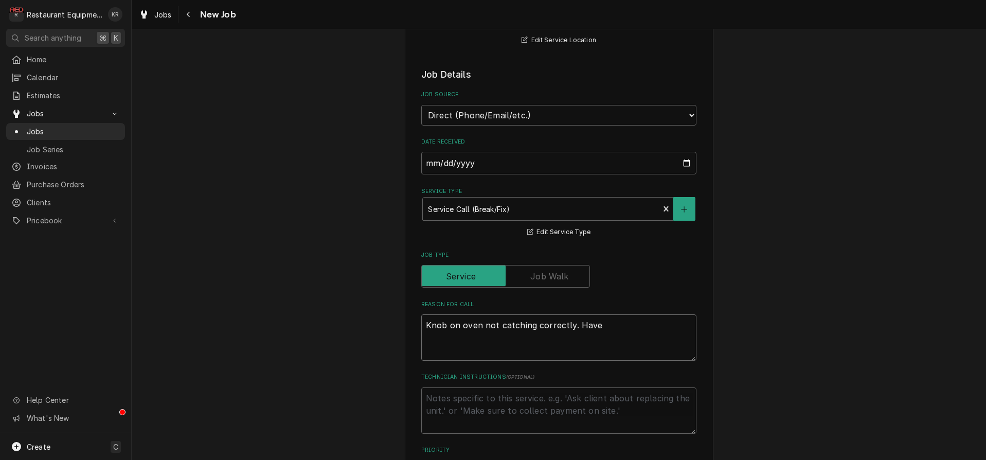
type textarea "x"
type textarea "Knob on oven not catching correctly. Havei"
type textarea "x"
type textarea "Knob on oven not catching correctly. Haveing"
type textarea "x"
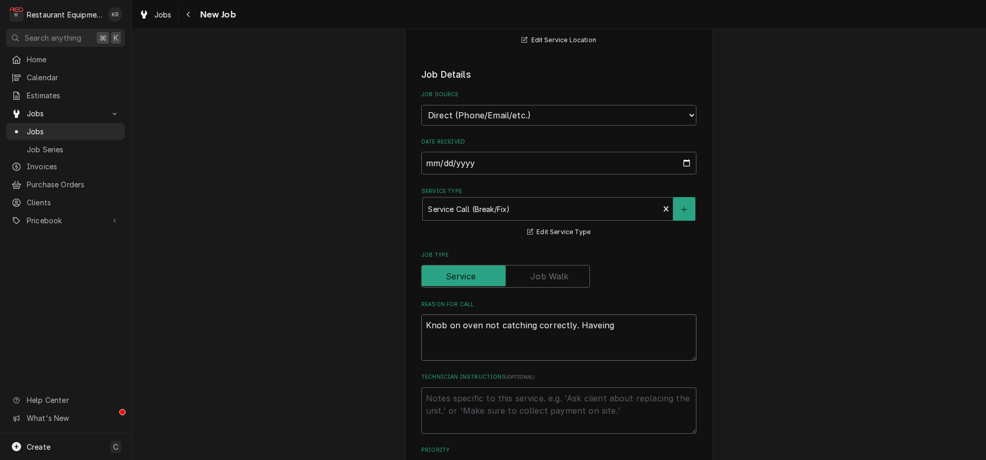
type textarea "Knob on oven not catching correctly. Haveing"
type textarea "x"
type textarea "Knob on oven not catching correctly. Haveing"
type textarea "x"
type textarea "Knob on oven not catching correctly. Havein"
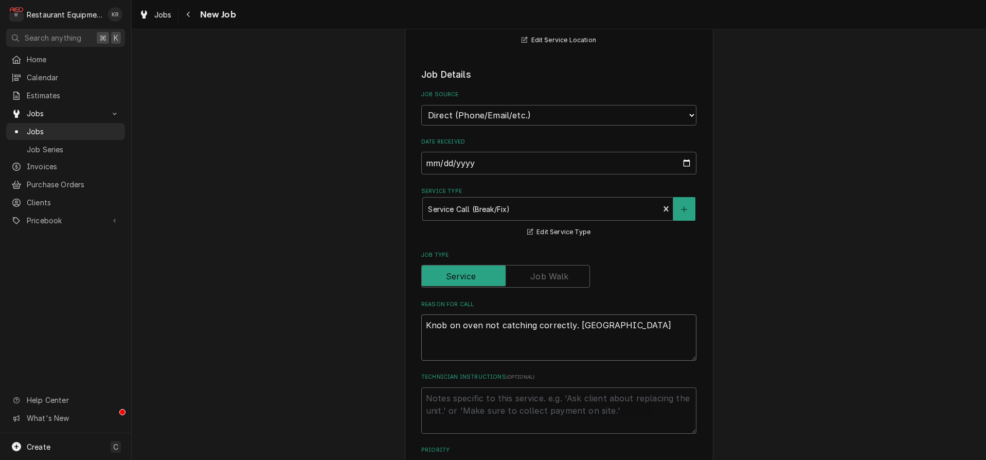
type textarea "x"
type textarea "Knob on oven not catching correctly. Havei"
type textarea "x"
type textarea "Knob on oven not catching correctly. Have"
type textarea "x"
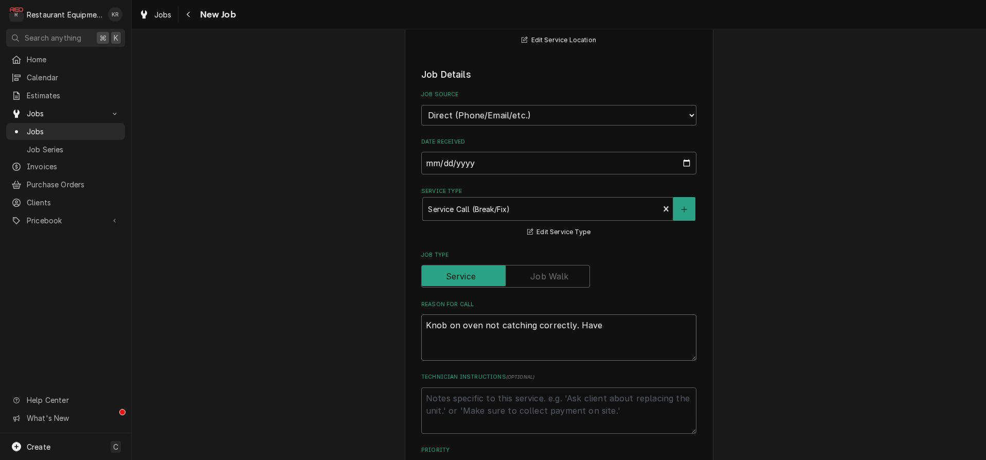
type textarea "Knob on oven not catching correctly. Hav"
type textarea "x"
type textarea "Knob on oven not catching correctly. Havi"
type textarea "x"
type textarea "Knob on oven not catching correctly. Having"
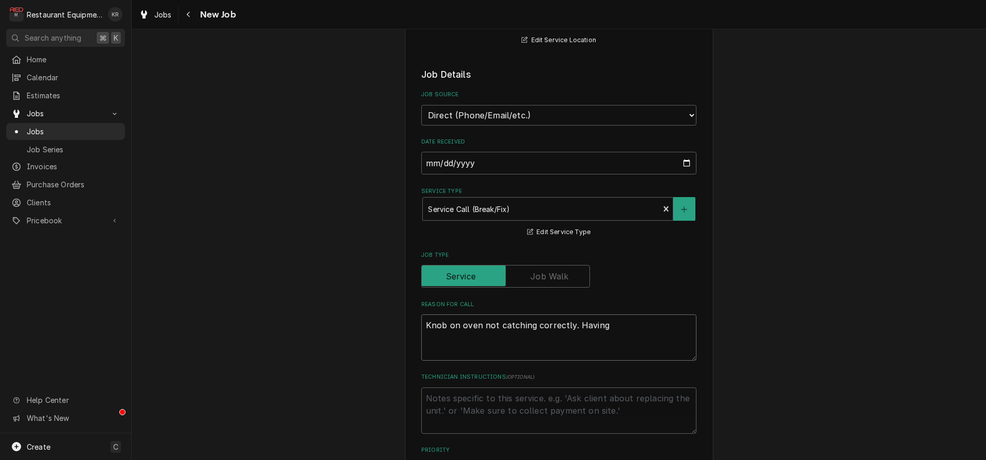
type textarea "x"
type textarea "Knob on oven not catching correctly. Having t"
type textarea "x"
type textarea "Knob on oven not catching correctly. Having to"
type textarea "x"
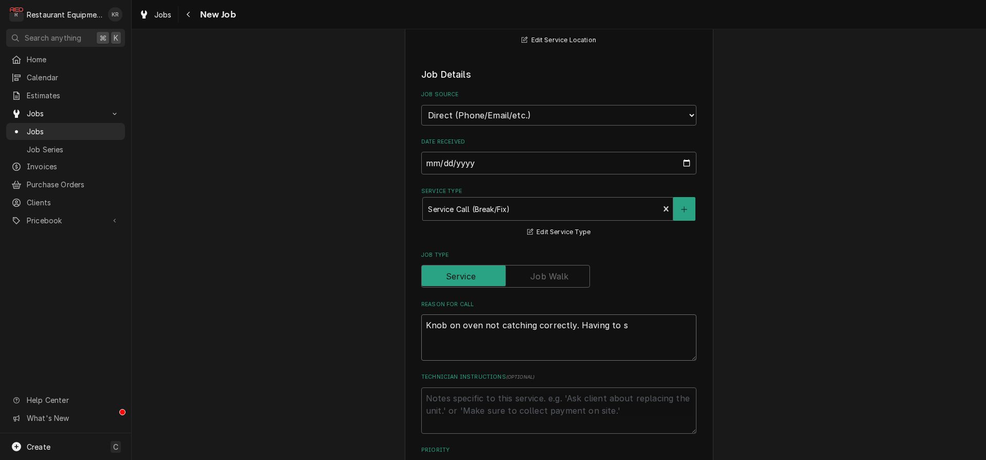
type textarea "Knob on oven not catching correctly. Having to sp"
type textarea "x"
type textarea "Knob on oven not catching correctly. Having to spi"
type textarea "x"
type textarea "Knob on oven not catching correctly. Having to spin"
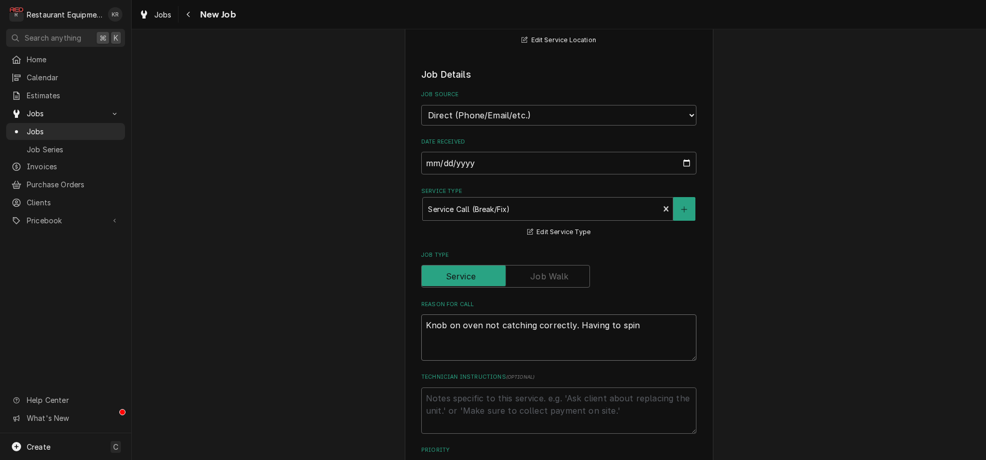
type textarea "x"
type textarea "Knob on oven not catching correctly. Having to spin"
type textarea "x"
type textarea "Knob on oven not catching correctly. Having to spin i"
type textarea "x"
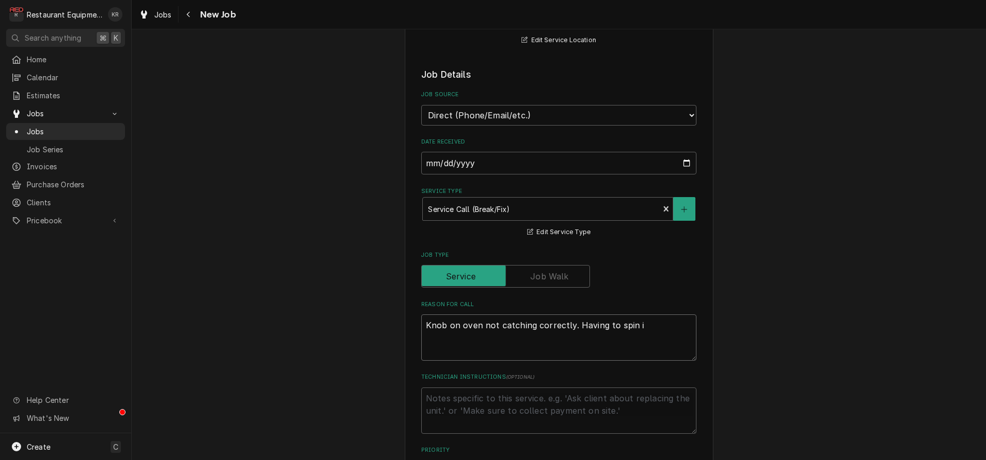
type textarea "Knob on oven not catching correctly. Having to spin it"
type textarea "x"
type textarea "Knob on oven not catching correctly. Having to spin it"
type textarea "x"
type textarea "Knob on oven not catching correctly. Having to spin it t"
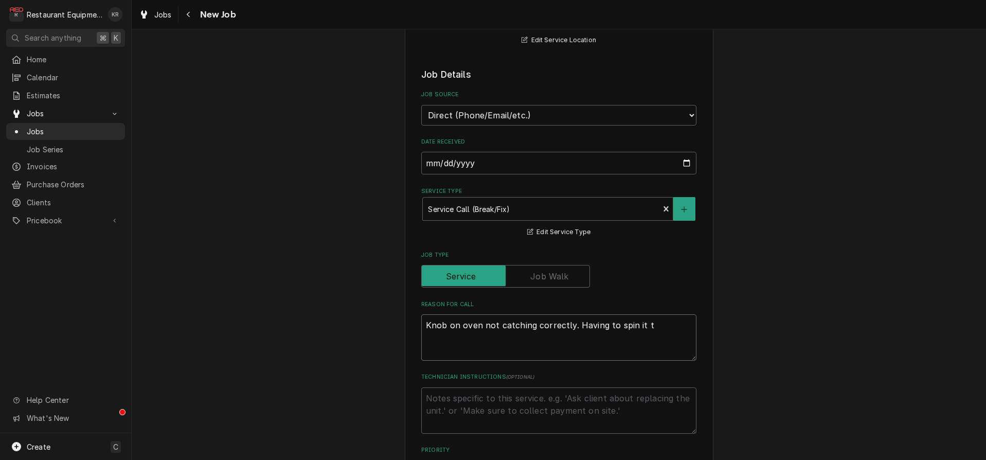
type textarea "x"
type textarea "Knob on oven not catching correctly. Having to spin it to"
type textarea "x"
type textarea "Knob on oven not catching correctly. Having to spin it to"
type textarea "x"
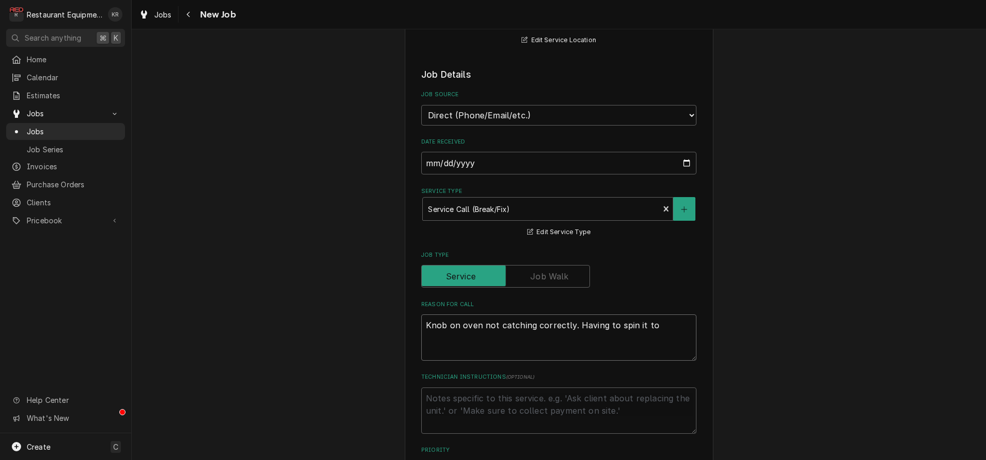
type textarea "Knob on oven not catching correctly. Having to spin it to t"
type textarea "x"
type textarea "Knob on oven not catching correctly. Having to spin it to tu"
type textarea "x"
type textarea "Knob on oven not catching correctly. Having to spin it to turn"
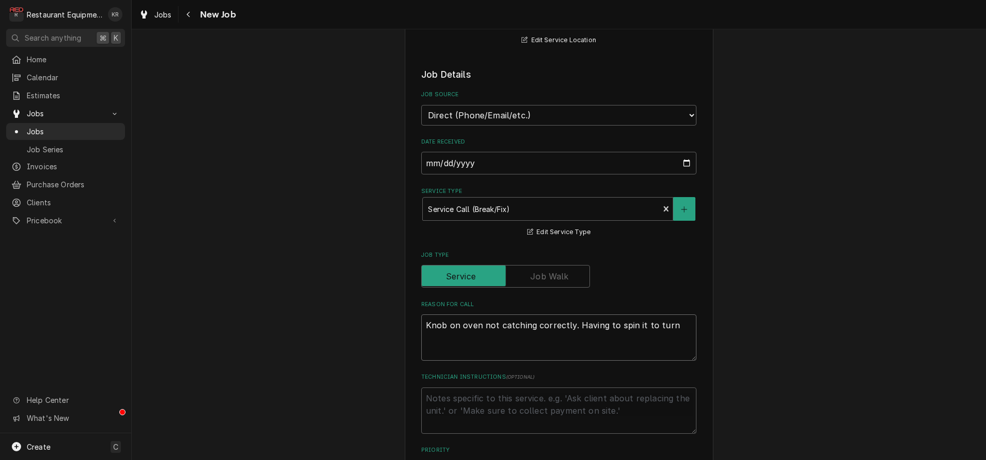
type textarea "x"
type textarea "Knob on oven not catching correctly. Having to spin it to turn"
type textarea "x"
type textarea "Knob on oven not catching correctly. Having to spin it to turn i"
type textarea "x"
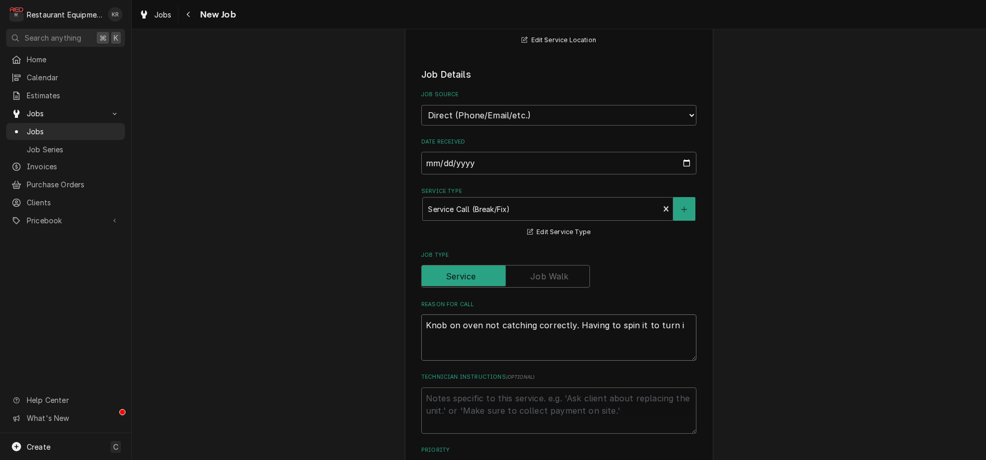
type textarea "Knob on oven not catching correctly. Having to spin it to turn it"
type textarea "x"
type textarea "Knob on oven not catching correctly. Having to spin it to turn it"
type textarea "x"
type textarea "Knob on oven not catching correctly. Having to spin it to turn it o"
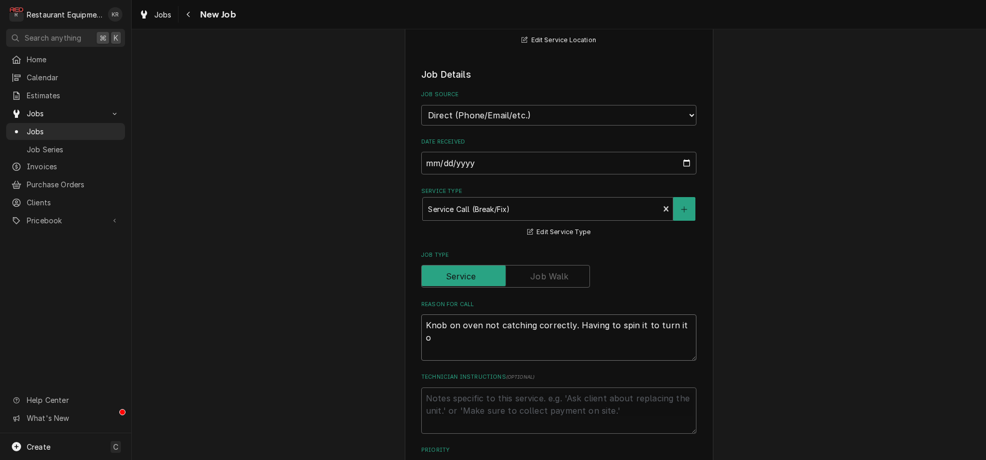
type textarea "x"
type textarea "Knob on oven not catching correctly. Having to spin it to turn it of"
type textarea "x"
type textarea "Knob on oven not catching correctly. Having to spin it to turn it off"
type textarea "x"
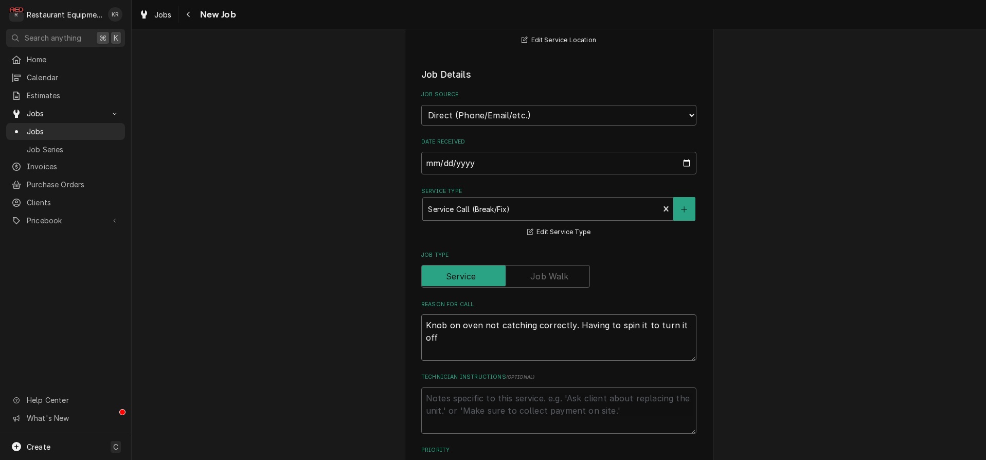
type textarea "Knob on oven not catching correctly. Having to spin it to turn it off."
type textarea "x"
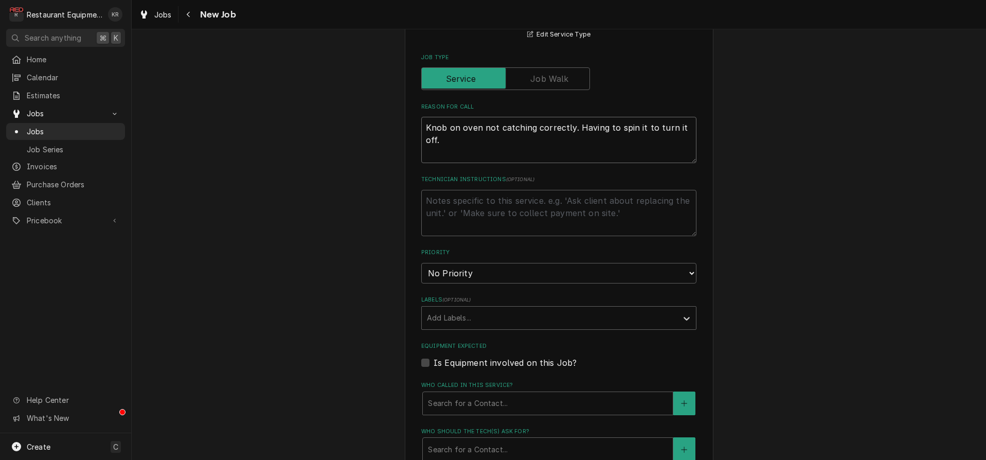
scroll to position [457, 0]
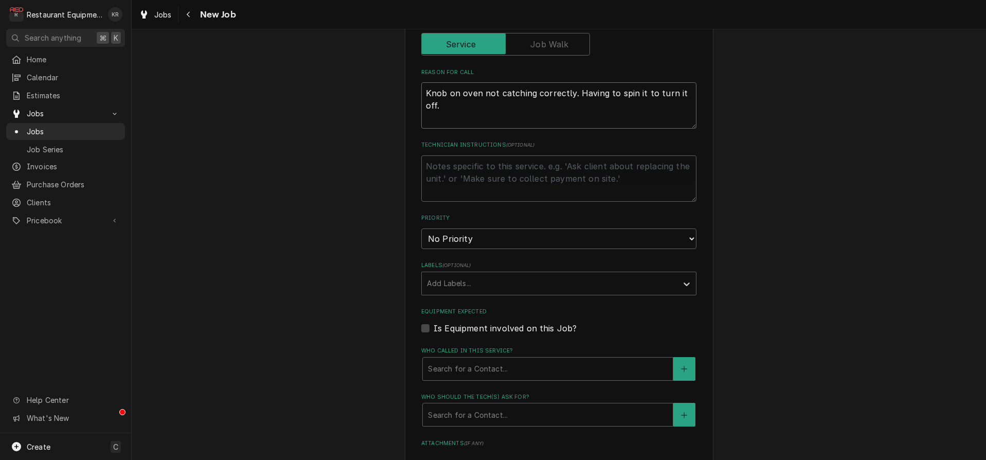
click at [436, 120] on textarea "Knob on oven not catching correctly. Having to spin it to turn it off." at bounding box center [558, 105] width 275 height 46
type textarea "Knob on oven not catching correctly. Having to spin it to turn it off."
type textarea "x"
type textarea "Knob on oven not catching correctly. Having to spin it to turn it off. M"
type textarea "x"
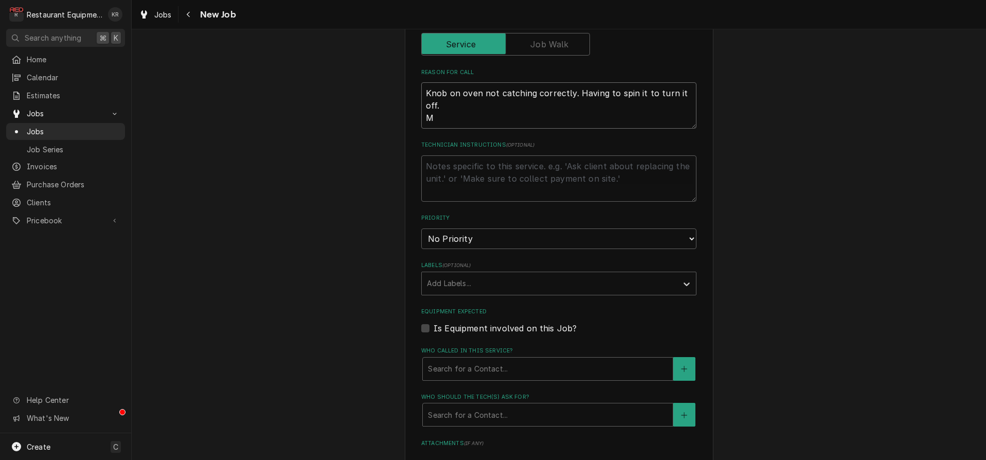
type textarea "Knob on oven not catching correctly. Having to spin it to turn it off. MN"
type textarea "x"
type textarea "Knob on oven not catching correctly. Having to spin it to turn it off. MN#"
type textarea "x"
type textarea "Knob on oven not catching correctly. Having to spin it to turn it off. MN#"
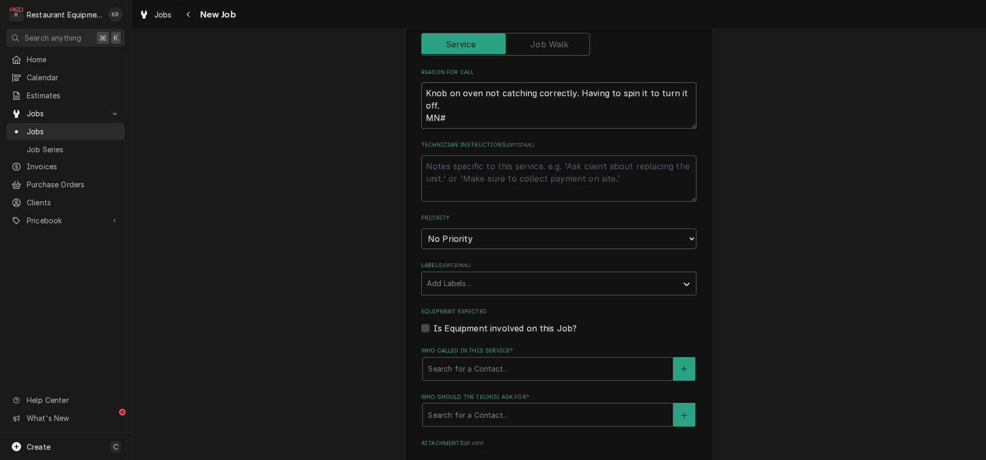
type textarea "x"
type textarea "Knob on oven not catching correctly. Having to spin it to turn it off. MN# D"
type textarea "x"
type textarea "Knob on oven not catching correctly. Having to spin it to turn it off. MN# DF"
type textarea "x"
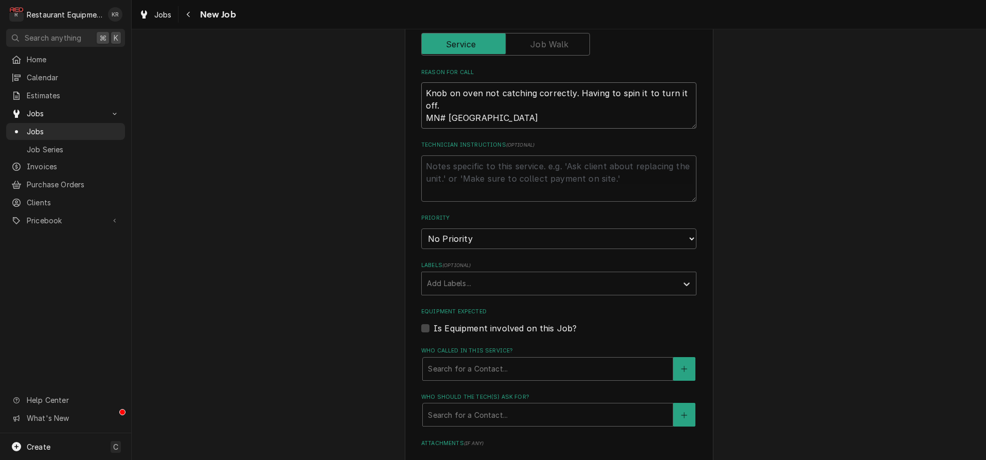
type textarea "Knob on oven not catching correctly. Having to spin it to turn it off. MN# DFG"
type textarea "x"
type textarea "Knob on oven not catching correctly. Having to spin it to turn it off. MN# DFG-"
type textarea "x"
type textarea "Knob on oven not catching correctly. Having to spin it to turn it off. MN# DFG-0"
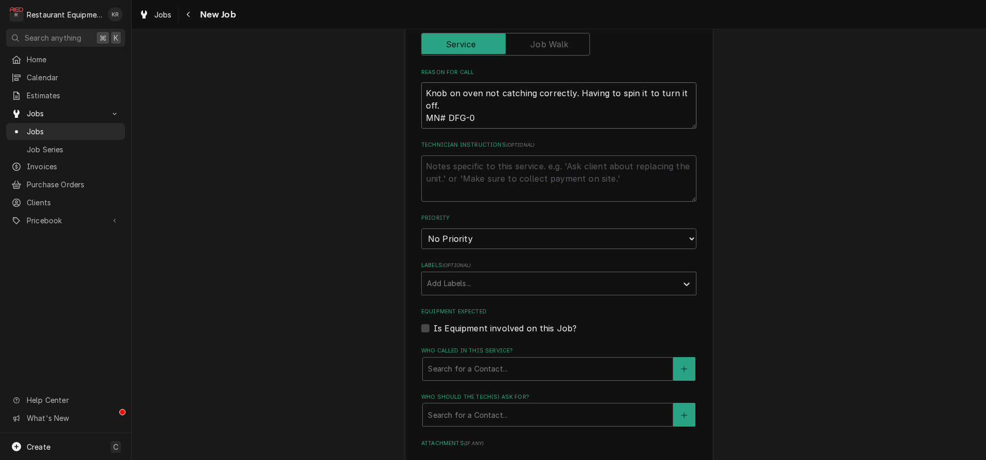
type textarea "x"
type textarea "Knob on oven not catching correctly. Having to spin it to turn it off. MN# DFG-…"
type textarea "x"
type textarea "Knob on oven not catching correctly. Having to spin it to turn it off. MN# DFG-…"
type textarea "x"
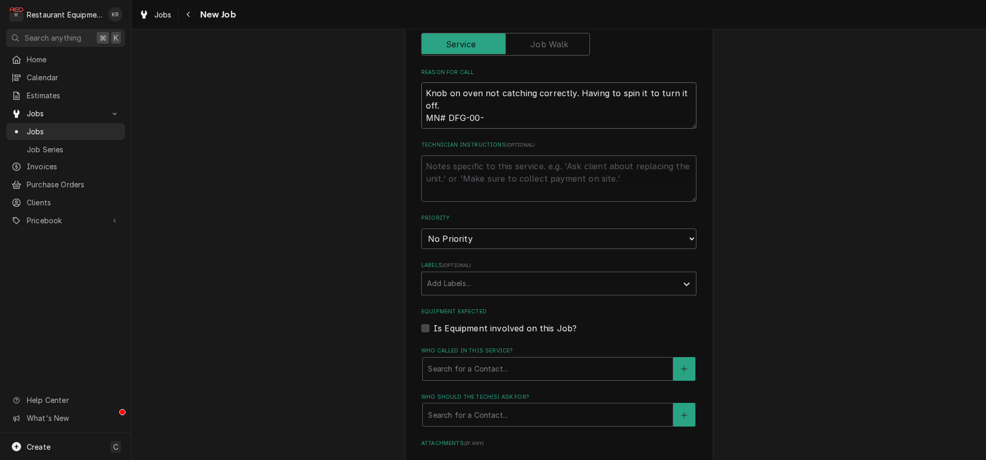
type textarea "Knob on oven not catching correctly. Having to spin it to turn it off. MN# DFG-…"
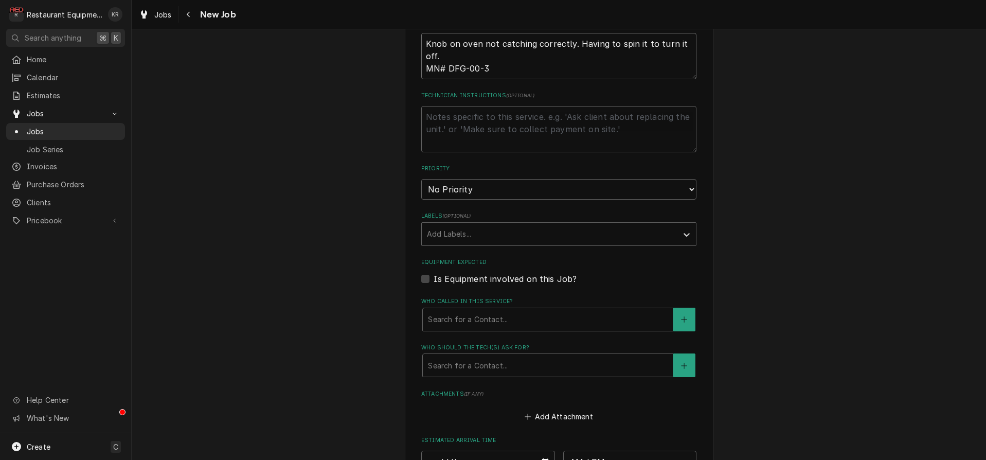
scroll to position [508, 0]
click at [470, 52] on textarea "Knob on oven not catching correctly. Having to spin it to turn it off. MN# DFG-…" at bounding box center [558, 54] width 275 height 46
type textarea "x"
type textarea "Knob on oven not catching correctly. Having to spin it to turn it off. MN# DFG-…"
type textarea "x"
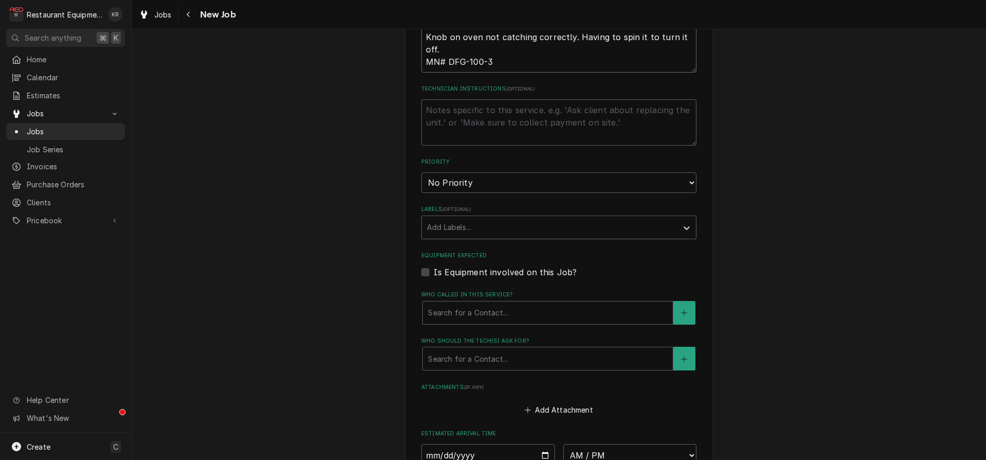
type textarea "Knob on oven not catching correctly. Having to spin it to turn it off. MN# DFG-…"
select select "2"
click option "High" at bounding box center [0, 0] width 0 height 0
click at [483, 228] on div "Labels" at bounding box center [549, 226] width 245 height 19
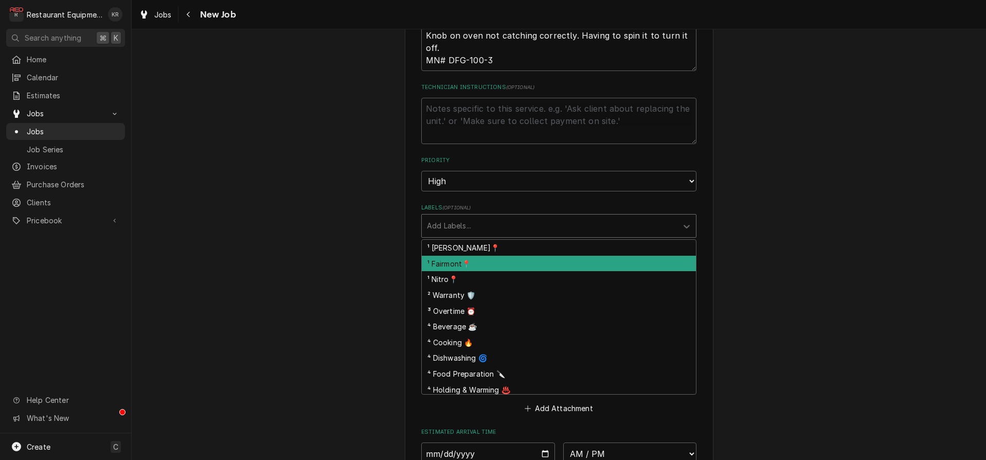
click at [483, 263] on div "¹ Fairmont📍" at bounding box center [559, 264] width 274 height 16
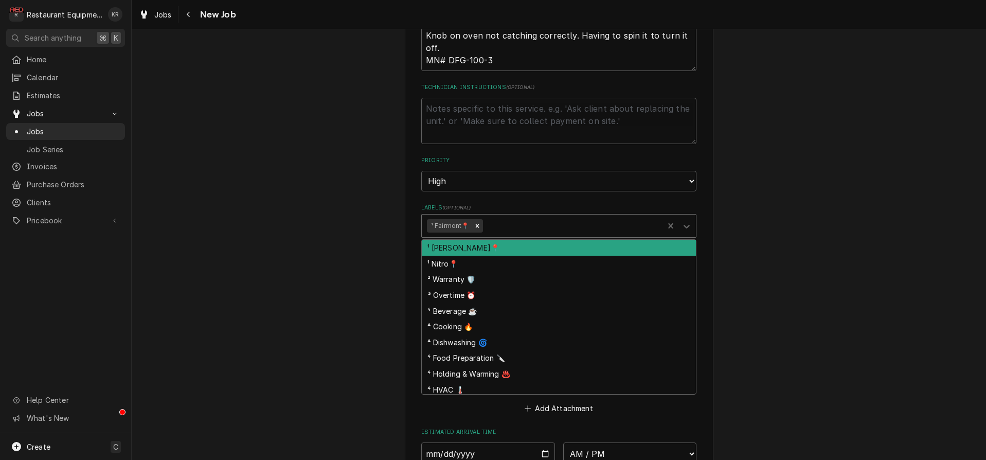
click at [504, 215] on div "¹ Fairmont📍" at bounding box center [543, 226] width 242 height 23
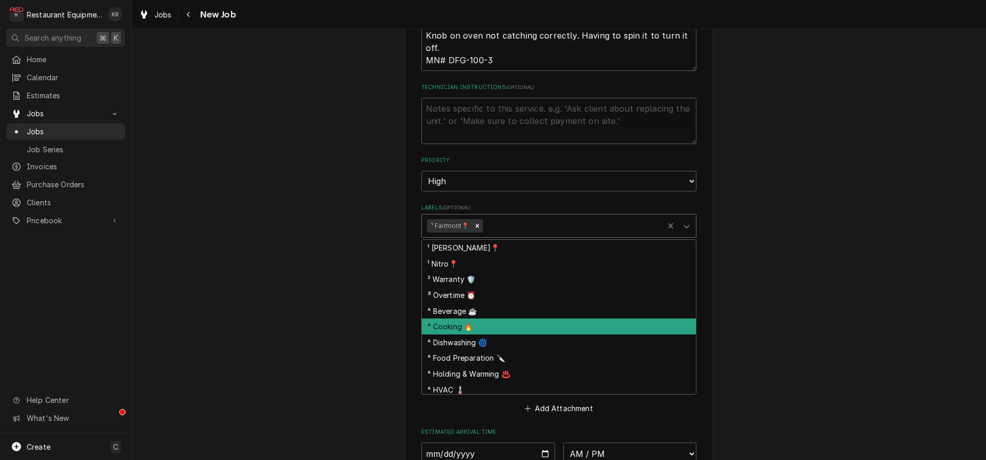
click at [517, 327] on div "⁴ Cooking 🔥" at bounding box center [559, 326] width 274 height 16
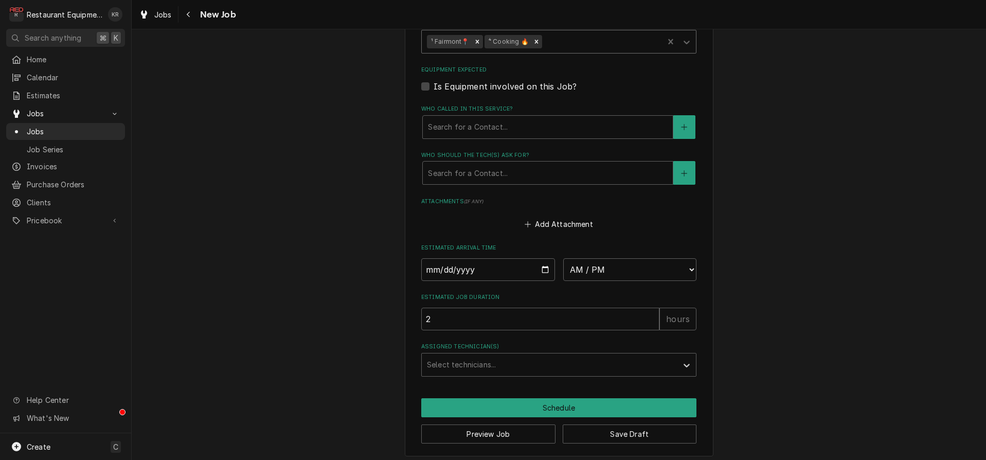
scroll to position [703, 0]
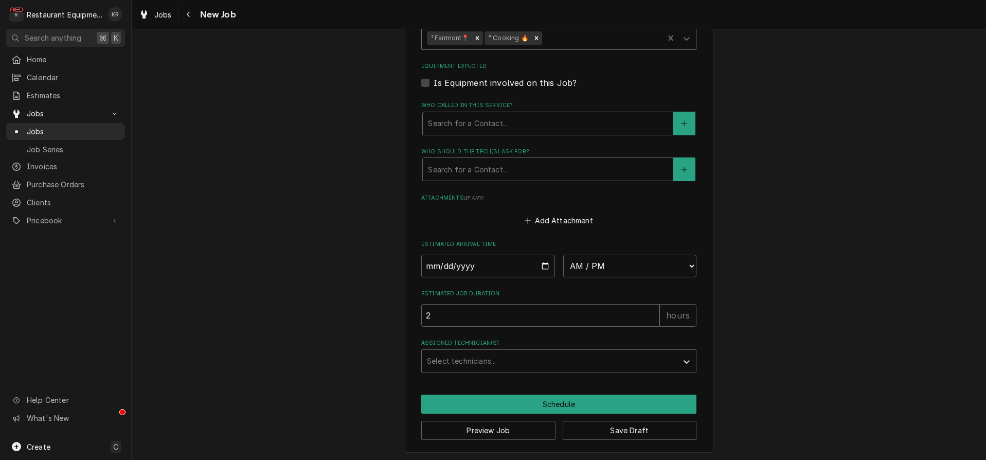
click at [474, 115] on div "Who called in this service?" at bounding box center [548, 123] width 240 height 19
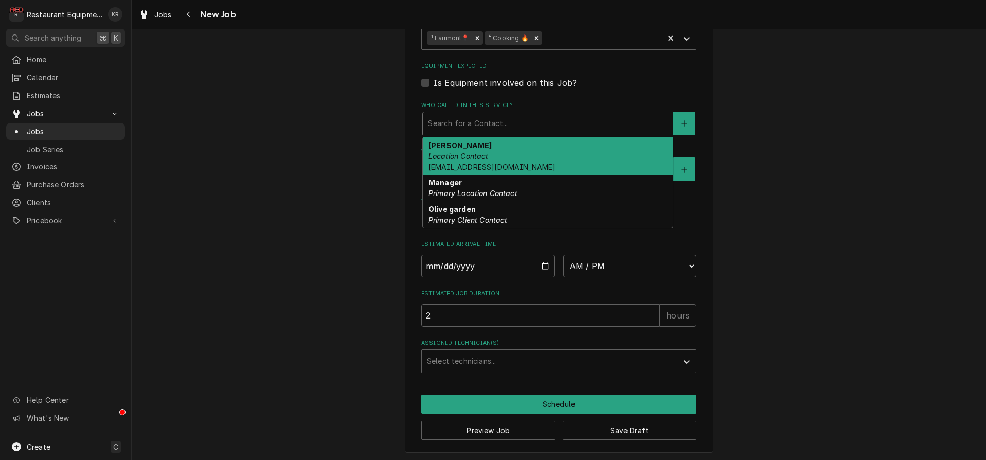
click at [474, 129] on div "Who called in this service?" at bounding box center [548, 123] width 240 height 19
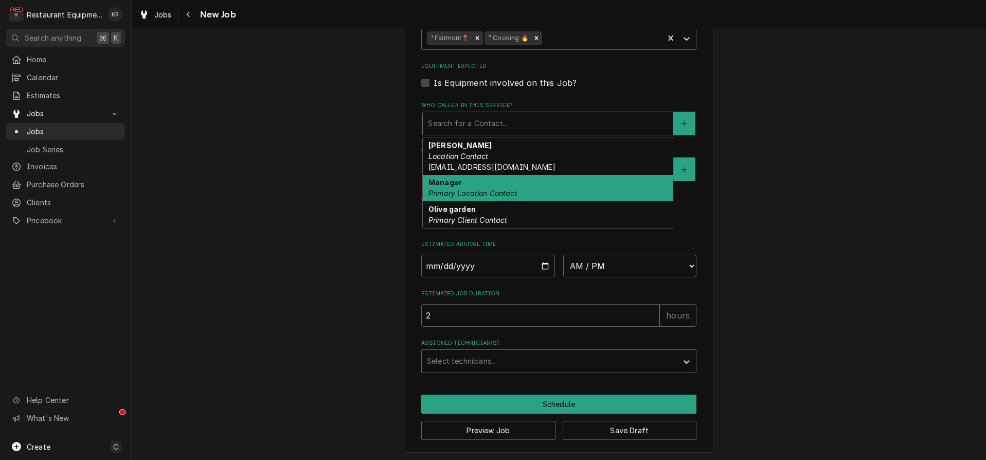
click at [478, 191] on em "Primary Location Contact" at bounding box center [473, 193] width 89 height 9
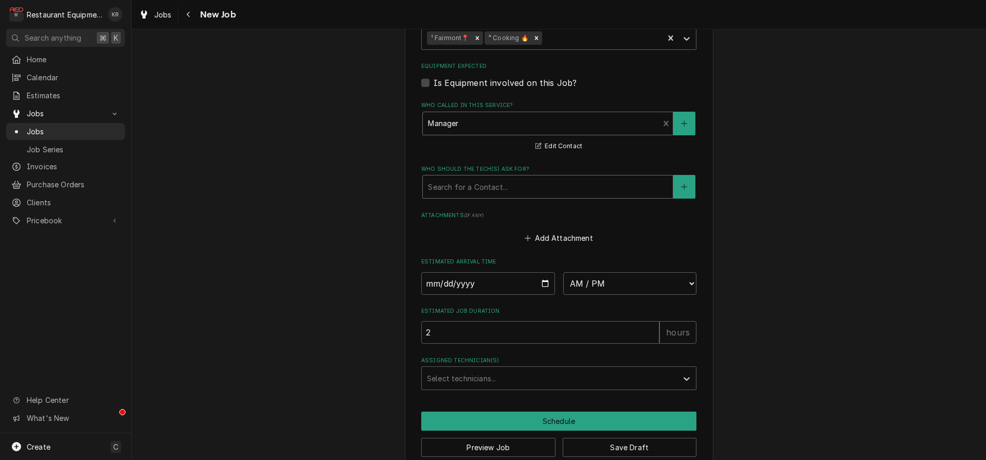
click at [477, 189] on div "Who should the tech(s) ask for?" at bounding box center [548, 187] width 240 height 19
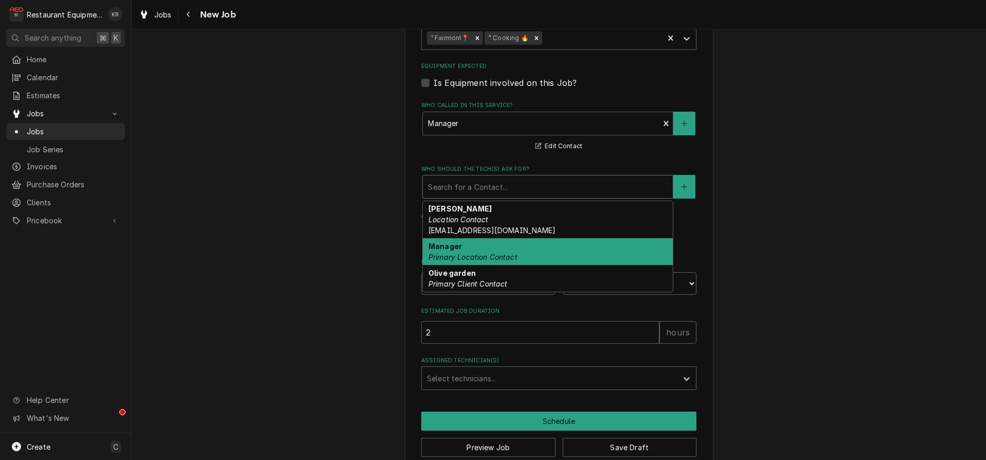
click at [484, 246] on div "Manager Primary Location Contact" at bounding box center [548, 251] width 250 height 27
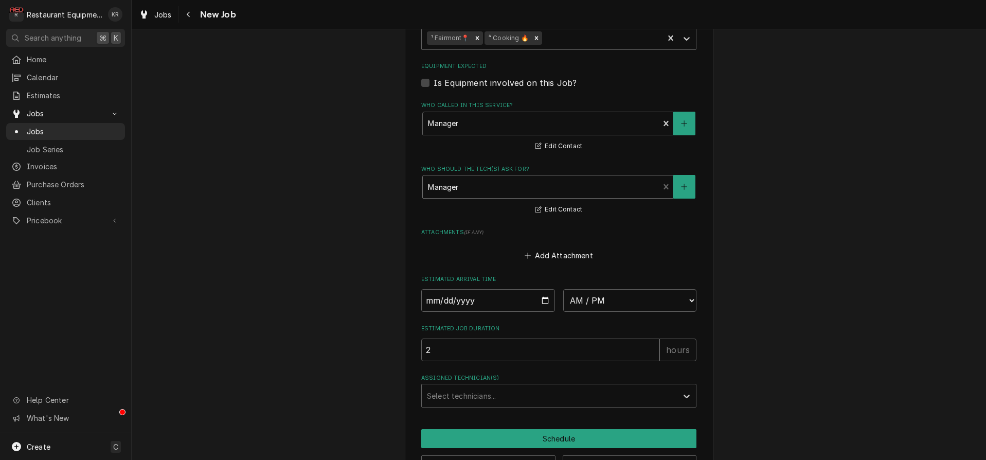
scroll to position [737, 0]
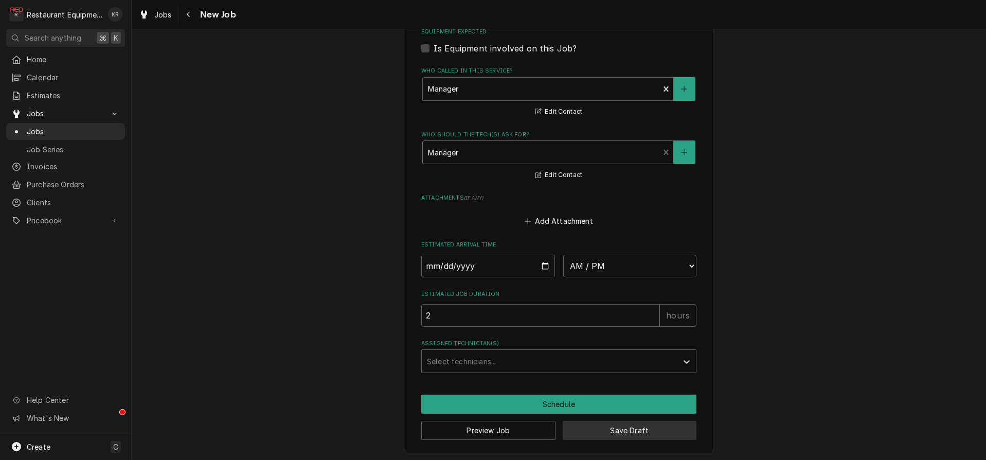
click at [591, 436] on button "Save Draft" at bounding box center [630, 430] width 134 height 19
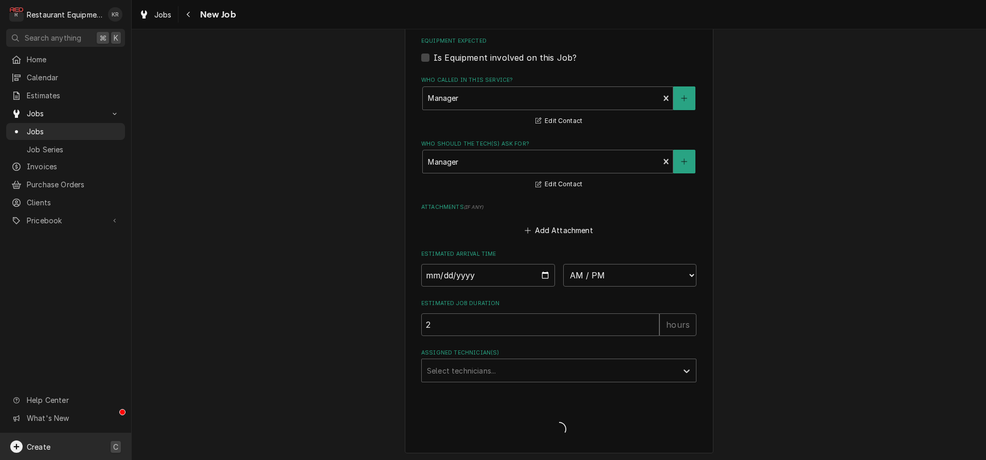
type textarea "x"
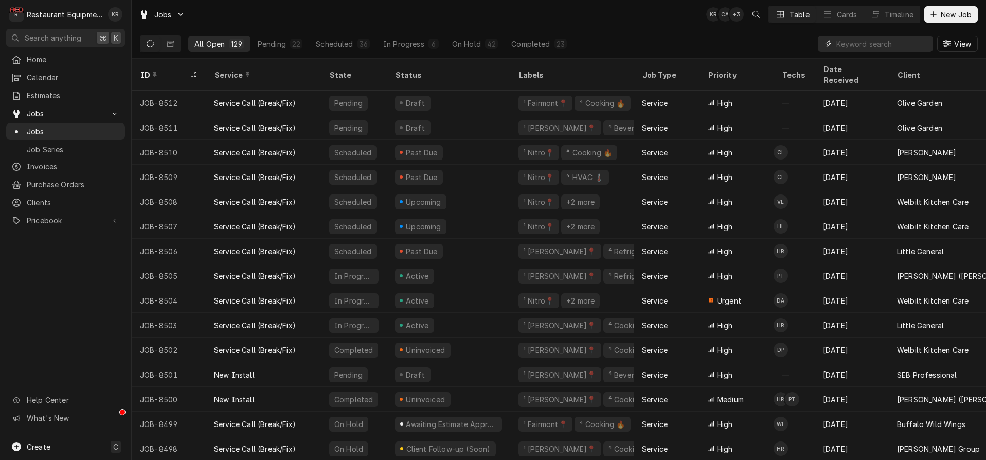
click at [860, 49] on input "Dynamic Content Wrapper" at bounding box center [883, 44] width 92 height 16
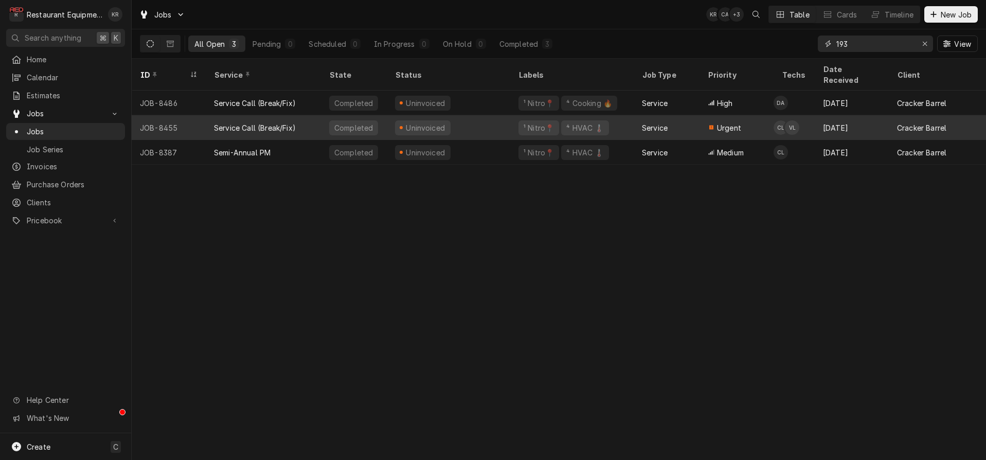
type input "193"
click at [508, 117] on div "Uninvoiced" at bounding box center [448, 127] width 123 height 25
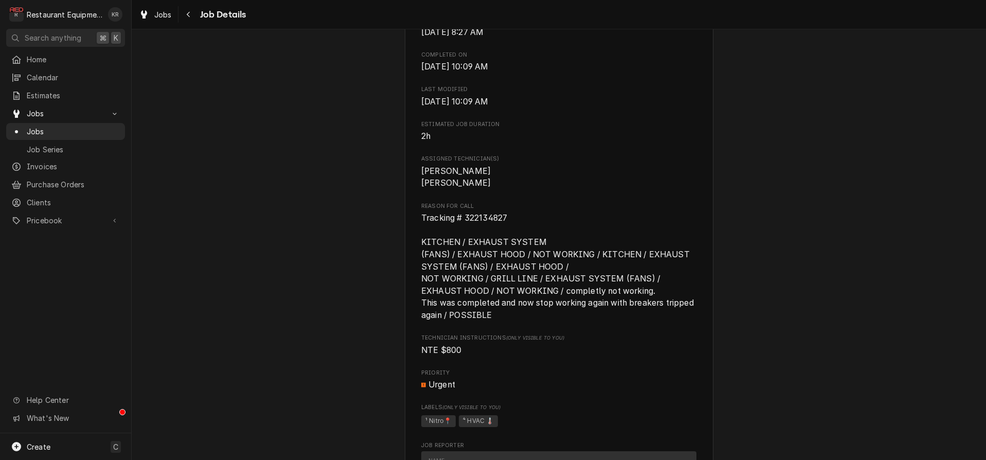
scroll to position [392, 0]
drag, startPoint x: 184, startPoint y: 13, endPoint x: 189, endPoint y: 16, distance: 5.8
click at [185, 13] on div "Navigate back" at bounding box center [189, 14] width 10 height 10
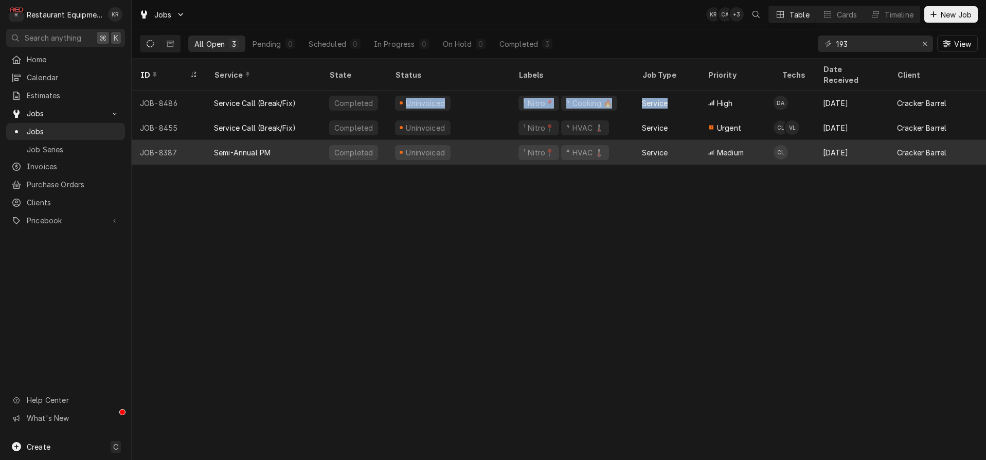
click at [405, 147] on div "Uninvoiced" at bounding box center [426, 152] width 42 height 11
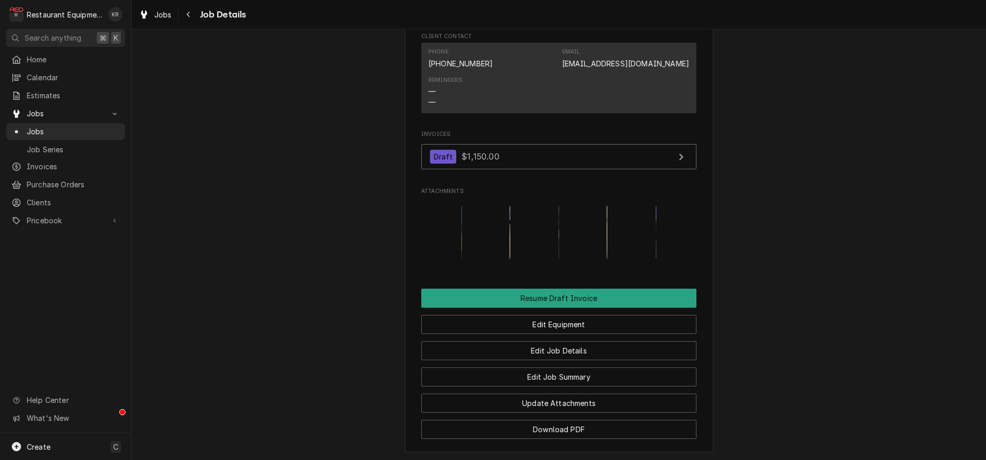
scroll to position [1053, 0]
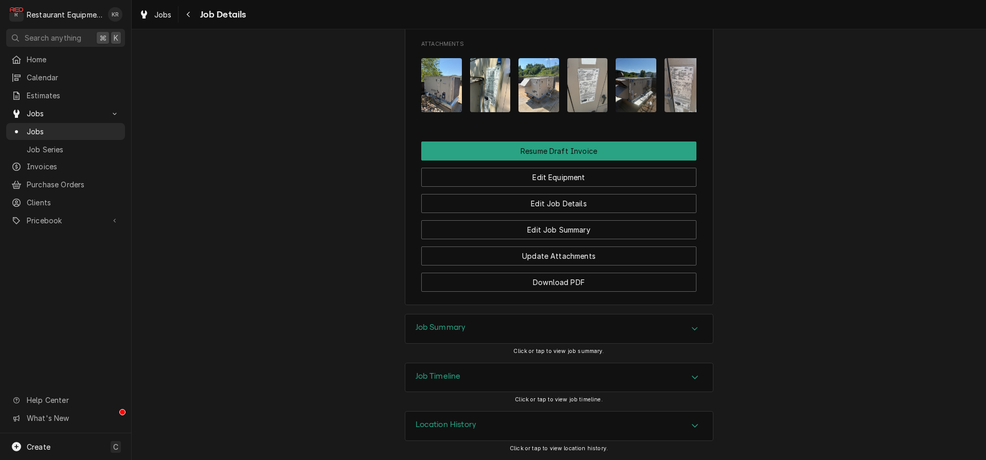
click at [439, 339] on div "Job Summary" at bounding box center [559, 328] width 308 height 29
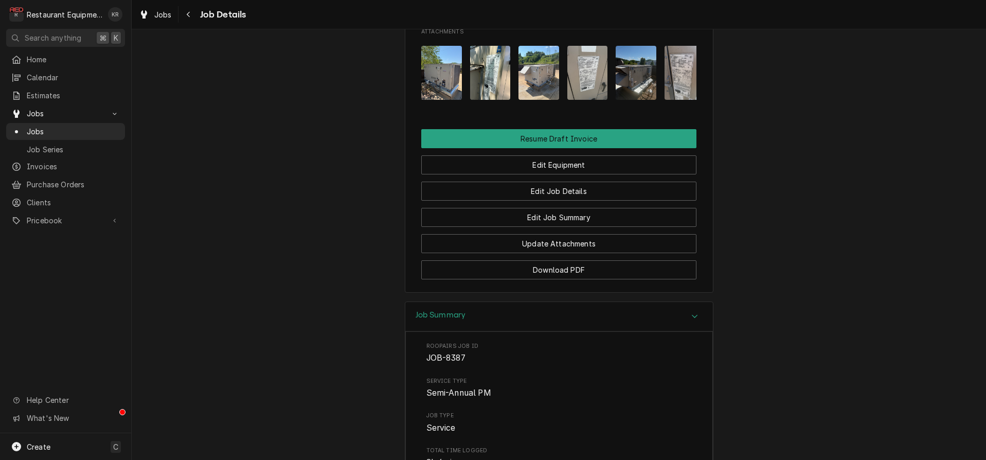
drag, startPoint x: 437, startPoint y: 332, endPoint x: 384, endPoint y: 266, distance: 84.9
click at [437, 320] on h3 "Job Summary" at bounding box center [441, 315] width 50 height 10
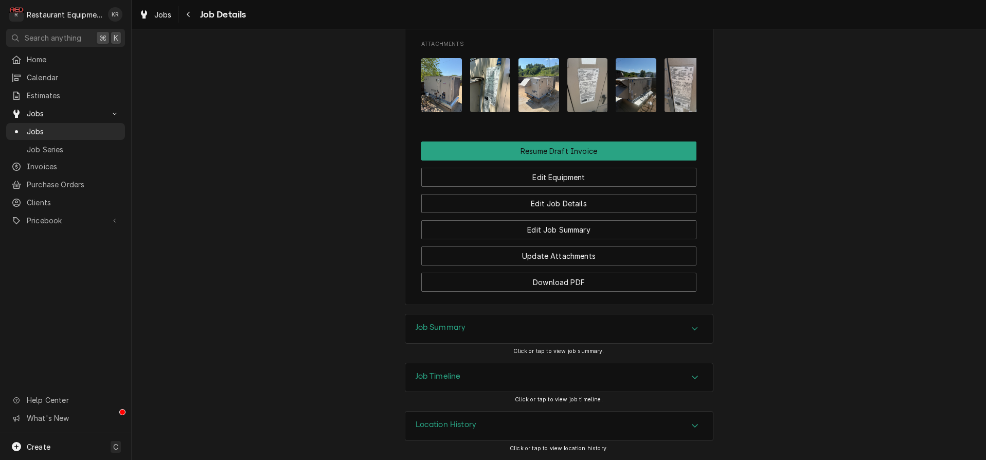
click at [442, 315] on div "Job Summary" at bounding box center [559, 328] width 308 height 29
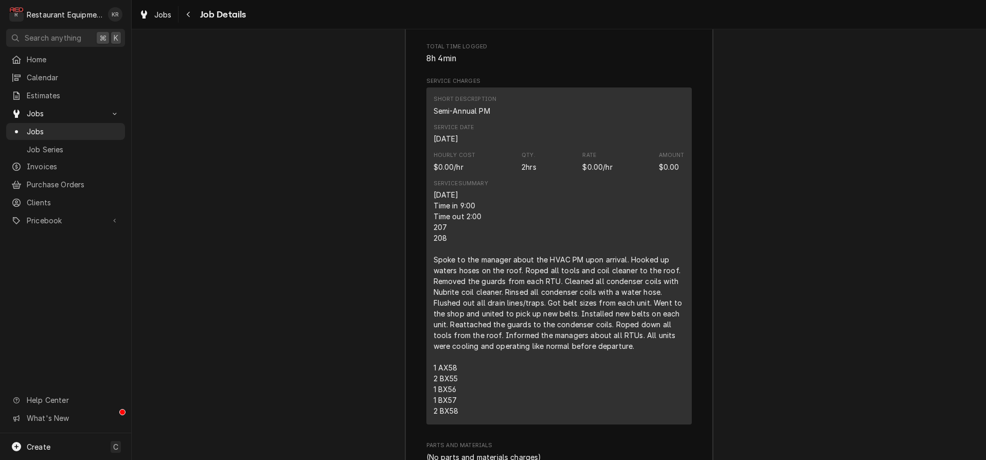
scroll to position [1458, 0]
click at [186, 12] on icon "Navigate back" at bounding box center [188, 14] width 5 height 7
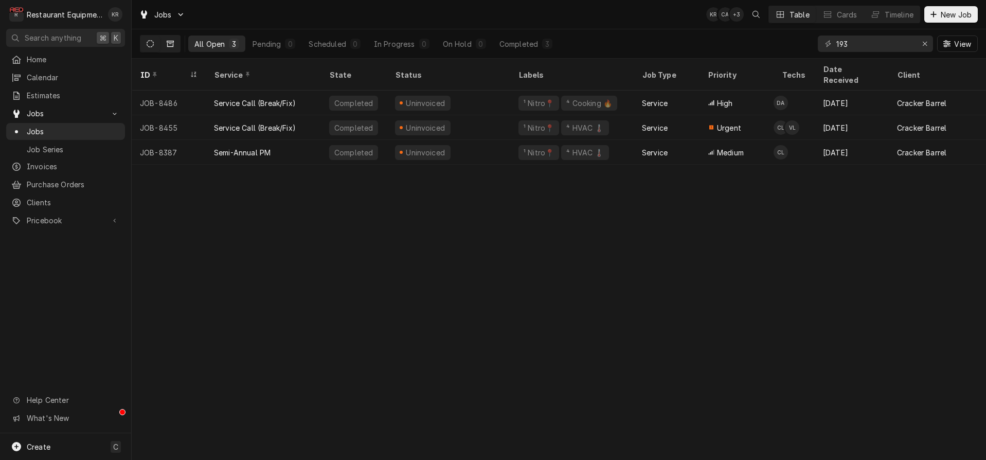
click at [166, 46] on button "Dynamic Content Wrapper" at bounding box center [171, 44] width 20 height 16
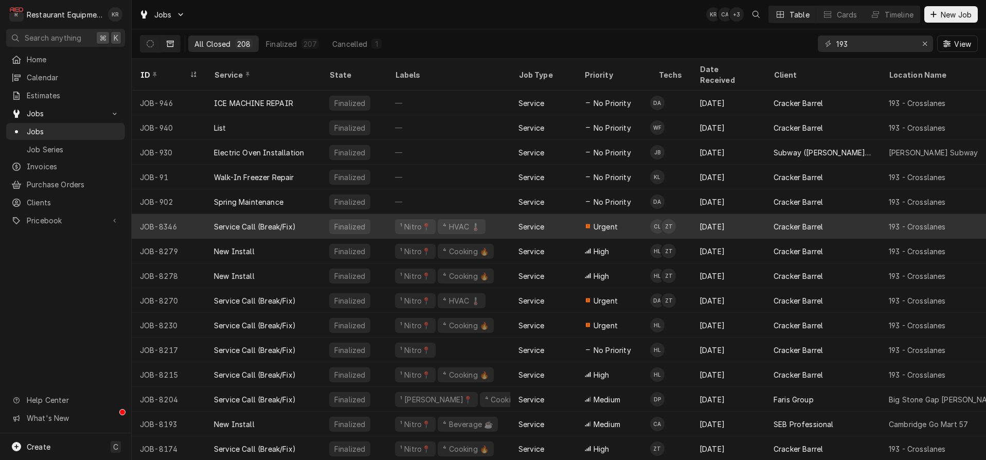
click at [616, 221] on span "Urgent" at bounding box center [606, 226] width 24 height 11
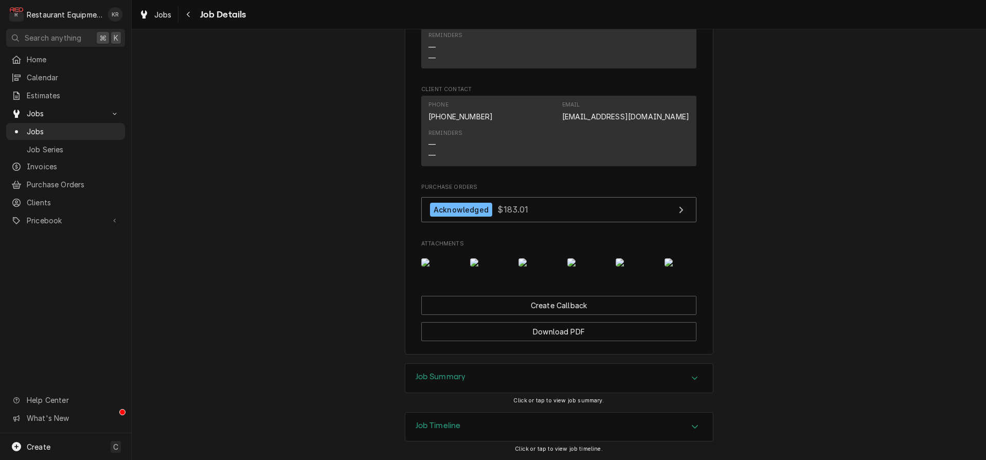
scroll to position [1090, 0]
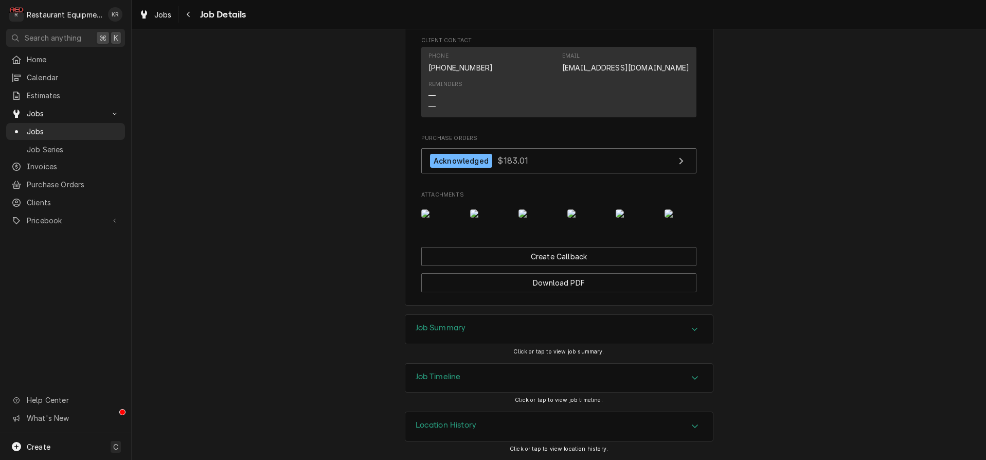
click at [446, 334] on div "Job Summary" at bounding box center [441, 329] width 50 height 12
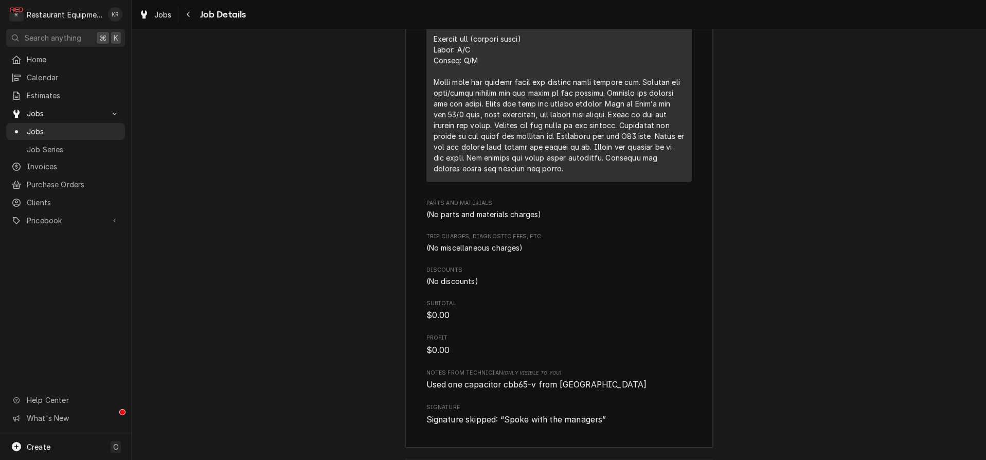
scroll to position [1996, 0]
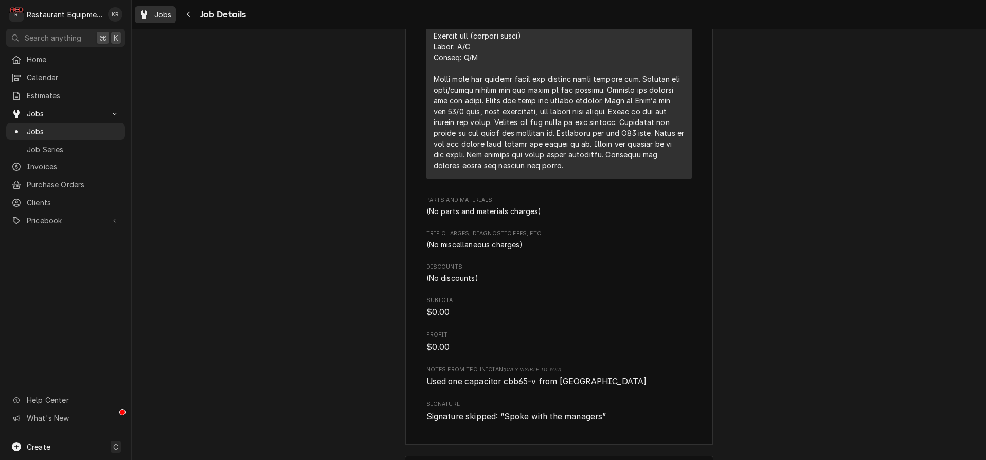
click at [165, 16] on span "Jobs" at bounding box center [162, 14] width 17 height 11
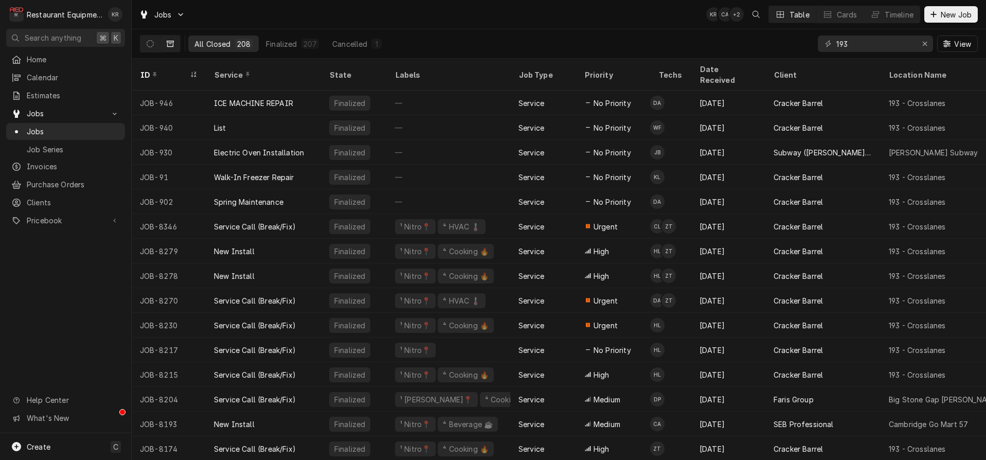
drag, startPoint x: 145, startPoint y: 38, endPoint x: 163, endPoint y: 50, distance: 21.8
click at [147, 38] on button "Dynamic Content Wrapper" at bounding box center [150, 44] width 20 height 16
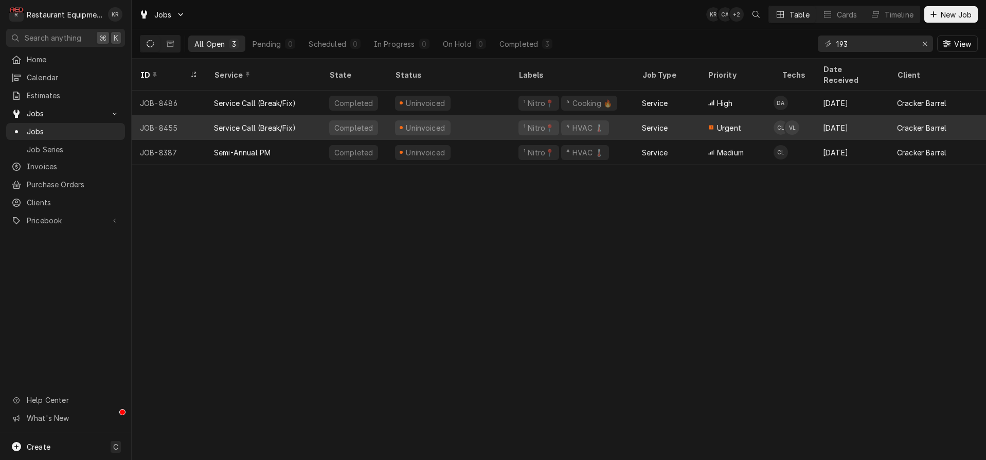
click at [546, 122] on div "¹ Nitro📍" at bounding box center [539, 127] width 32 height 11
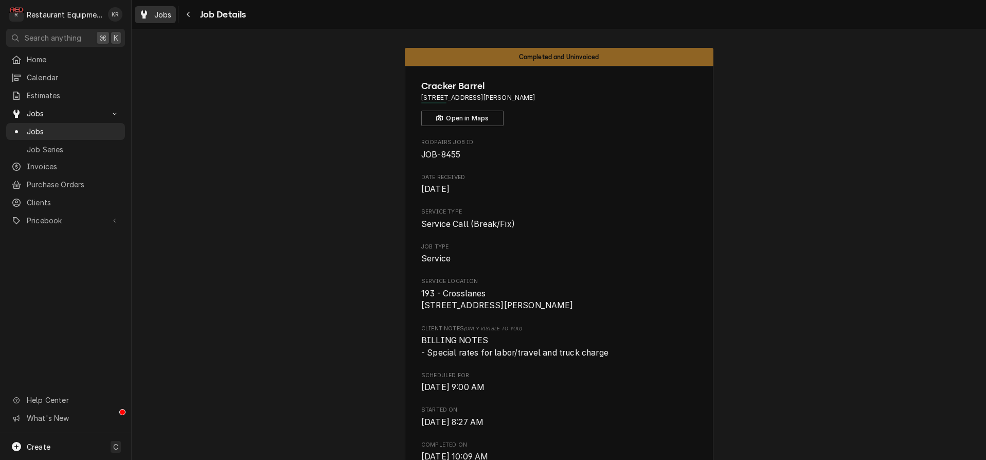
click at [163, 10] on span "Jobs" at bounding box center [162, 14] width 17 height 11
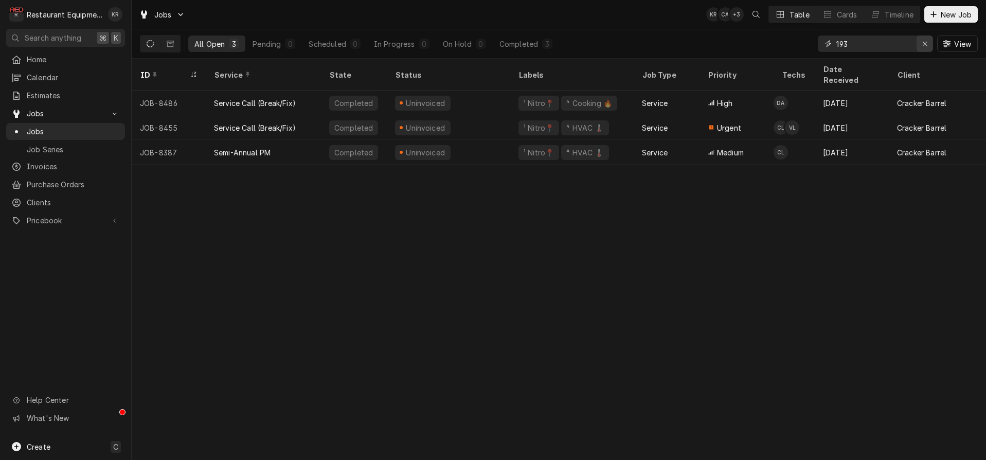
click at [925, 44] on icon "Erase input" at bounding box center [926, 43] width 6 height 7
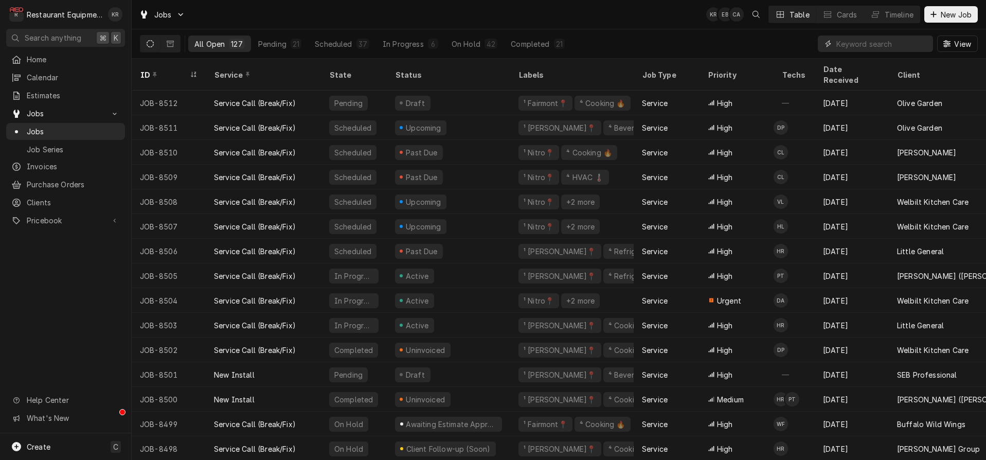
click at [892, 41] on input "Dynamic Content Wrapper" at bounding box center [883, 44] width 92 height 16
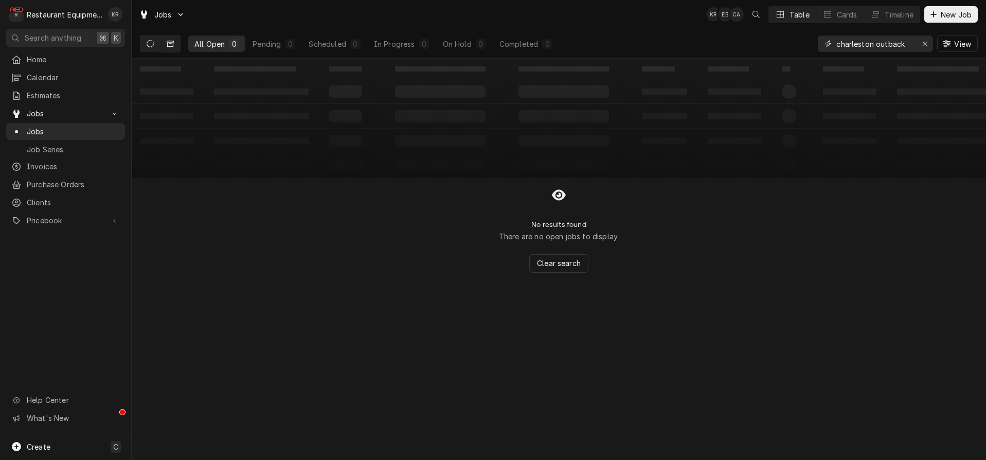
type input "charleston outback"
click at [174, 44] on button "Dynamic Content Wrapper" at bounding box center [171, 44] width 20 height 16
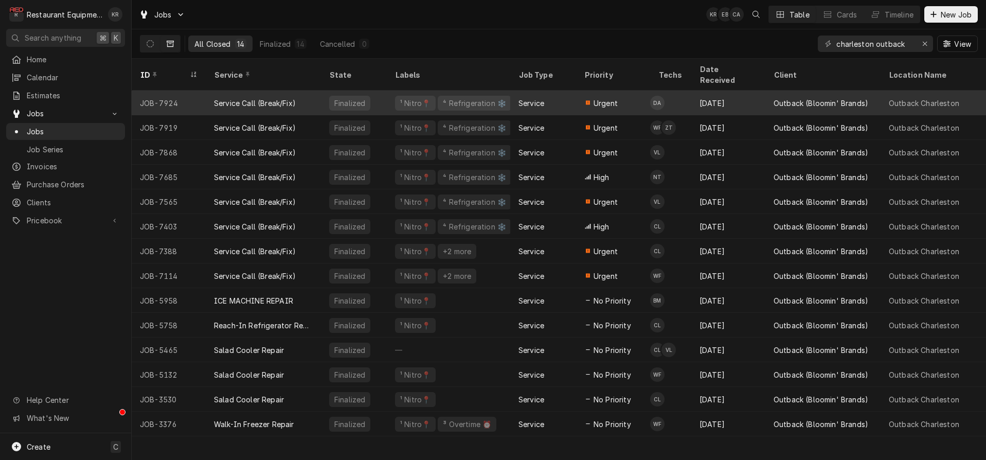
click at [548, 97] on div "Service" at bounding box center [543, 103] width 66 height 25
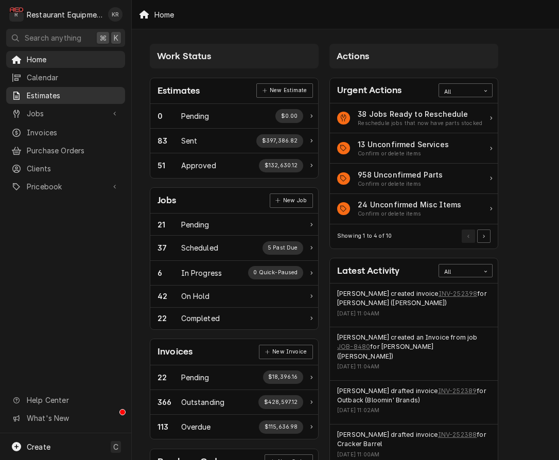
click at [38, 96] on span "Estimates" at bounding box center [73, 95] width 93 height 11
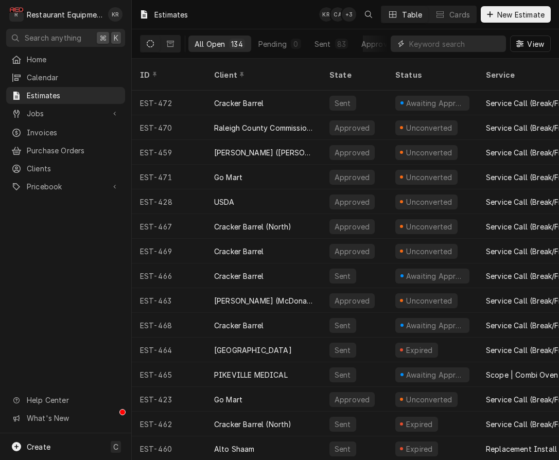
click at [459, 49] on input "Dynamic Content Wrapper" at bounding box center [455, 44] width 92 height 16
click at [458, 46] on input "Dynamic Content Wrapper" at bounding box center [455, 44] width 92 height 16
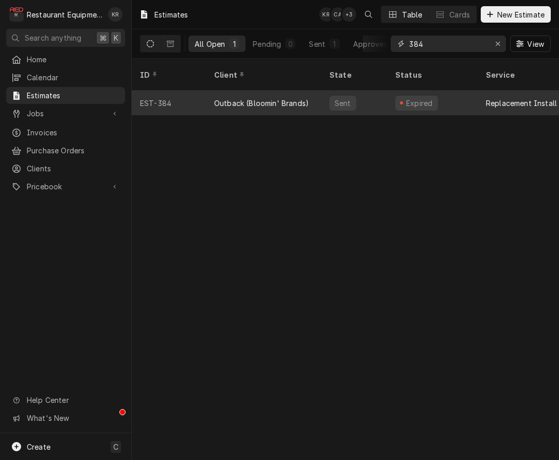
type input "384"
click at [290, 98] on div "Outback (Bloomin' Brands)" at bounding box center [261, 103] width 95 height 11
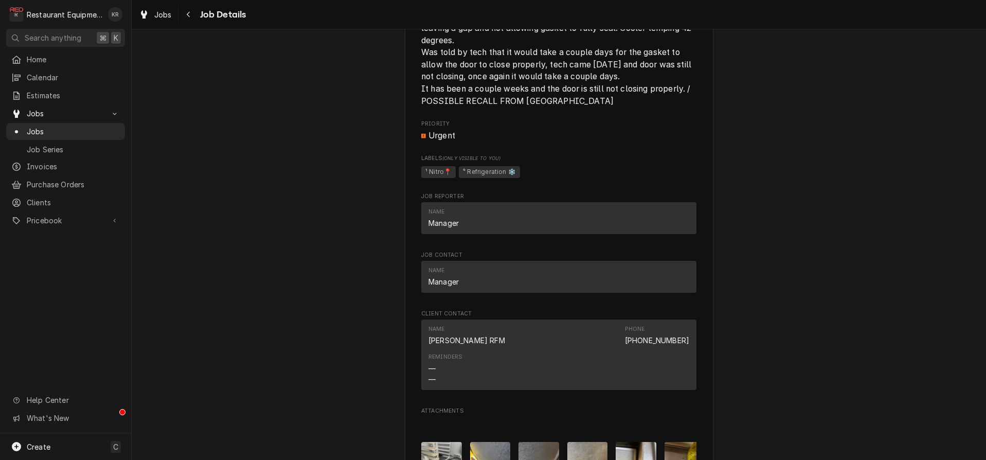
scroll to position [1022, 0]
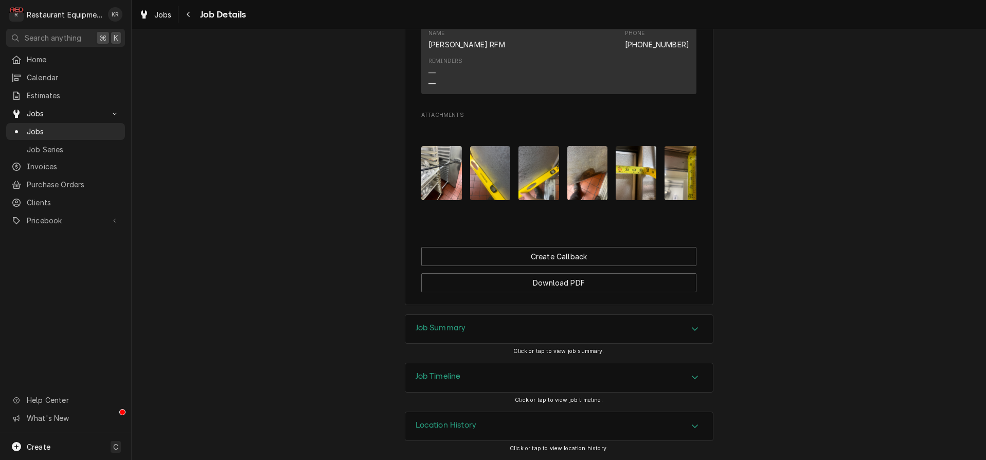
click at [457, 329] on h3 "Job Summary" at bounding box center [441, 328] width 50 height 10
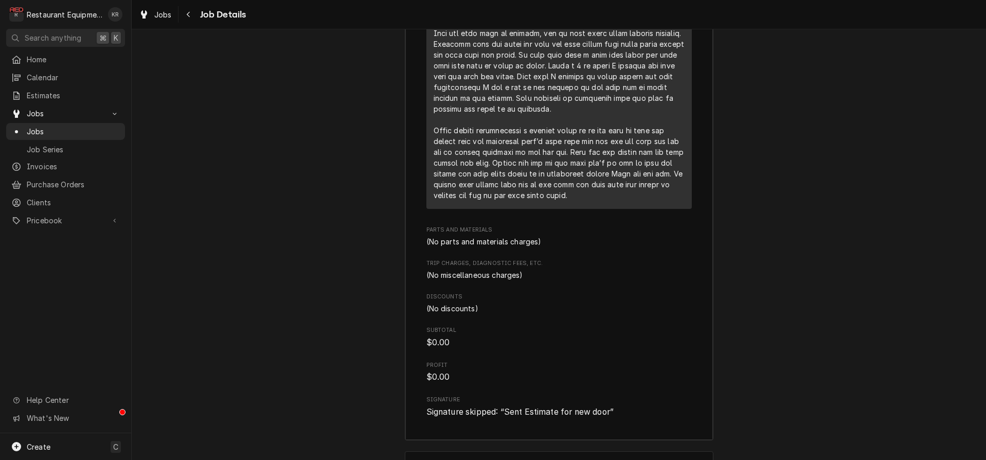
scroll to position [1753, 0]
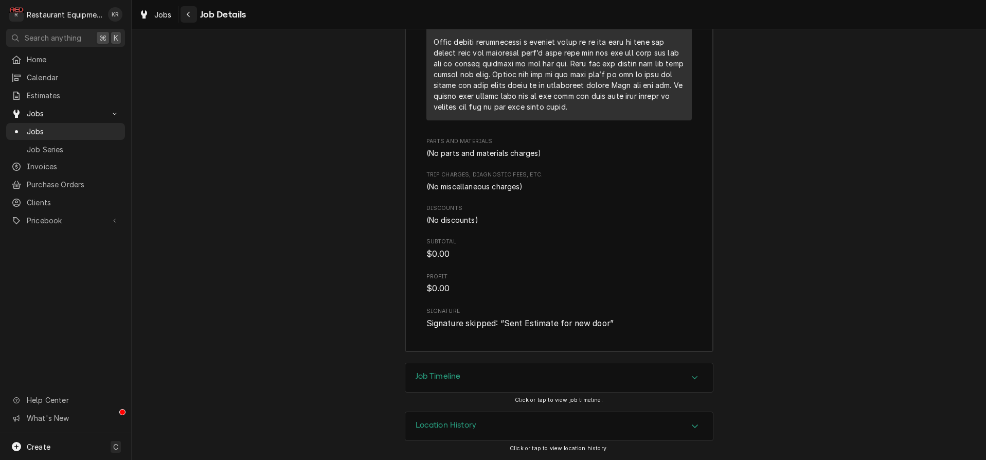
click at [185, 13] on div "Navigate back" at bounding box center [189, 14] width 10 height 10
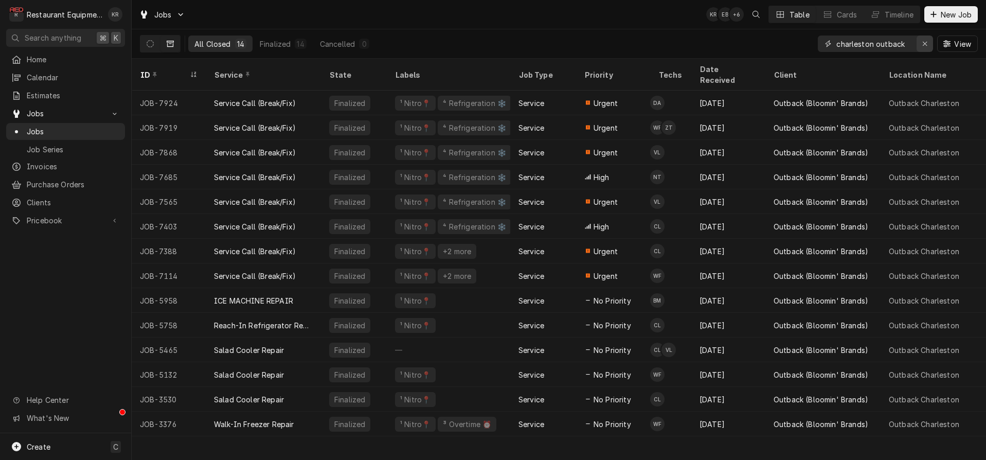
click at [928, 44] on div "Erase input" at bounding box center [925, 44] width 10 height 10
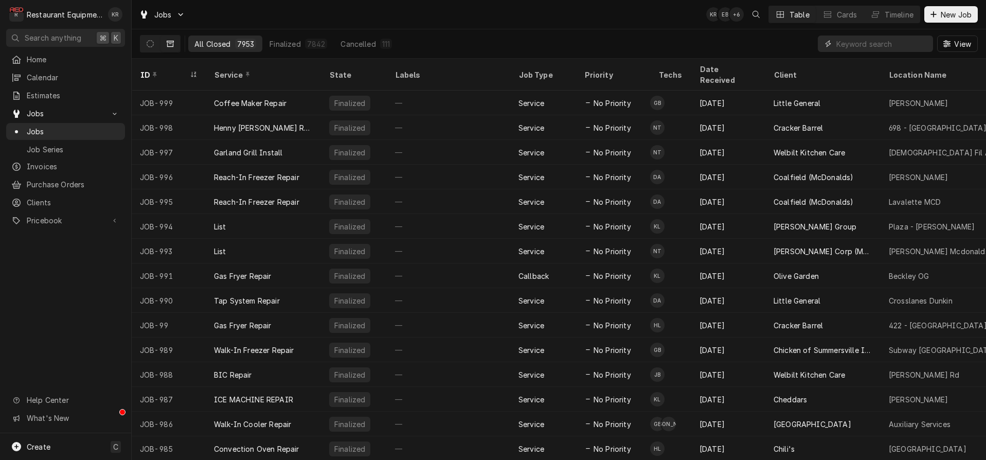
click at [905, 47] on input "Dynamic Content Wrapper" at bounding box center [883, 44] width 92 height 16
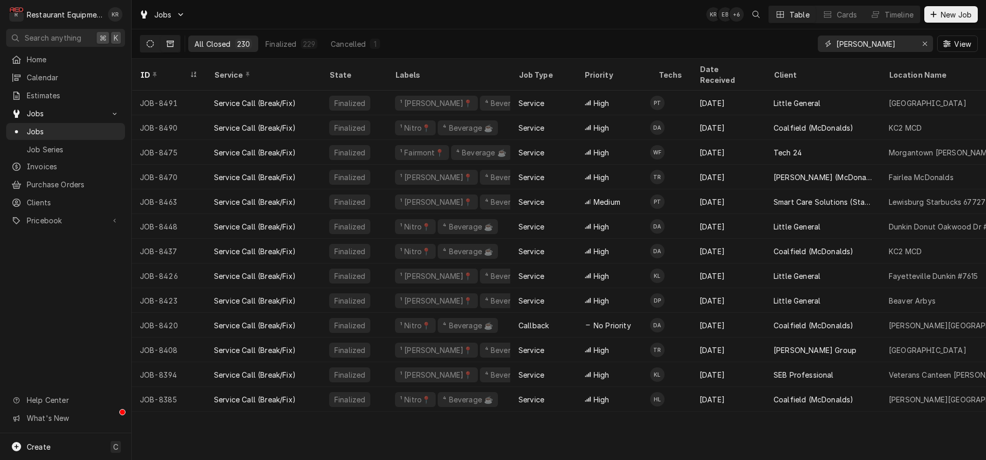
type input "bev"
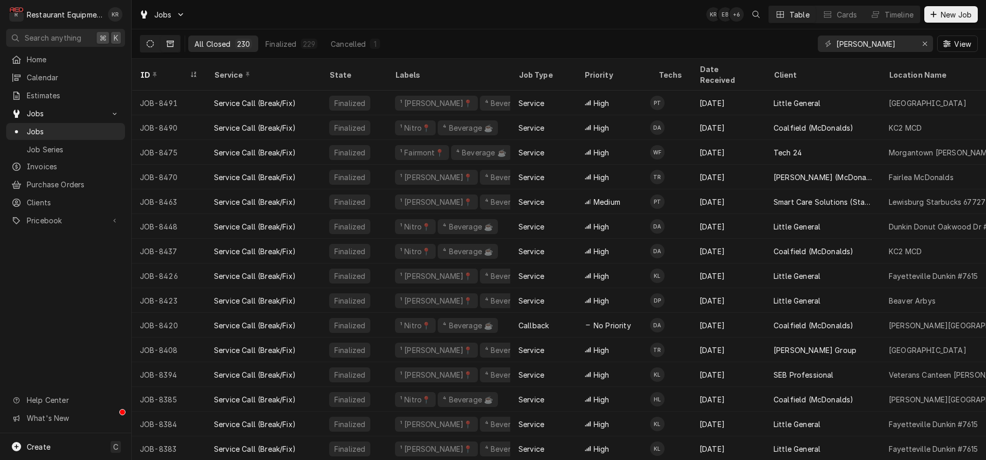
click at [150, 41] on icon "Dynamic Content Wrapper" at bounding box center [150, 43] width 7 height 7
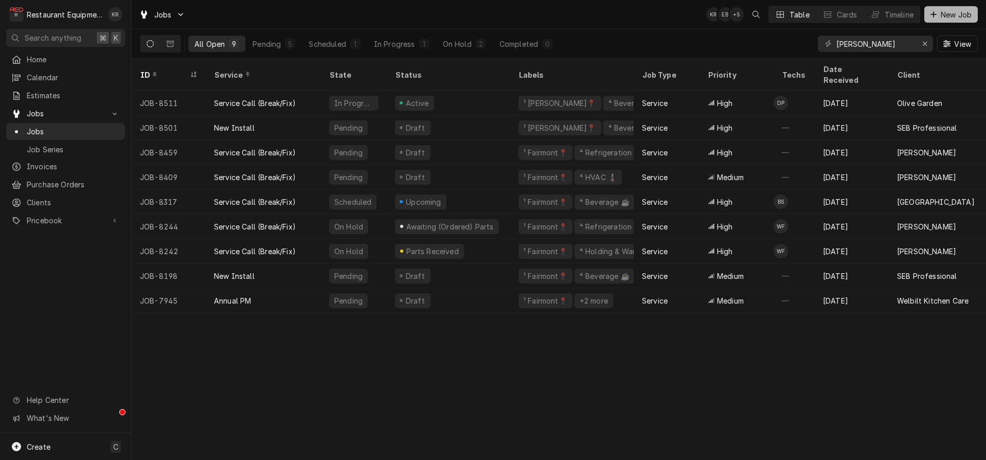
click at [946, 9] on span "New Job" at bounding box center [956, 14] width 35 height 11
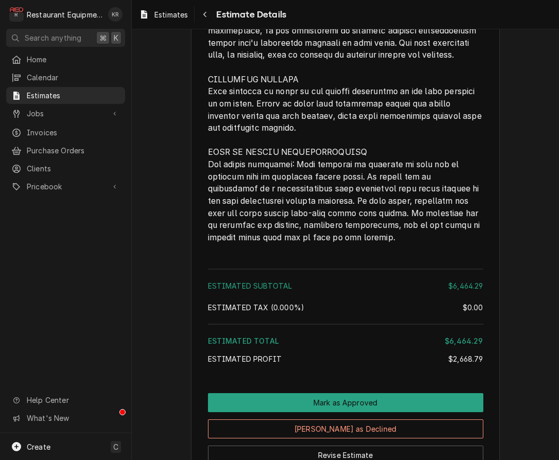
scroll to position [2087, 0]
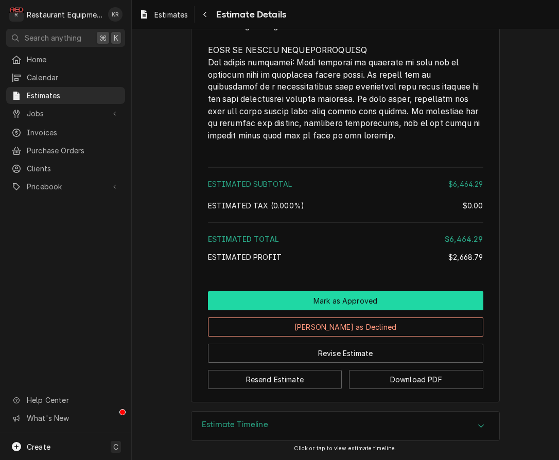
click at [361, 298] on button "Mark as Approved" at bounding box center [345, 300] width 275 height 19
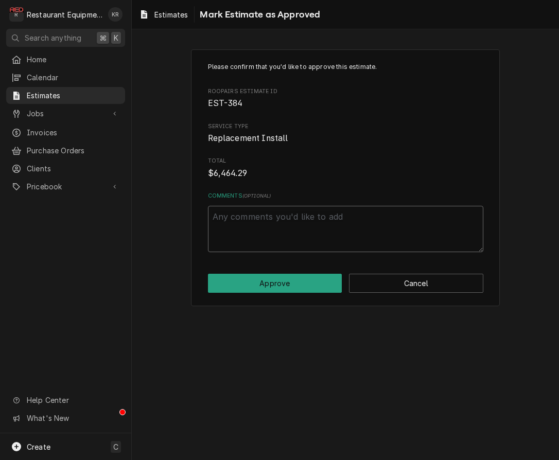
click at [304, 226] on textarea "Comments ( optional )" at bounding box center [345, 229] width 275 height 46
type textarea "x"
type textarea "7"
type textarea "x"
type textarea "7/"
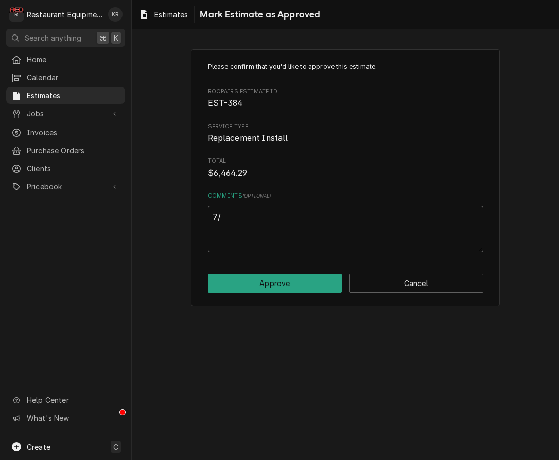
type textarea "x"
type textarea "7/2"
type textarea "x"
type textarea "7/22"
click at [306, 285] on button "Approve" at bounding box center [275, 283] width 134 height 19
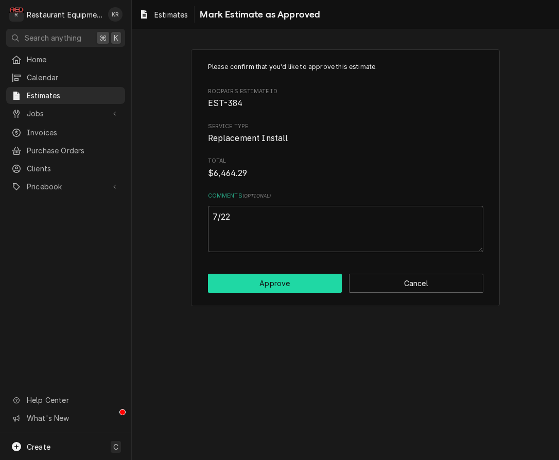
type textarea "x"
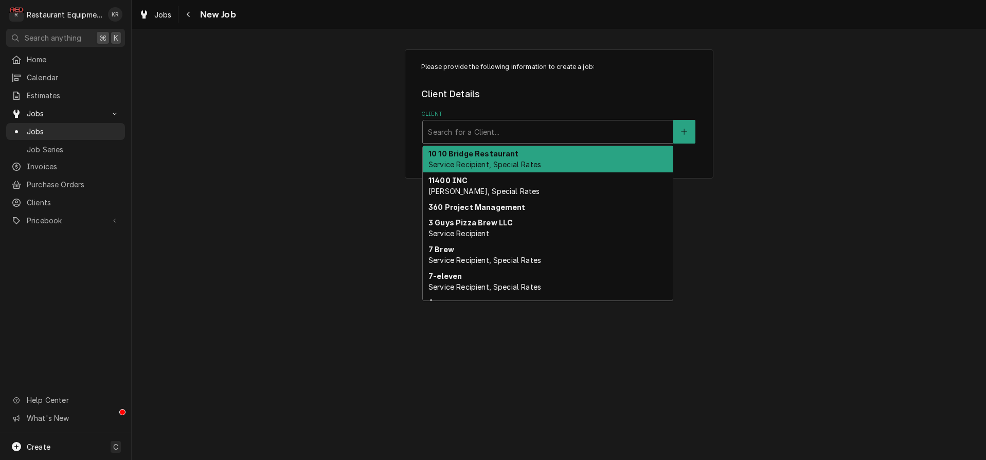
click at [515, 135] on div "Client" at bounding box center [548, 131] width 240 height 19
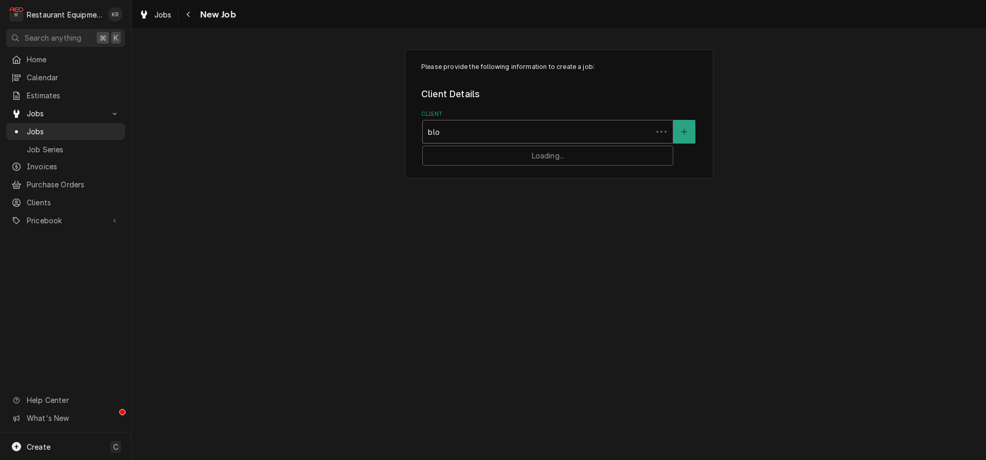
type input "bloo"
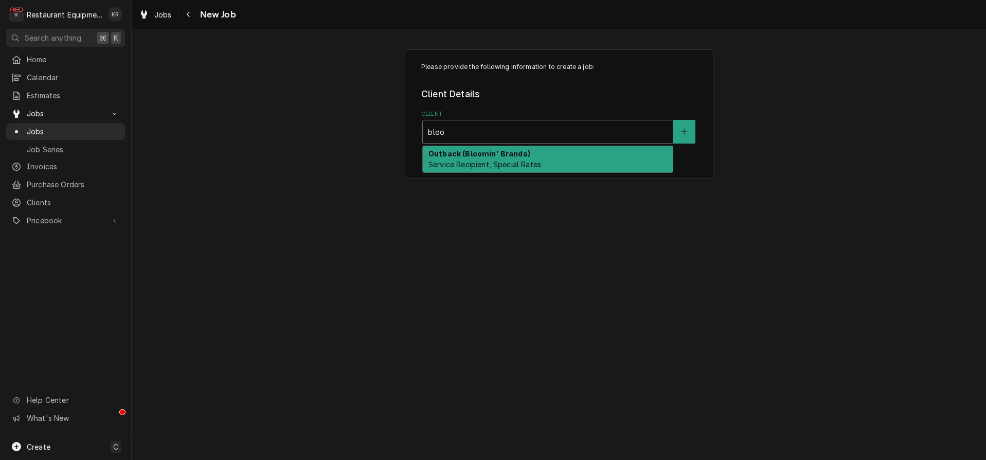
click at [502, 159] on div "Outback (Bloomin' Brands) Service Recipient, Special Rates" at bounding box center [548, 159] width 250 height 27
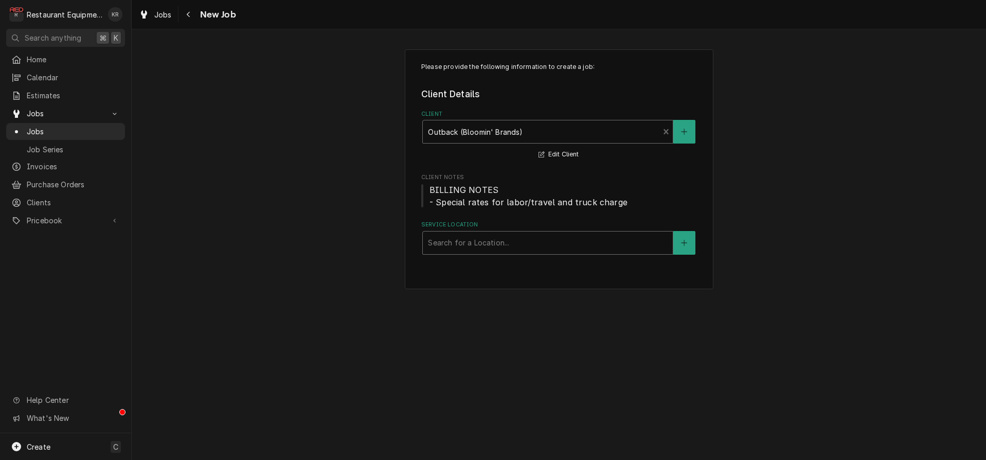
click at [503, 238] on div "Search for a Location..." at bounding box center [548, 243] width 250 height 23
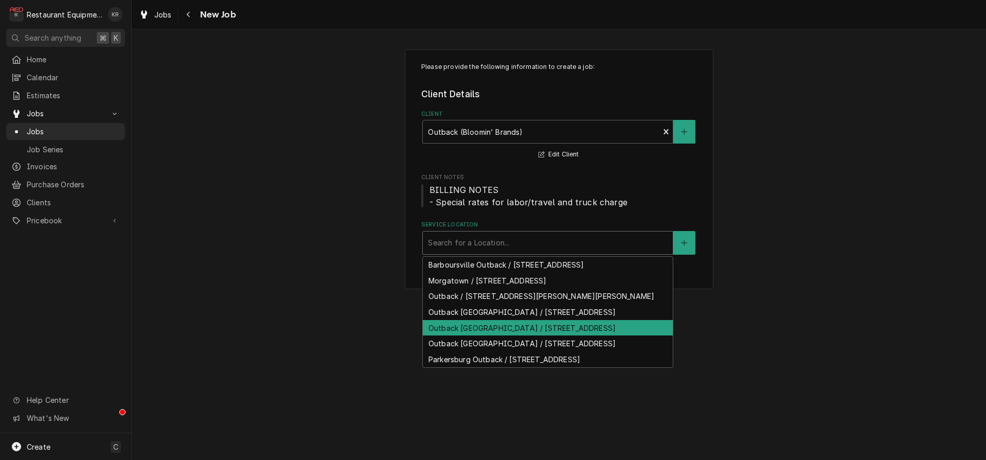
click at [488, 336] on div "Outback Charleston / 1062 Charleston Town Center, Charleston, WV 25389" at bounding box center [548, 328] width 250 height 16
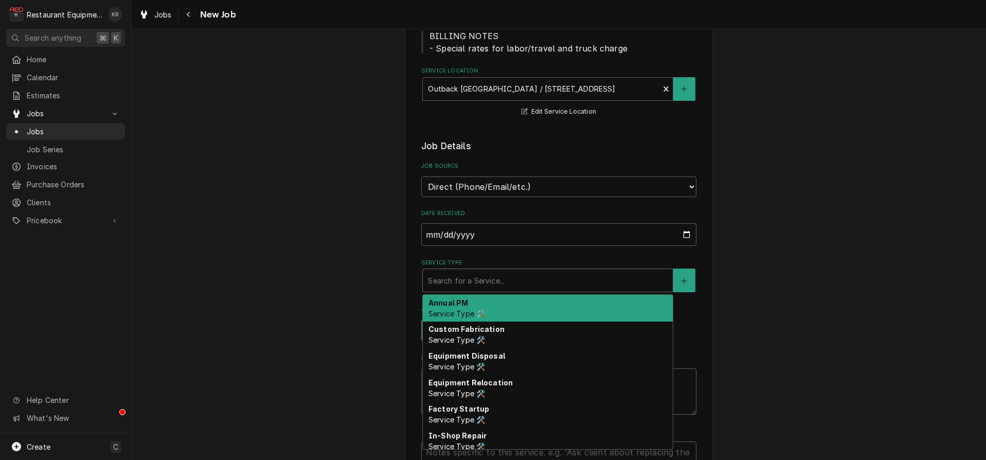
click at [487, 278] on div "Service Type" at bounding box center [548, 280] width 240 height 19
type textarea "x"
type input "i"
type textarea "x"
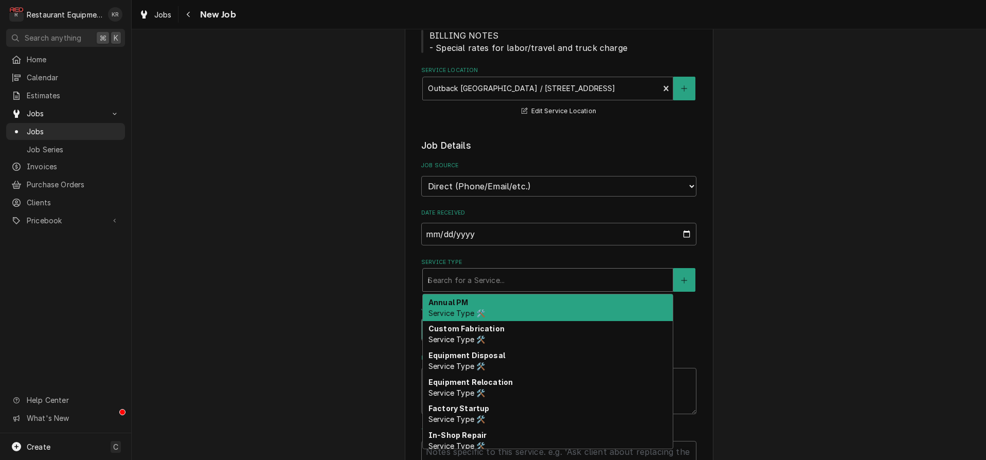
type input "in"
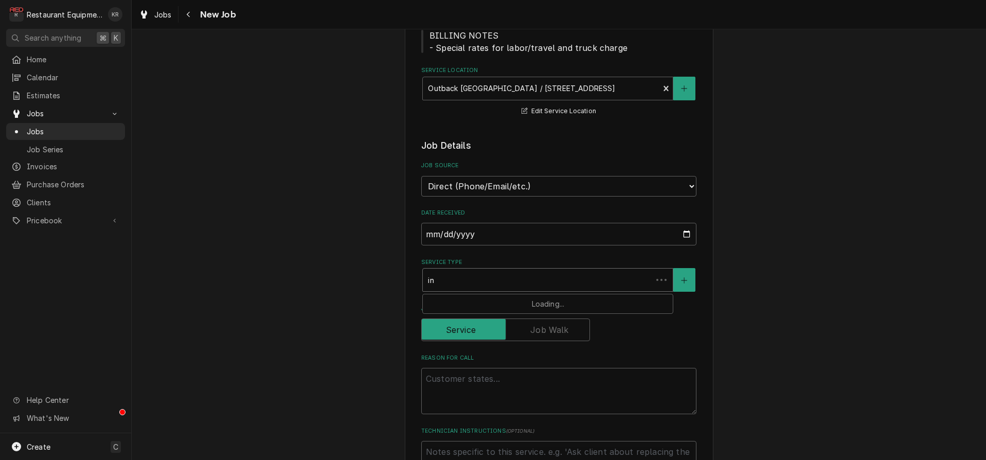
type textarea "x"
type input "ins"
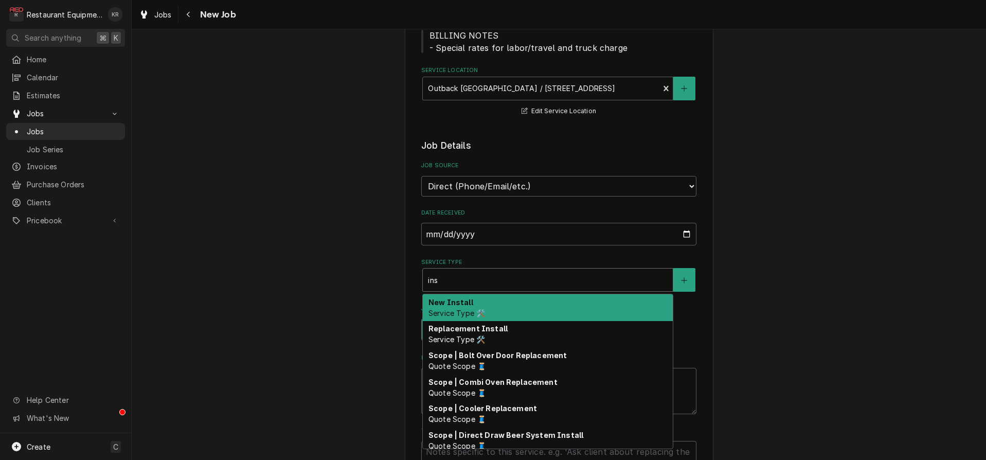
scroll to position [1, 0]
click at [479, 308] on span "Service Type 🛠️" at bounding box center [457, 312] width 57 height 9
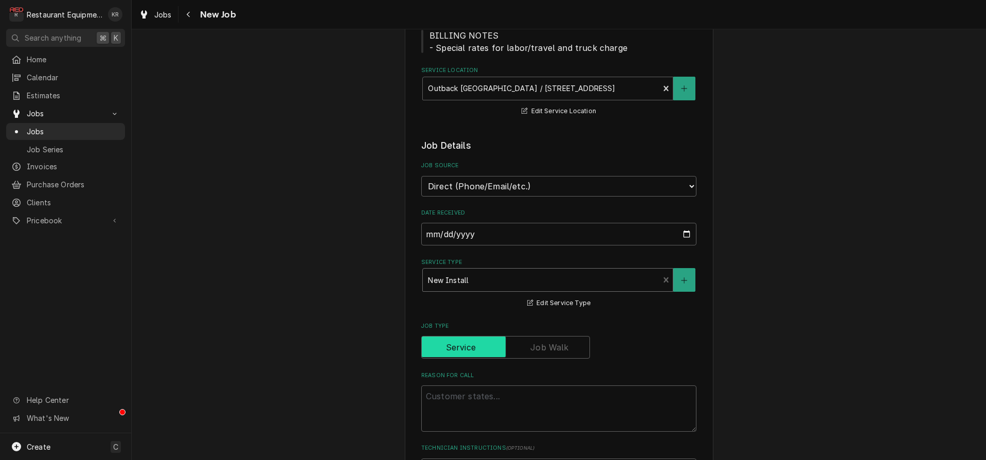
type textarea "x"
click at [470, 395] on textarea "Reason For Call" at bounding box center [558, 408] width 275 height 46
type textarea "T"
type textarea "x"
type textarea "Tr"
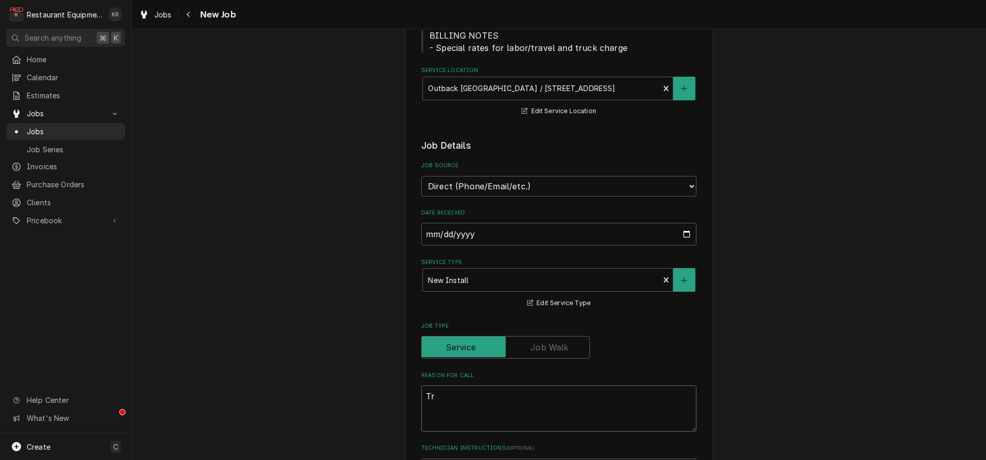
type textarea "x"
type textarea "Tra"
type textarea "x"
type textarea "Trac"
type textarea "x"
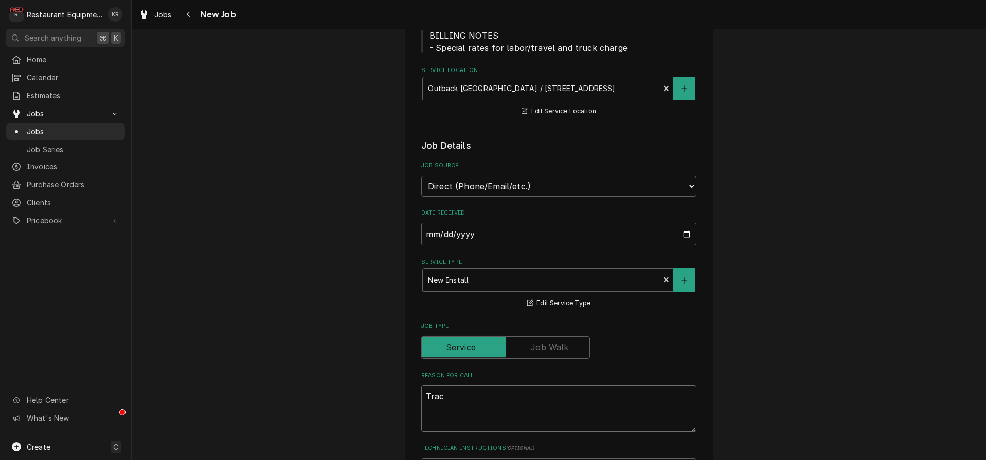
type textarea "Traci"
type textarea "x"
type textarea "Trac"
type textarea "x"
type textarea "Track"
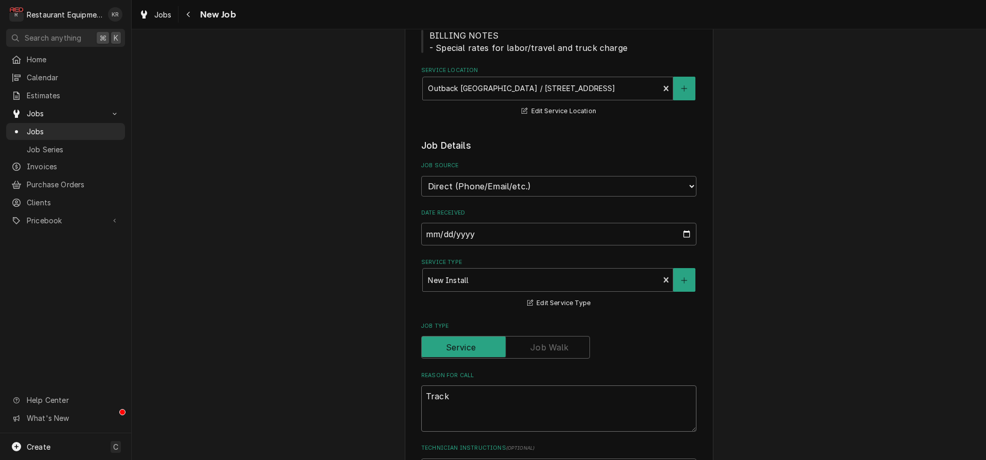
type textarea "x"
type textarea "Tracki"
type textarea "x"
type textarea "Trackin"
type textarea "x"
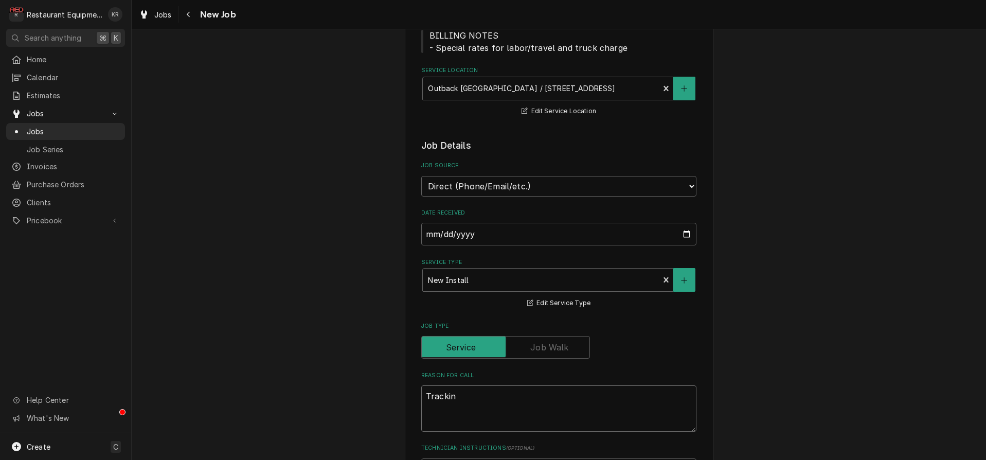
type textarea "Tracking"
type textarea "x"
type textarea "Tracking"
type textarea "x"
type textarea "Tracking @"
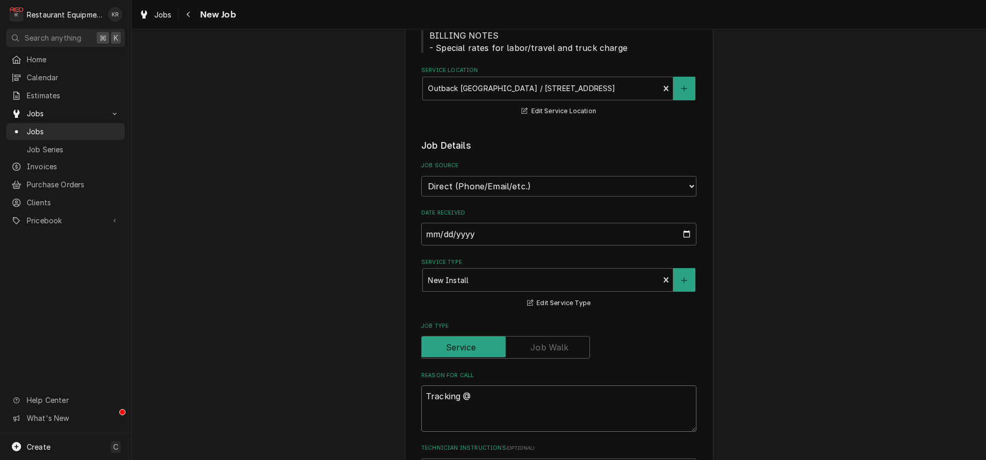
type textarea "x"
type textarea "Tracking @"
type textarea "x"
type textarea "Tracking @"
type textarea "x"
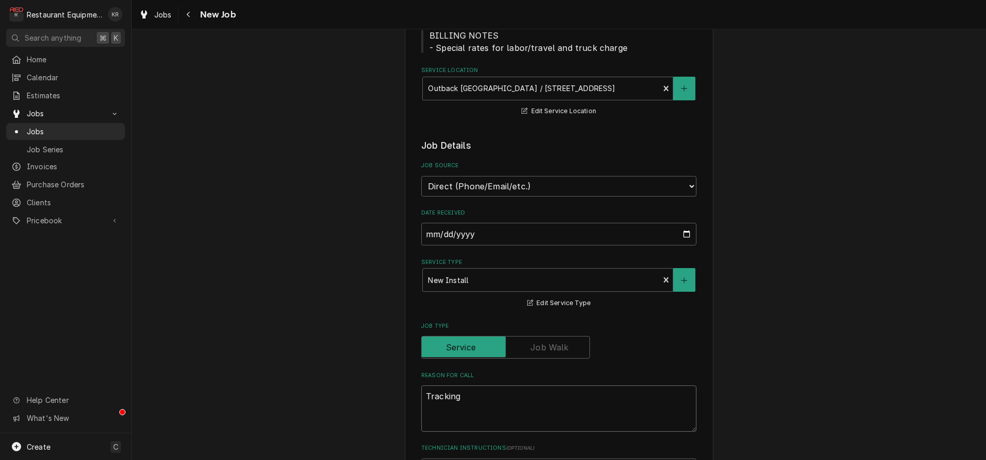
type textarea "Tracking #"
type textarea "x"
type textarea "Tracking #"
paste textarea "318199794"
type textarea "x"
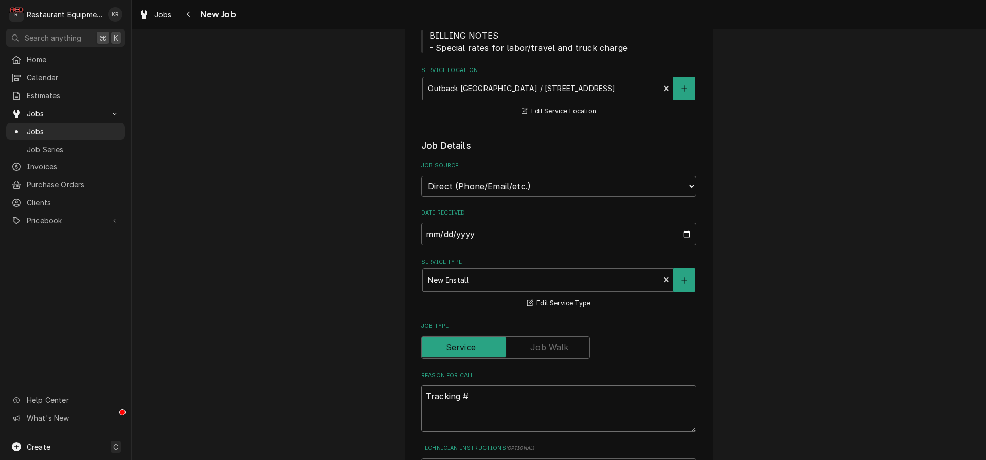
type textarea "Tracking # 318199794"
type textarea "x"
type textarea "Tracking # 318199794"
type textarea "x"
type textarea "Tracking # 318199794"
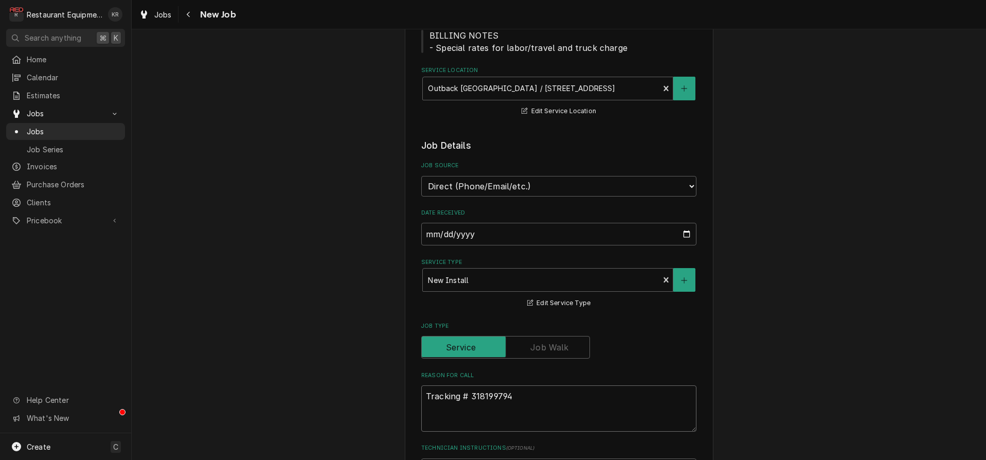
type textarea "x"
type textarea "Tracking # 318199794"
click at [187, 15] on icon "Navigate back" at bounding box center [188, 15] width 3 height 6
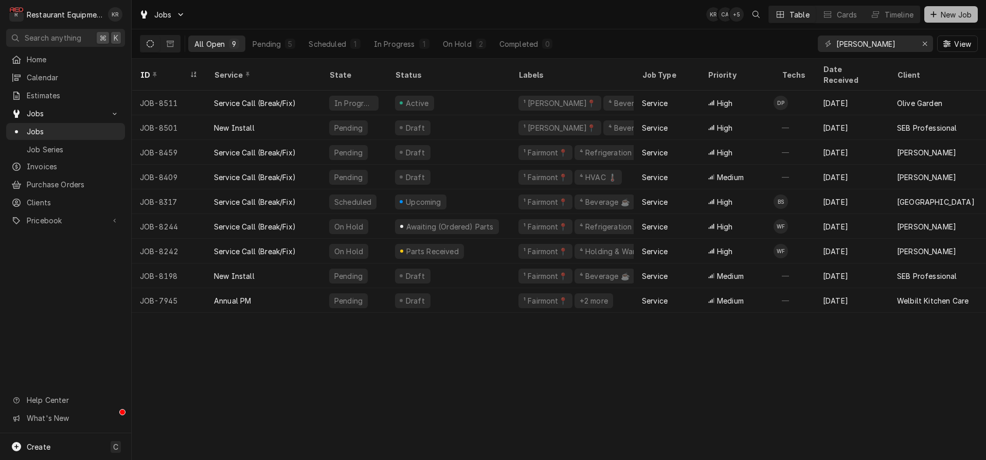
click at [949, 14] on span "New Job" at bounding box center [956, 14] width 35 height 11
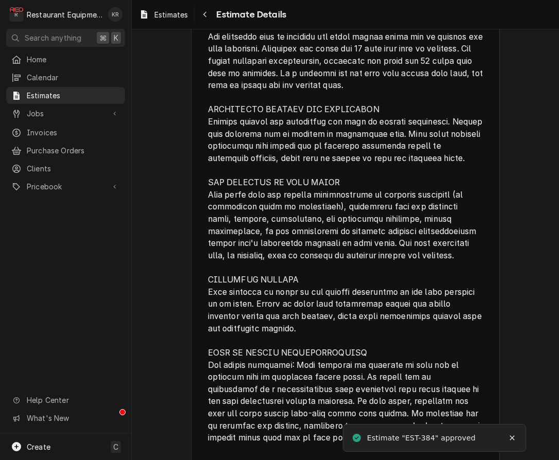
scroll to position [2121, 0]
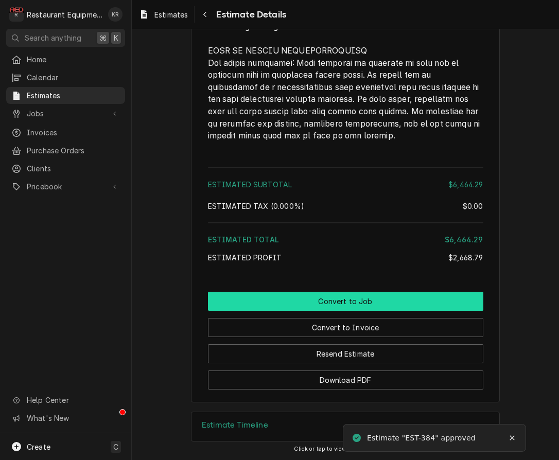
click at [338, 303] on button "Convert to Job" at bounding box center [345, 301] width 275 height 19
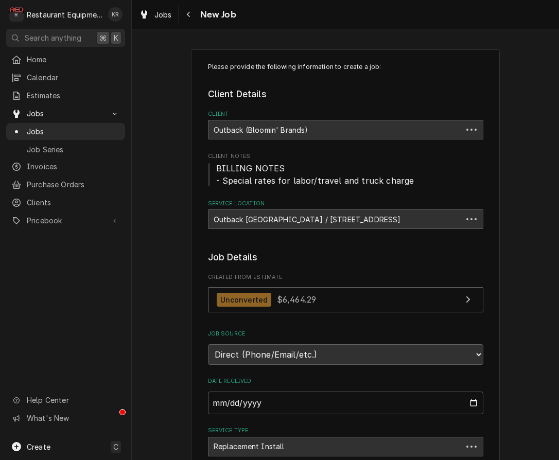
type textarea "x"
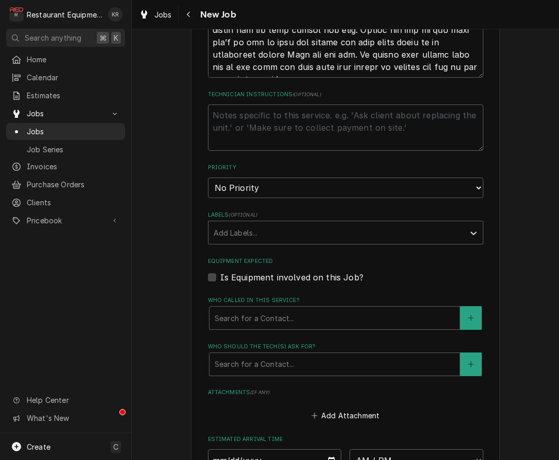
scroll to position [758, 0]
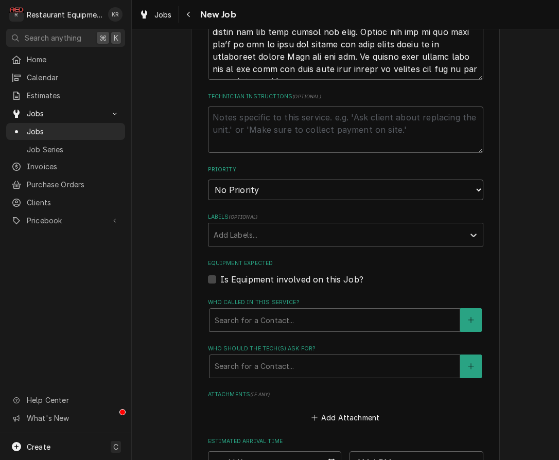
select select "2"
click option "High" at bounding box center [0, 0] width 0 height 0
click at [267, 234] on div "Labels" at bounding box center [336, 234] width 245 height 19
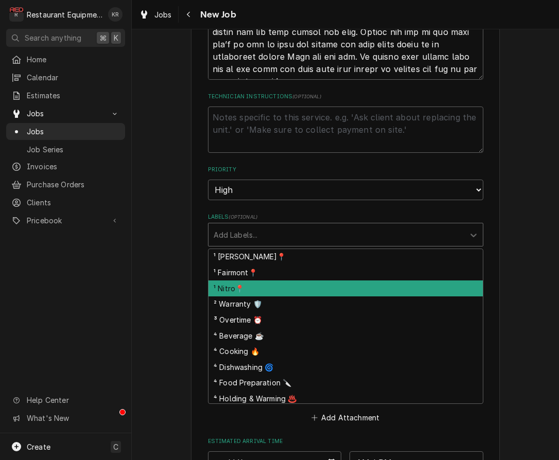
drag, startPoint x: 267, startPoint y: 285, endPoint x: 272, endPoint y: 283, distance: 5.4
click at [268, 285] on div "¹ Nitro📍" at bounding box center [345, 288] width 274 height 16
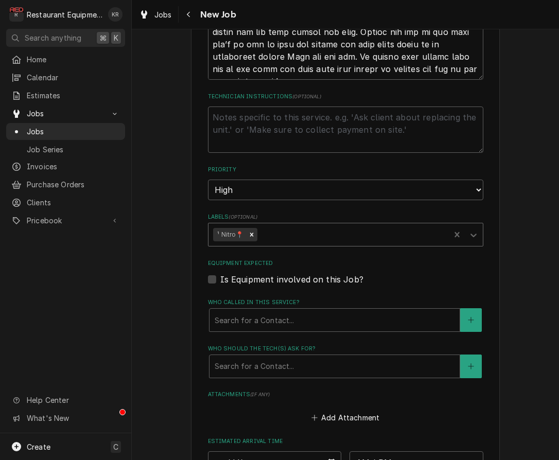
click at [308, 236] on div "Labels" at bounding box center [352, 234] width 186 height 19
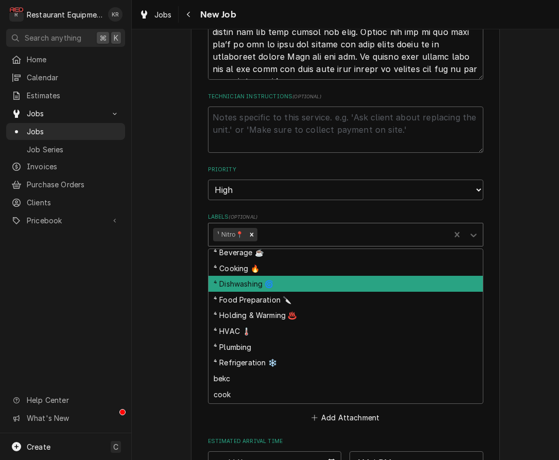
scroll to position [74, 0]
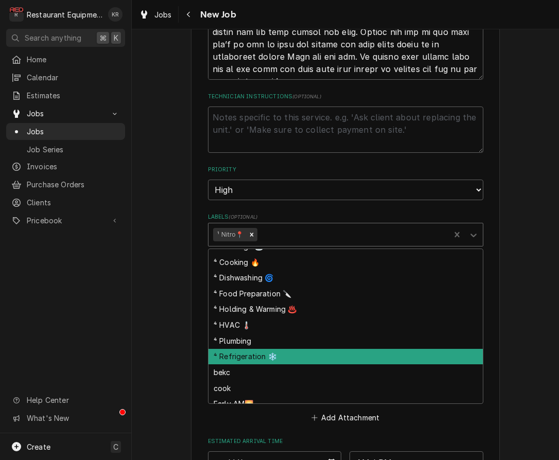
click at [279, 355] on div "⁴ Refrigeration ❄️" at bounding box center [345, 357] width 274 height 16
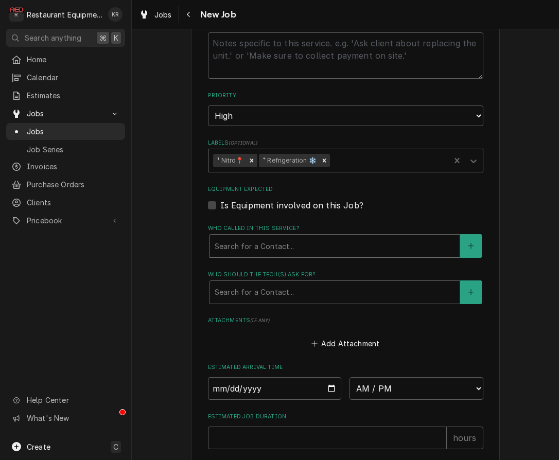
scroll to position [839, 0]
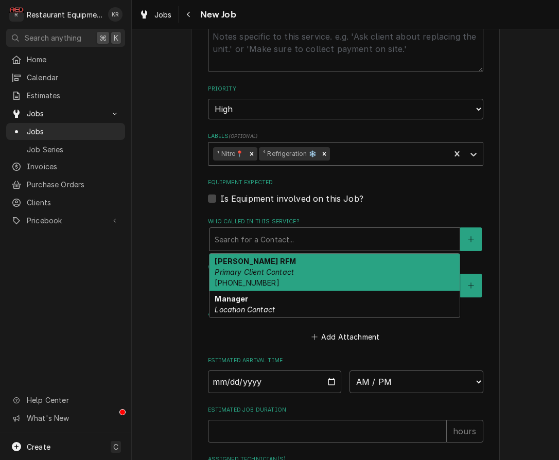
click at [272, 238] on div "Who called in this service?" at bounding box center [335, 239] width 240 height 19
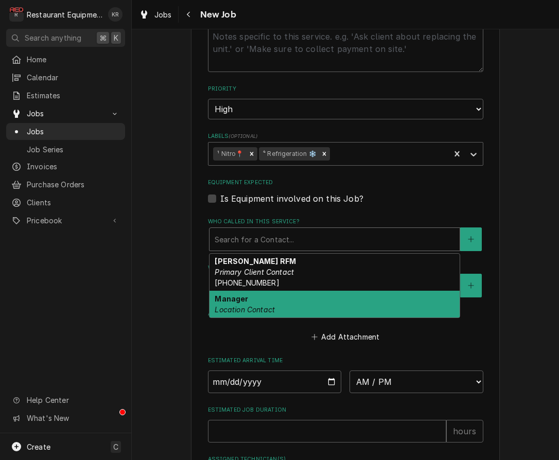
click at [268, 299] on div "Manager Location Contact" at bounding box center [334, 304] width 250 height 27
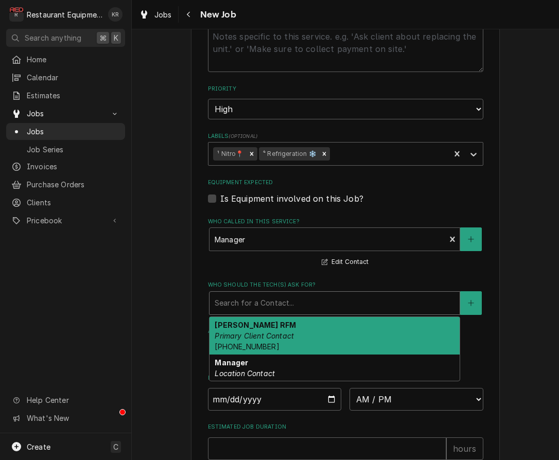
drag, startPoint x: 270, startPoint y: 299, endPoint x: 271, endPoint y: 305, distance: 6.3
click at [271, 300] on div "Who should the tech(s) ask for?" at bounding box center [335, 303] width 240 height 19
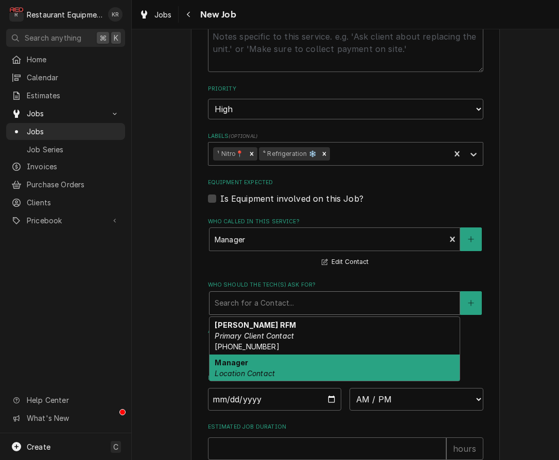
click at [280, 362] on div "Manager Location Contact" at bounding box center [334, 367] width 250 height 27
type textarea "x"
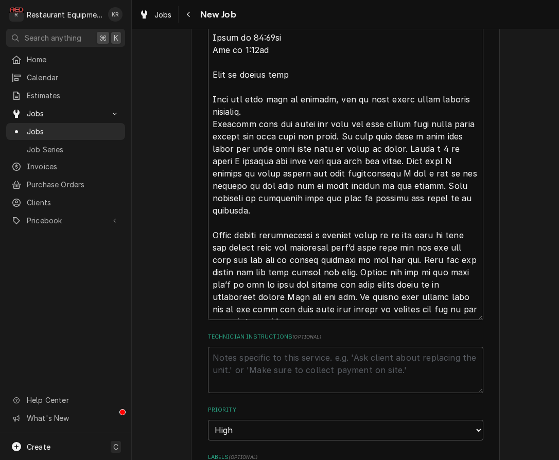
scroll to position [583, 0]
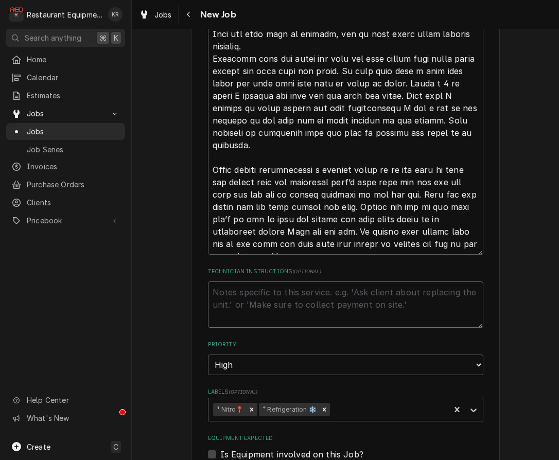
drag, startPoint x: 235, startPoint y: 301, endPoint x: 234, endPoint y: 295, distance: 5.7
click at [234, 299] on textarea "Technician Instructions ( optional )" at bounding box center [345, 304] width 275 height 46
type textarea "T"
type textarea "x"
type textarea "Tr"
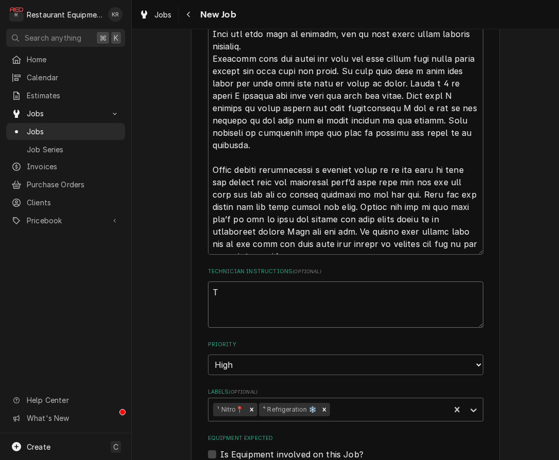
type textarea "x"
type textarea "Tra"
type textarea "x"
type textarea "Trac"
type textarea "x"
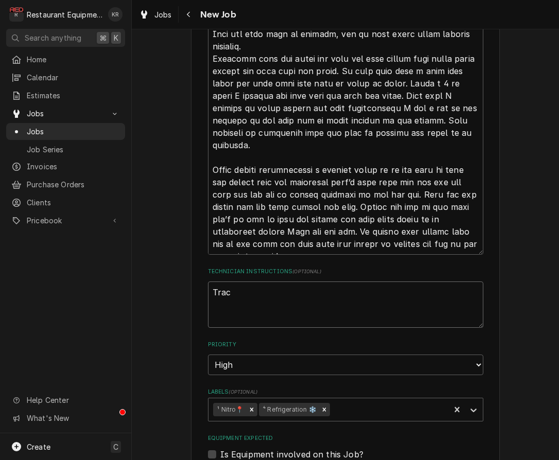
type textarea "Track"
type textarea "x"
type textarea "Tracki"
type textarea "x"
type textarea "Trackin"
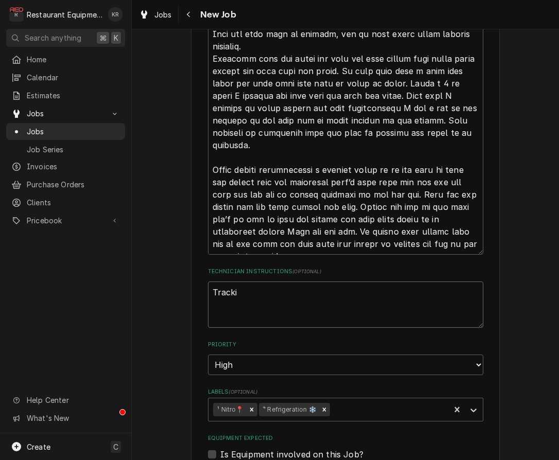
type textarea "x"
type textarea "Tracking"
type textarea "x"
type textarea "Tracking"
type textarea "x"
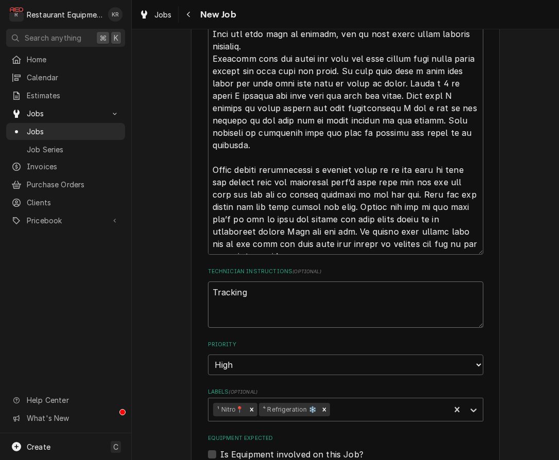
type textarea "Tracking #"
type textarea "x"
type textarea "Tracking #"
type textarea "x"
paste textarea "318199794"
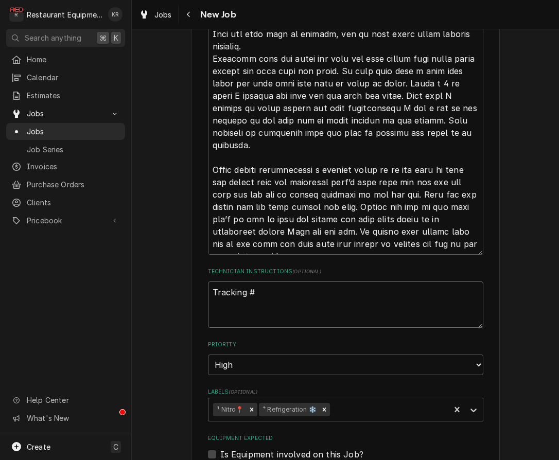
type textarea "Tracking # 318199794"
type textarea "x"
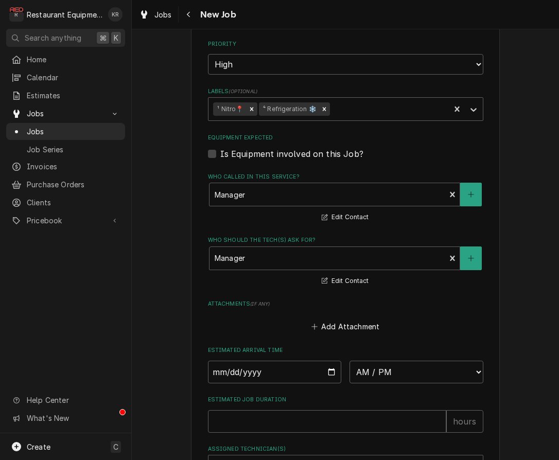
scroll to position [989, 0]
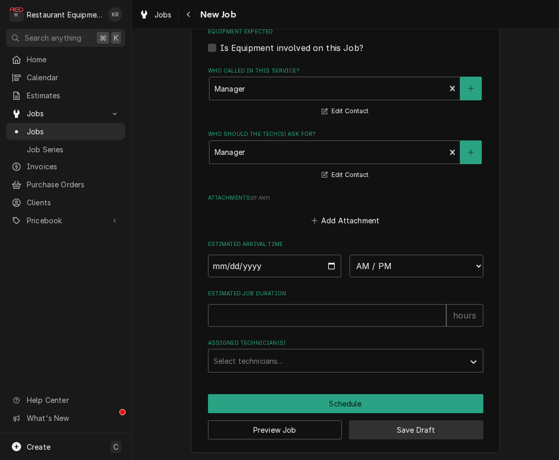
type textarea "Tracking # 318199794"
click at [430, 432] on button "Save Draft" at bounding box center [416, 429] width 134 height 19
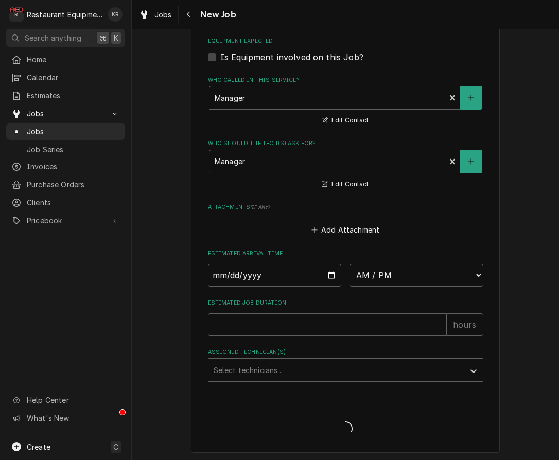
type textarea "x"
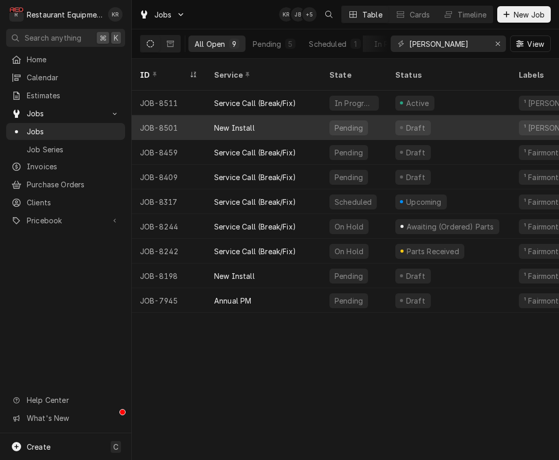
scroll to position [0, 1]
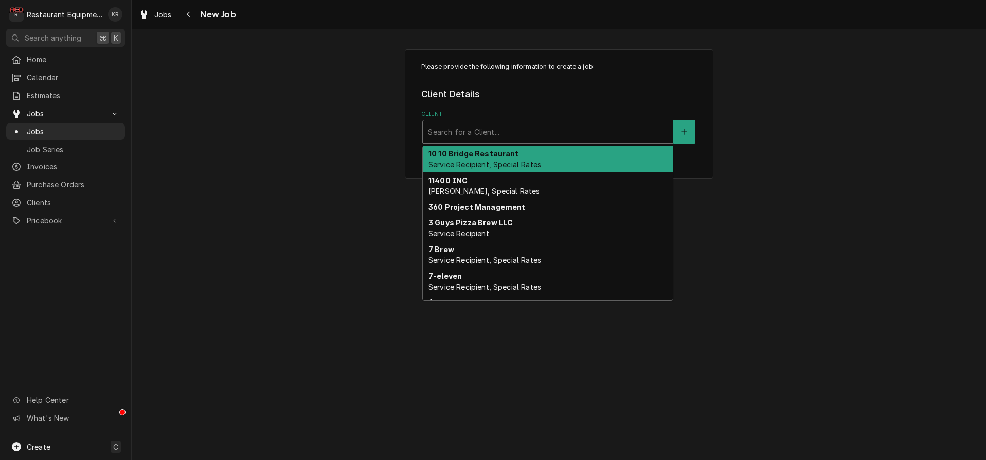
click at [501, 133] on div "Client" at bounding box center [548, 131] width 240 height 19
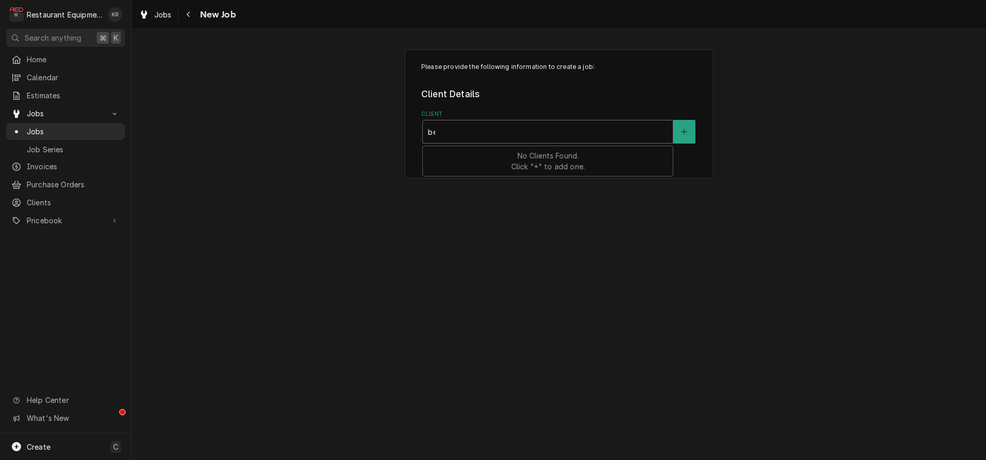
type input "[PERSON_NAME]"
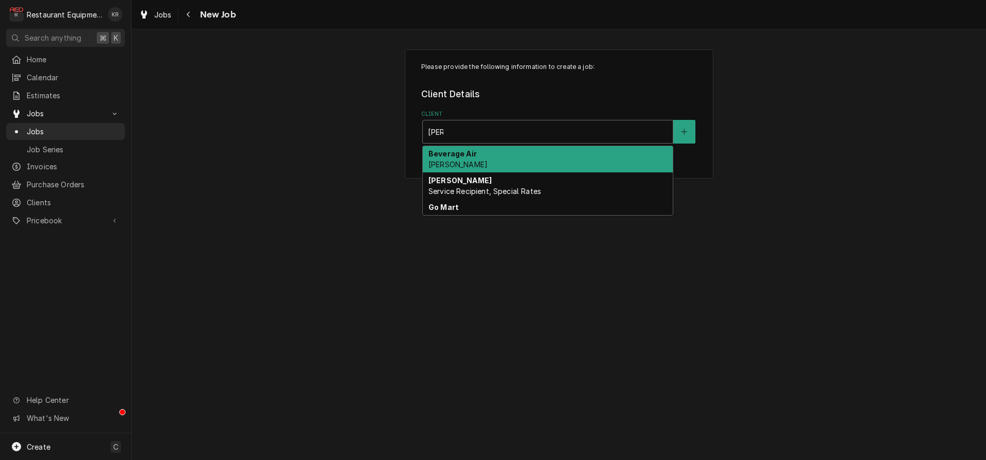
click at [478, 154] on div "Beverage Air [PERSON_NAME]" at bounding box center [548, 159] width 250 height 27
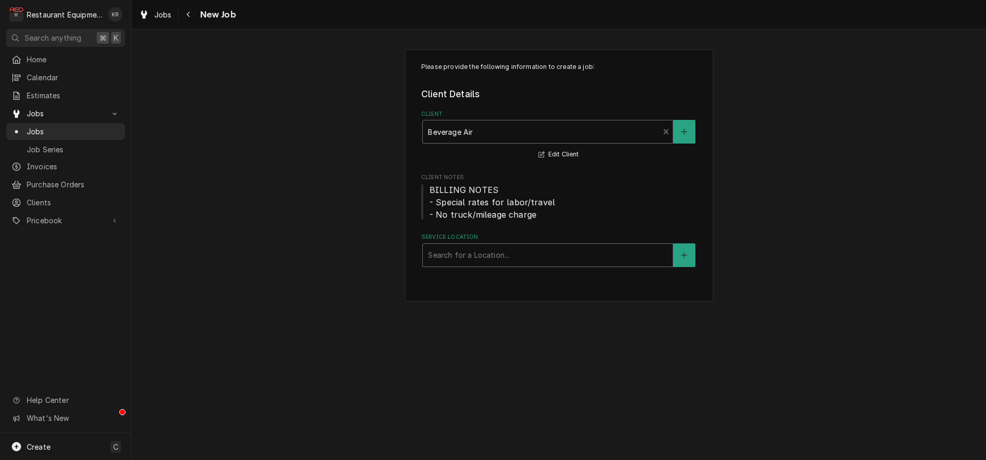
click at [485, 257] on div "Service Location" at bounding box center [548, 255] width 240 height 19
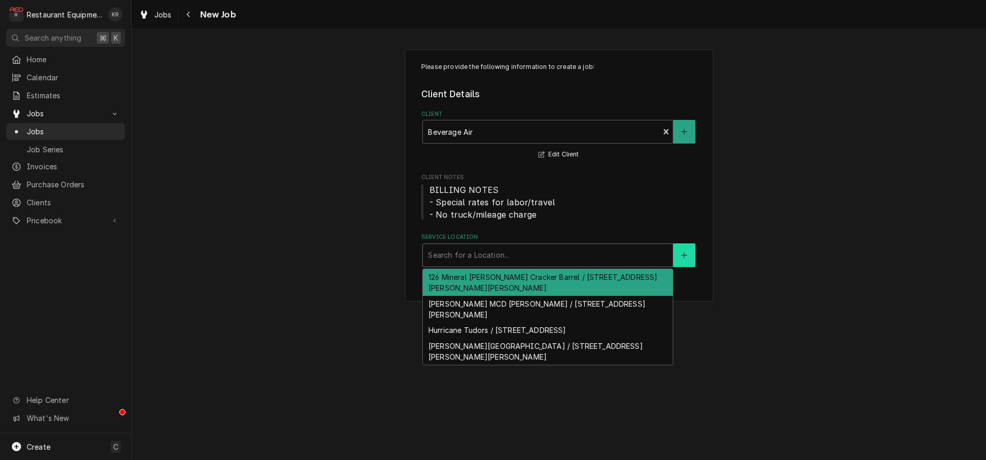
click at [683, 255] on icon "Create New Location" at bounding box center [684, 255] width 6 height 7
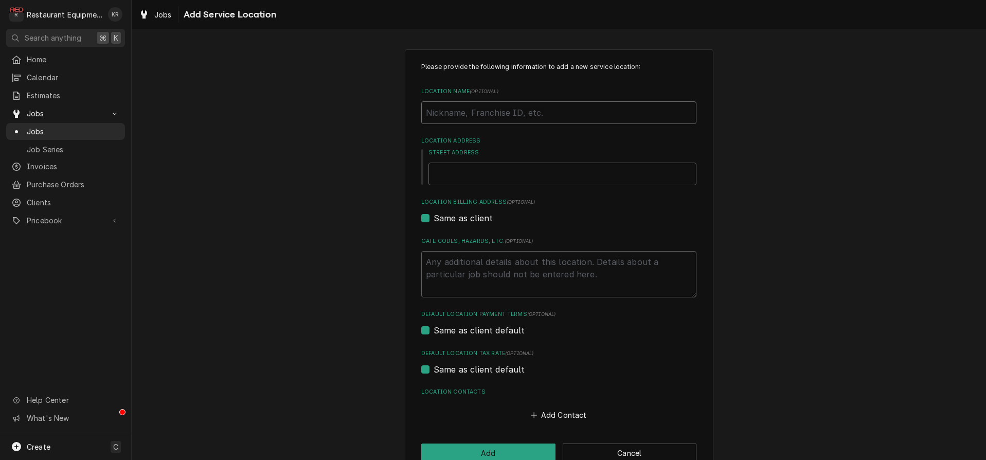
click at [477, 118] on input "Location Name ( optional )" at bounding box center [558, 112] width 275 height 23
type textarea "x"
type input "I"
type textarea "x"
type input "Ir"
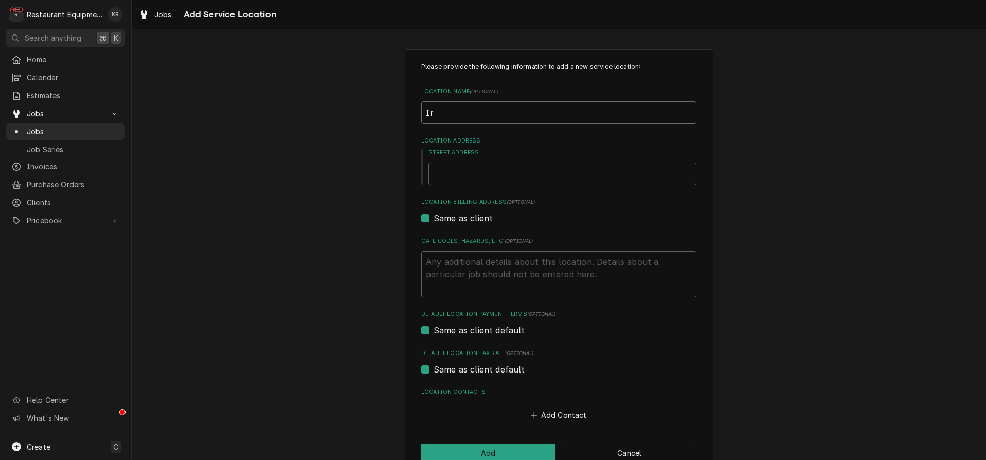
type textarea "x"
type input "Iro"
type textarea "x"
type input "Iront"
type textarea "x"
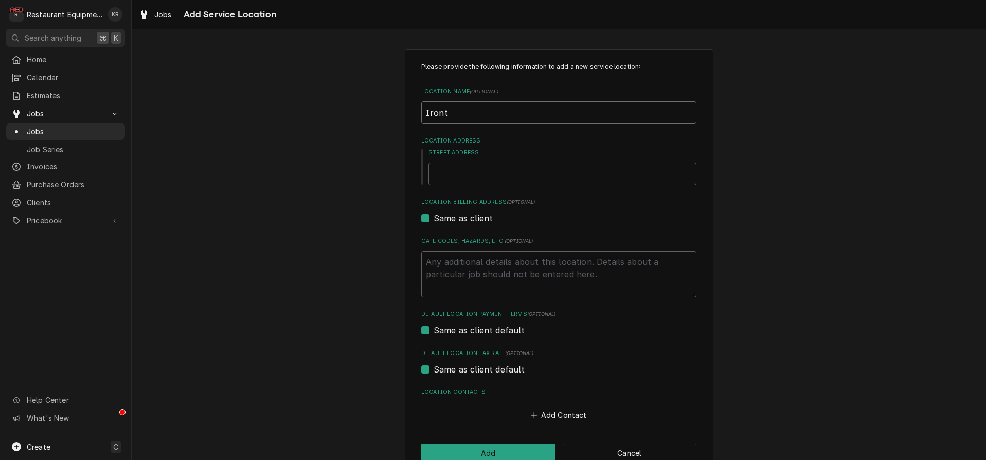
type input "Ironto"
type textarea "x"
type input "Ironton"
type textarea "x"
type input "Ironton"
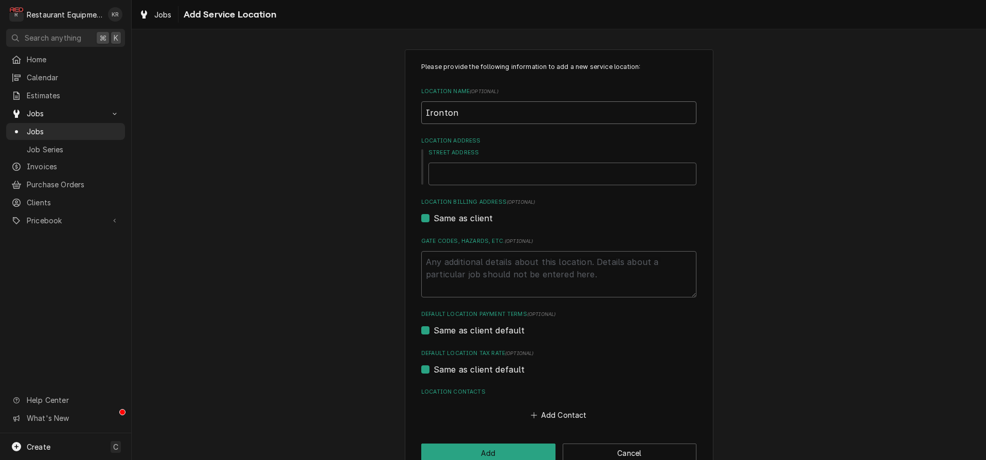
type textarea "x"
type input "Ironton T"
type textarea "x"
type input "Ironton Tud"
type textarea "x"
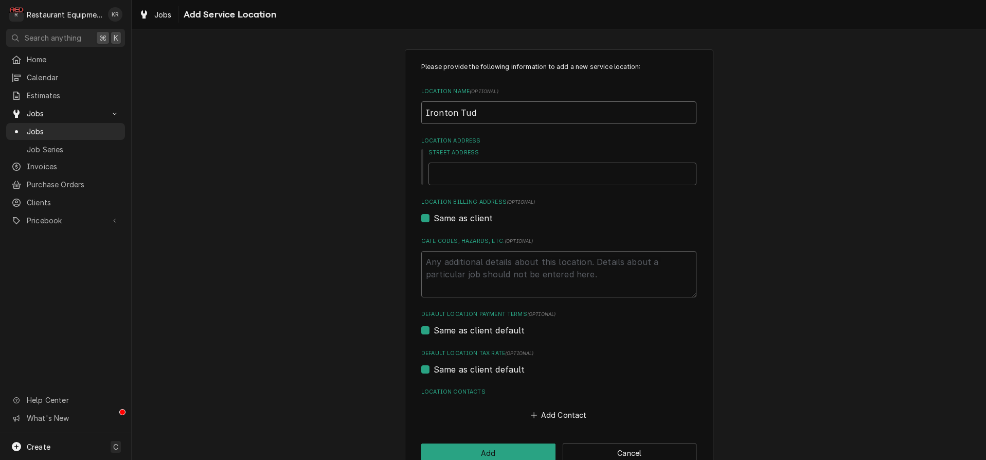
type input "Ironton Tudo"
type textarea "x"
type input "Ironton Tudor"
type textarea "x"
type input "Ironton Tudor'"
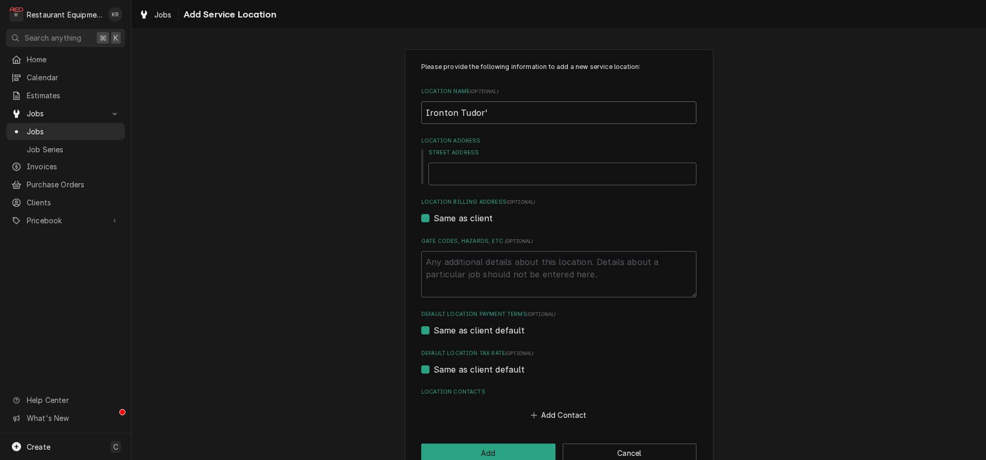
type textarea "x"
type input "Ironton Tudor's"
type textarea "x"
type input "Ironton Tudor's"
type textarea "x"
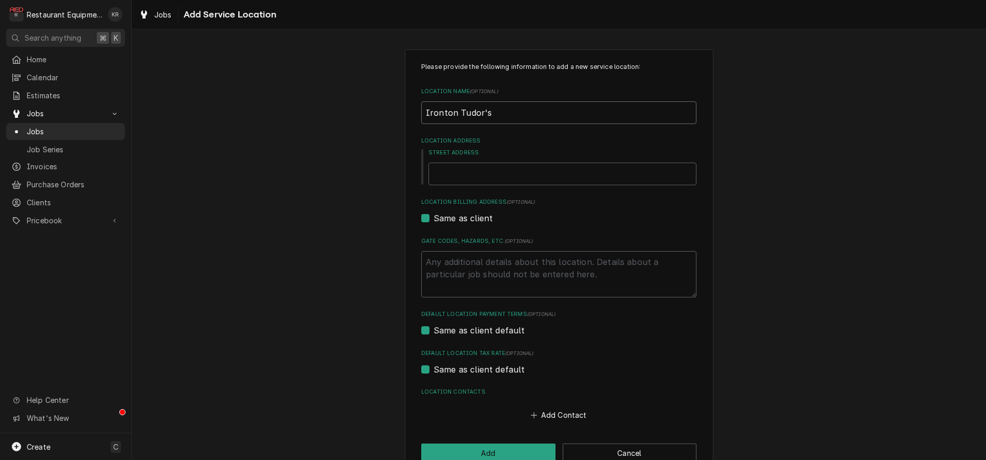
type input "Ironton Tudor's"
type textarea "x"
type input "6"
type textarea "x"
type input "60"
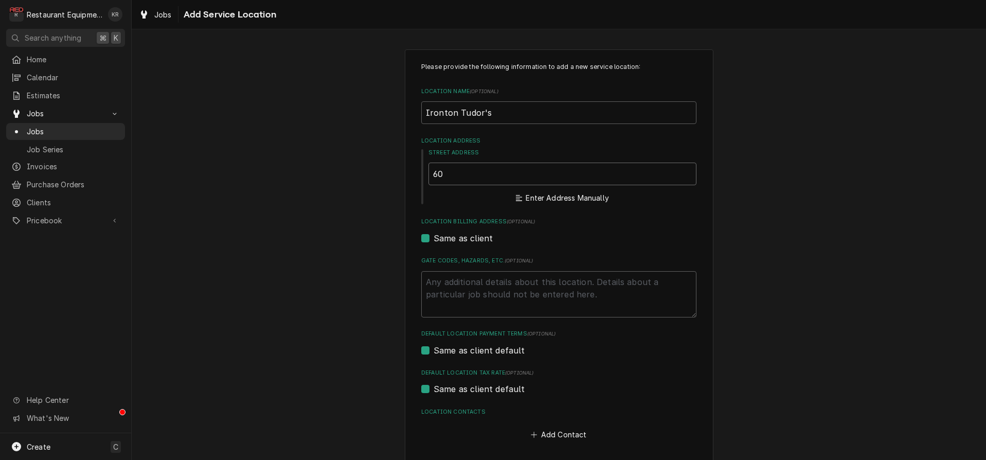
type textarea "x"
type input "602"
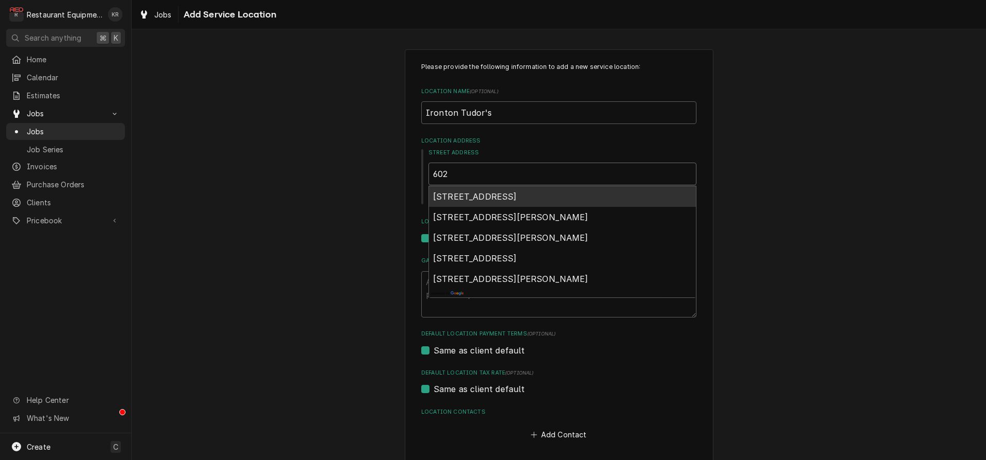
type textarea "x"
type input "602"
type textarea "x"
type input "602 P"
type textarea "x"
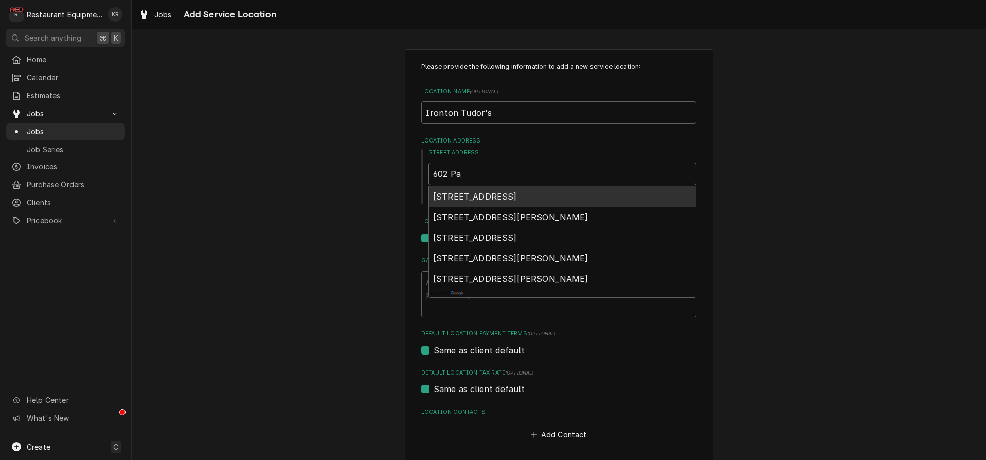
type input "602 Par"
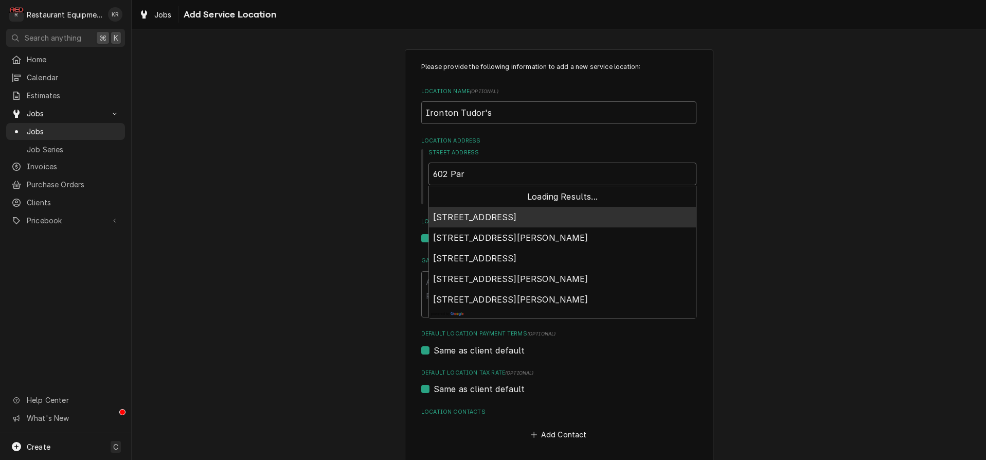
type textarea "x"
type input "602 Par"
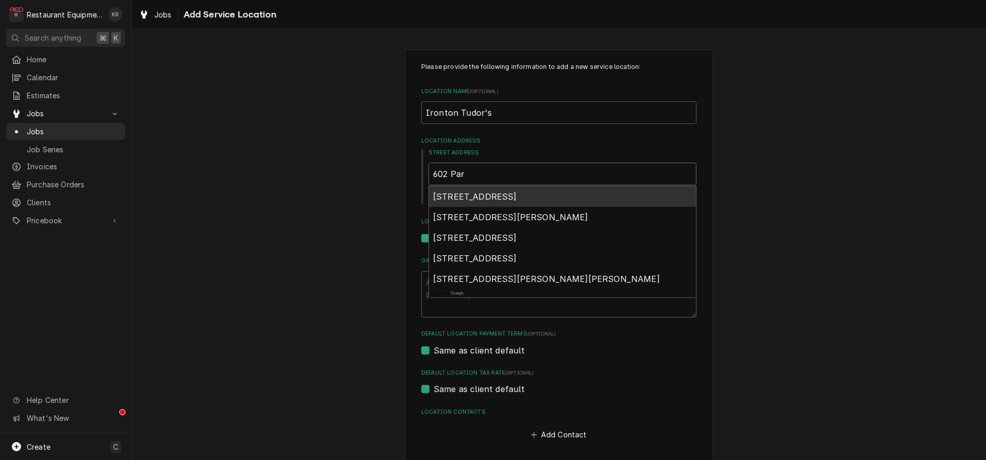
type textarea "x"
type input "602 Par"
type textarea "x"
type input "602 Park"
type textarea "x"
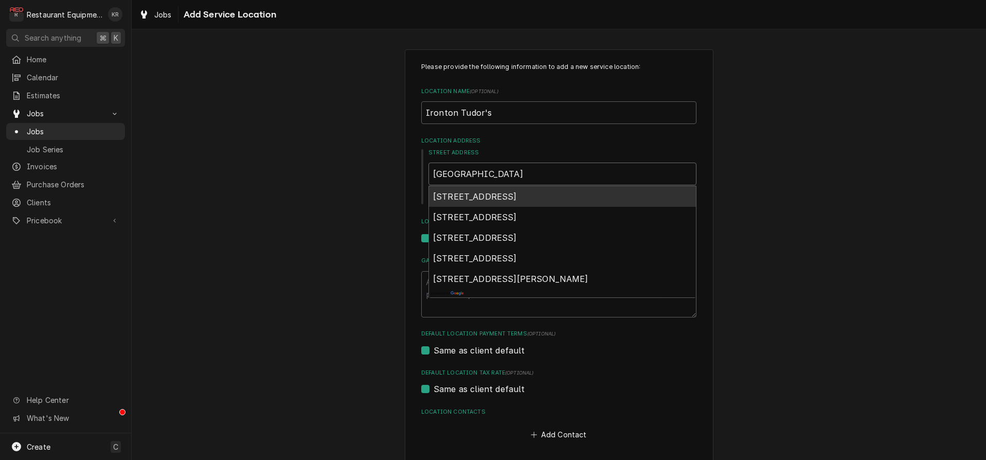
type input "602 Park"
type textarea "x"
type input "602 Park A"
type textarea "x"
type input "602 Park Av"
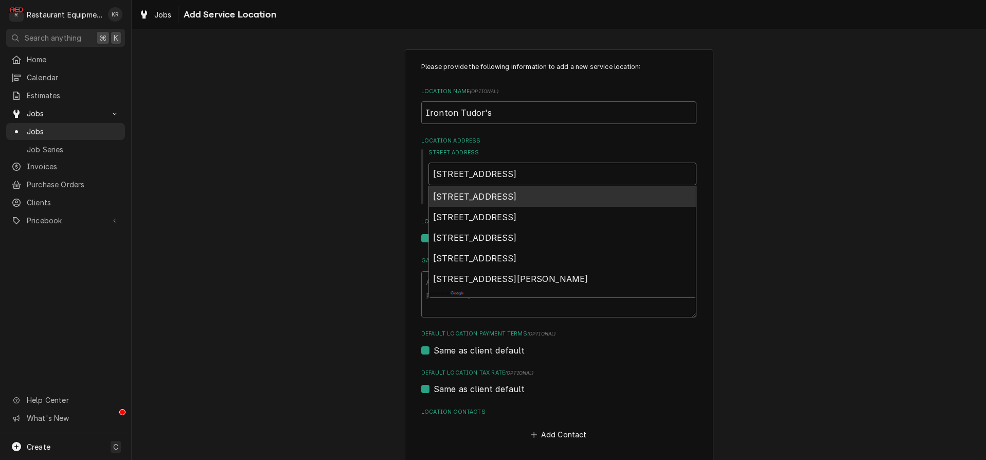
type textarea "x"
type input "602 Park Ave"
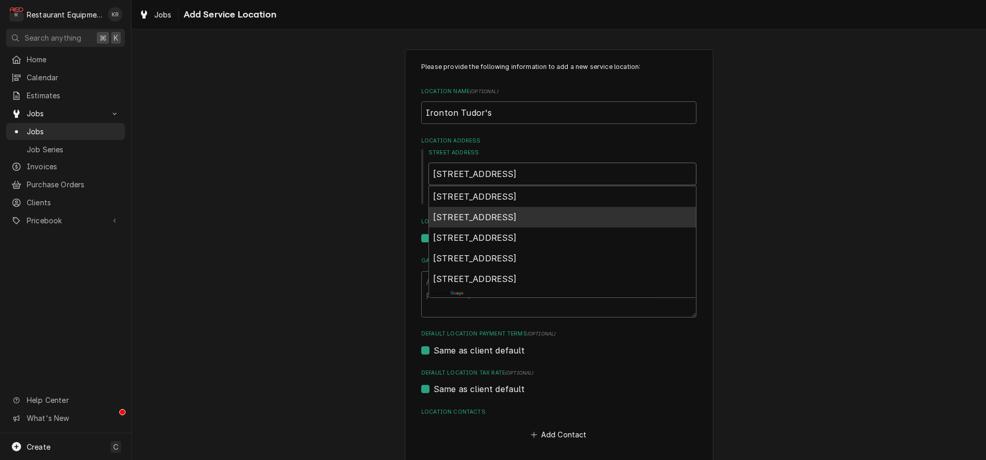
click at [494, 218] on span "602 Park Avenue, Ironton, OH, USA" at bounding box center [475, 217] width 84 height 10
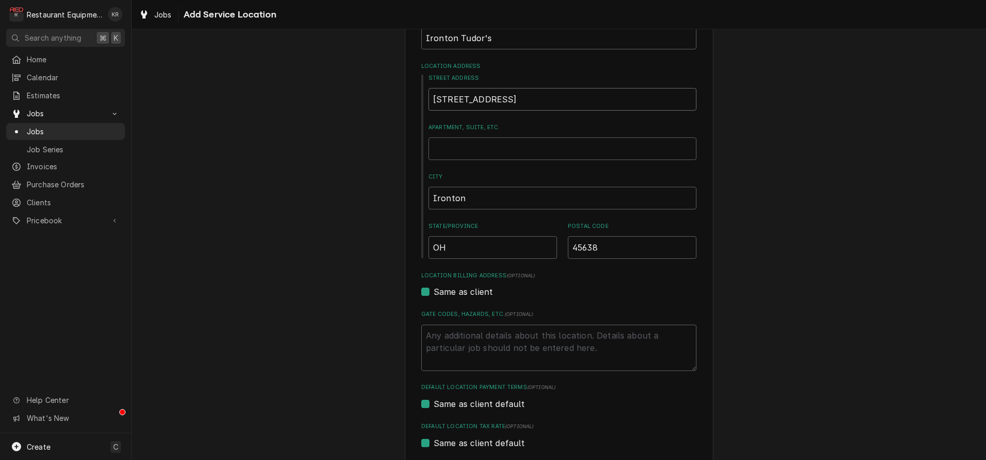
type textarea "x"
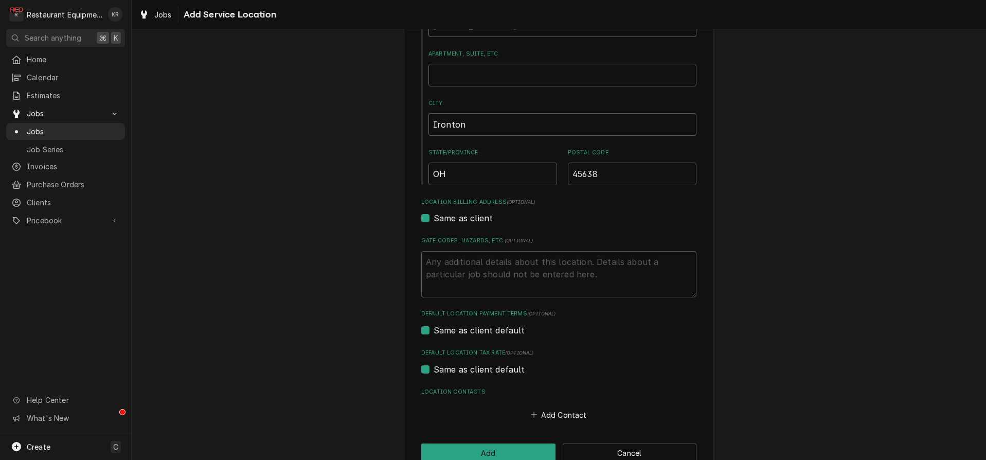
scroll to position [173, 0]
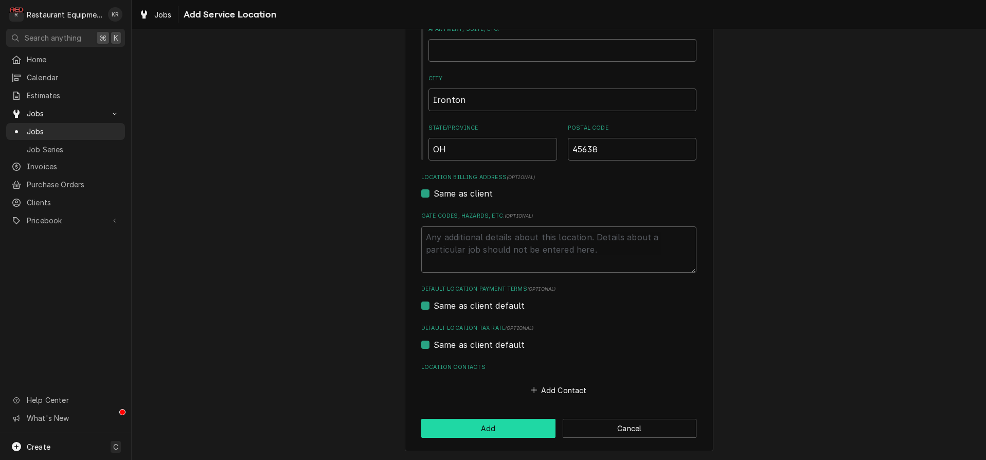
type input "602 Park Ave"
drag, startPoint x: 509, startPoint y: 434, endPoint x: 510, endPoint y: 426, distance: 7.8
click at [509, 434] on button "Add" at bounding box center [488, 428] width 134 height 19
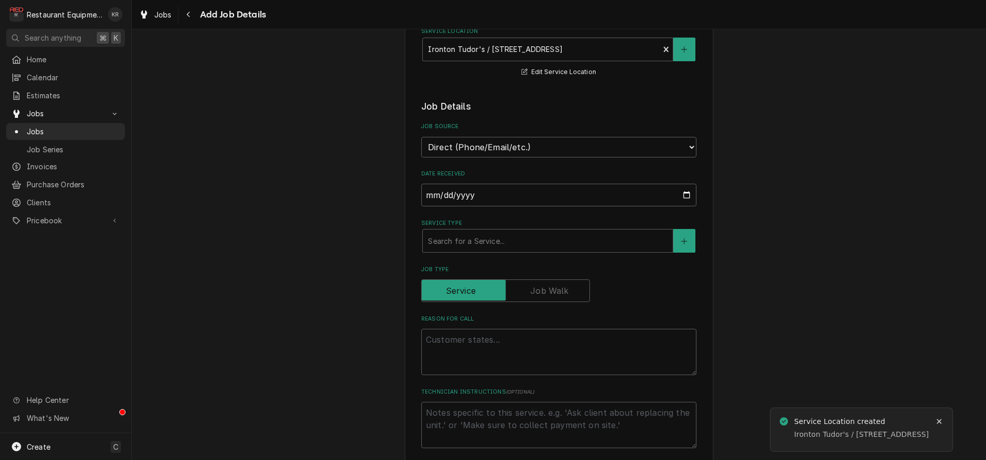
scroll to position [217, 0]
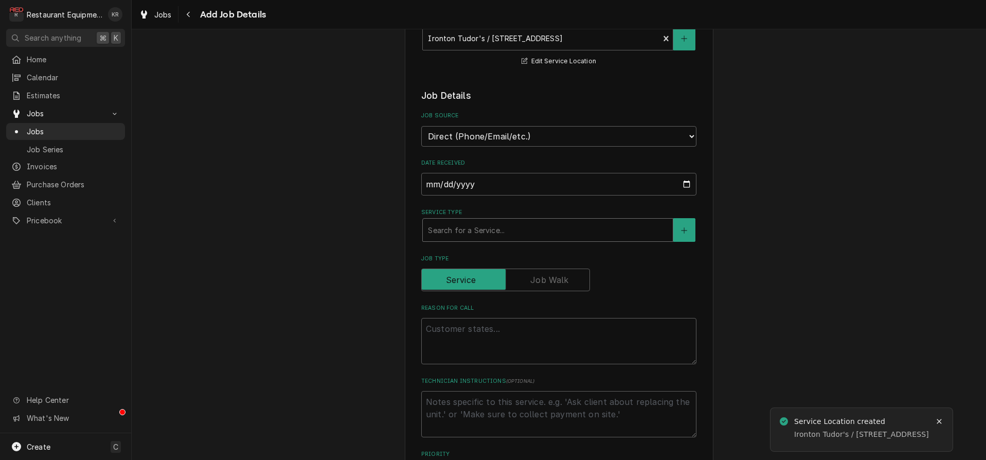
click at [469, 226] on div "Service Type" at bounding box center [548, 230] width 240 height 19
type textarea "x"
type input "b"
type textarea "x"
type input "bre"
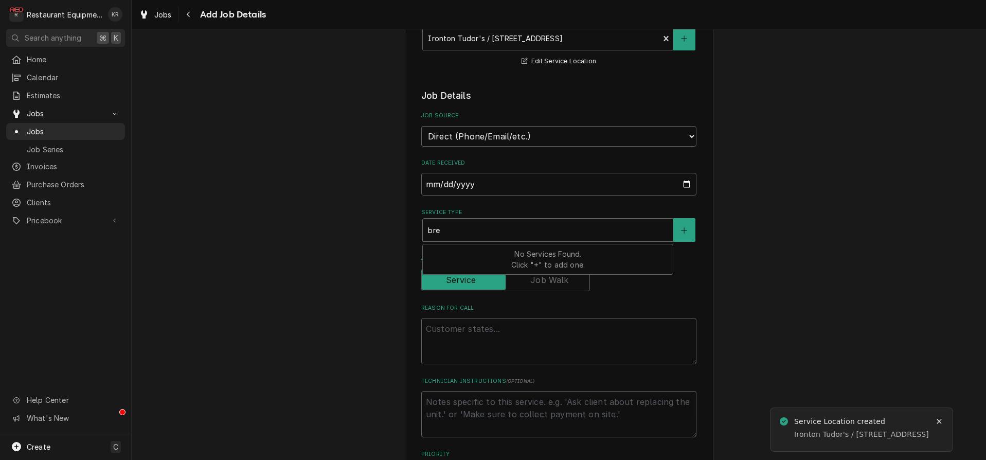
type textarea "x"
type input "brea"
type textarea "x"
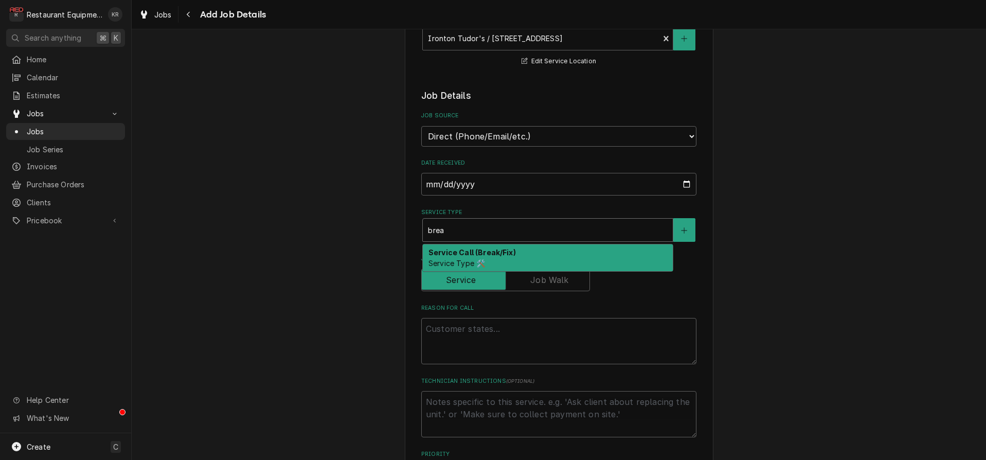
click at [468, 256] on strong "Service Call (Break/Fix)" at bounding box center [472, 252] width 87 height 9
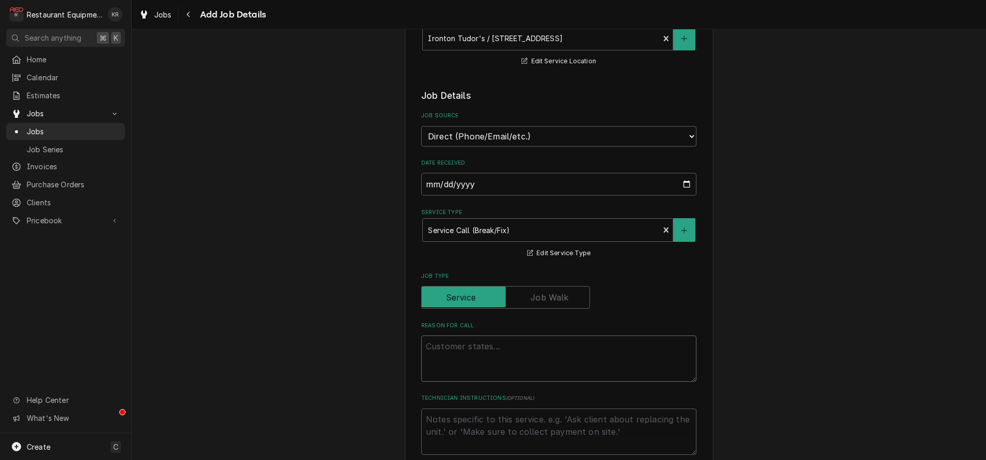
click at [472, 351] on textarea "Reason For Call" at bounding box center [558, 358] width 275 height 46
type textarea "x"
type textarea "B"
type textarea "x"
type textarea "BE"
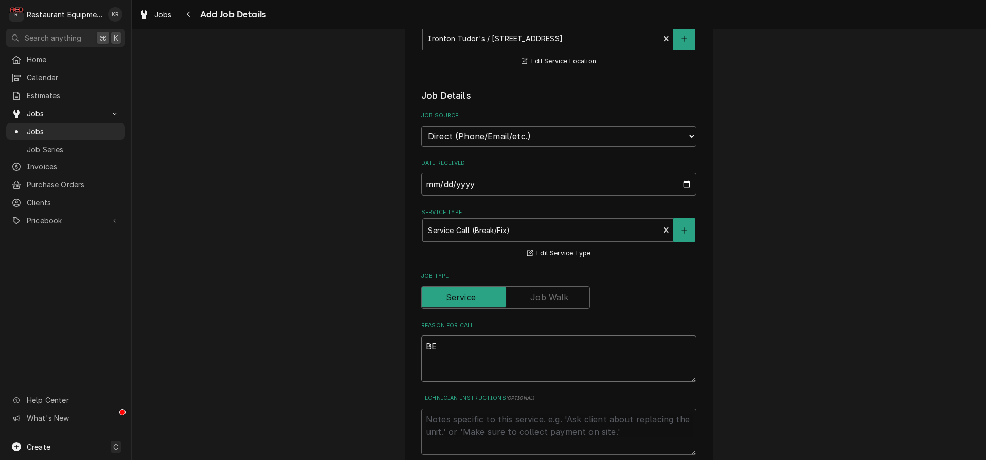
type textarea "x"
type textarea "BEV"
type textarea "x"
type textarea "BEV1"
type textarea "x"
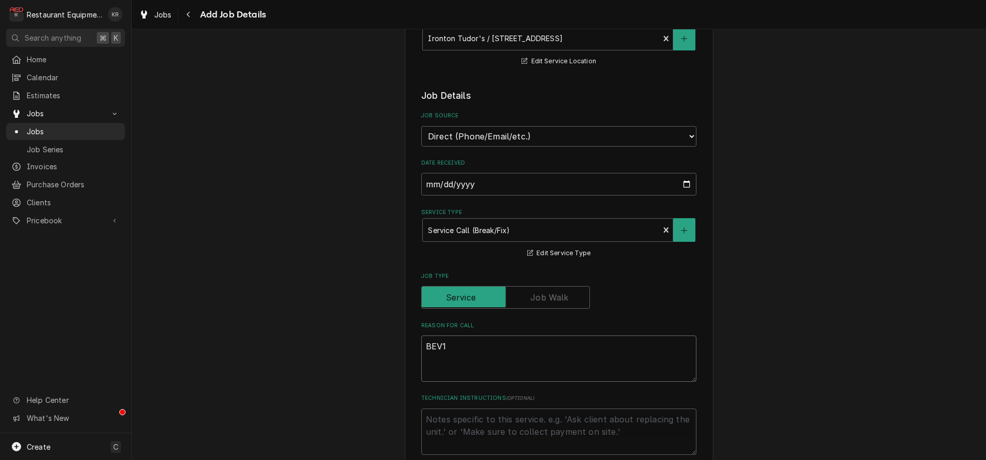
type textarea "BEV10"
type textarea "x"
type textarea "BEV101"
type textarea "x"
type textarea "BEV1010"
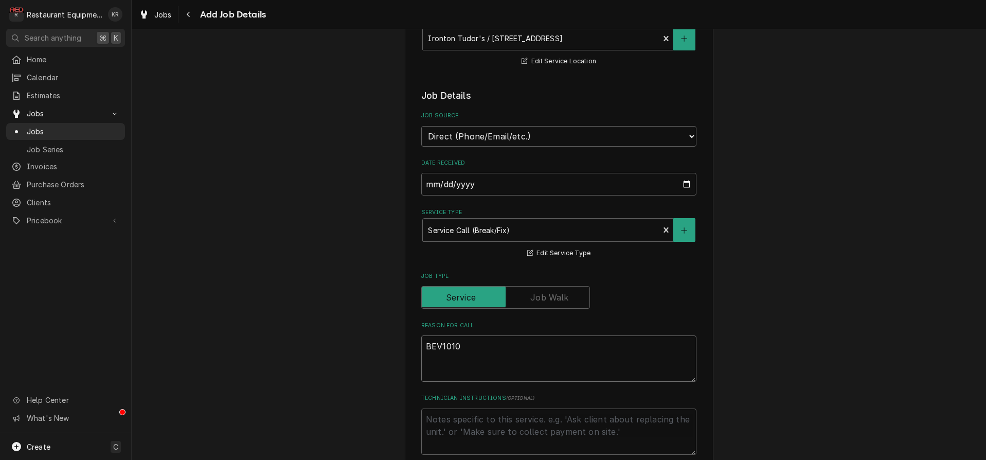
type textarea "x"
type textarea "BEV101"
type textarea "x"
type textarea "BEV1018"
type textarea "x"
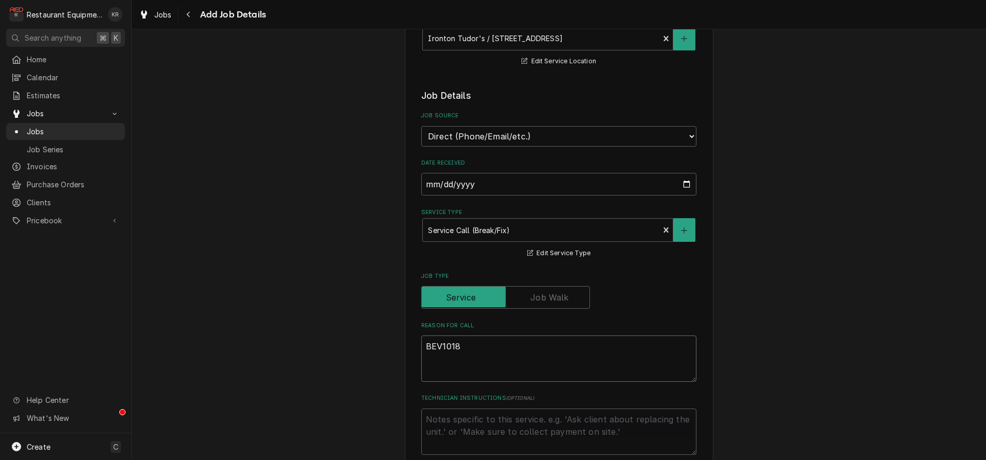
type textarea "BEV10186"
type textarea "x"
type textarea "BEV101868"
type textarea "x"
type textarea "BEV101868"
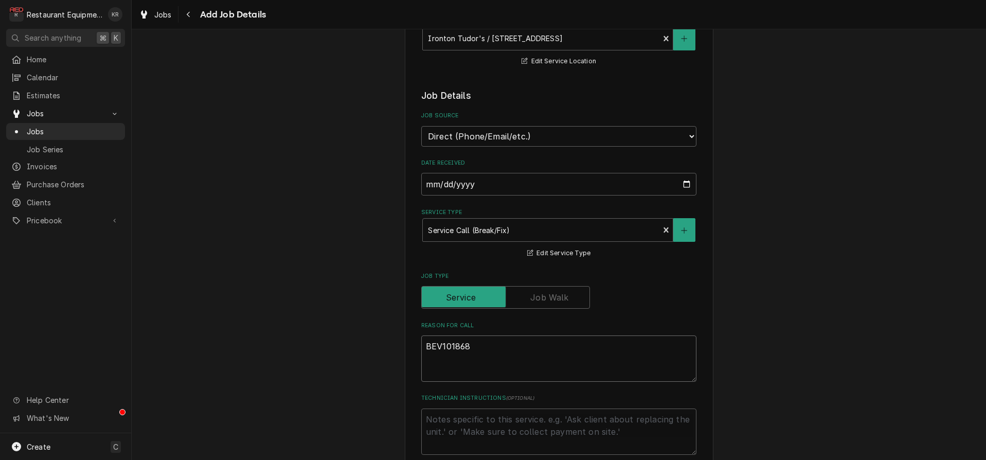
type textarea "x"
type textarea "BEV101868 R"
type textarea "x"
type textarea "BEV101868 Re"
type textarea "x"
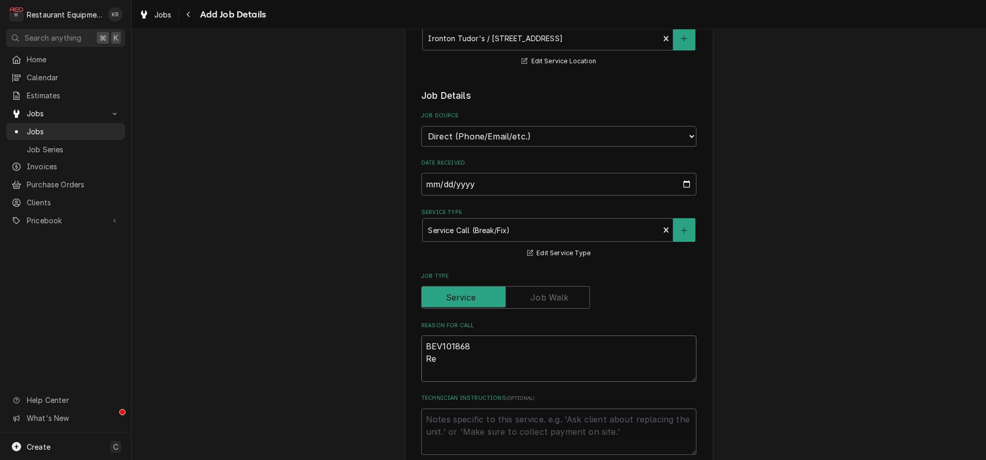
type textarea "BEV101868 Ref"
type textarea "x"
type textarea "BEV101868 Ref"
type textarea "x"
type textarea "BEV101868 Ref #"
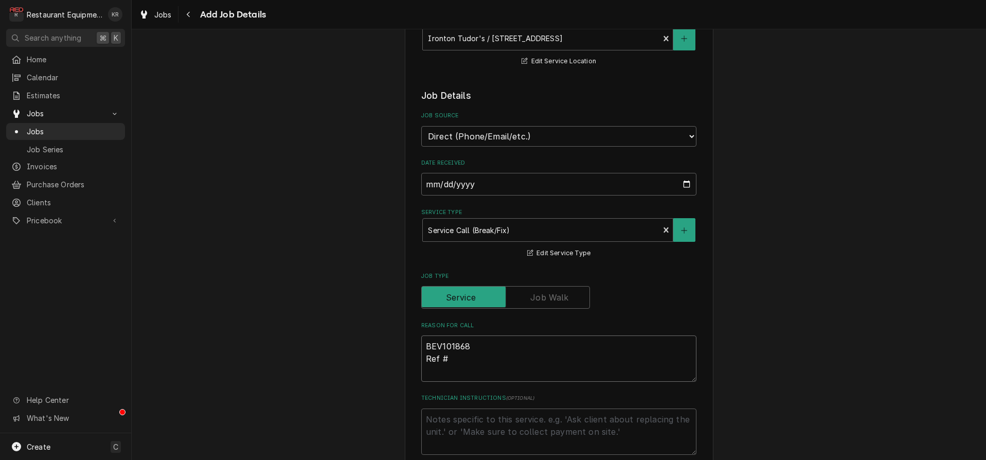
type textarea "x"
type textarea "BEV101868 Ref # 7"
type textarea "x"
type textarea "BEV101868 Ref # 71"
type textarea "x"
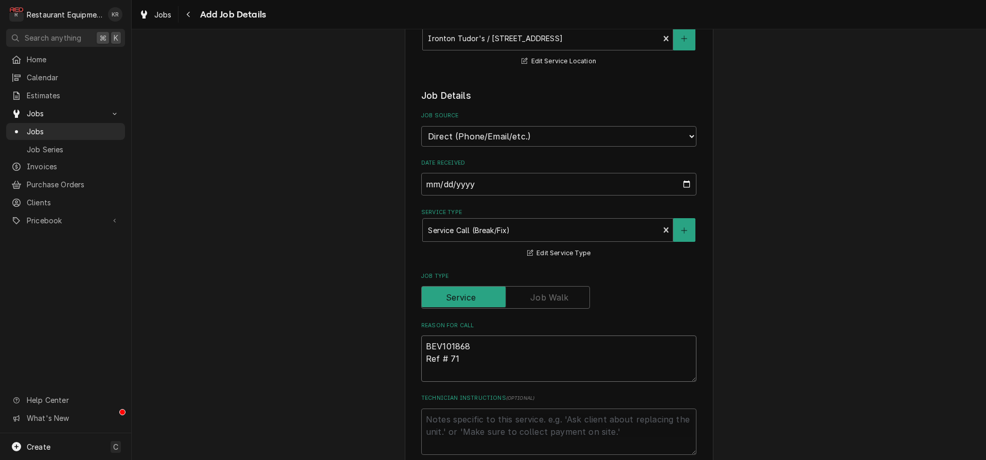
type textarea "BEV101868 Ref # 712"
type textarea "x"
type textarea "BEV101868 Ref # 7129"
type textarea "x"
type textarea "BEV101868 Ref # 71294"
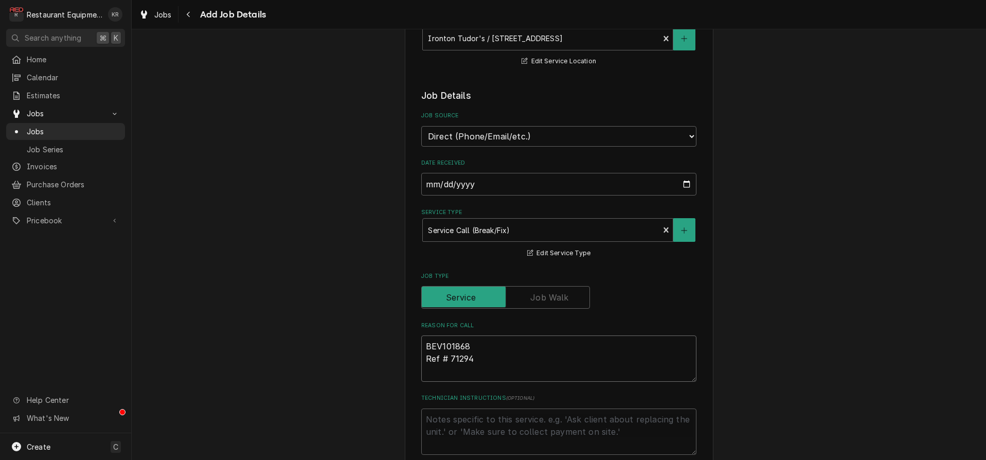
type textarea "x"
type textarea "BEV101868 Ref # 712943"
type textarea "x"
type textarea "BEV101868 Ref # 7129434"
type textarea "x"
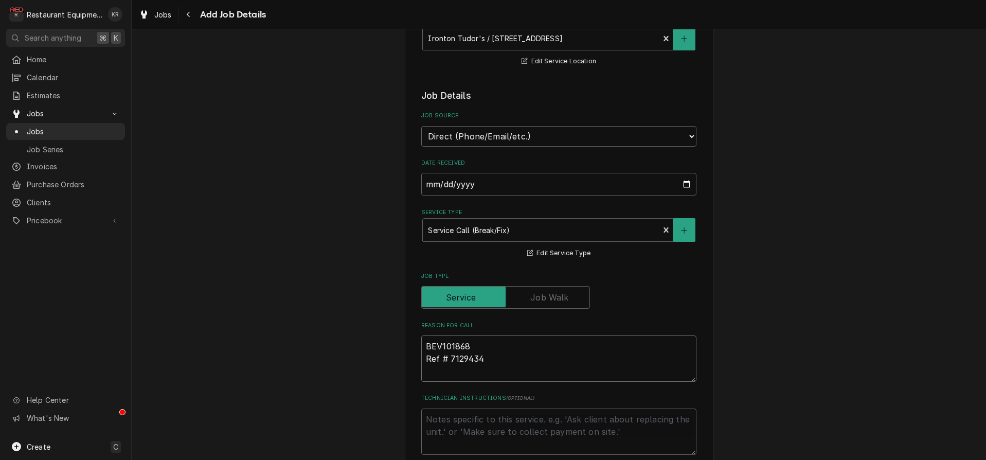
type textarea "BEV101868 Ref # 7129434"
type textarea "x"
type textarea "BEV101868 Ref # 7129434"
type textarea "x"
type textarea "BEV101868 Ref # 7129434 U"
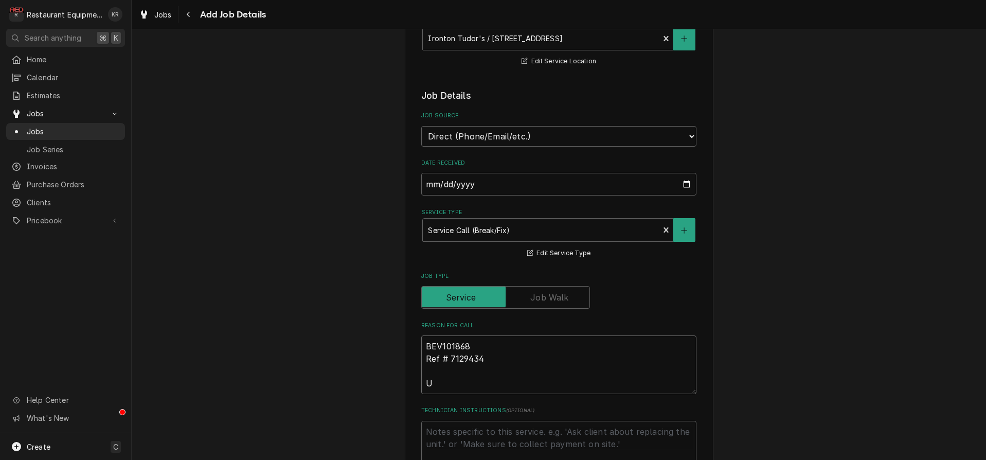
type textarea "x"
type textarea "BEV101868 Ref # 7129434 Un"
type textarea "x"
type textarea "BEV101868 Ref # 7129434 Uni"
type textarea "x"
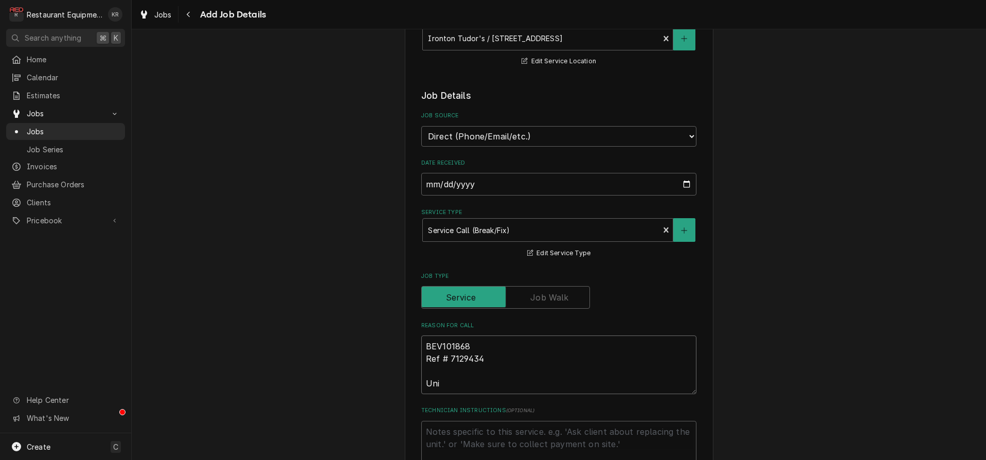
type textarea "BEV101868 Ref # 7129434 Unit"
type textarea "x"
type textarea "BEV101868 Ref # 7129434 Unit"
type textarea "x"
type textarea "BEV101868 Ref # 7129434 Unit is"
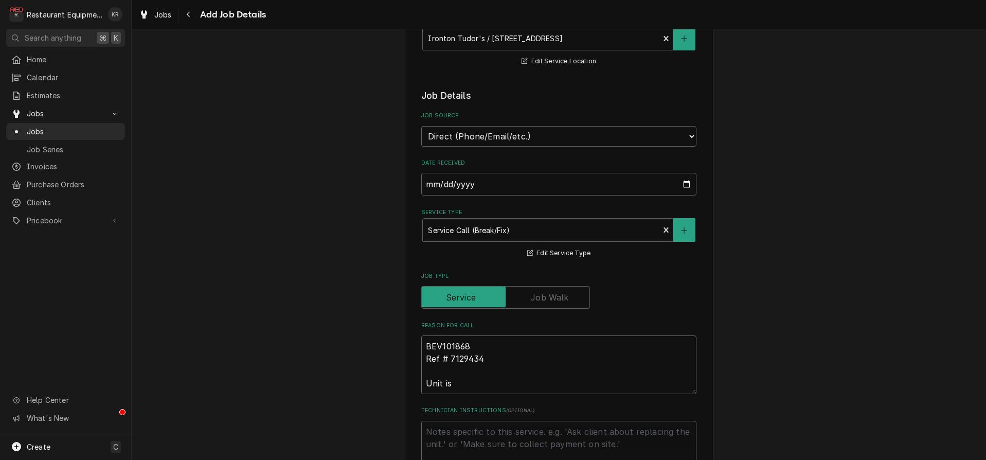
type textarea "x"
type textarea "BEV101868 Ref # 7129434 Unit is"
type textarea "x"
type textarea "BEV101868 Ref # 7129434 Unit is n"
type textarea "x"
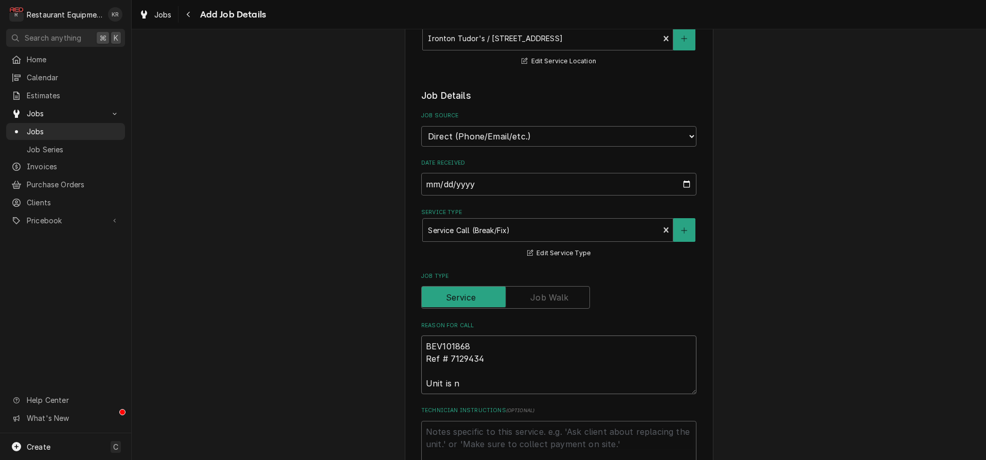
type textarea "BEV101868 Ref # 7129434 Unit is no"
type textarea "x"
type textarea "BEV101868 Ref # 7129434 Unit is not"
type textarea "x"
type textarea "BEV101868 Ref # 7129434 Unit is not"
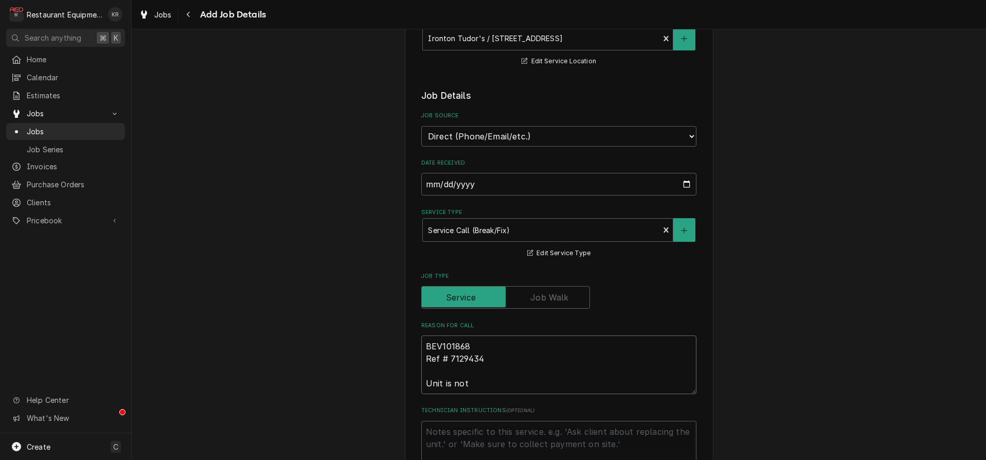
type textarea "x"
type textarea "BEV101868 Ref # 7129434 Unit is not h"
type textarea "x"
type textarea "BEV101868 Ref # 7129434 Unit is not ho"
type textarea "x"
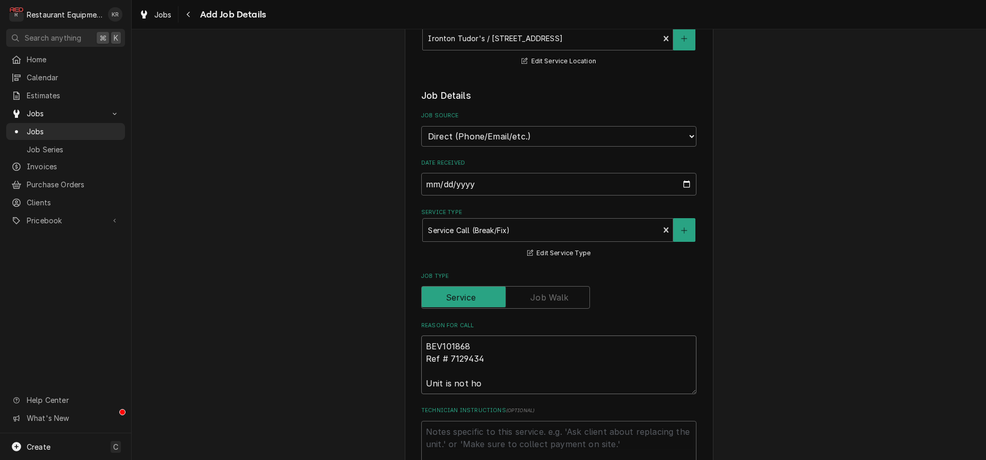
type textarea "BEV101868 Ref # 7129434 Unit is not hol"
type textarea "x"
type textarea "BEV101868 Ref # 7129434 Unit is not hold"
type textarea "x"
type textarea "BEV101868 Ref # 7129434 Unit is not holdi"
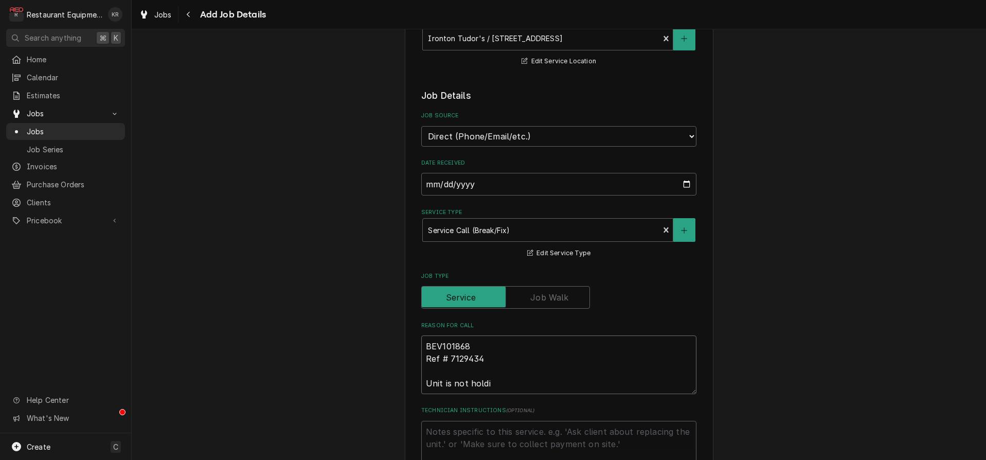
type textarea "x"
type textarea "BEV101868 Ref # 7129434 Unit is not holding"
type textarea "x"
type textarea "BEV101868 Ref # 7129434 Unit is not holding"
type textarea "x"
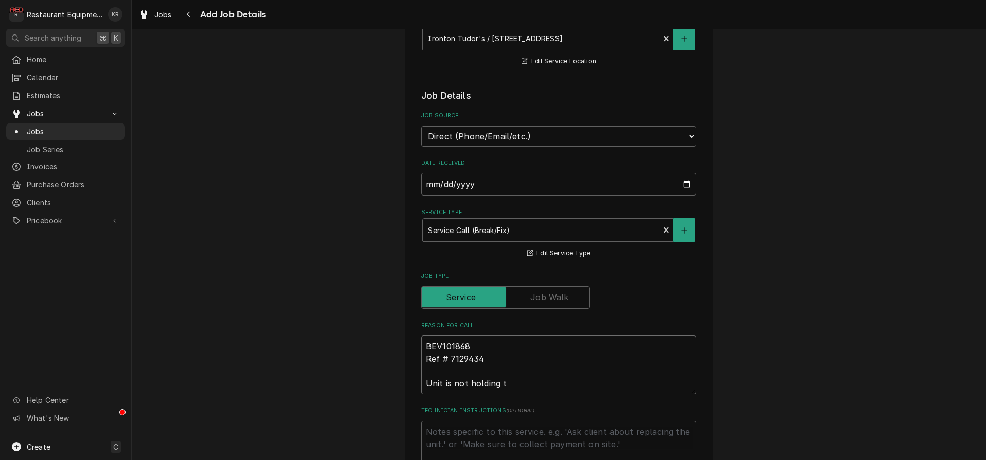
type textarea "BEV101868 Ref # 7129434 Unit is not holding te"
type textarea "x"
type textarea "BEV101868 Ref # 7129434 Unit is not holding tem"
type textarea "x"
type textarea "BEV101868 Ref # 7129434 Unit is not holding temp"
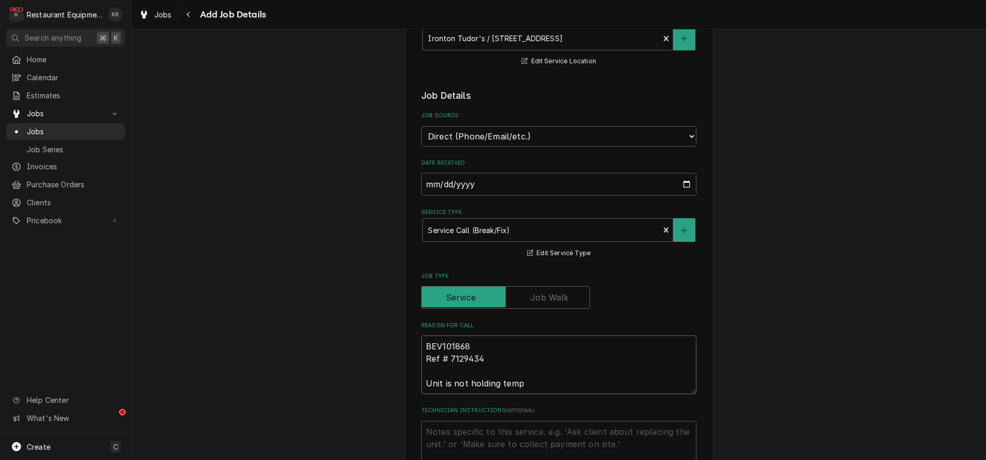
type textarea "x"
type textarea "BEV101868 Ref # 7129434 Unit is not holding temp,"
type textarea "x"
type textarea "BEV101868 Ref # 7129434 Unit is not holding temp,"
type textarea "x"
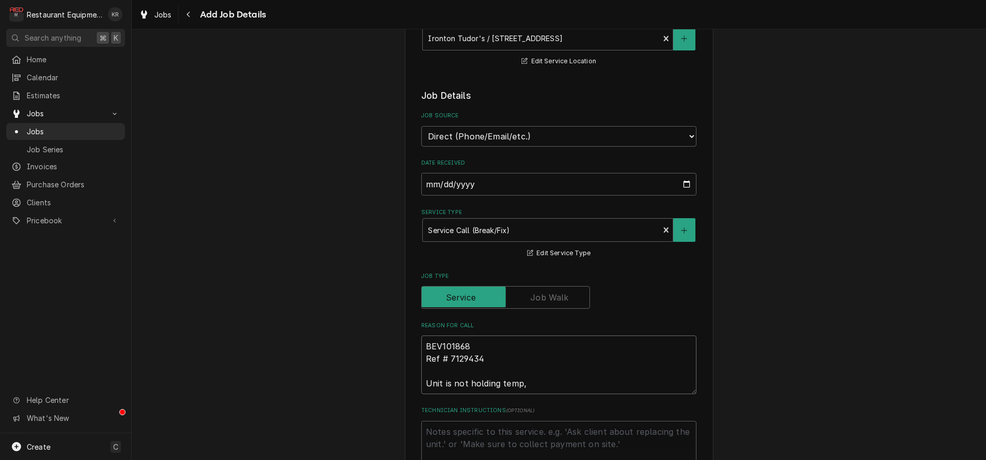
type textarea "BEV101868 Ref # 7129434 Unit is not holding temp, c"
type textarea "x"
type textarea "BEV101868 Ref # 7129434 Unit is not holding temp, co"
type textarea "x"
type textarea "BEV101868 Ref # 7129434 Unit is not holding temp, cond"
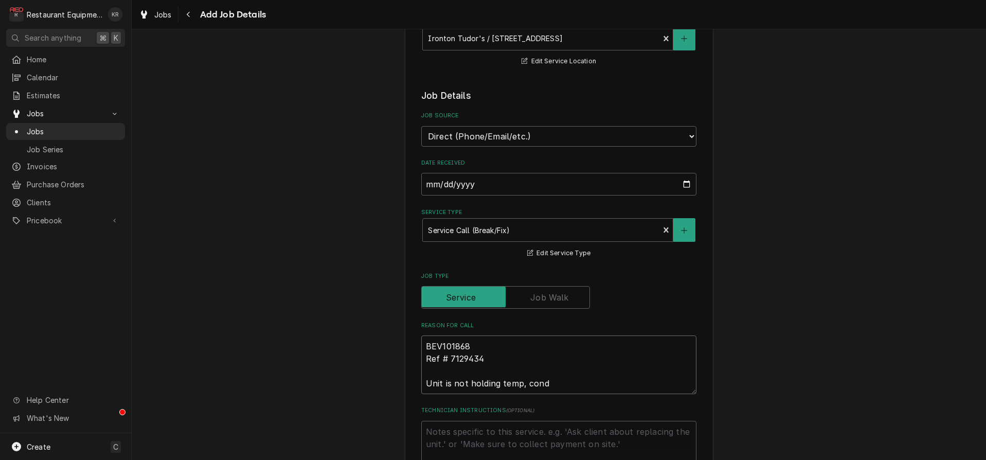
type textarea "x"
type textarea "BEV101868 Ref # 7129434 Unit is not holding temp, conde"
type textarea "x"
type textarea "BEV101868 Ref # 7129434 Unit is not holding temp, conden"
type textarea "x"
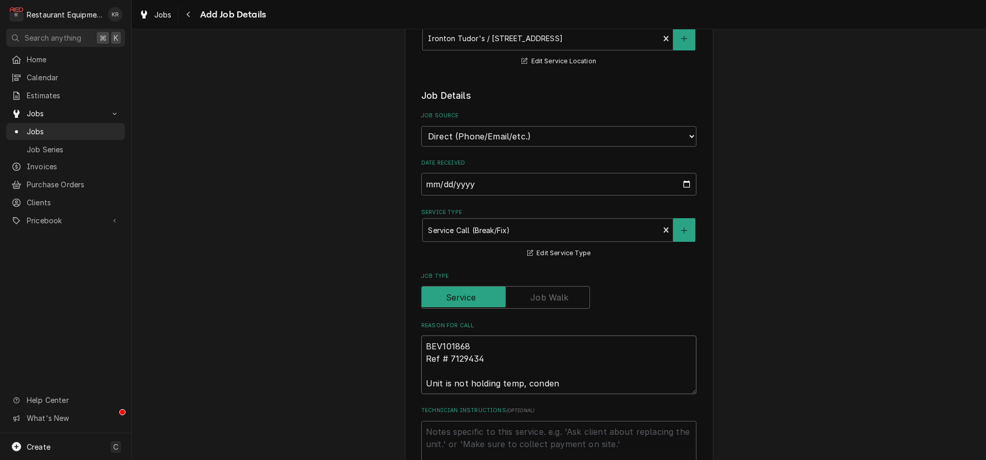
type textarea "BEV101868 Ref # 7129434 Unit is not holding temp, condens"
type textarea "x"
type textarea "BEV101868 Ref # 7129434 Unit is not holding temp, condense"
type textarea "x"
type textarea "BEV101868 Ref # 7129434 Unit is not holding temp, condenser"
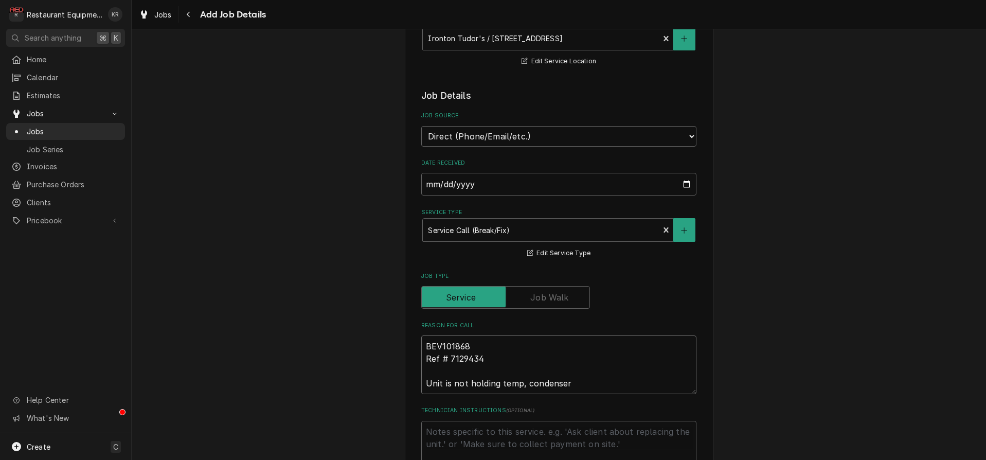
type textarea "x"
type textarea "BEV101868 Ref # 7129434 Unit is not holding temp, condenser"
type textarea "x"
type textarea "BEV101868 Ref # 7129434 Unit is not holding temp, condenser c"
type textarea "x"
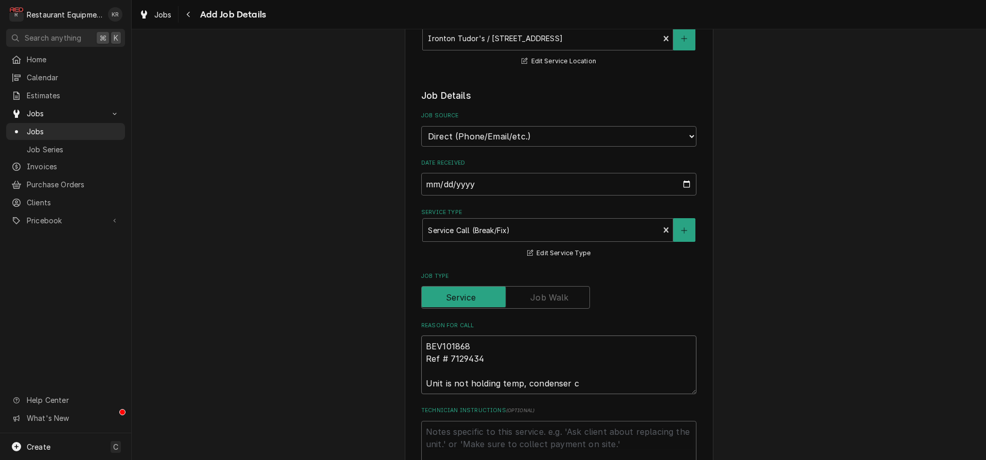
type textarea "BEV101868 Ref # 7129434 Unit is not holding temp, condenser co"
type textarea "x"
type textarea "BEV101868 Ref # 7129434 Unit is not holding temp, condenser coi"
type textarea "x"
type textarea "BEV101868 Ref # 7129434 Unit is not holding temp, condenser coil"
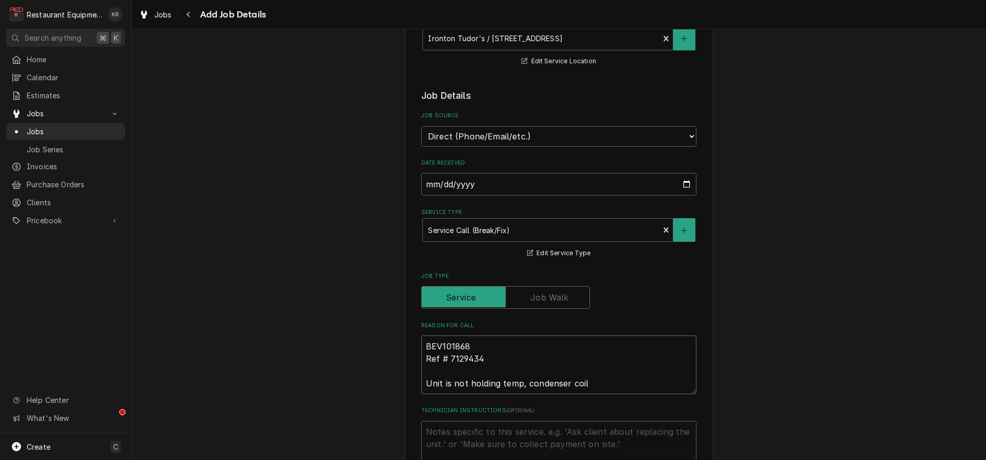
type textarea "x"
type textarea "BEV101868 Ref # 7129434 Unit is not holding temp, condenser coil i"
type textarea "x"
type textarea "BEV101868 Ref # 7129434 Unit is not holding temp, condenser coil is"
type textarea "x"
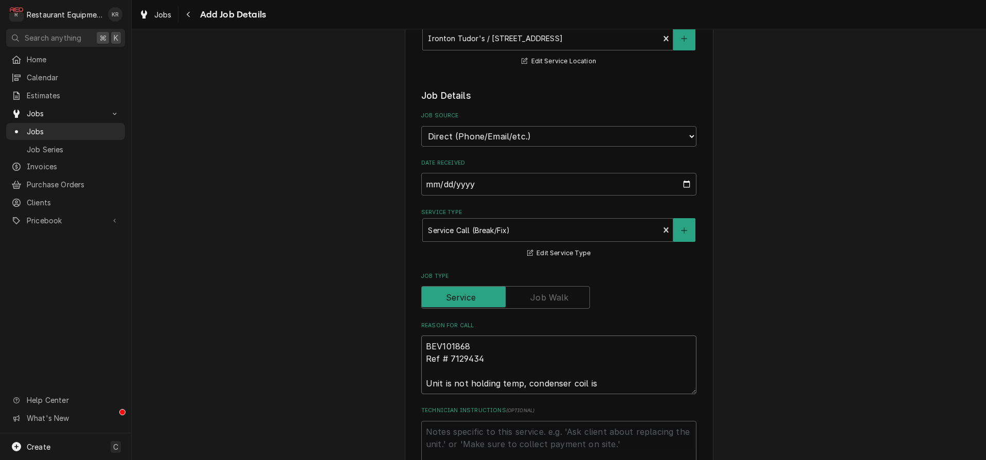
type textarea "BEV101868 Ref # 7129434 Unit is not holding temp, condenser coil is"
type textarea "x"
type textarea "BEV101868 Ref # 7129434 Unit is not holding temp, condenser coil is c"
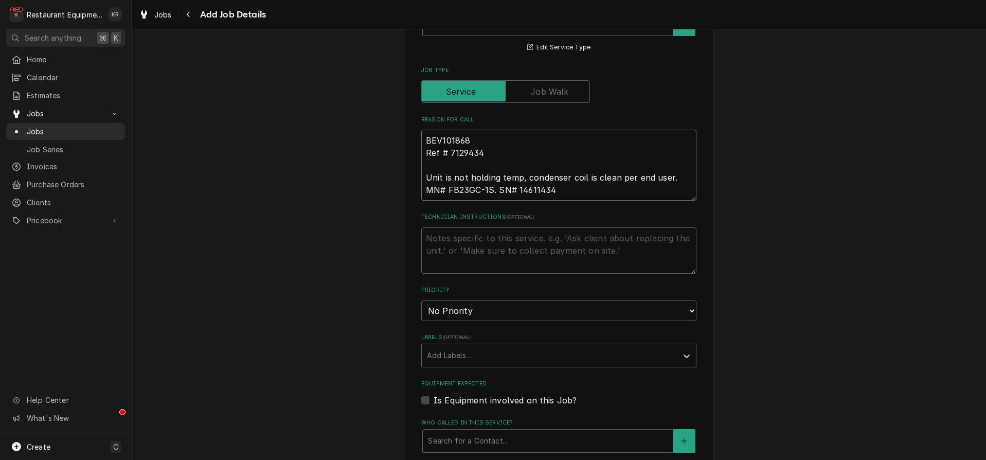
scroll to position [452, 0]
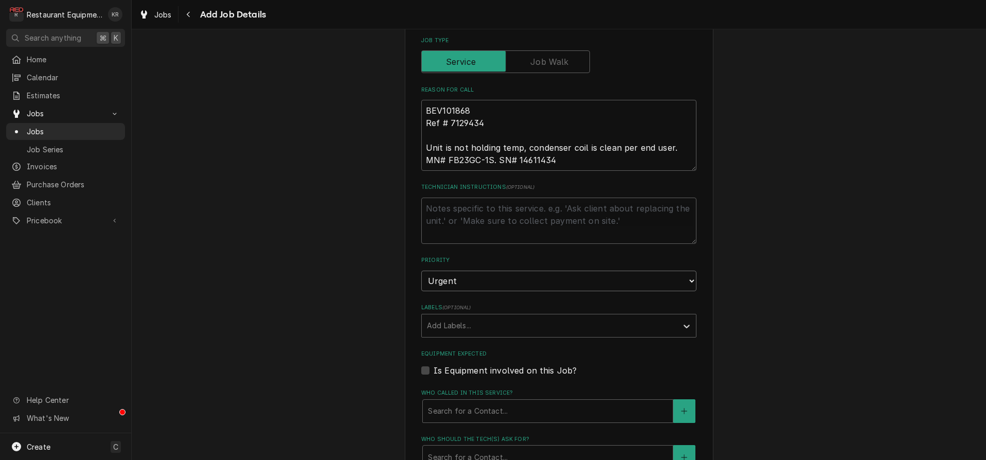
click option "Urgent" at bounding box center [0, 0] width 0 height 0
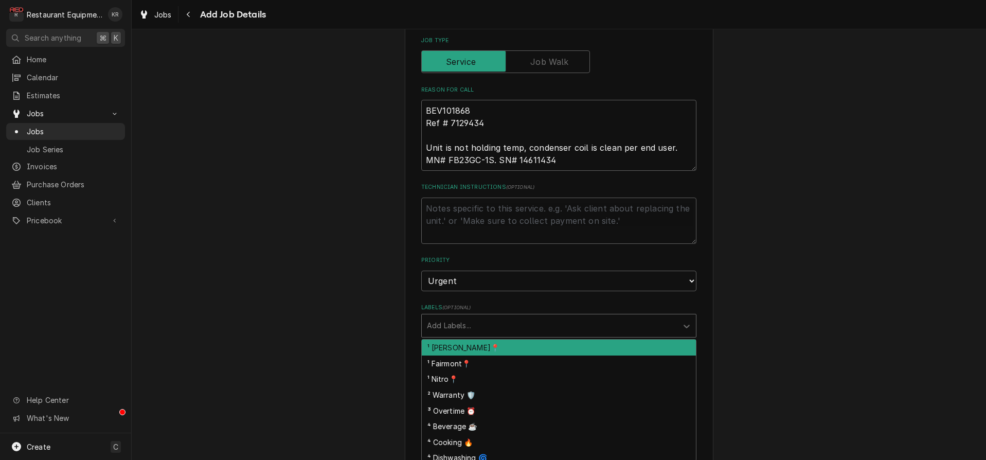
click at [473, 318] on div "Labels" at bounding box center [549, 325] width 245 height 19
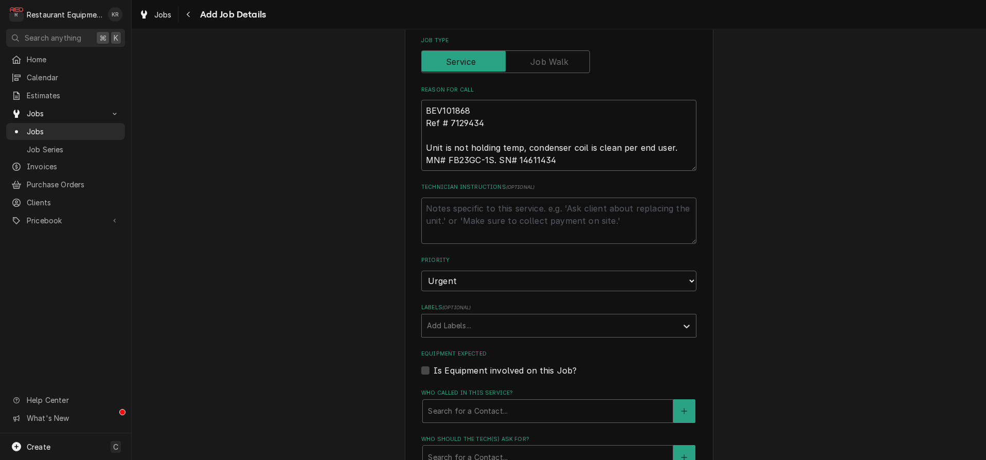
drag, startPoint x: 340, startPoint y: 286, endPoint x: 407, endPoint y: 218, distance: 95.7
click at [340, 286] on div "Please provide the following information to create a job: Client Details Client…" at bounding box center [559, 169] width 855 height 1162
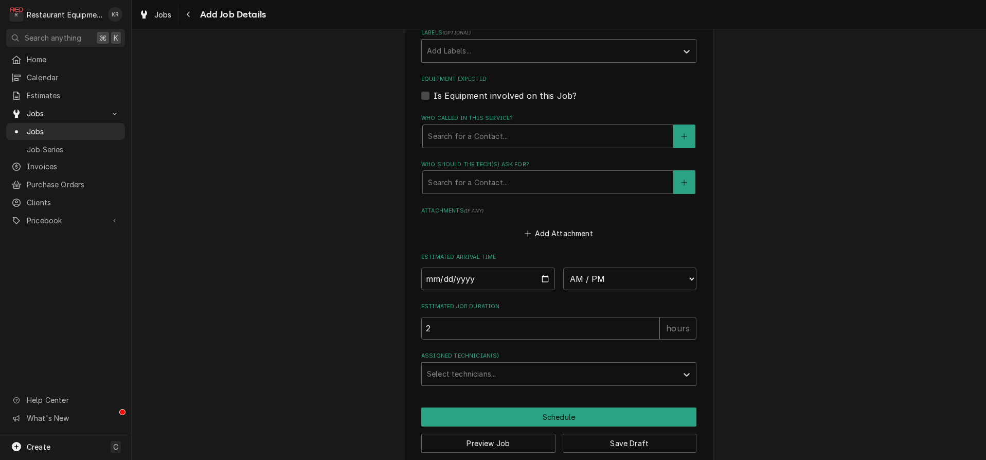
scroll to position [725, 0]
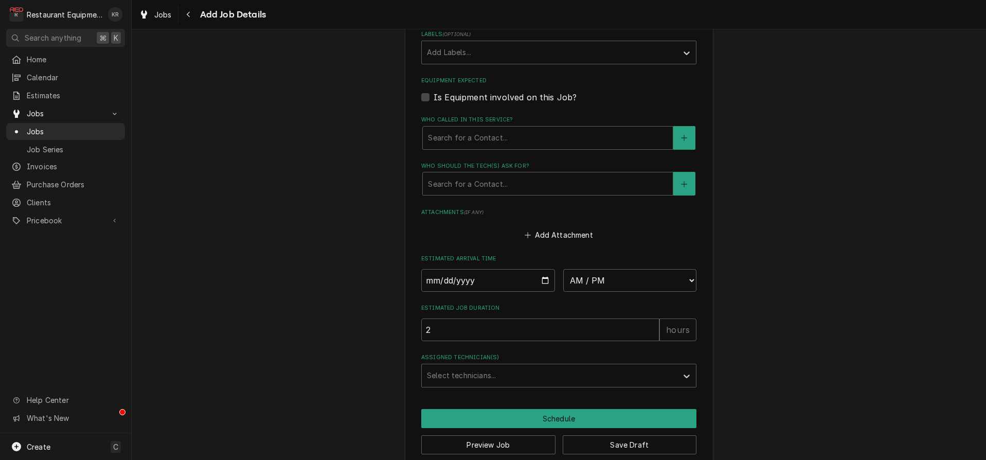
click at [483, 118] on label "Who called in this service?" at bounding box center [558, 120] width 275 height 8
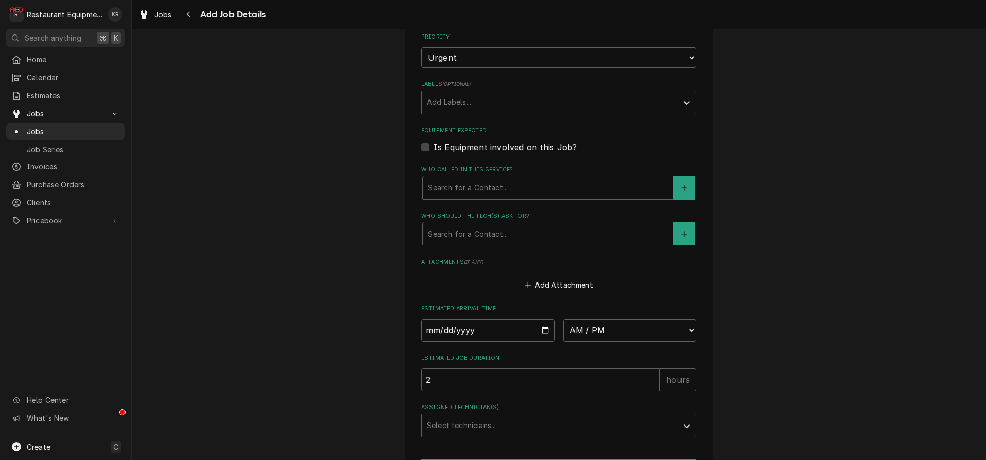
scroll to position [675, 0]
click at [513, 102] on div "Labels" at bounding box center [549, 103] width 245 height 19
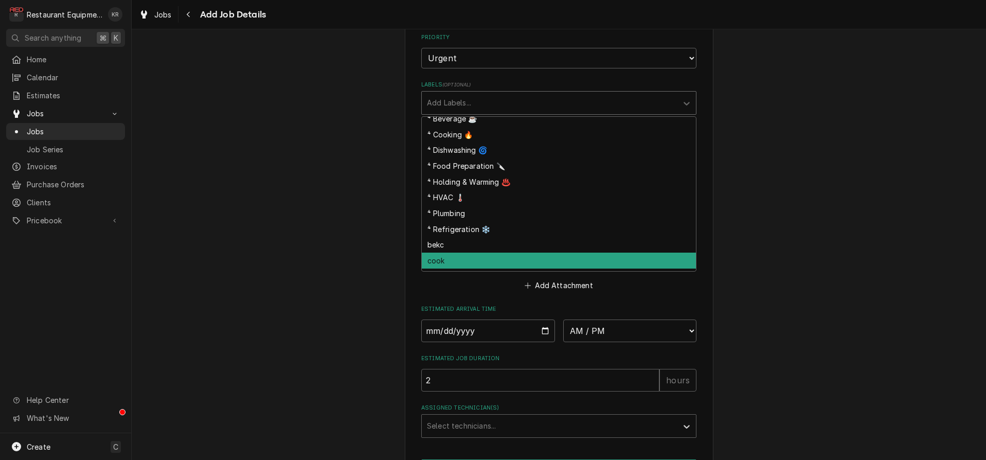
scroll to position [0, 0]
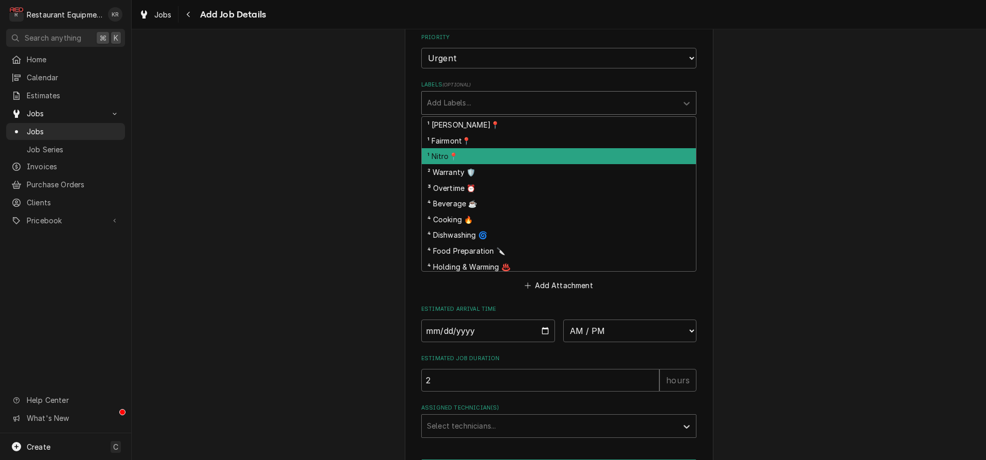
drag, startPoint x: 462, startPoint y: 154, endPoint x: 469, endPoint y: 139, distance: 16.6
click at [461, 154] on div "¹ Nitro📍" at bounding box center [559, 156] width 274 height 16
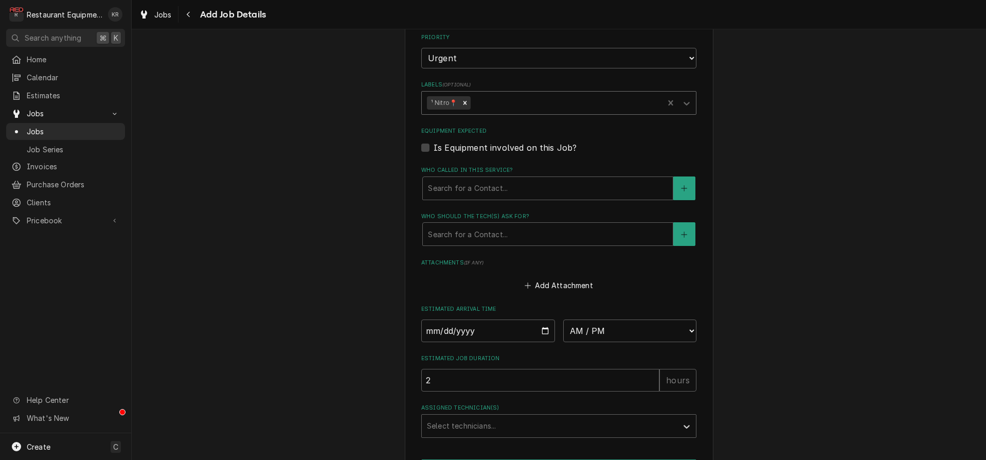
drag, startPoint x: 491, startPoint y: 101, endPoint x: 490, endPoint y: 114, distance: 12.4
click at [491, 102] on div "Labels" at bounding box center [566, 103] width 186 height 19
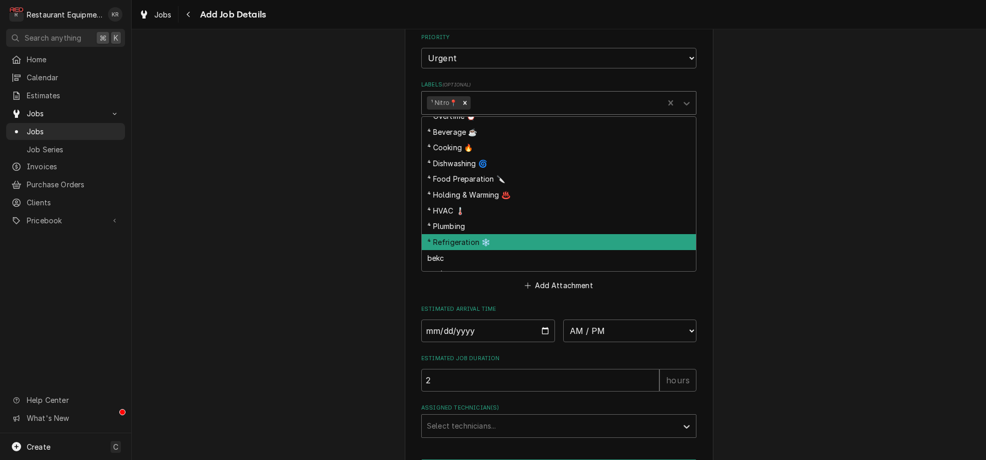
scroll to position [59, 0]
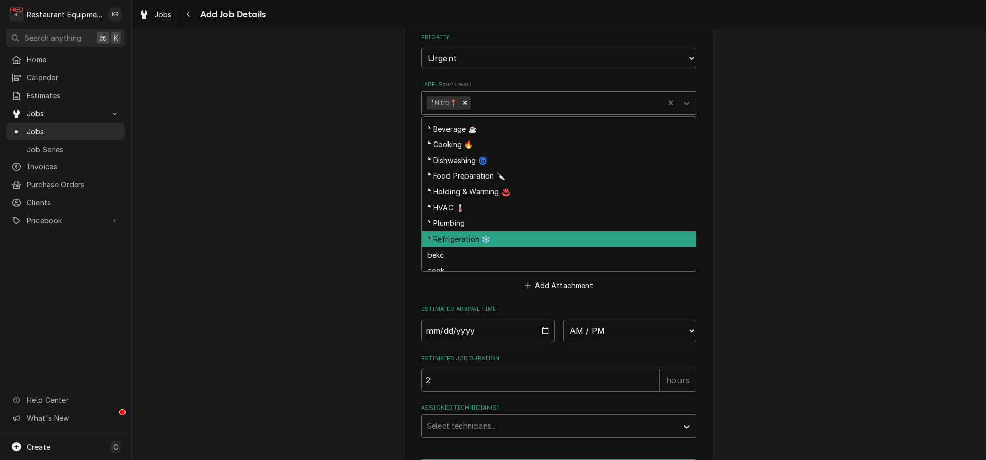
click at [490, 236] on div "⁴ Refrigeration ❄️" at bounding box center [559, 239] width 274 height 16
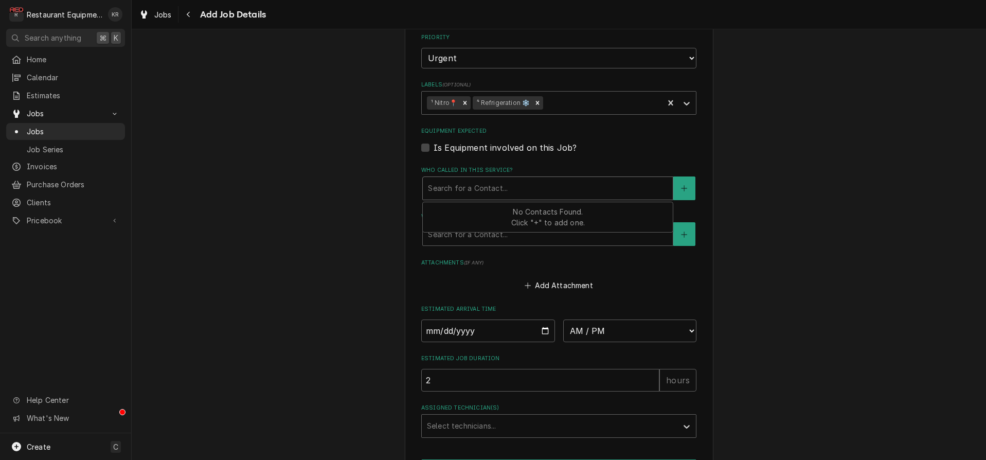
click at [468, 193] on div "Who called in this service?" at bounding box center [548, 188] width 240 height 19
click at [686, 185] on icon "Create New Contact" at bounding box center [684, 188] width 6 height 7
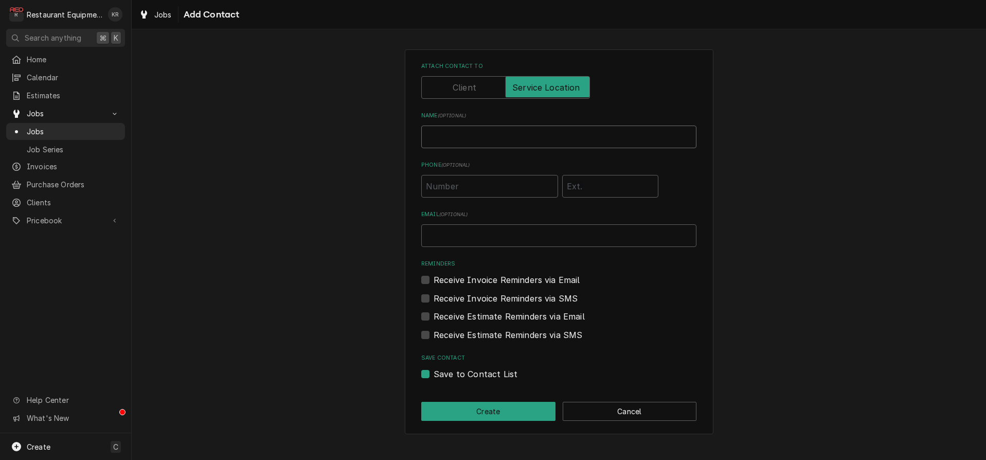
click at [498, 135] on input "Name ( optional )" at bounding box center [558, 137] width 275 height 23
click at [476, 410] on button "Create" at bounding box center [488, 411] width 134 height 19
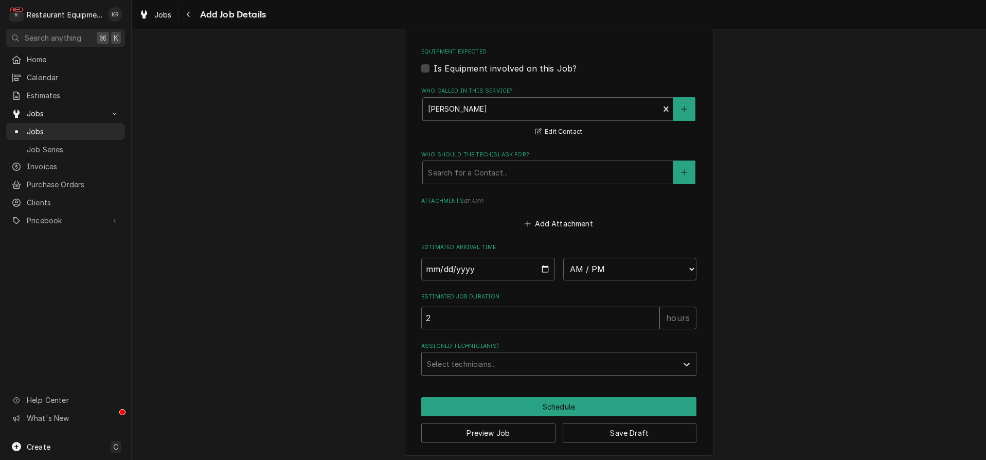
scroll to position [770, 0]
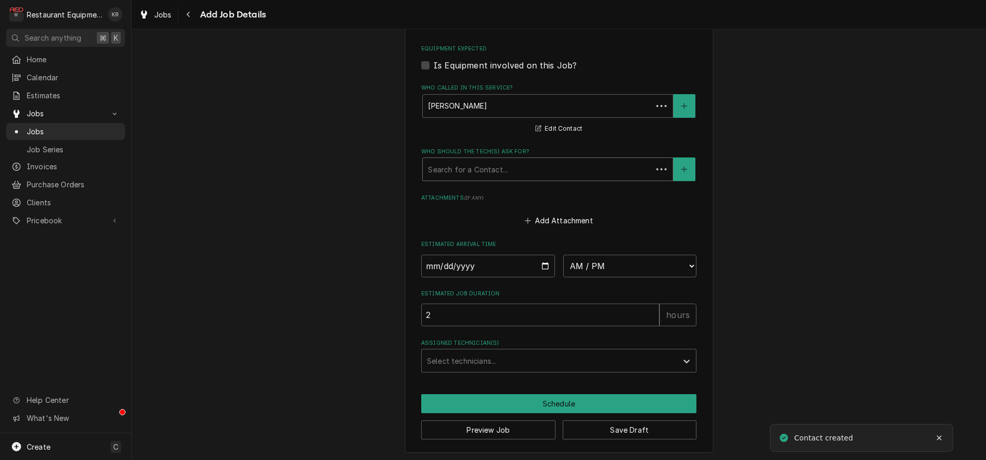
click at [444, 163] on div "Who should the tech(s) ask for?" at bounding box center [537, 169] width 219 height 19
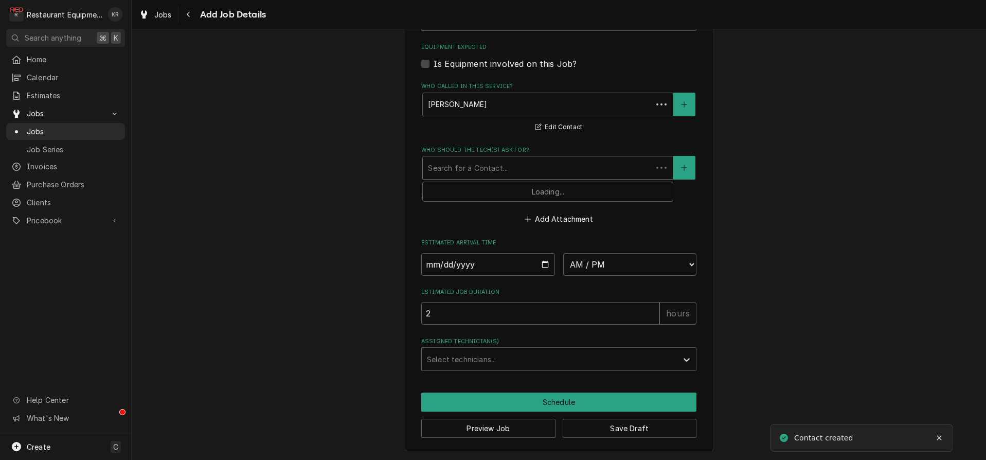
scroll to position [757, 0]
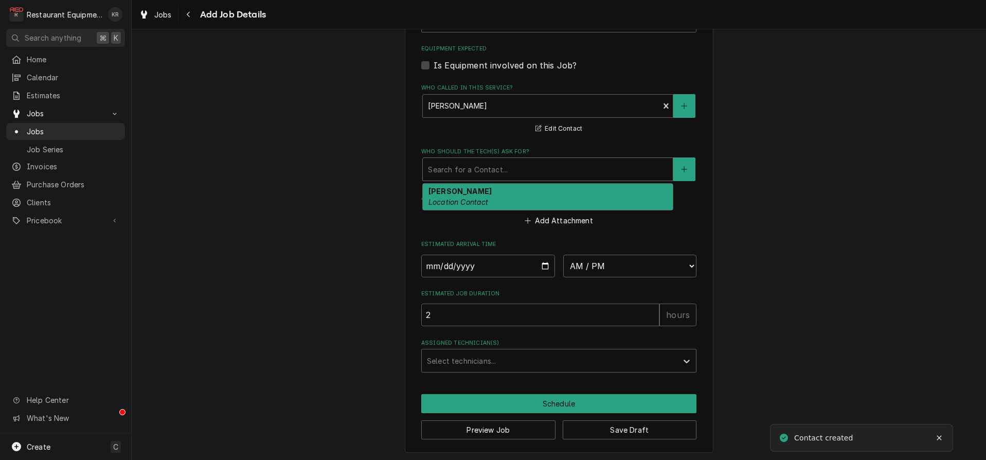
click at [445, 198] on em "Location Contact" at bounding box center [459, 202] width 60 height 9
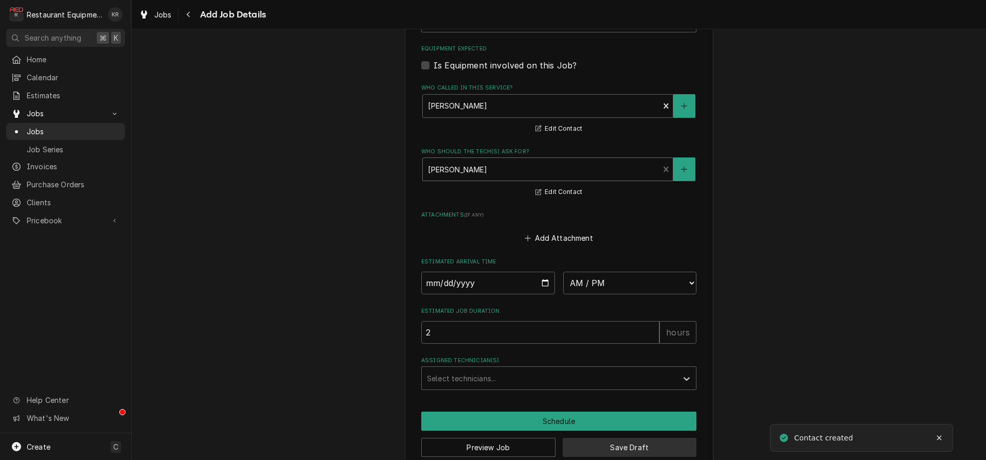
click at [599, 446] on button "Save Draft" at bounding box center [630, 447] width 134 height 19
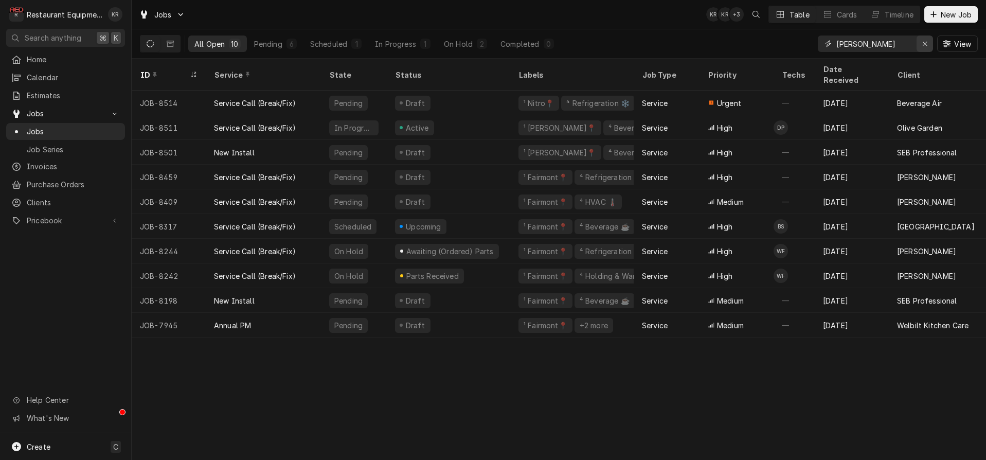
click at [924, 44] on icon "Erase input" at bounding box center [926, 43] width 6 height 7
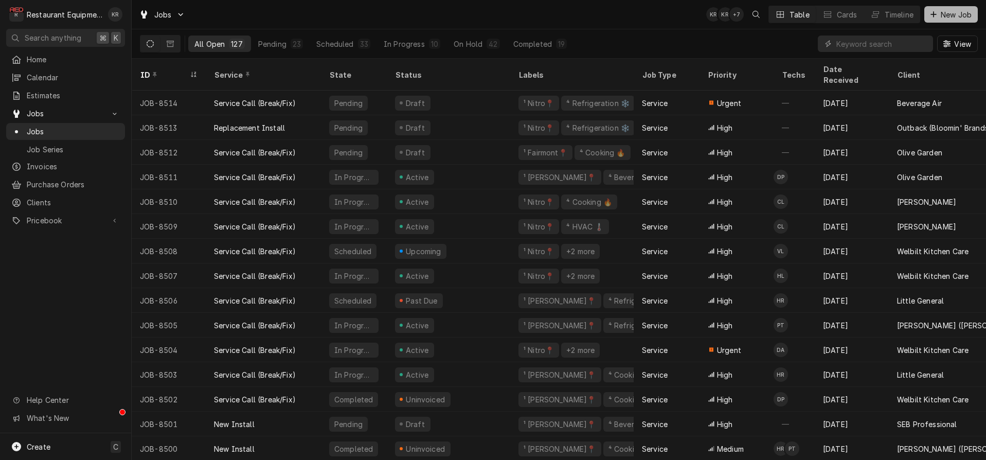
click at [950, 10] on span "New Job" at bounding box center [956, 14] width 35 height 11
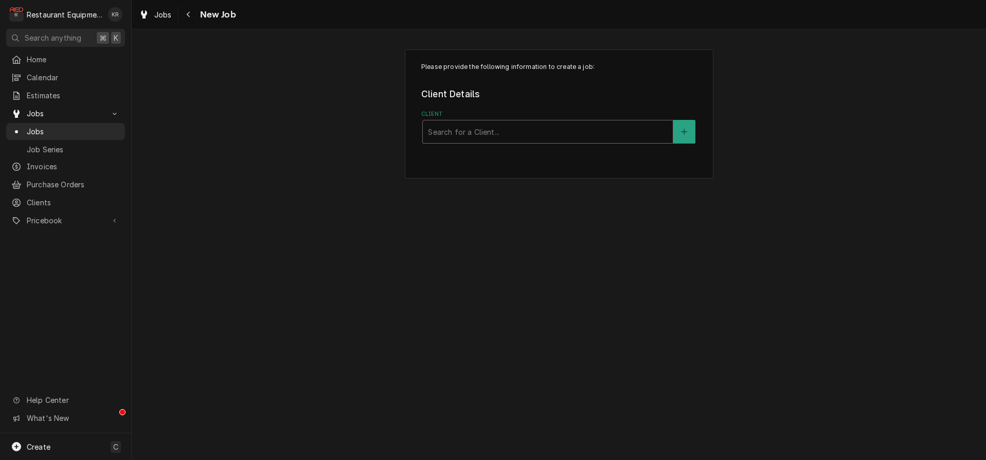
click at [537, 133] on div "Client" at bounding box center [548, 131] width 240 height 19
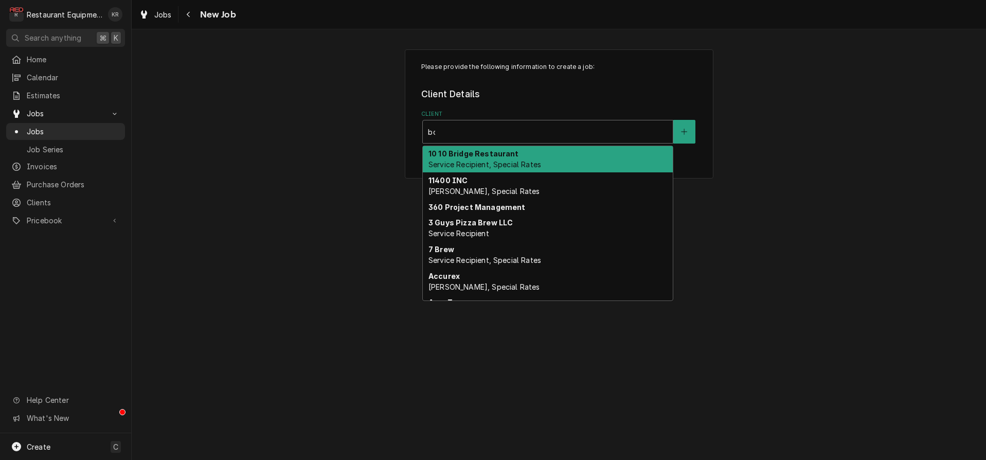
type input "[PERSON_NAME]"
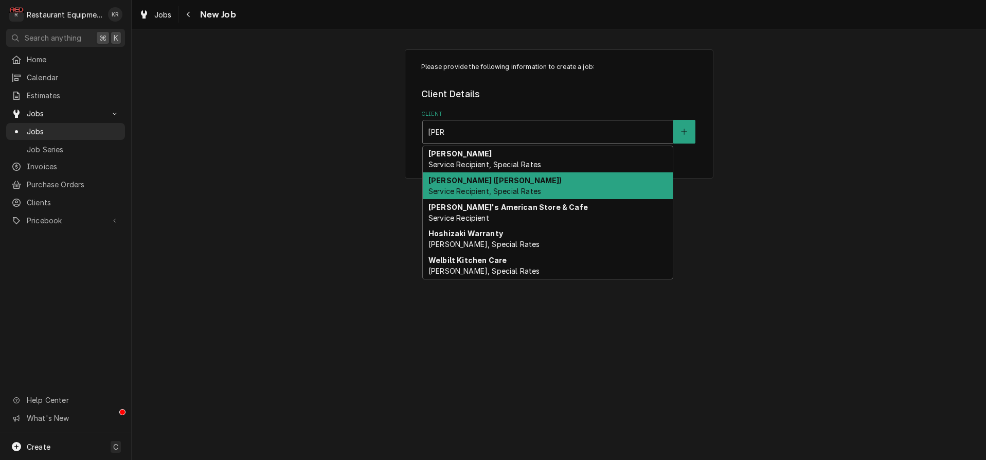
click at [476, 191] on span "Service Recipient, Special Rates" at bounding box center [485, 191] width 113 height 9
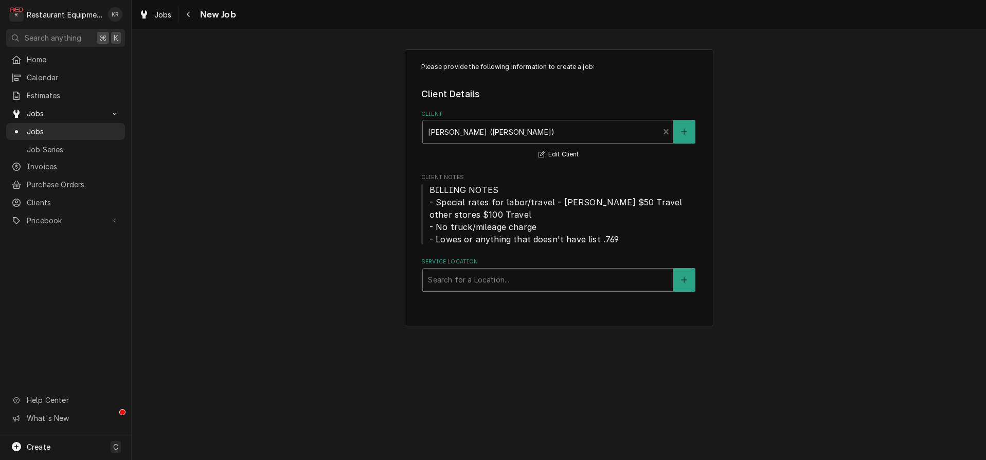
click at [460, 282] on div "Service Location" at bounding box center [548, 280] width 240 height 19
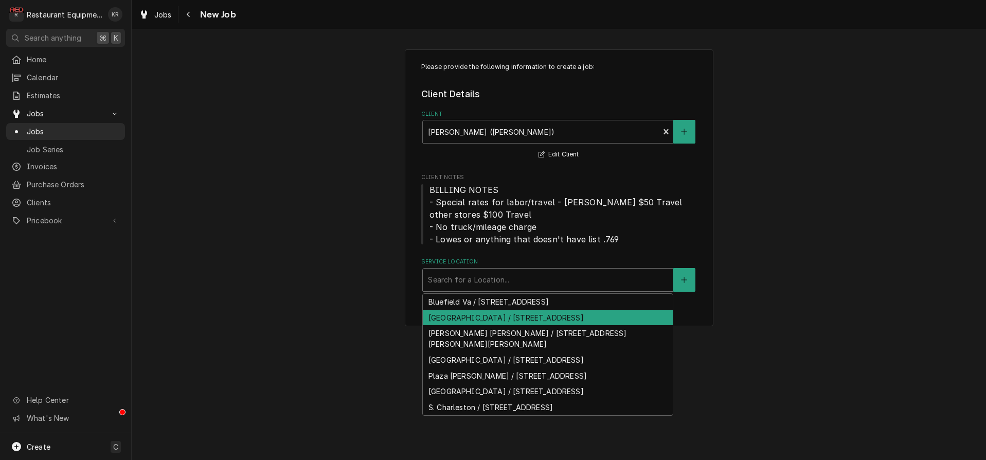
click at [471, 324] on div "[GEOGRAPHIC_DATA] / [STREET_ADDRESS]" at bounding box center [548, 318] width 250 height 16
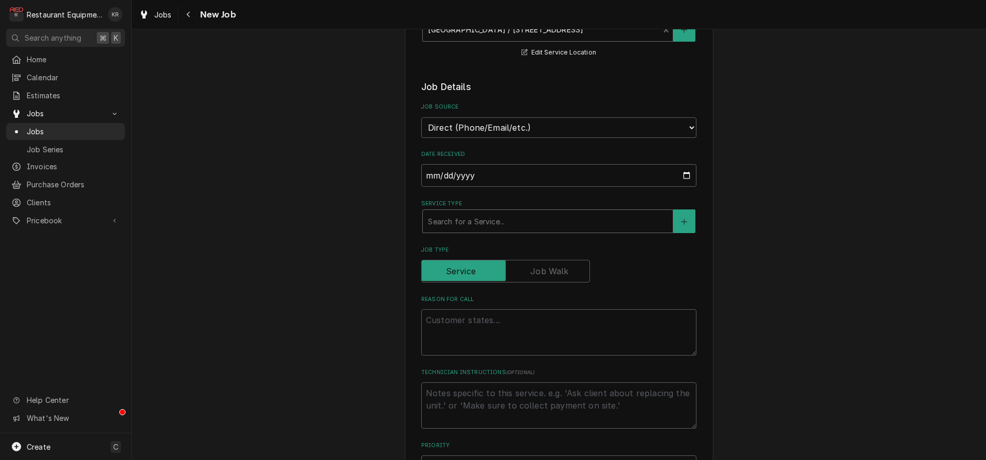
scroll to position [285, 0]
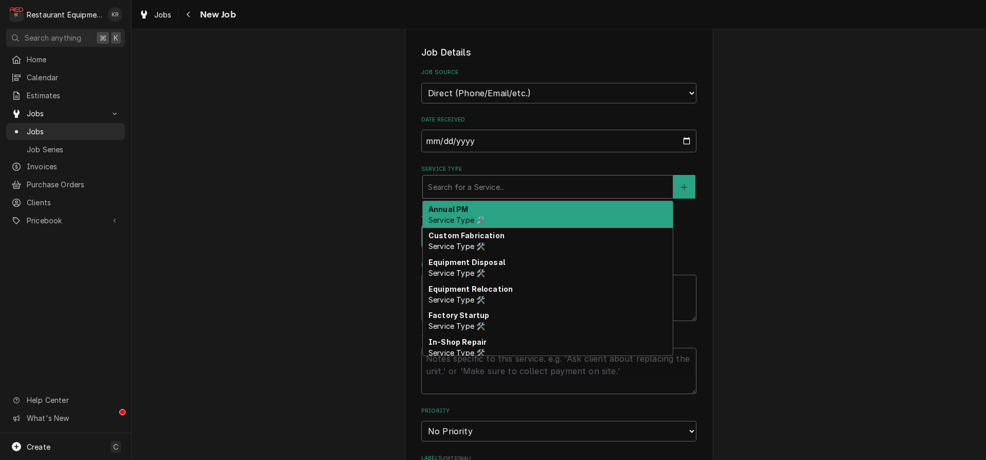
click at [481, 185] on div "Service Type" at bounding box center [548, 187] width 240 height 19
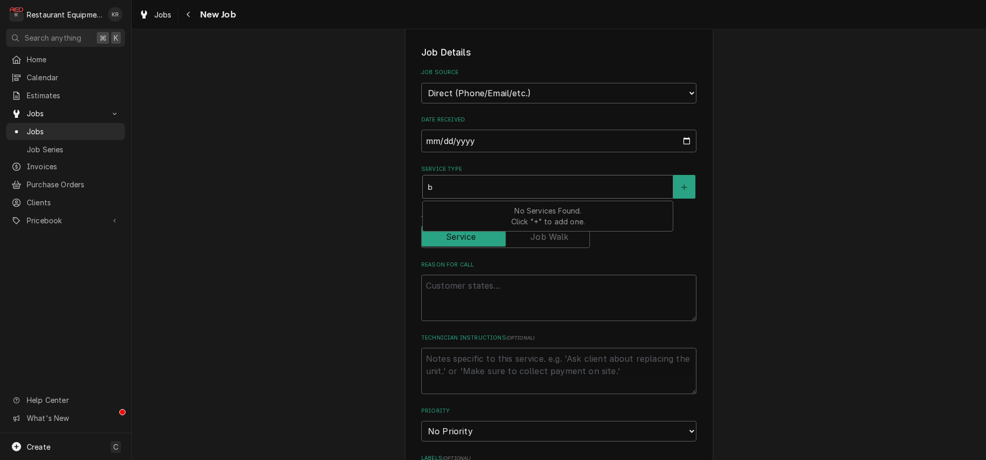
type textarea "x"
type input "b"
type textarea "x"
type input "br"
type textarea "x"
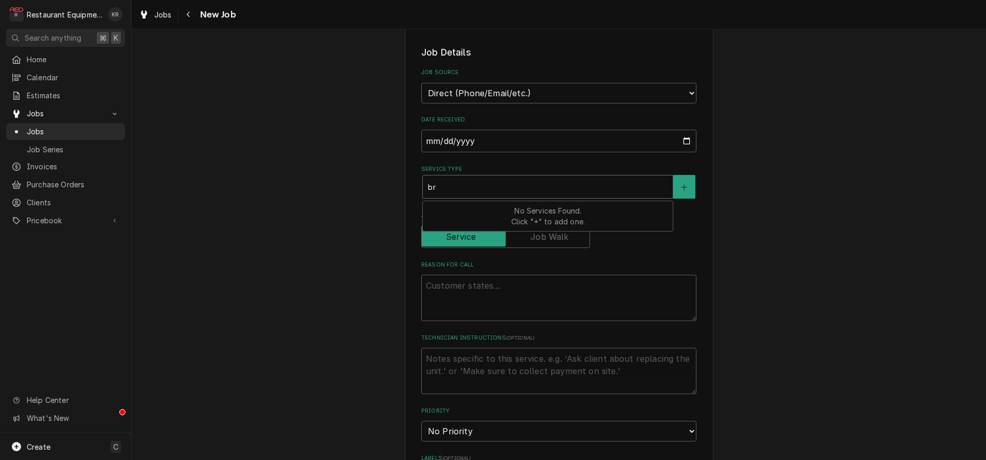
type input "bre"
type textarea "x"
type input "brea"
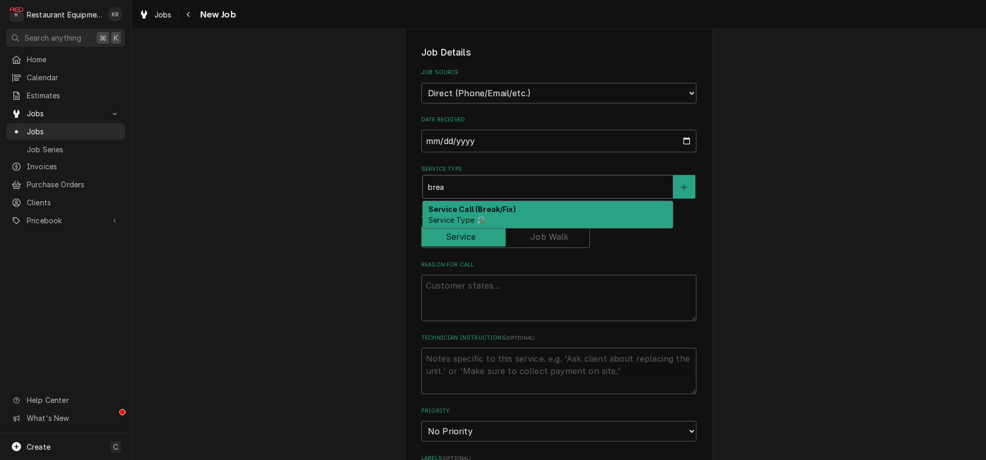
click at [475, 212] on strong "Service Call (Break/Fix)" at bounding box center [472, 209] width 87 height 9
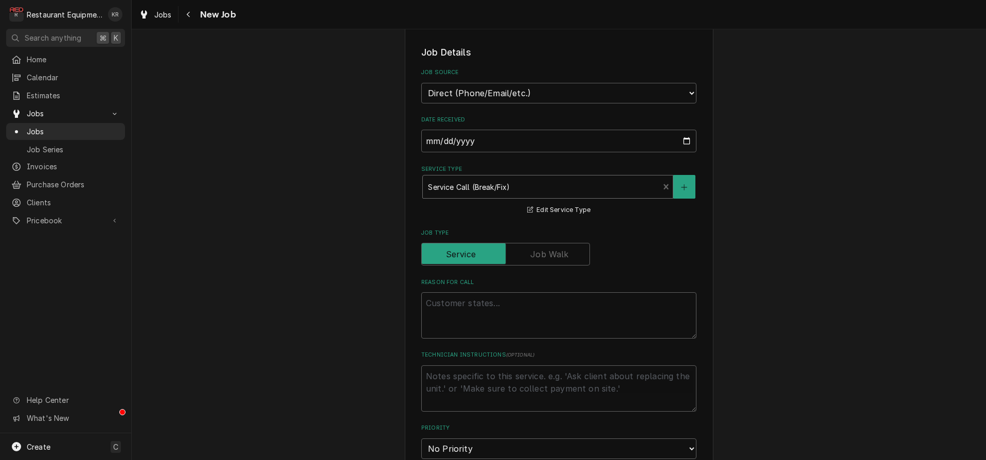
scroll to position [284, 0]
click at [456, 316] on textarea "Reason For Call" at bounding box center [558, 316] width 275 height 46
paste textarea "Fayettevillle Bob dining room leaking through ducts, causing mold. They need to…"
type textarea "x"
type textarea "Fayettevillle Bob dining room leaking through ducts, causing mold. They need to…"
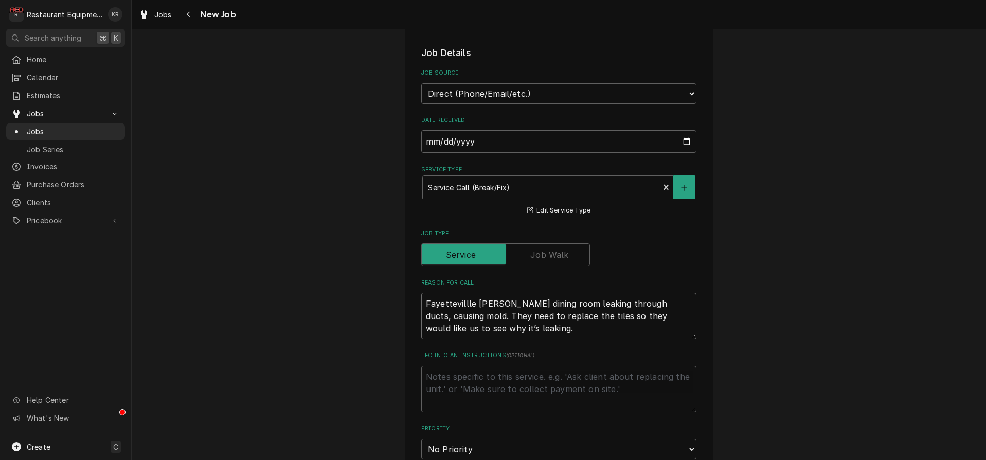
drag, startPoint x: 492, startPoint y: 301, endPoint x: 341, endPoint y: 284, distance: 152.2
click at [421, 293] on textarea "Fayettevillle Bob dining room leaking through ducts, causing mold. They need to…" at bounding box center [558, 316] width 275 height 46
type textarea "x"
type textarea "dining room leaking through ducts, causing mold. They need to replace the tiles…"
type textarea "x"
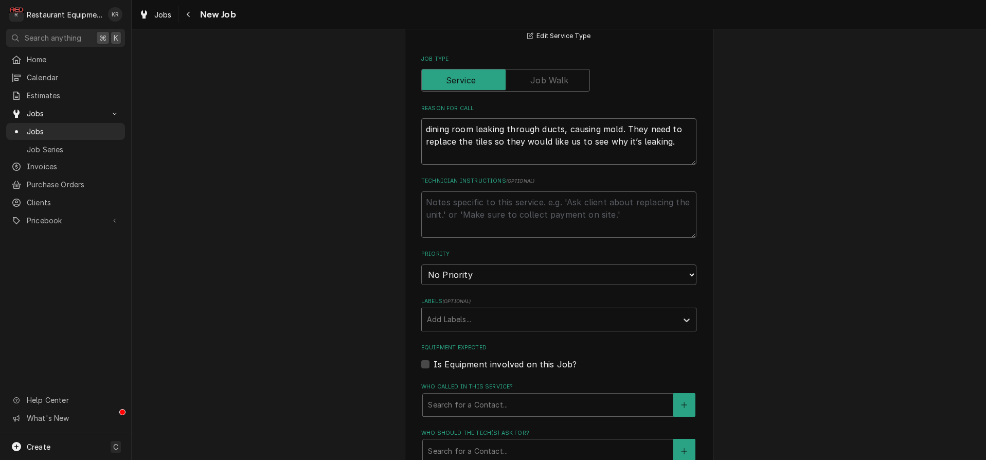
scroll to position [462, 0]
type textarea "dining room leaking through ducts, causing mold. They need to replace the tiles…"
select select "2"
click option "High" at bounding box center [0, 0] width 0 height 0
drag, startPoint x: 451, startPoint y: 304, endPoint x: 452, endPoint y: 318, distance: 13.9
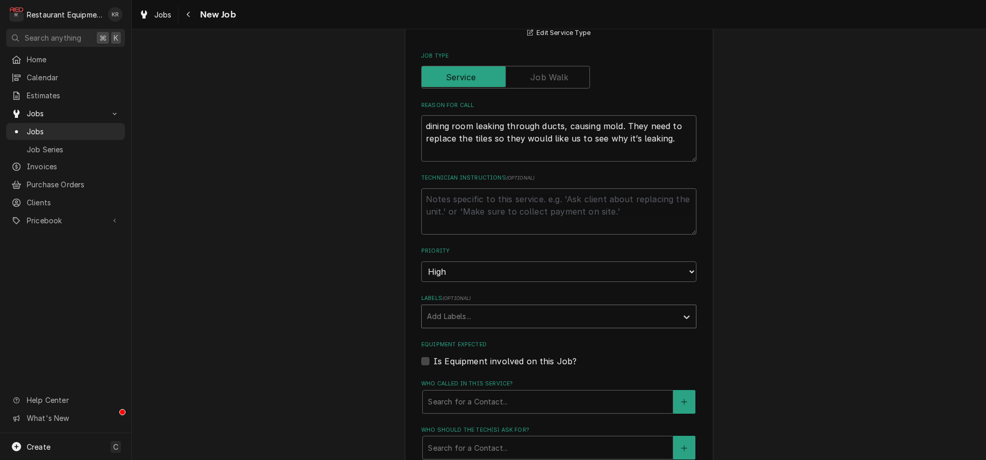
click at [451, 306] on div "Add Labels..." at bounding box center [550, 316] width 256 height 23
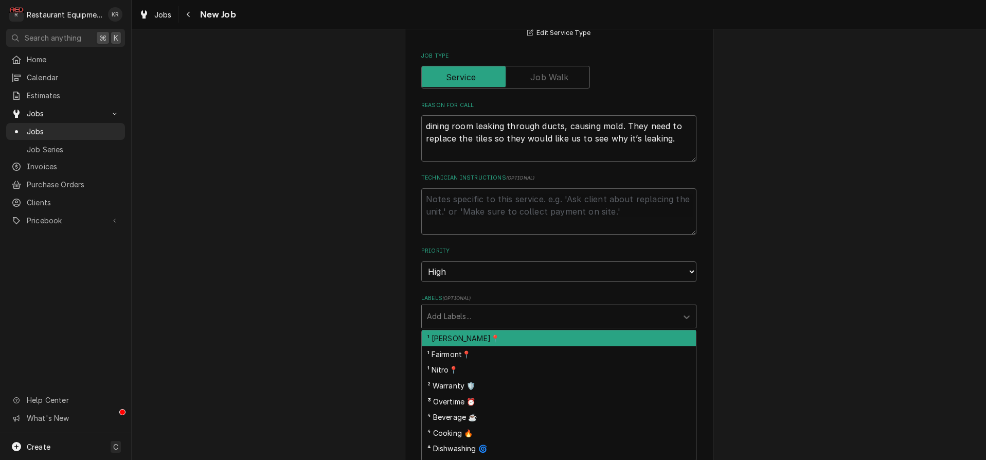
click at [453, 334] on div "¹ [PERSON_NAME]📍" at bounding box center [559, 338] width 274 height 16
click at [509, 311] on div "Labels" at bounding box center [583, 316] width 149 height 19
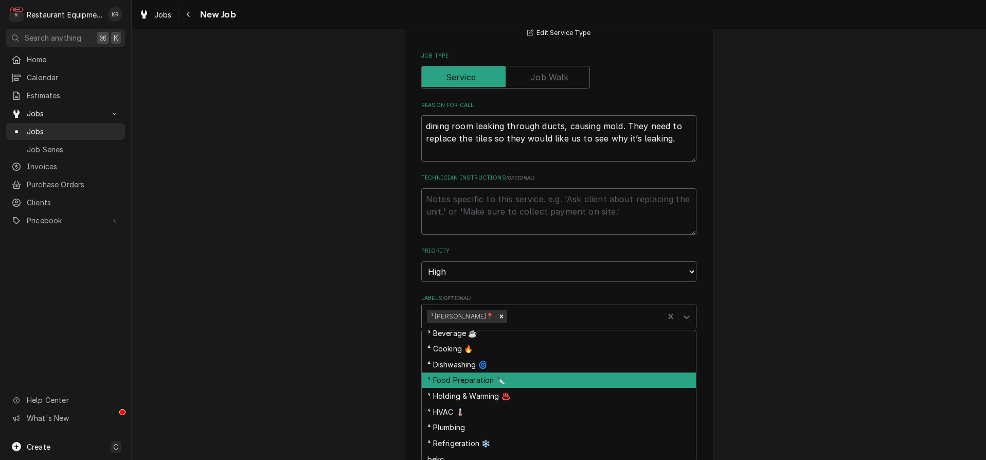
scroll to position [78, 0]
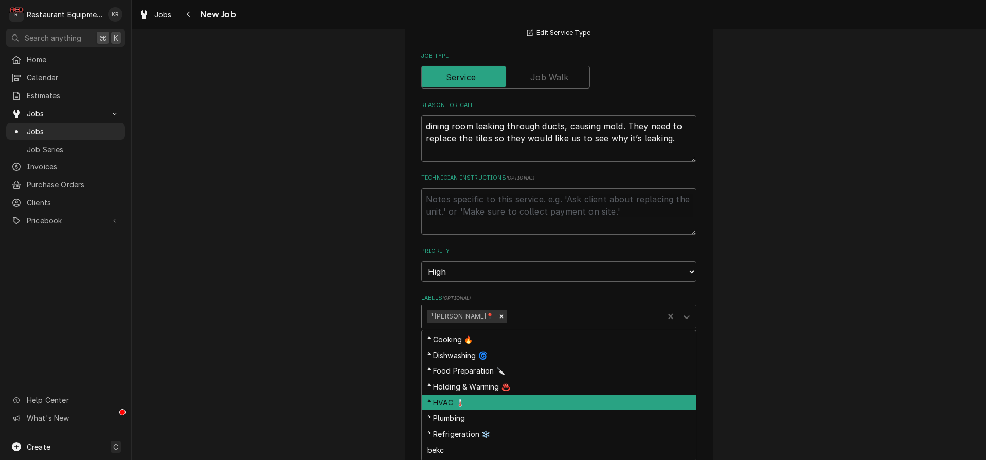
click at [494, 403] on div "⁴ HVAC 🌡️" at bounding box center [559, 403] width 274 height 16
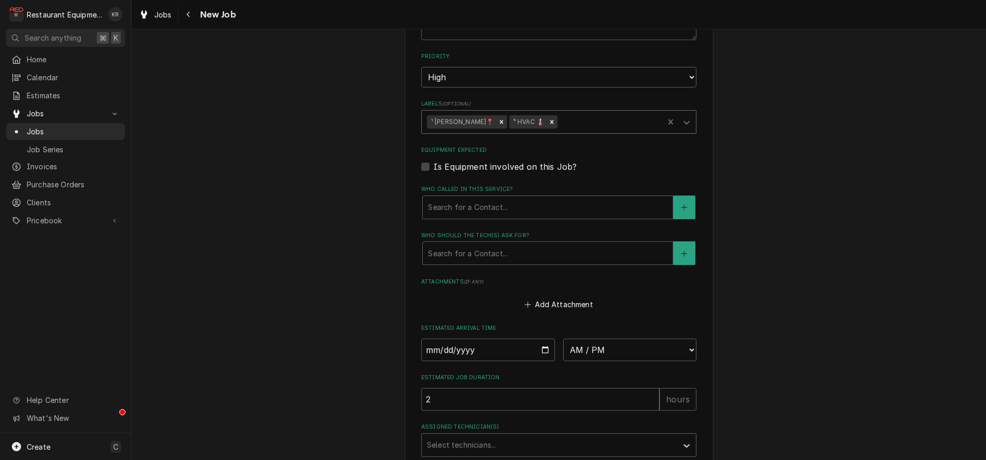
scroll to position [669, 0]
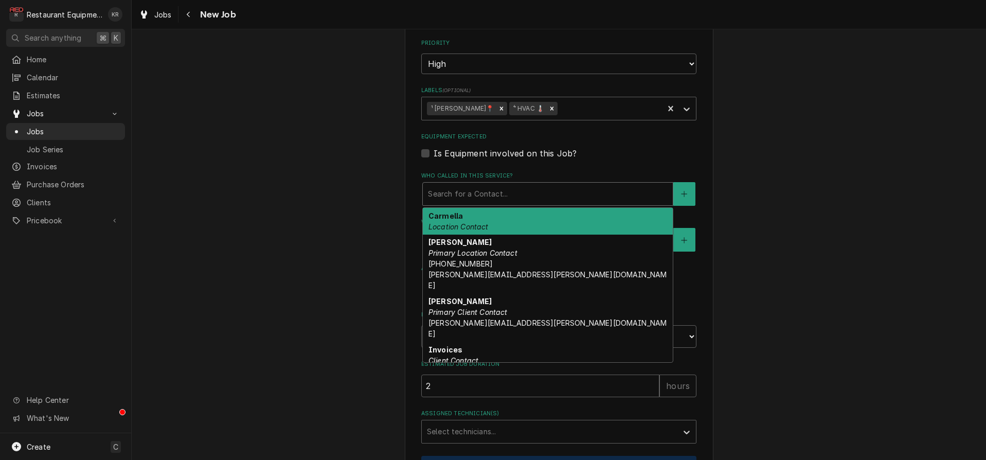
click at [459, 197] on div "Who called in this service?" at bounding box center [548, 194] width 240 height 19
drag, startPoint x: 463, startPoint y: 219, endPoint x: 463, endPoint y: 232, distance: 12.9
click at [463, 219] on div "Carmella Location Contact" at bounding box center [548, 221] width 250 height 27
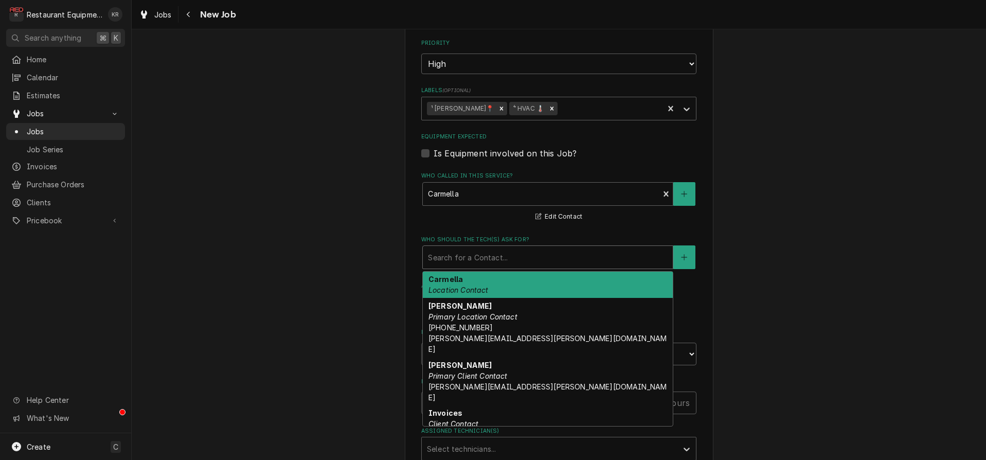
click at [468, 256] on div "Who should the tech(s) ask for?" at bounding box center [548, 257] width 240 height 19
click at [471, 281] on div "Carmella Location Contact" at bounding box center [548, 285] width 250 height 27
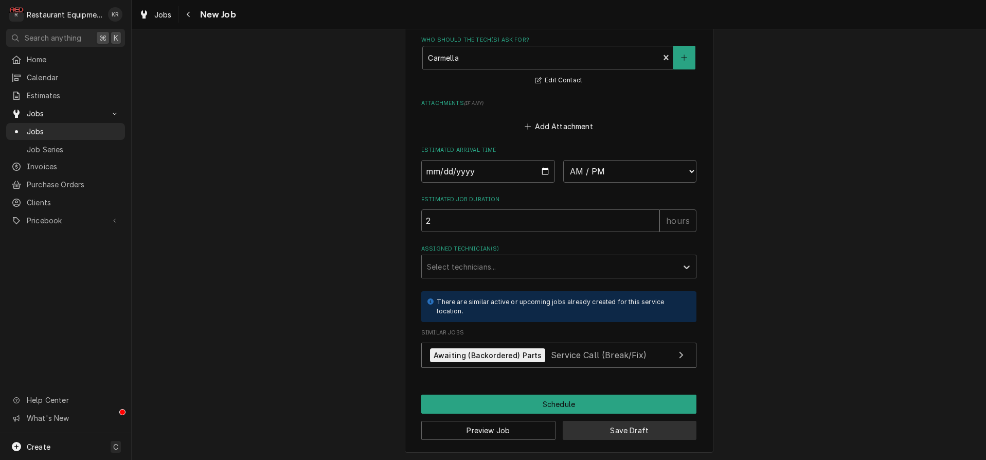
drag, startPoint x: 627, startPoint y: 434, endPoint x: 592, endPoint y: 404, distance: 45.3
click at [627, 434] on button "Save Draft" at bounding box center [630, 430] width 134 height 19
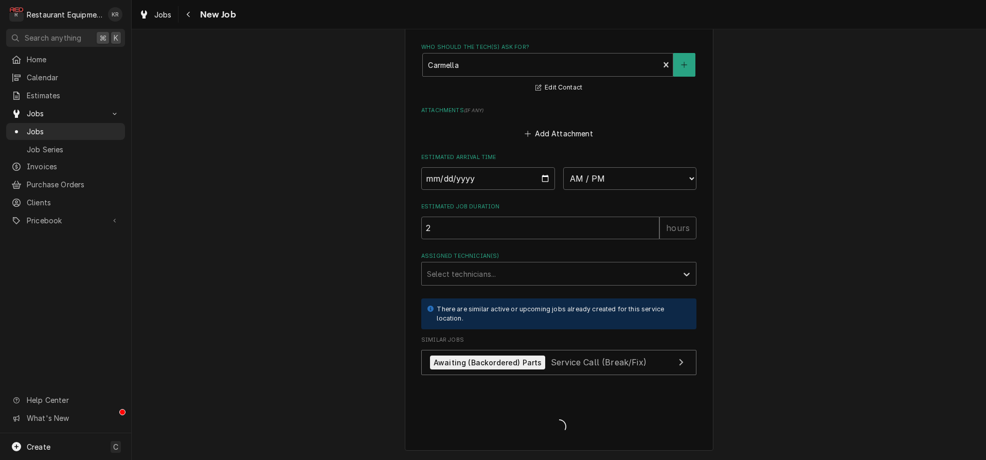
scroll to position [860, 0]
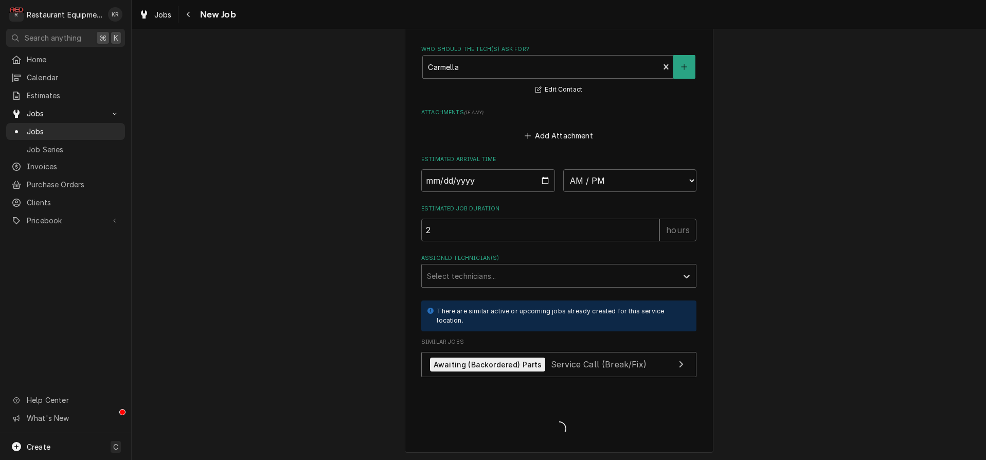
type textarea "x"
